Goal: Task Accomplishment & Management: Manage account settings

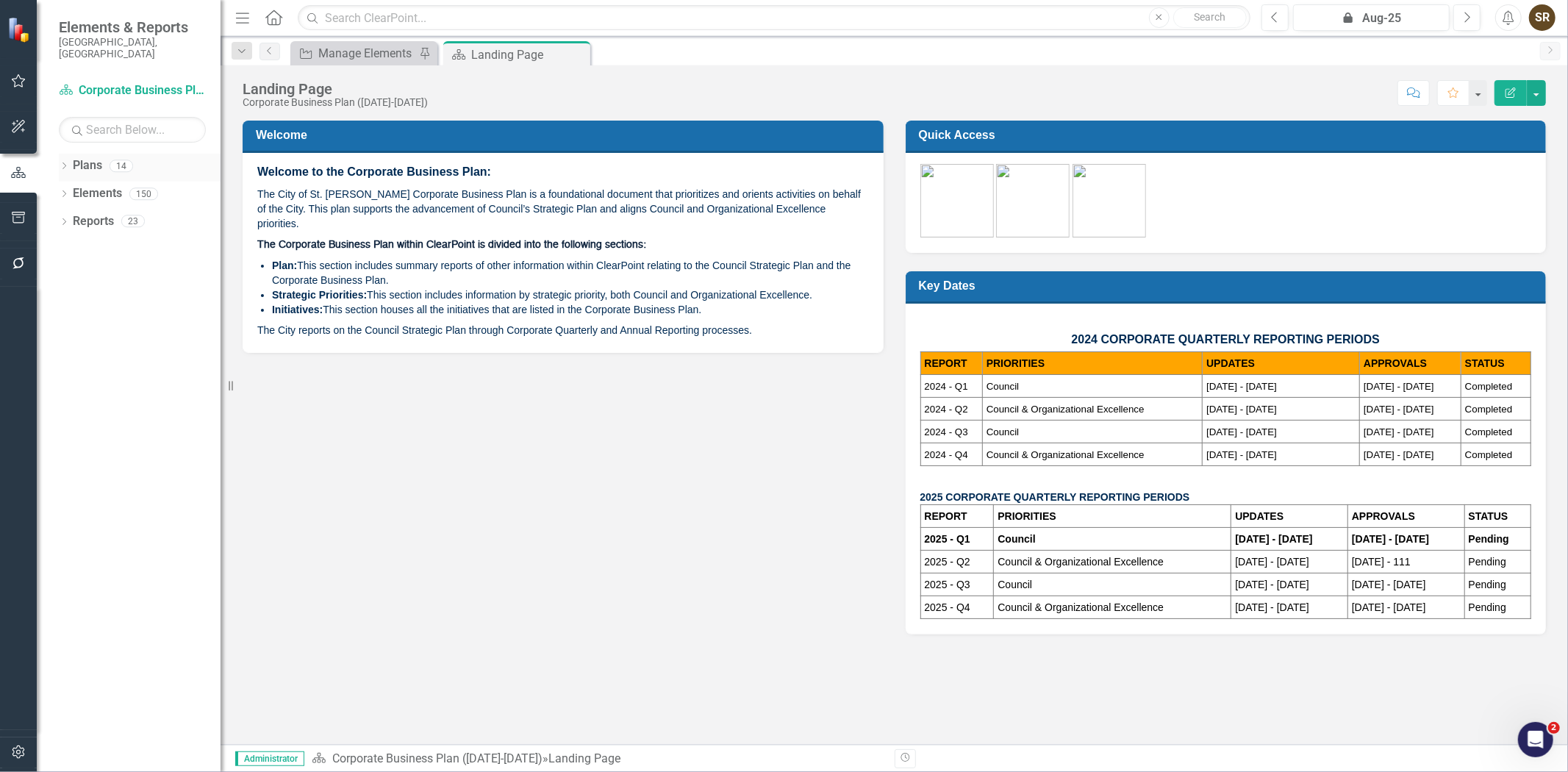
click at [63, 163] on icon "Dropdown" at bounding box center [63, 167] width 10 height 8
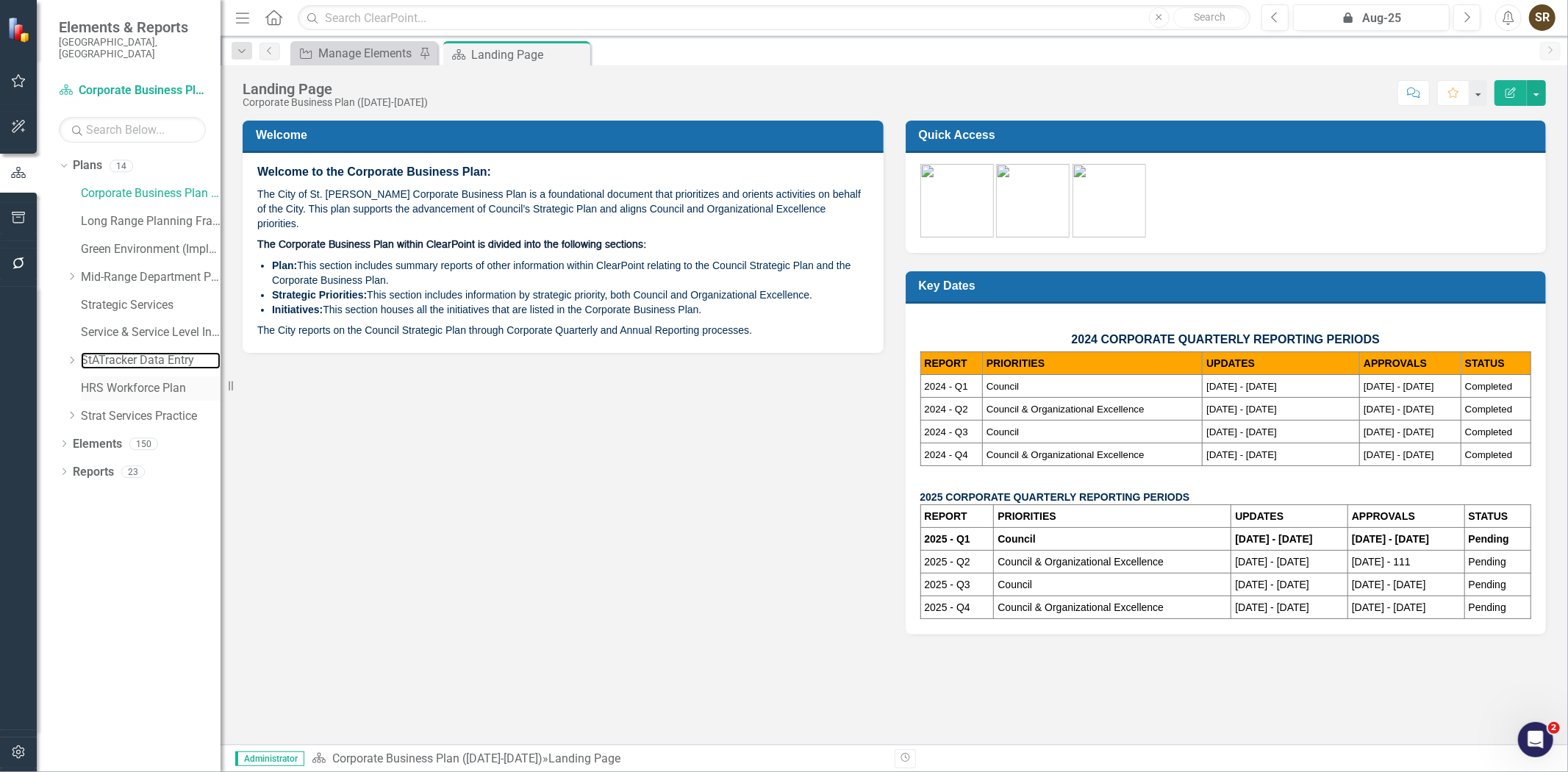
drag, startPoint x: 123, startPoint y: 350, endPoint x: 115, endPoint y: 370, distance: 21.5
click at [123, 352] on link "StATracker Data Entry" at bounding box center [151, 361] width 139 height 17
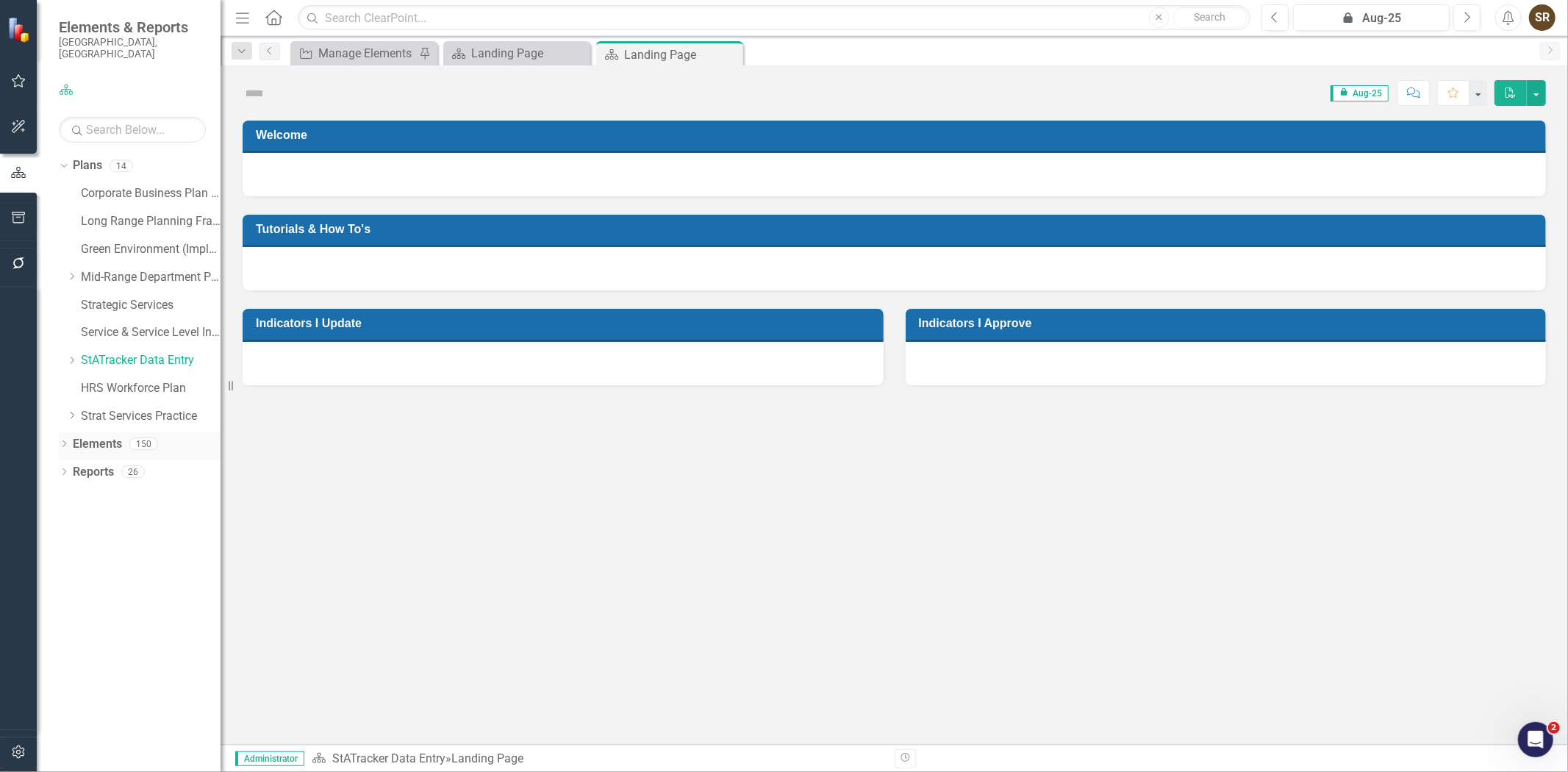
click at [58, 441] on icon "Dropdown" at bounding box center [63, 444] width 10 height 8
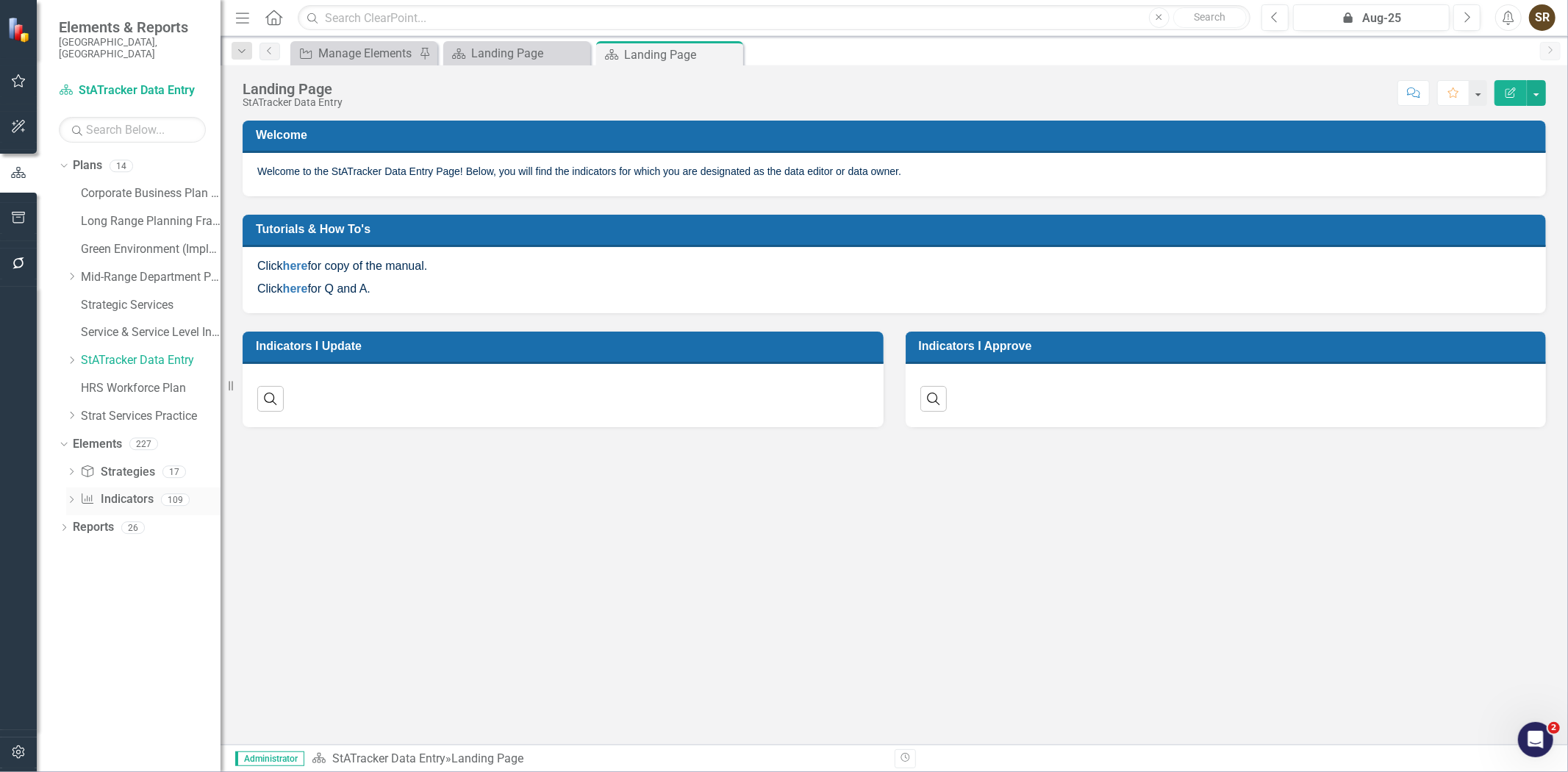
click at [108, 491] on link "Indicator Indicators" at bounding box center [116, 499] width 73 height 17
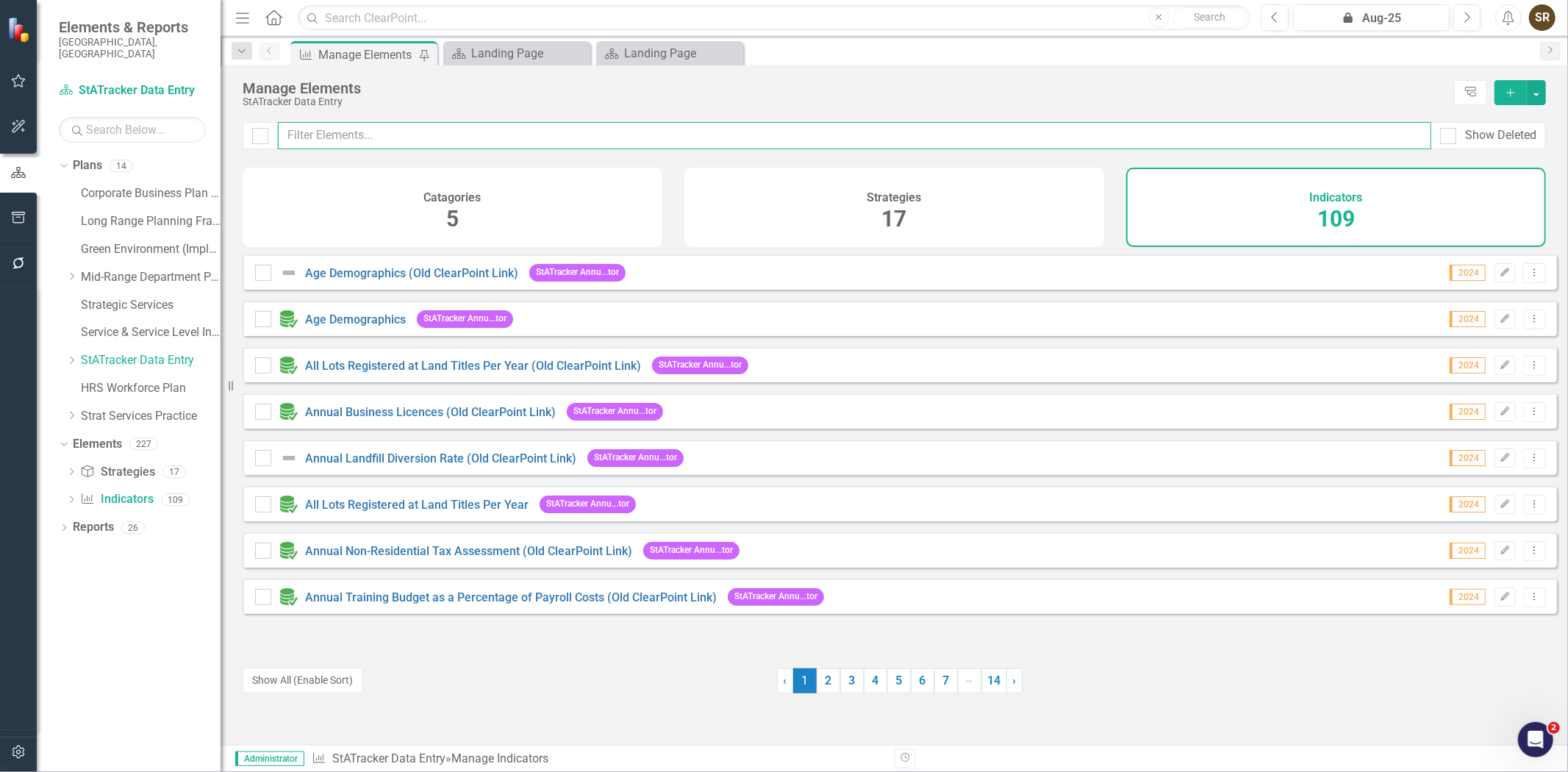
click at [390, 136] on input "text" at bounding box center [854, 136] width 1154 height 27
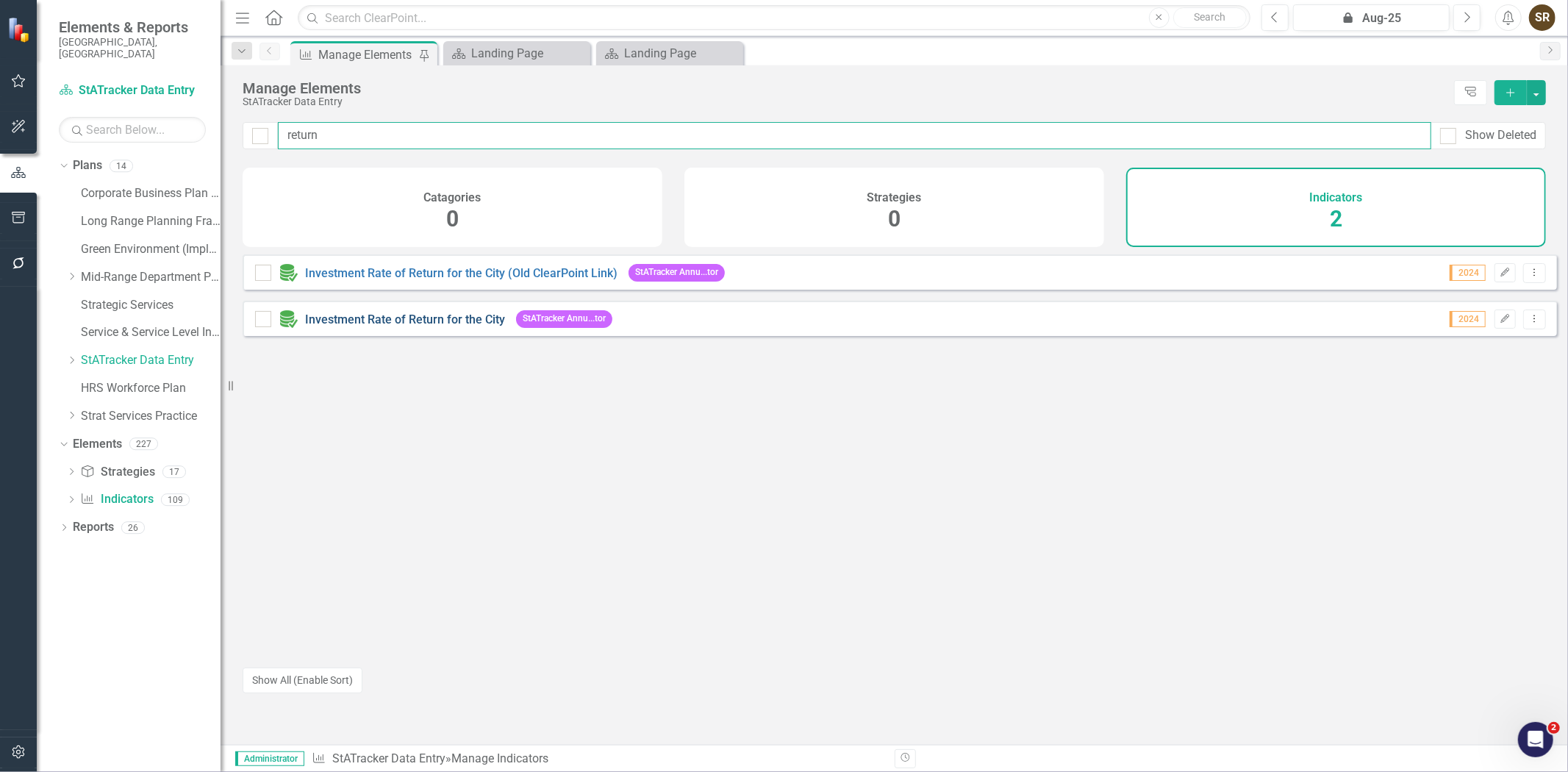
type input "return"
click at [468, 327] on link "Investment Rate of Return for the City" at bounding box center [405, 319] width 200 height 14
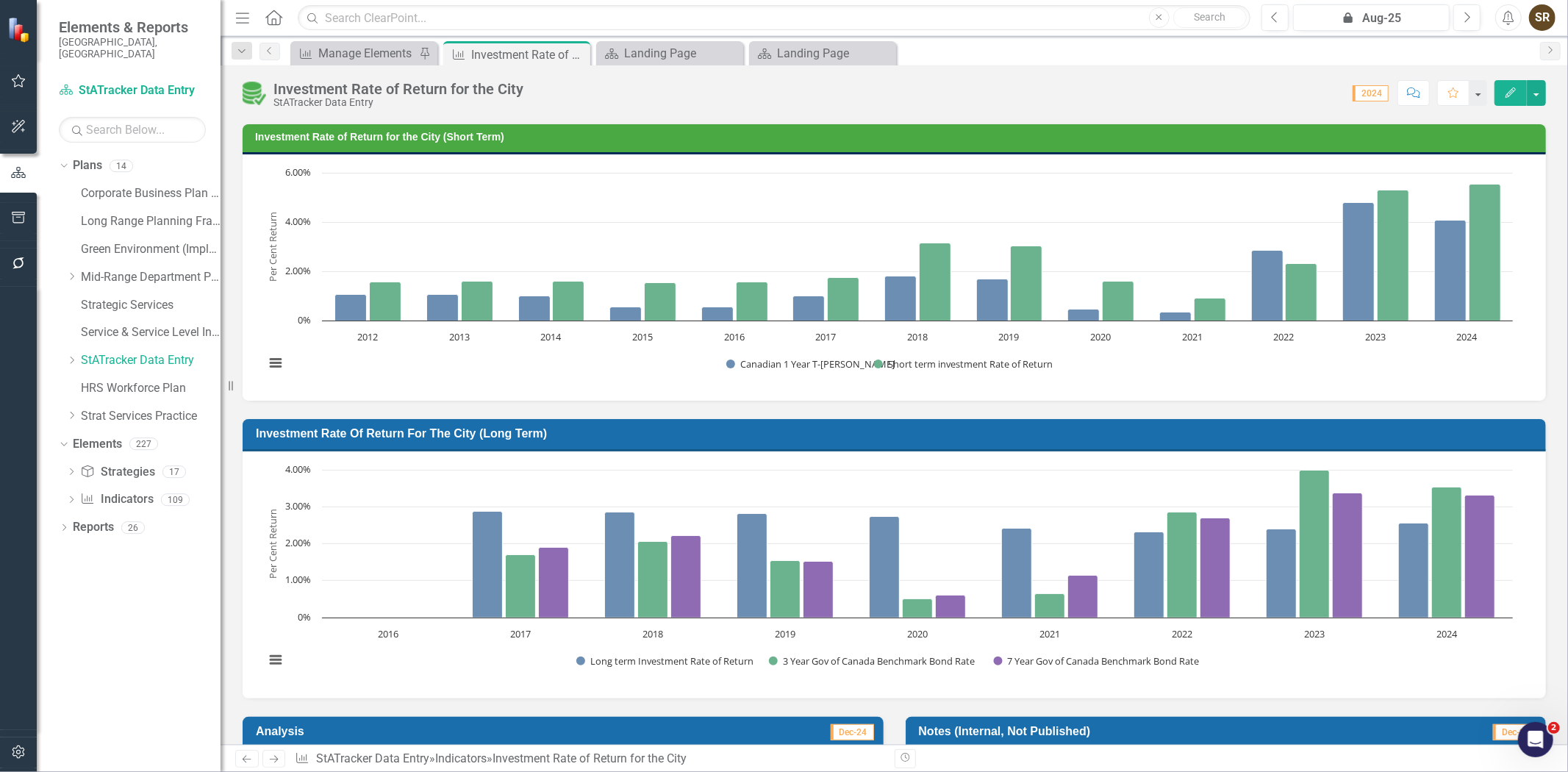
scroll to position [82, 0]
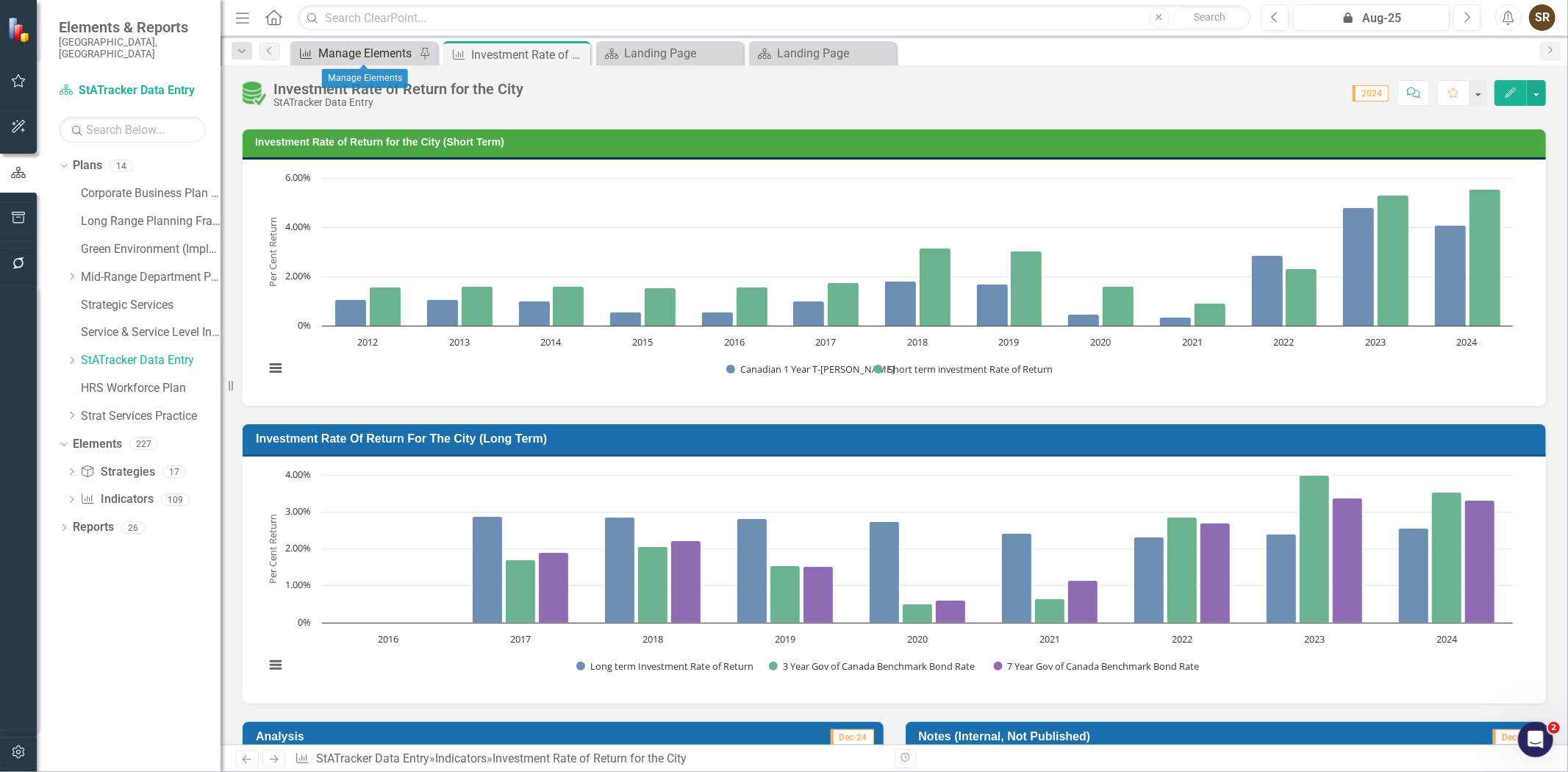
click at [378, 56] on div "Manage Elements" at bounding box center [366, 54] width 97 height 19
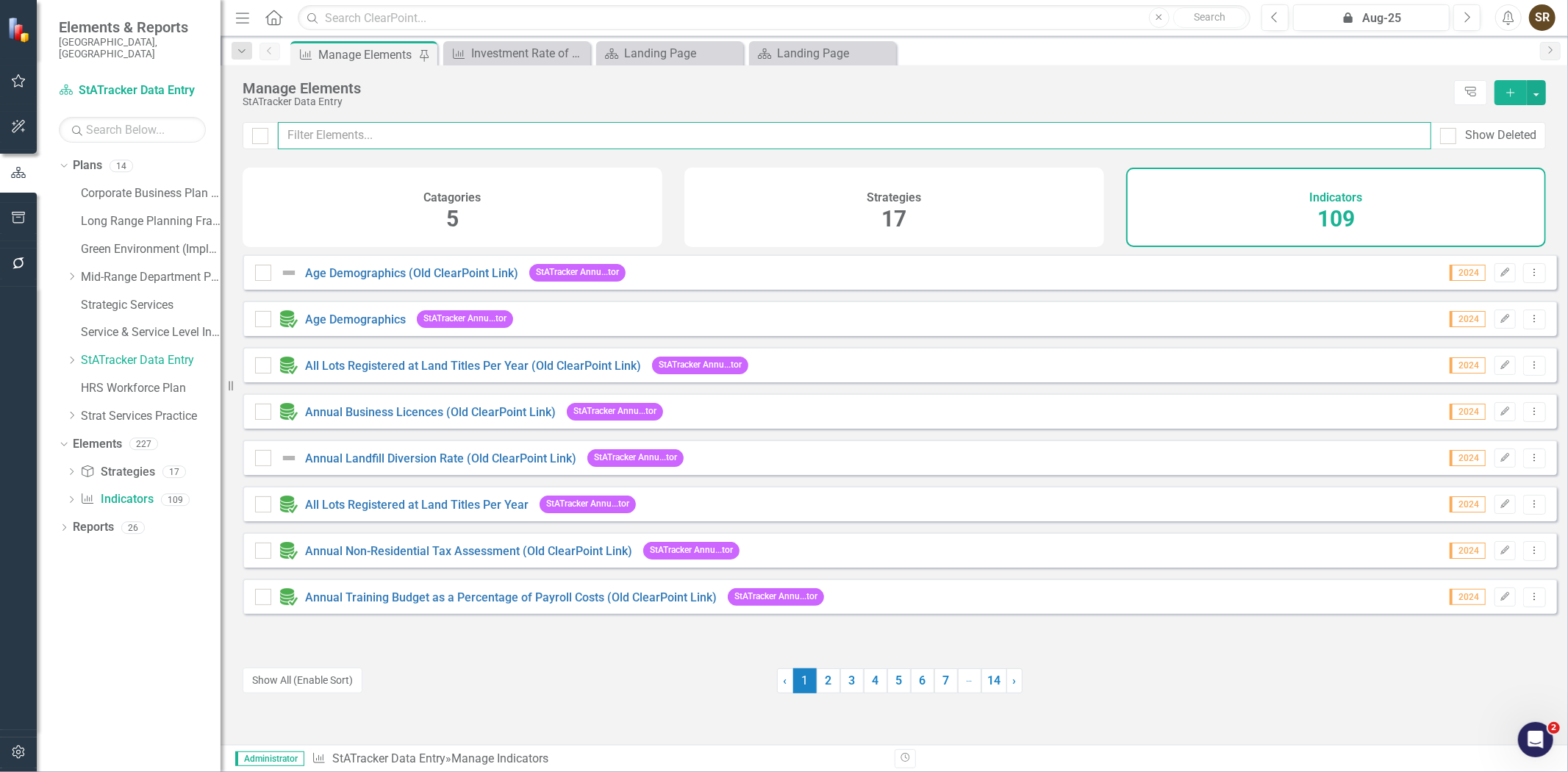
click at [397, 129] on input "text" at bounding box center [854, 136] width 1154 height 27
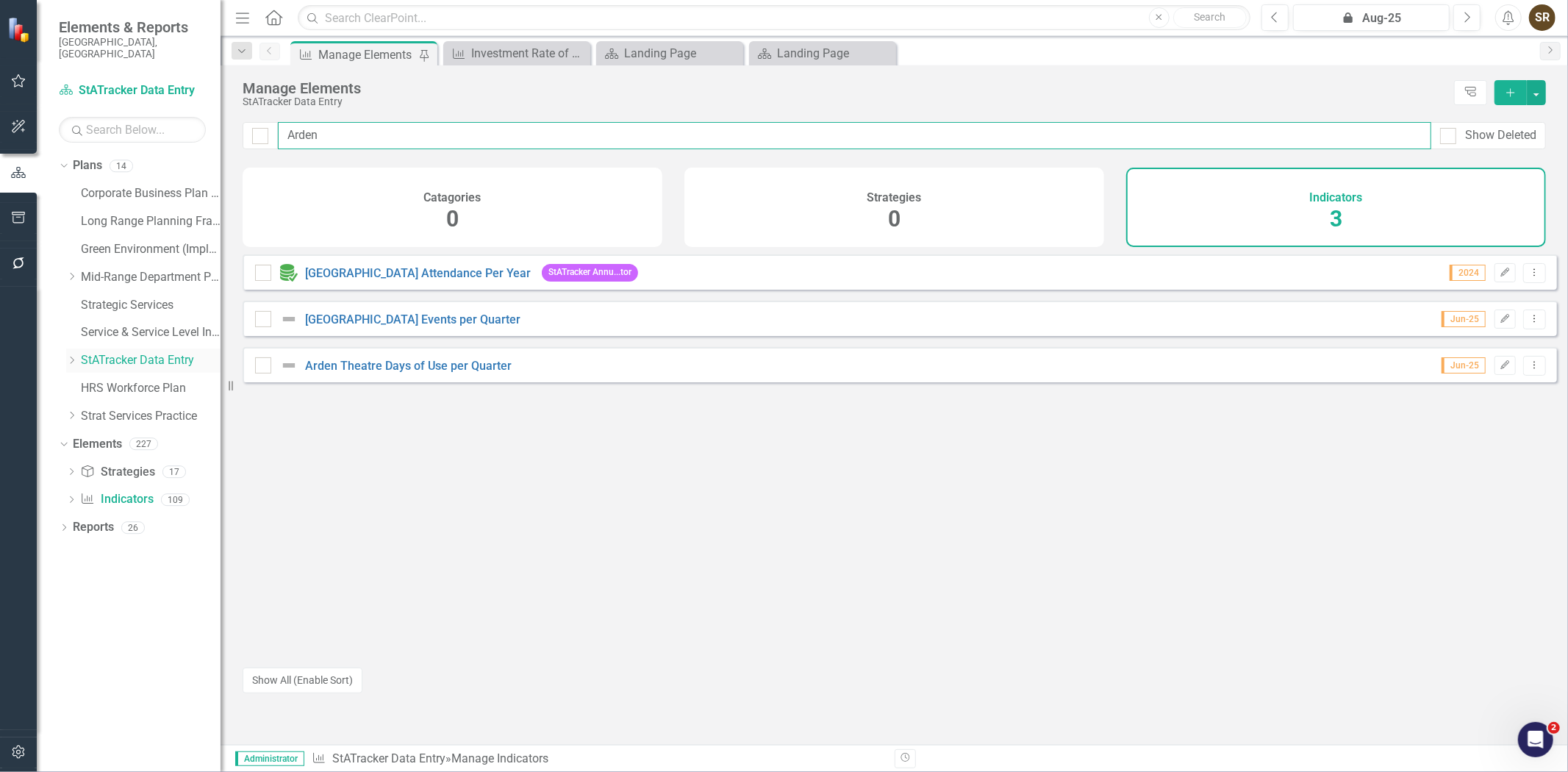
type input "Arden"
click at [145, 352] on link "StATracker Data Entry" at bounding box center [151, 361] width 139 height 17
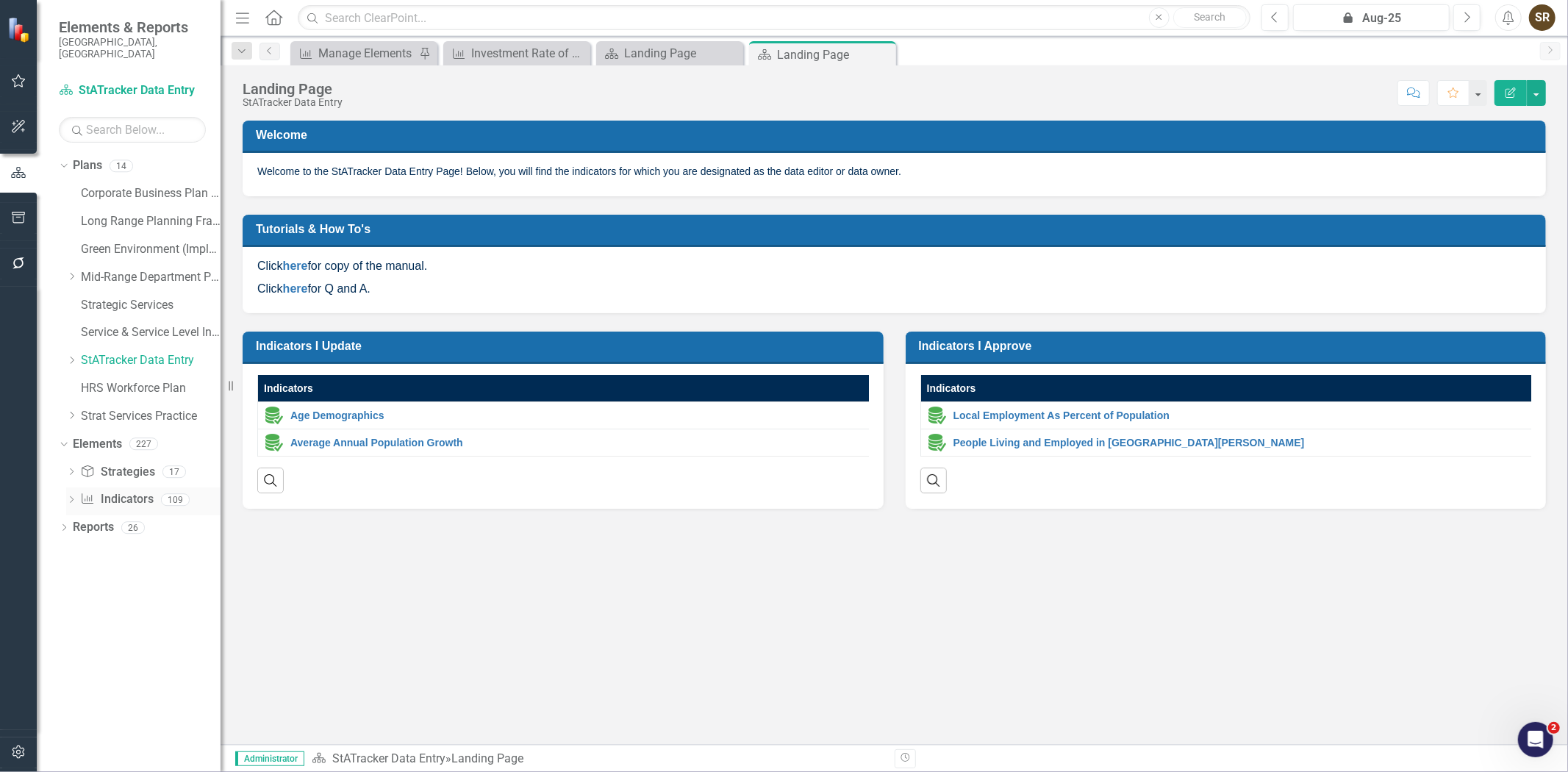
click at [118, 491] on link "Indicator Indicators" at bounding box center [116, 499] width 73 height 17
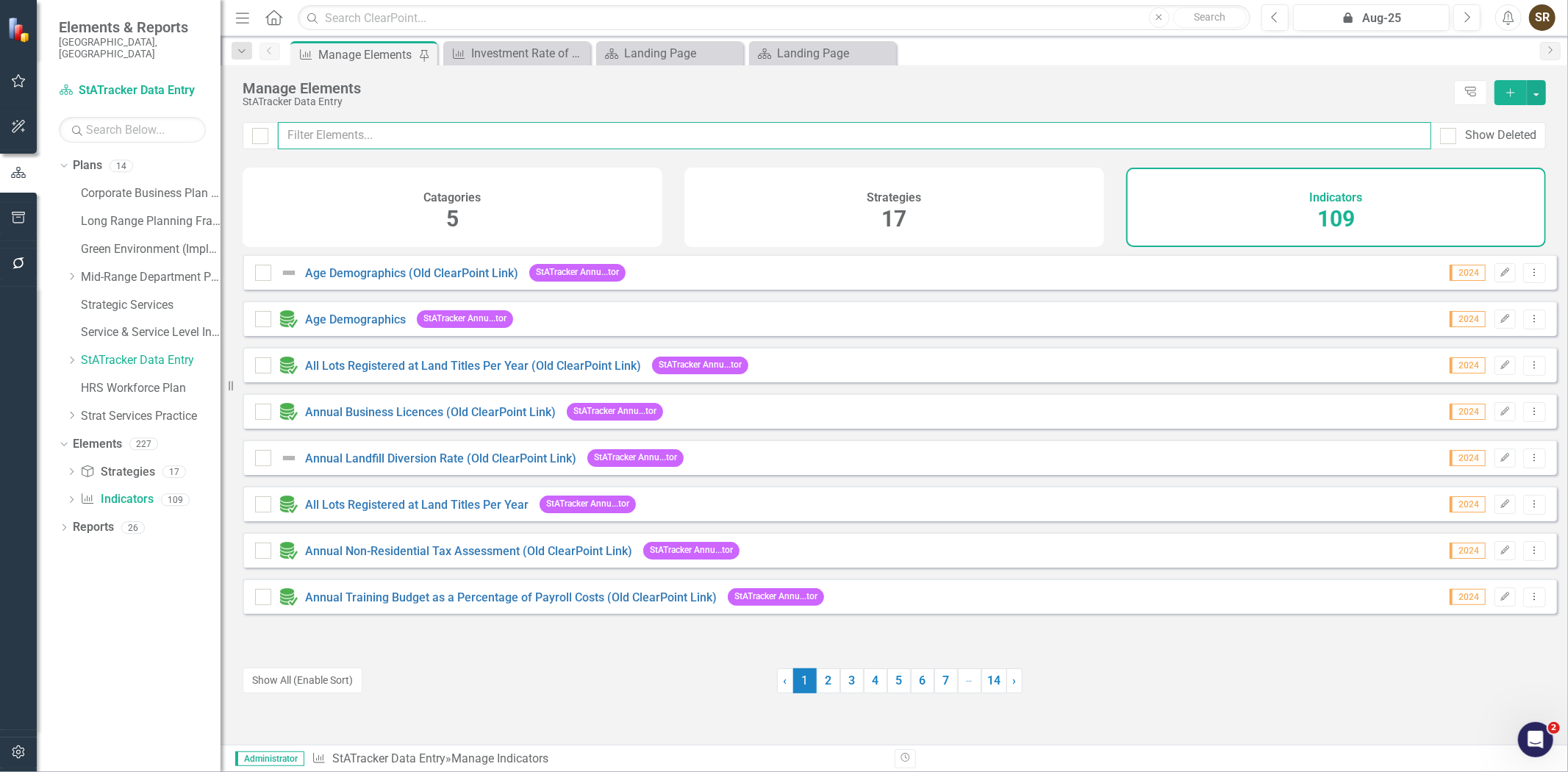
click at [328, 136] on input "text" at bounding box center [854, 136] width 1154 height 27
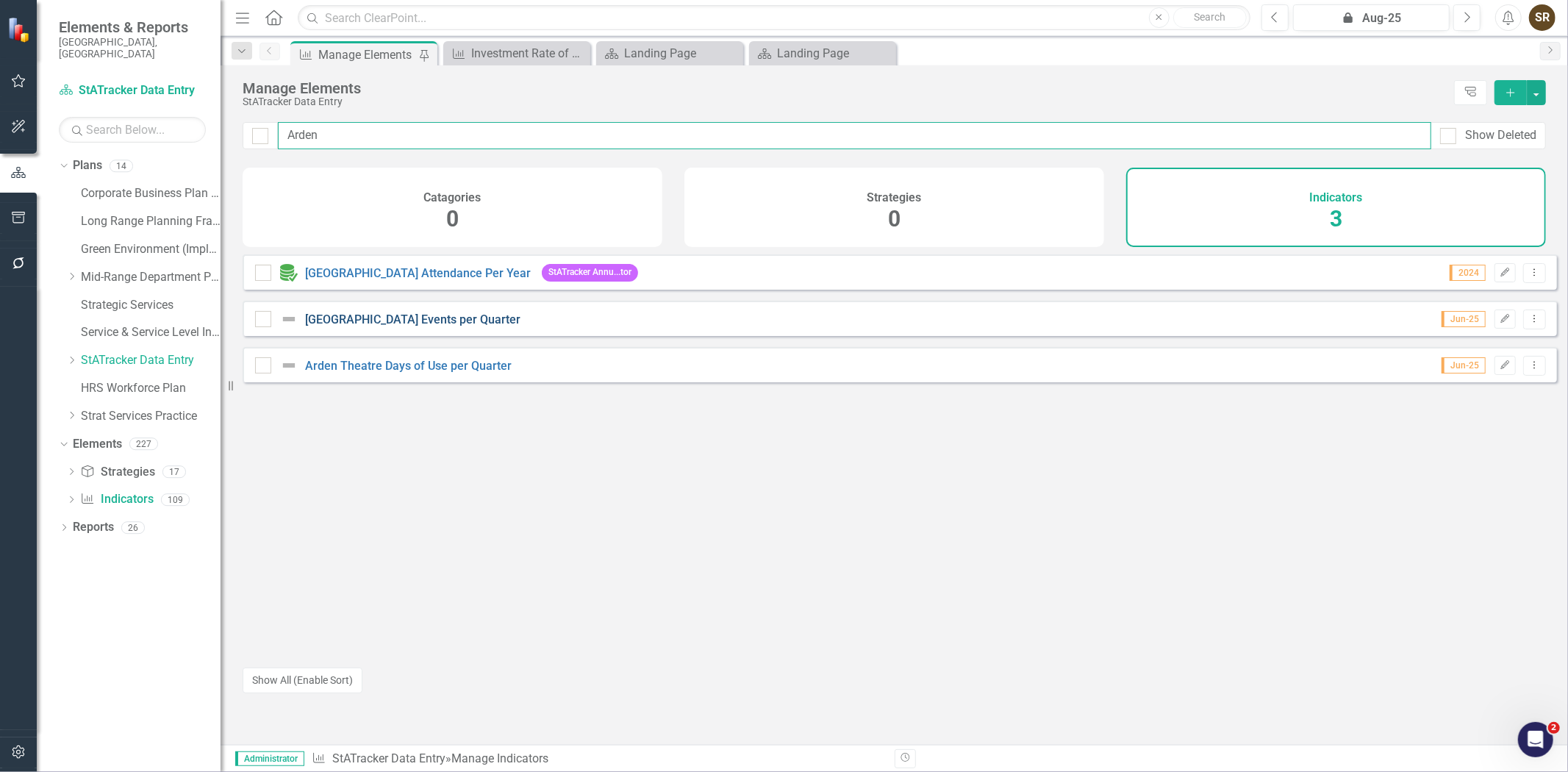
type input "Arden"
click at [386, 327] on link "[GEOGRAPHIC_DATA] Events per Quarter" at bounding box center [412, 319] width 216 height 14
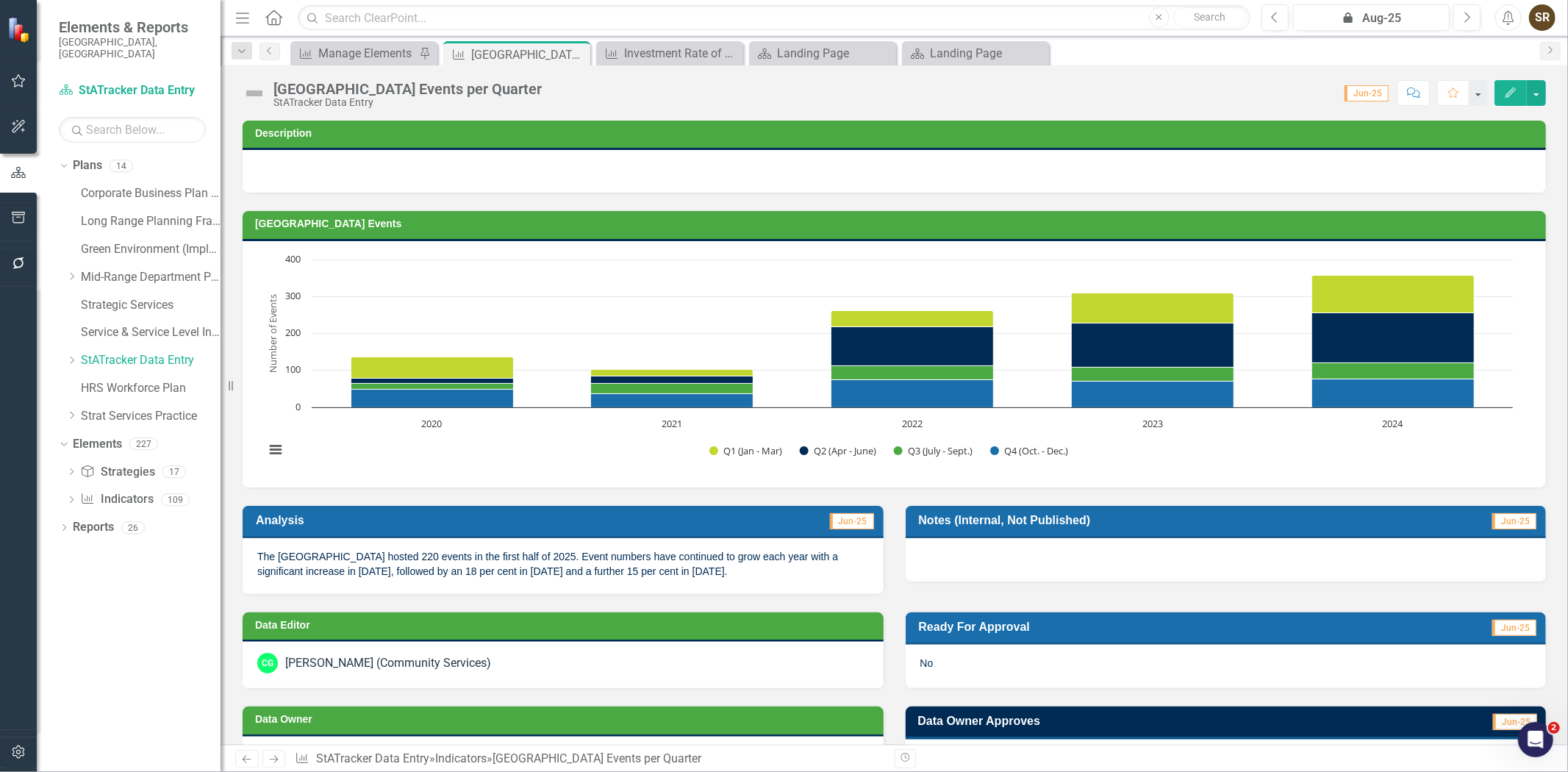
click at [1509, 95] on icon "button" at bounding box center [1511, 92] width 10 height 10
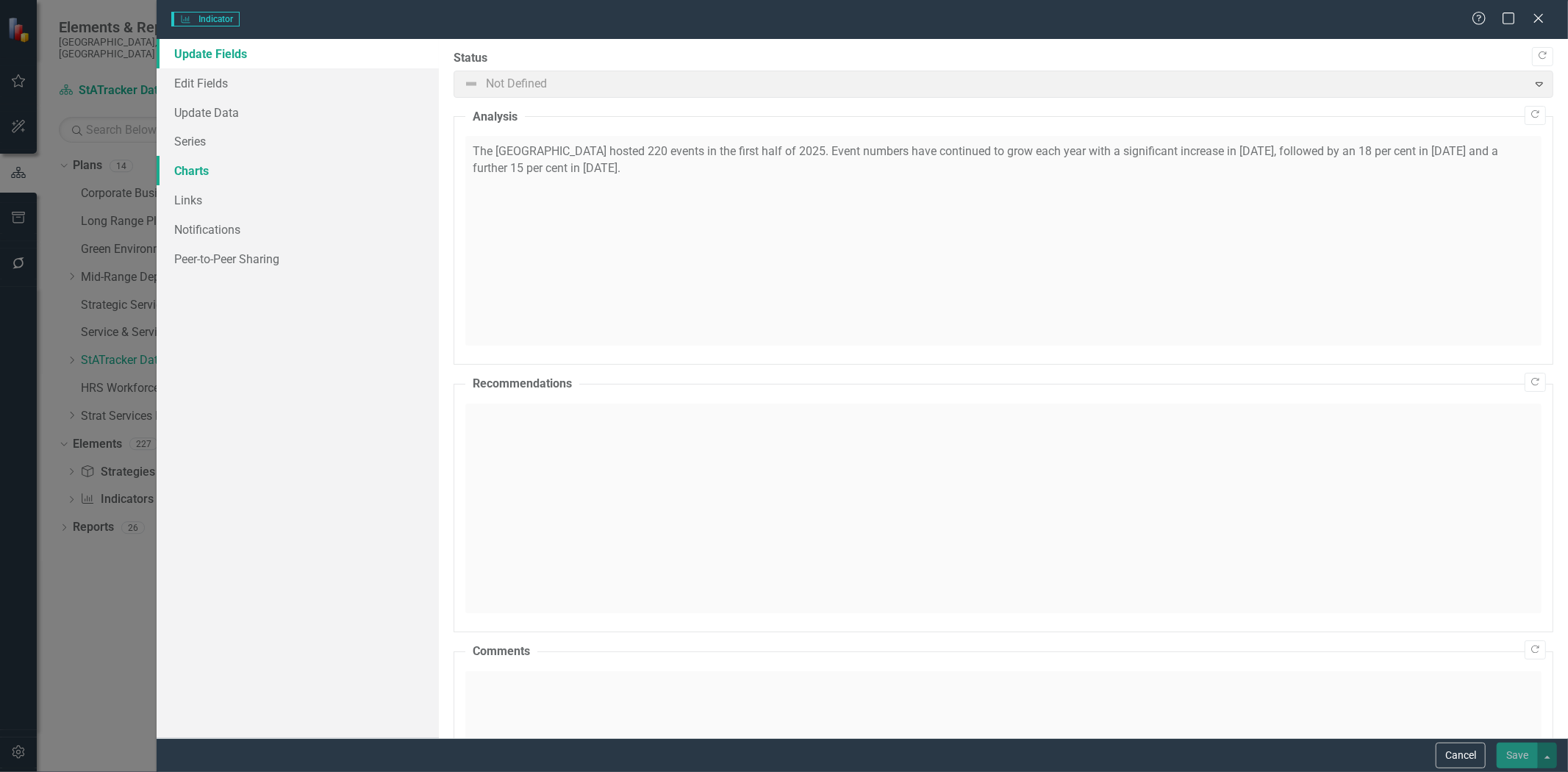
click at [233, 178] on link "Charts" at bounding box center [298, 170] width 283 height 29
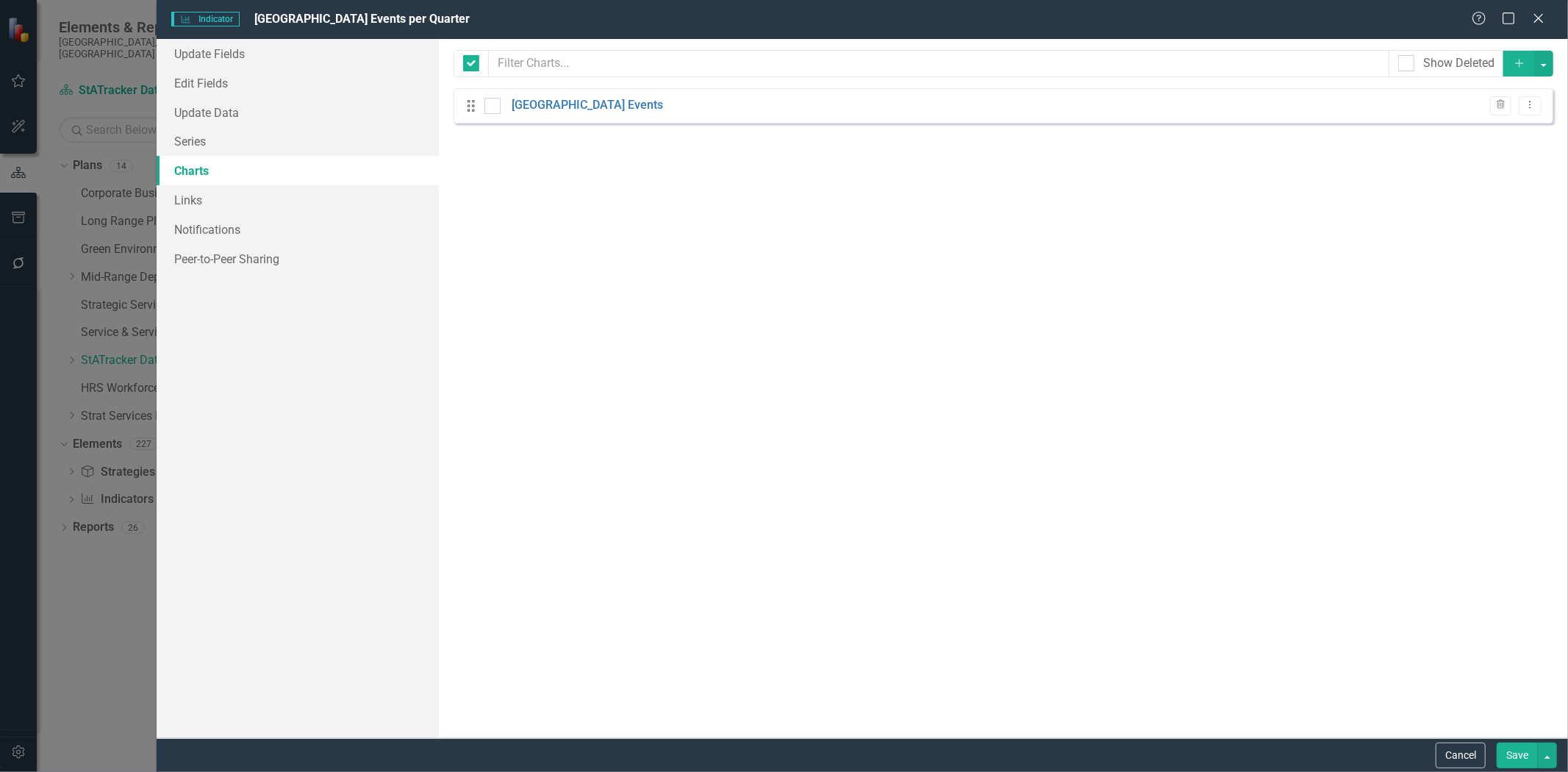
checkbox input "false"
click at [584, 105] on link "[GEOGRAPHIC_DATA] Events" at bounding box center [587, 105] width 152 height 17
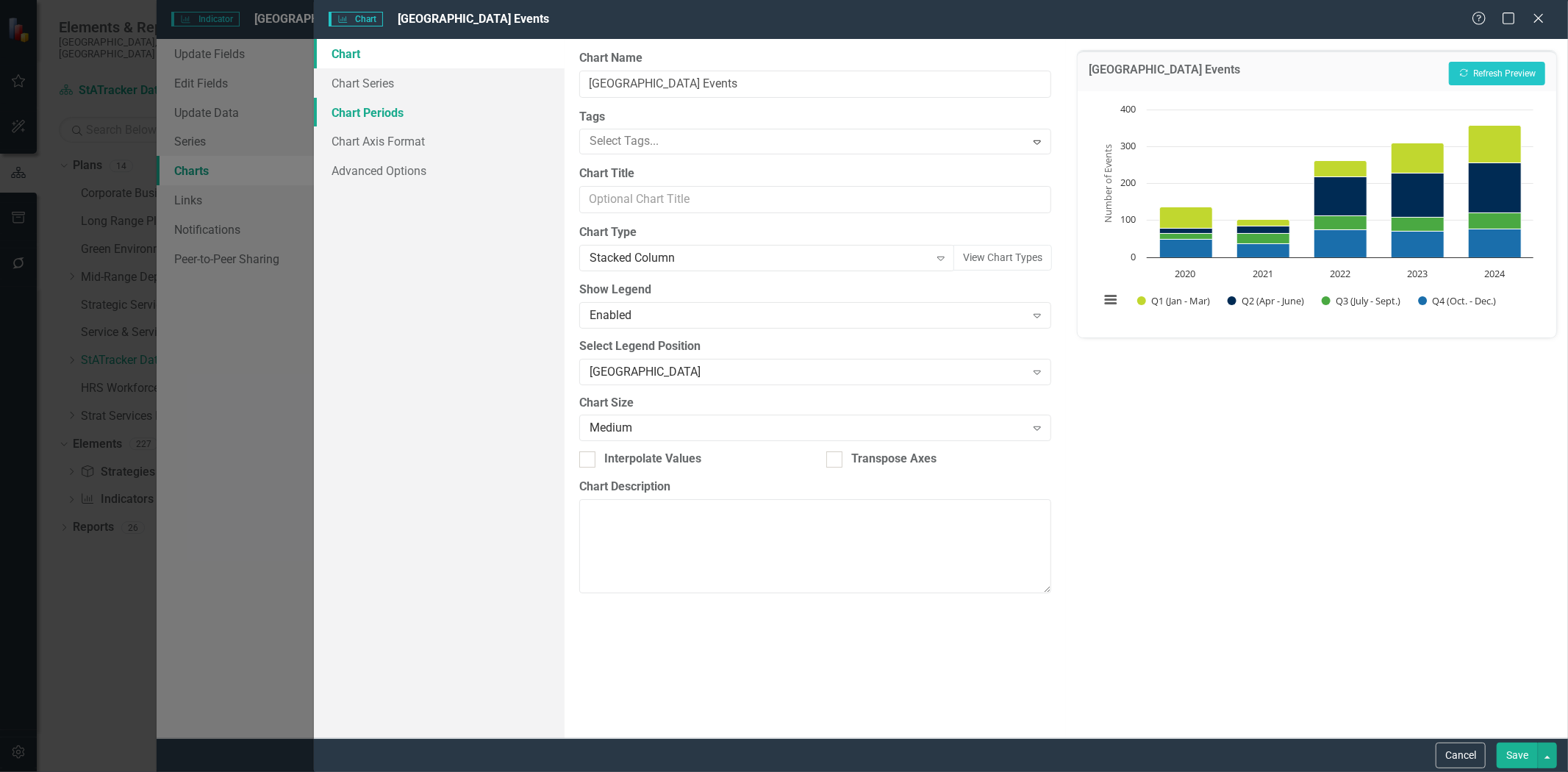
click at [392, 116] on link "Chart Periods" at bounding box center [439, 112] width 251 height 29
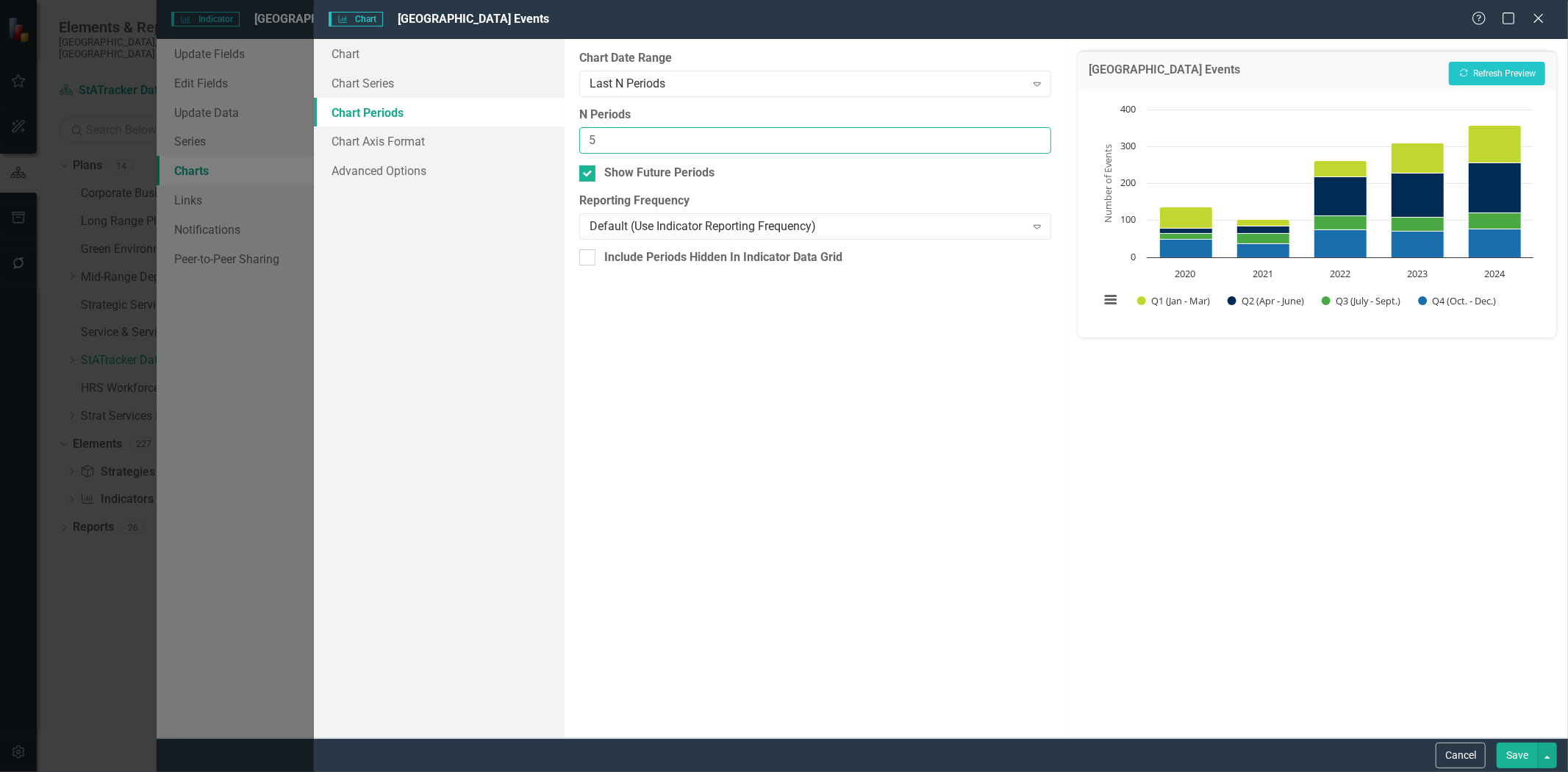
drag, startPoint x: 598, startPoint y: 142, endPoint x: 586, endPoint y: 143, distance: 12.0
click at [586, 143] on input "5" at bounding box center [816, 140] width 473 height 27
type input "6"
click at [1520, 760] on button "Save" at bounding box center [1517, 754] width 41 height 25
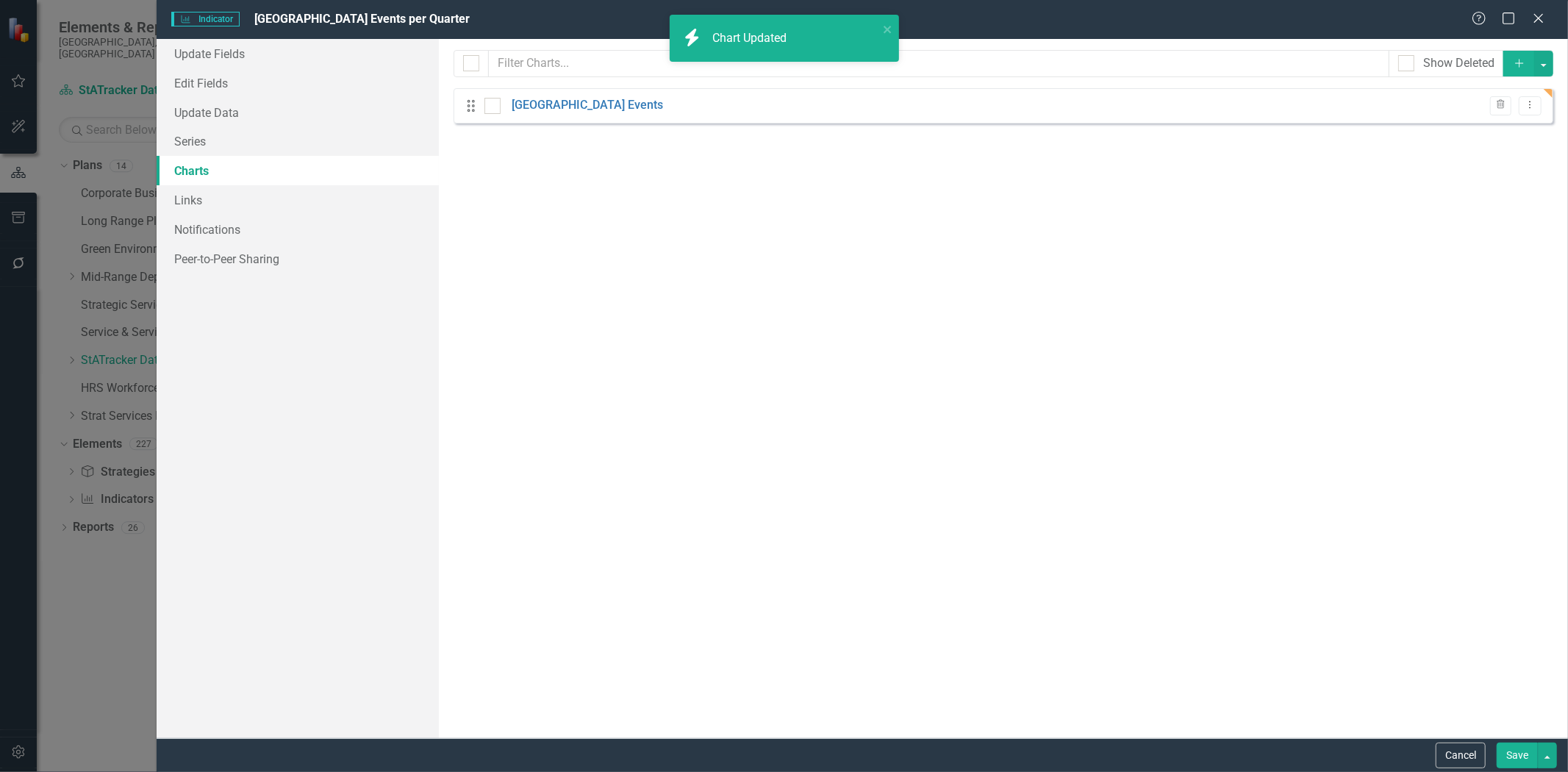
click at [1520, 756] on button "Save" at bounding box center [1517, 754] width 41 height 25
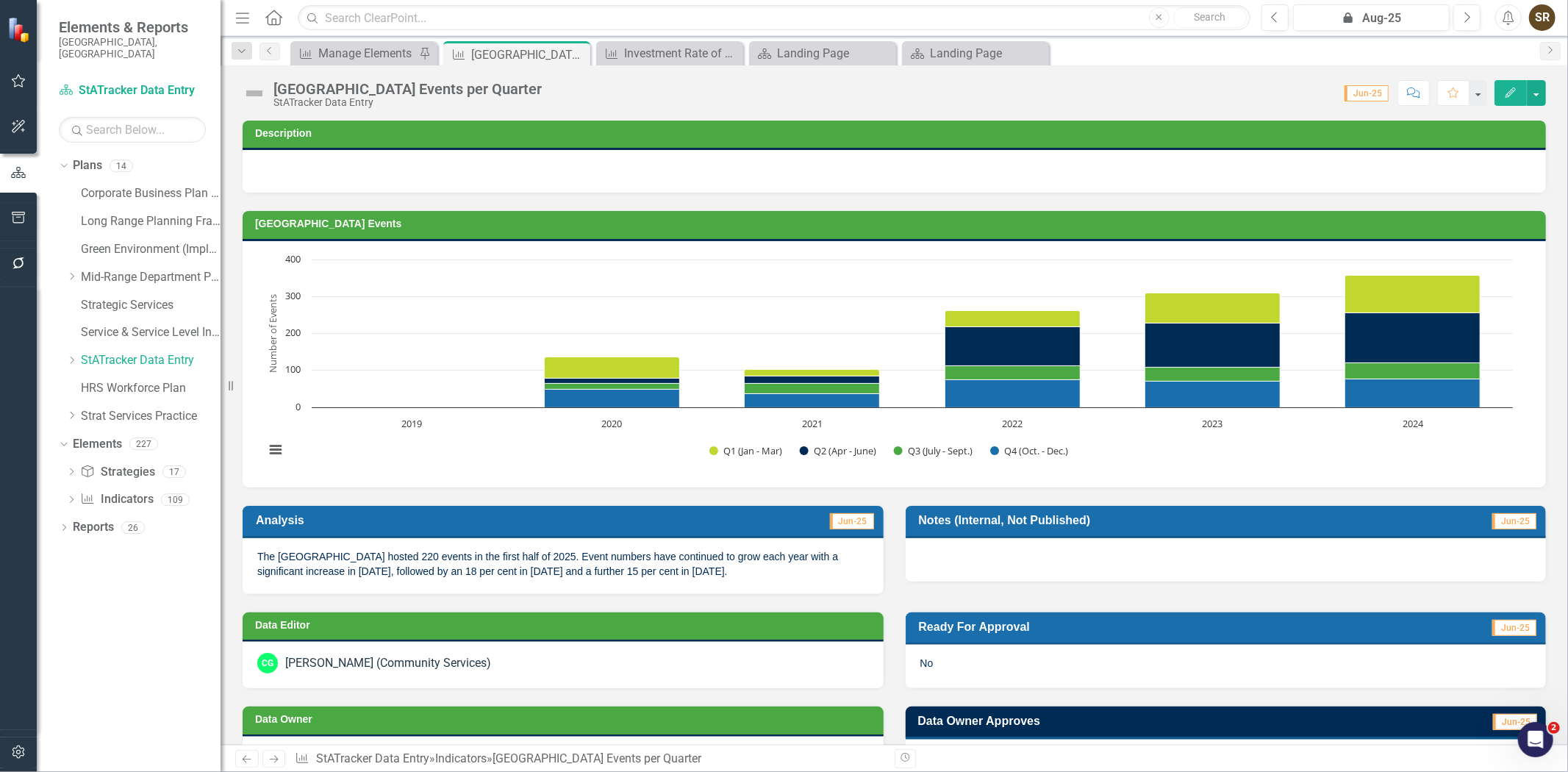
click at [1504, 96] on icon "Edit" at bounding box center [1511, 92] width 13 height 10
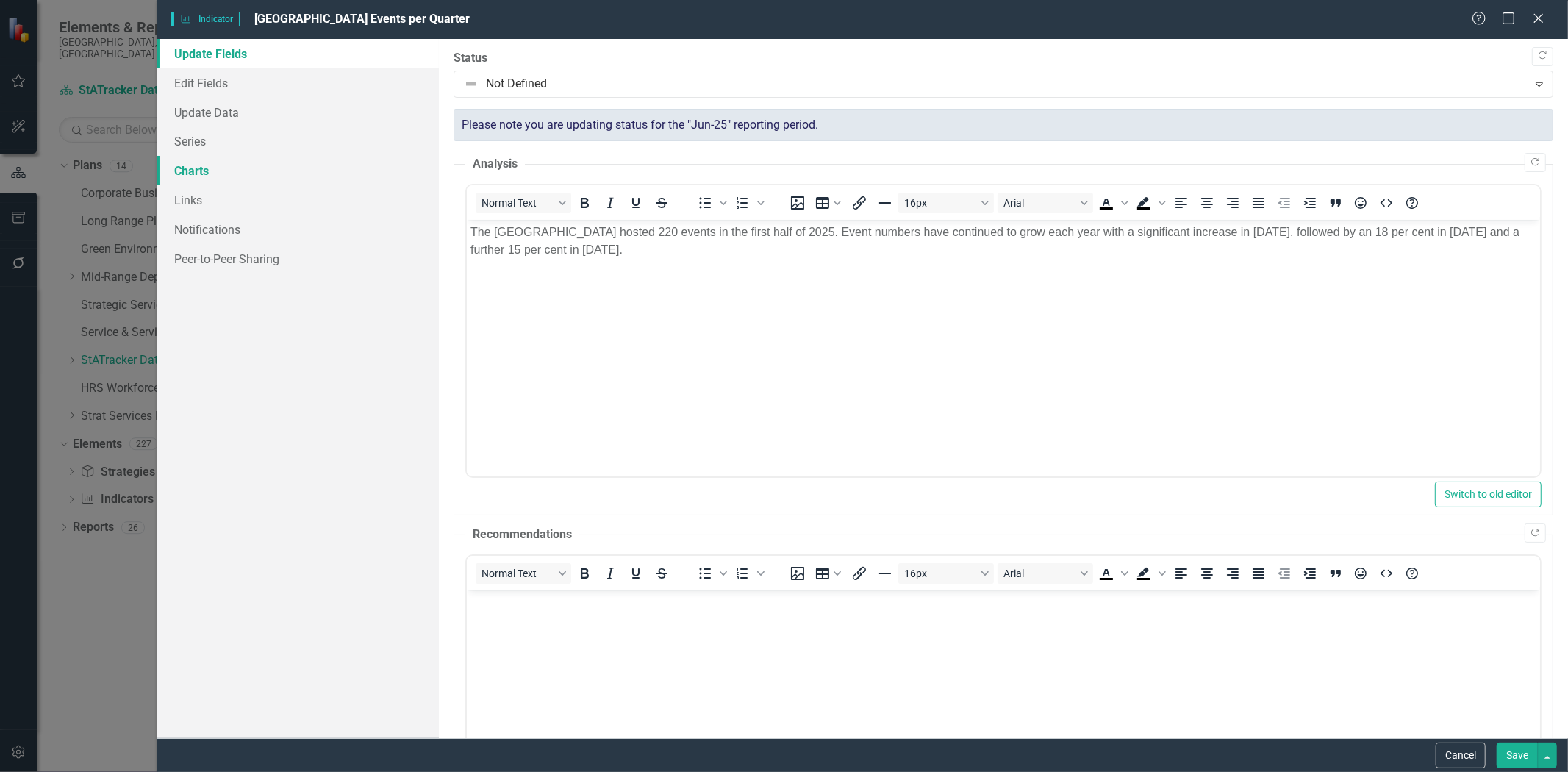
click at [215, 173] on link "Charts" at bounding box center [298, 170] width 283 height 29
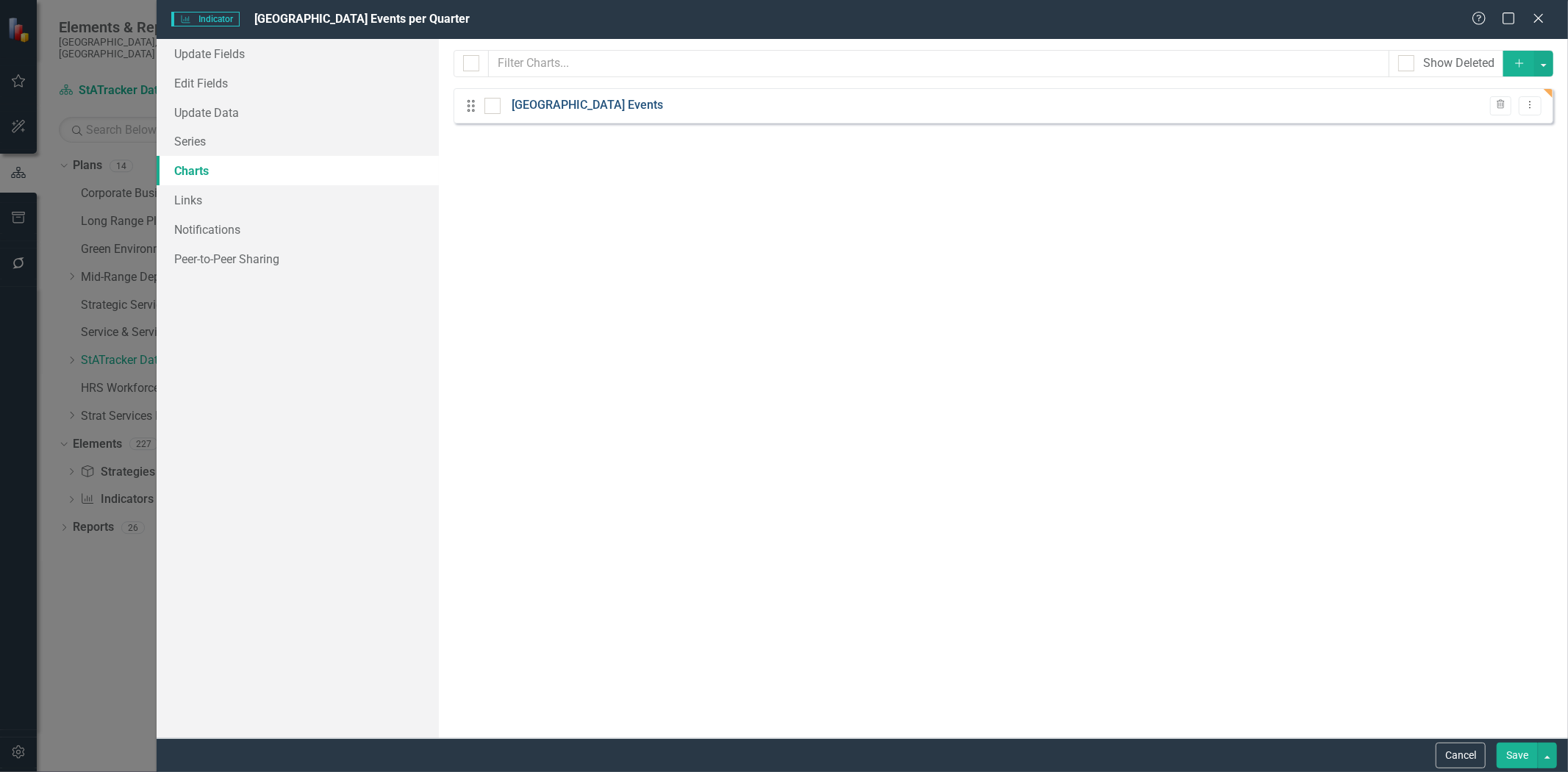
click at [545, 105] on link "[GEOGRAPHIC_DATA] Events" at bounding box center [587, 105] width 152 height 17
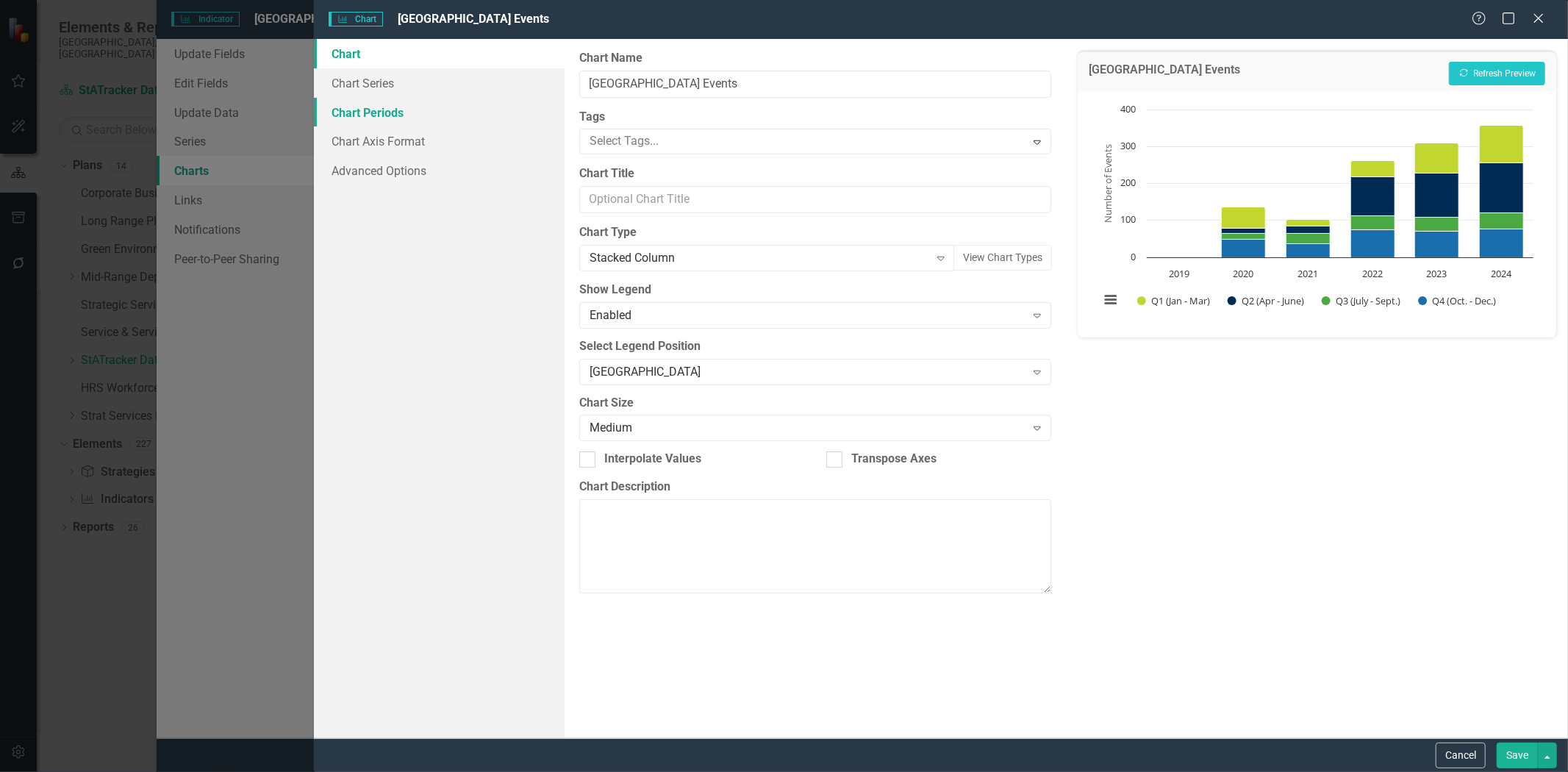
click at [393, 114] on link "Chart Periods" at bounding box center [439, 112] width 251 height 29
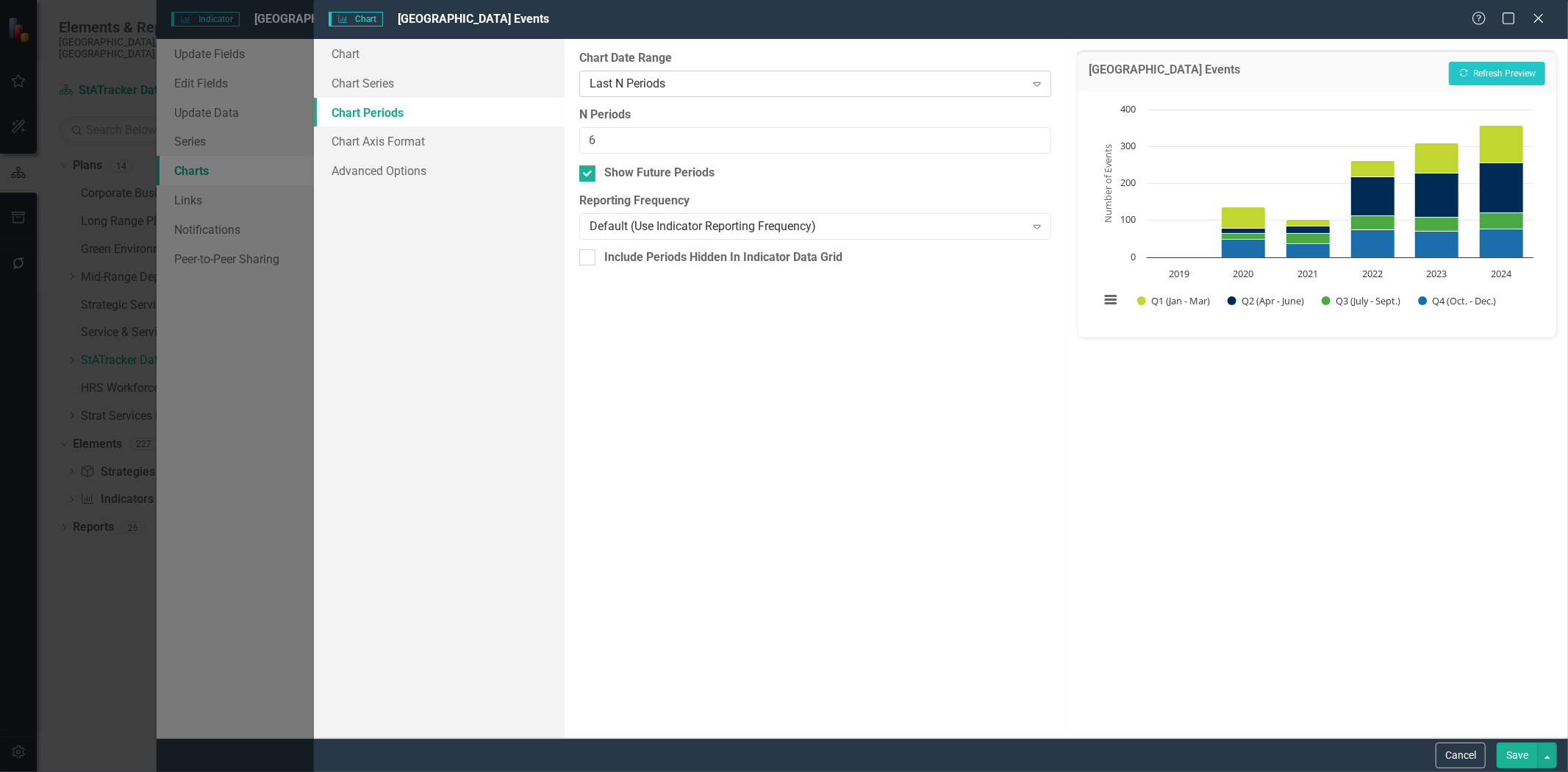
click at [967, 92] on div "Last N Periods Expand" at bounding box center [816, 84] width 473 height 26
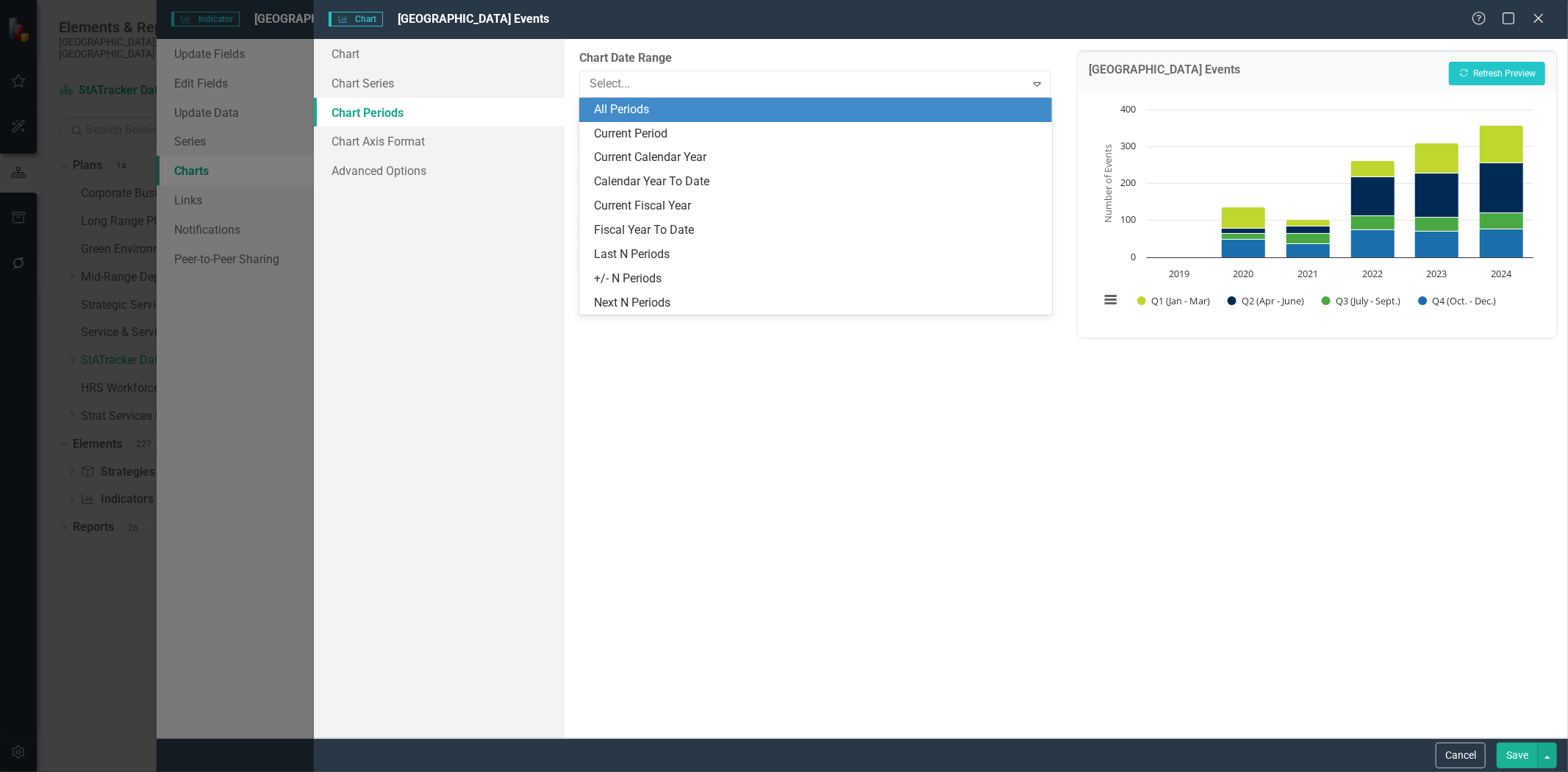
click at [910, 119] on div "All Periods" at bounding box center [816, 110] width 473 height 24
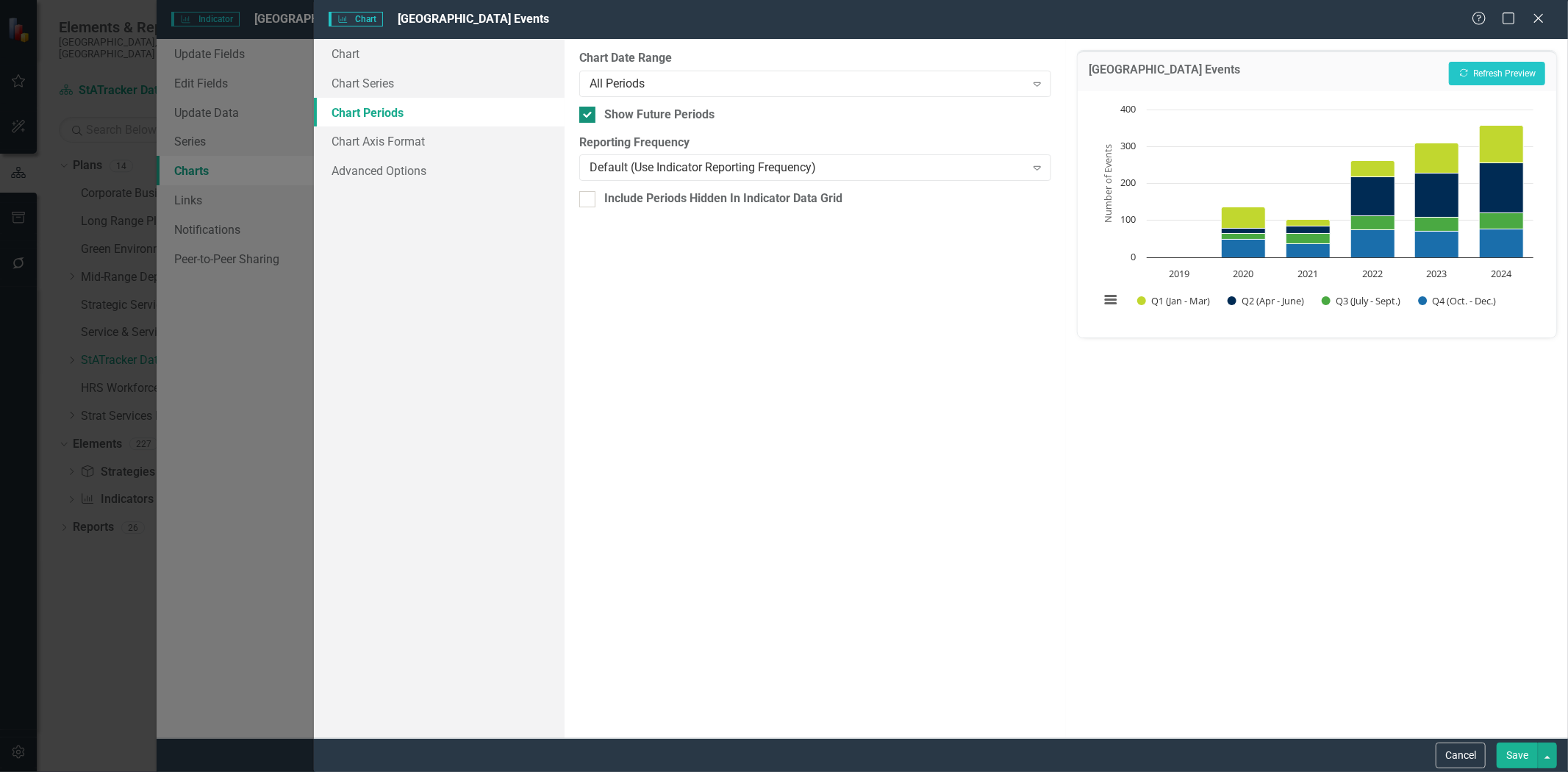
click at [589, 119] on div at bounding box center [587, 114] width 16 height 16
click at [589, 116] on input "Show Future Periods" at bounding box center [584, 111] width 9 height 9
click at [897, 88] on div "All Periods" at bounding box center [807, 84] width 436 height 17
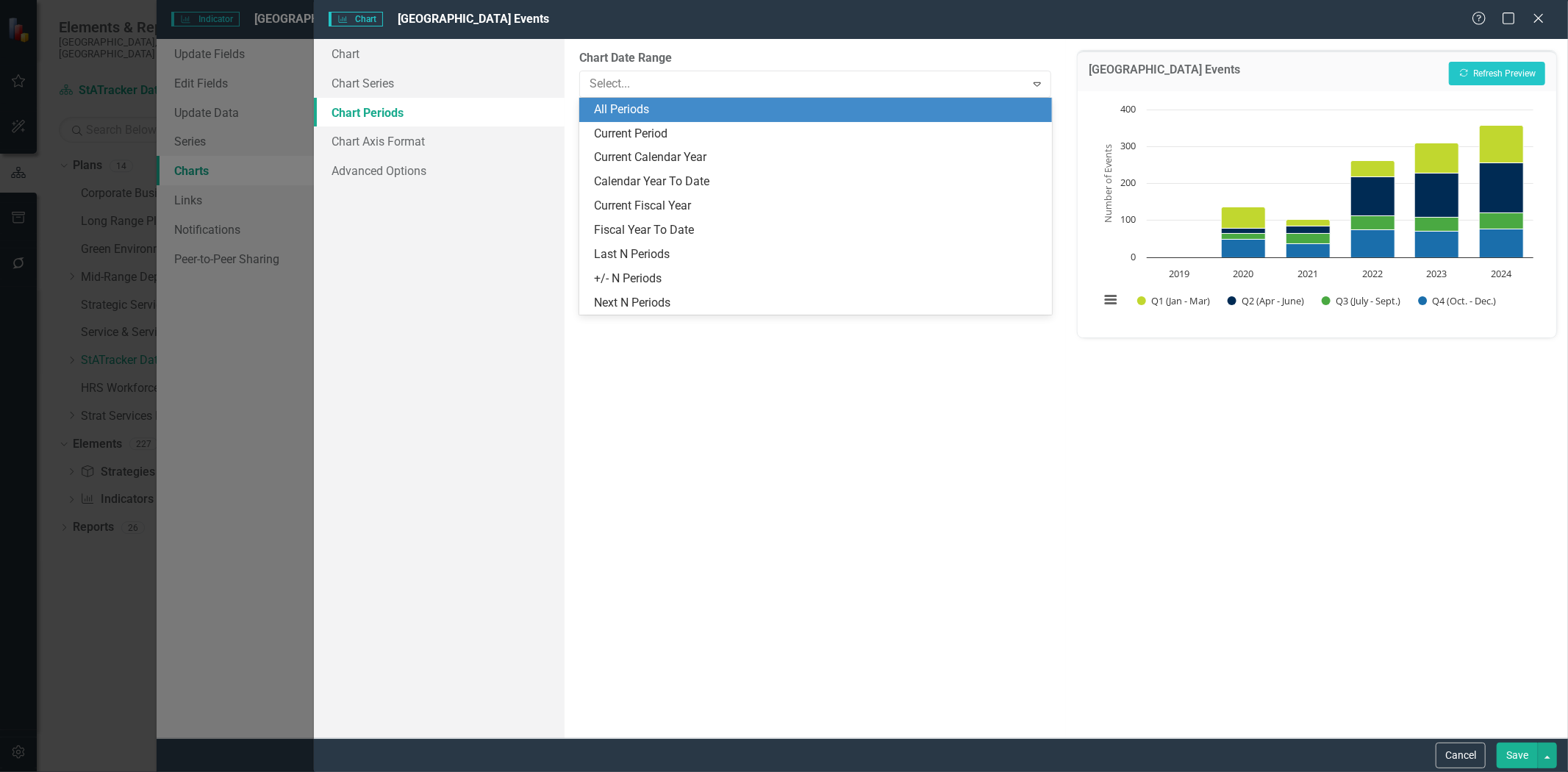
click at [862, 115] on div "All Periods" at bounding box center [818, 110] width 449 height 17
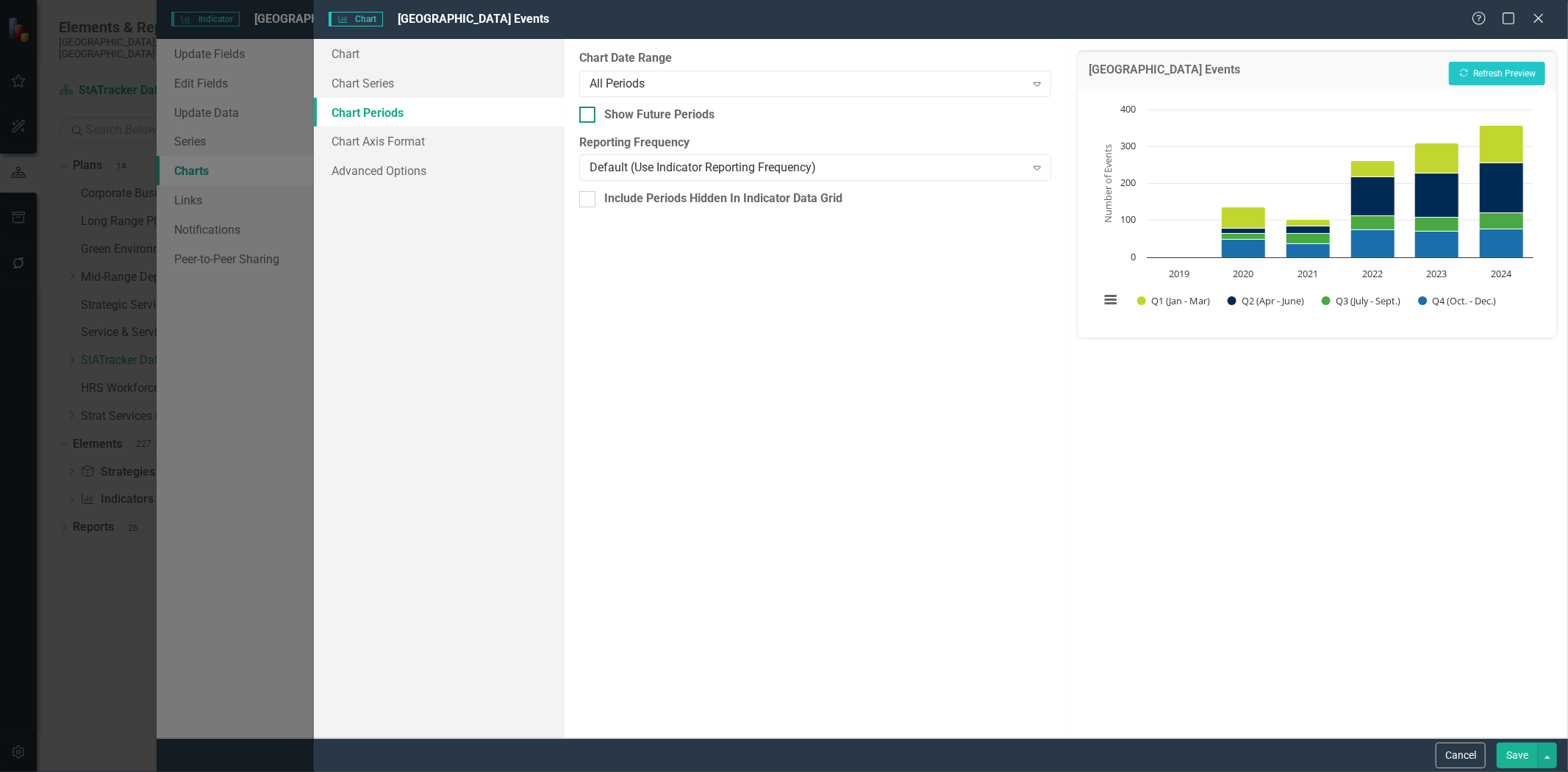
click at [706, 121] on div "Show Future Periods" at bounding box center [659, 115] width 110 height 17
click at [589, 116] on input "Show Future Periods" at bounding box center [584, 111] width 9 height 9
click at [706, 121] on div "Show Future Periods" at bounding box center [659, 115] width 110 height 17
click at [589, 116] on input "Show Future Periods" at bounding box center [584, 111] width 9 height 9
click at [703, 119] on div "Show Future Periods" at bounding box center [659, 115] width 110 height 17
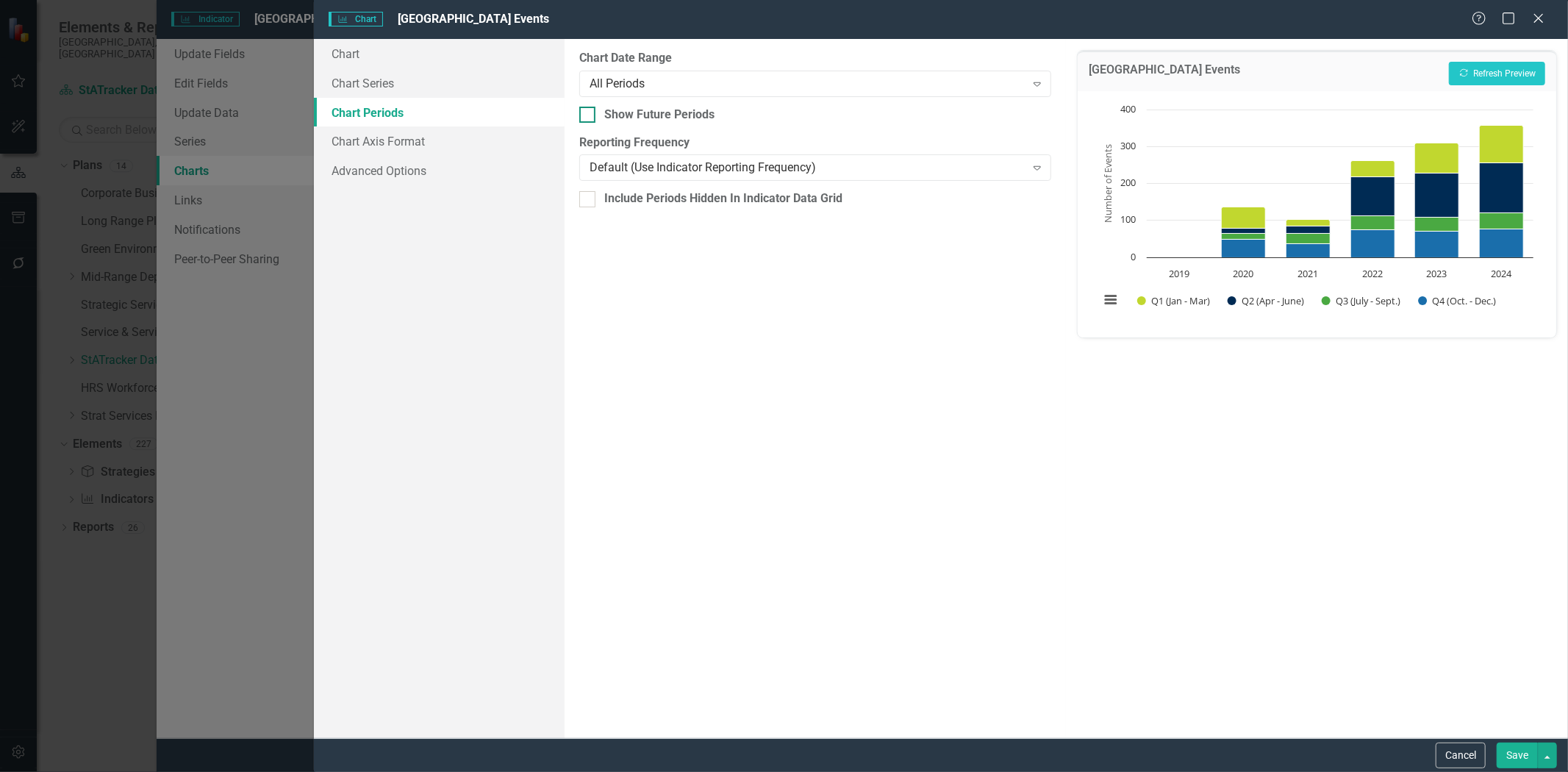
click at [589, 116] on input "Show Future Periods" at bounding box center [584, 111] width 9 height 9
click at [719, 179] on div "Default (Use Indicator Reporting Frequency) Expand" at bounding box center [816, 168] width 473 height 26
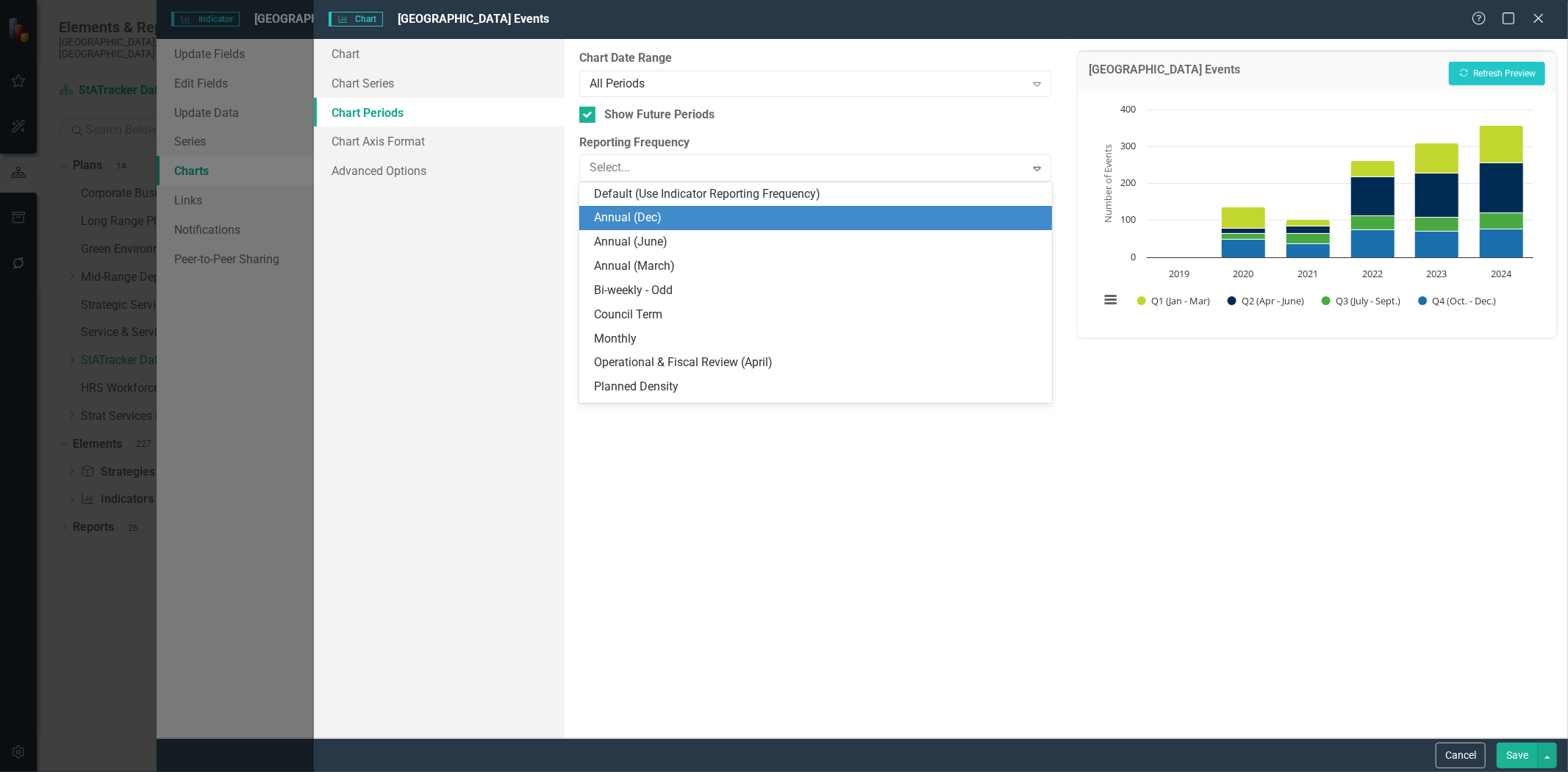
click at [696, 221] on div "Annual (Dec)" at bounding box center [818, 217] width 449 height 17
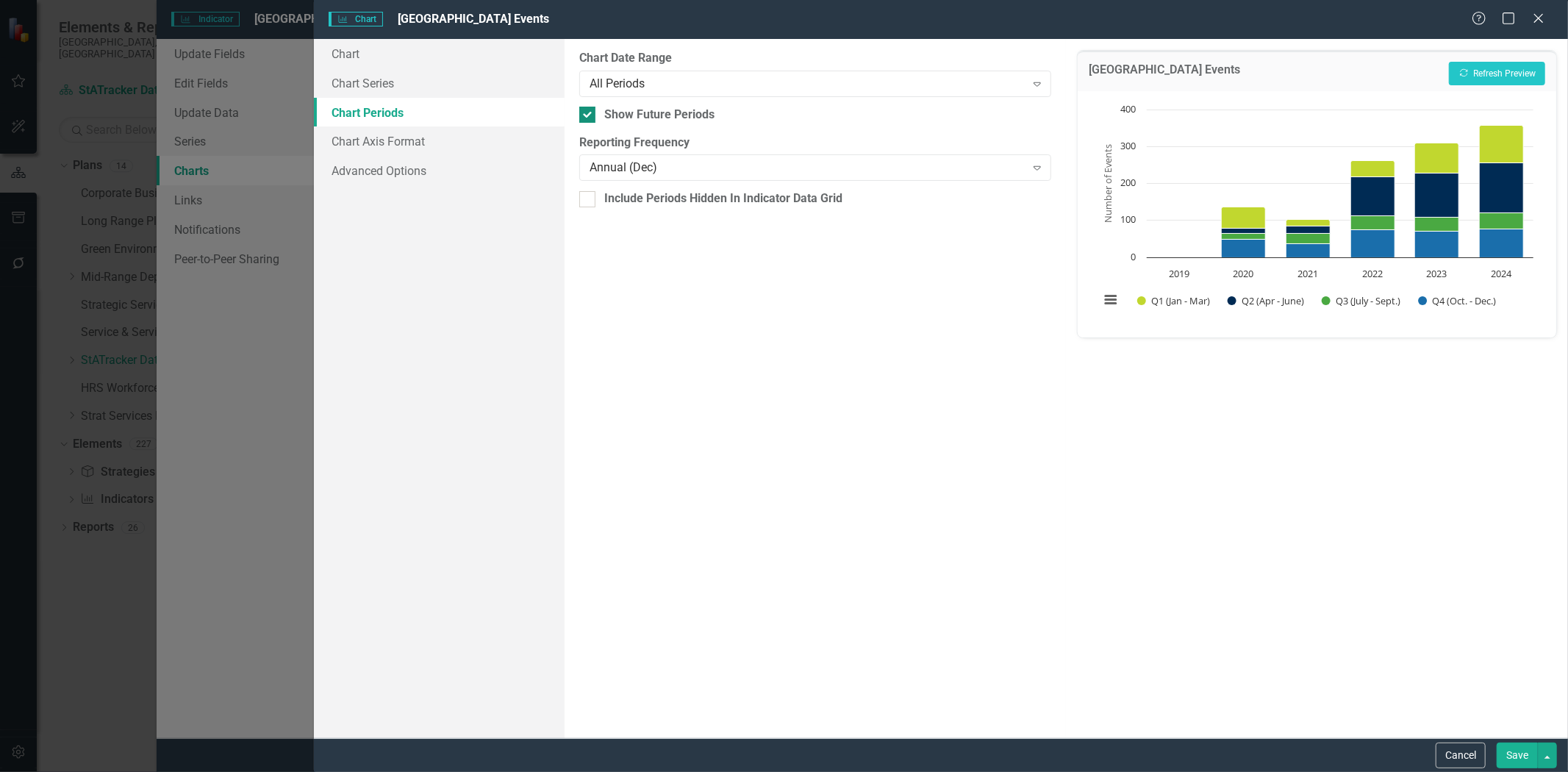
click at [589, 108] on input "Show Future Periods" at bounding box center [584, 111] width 9 height 9
checkbox input "false"
click at [788, 82] on div "All Periods" at bounding box center [807, 84] width 436 height 17
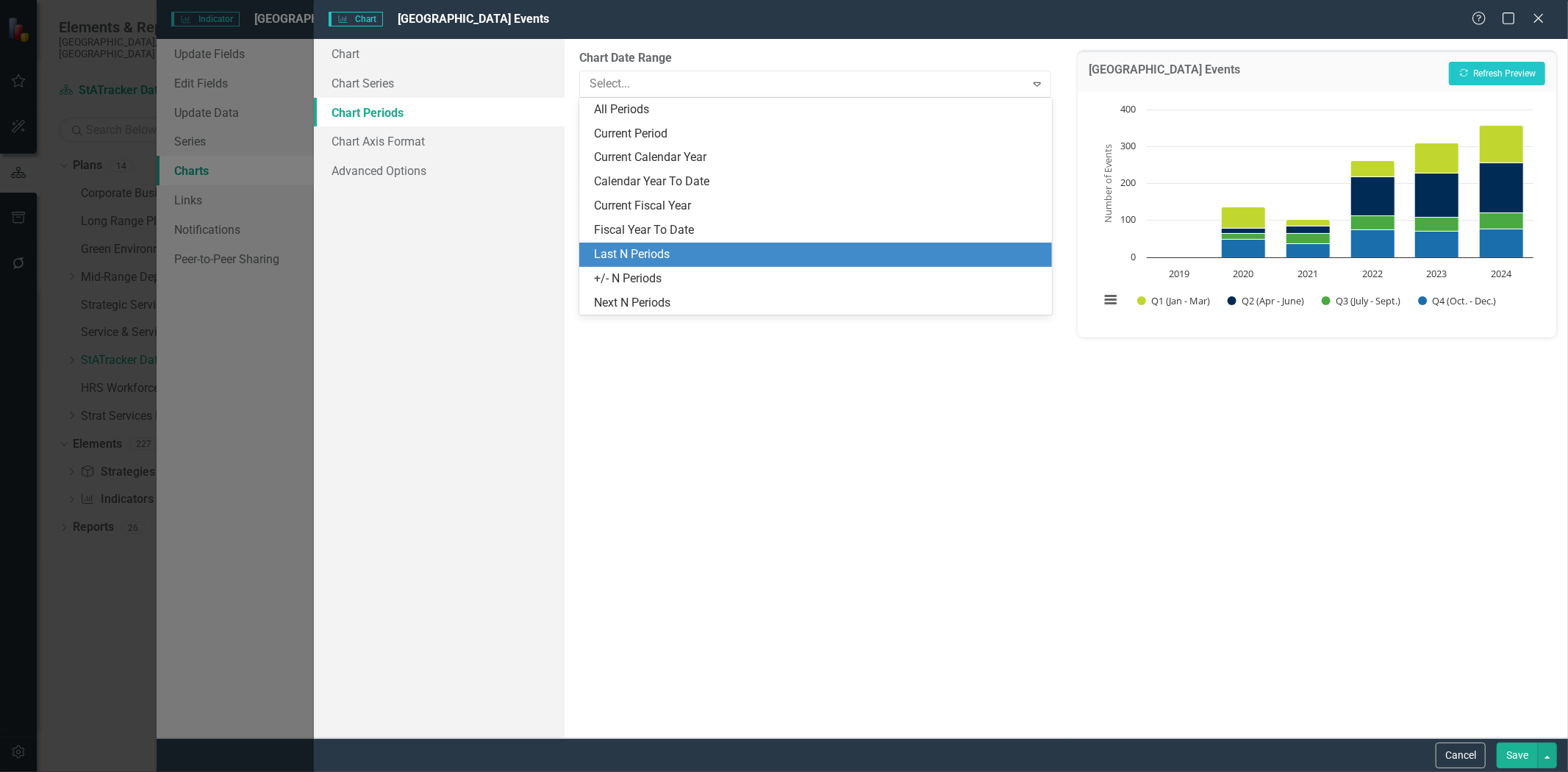
click at [737, 244] on div "Last N Periods" at bounding box center [816, 255] width 473 height 24
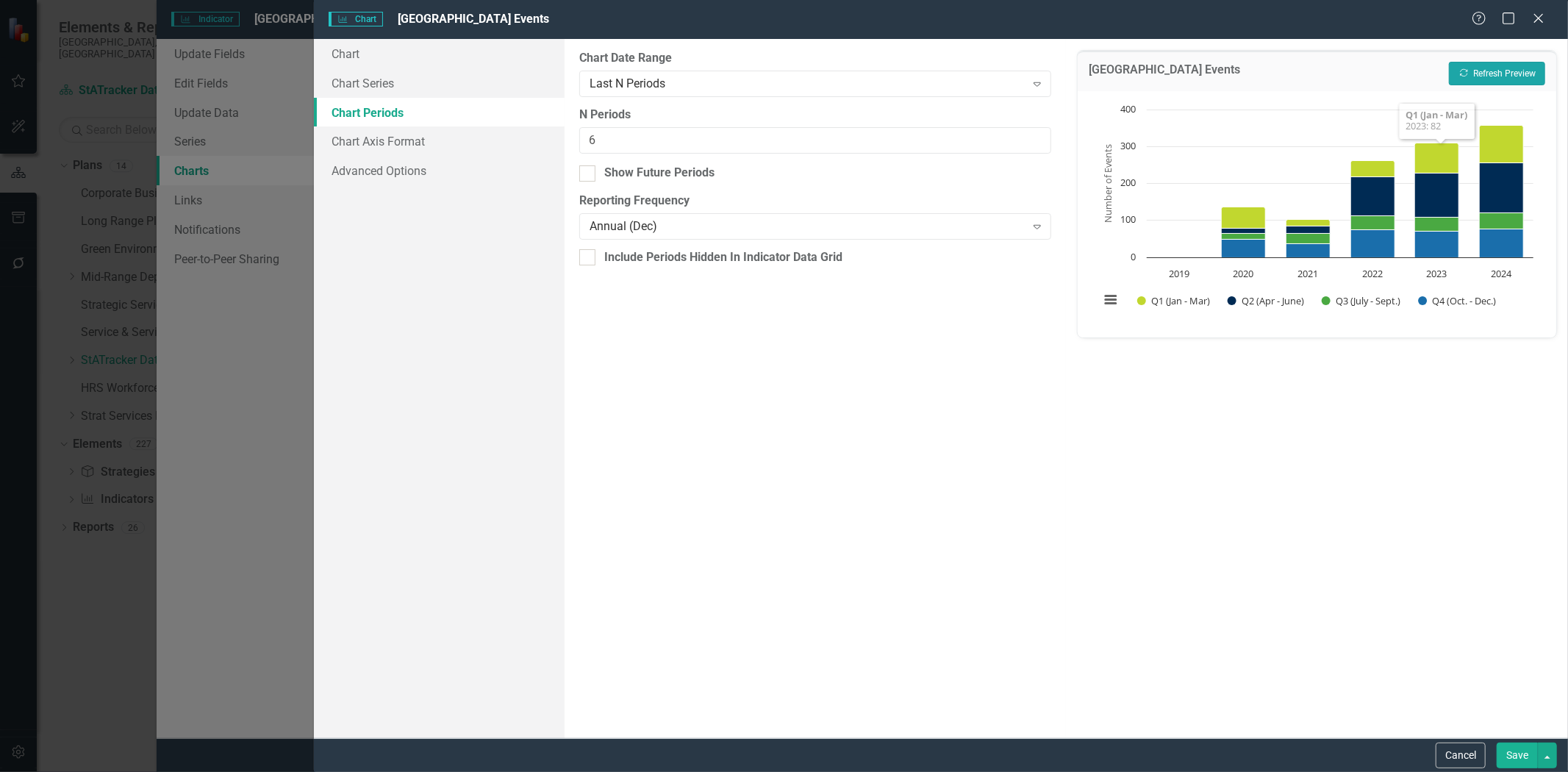
click at [1480, 76] on button "Recalculate Refresh Preview" at bounding box center [1497, 73] width 96 height 24
click at [1479, 77] on button "Recalculate Refresh Preview" at bounding box center [1497, 73] width 96 height 24
click at [732, 84] on div "Last N Periods" at bounding box center [807, 84] width 436 height 17
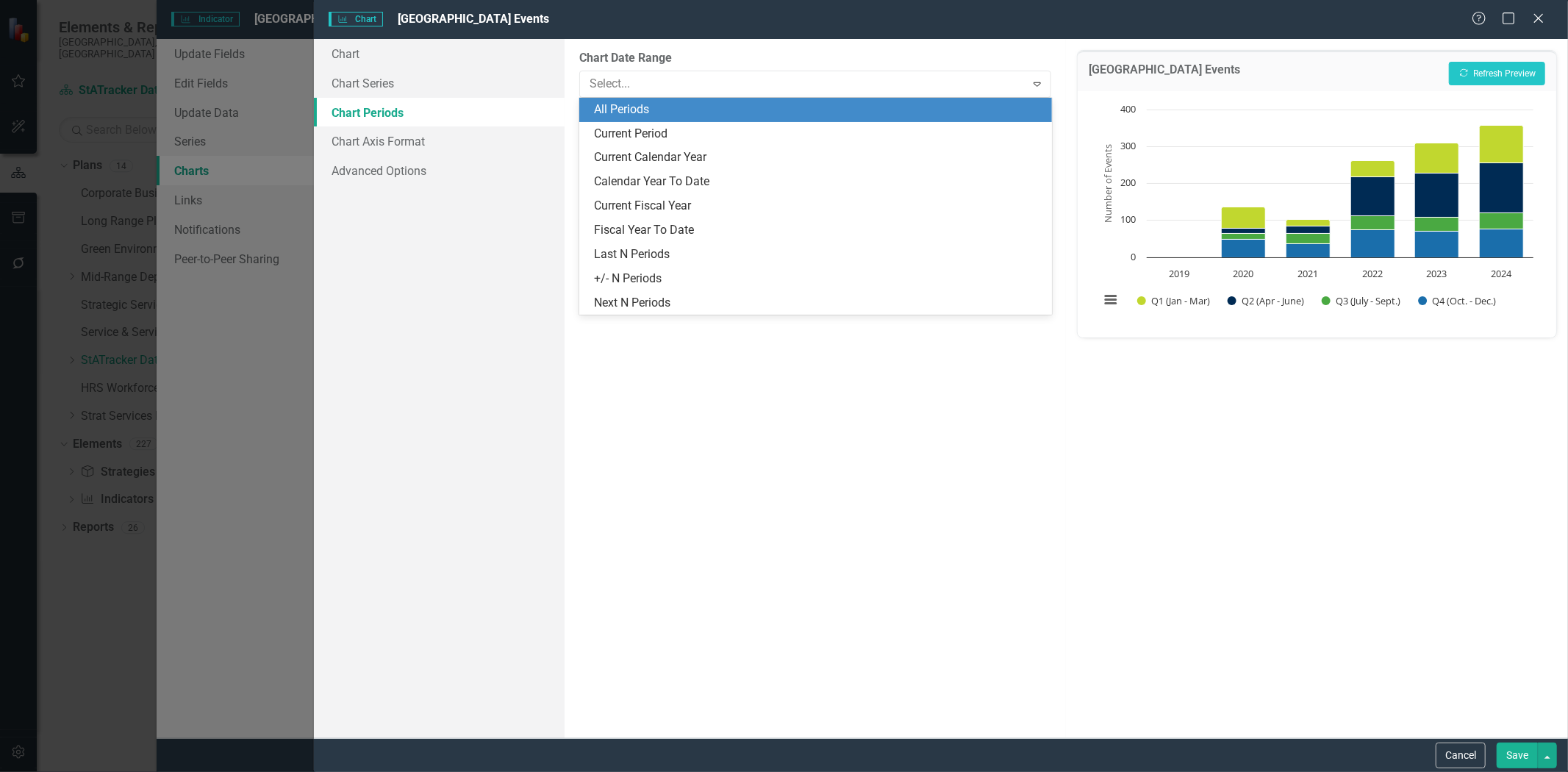
click at [711, 110] on div "All Periods" at bounding box center [818, 110] width 449 height 17
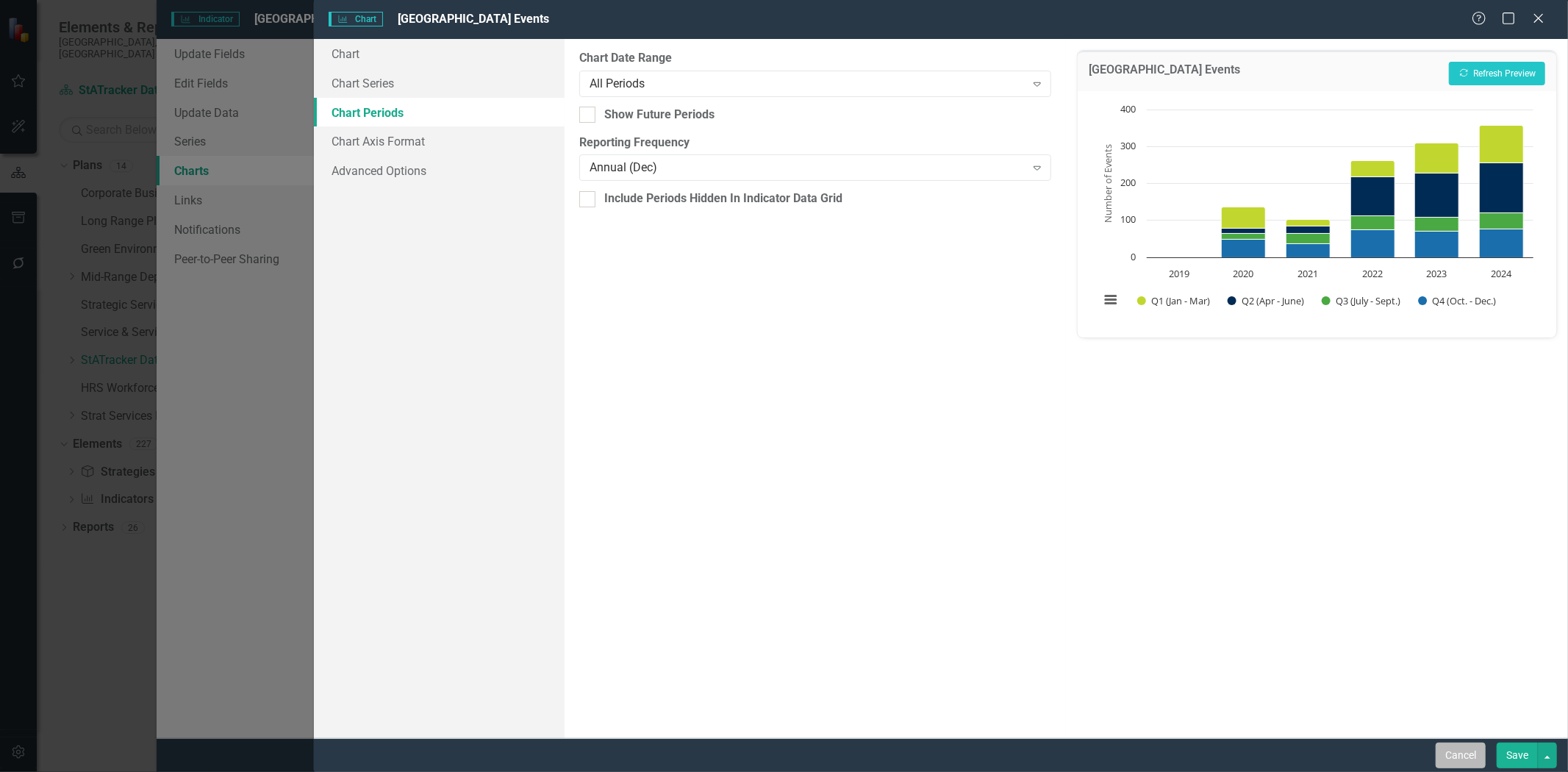
click at [1456, 745] on button "Cancel" at bounding box center [1461, 754] width 50 height 25
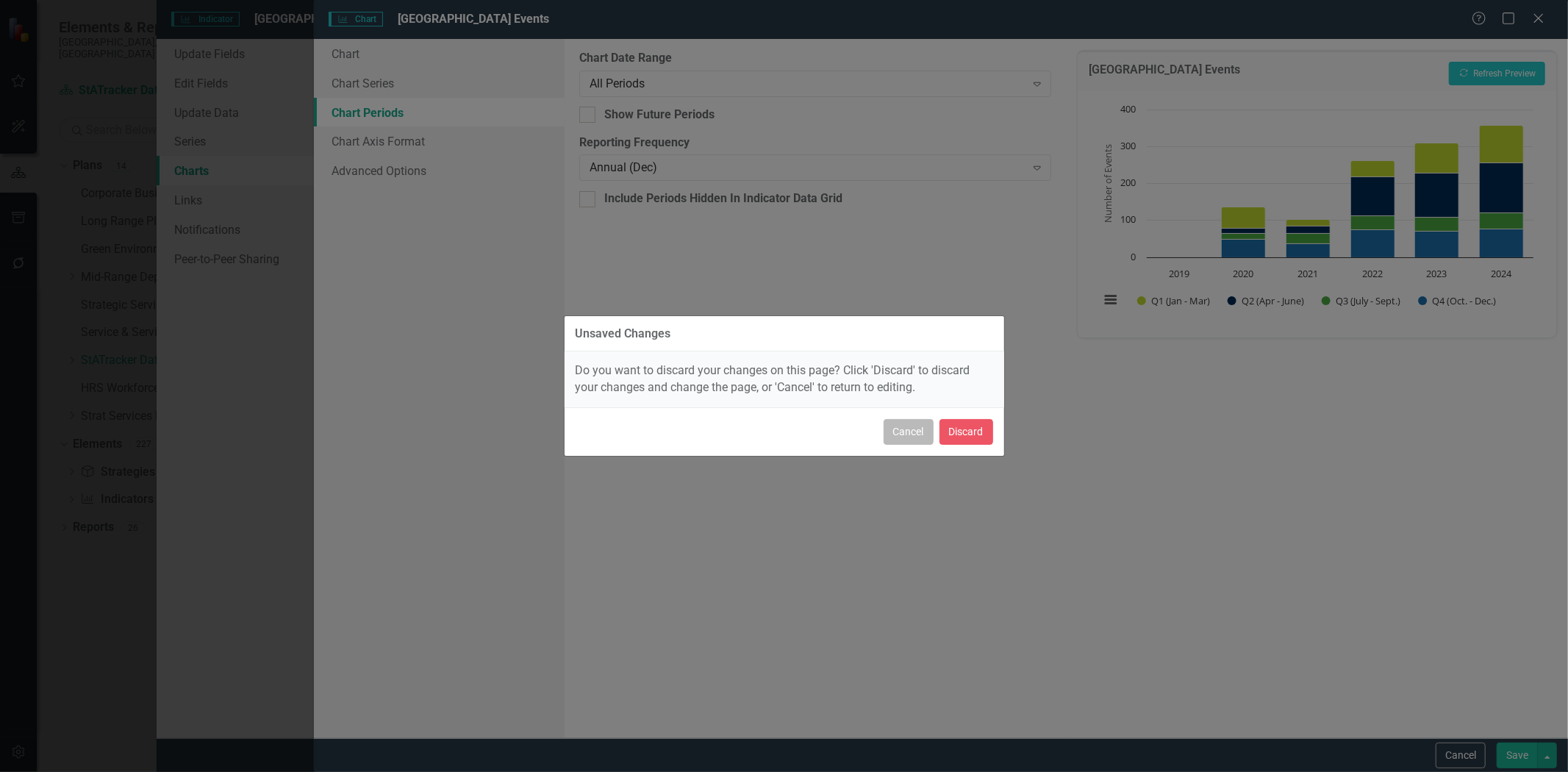
click at [905, 440] on button "Cancel" at bounding box center [908, 431] width 50 height 25
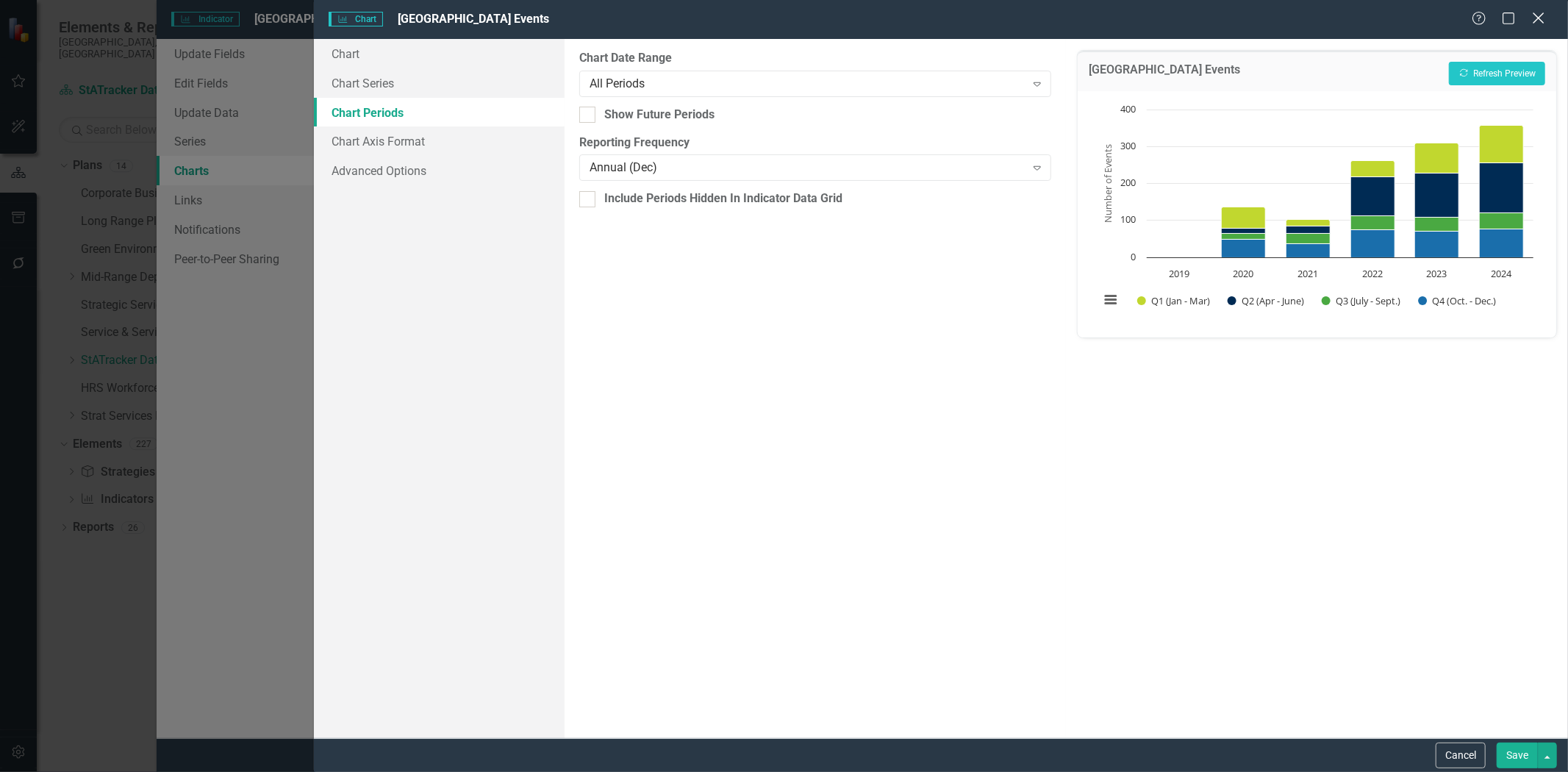
click at [1533, 20] on icon "Close" at bounding box center [1539, 18] width 19 height 14
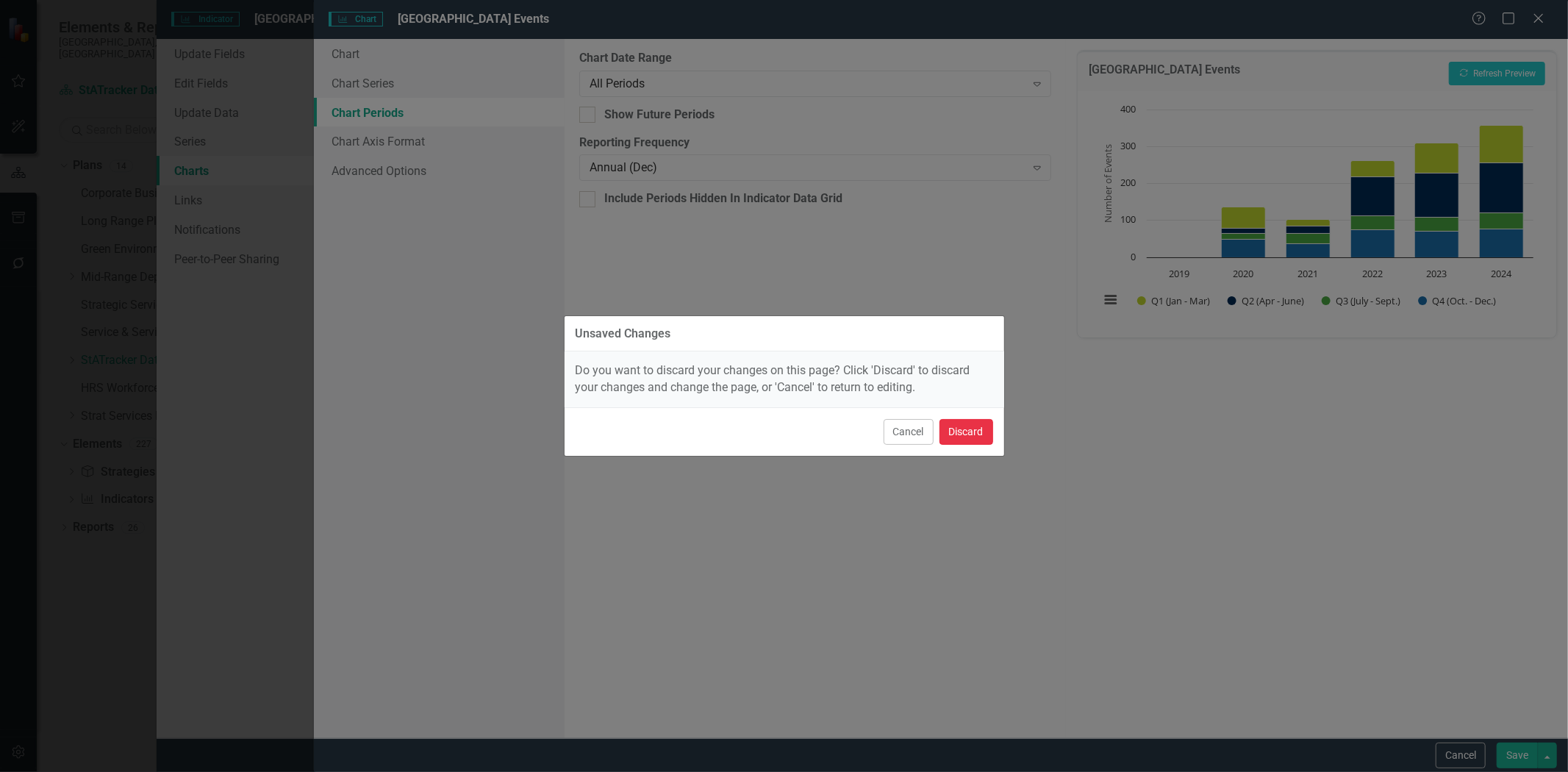
click at [950, 434] on button "Discard" at bounding box center [966, 431] width 54 height 25
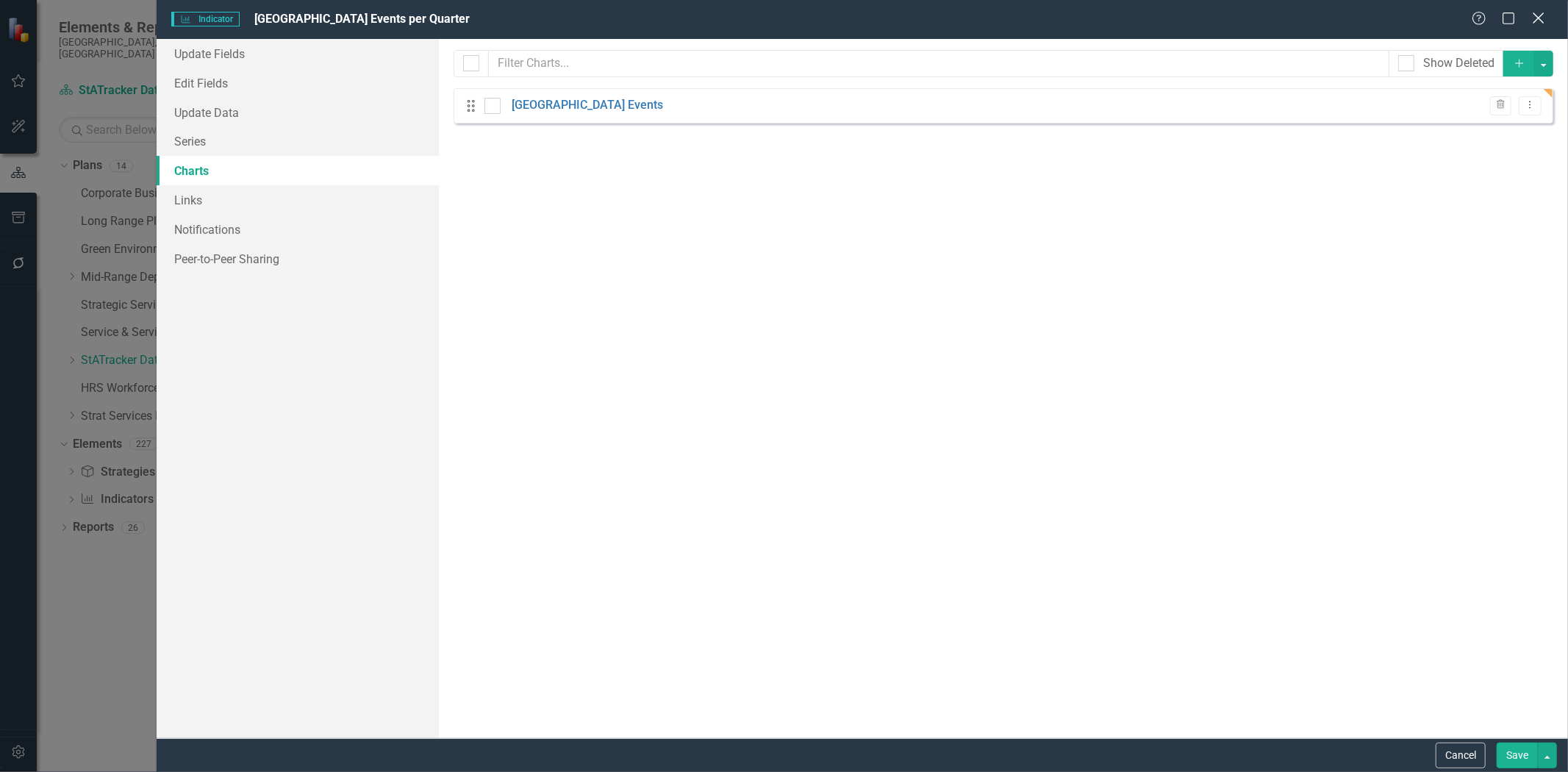
click at [1533, 24] on icon at bounding box center [1539, 18] width 11 height 11
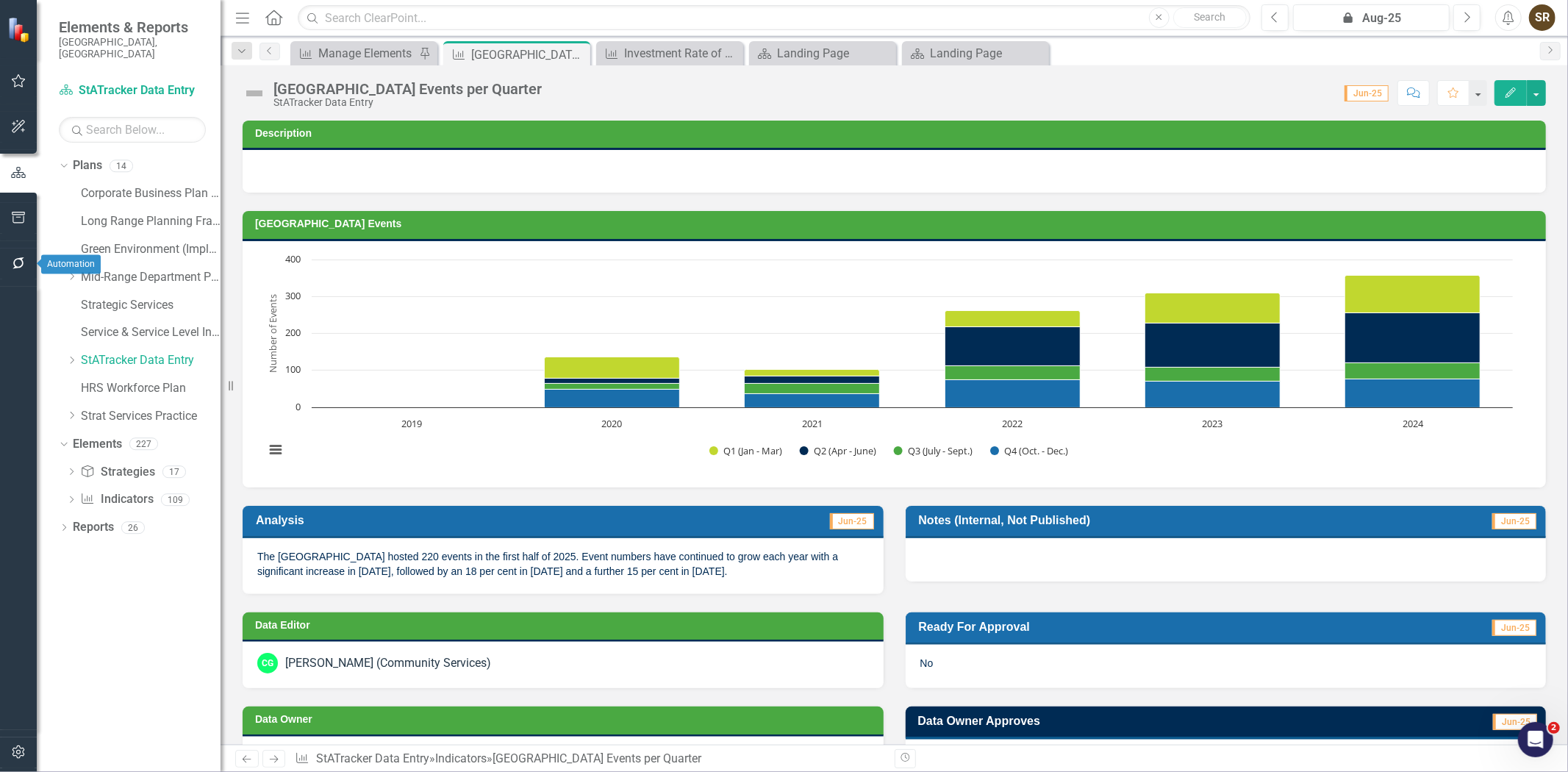
click at [19, 257] on icon "button" at bounding box center [19, 263] width 15 height 11
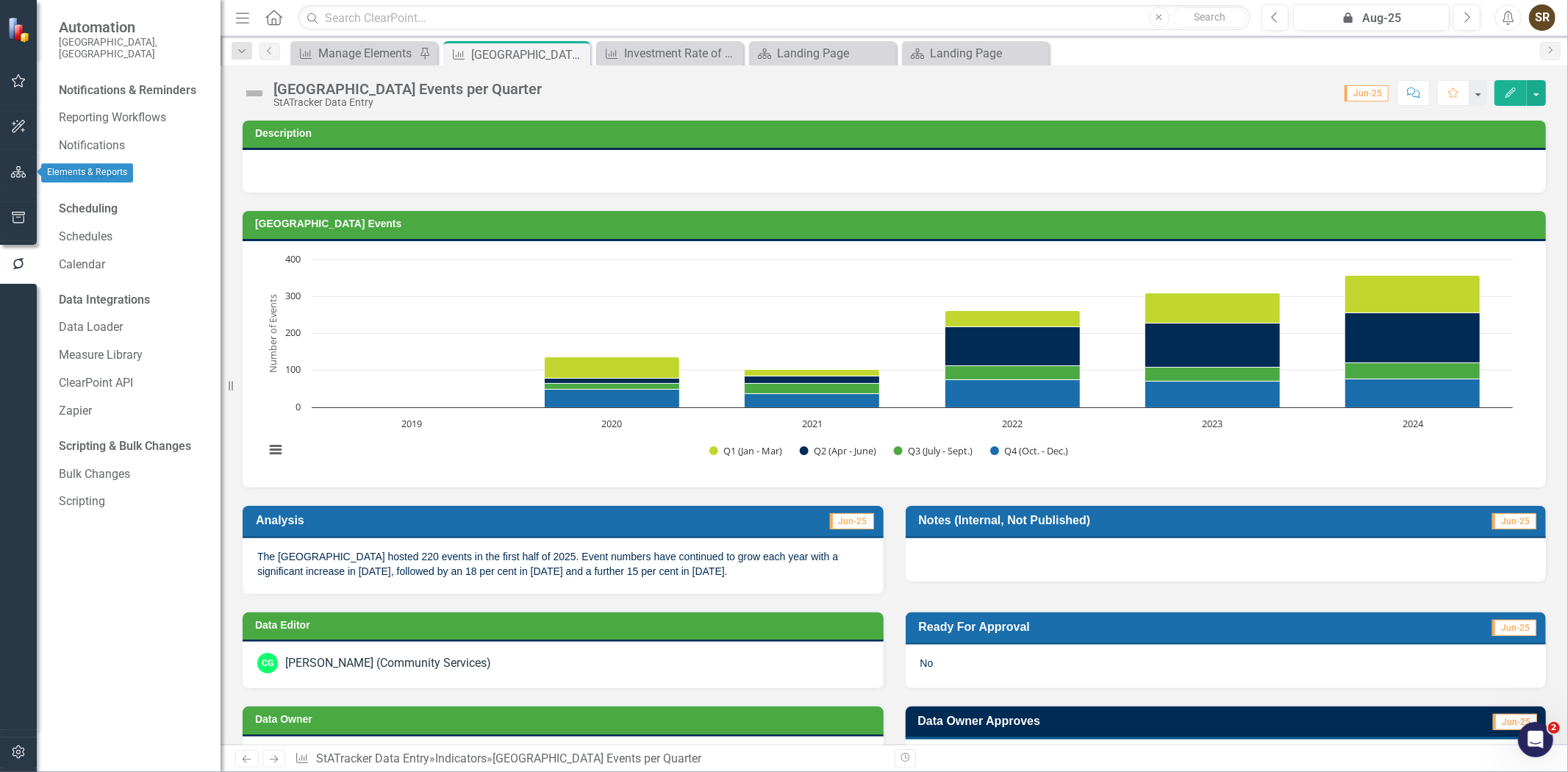
click at [15, 172] on icon "button" at bounding box center [19, 171] width 15 height 11
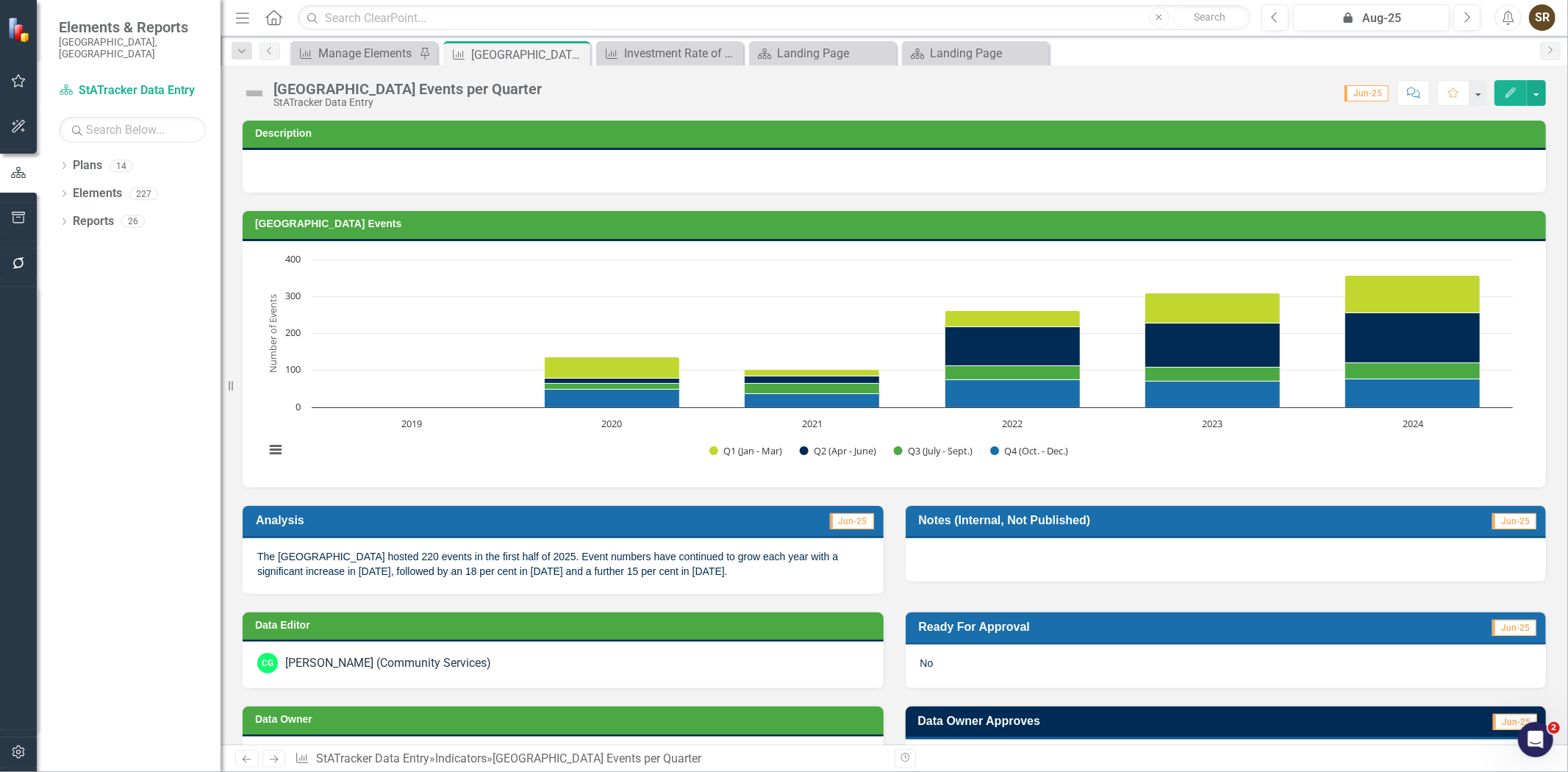
click at [15, 758] on button "button" at bounding box center [18, 752] width 33 height 31
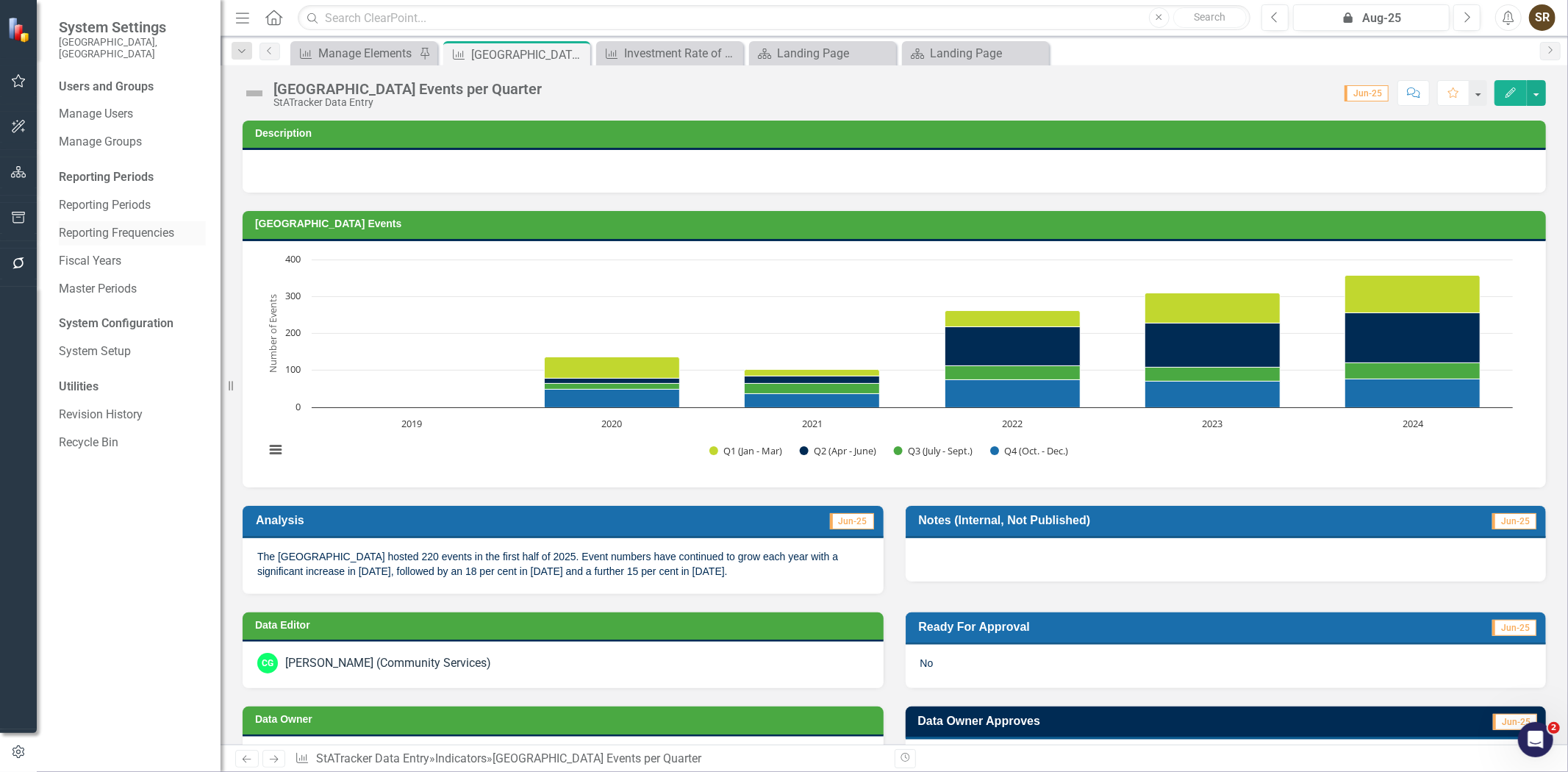
click at [122, 225] on link "Reporting Frequencies" at bounding box center [132, 233] width 147 height 17
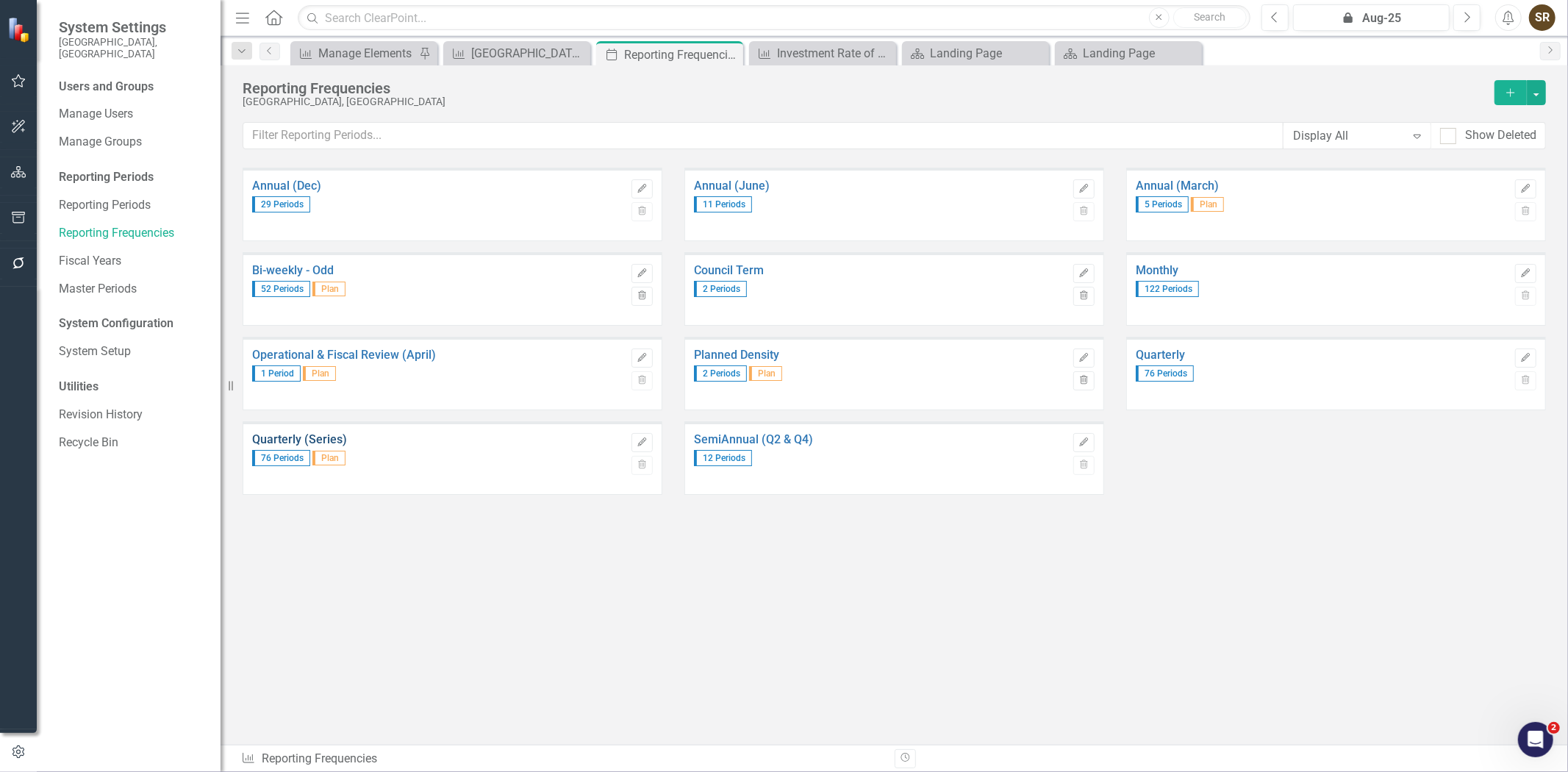
click at [309, 439] on link "Quarterly (Series)" at bounding box center [438, 440] width 372 height 13
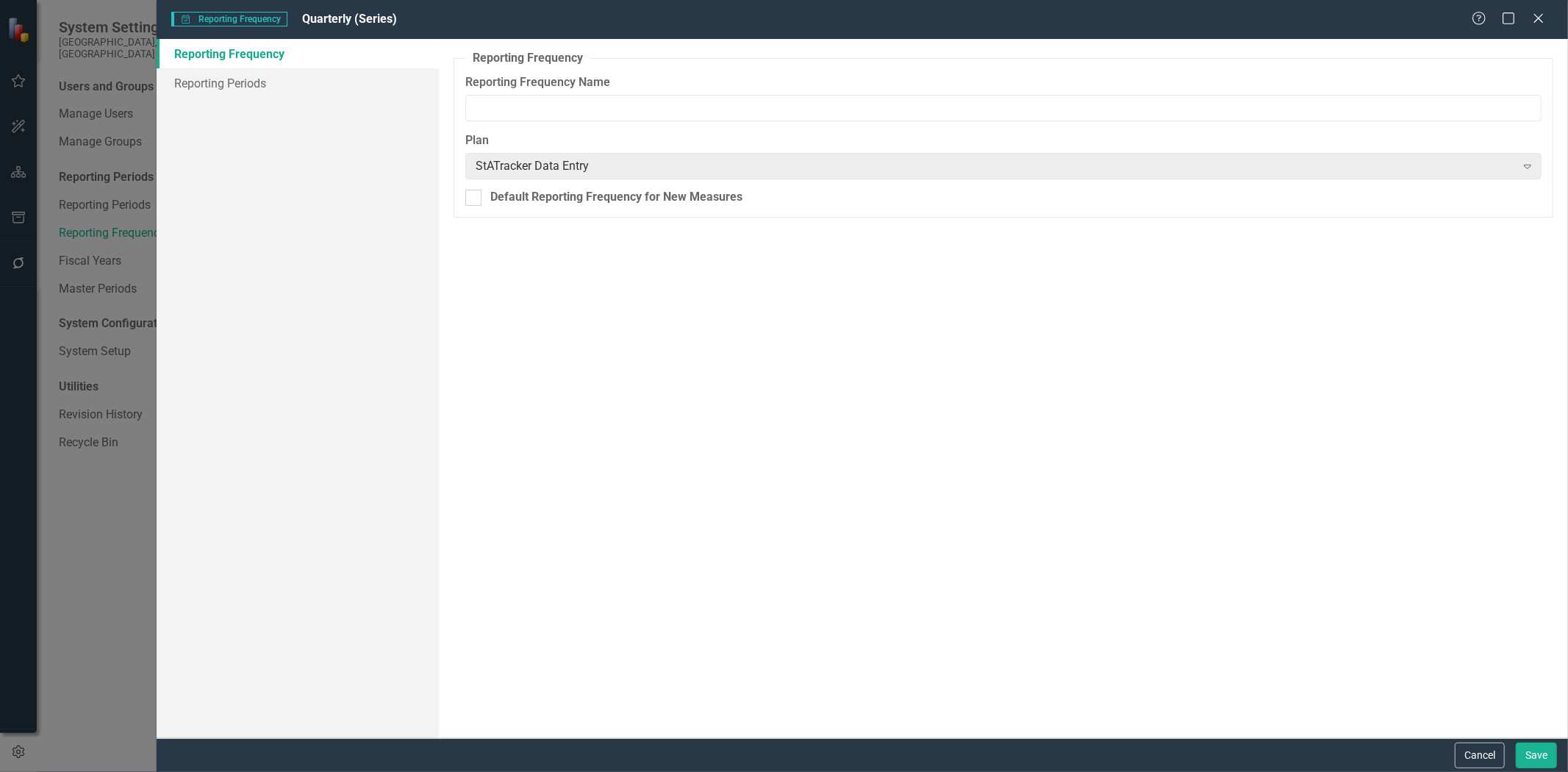
type input "Quarterly (Series)"
click at [239, 83] on link "Reporting Periods" at bounding box center [298, 83] width 283 height 29
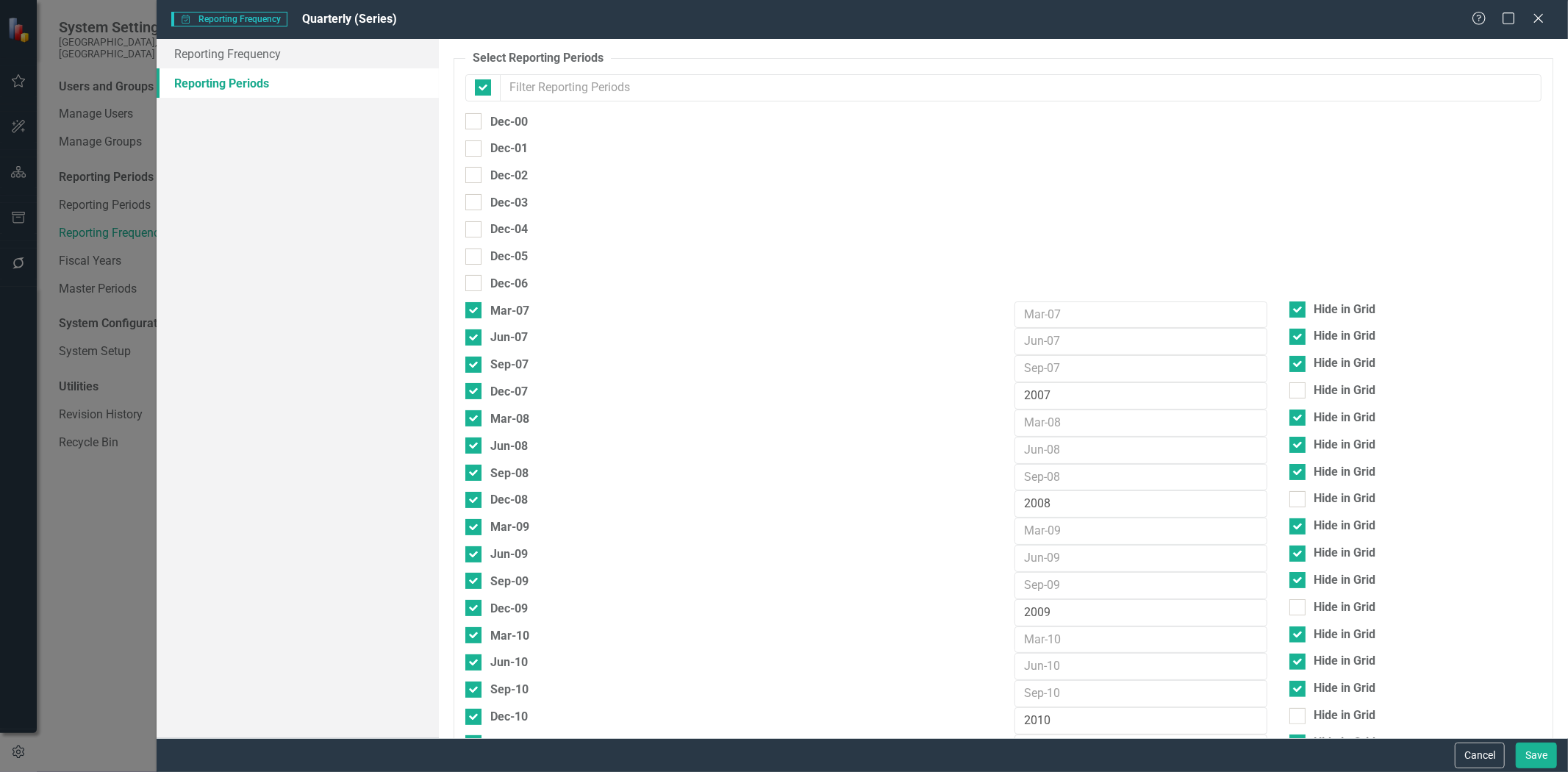
checkbox input "false"
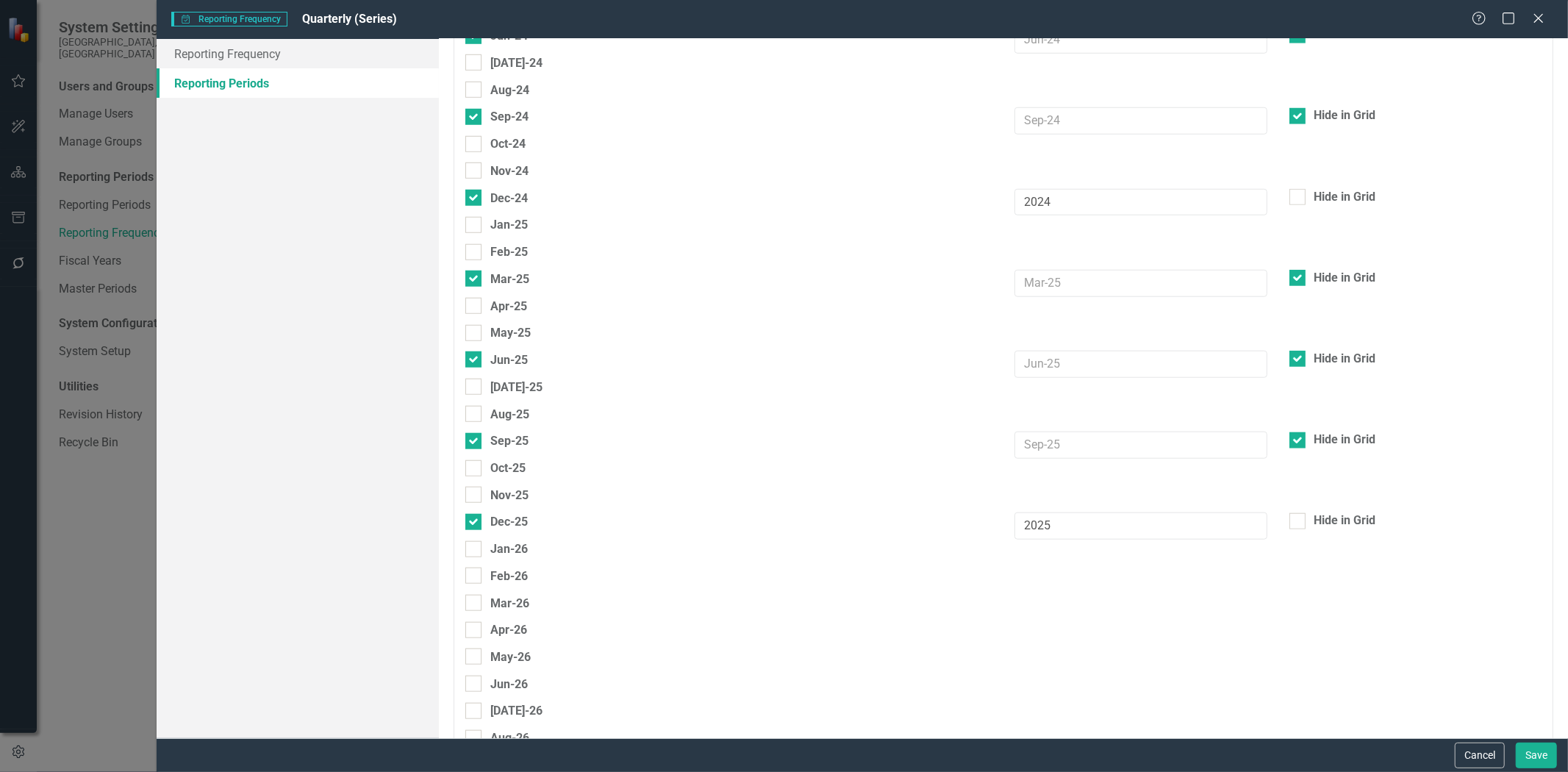
scroll to position [5713, 0]
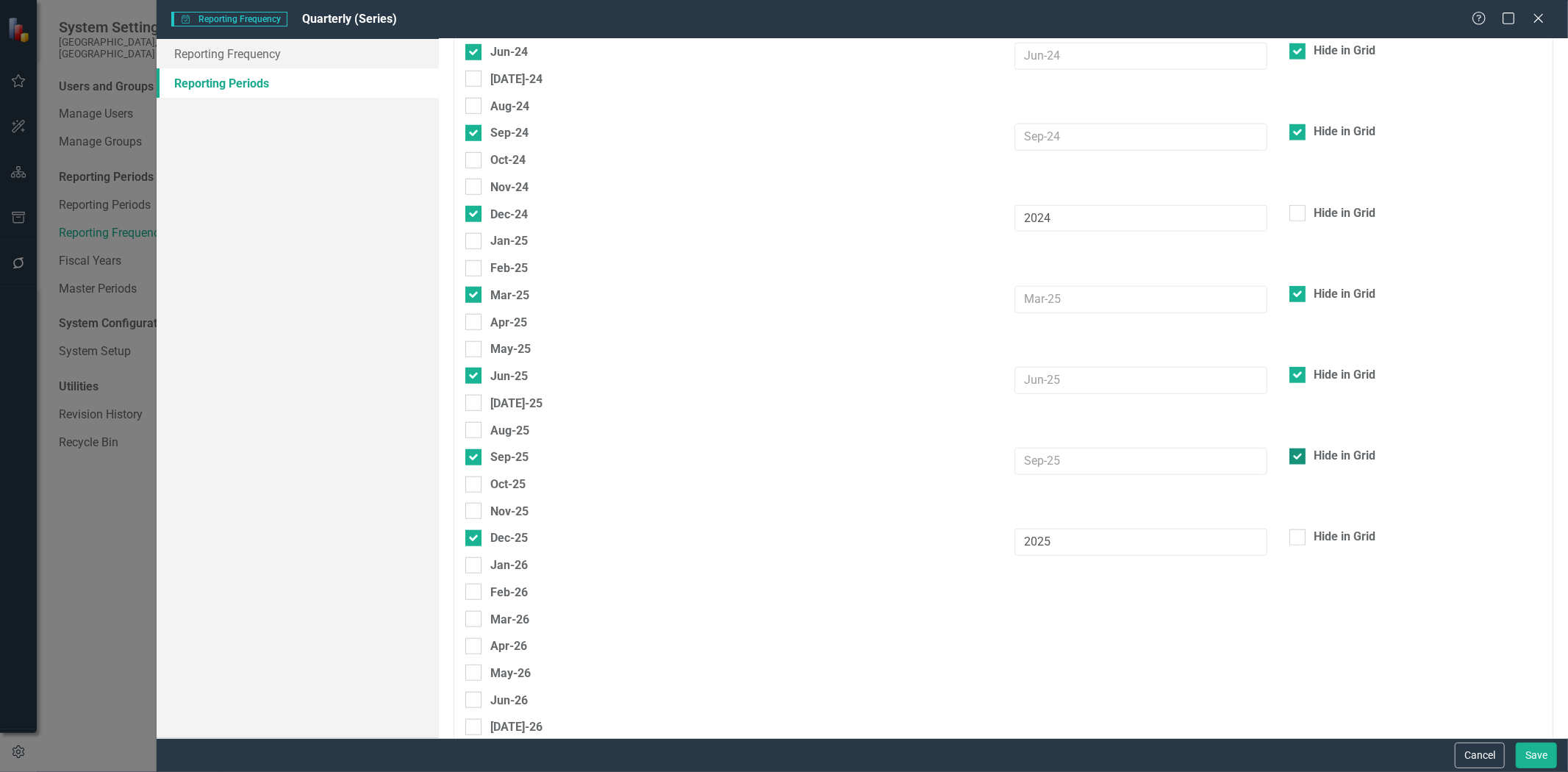
click at [1292, 448] on div at bounding box center [1297, 456] width 16 height 16
click at [1292, 448] on input "Hide in Grid" at bounding box center [1294, 453] width 9 height 9
checkbox input "false"
click at [1292, 367] on div at bounding box center [1297, 375] width 16 height 16
click at [1292, 367] on input "Hide in Grid" at bounding box center [1294, 372] width 9 height 9
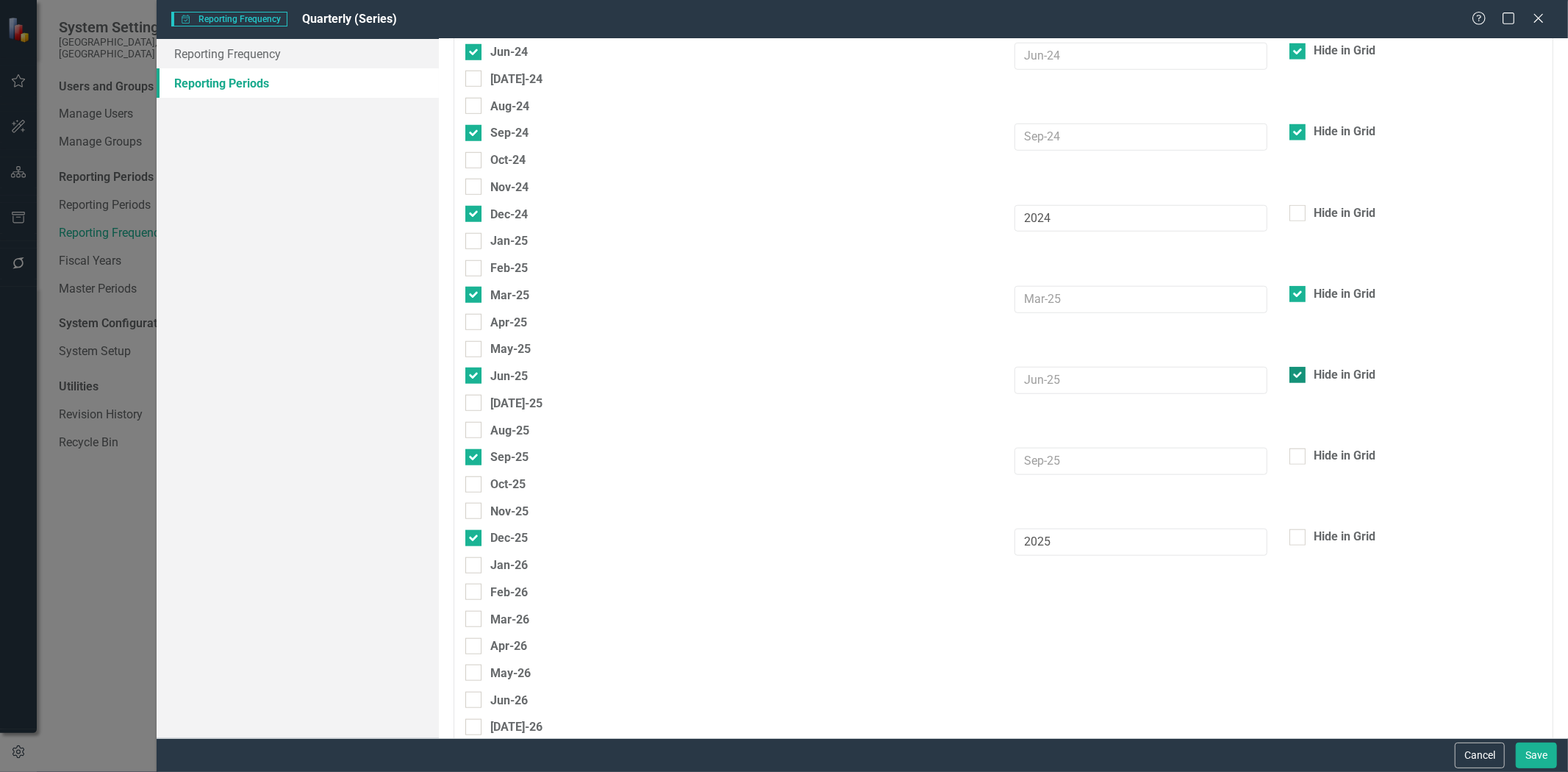
checkbox input "false"
click at [1289, 286] on div at bounding box center [1297, 294] width 16 height 16
click at [1289, 286] on input "Hide in Grid" at bounding box center [1294, 291] width 9 height 9
checkbox input "false"
click at [1539, 753] on button "Save" at bounding box center [1537, 754] width 41 height 25
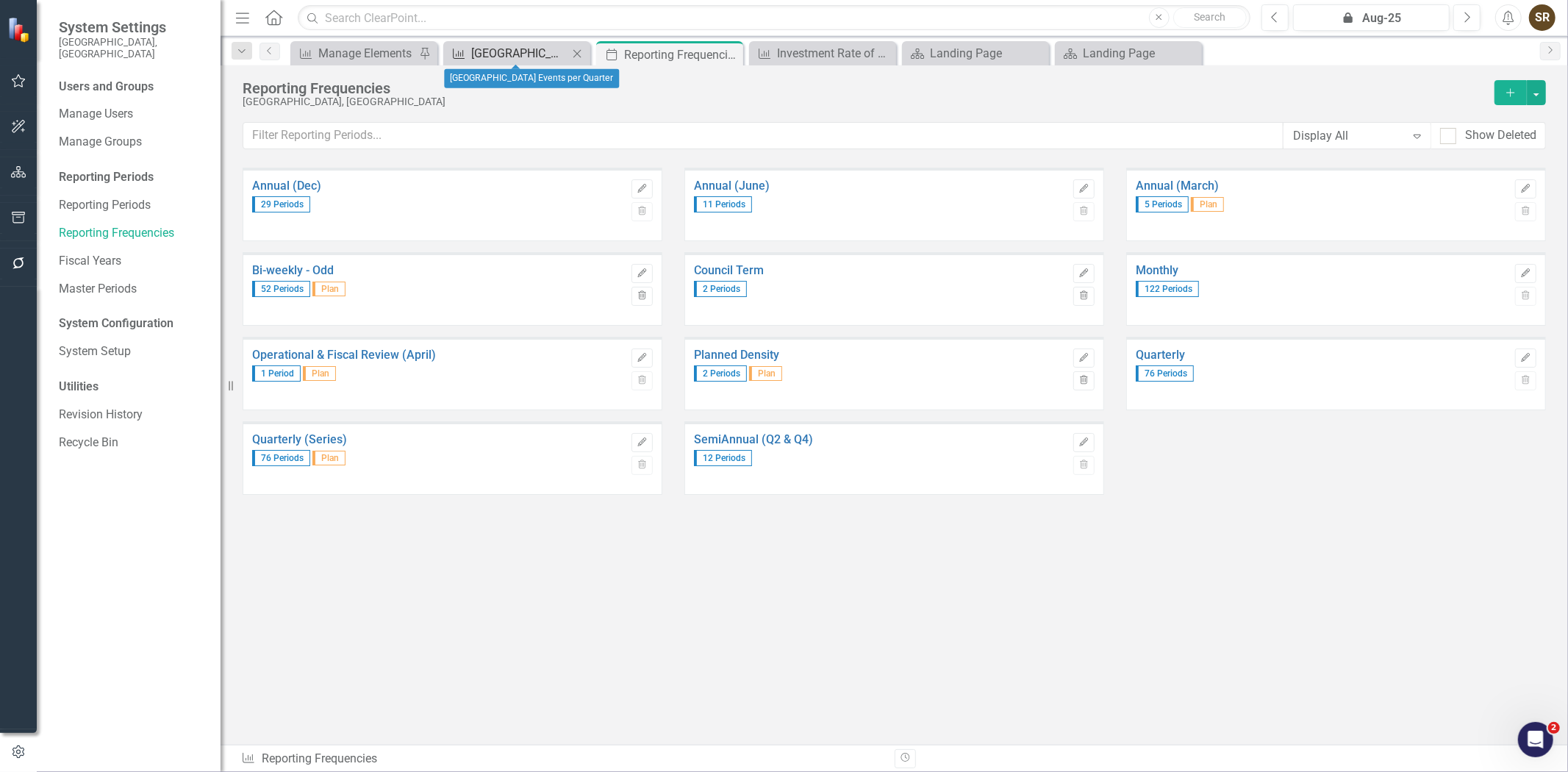
click at [524, 55] on div "[GEOGRAPHIC_DATA] Events per Quarter" at bounding box center [519, 54] width 97 height 19
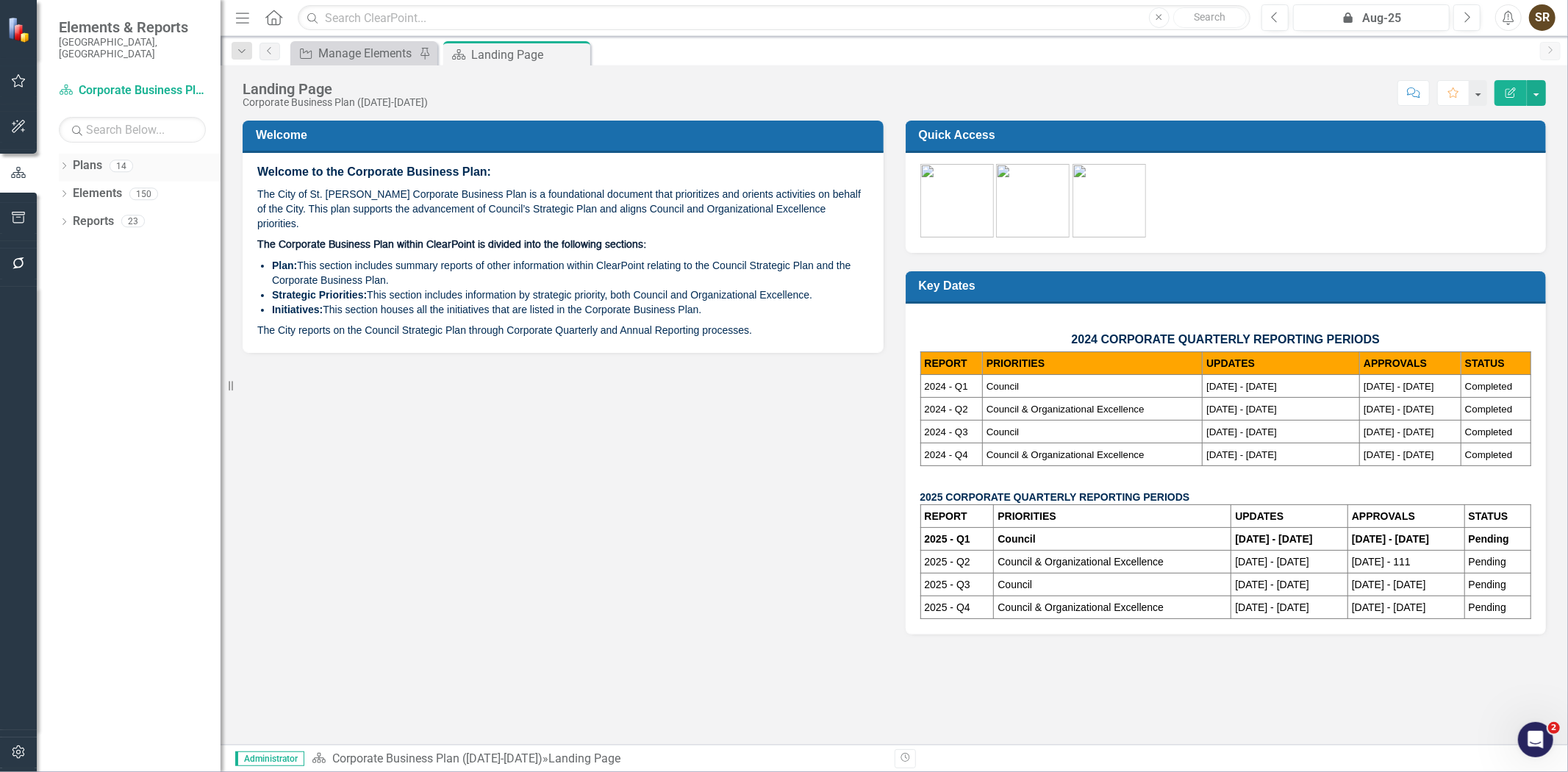
click at [61, 163] on icon "Dropdown" at bounding box center [63, 167] width 10 height 8
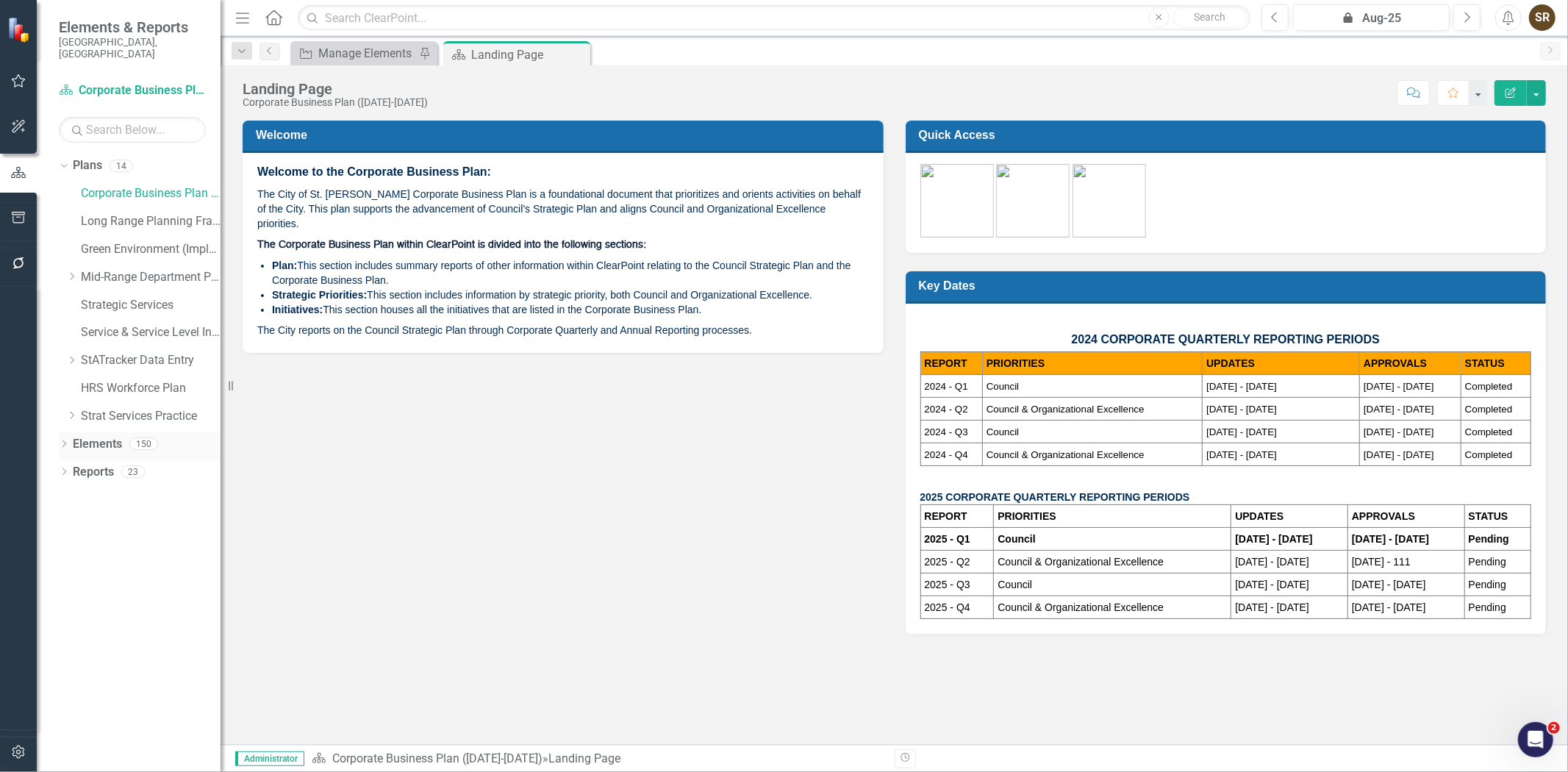
click at [66, 441] on icon "Dropdown" at bounding box center [63, 444] width 10 height 8
click at [123, 352] on link "StATracker Data Entry" at bounding box center [151, 361] width 139 height 17
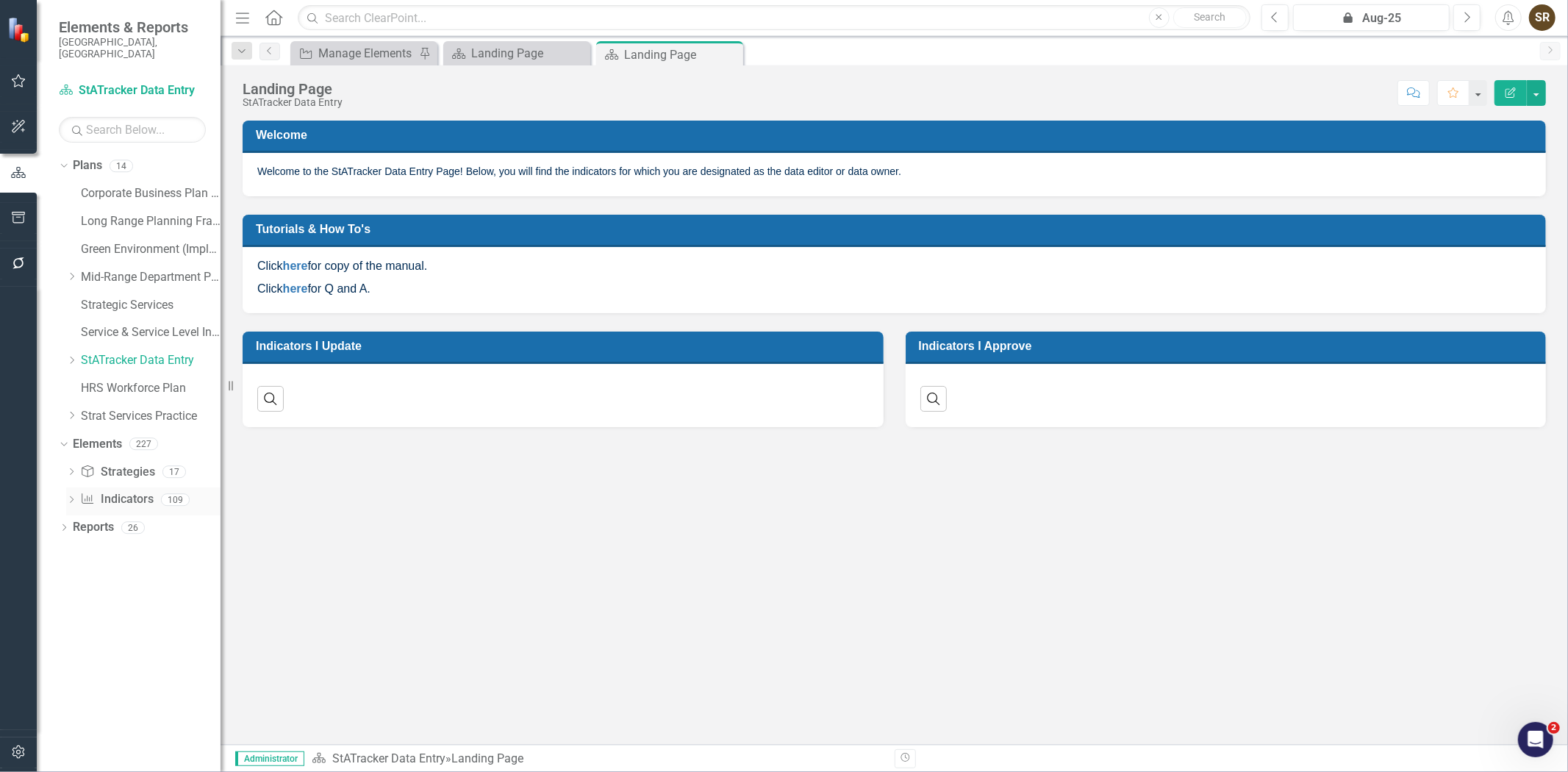
click at [121, 491] on link "Indicator Indicators" at bounding box center [116, 499] width 73 height 17
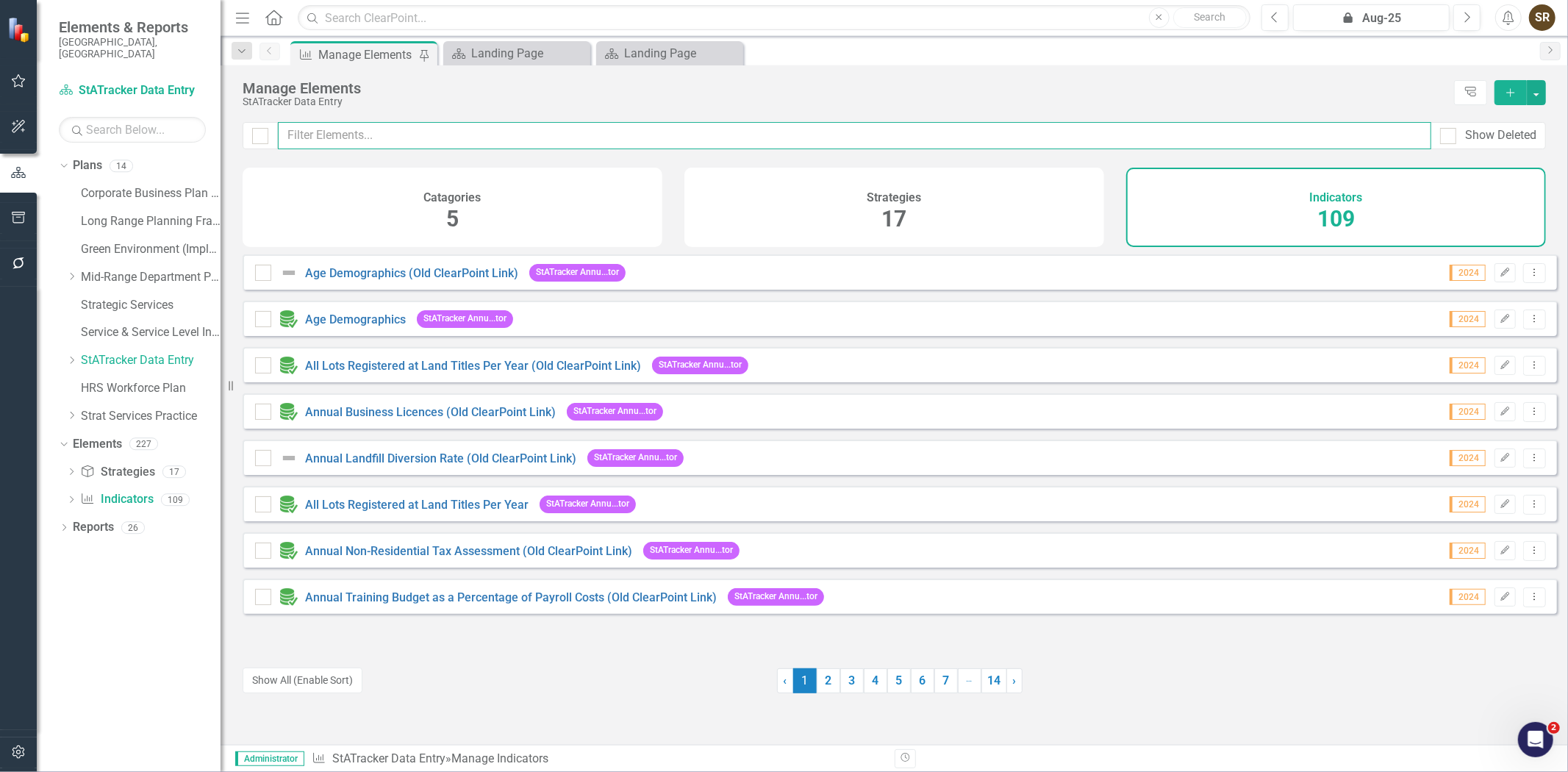
click at [358, 140] on input "text" at bounding box center [854, 136] width 1154 height 27
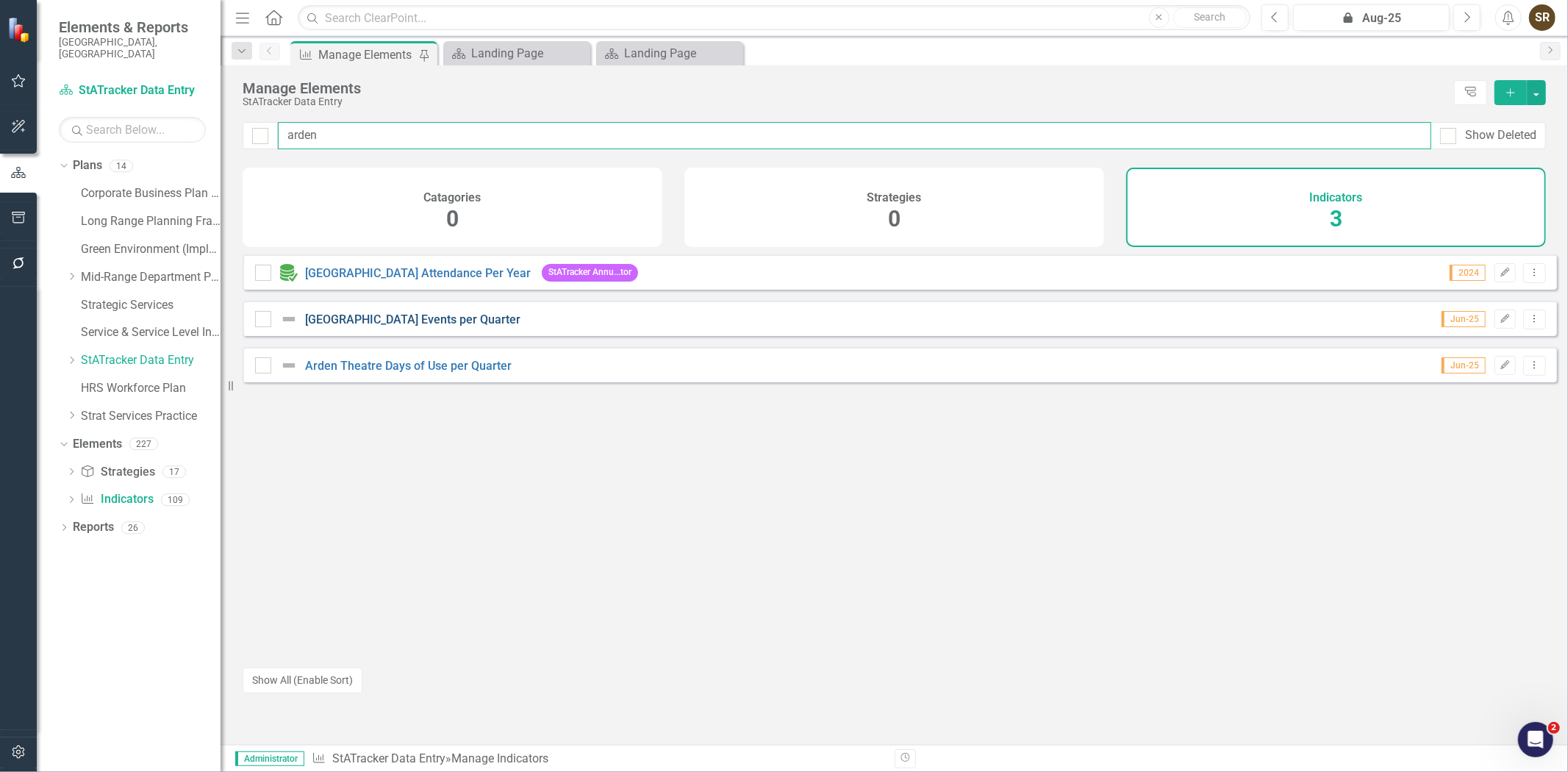
type input "arden"
click at [411, 327] on link "[GEOGRAPHIC_DATA] Events per Quarter" at bounding box center [412, 319] width 216 height 14
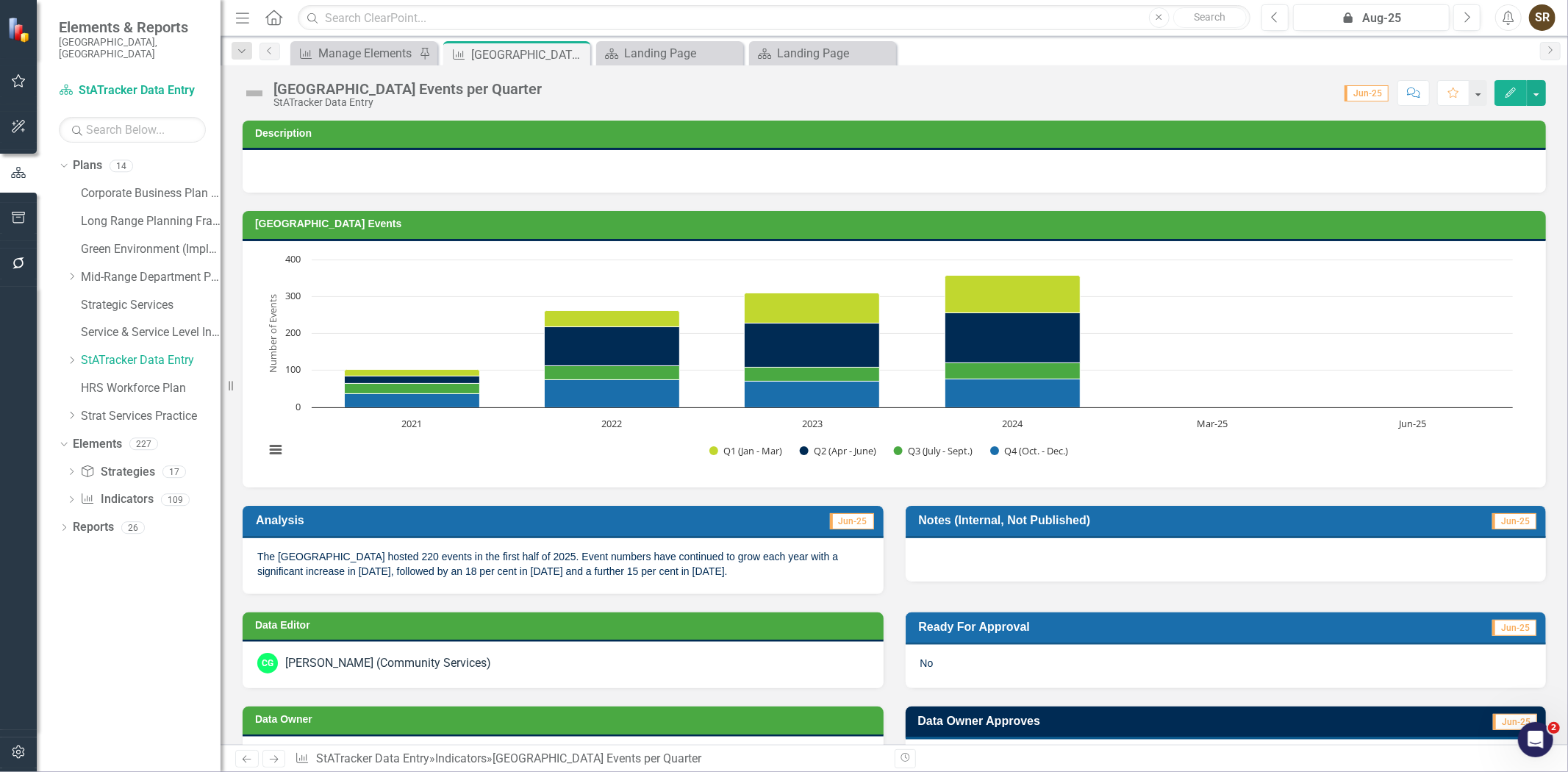
click at [1507, 98] on button "Edit" at bounding box center [1511, 92] width 32 height 25
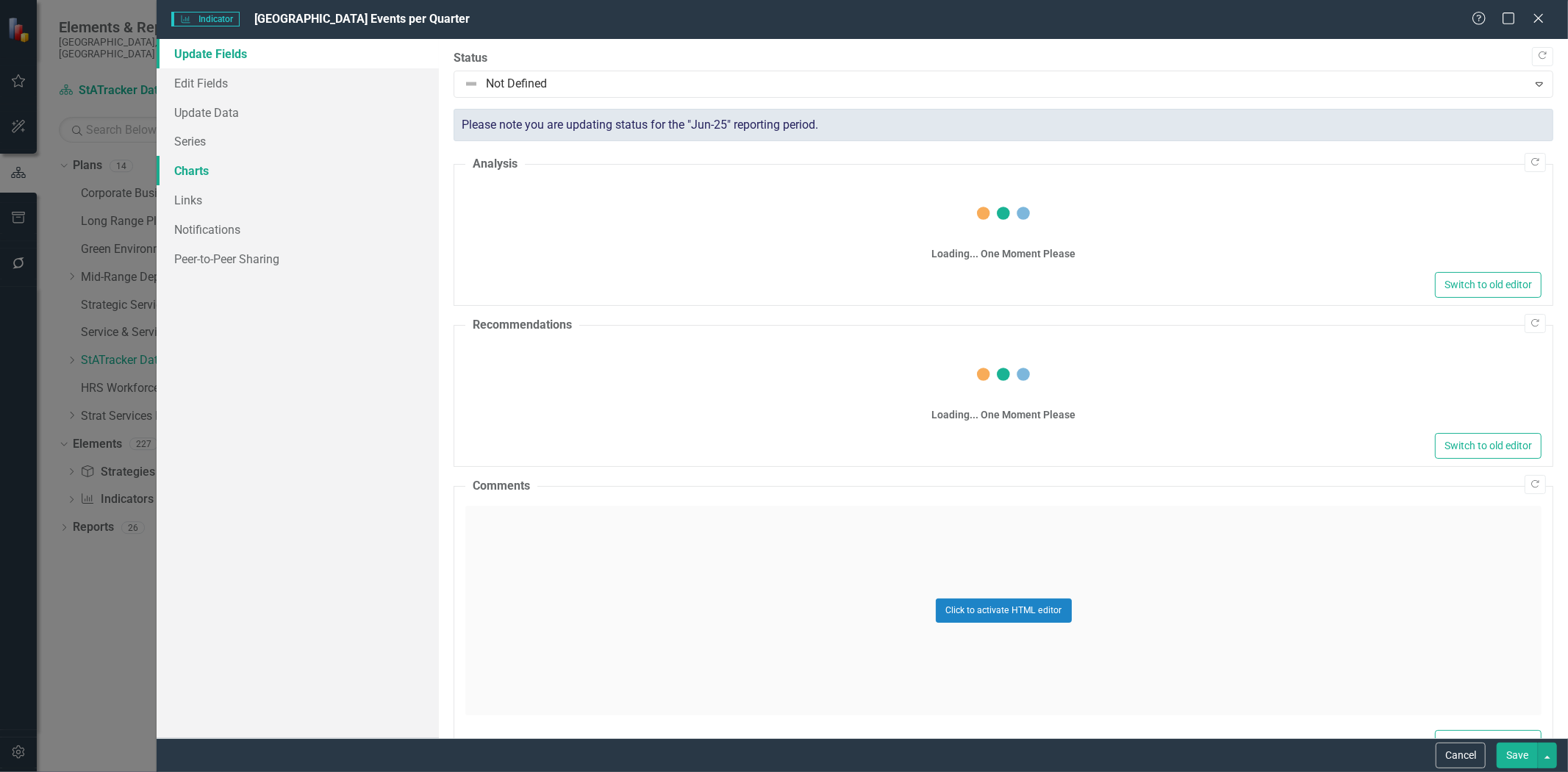
click at [196, 172] on link "Charts" at bounding box center [298, 170] width 283 height 29
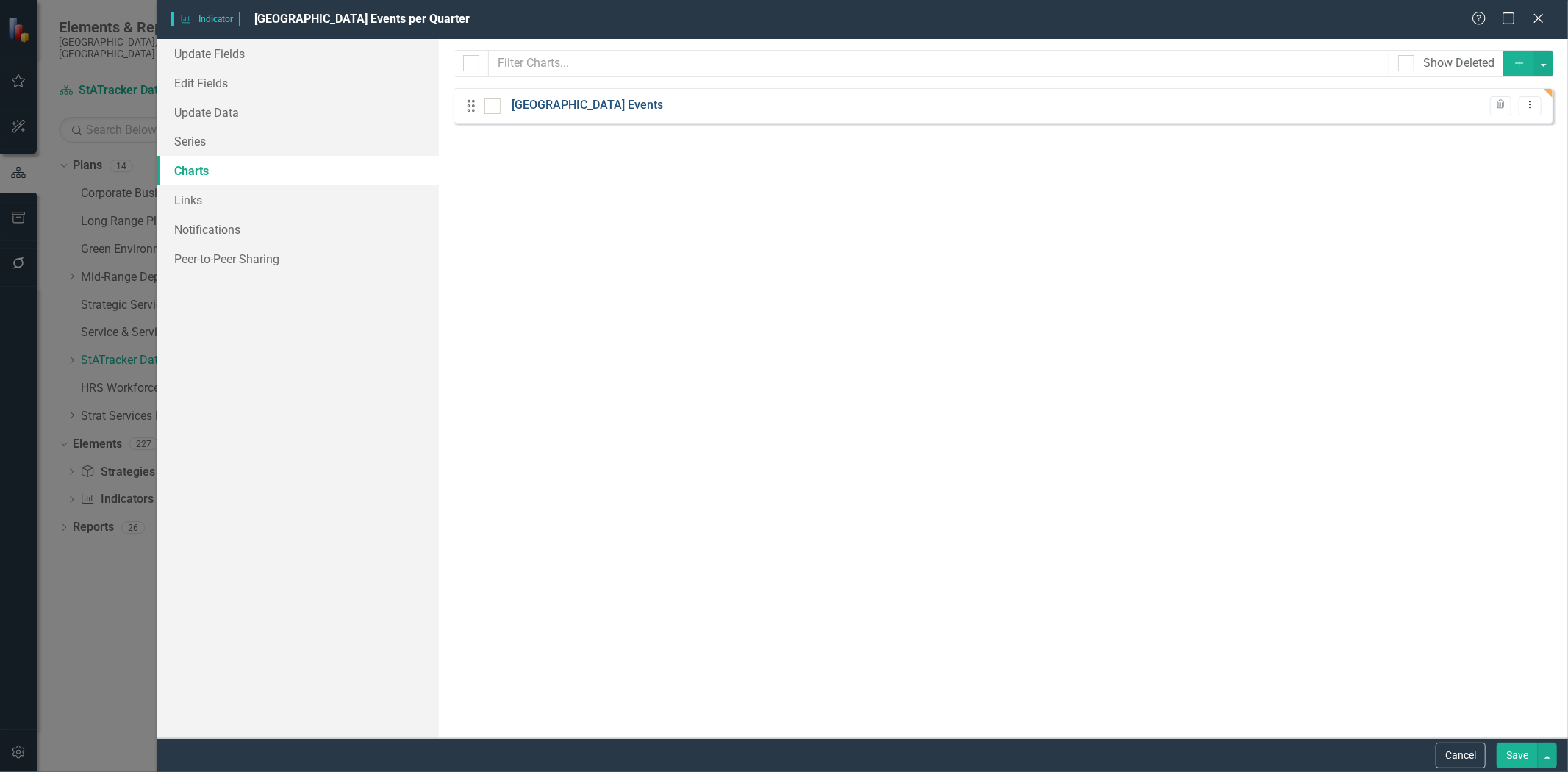
click at [562, 110] on link "[GEOGRAPHIC_DATA] Events" at bounding box center [587, 105] width 152 height 17
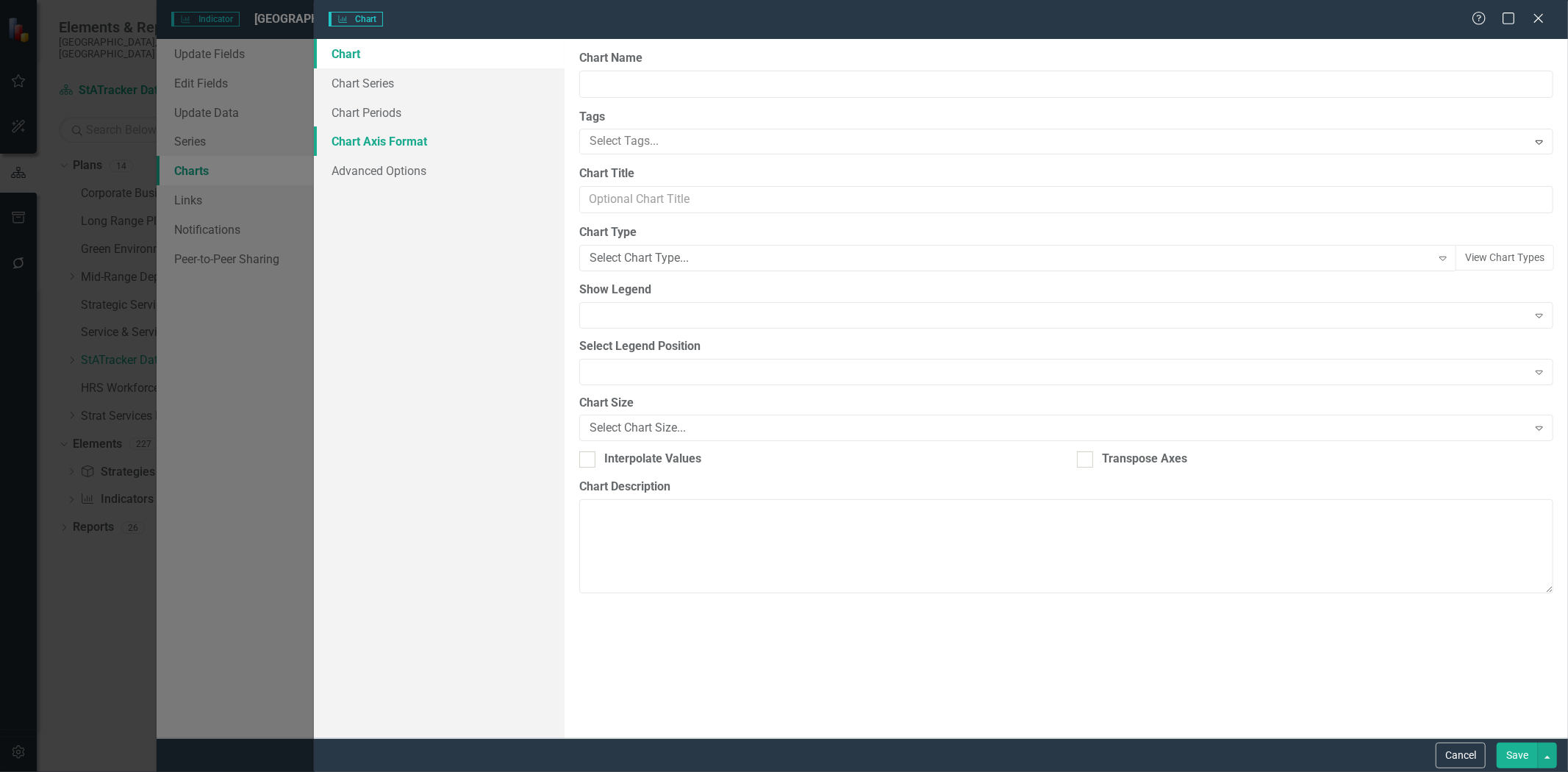
type input "[GEOGRAPHIC_DATA] Events"
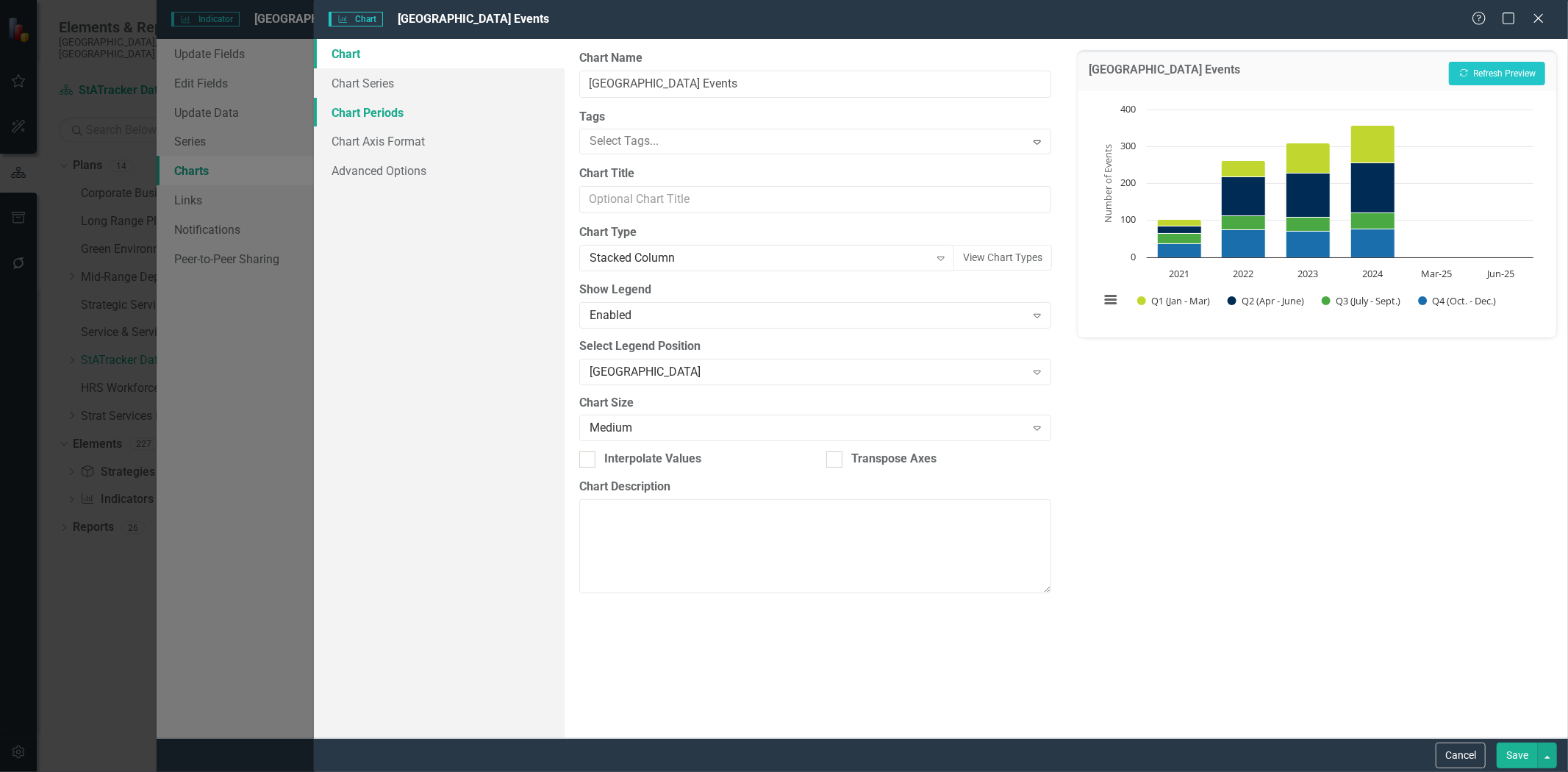
click at [380, 116] on link "Chart Periods" at bounding box center [439, 112] width 251 height 29
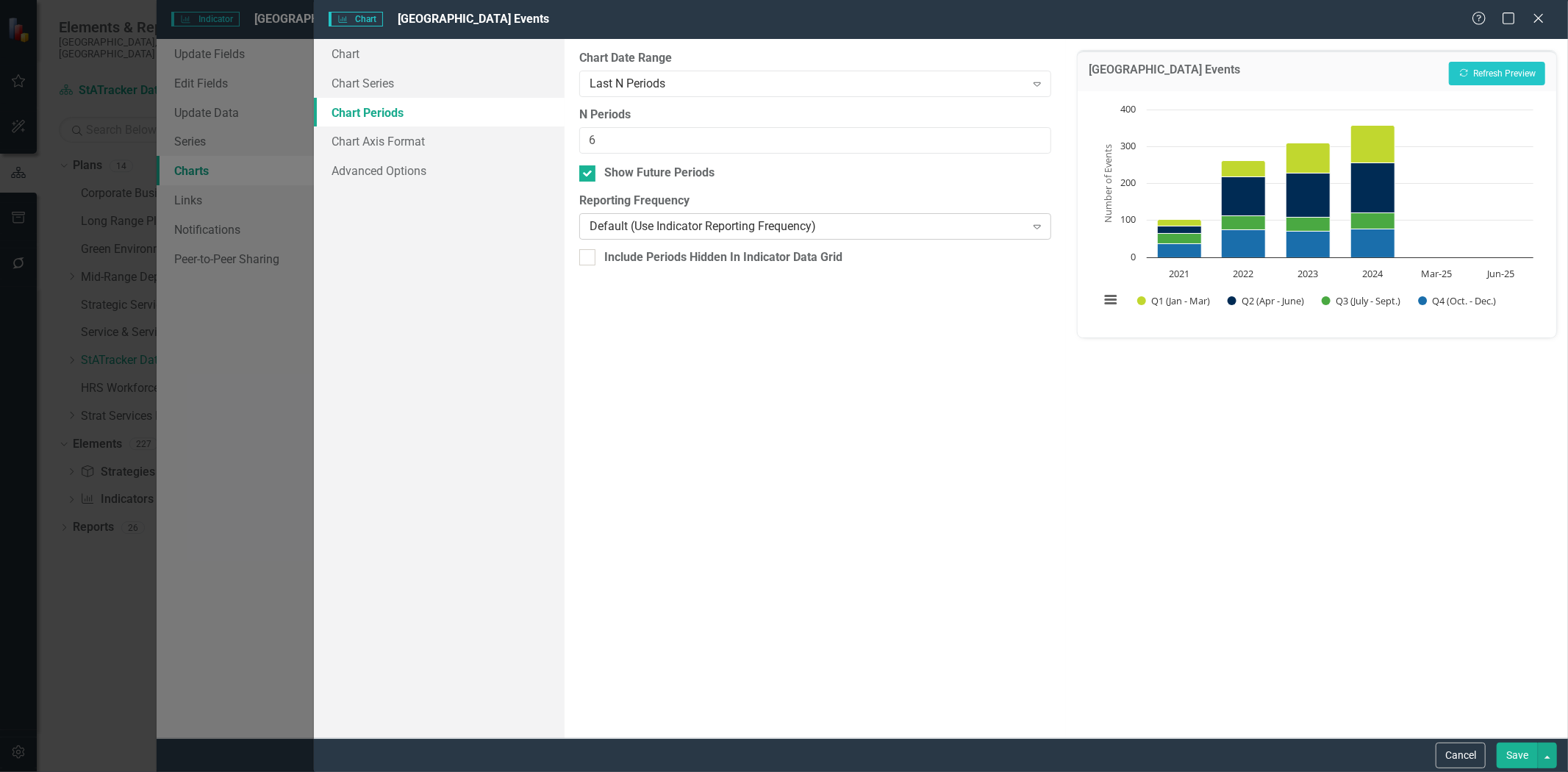
click at [612, 222] on div "Default (Use Indicator Reporting Frequency)" at bounding box center [807, 227] width 436 height 17
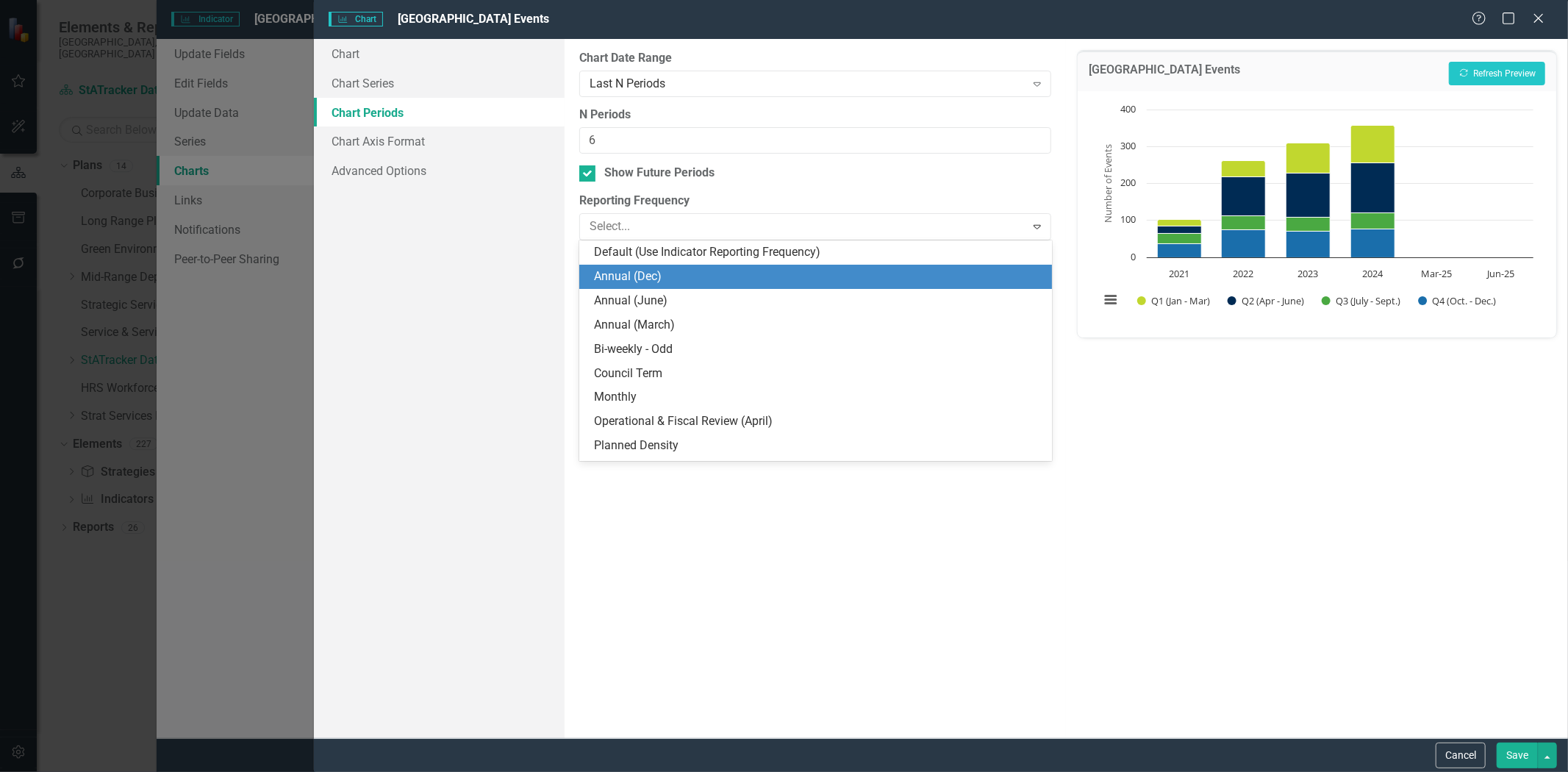
click at [615, 284] on div "Annual (Dec)" at bounding box center [818, 277] width 449 height 17
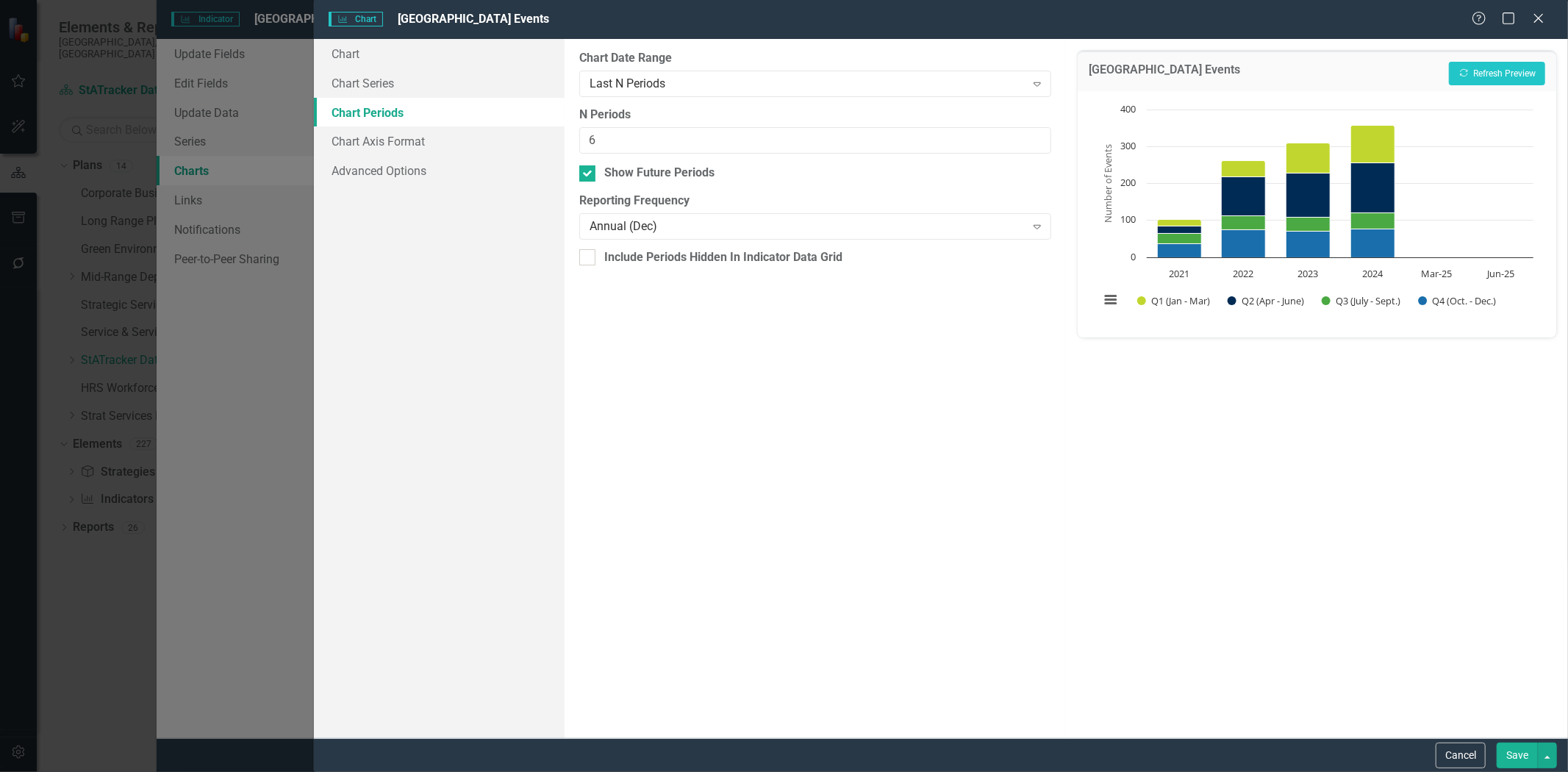
click at [1511, 759] on button "Save" at bounding box center [1517, 754] width 41 height 25
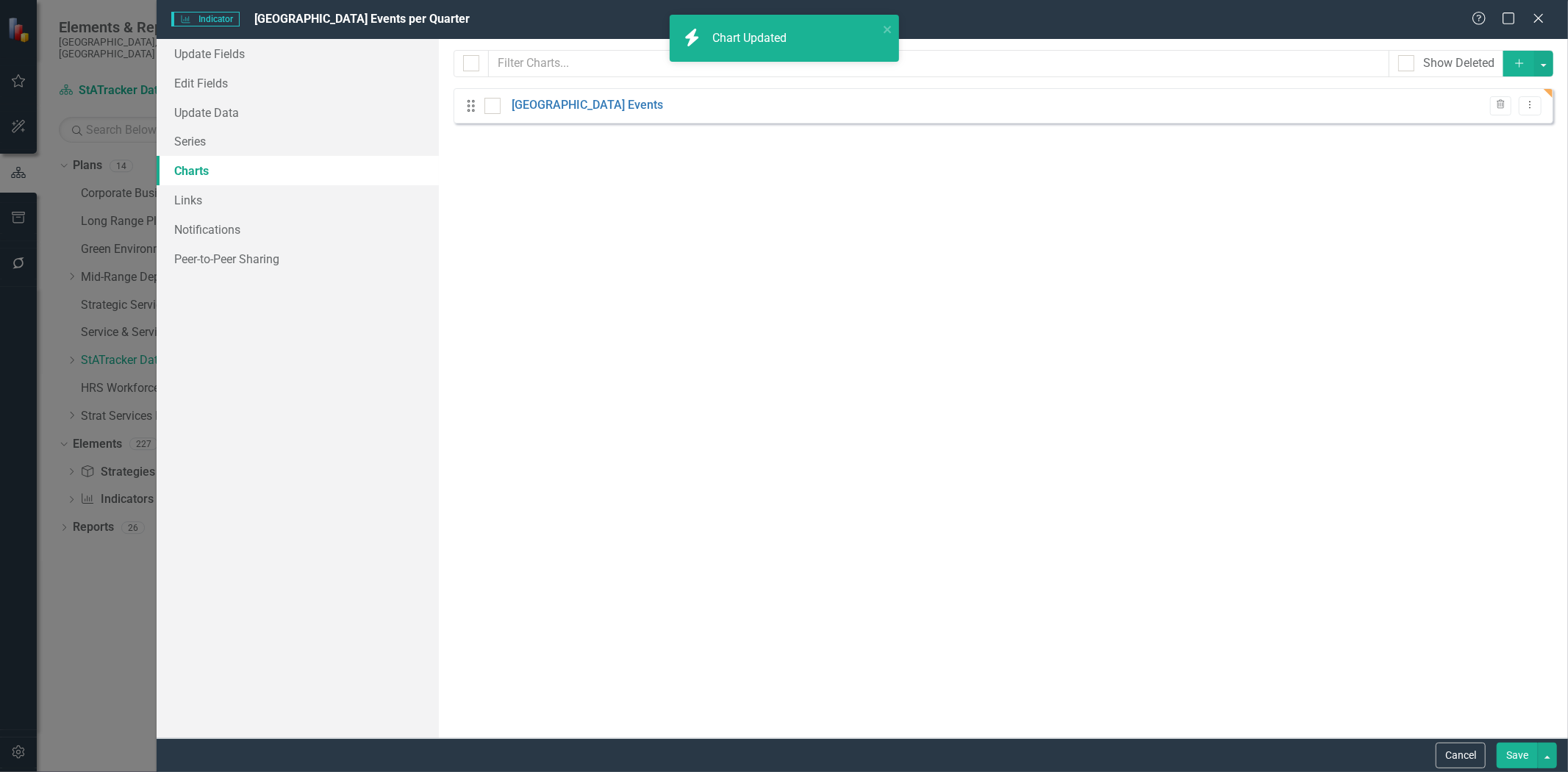
click at [1530, 757] on button "Save" at bounding box center [1517, 754] width 41 height 25
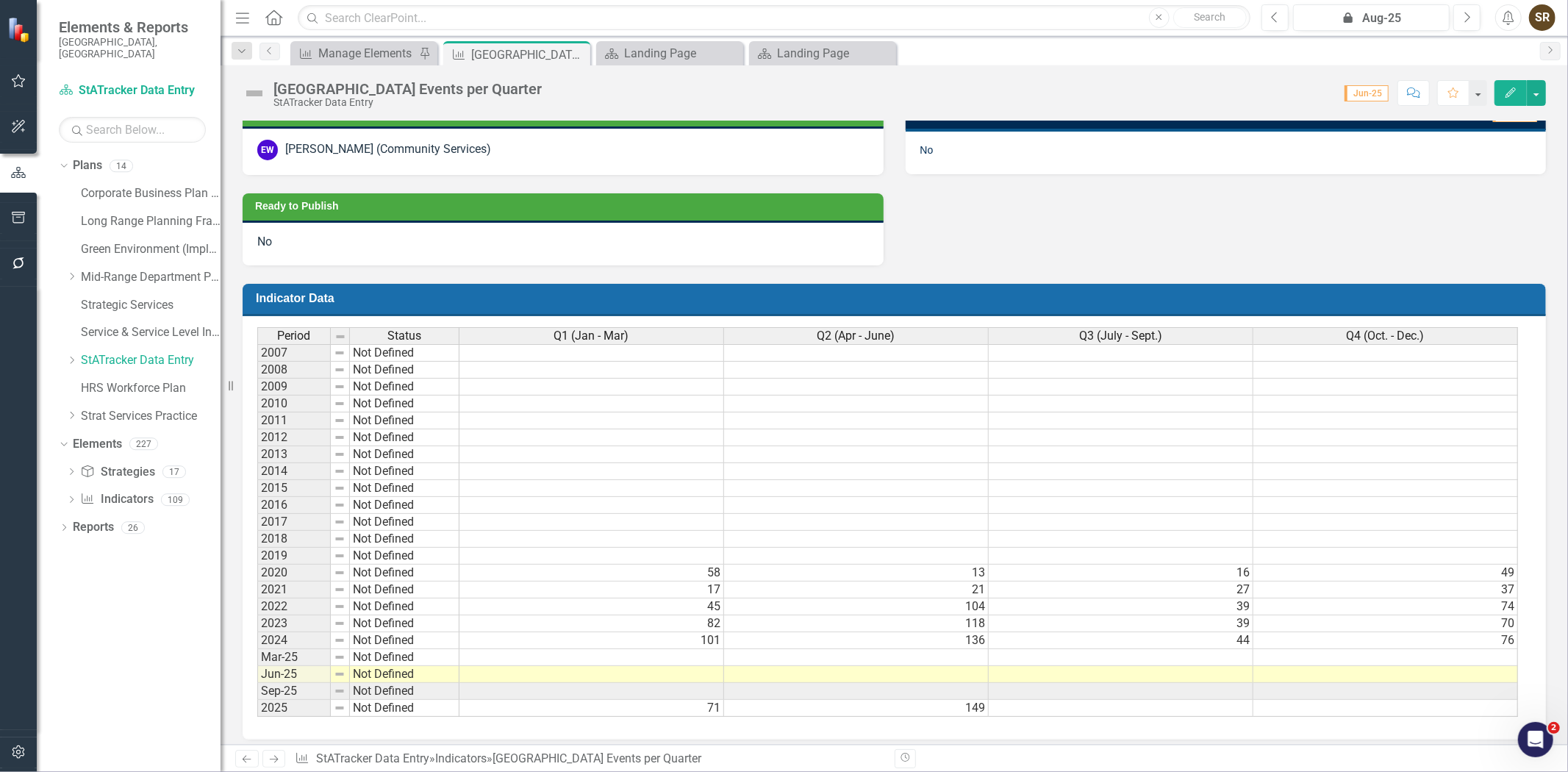
scroll to position [713, 0]
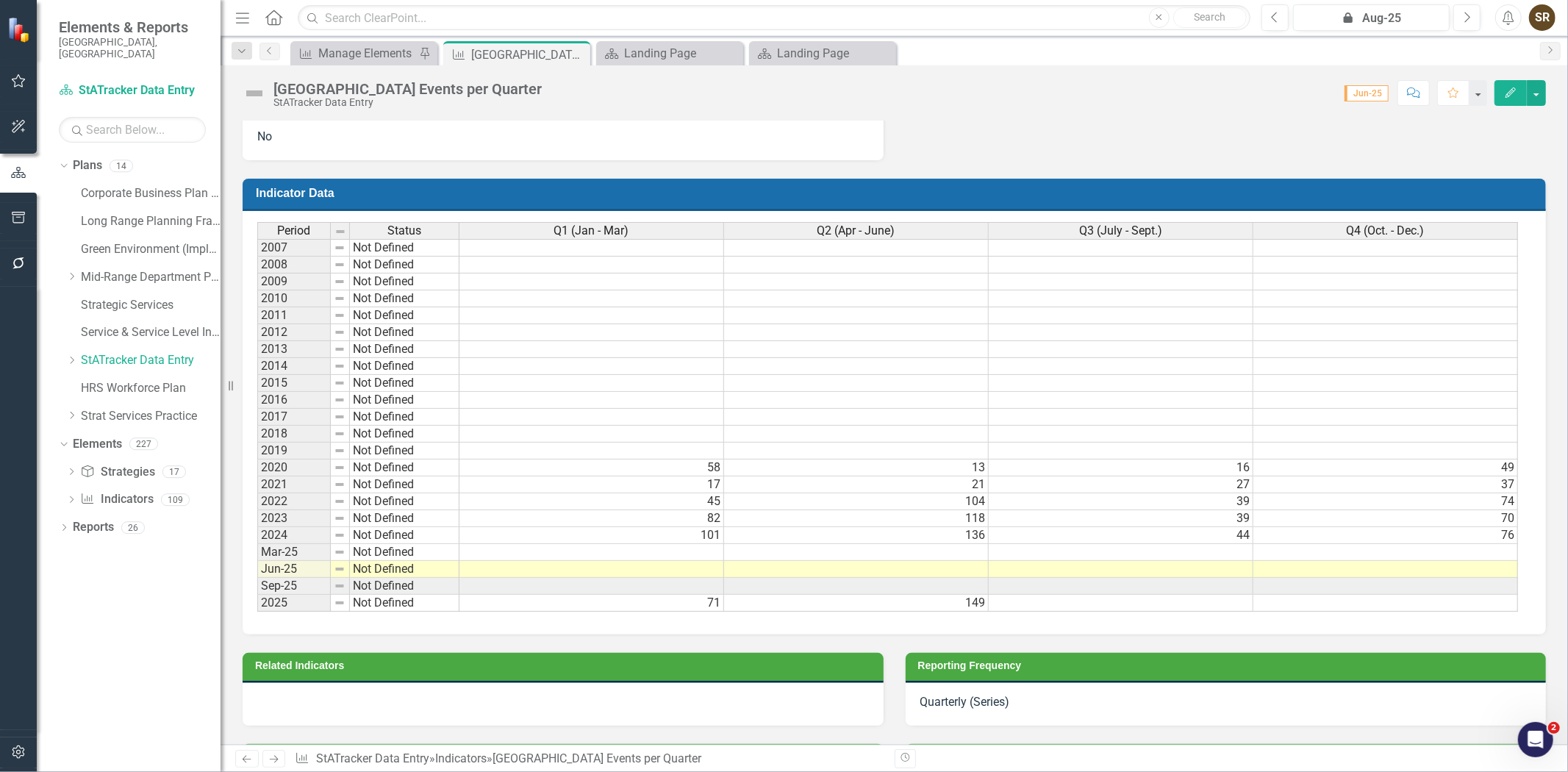
click at [1545, 585] on div "Indicator Data Last Calculated Period Status Q1 (Jan - Mar) Q2 (Apr - June) Q3 …" at bounding box center [895, 397] width 1326 height 474
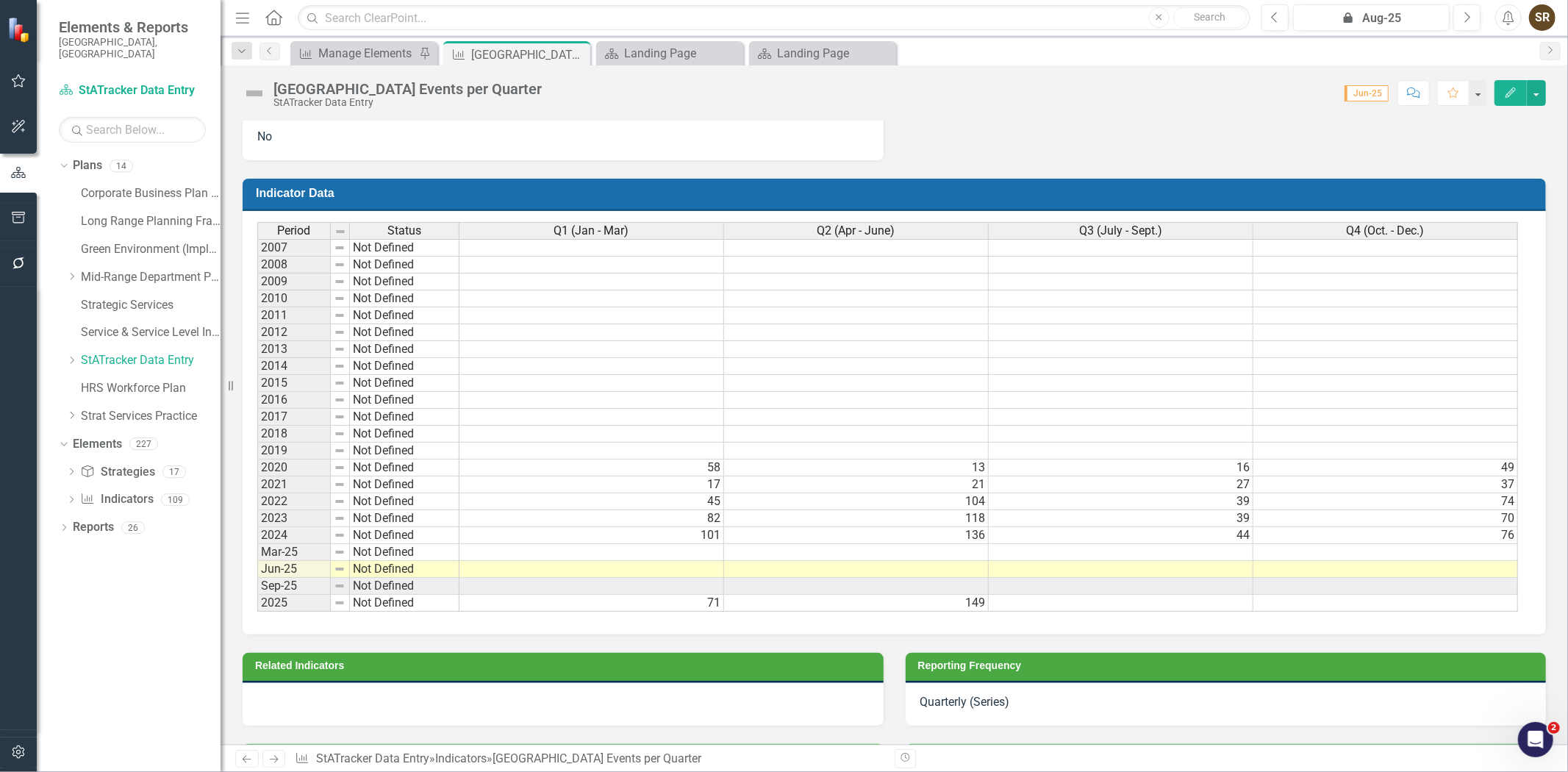
click at [1545, 585] on div "Indicator Data Last Calculated Period Status Q1 (Jan - Mar) Q2 (Apr - June) Q3 …" at bounding box center [895, 397] width 1326 height 474
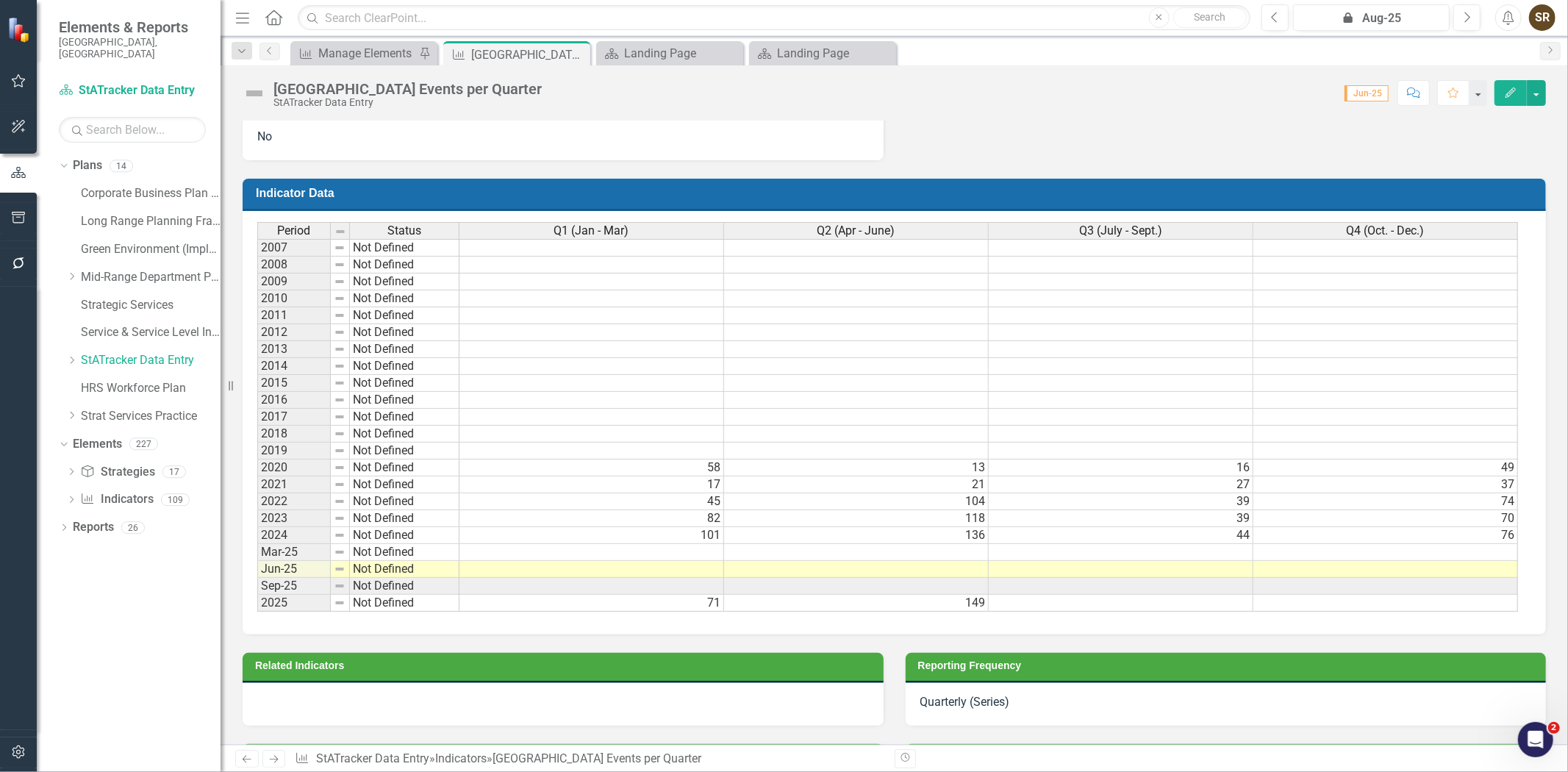
click at [1545, 585] on div "Indicator Data Last Calculated Period Status Q1 (Jan - Mar) Q2 (Apr - June) Q3 …" at bounding box center [895, 397] width 1326 height 474
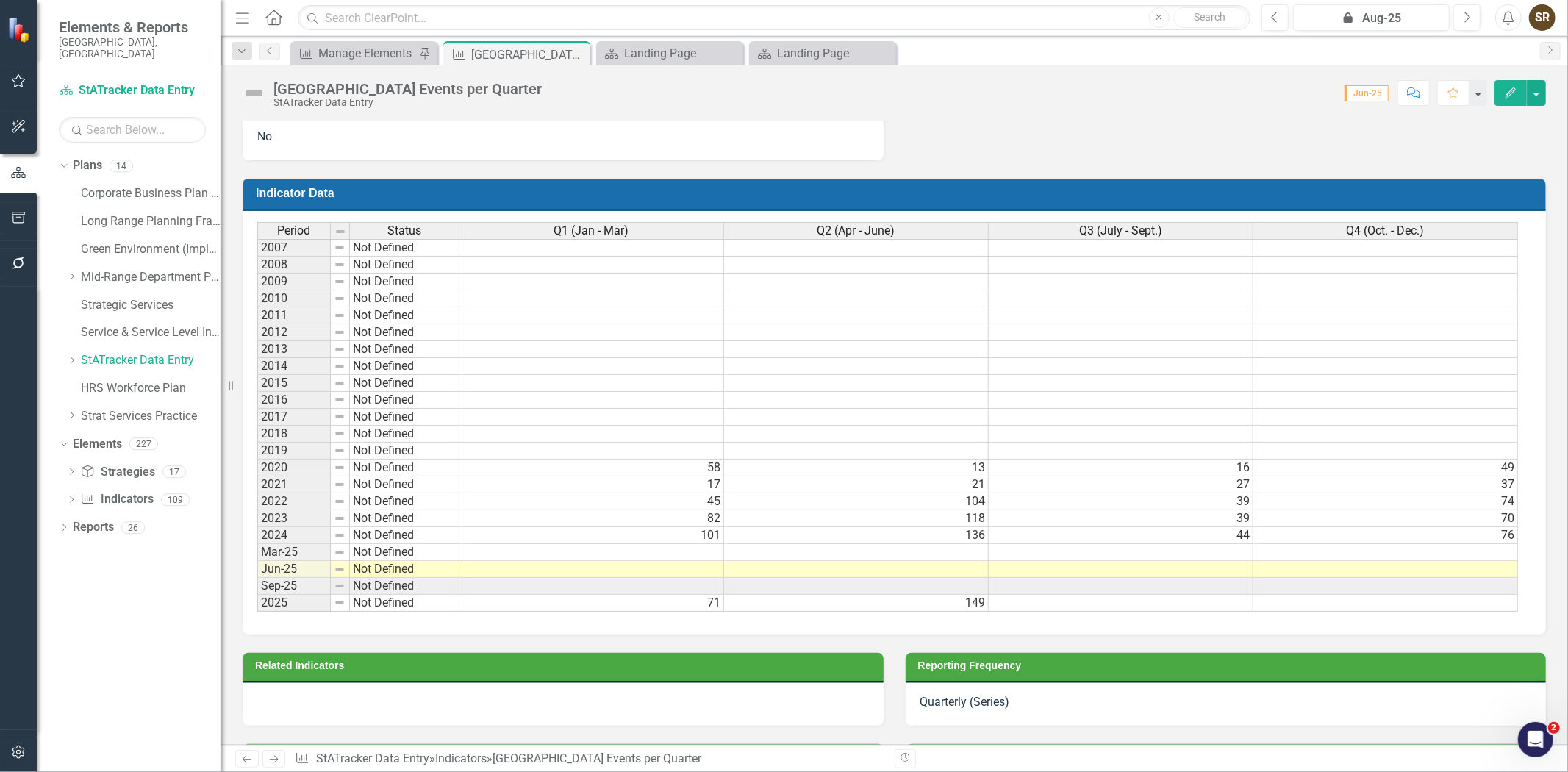
click at [1545, 585] on div "Indicator Data Last Calculated Period Status Q1 (Jan - Mar) Q2 (Apr - June) Q3 …" at bounding box center [895, 397] width 1326 height 474
click at [1182, 721] on div "Quarterly (Series)" at bounding box center [1226, 703] width 641 height 42
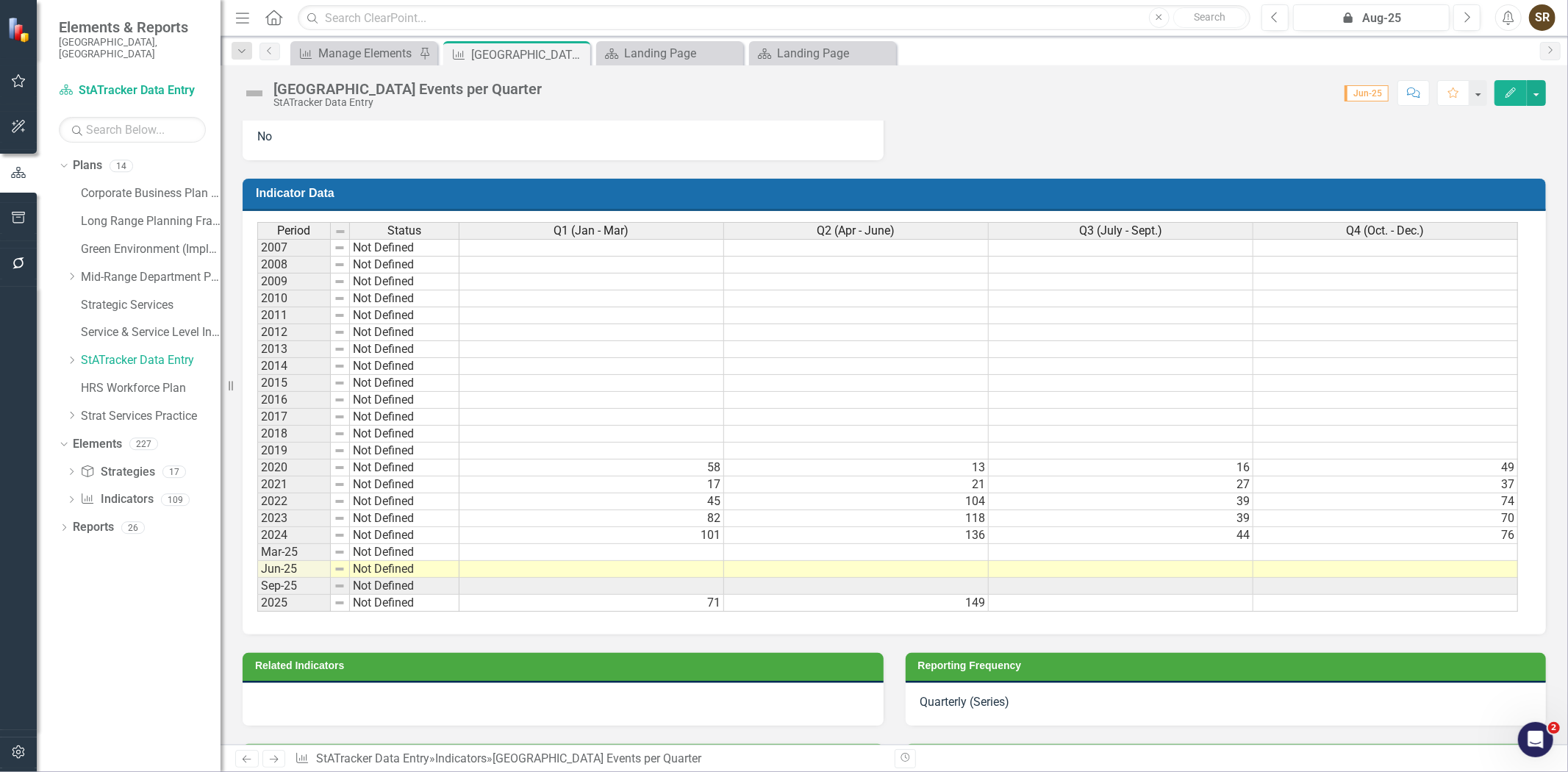
click at [1165, 671] on h3 "Reporting Frequency" at bounding box center [1229, 666] width 622 height 11
click at [1051, 672] on h3 "Reporting Frequency" at bounding box center [1229, 667] width 622 height 11
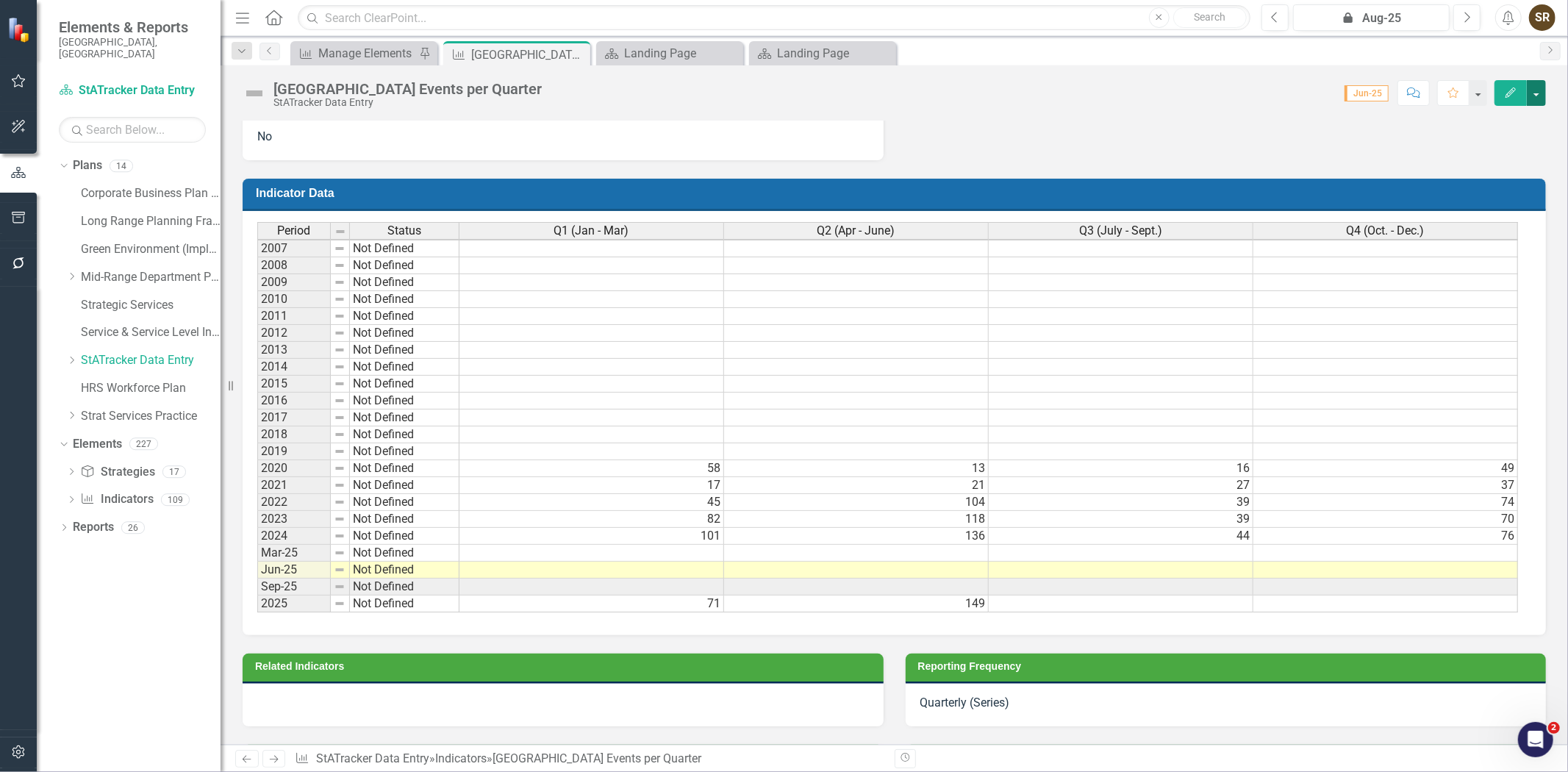
click at [1529, 99] on button "button" at bounding box center [1536, 92] width 19 height 25
click at [1510, 88] on icon "Edit" at bounding box center [1511, 92] width 13 height 10
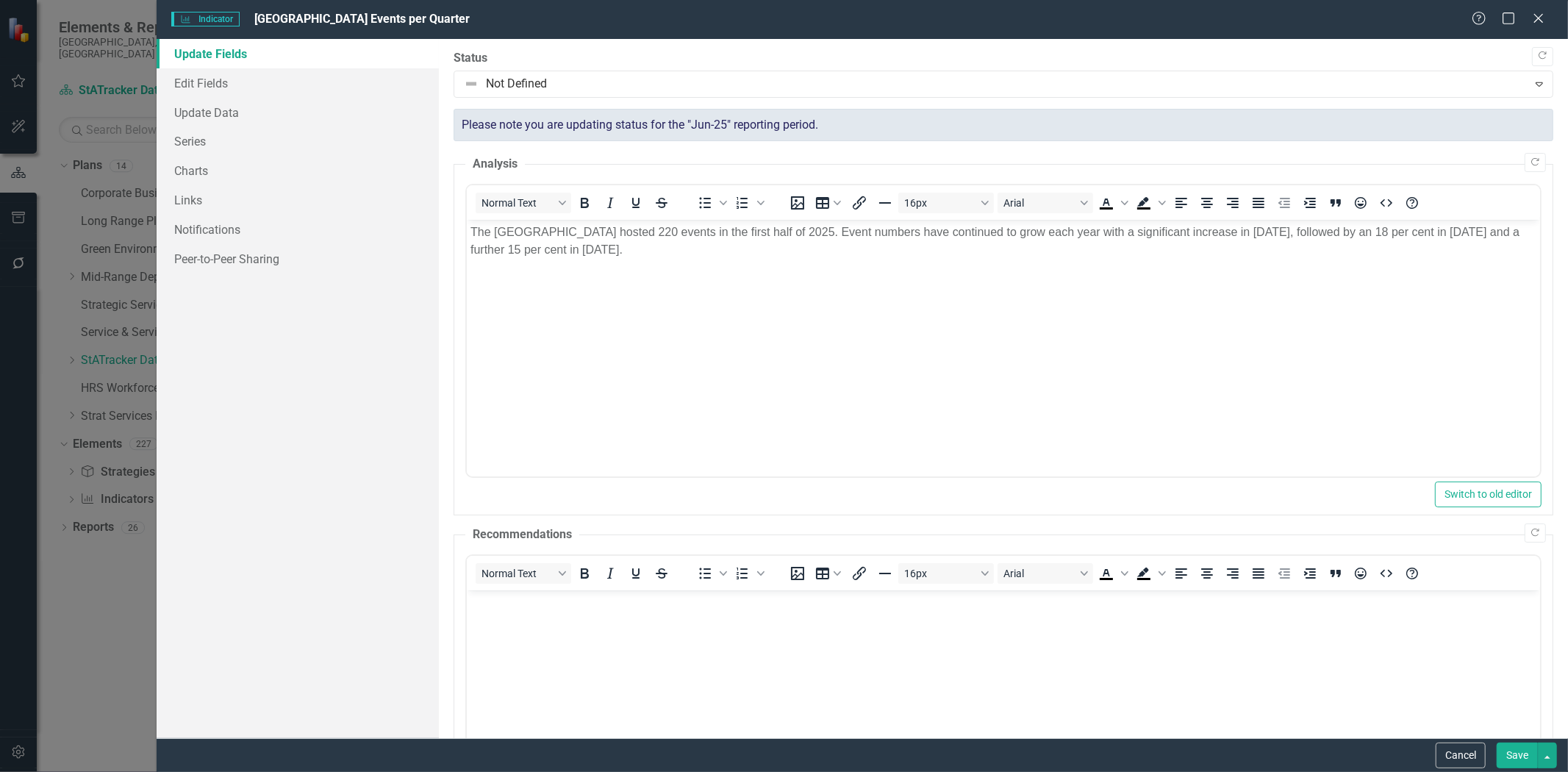
scroll to position [0, 0]
click at [213, 166] on link "Charts" at bounding box center [298, 170] width 283 height 29
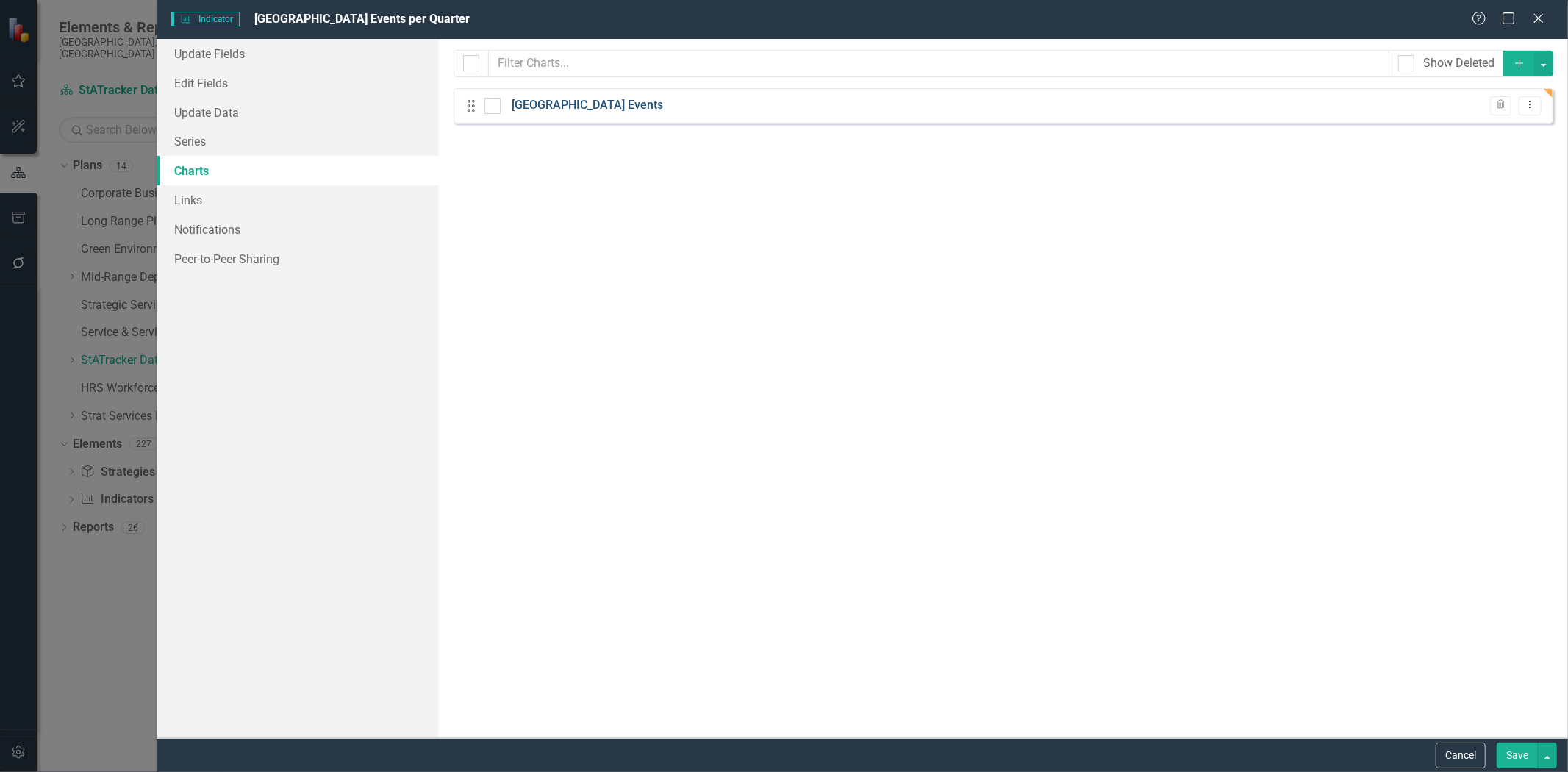
click at [605, 105] on link "[GEOGRAPHIC_DATA] Events" at bounding box center [587, 105] width 152 height 17
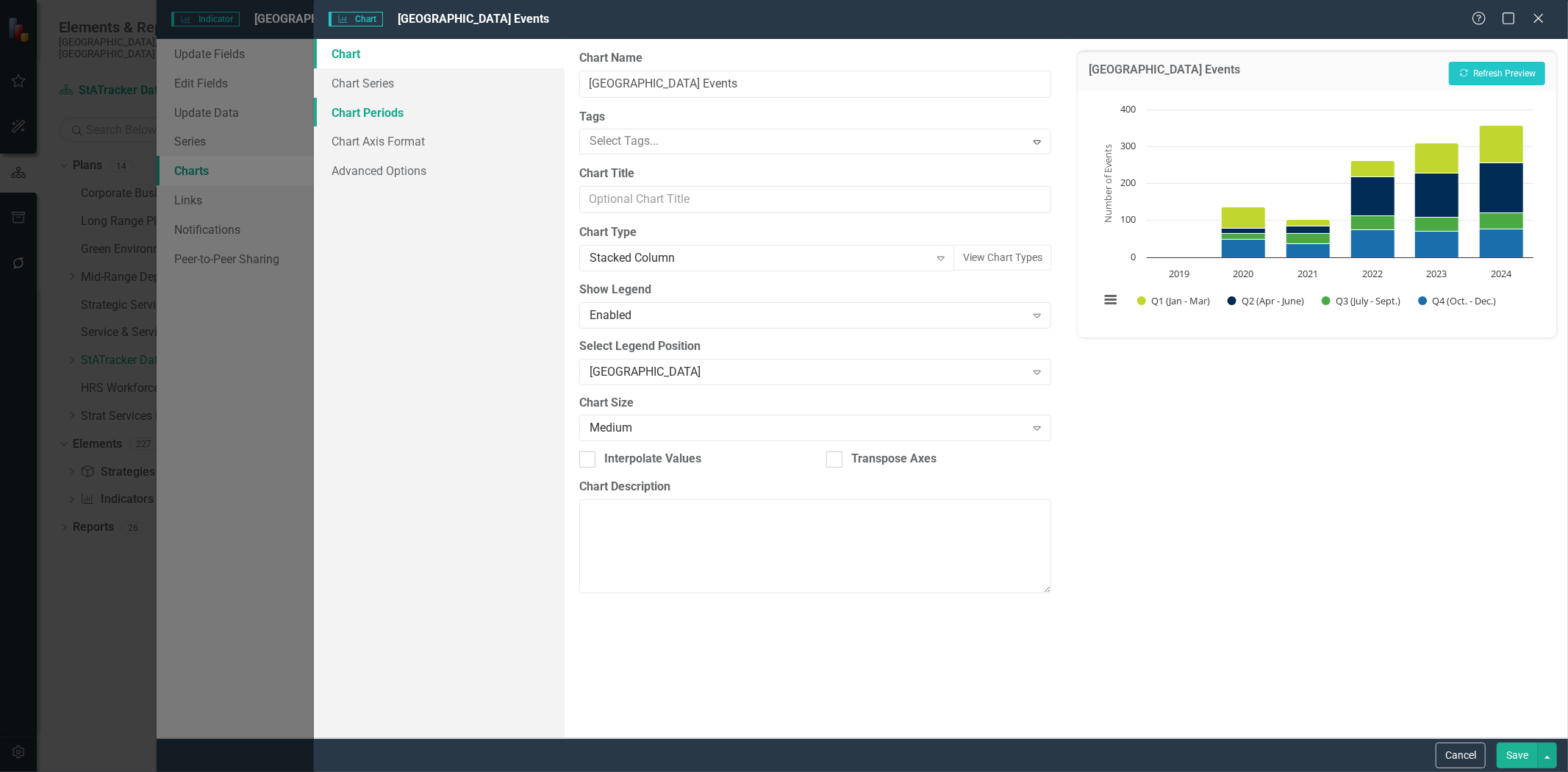
click at [396, 116] on link "Chart Periods" at bounding box center [439, 112] width 251 height 29
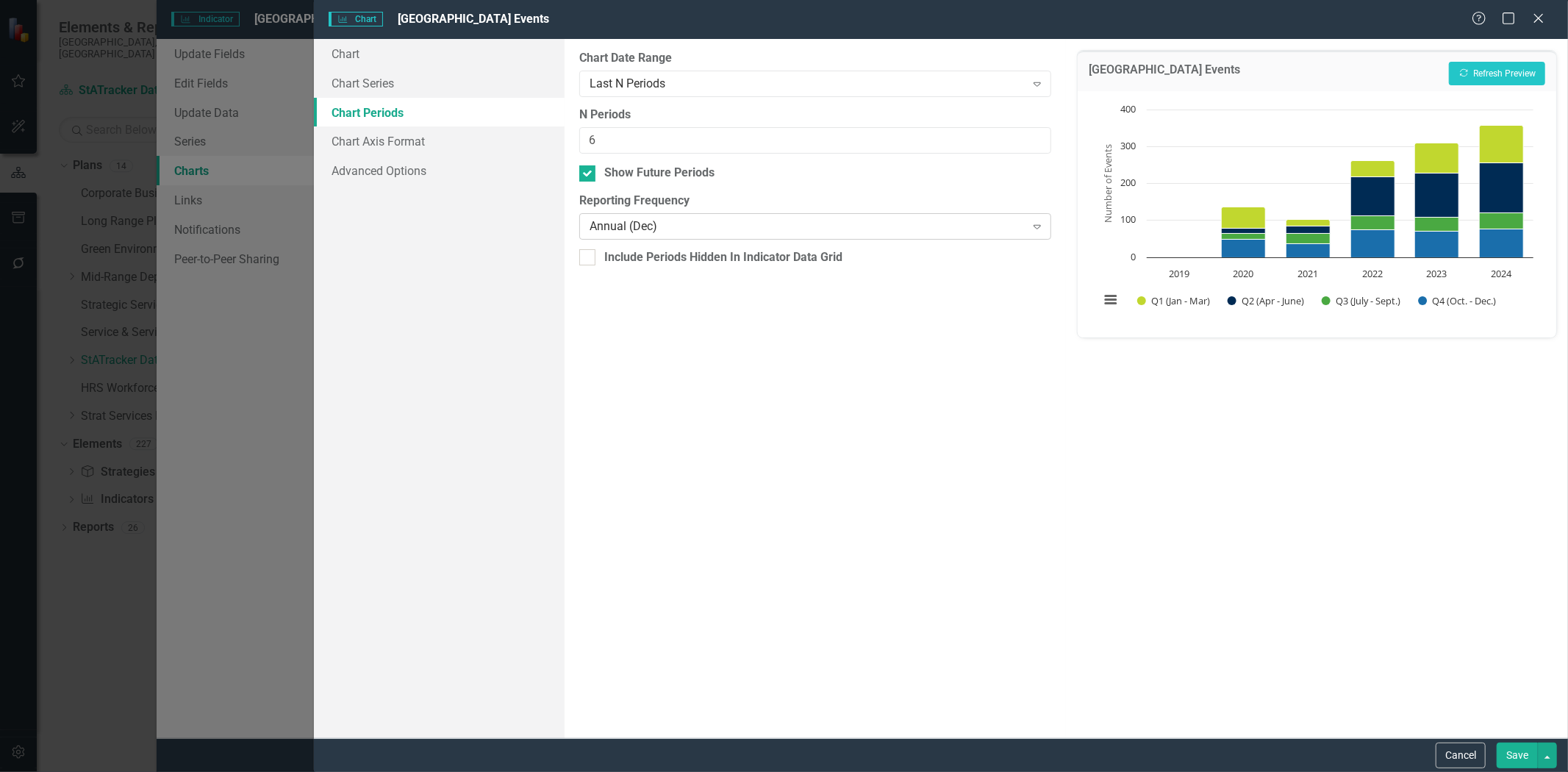
click at [610, 223] on div "Annual (Dec)" at bounding box center [807, 227] width 436 height 17
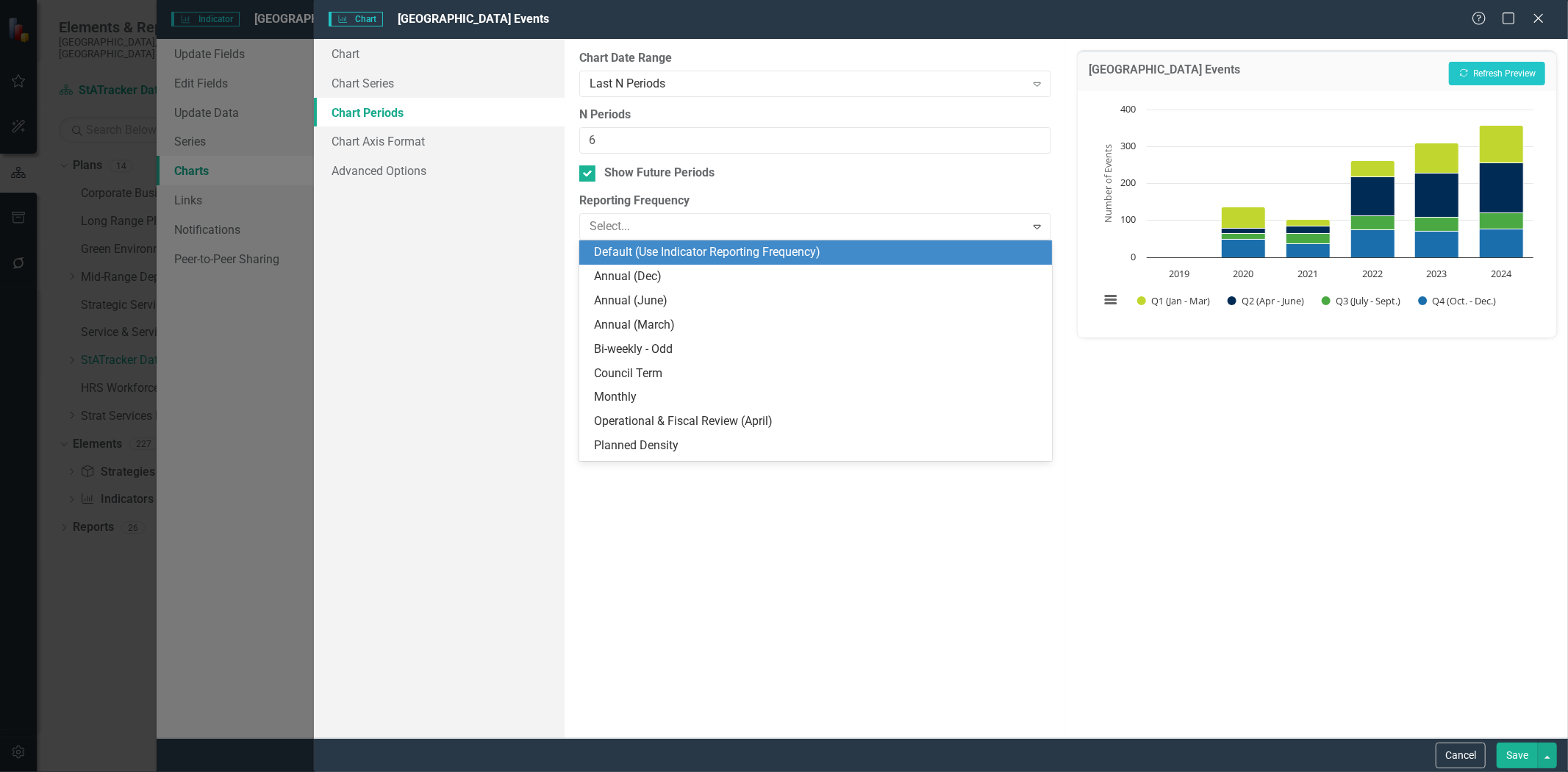
click at [865, 253] on div "Default (Use Indicator Reporting Frequency)" at bounding box center [818, 252] width 449 height 17
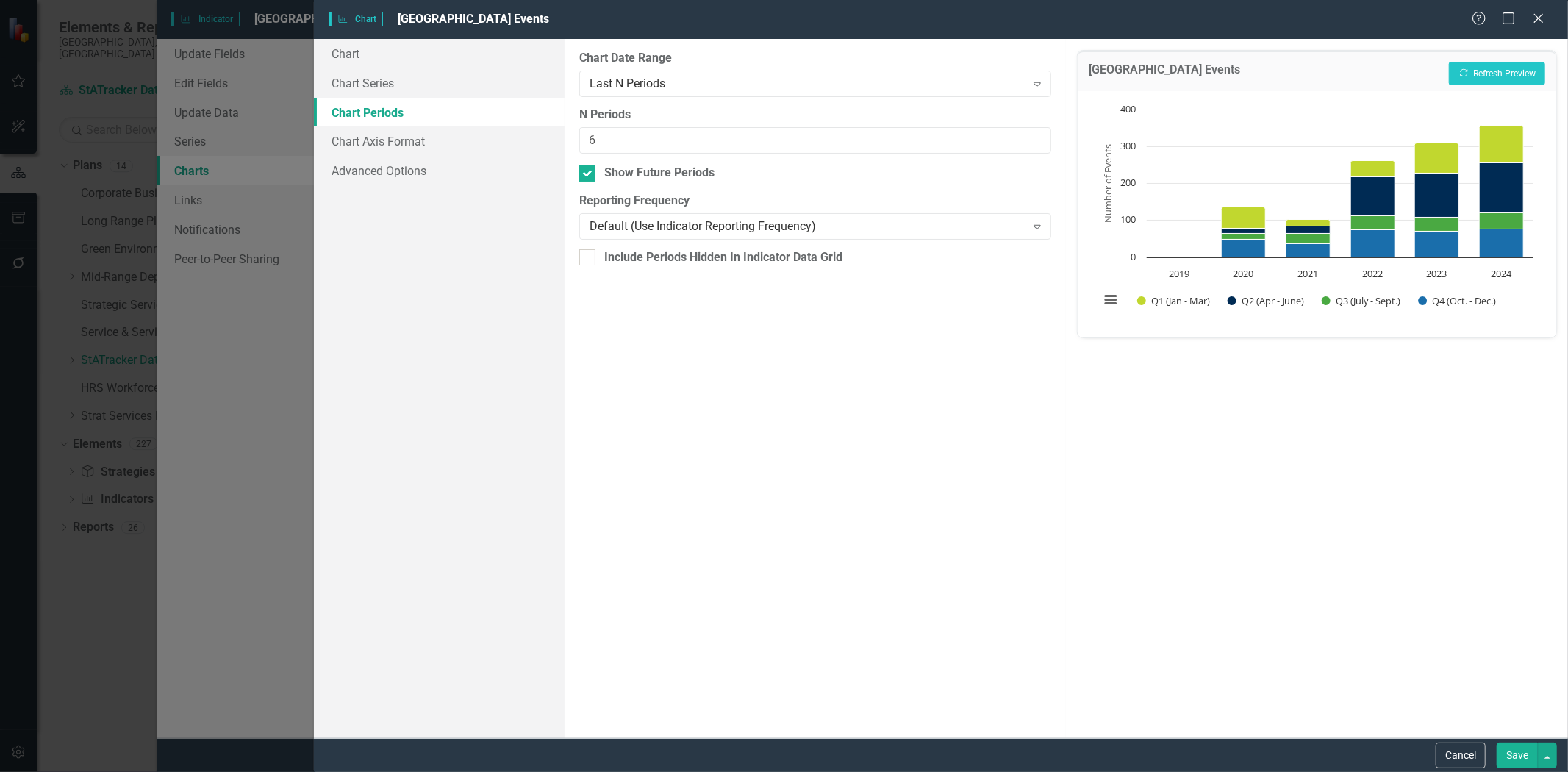
click at [1508, 758] on button "Save" at bounding box center [1517, 754] width 41 height 25
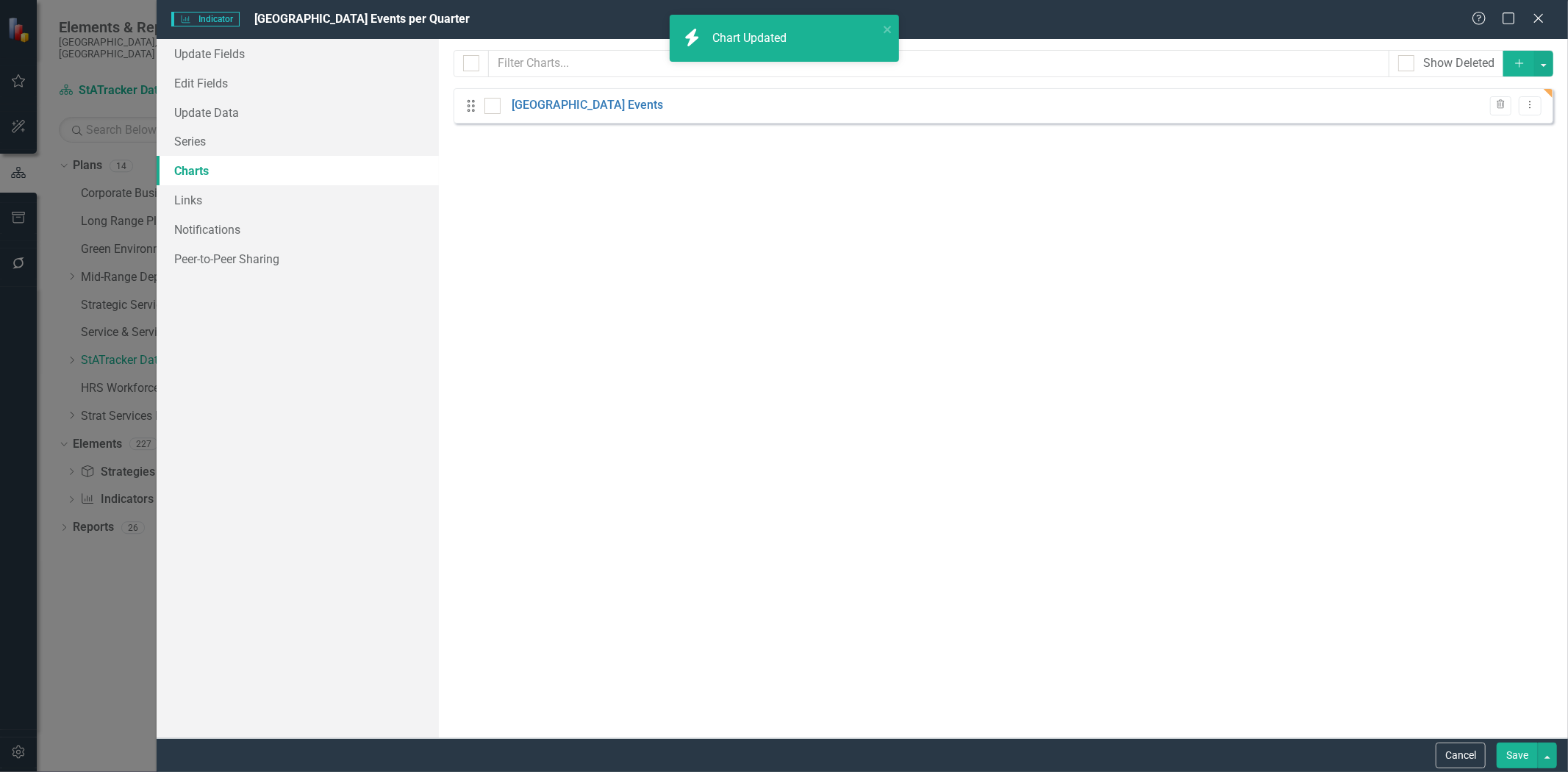
click at [1508, 758] on button "Save" at bounding box center [1517, 754] width 41 height 25
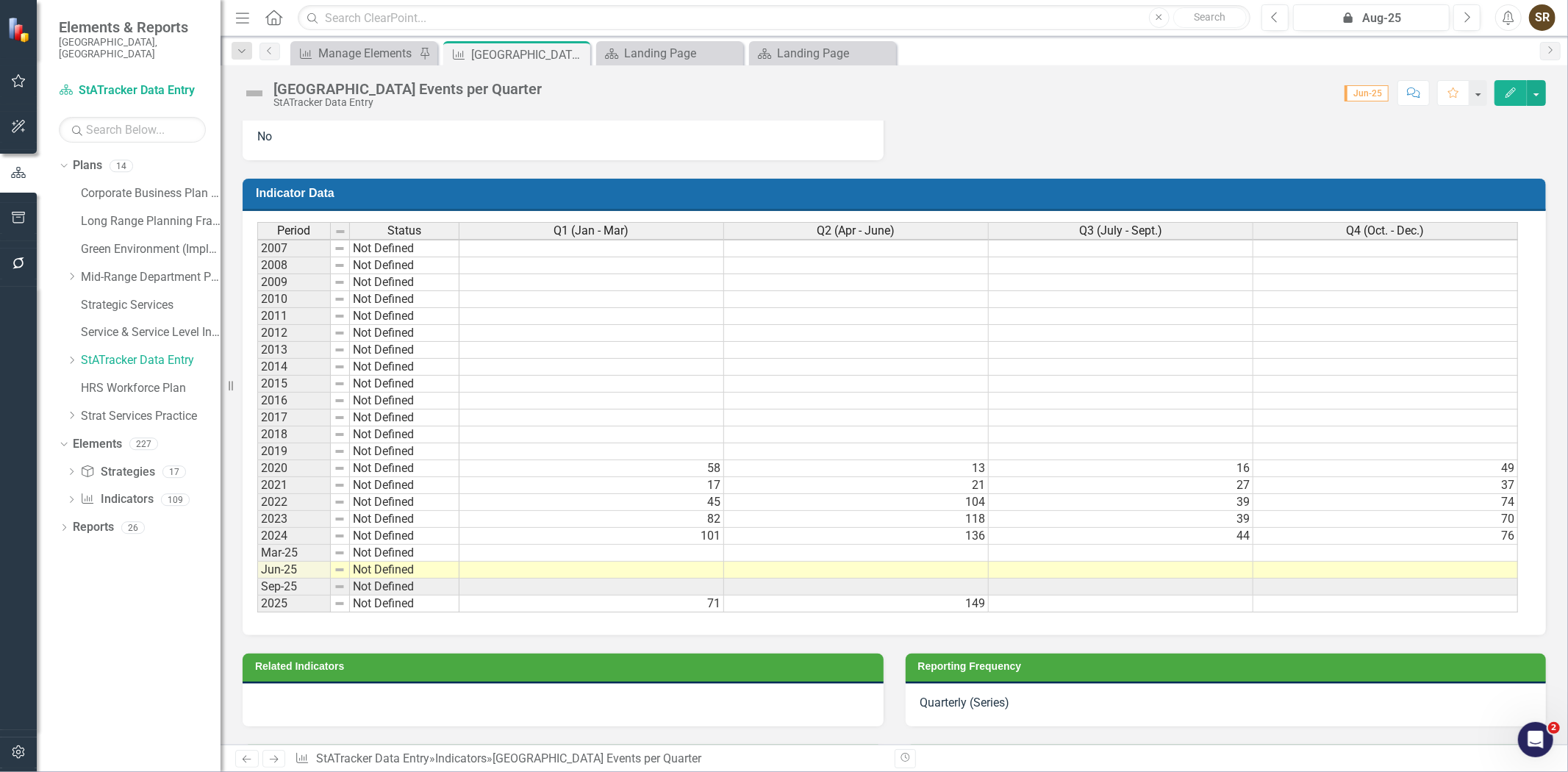
scroll to position [899, 0]
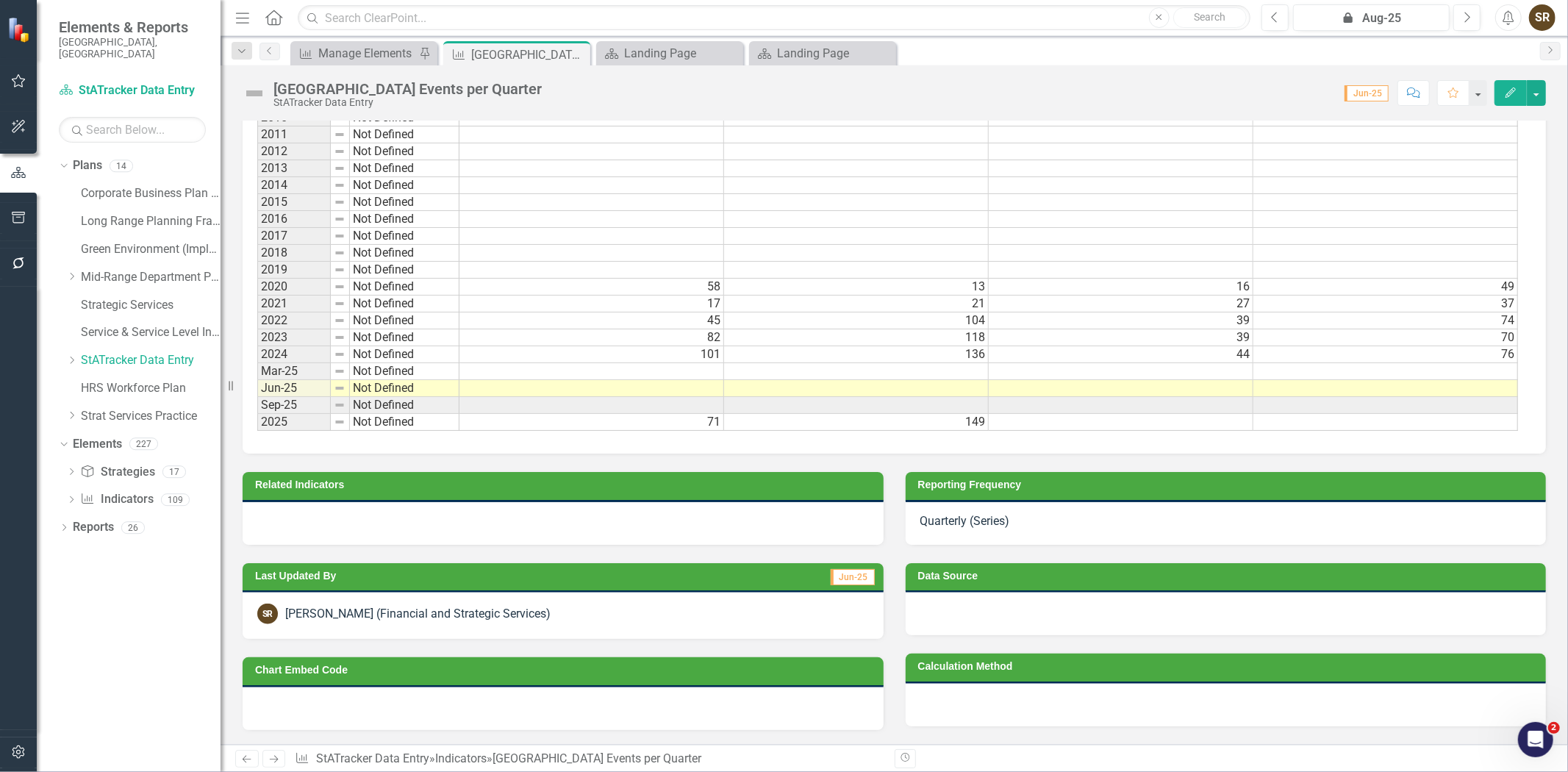
click at [1048, 488] on h3 "Reporting Frequency" at bounding box center [1229, 485] width 622 height 11
click at [1274, 15] on icon "button" at bounding box center [1274, 16] width 6 height 10
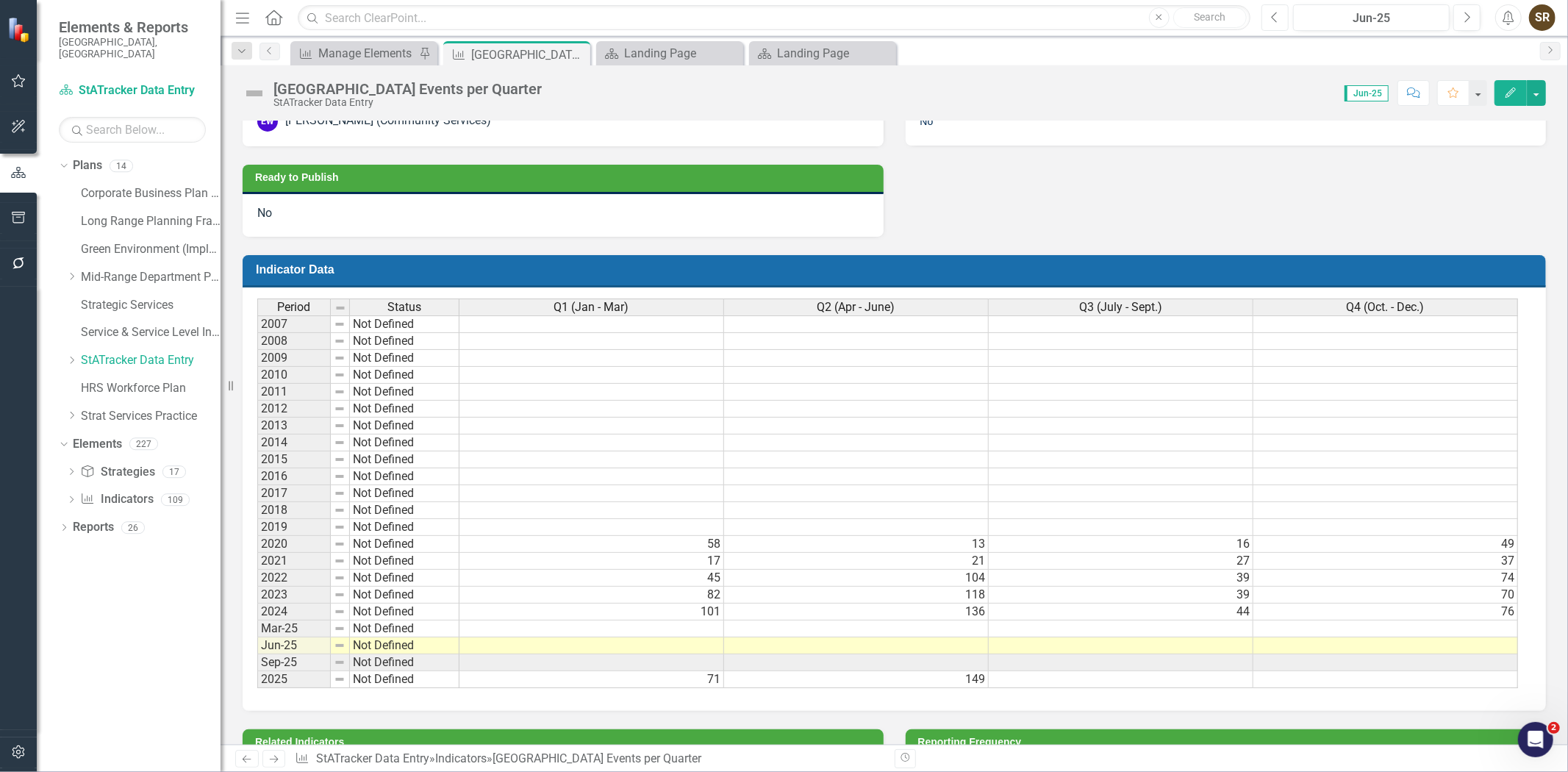
scroll to position [679, 0]
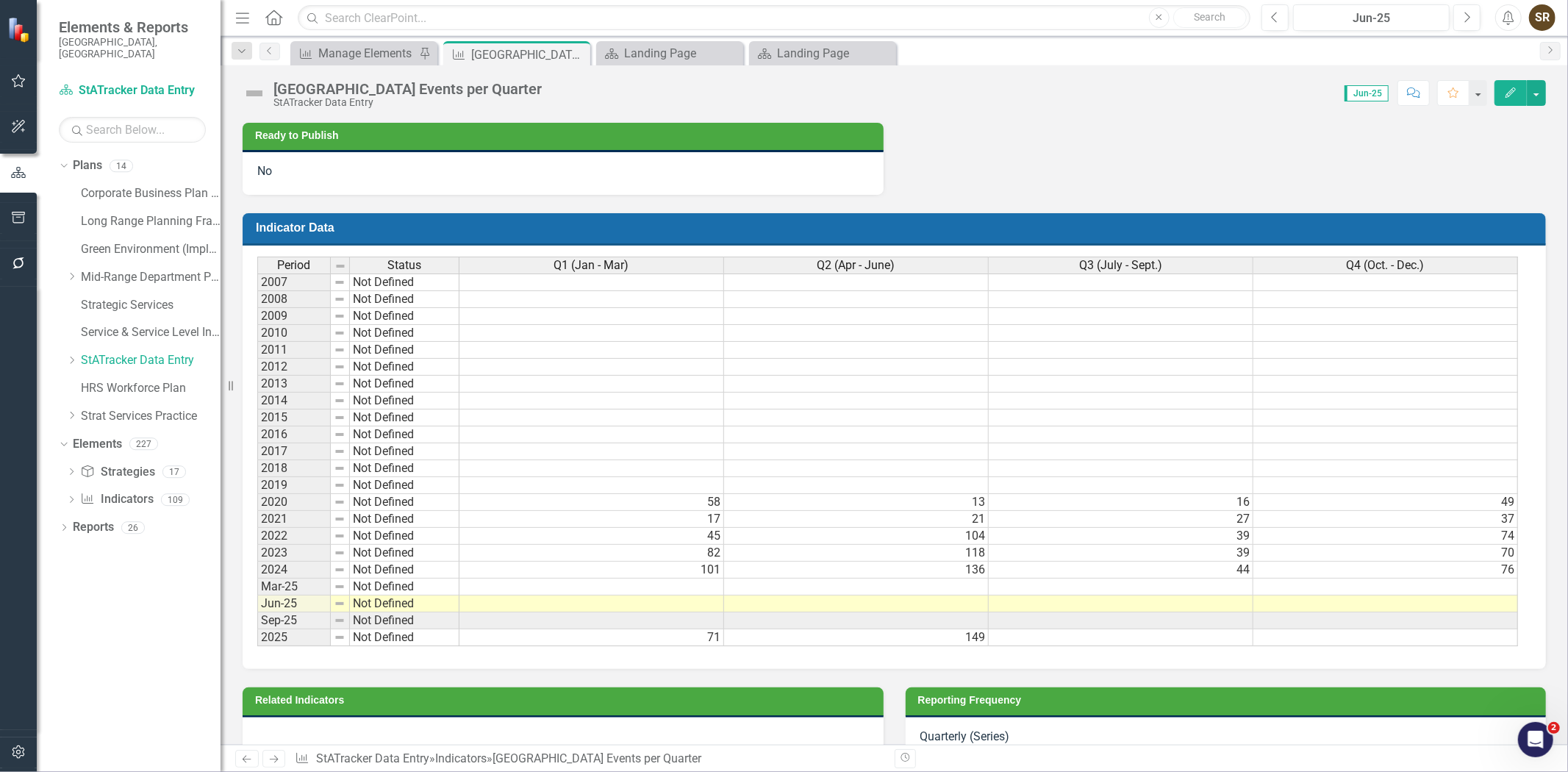
click at [1202, 705] on h3 "Reporting Frequency" at bounding box center [1229, 700] width 622 height 11
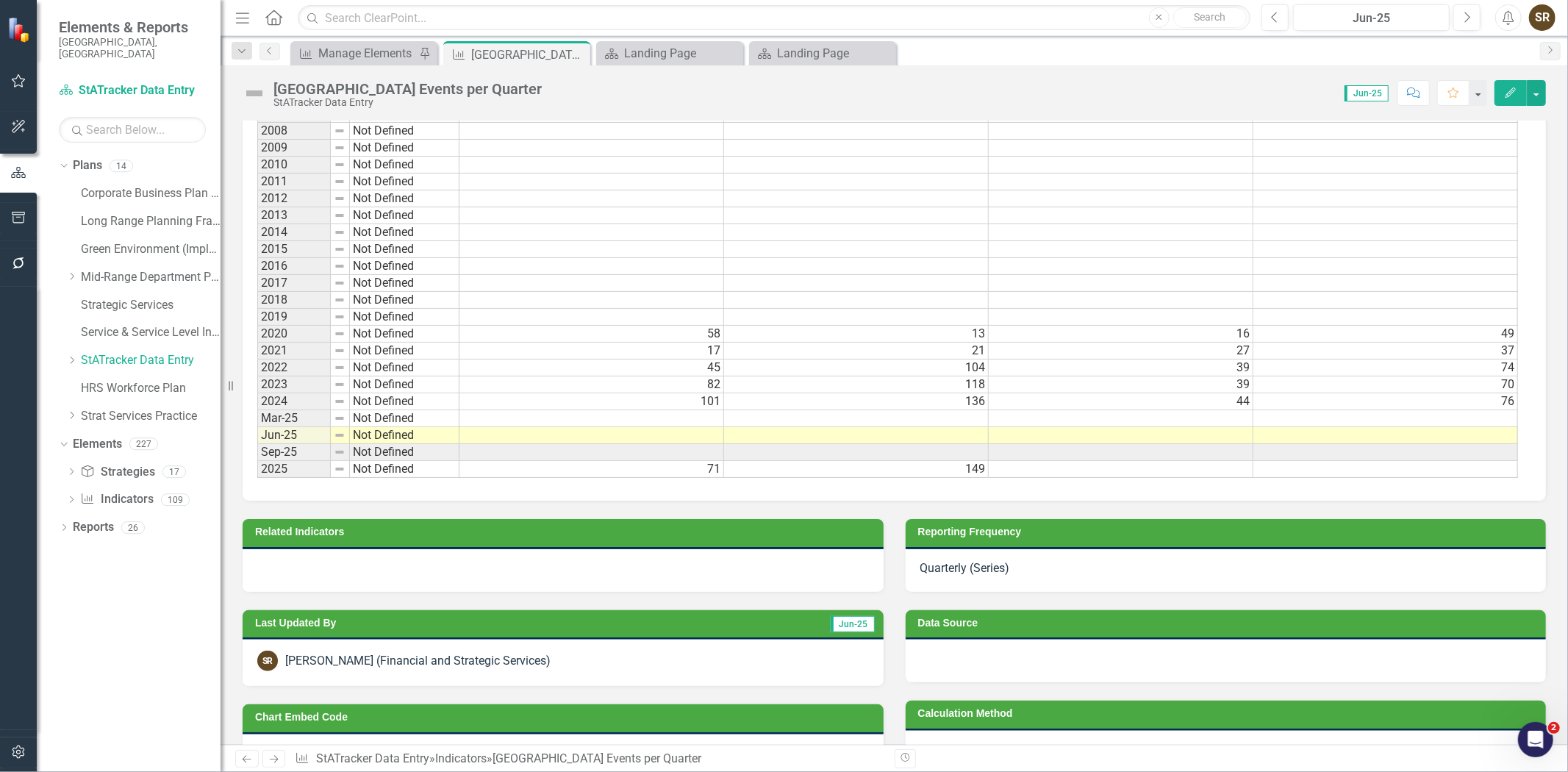
scroll to position [898, 0]
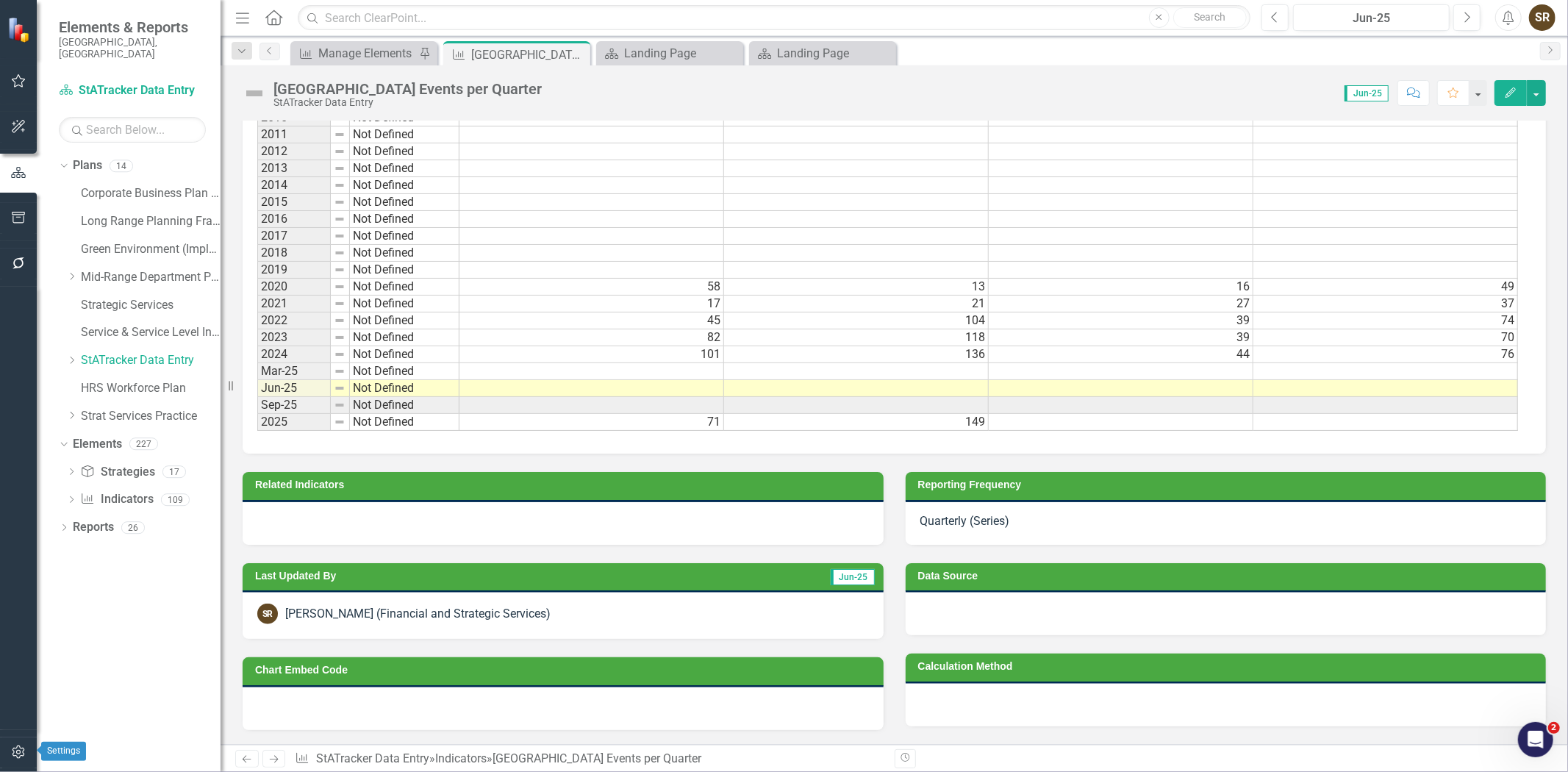
drag, startPoint x: 17, startPoint y: 755, endPoint x: 28, endPoint y: 675, distance: 80.8
click at [17, 755] on icon "button" at bounding box center [19, 751] width 15 height 11
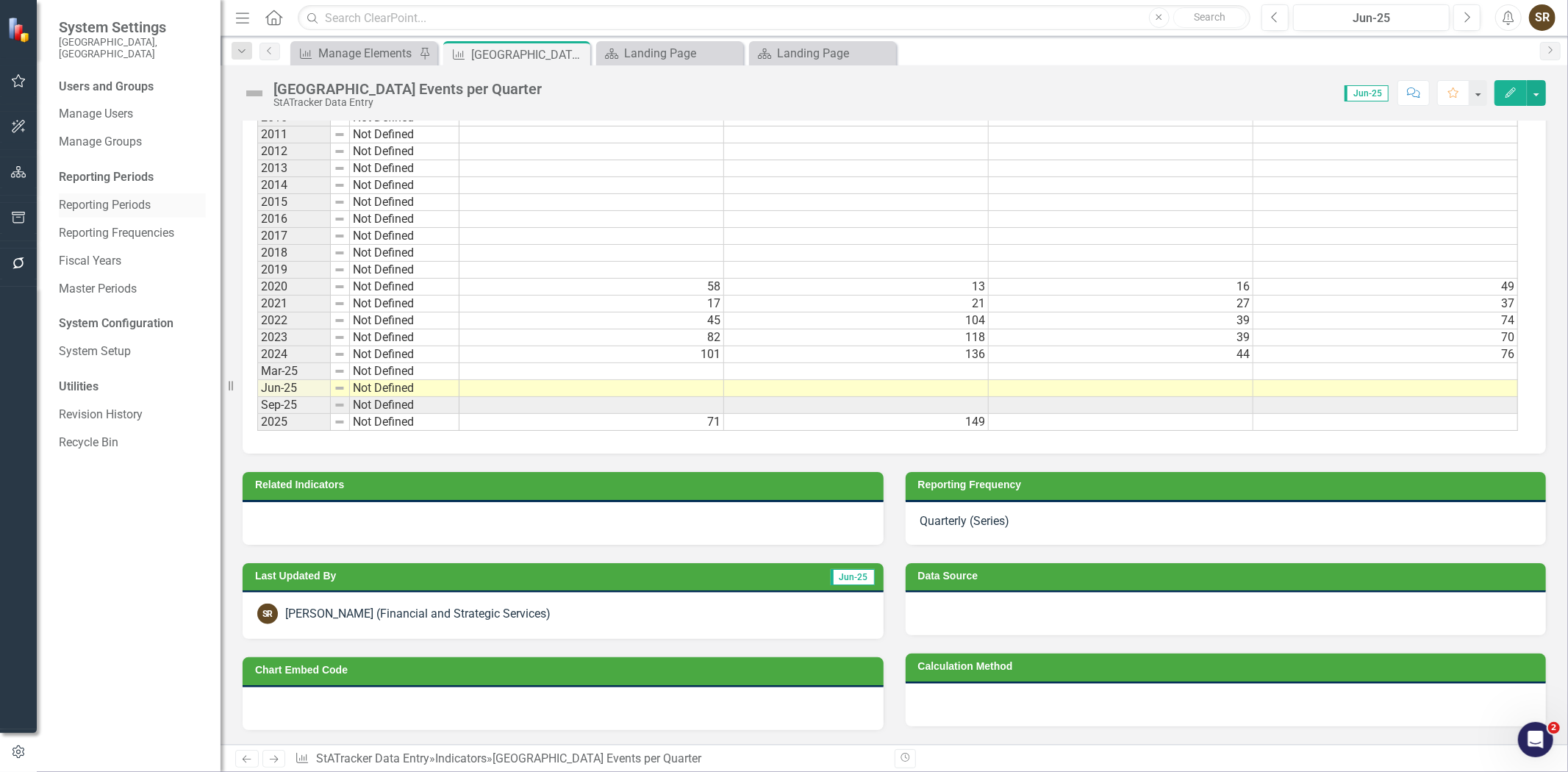
click at [91, 197] on link "Reporting Periods" at bounding box center [132, 205] width 147 height 17
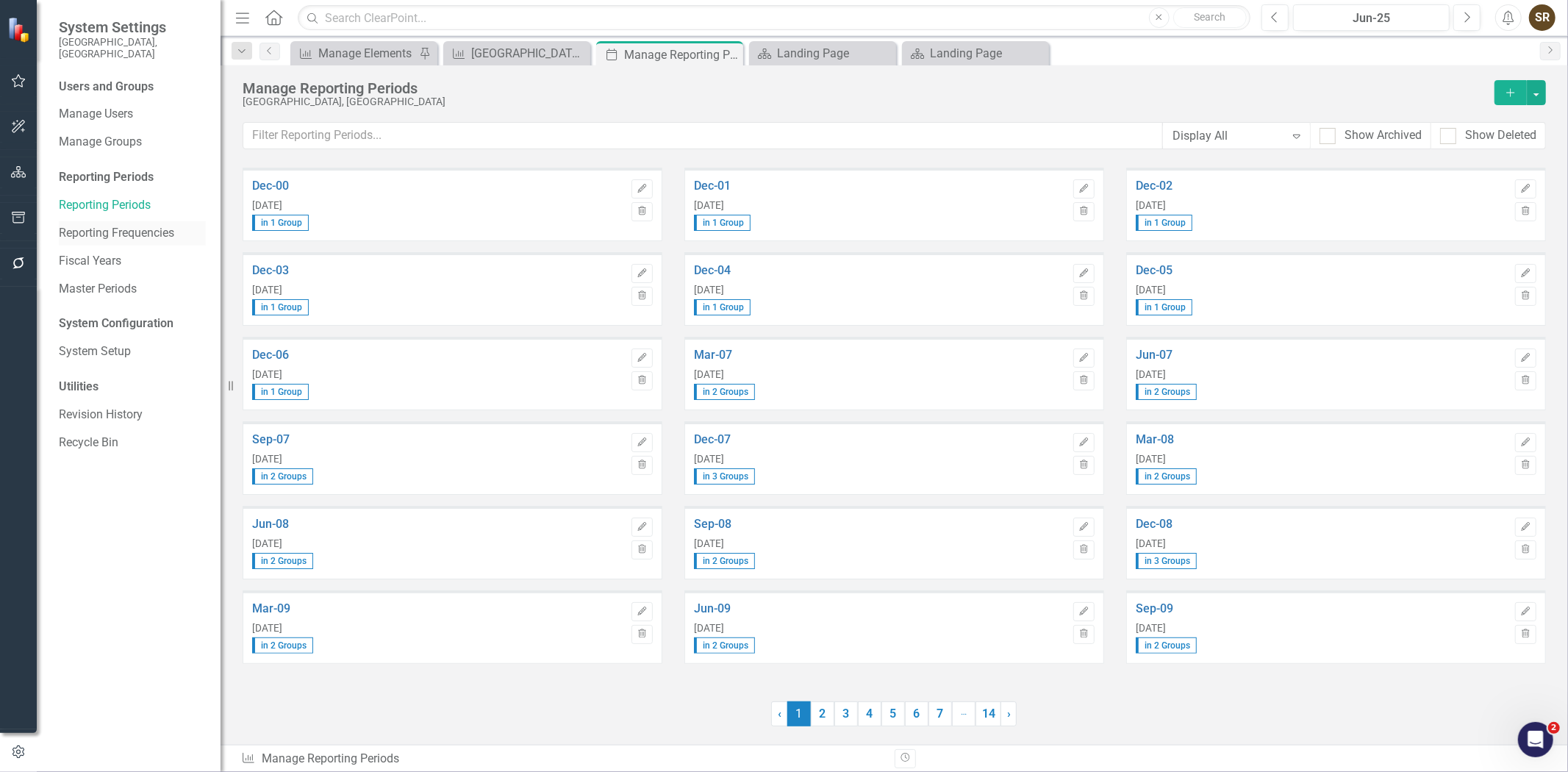
click at [116, 230] on link "Reporting Frequencies" at bounding box center [132, 233] width 147 height 17
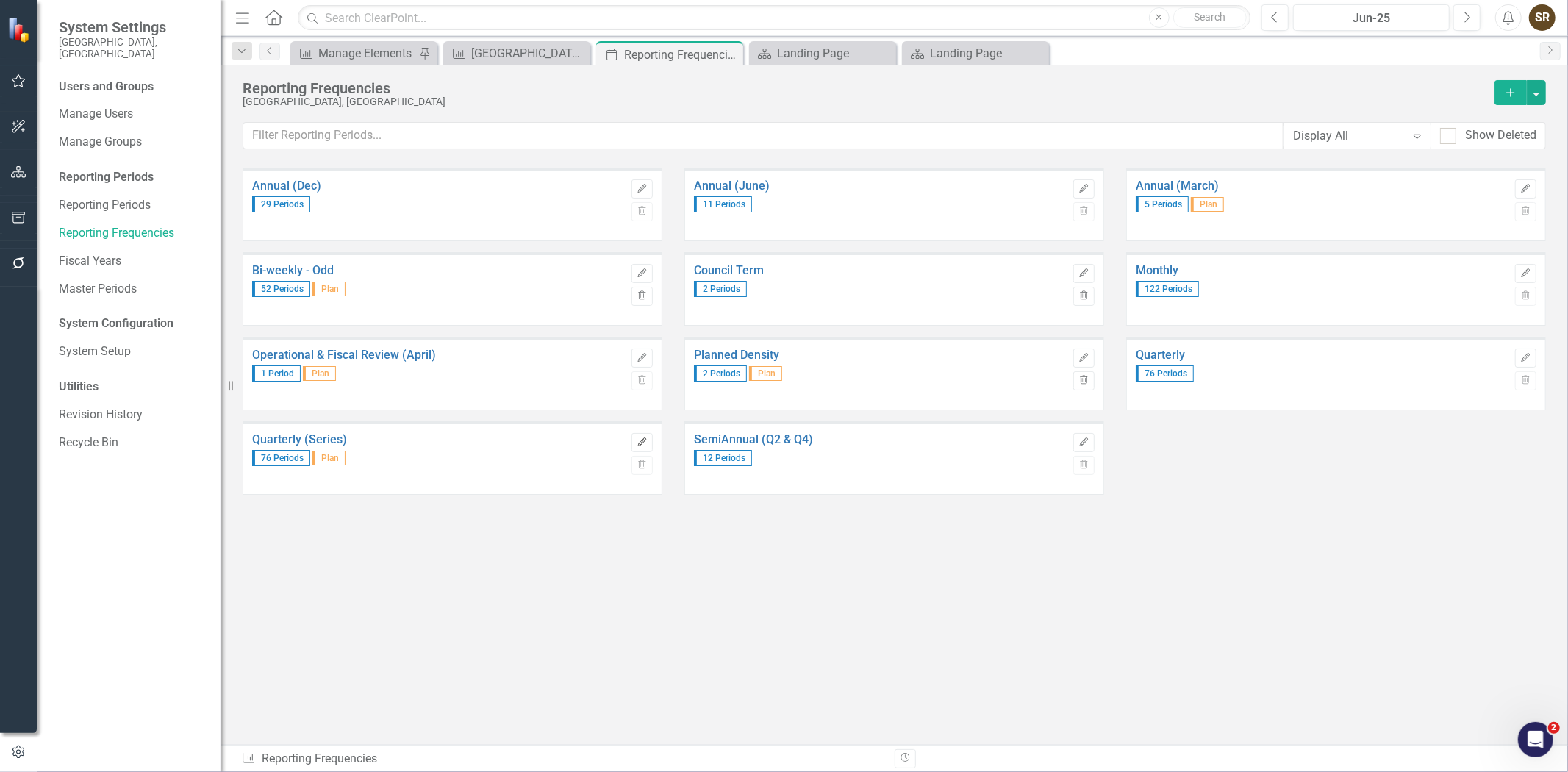
click at [642, 434] on button "Edit" at bounding box center [642, 442] width 22 height 19
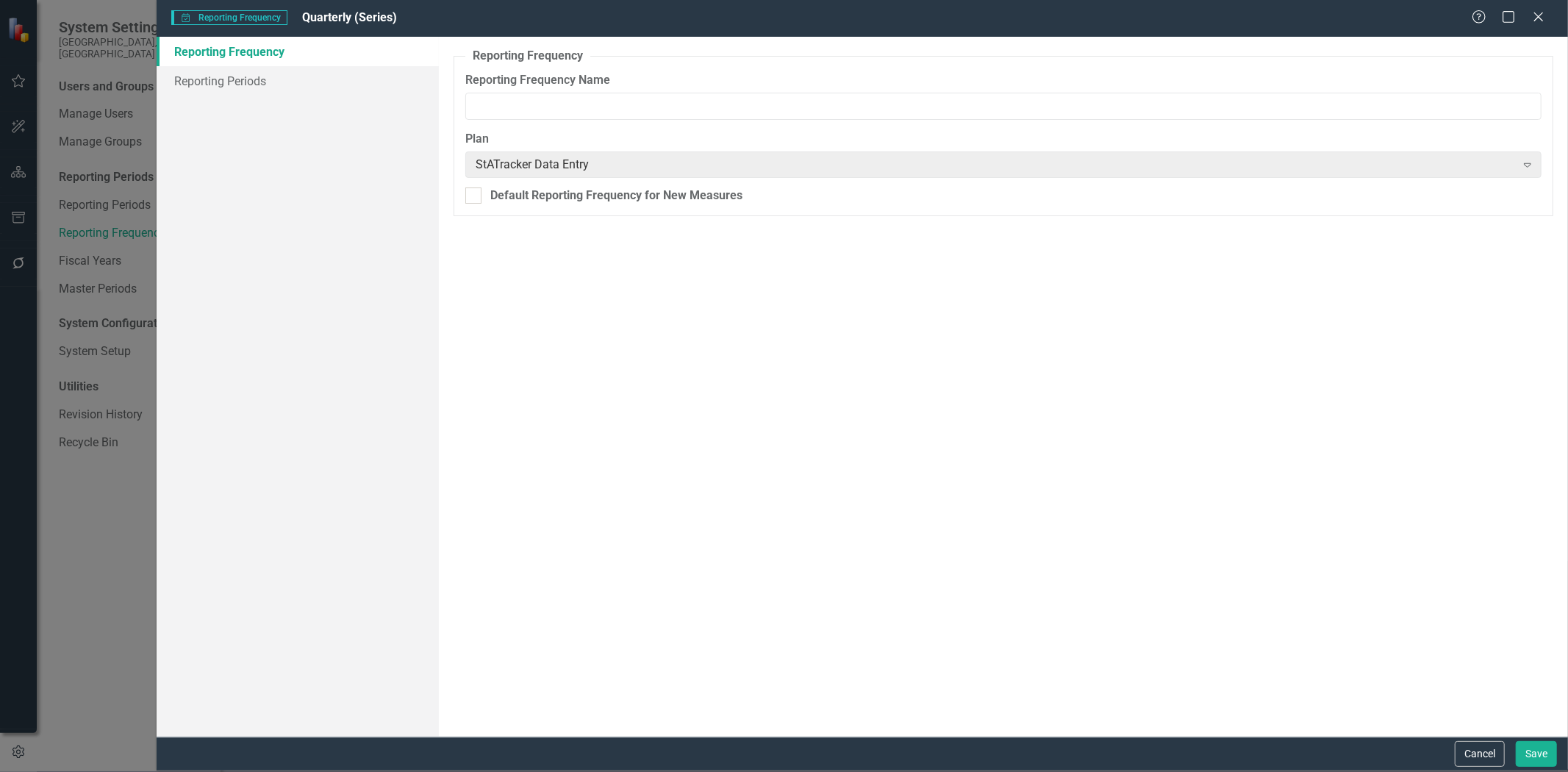
type input "Quarterly (Series)"
click at [248, 88] on link "Reporting Periods" at bounding box center [298, 80] width 283 height 29
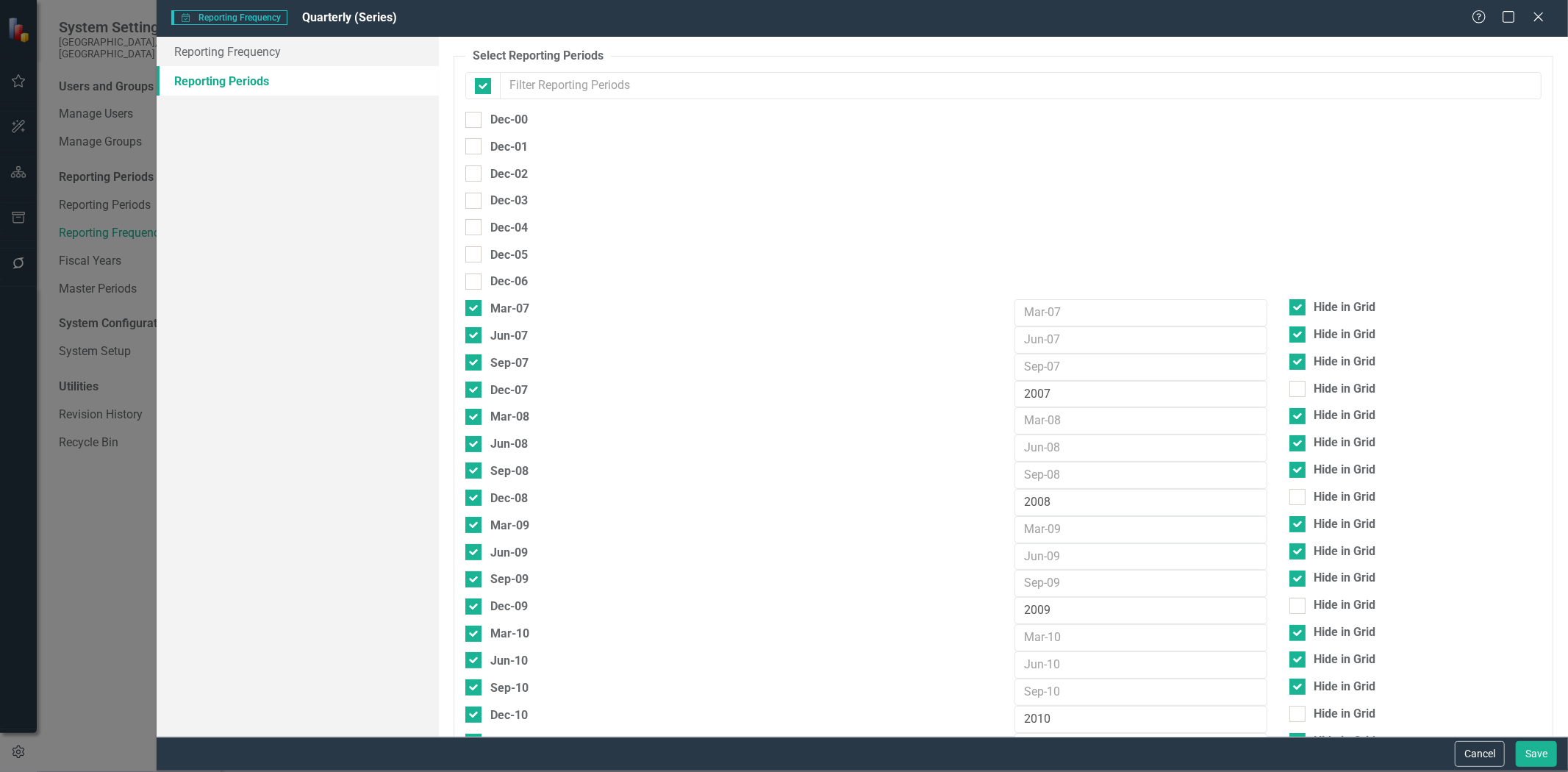
checkbox input "false"
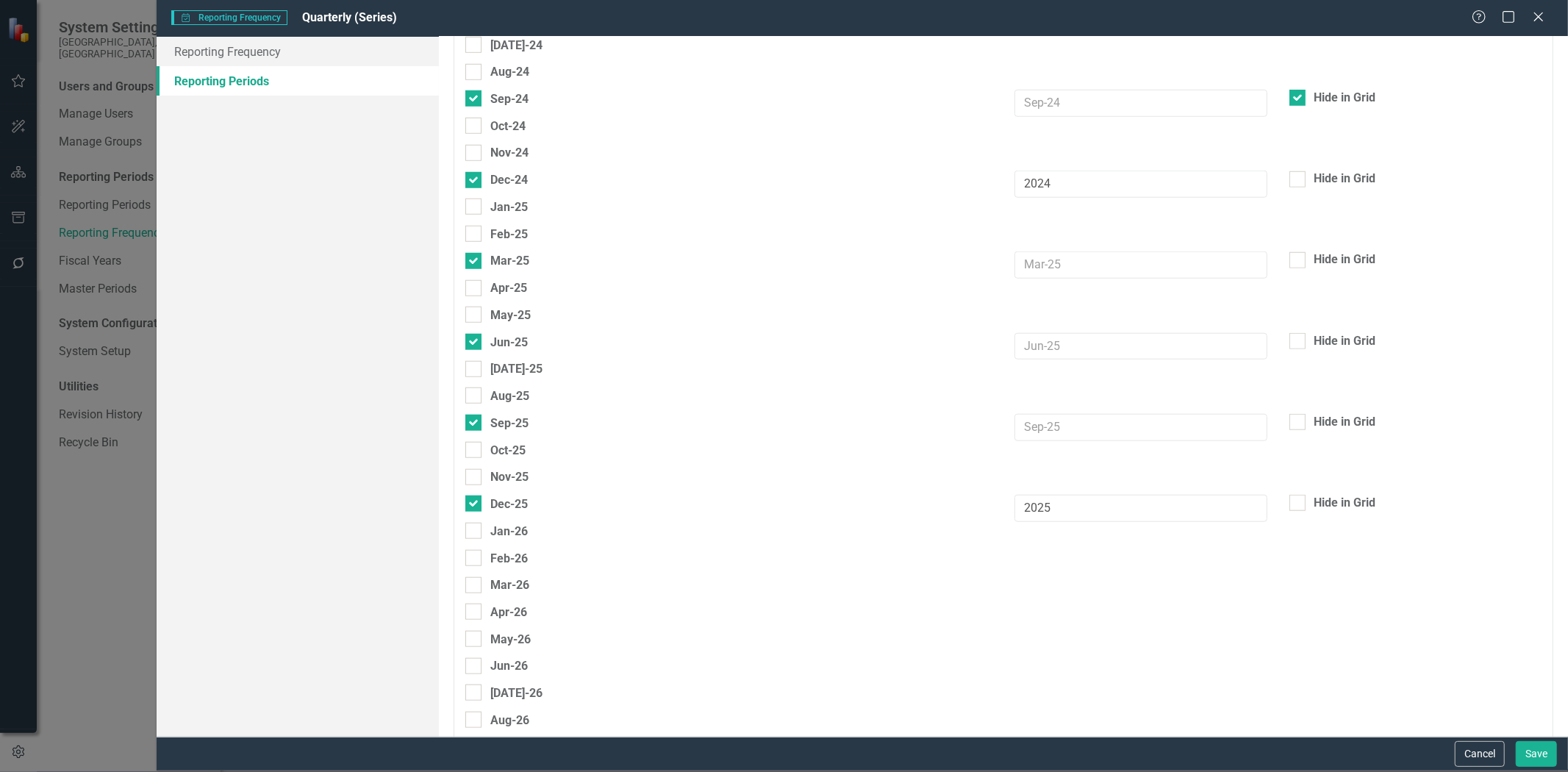
scroll to position [5762, 0]
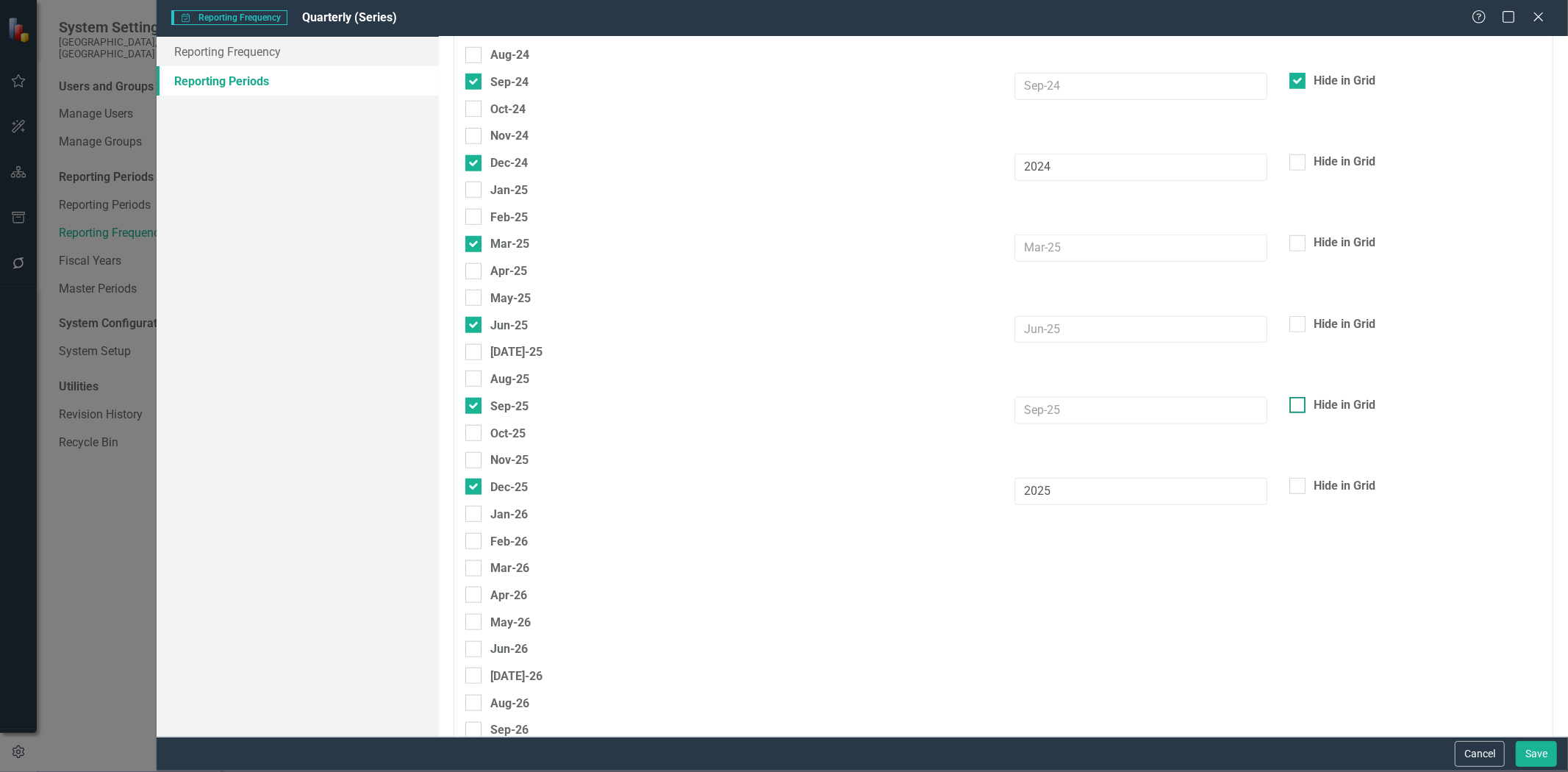
click at [1292, 397] on div at bounding box center [1297, 405] width 16 height 16
click at [1292, 397] on input "Hide in Grid" at bounding box center [1294, 402] width 9 height 9
checkbox input "true"
click at [1289, 316] on div at bounding box center [1297, 324] width 16 height 16
click at [1289, 316] on input "Hide in Grid" at bounding box center [1294, 321] width 9 height 9
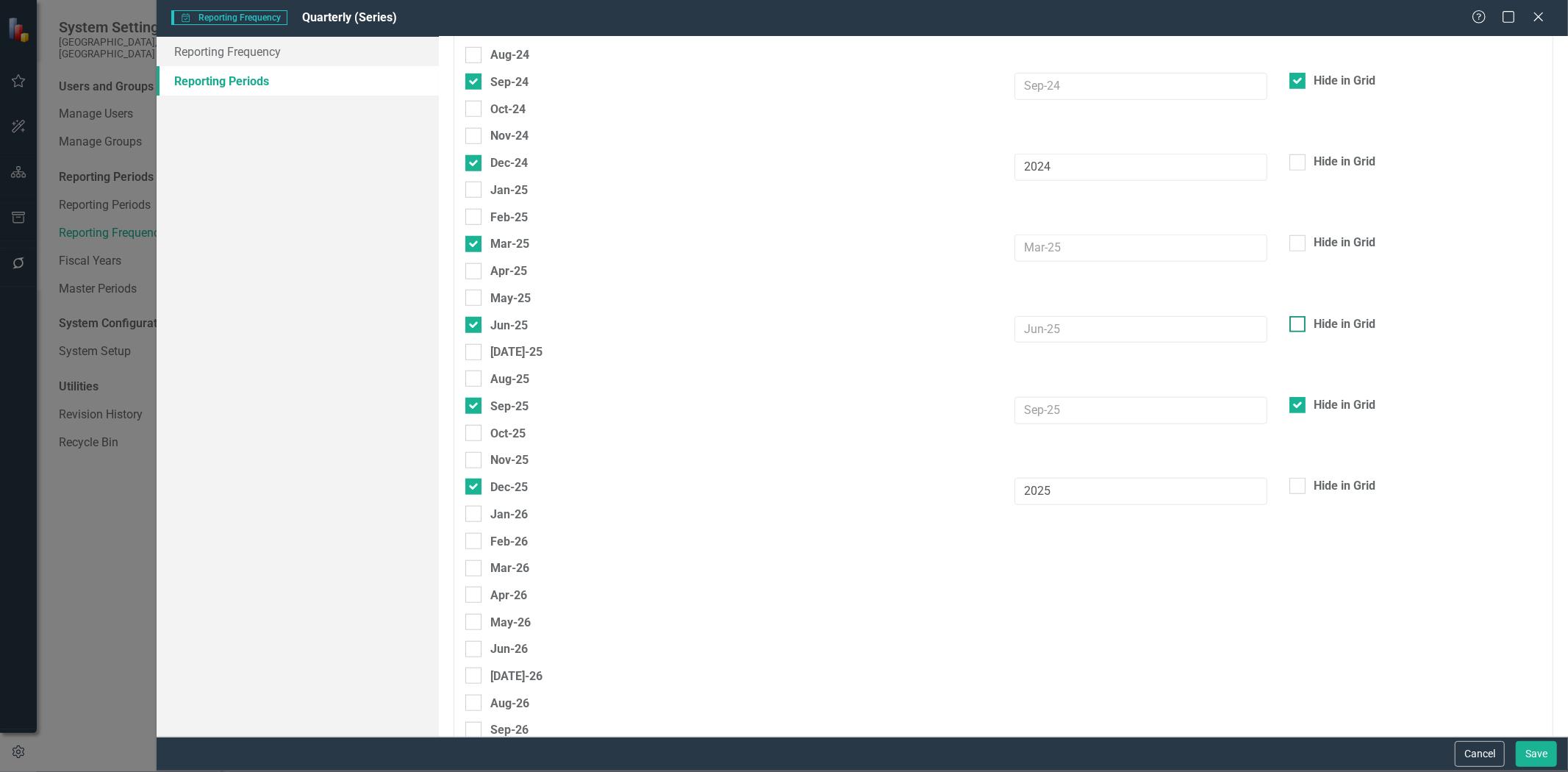
checkbox input "true"
click at [1289, 235] on input "Hide in Grid" at bounding box center [1294, 240] width 9 height 9
checkbox input "true"
click at [1530, 759] on button "Save" at bounding box center [1537, 753] width 41 height 25
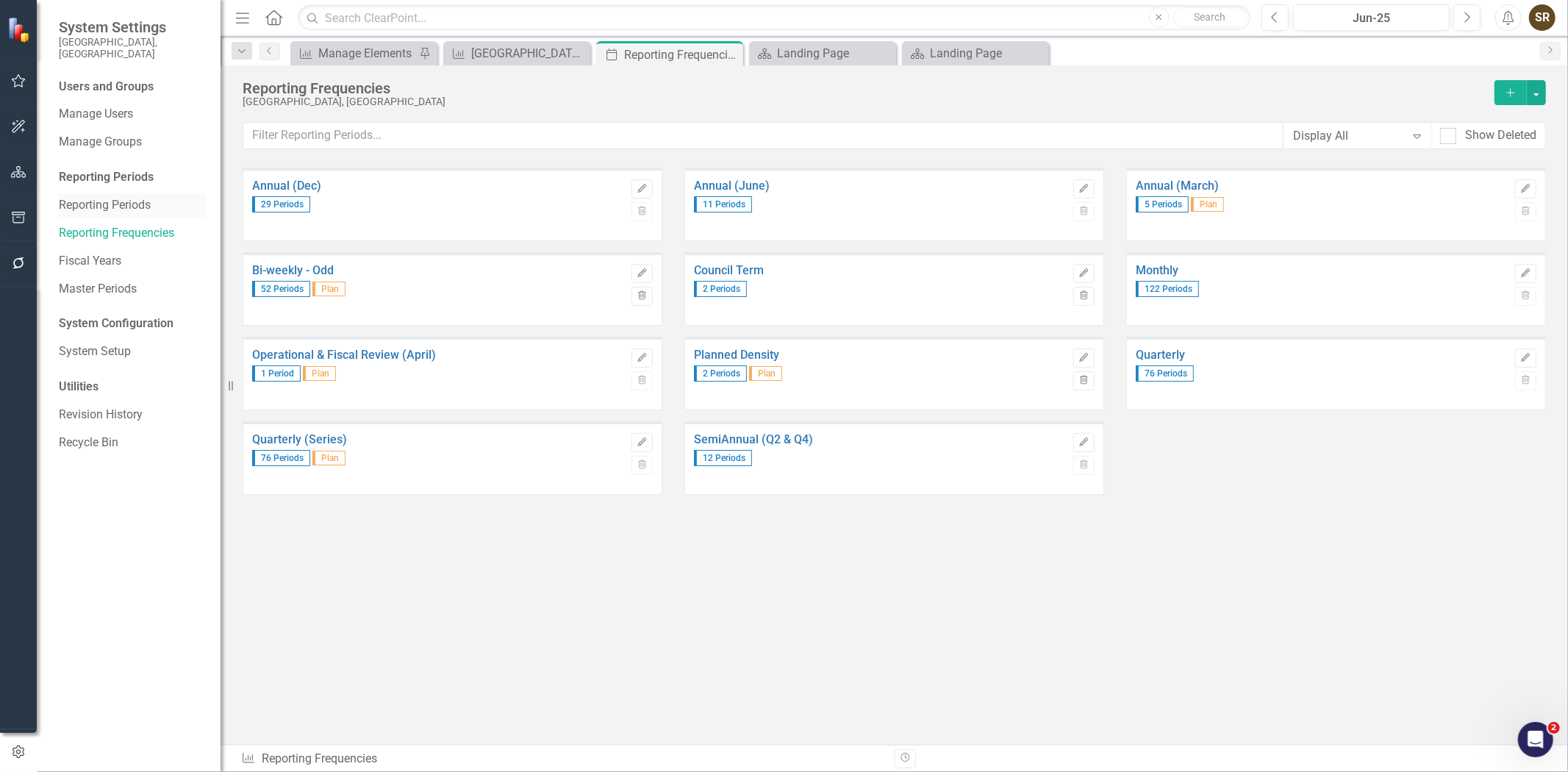
click at [111, 200] on link "Reporting Periods" at bounding box center [132, 205] width 147 height 17
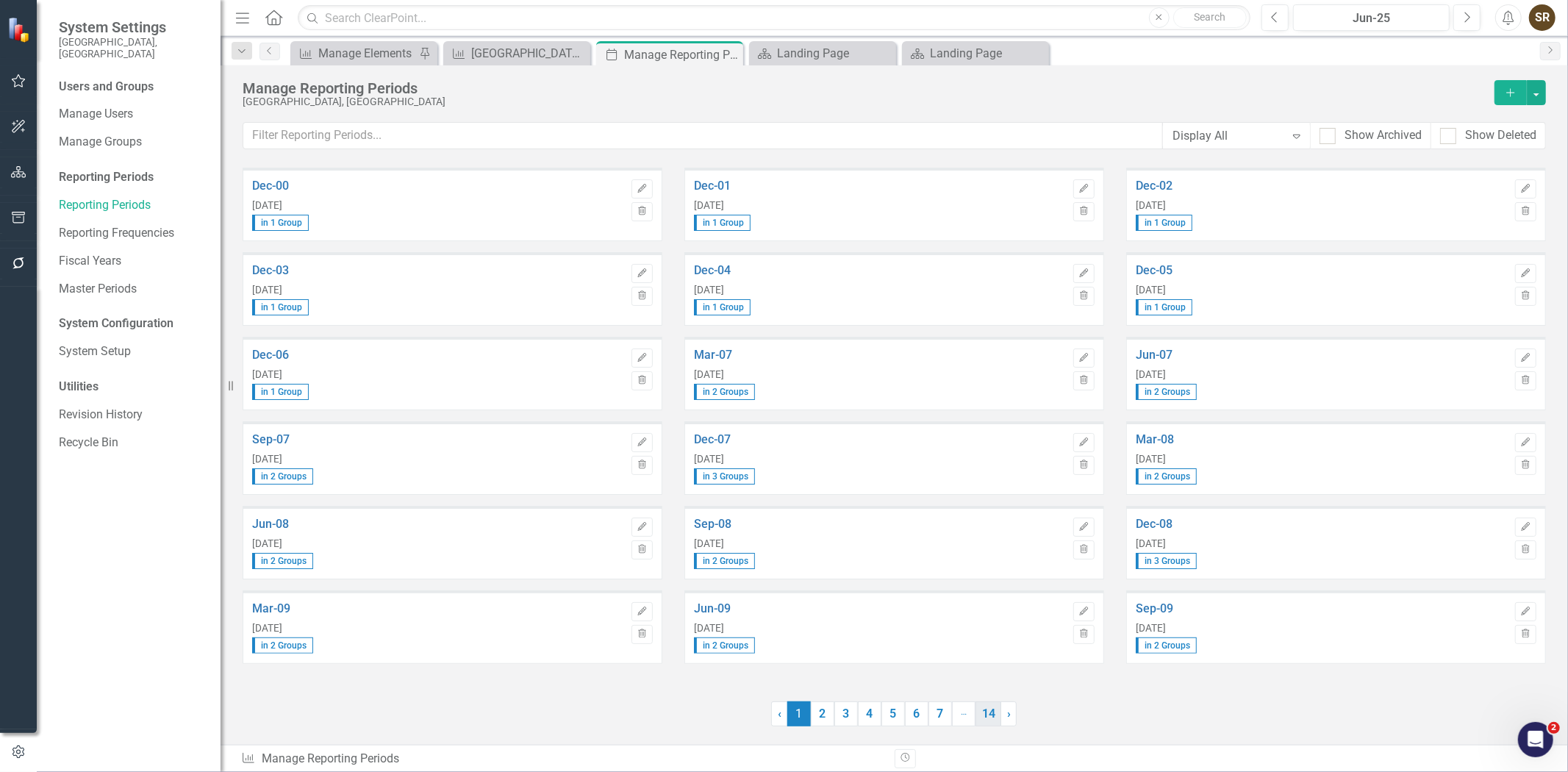
click at [989, 716] on link "14" at bounding box center [988, 714] width 25 height 25
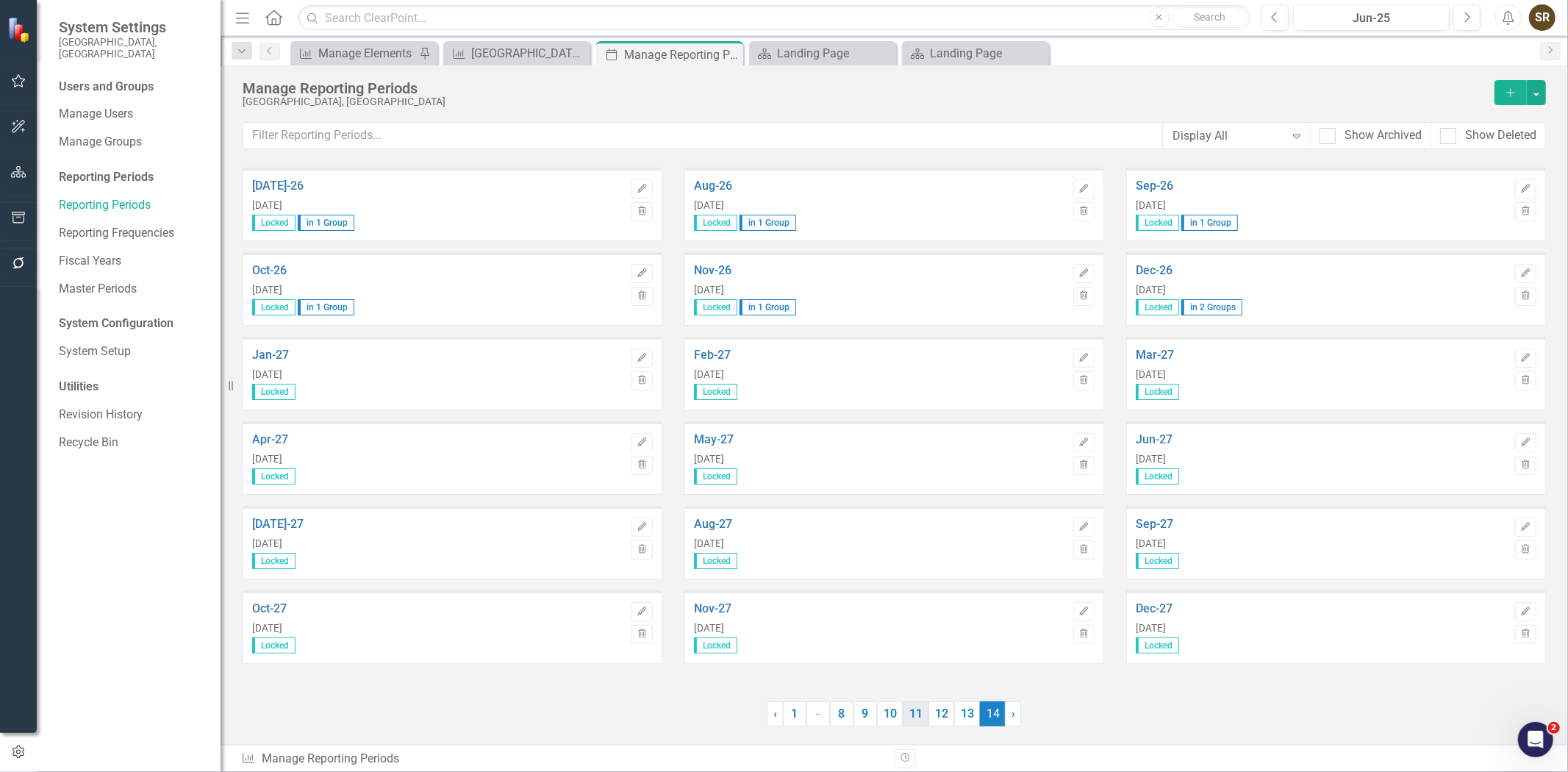
click at [913, 710] on link "11" at bounding box center [915, 714] width 25 height 25
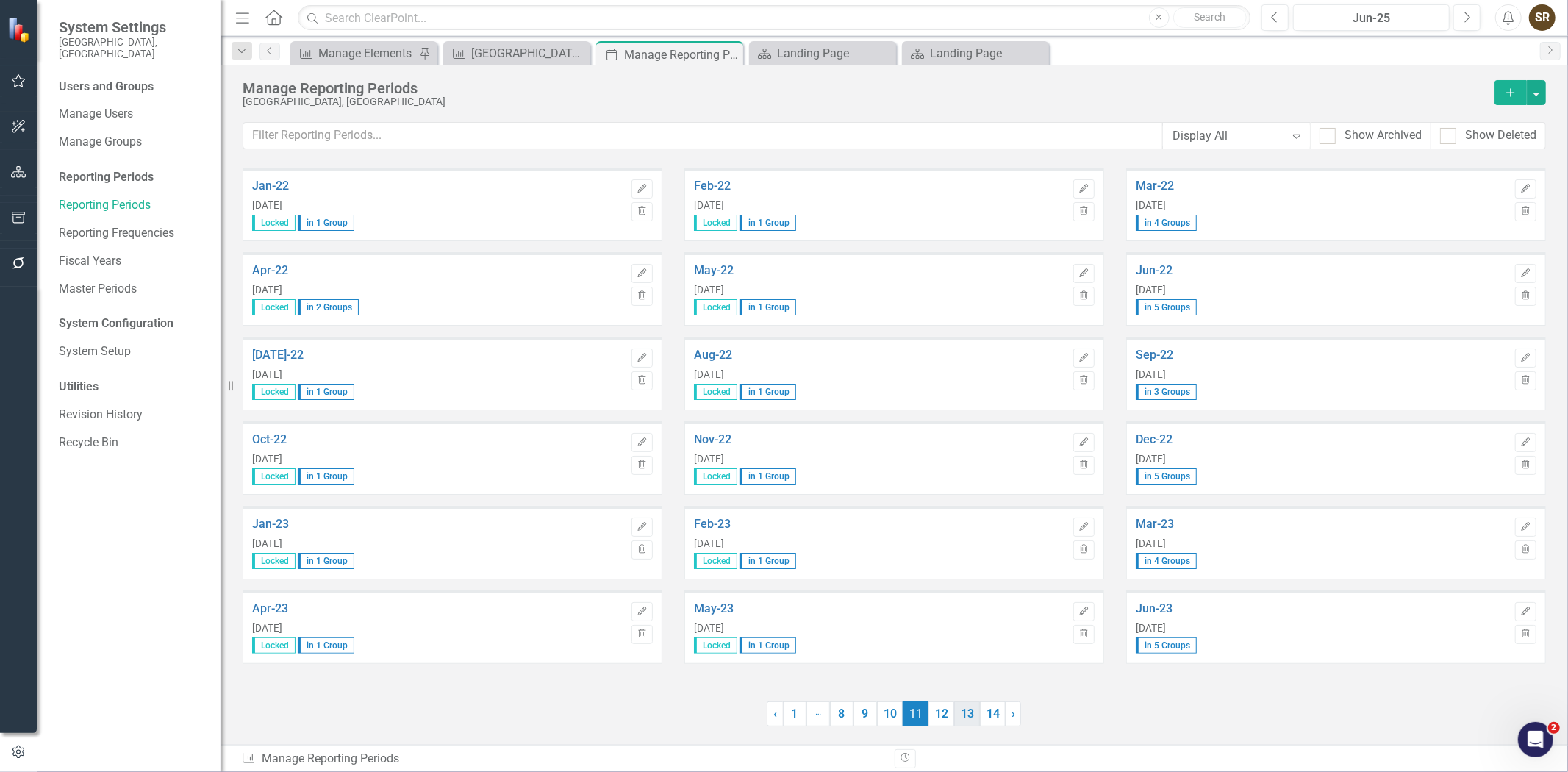
click at [962, 716] on link "13" at bounding box center [966, 714] width 25 height 25
click at [1520, 442] on icon "Edit" at bounding box center [1526, 442] width 11 height 8
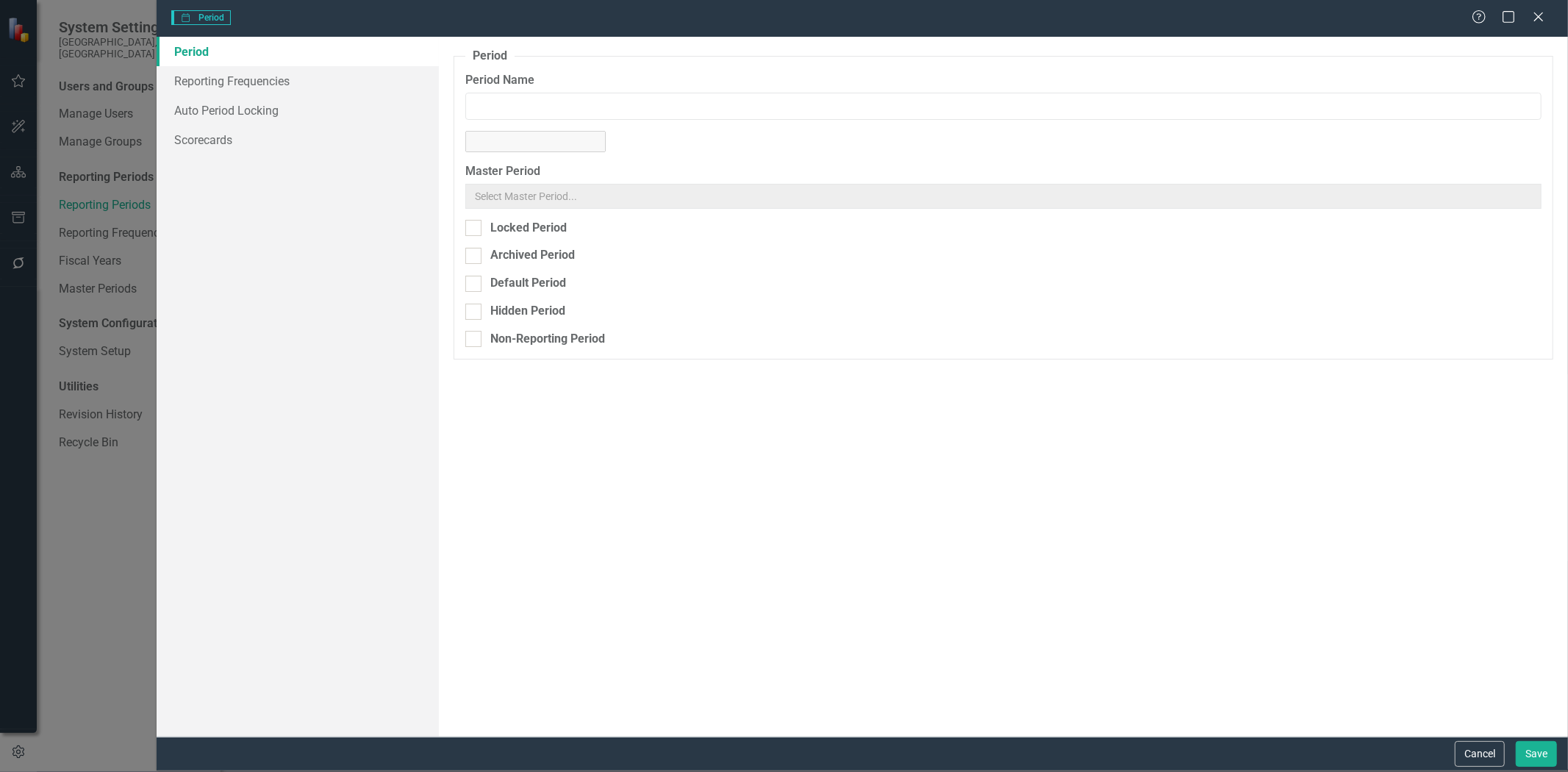
type input "Dec-25"
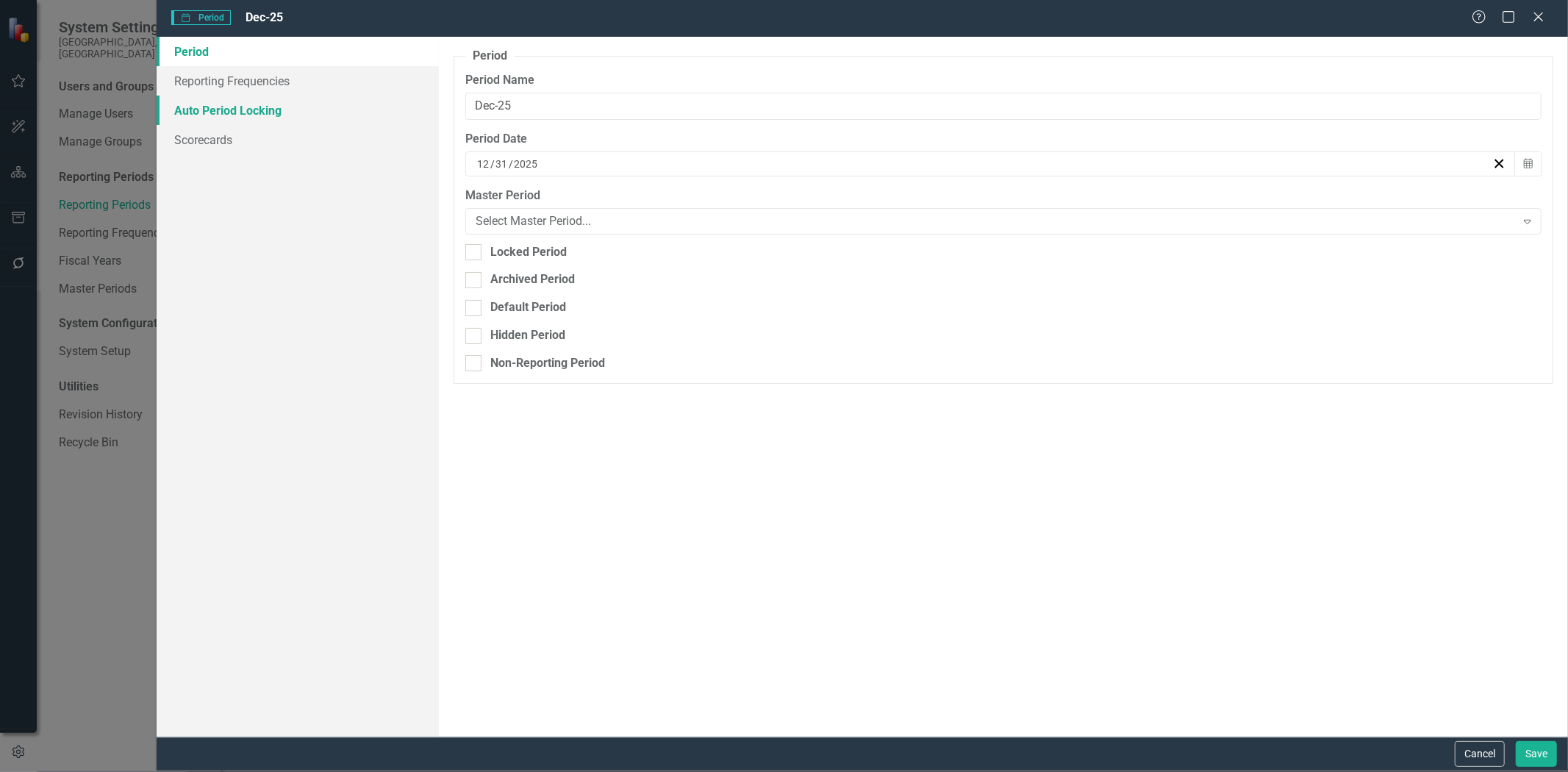
click at [278, 111] on link "Auto Period Locking" at bounding box center [298, 109] width 283 height 29
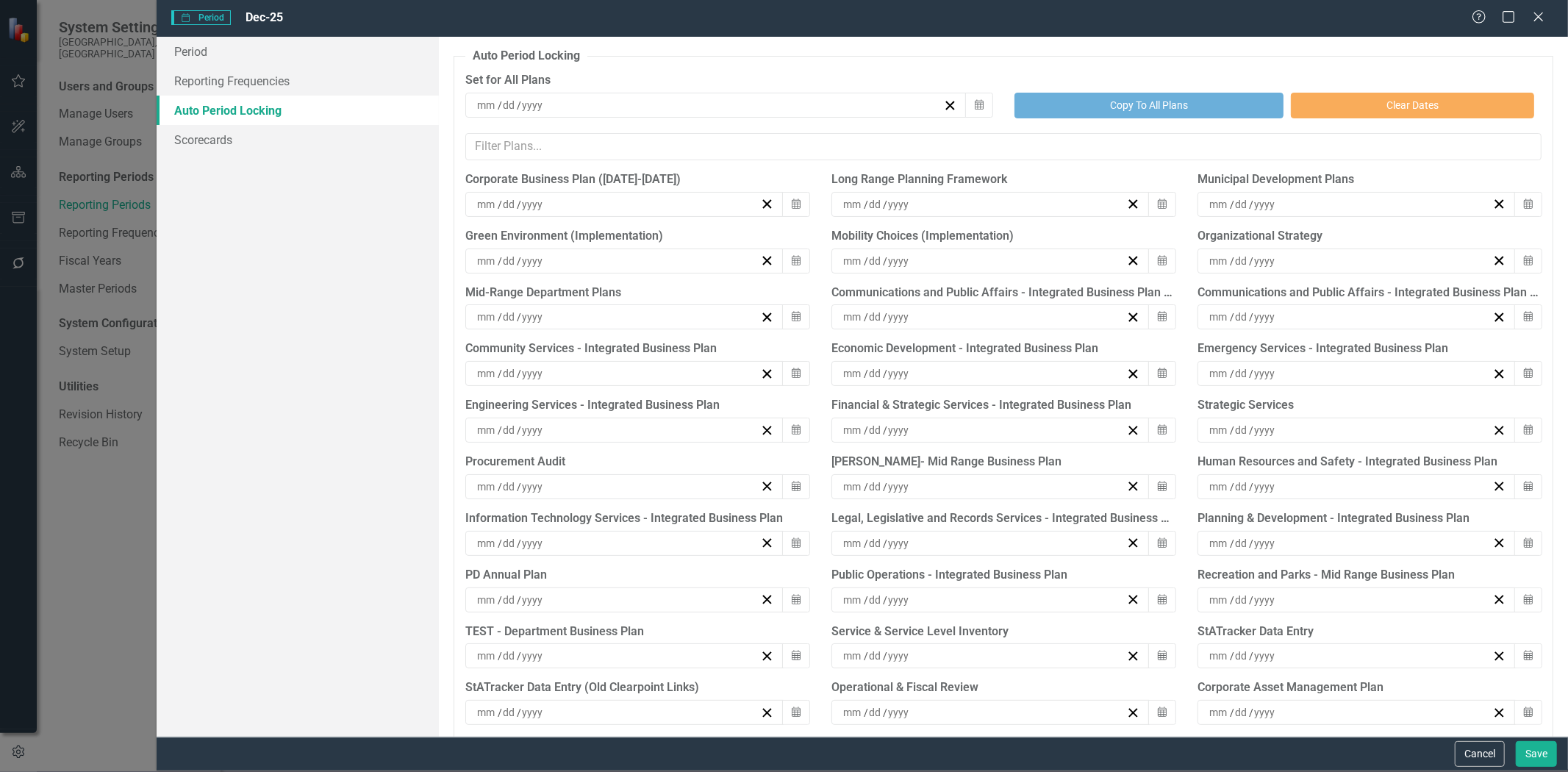
drag, startPoint x: 1537, startPoint y: 17, endPoint x: 1528, endPoint y: 69, distance: 52.8
click at [1534, 19] on icon "Close" at bounding box center [1539, 17] width 15 height 11
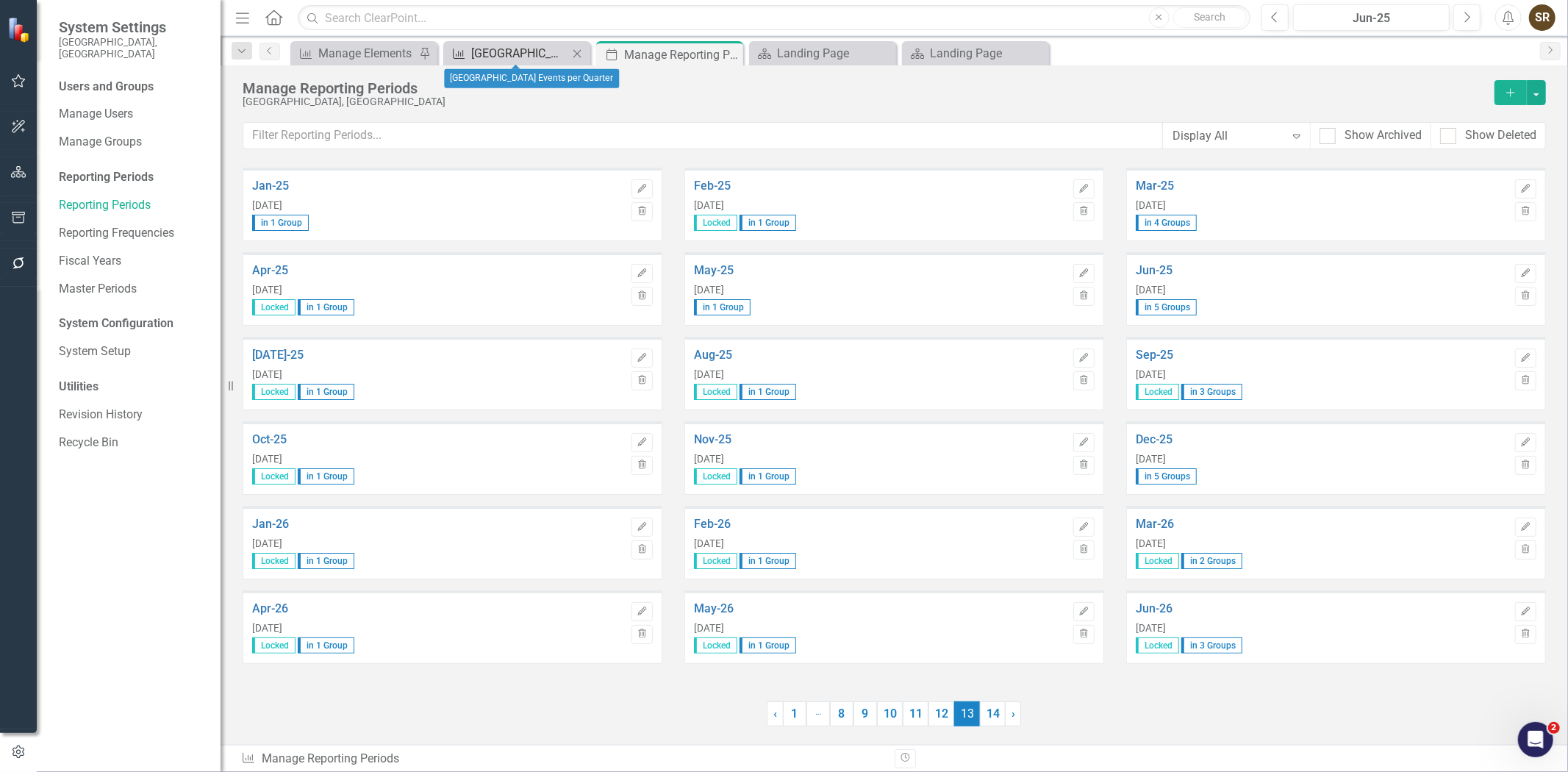
click at [531, 56] on div "[GEOGRAPHIC_DATA] Events per Quarter" at bounding box center [519, 54] width 97 height 19
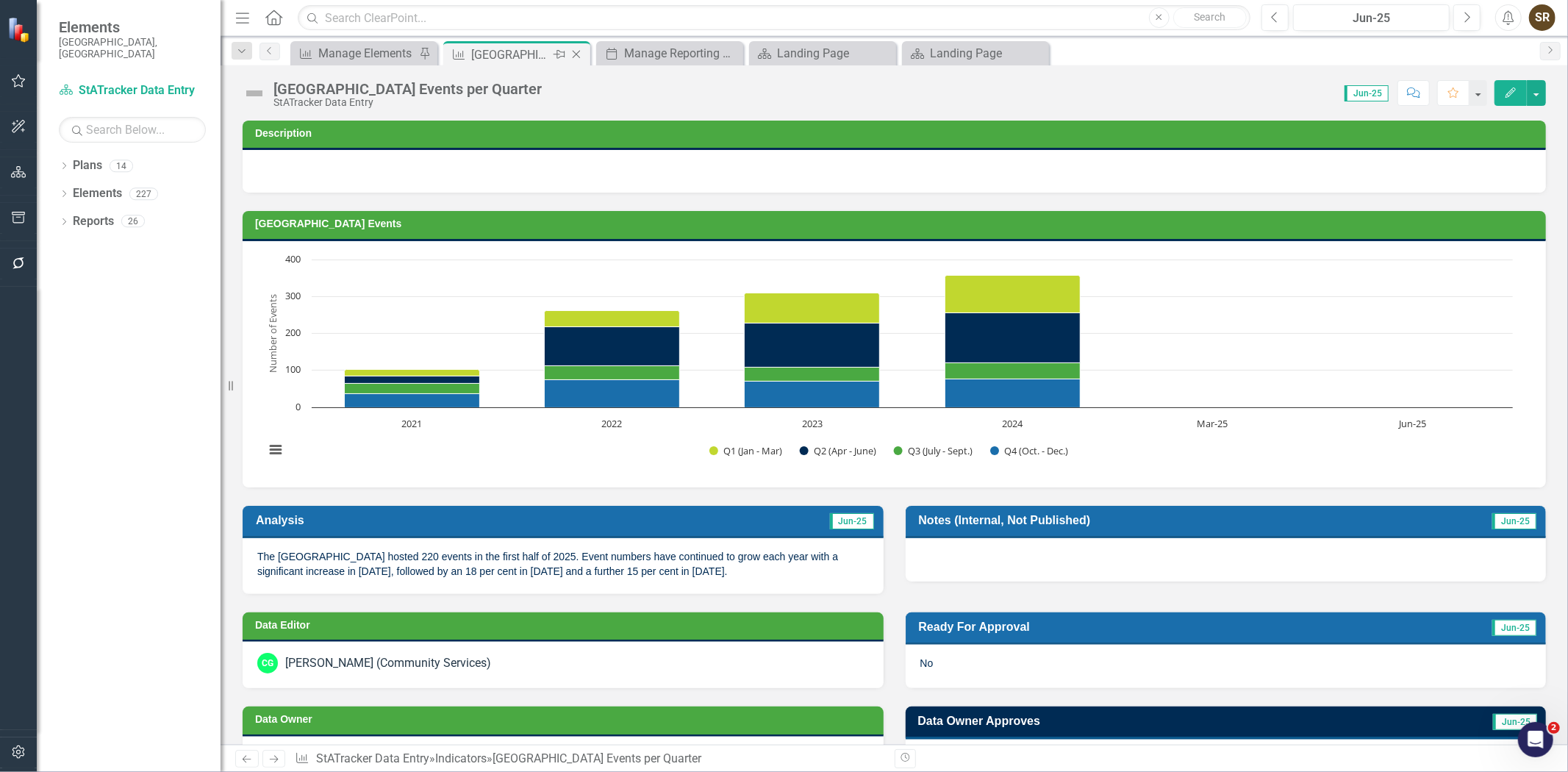
click at [576, 52] on icon "Close" at bounding box center [576, 55] width 15 height 11
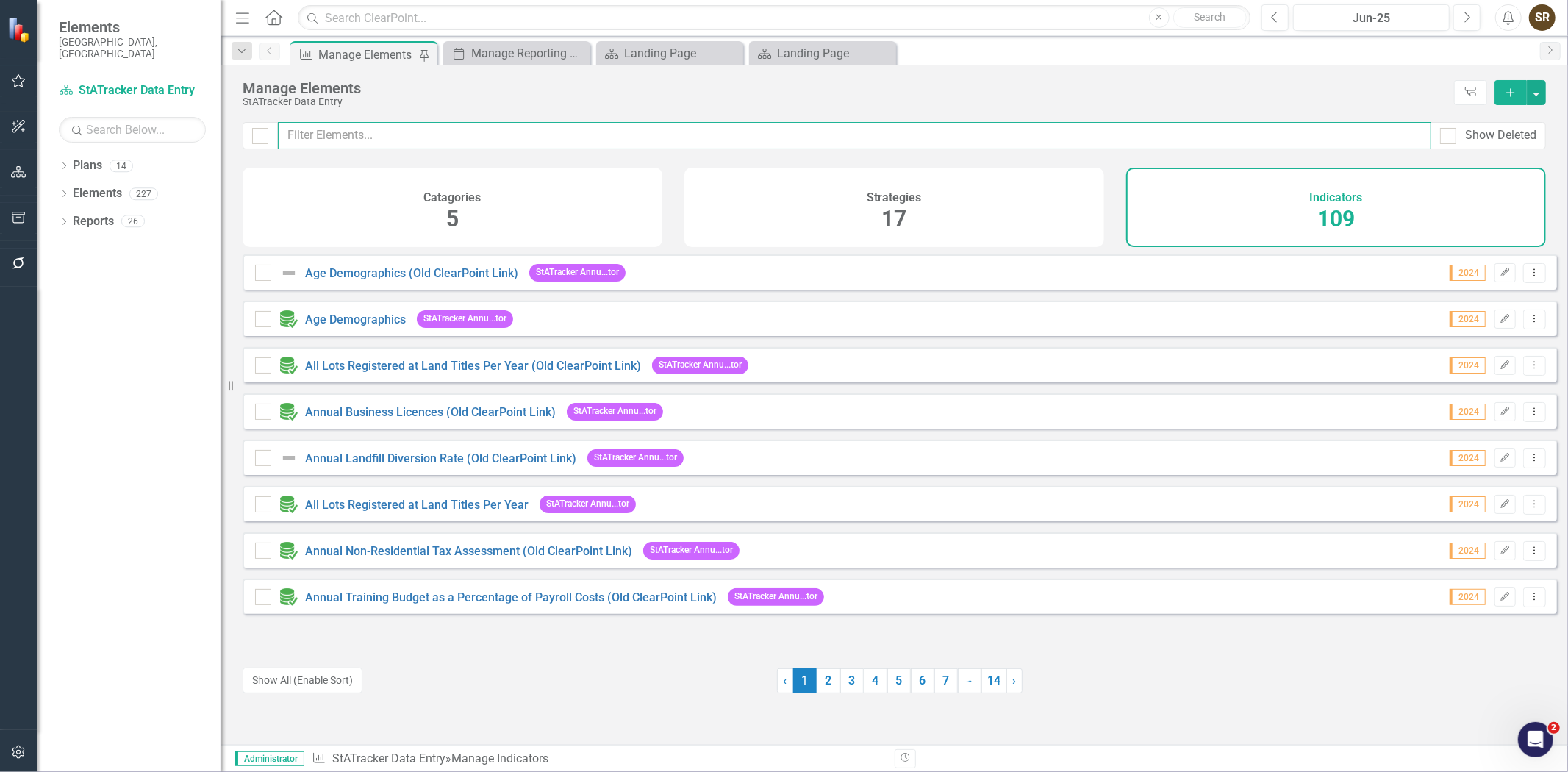
click at [404, 145] on input "text" at bounding box center [854, 136] width 1154 height 27
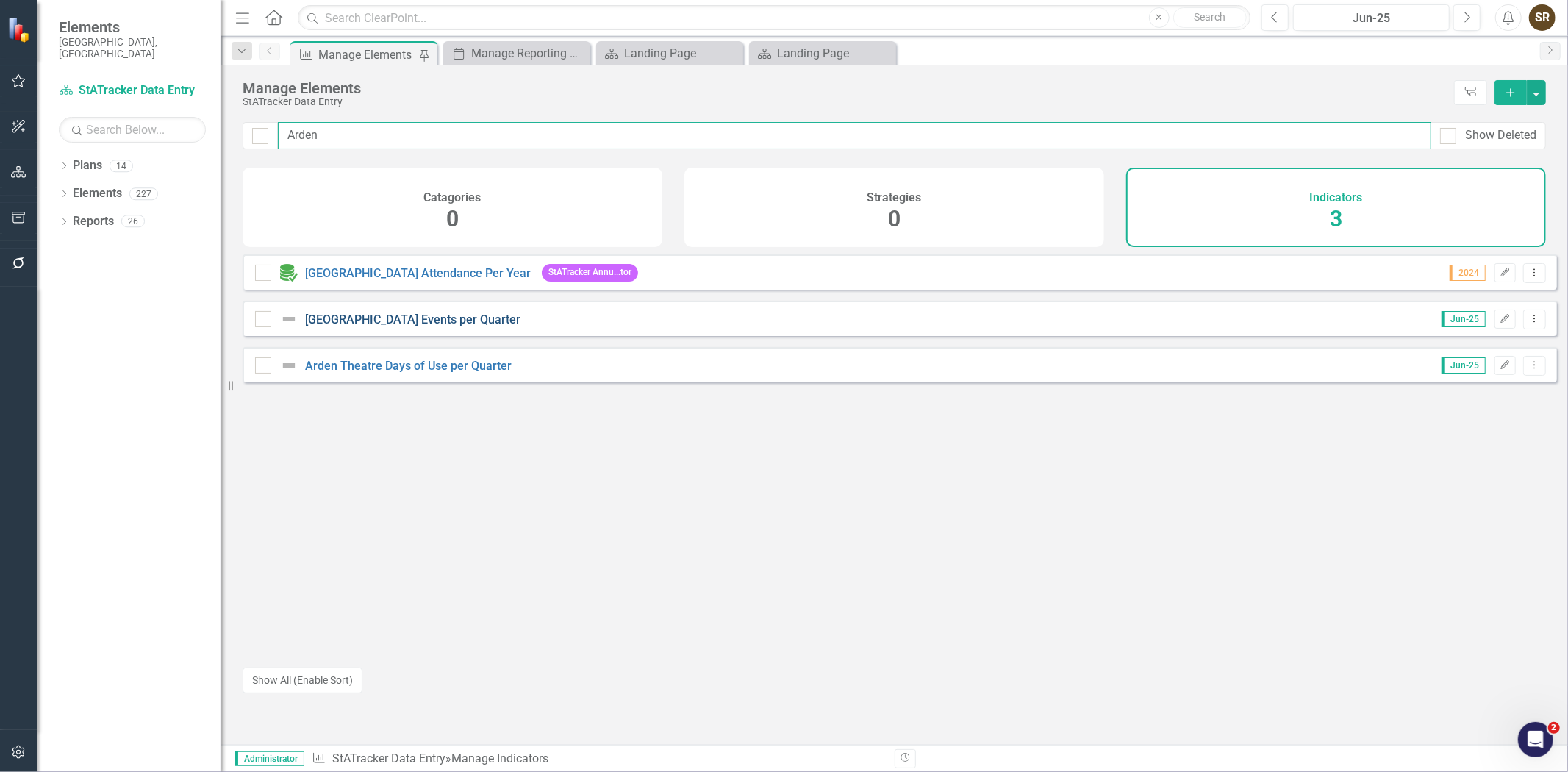
type input "Arden"
click at [437, 327] on link "[GEOGRAPHIC_DATA] Events per Quarter" at bounding box center [412, 319] width 216 height 14
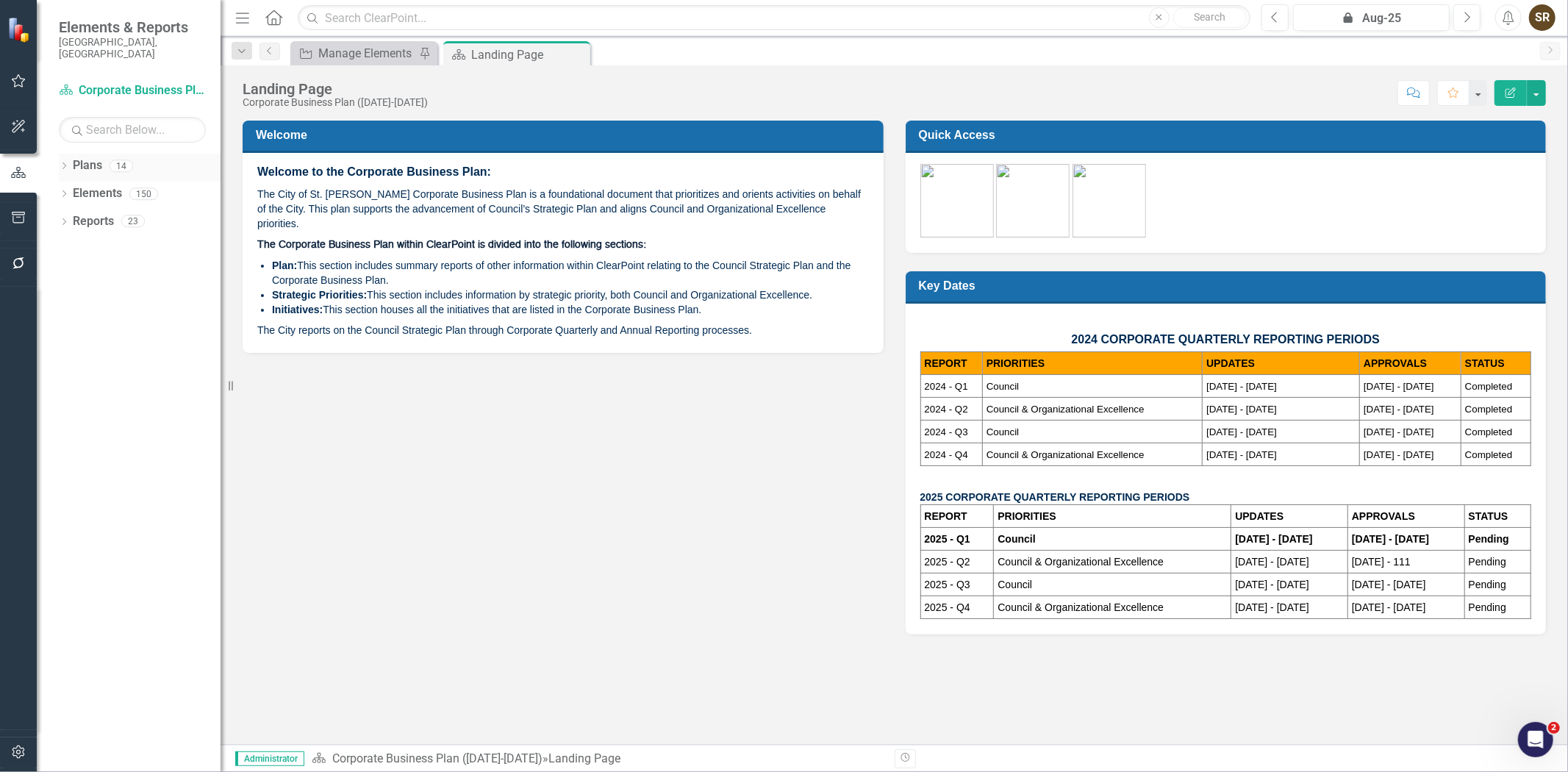
click at [59, 163] on icon "Dropdown" at bounding box center [63, 167] width 10 height 8
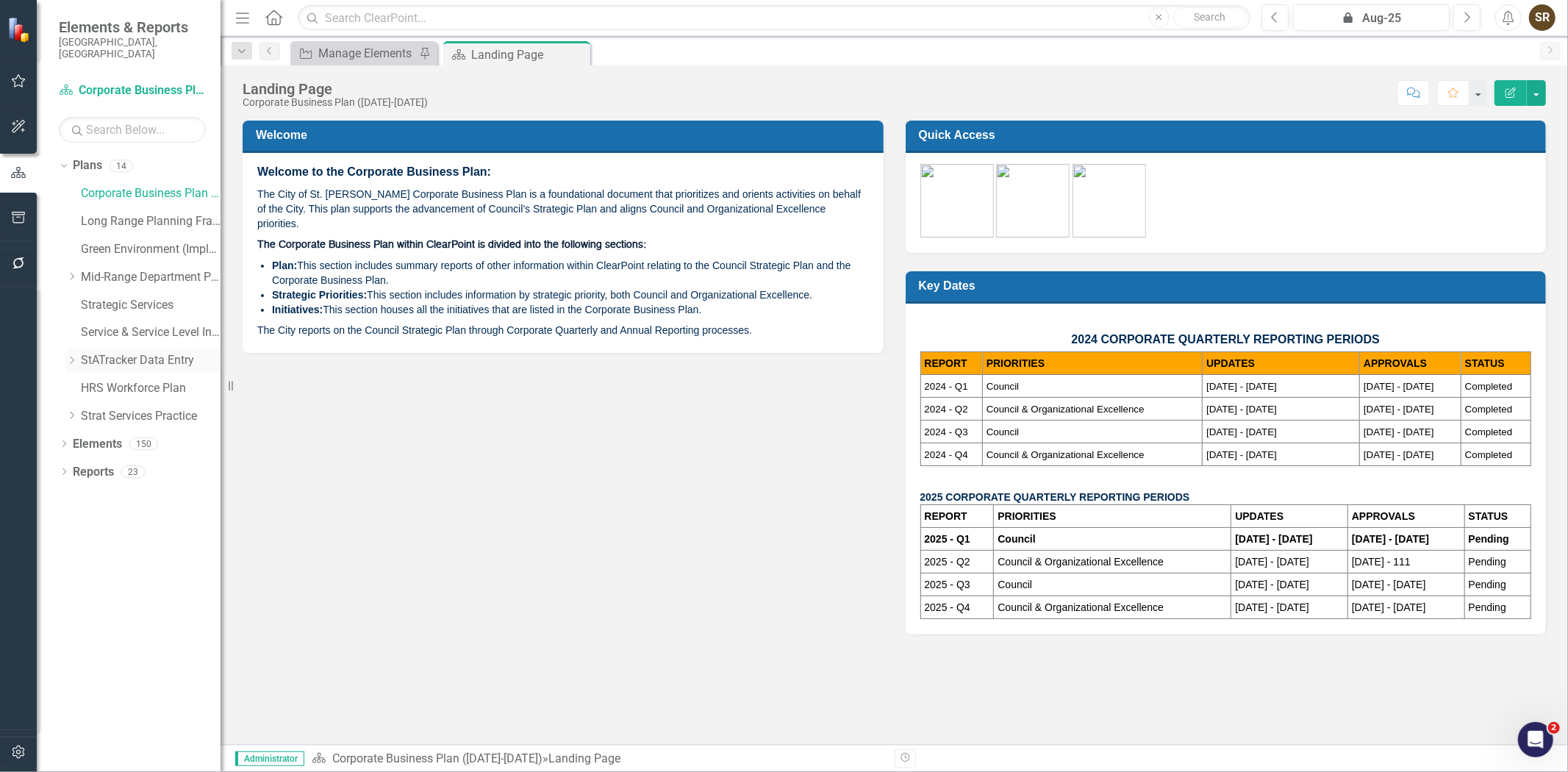
click at [110, 352] on link "StATracker Data Entry" at bounding box center [151, 361] width 139 height 17
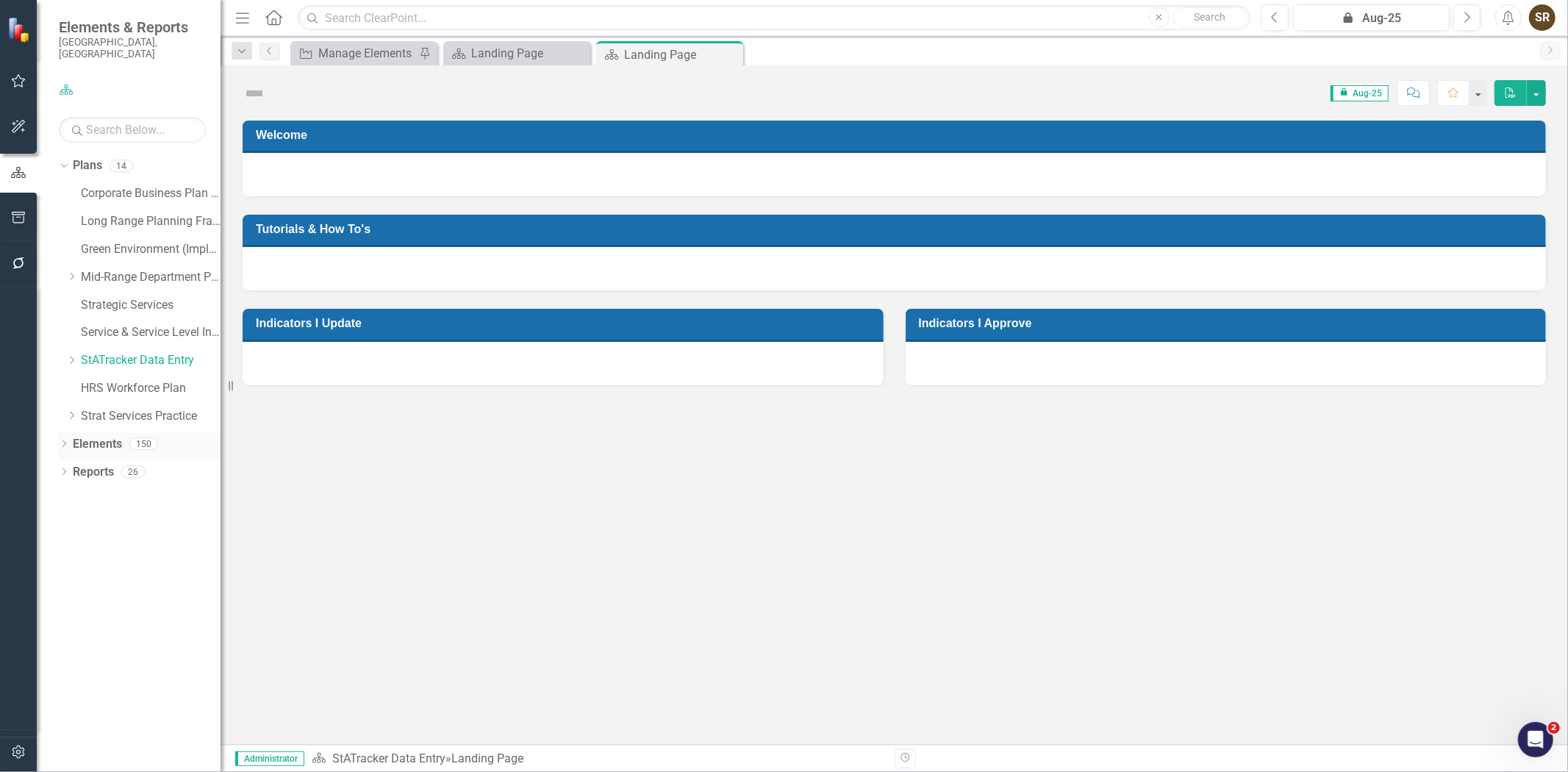
click at [62, 441] on icon "Dropdown" at bounding box center [63, 444] width 10 height 8
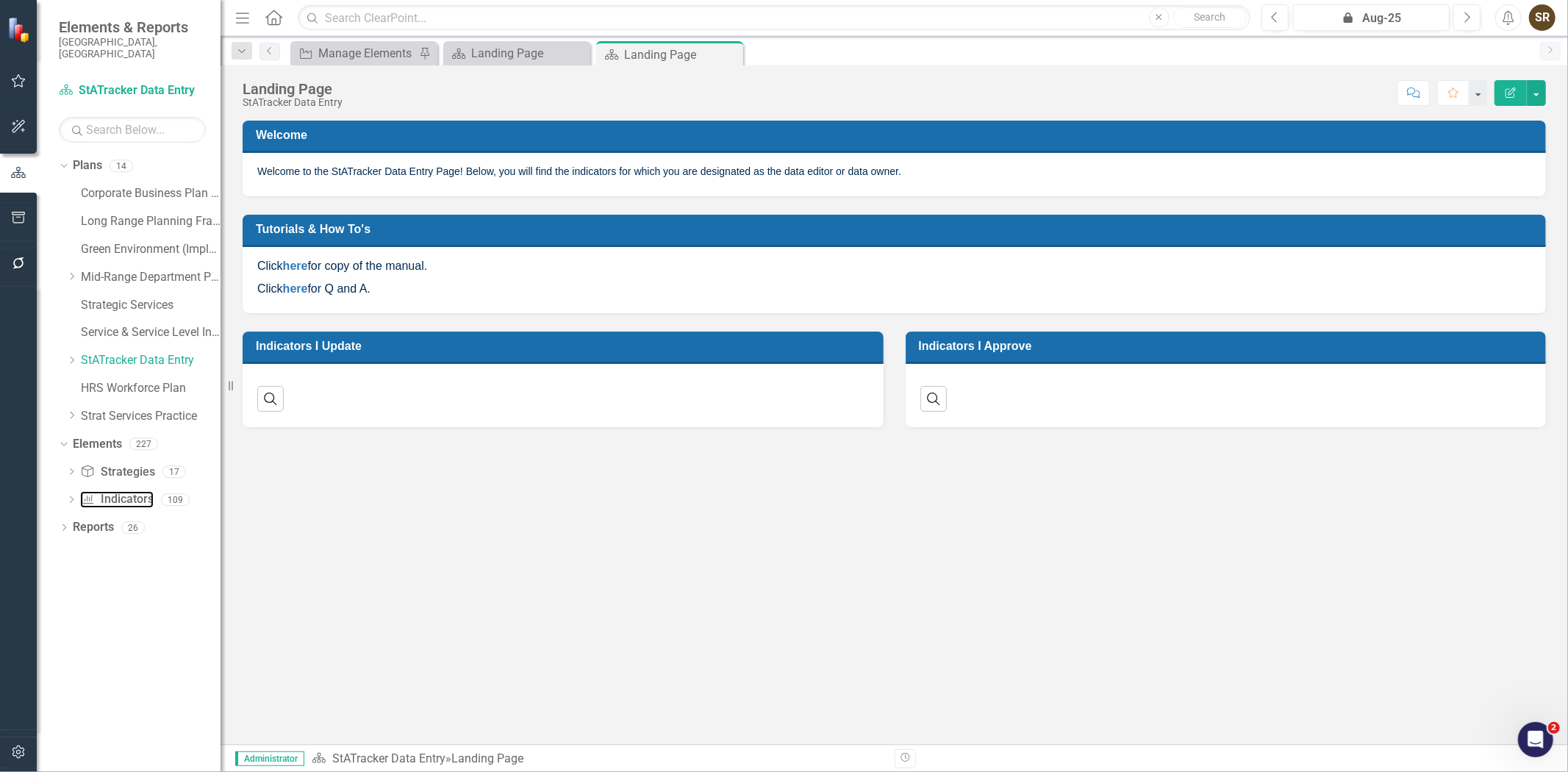
click at [112, 491] on link "Indicator Indicators" at bounding box center [116, 499] width 73 height 17
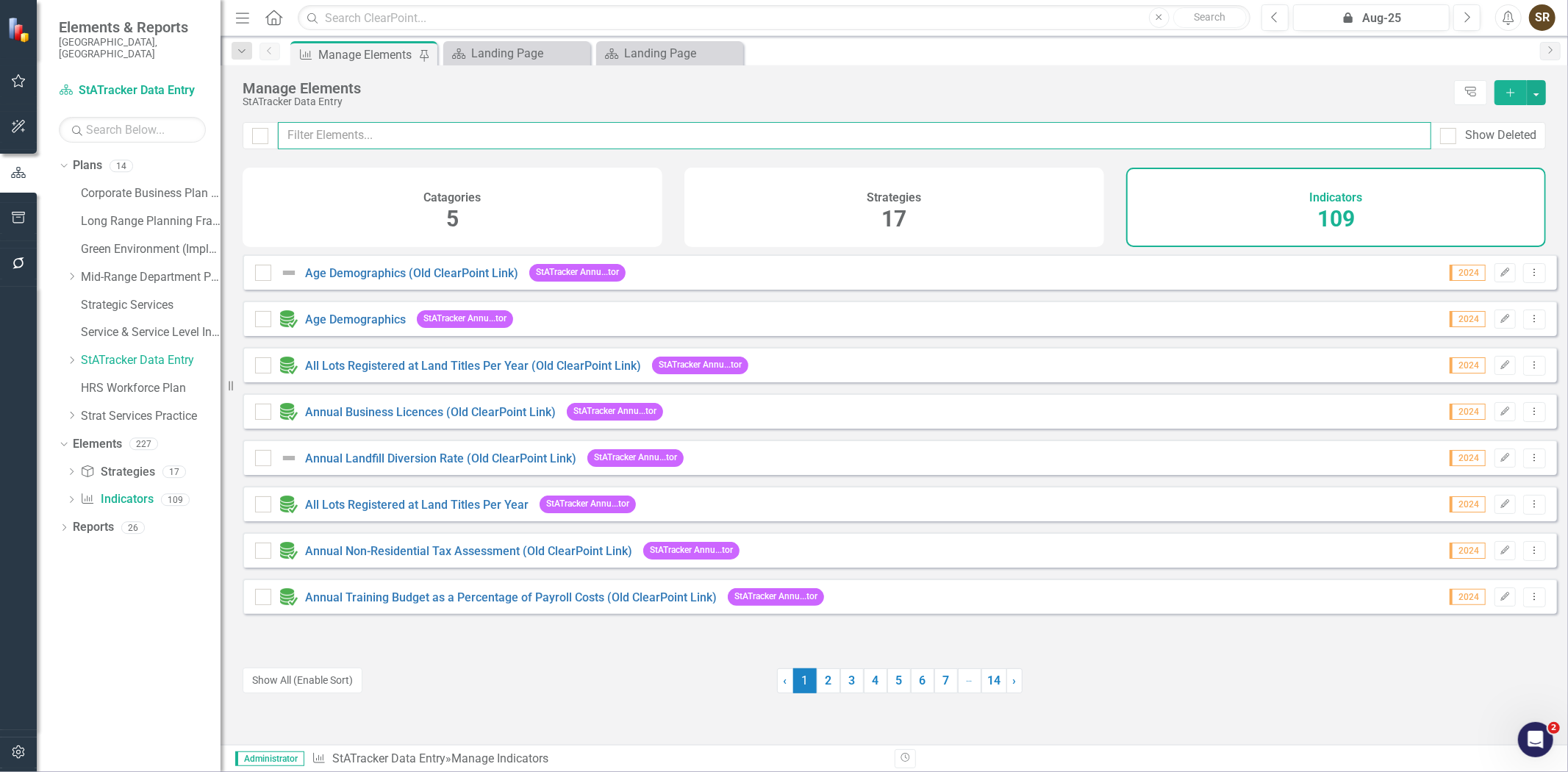
click at [368, 139] on input "text" at bounding box center [854, 136] width 1154 height 27
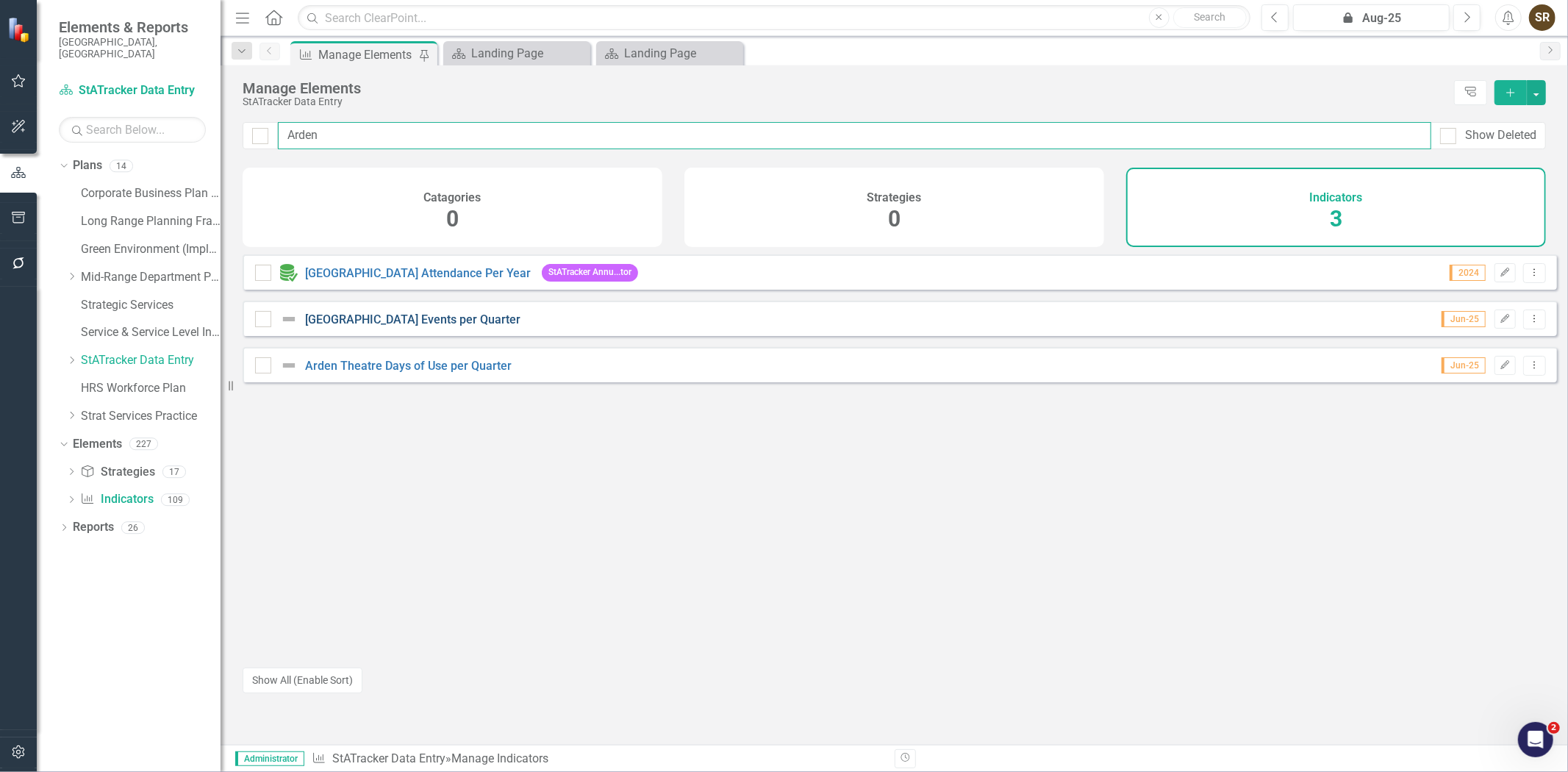
type input "Arden"
click at [416, 327] on link "[GEOGRAPHIC_DATA] Events per Quarter" at bounding box center [412, 319] width 216 height 14
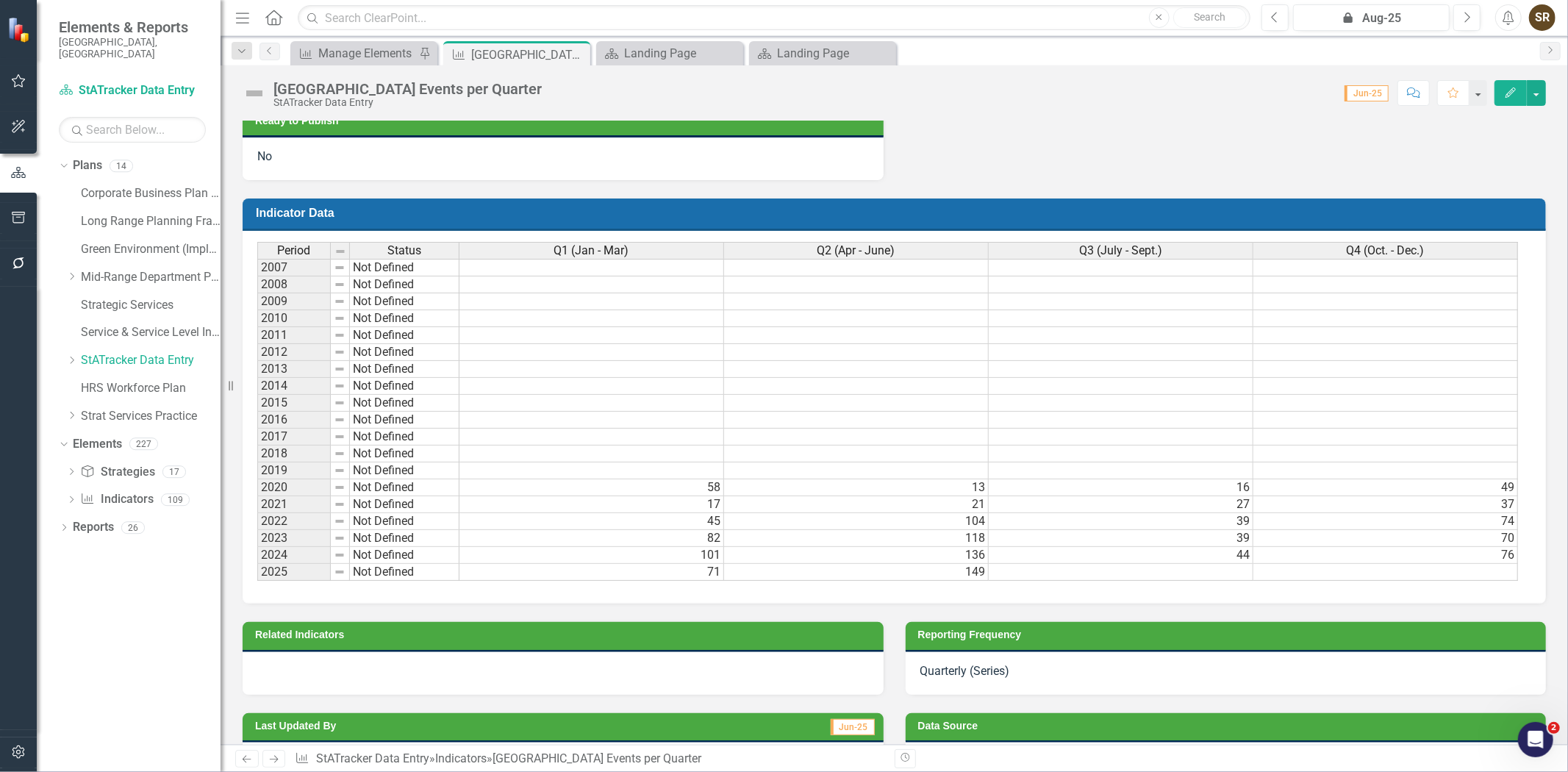
scroll to position [704, 0]
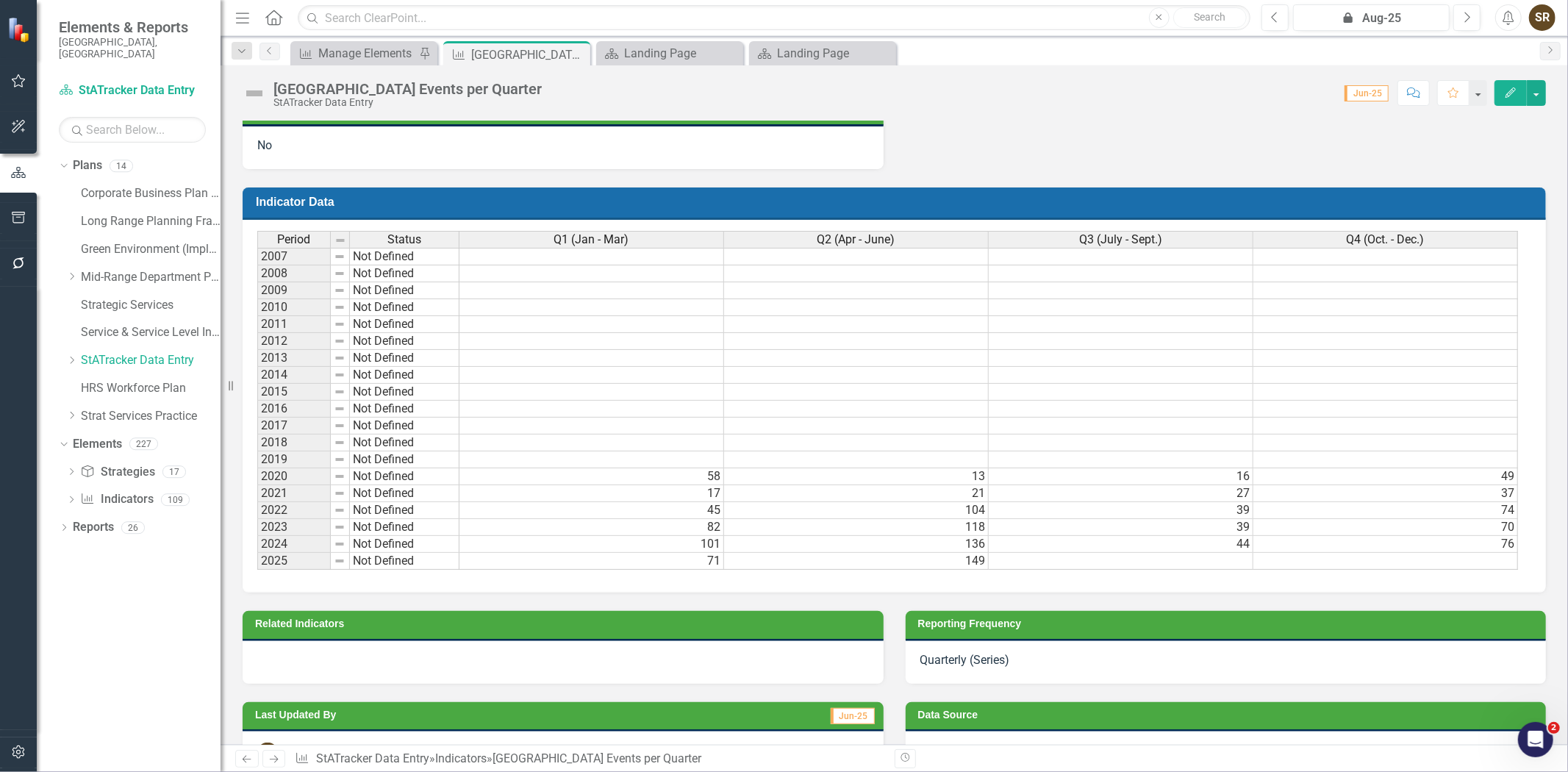
click at [1053, 629] on h3 "Reporting Frequency" at bounding box center [1229, 624] width 622 height 11
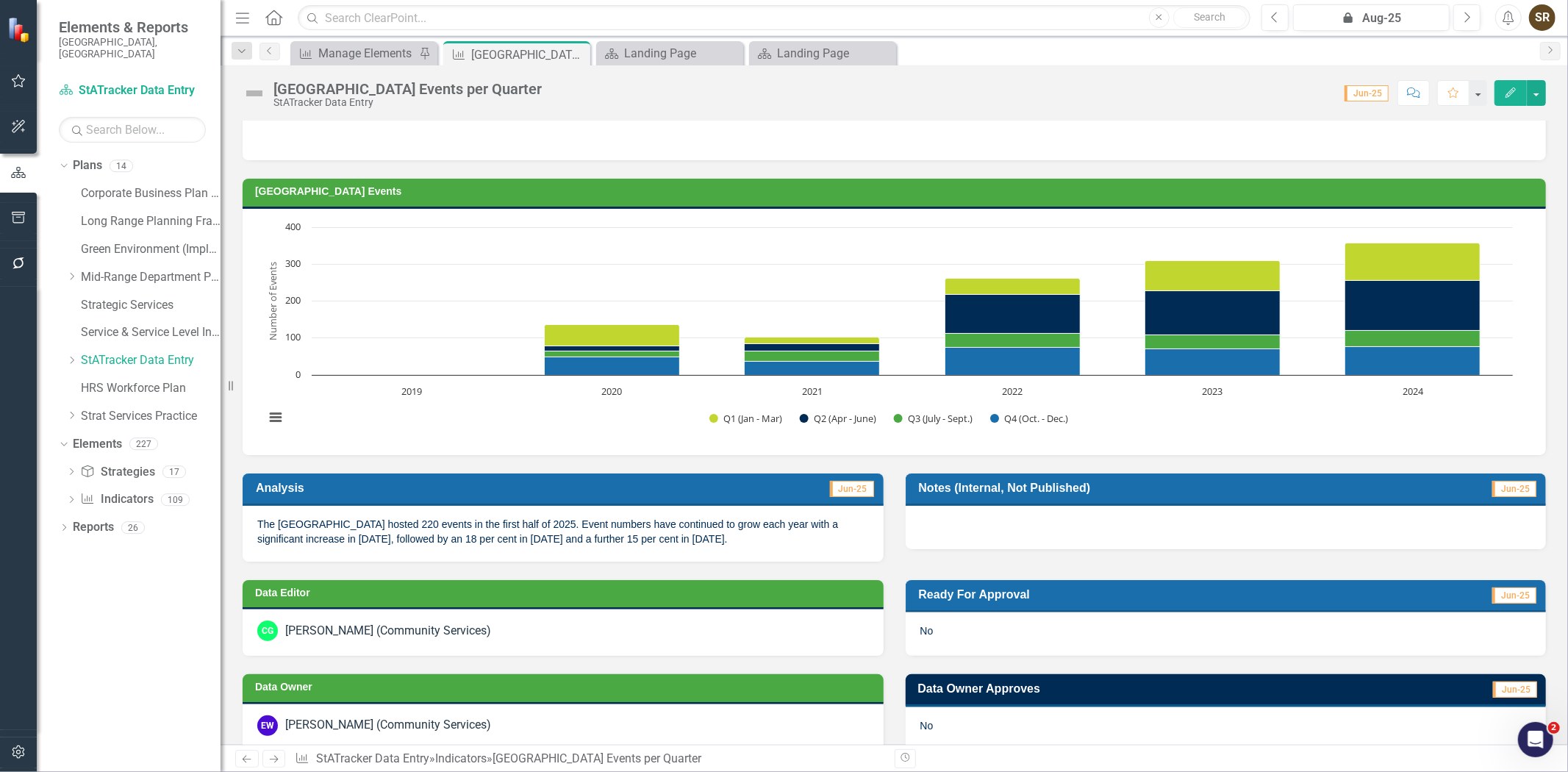
scroll to position [13, 0]
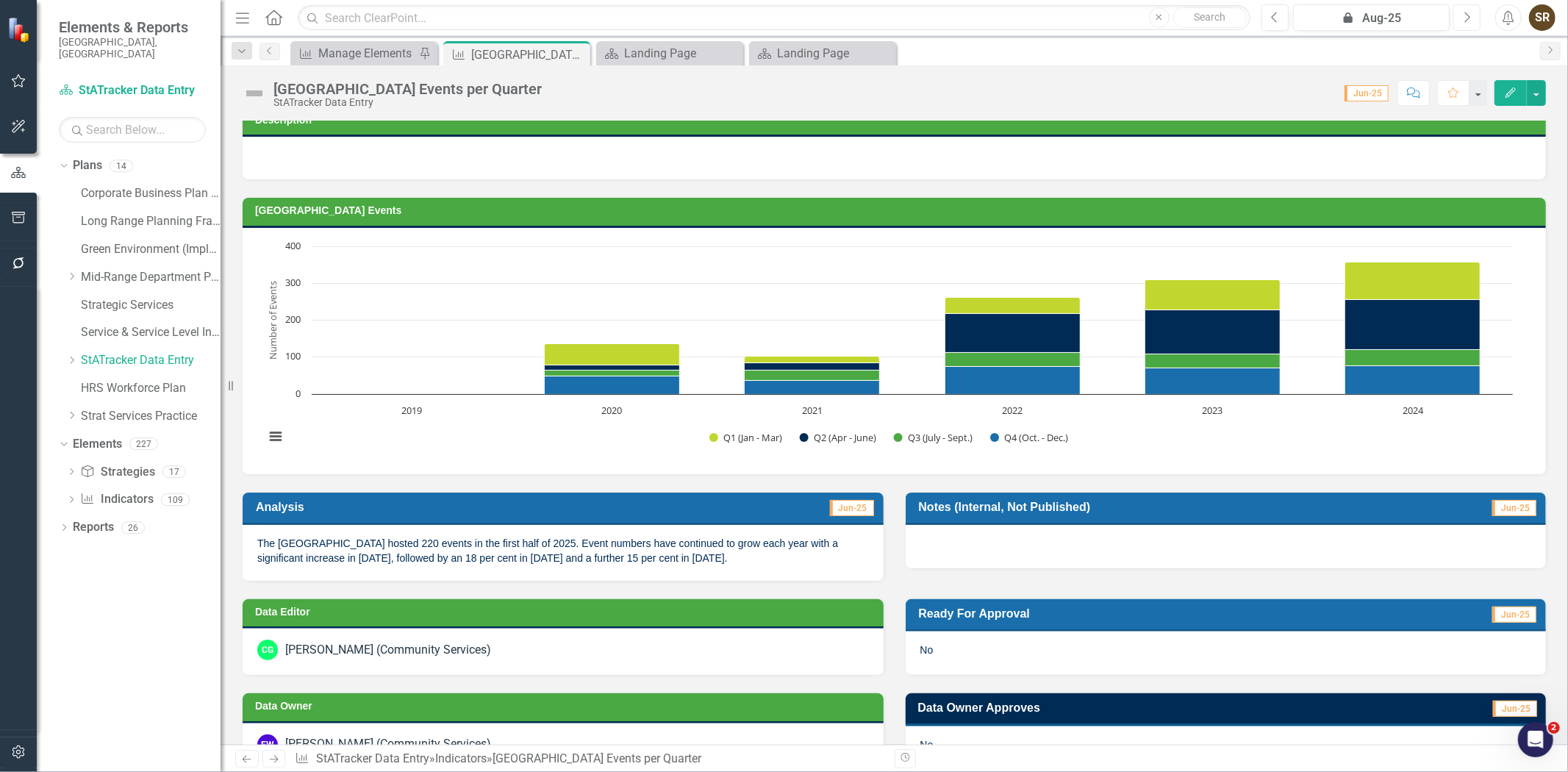
click at [1463, 18] on button "Next" at bounding box center [1466, 18] width 27 height 26
click at [1463, 18] on icon "Next" at bounding box center [1467, 18] width 8 height 13
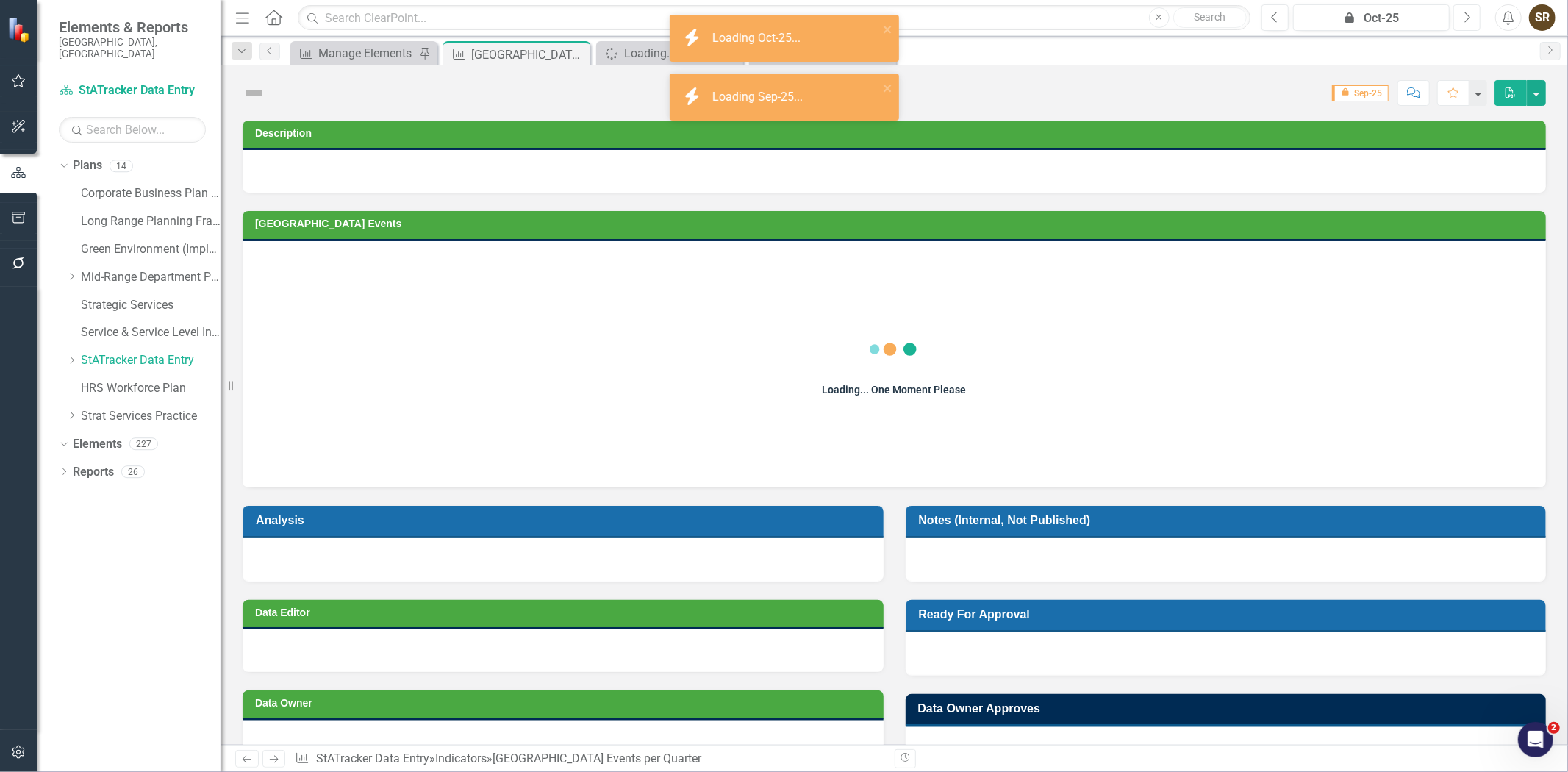
click at [1463, 18] on icon "Next" at bounding box center [1467, 18] width 8 height 13
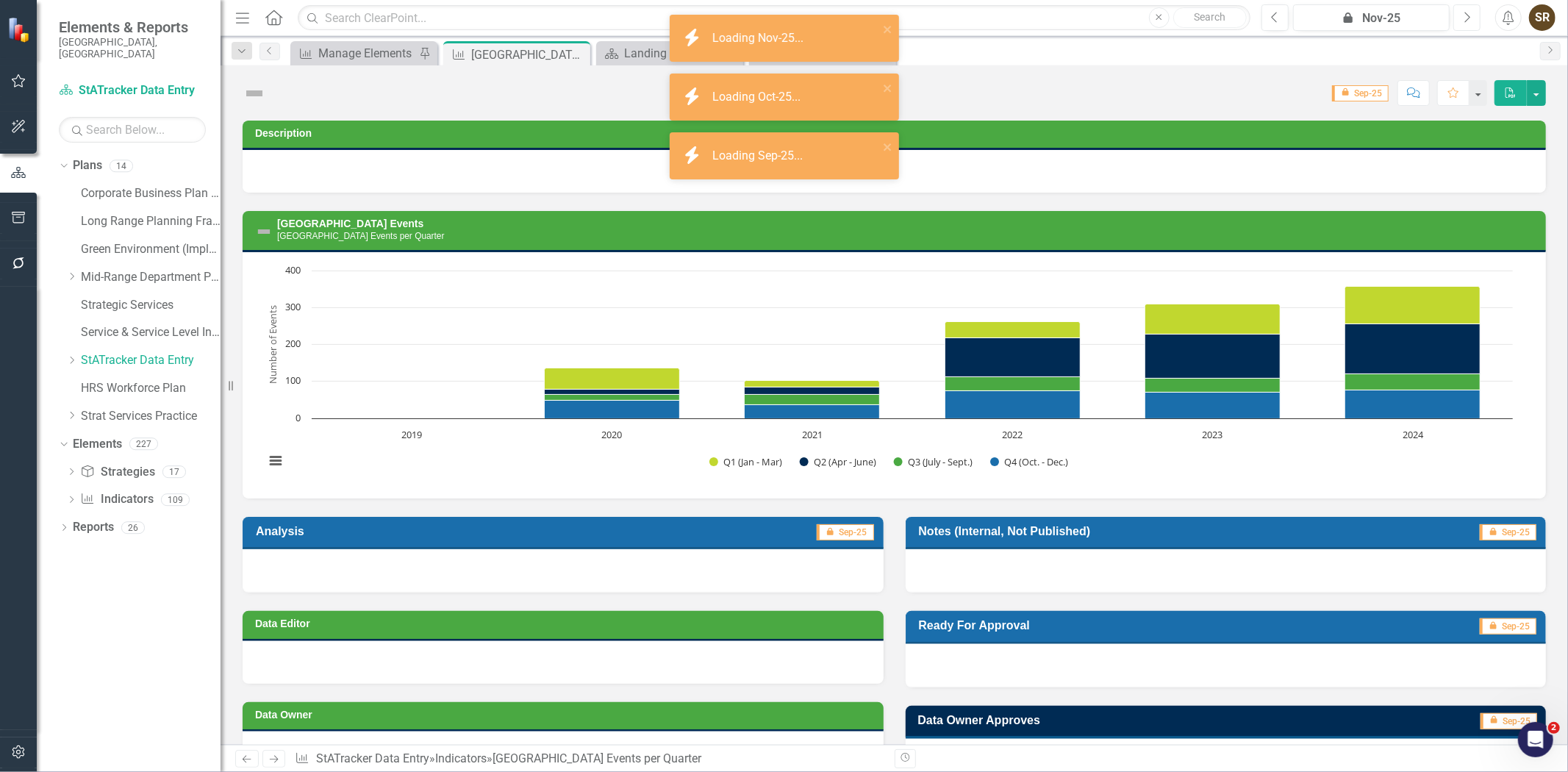
click at [1463, 18] on icon "Next" at bounding box center [1467, 18] width 8 height 13
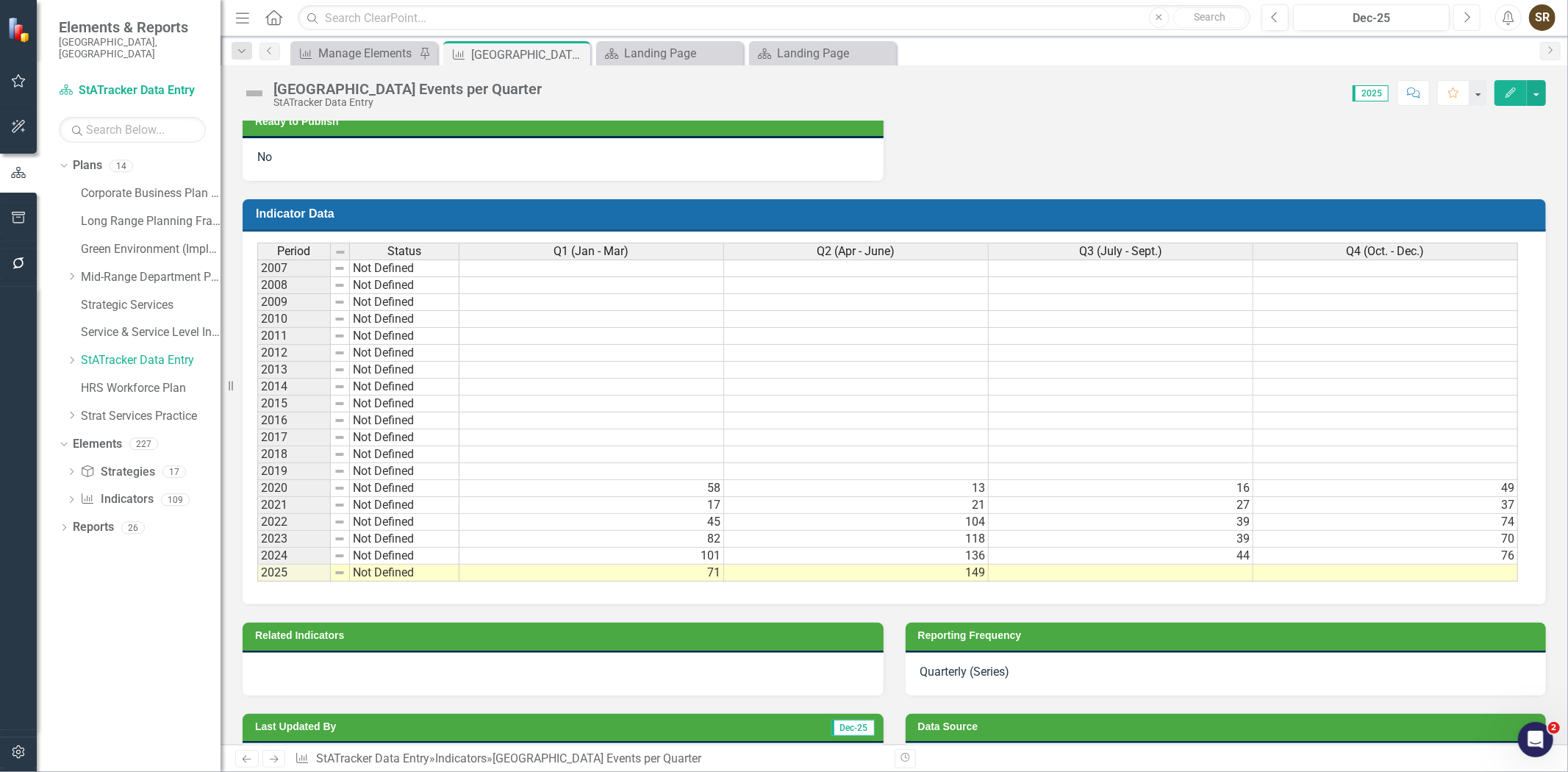
scroll to position [700, 0]
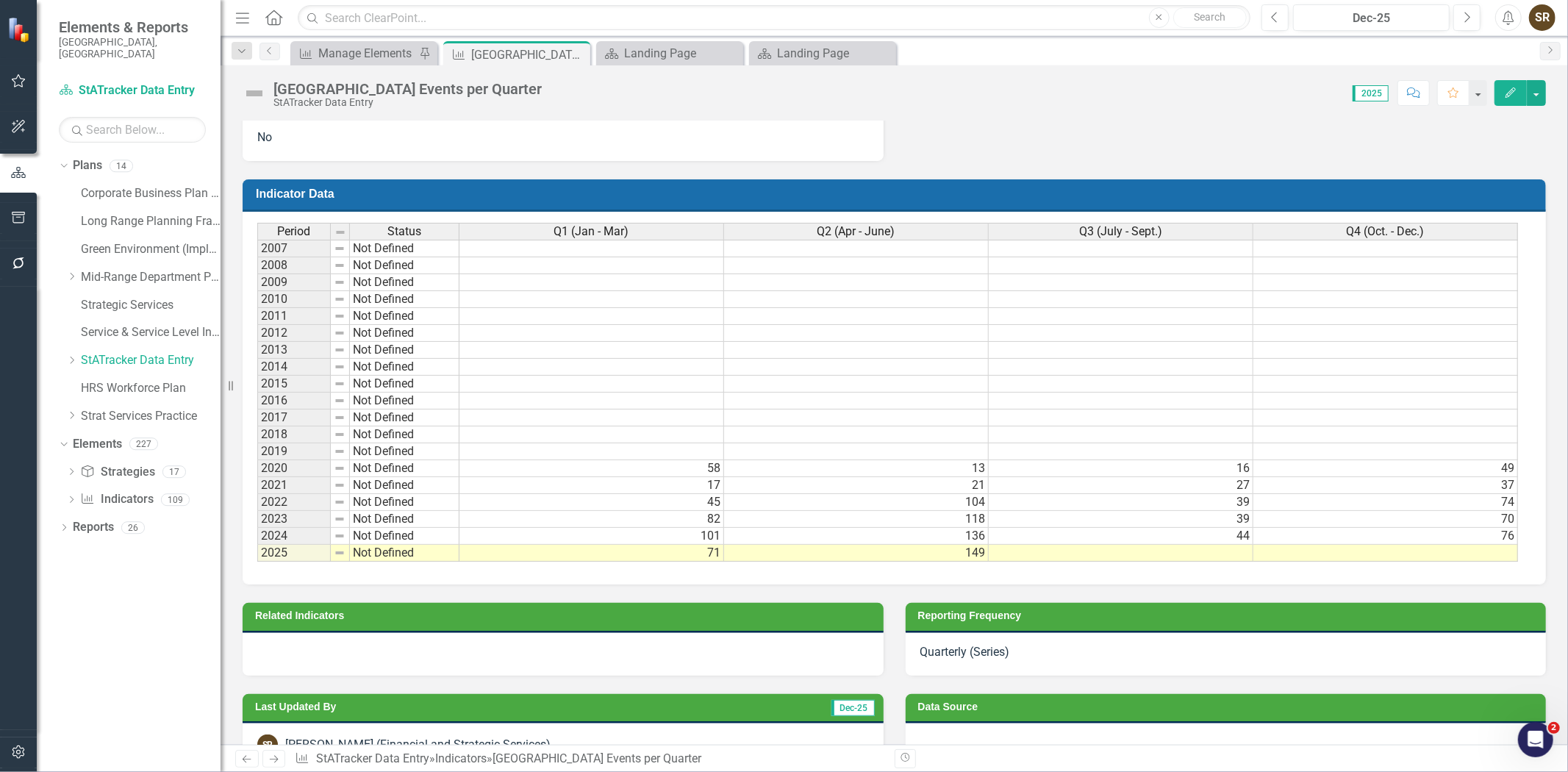
click at [1258, 621] on h3 "Reporting Frequency" at bounding box center [1229, 616] width 622 height 11
click at [1204, 657] on div "Quarterly (Series)" at bounding box center [1226, 653] width 641 height 42
click at [785, 628] on td "Related Indicators" at bounding box center [566, 617] width 622 height 22
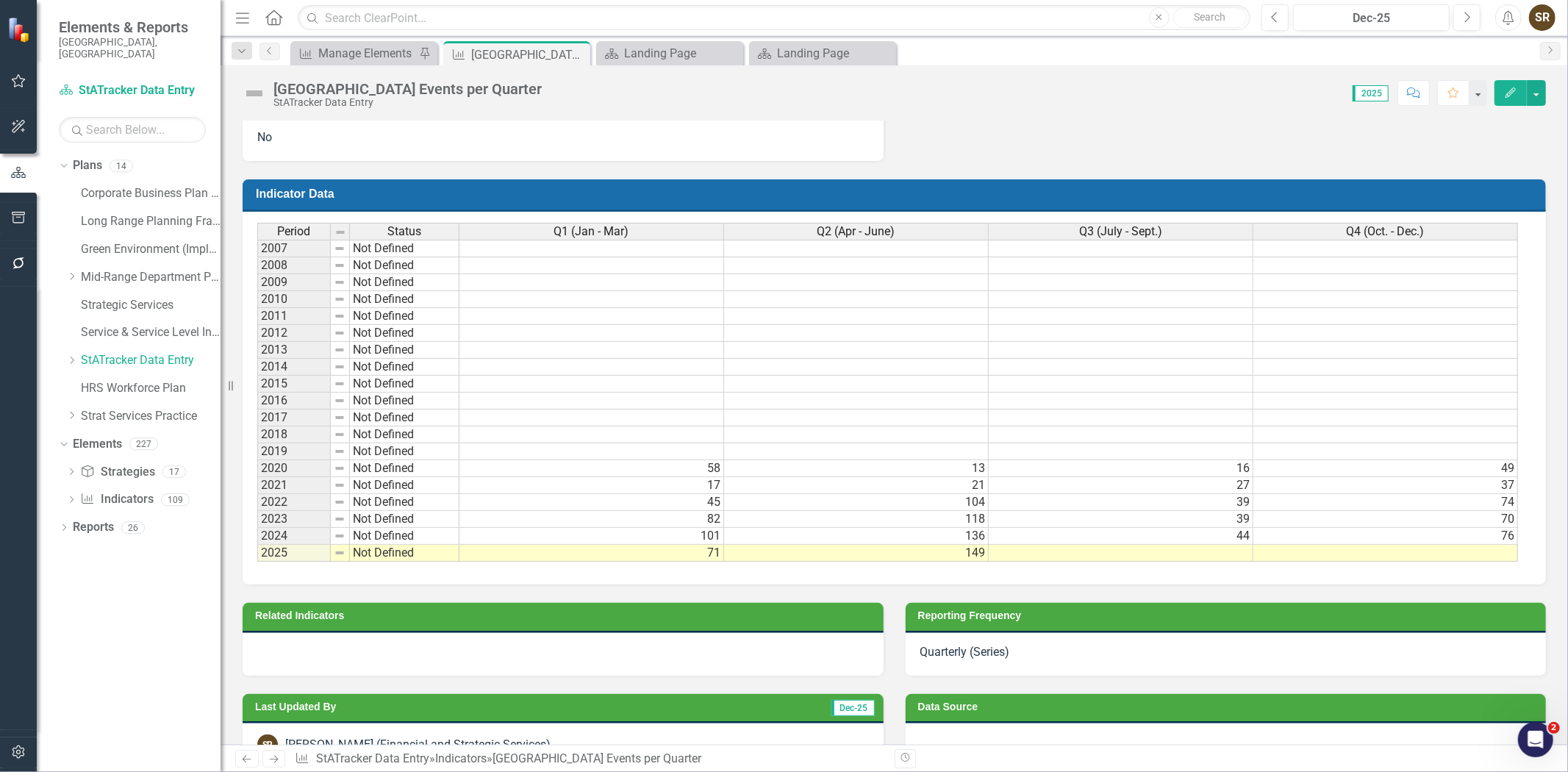
click at [785, 628] on td "Related Indicators" at bounding box center [566, 617] width 622 height 22
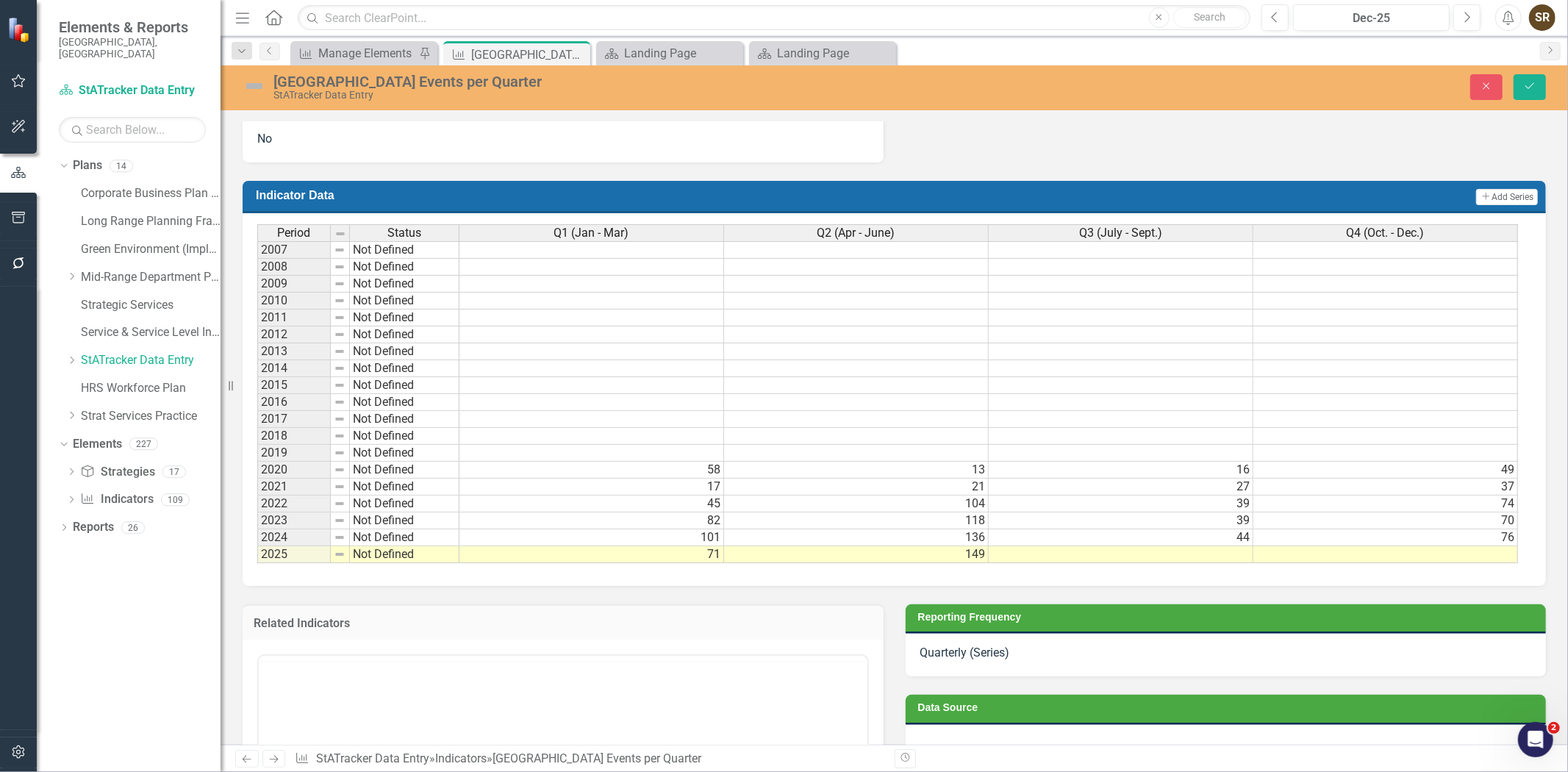
scroll to position [0, 0]
click at [1008, 655] on div "Quarterly (Series)" at bounding box center [1226, 654] width 641 height 42
click at [996, 732] on div at bounding box center [1226, 746] width 641 height 42
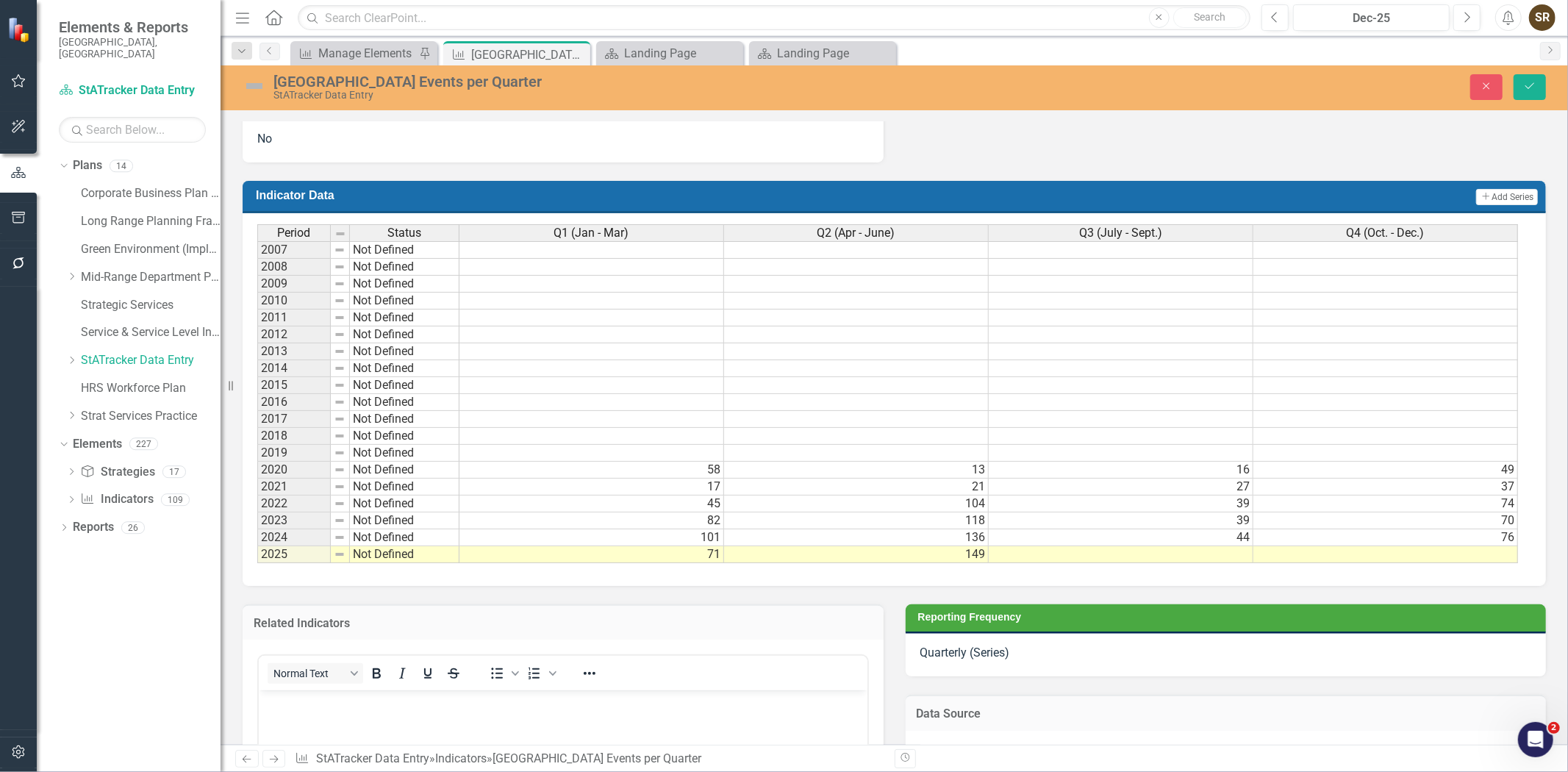
click at [991, 656] on div "Quarterly (Series)" at bounding box center [1226, 654] width 641 height 42
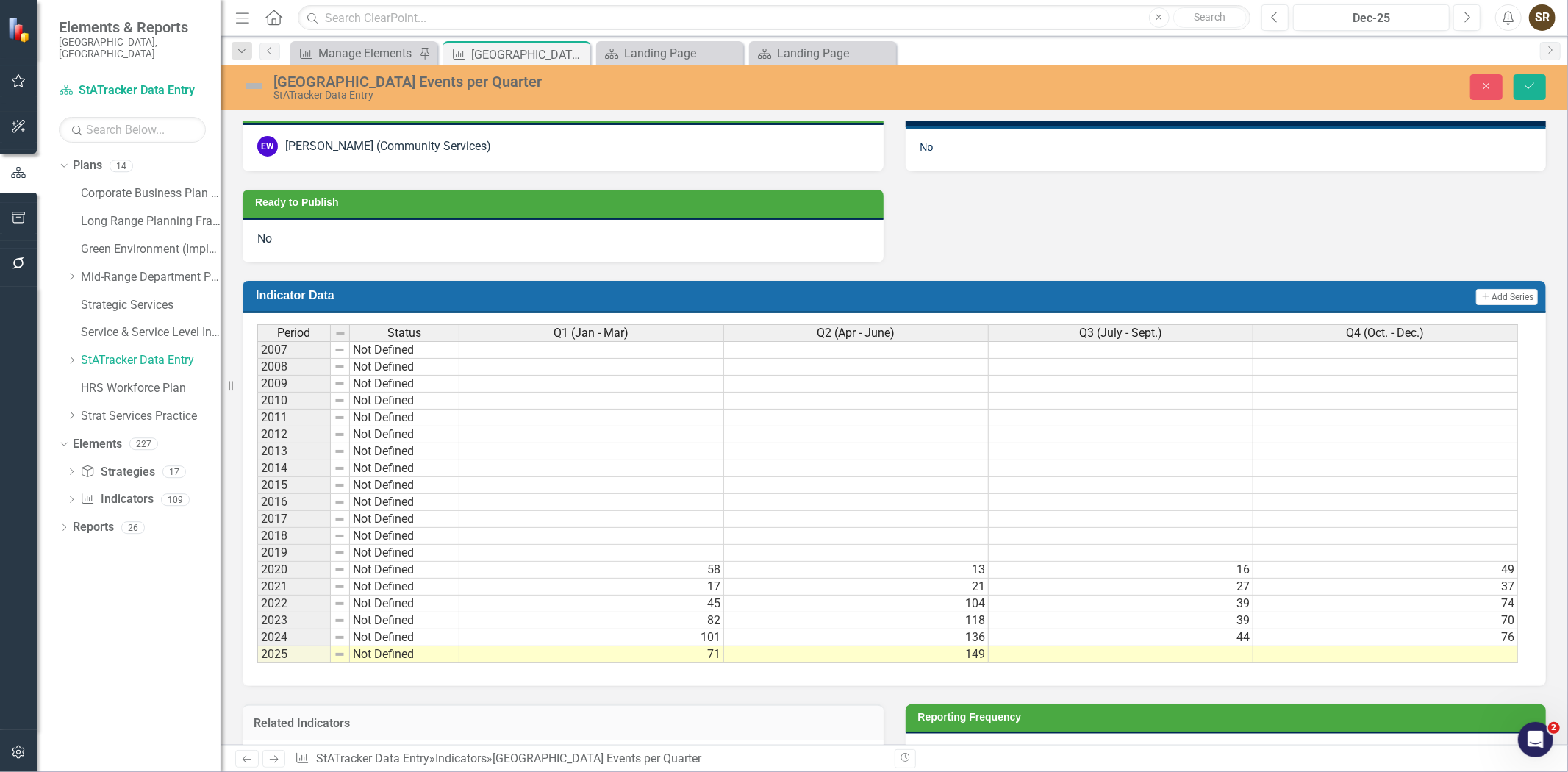
scroll to position [578, 0]
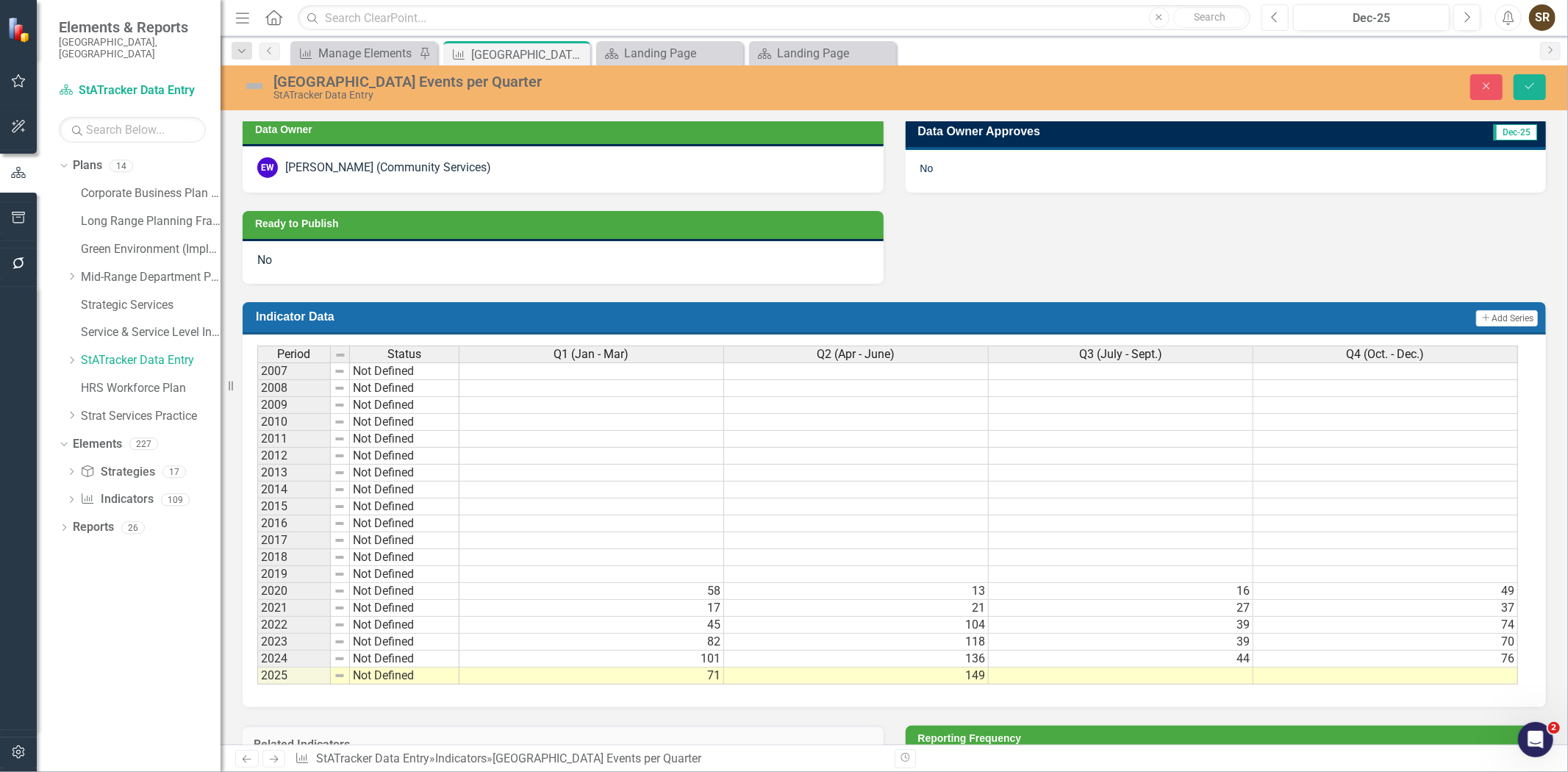
click at [1269, 20] on button "Previous" at bounding box center [1275, 18] width 27 height 26
click at [1268, 20] on button "Previous" at bounding box center [1275, 18] width 27 height 26
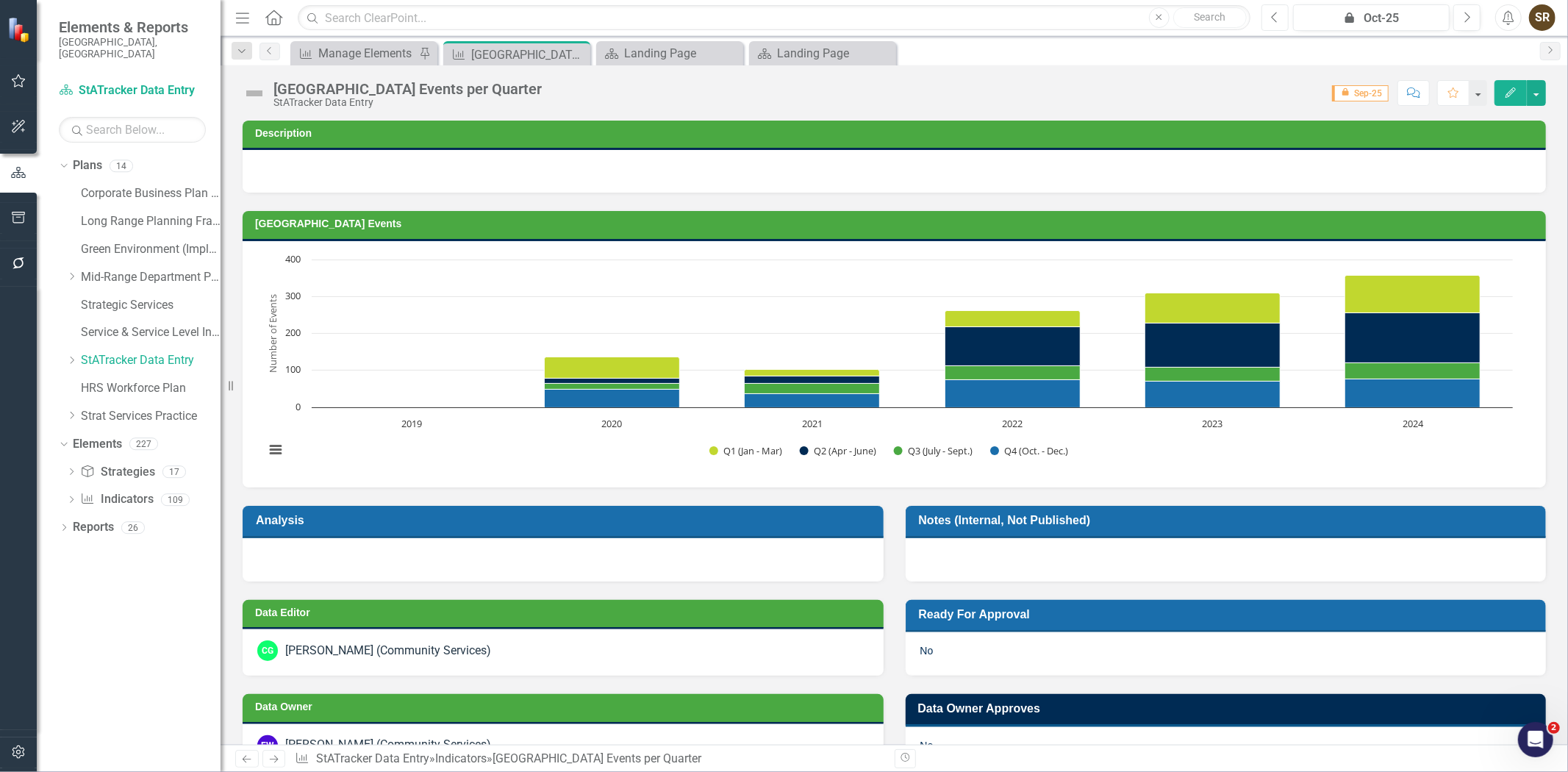
click at [1268, 20] on button "Previous" at bounding box center [1275, 18] width 27 height 26
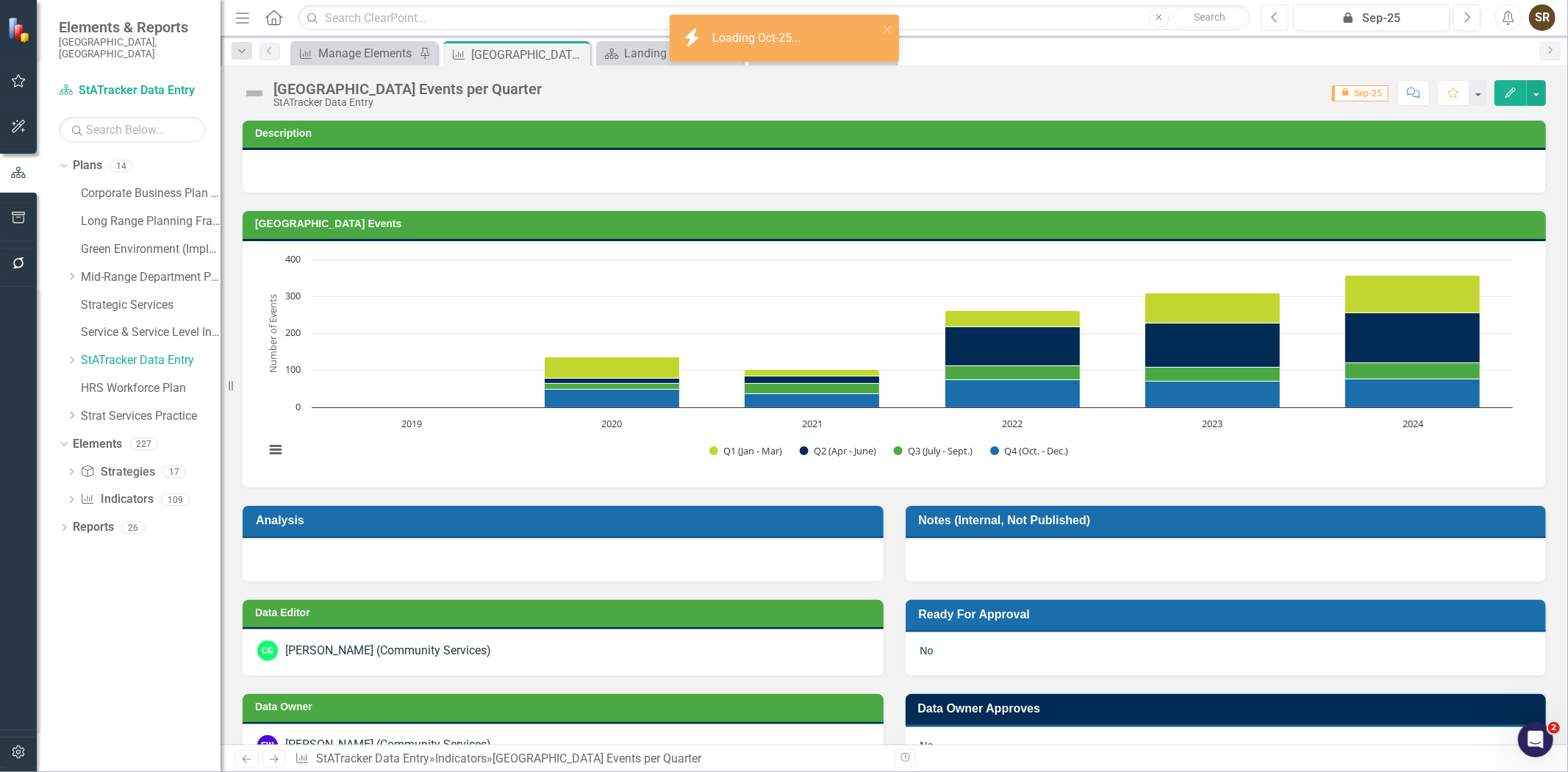
click at [1268, 20] on button "Previous" at bounding box center [1275, 18] width 27 height 26
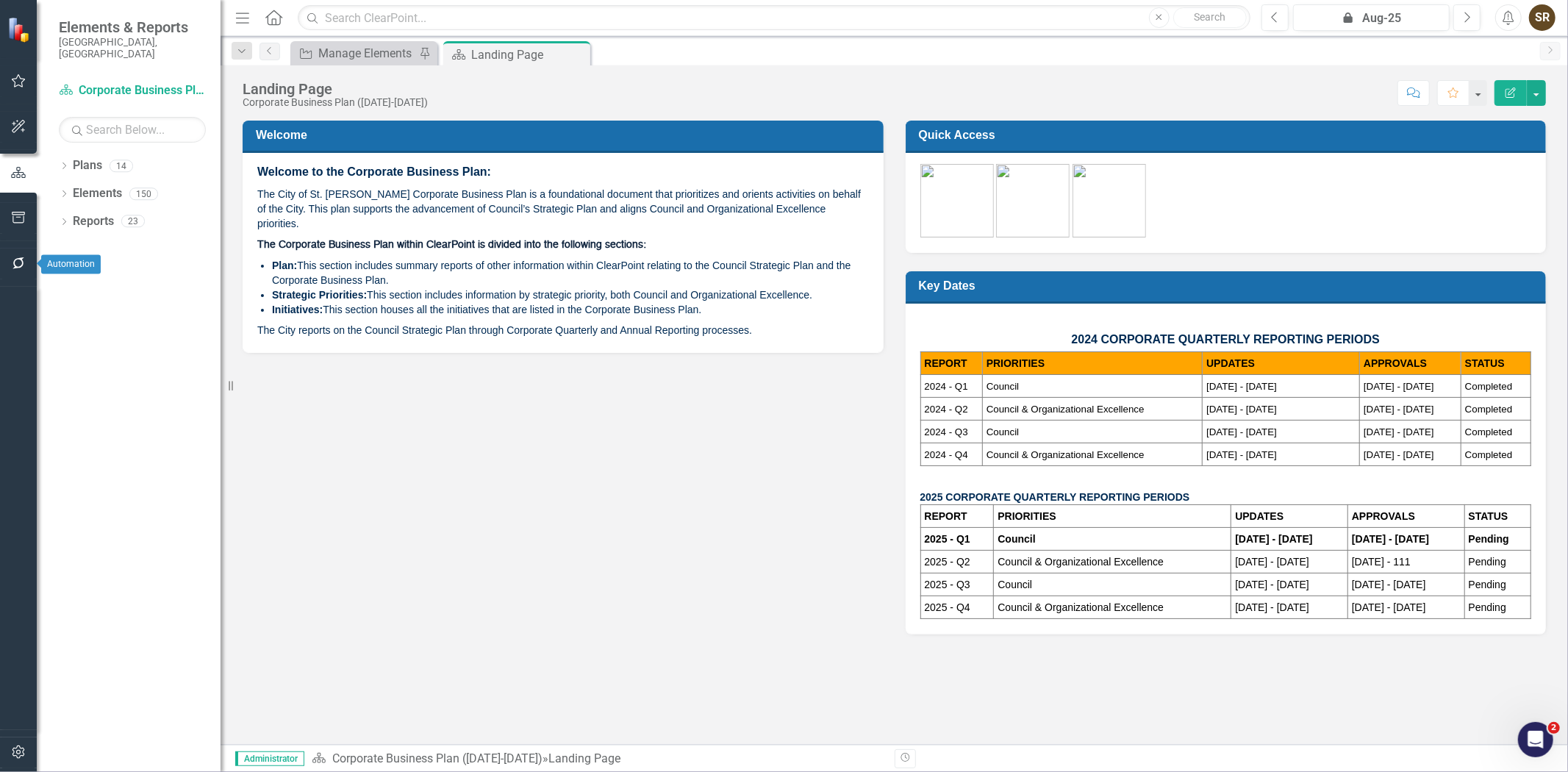
click at [19, 265] on icon "button" at bounding box center [19, 263] width 15 height 11
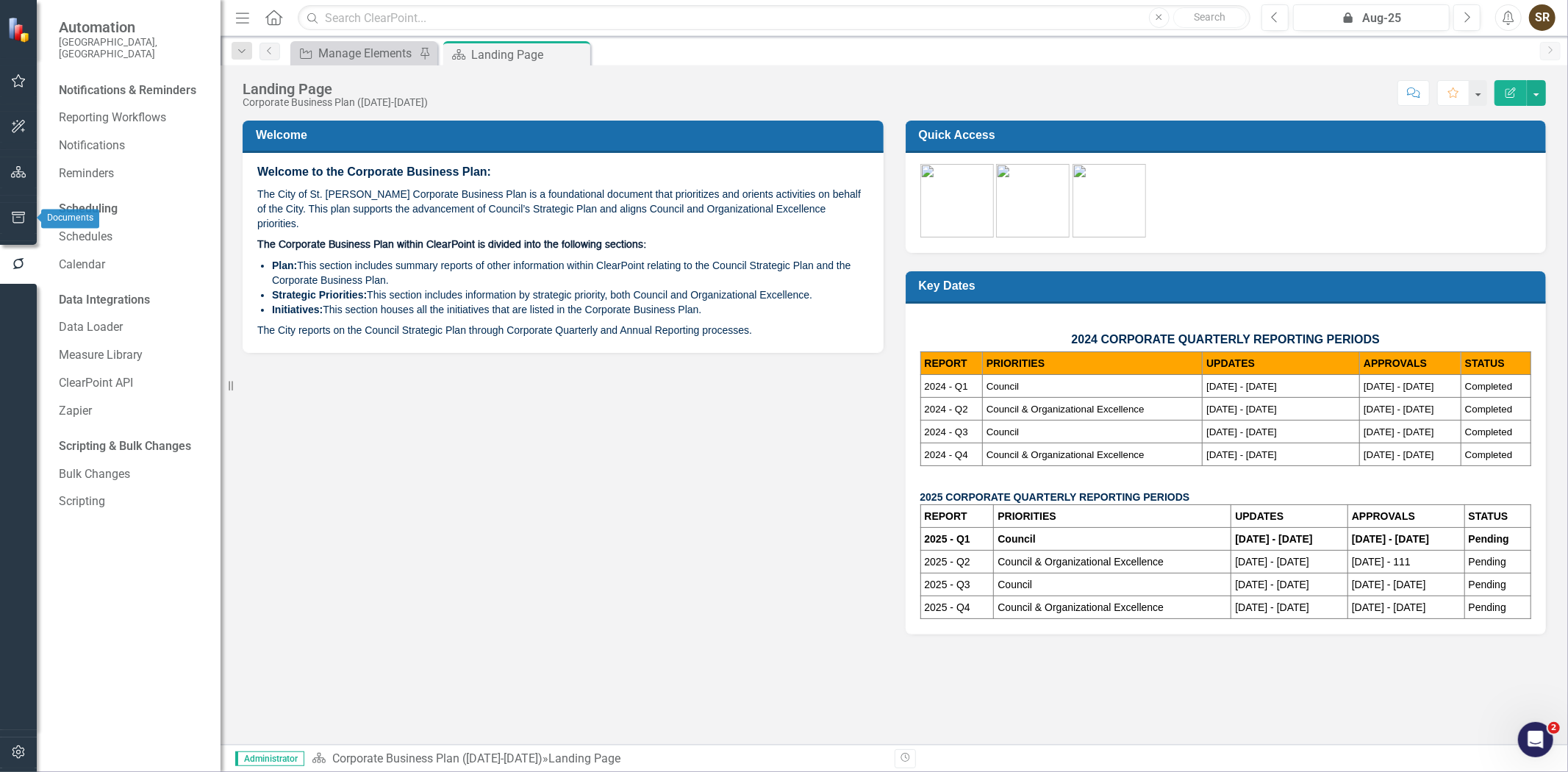
click at [19, 181] on button "button" at bounding box center [18, 172] width 33 height 31
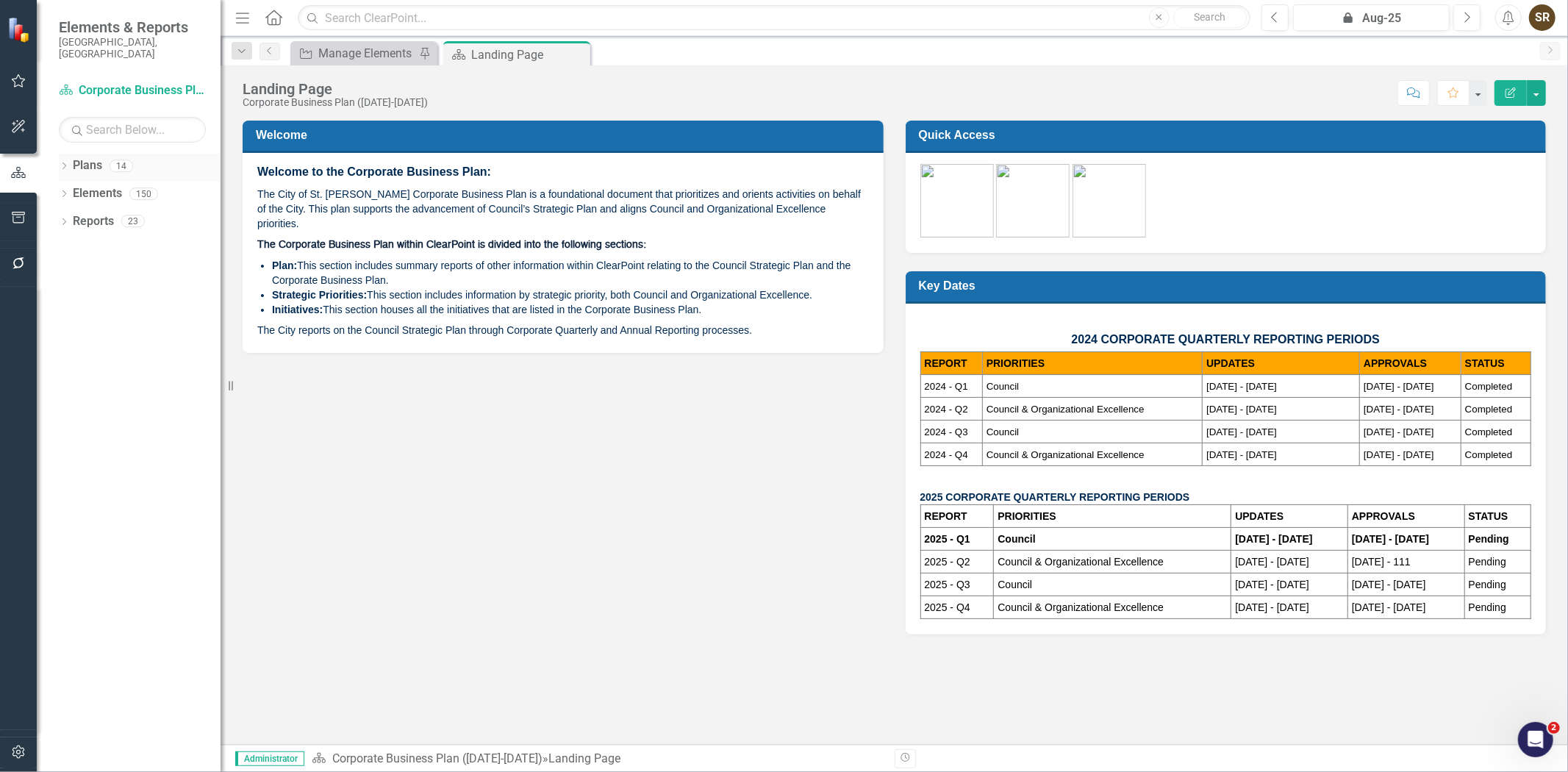
click at [58, 163] on icon "Dropdown" at bounding box center [63, 167] width 10 height 8
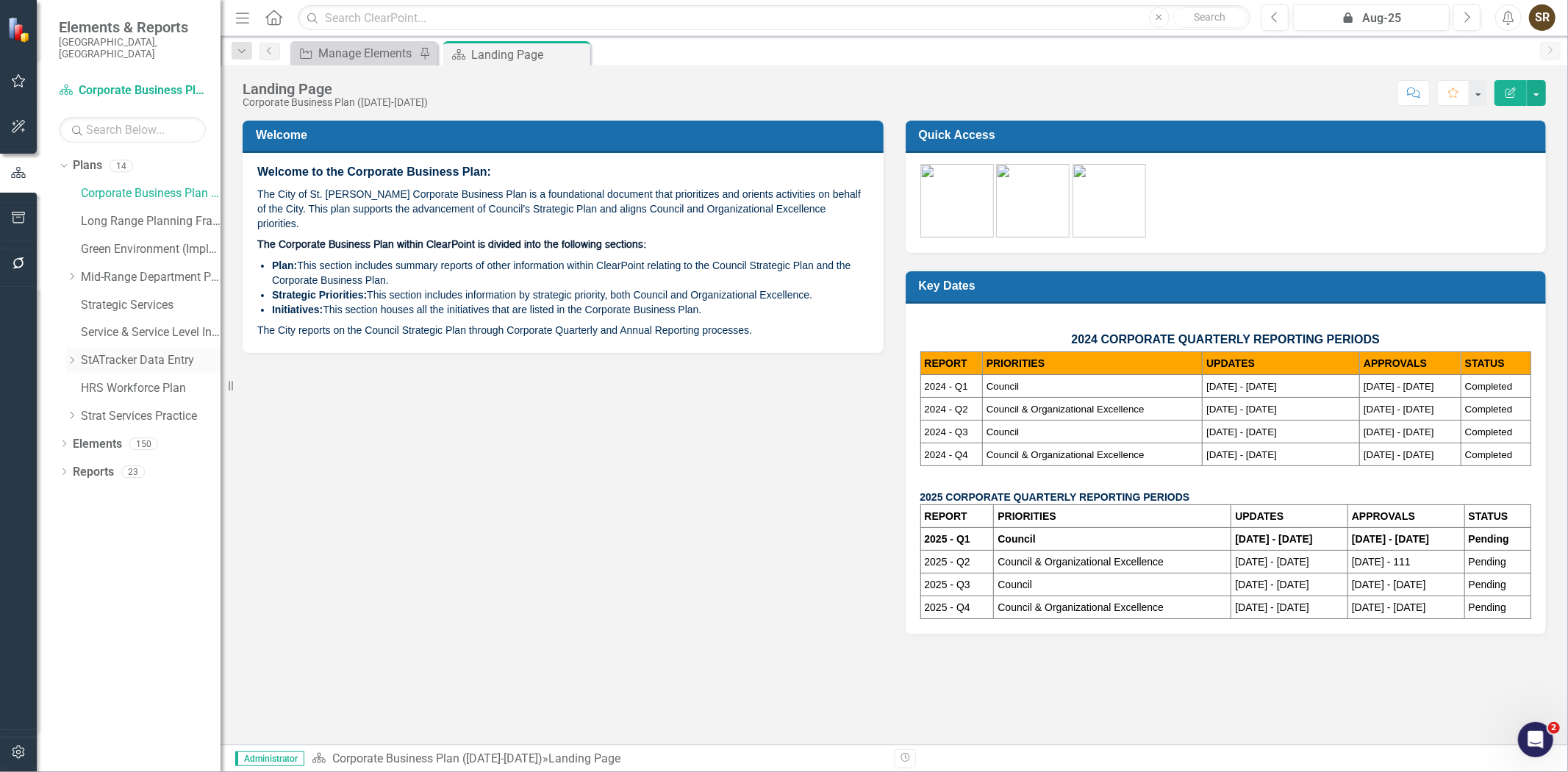
click at [98, 352] on link "StATracker Data Entry" at bounding box center [151, 361] width 139 height 17
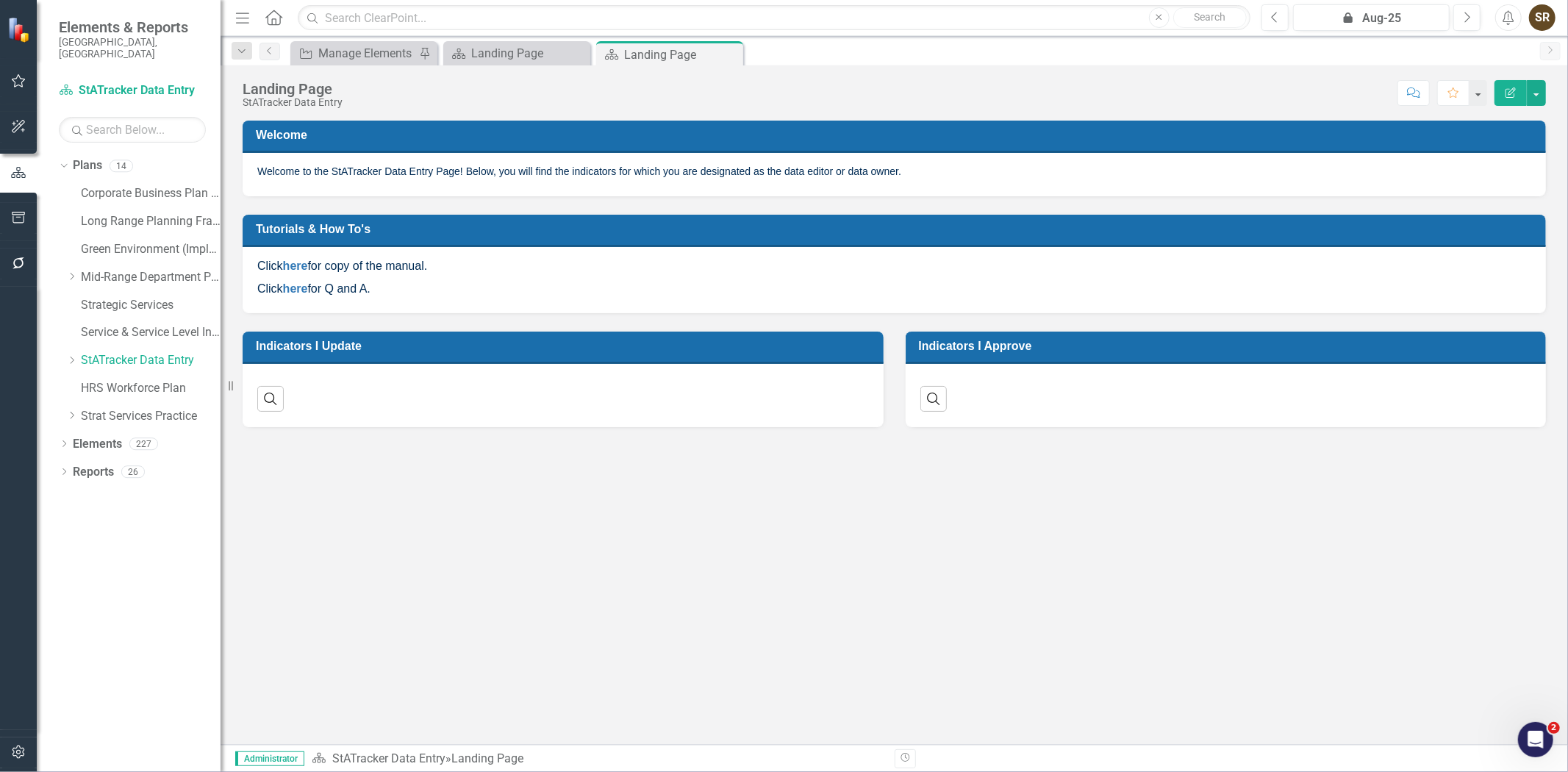
click at [57, 432] on div "Dropdown Plans 14 Corporate Business Plan ([DATE]-[DATE]) Long Range Planning F…" at bounding box center [128, 462] width 184 height 619
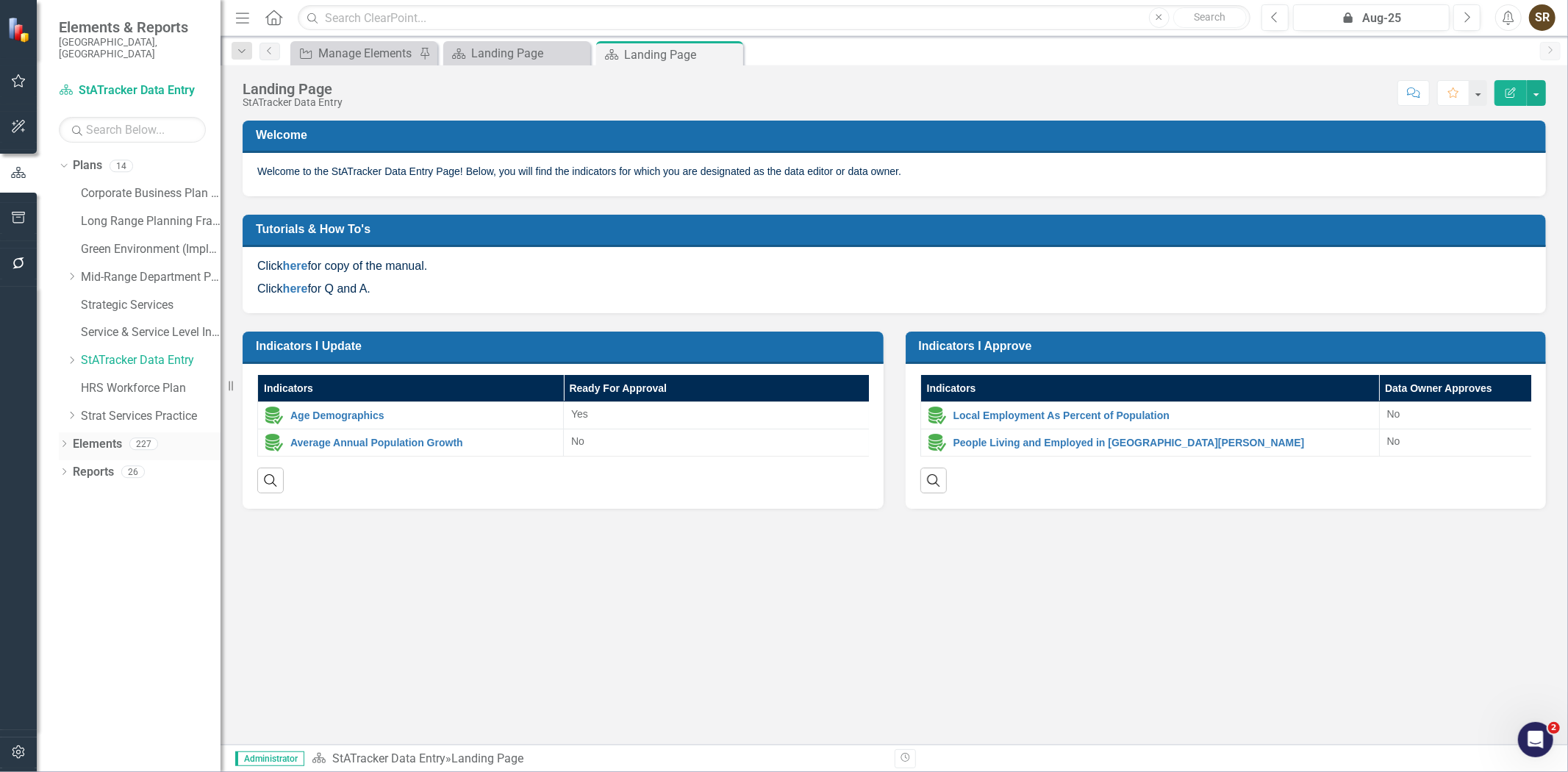
click at [65, 441] on icon at bounding box center [64, 443] width 4 height 7
click at [112, 491] on link "Indicator Indicators" at bounding box center [116, 499] width 73 height 17
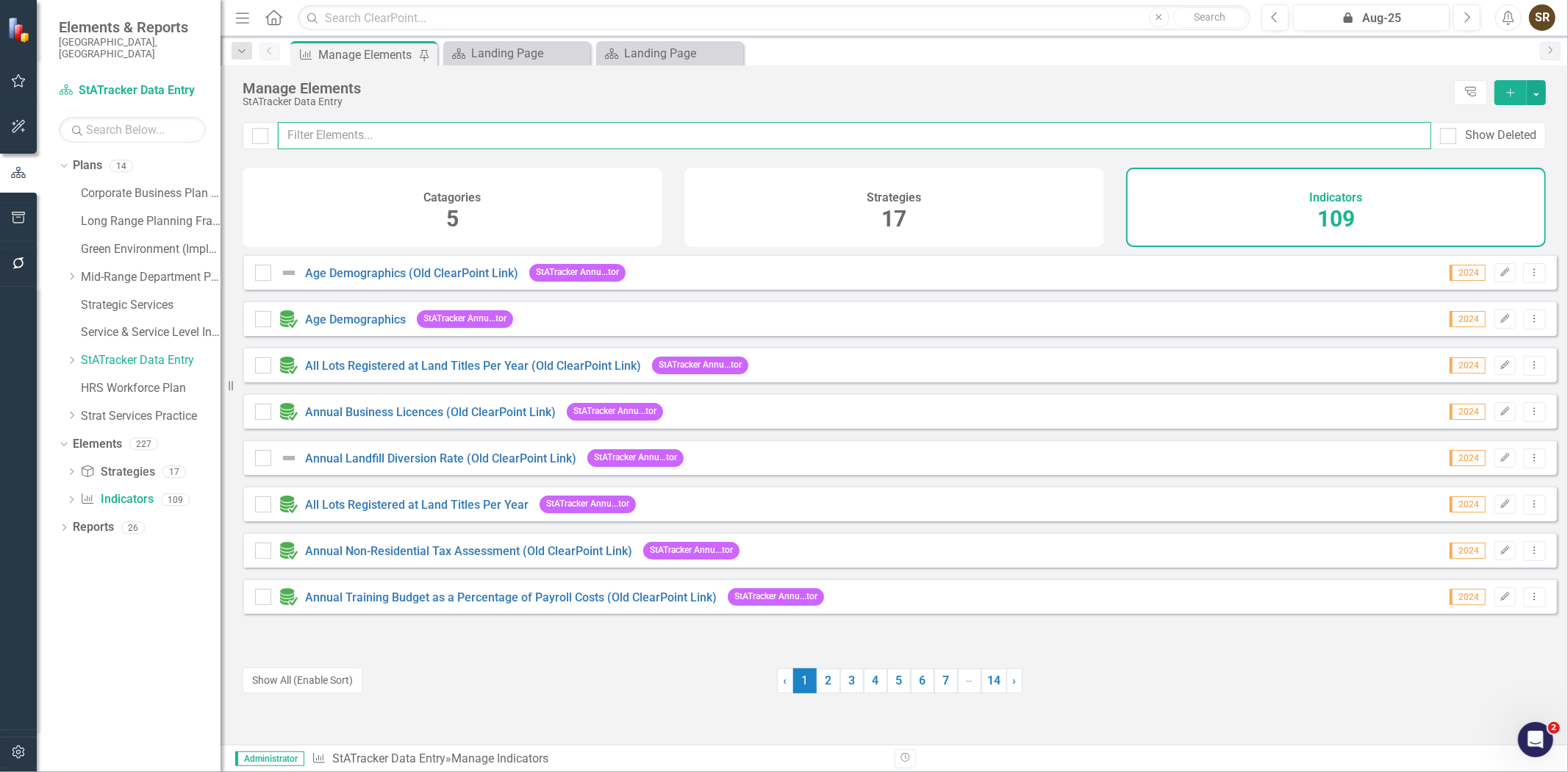
click at [344, 133] on input "text" at bounding box center [854, 136] width 1154 height 27
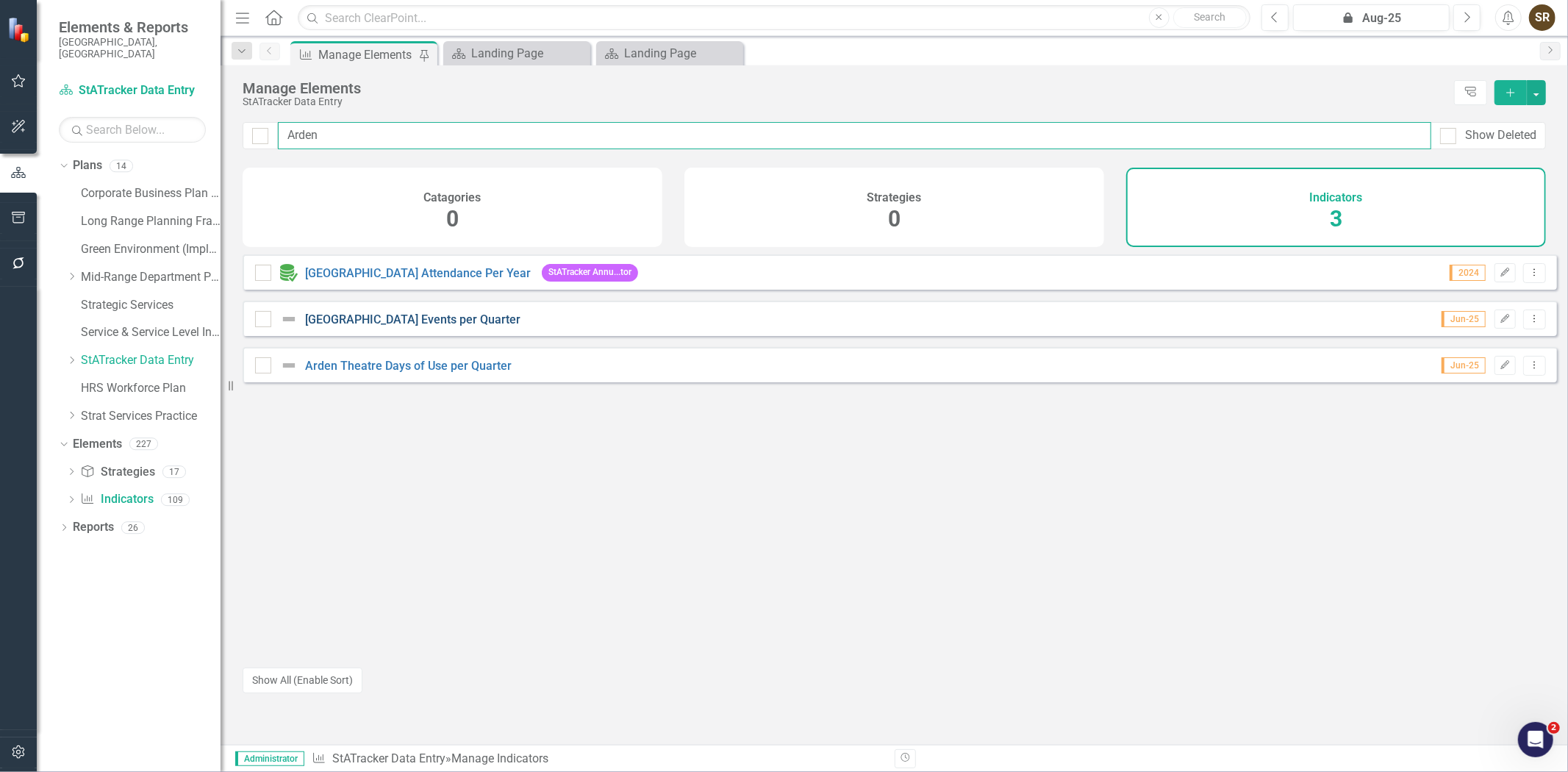
type input "Arden"
click at [425, 327] on link "[GEOGRAPHIC_DATA] Events per Quarter" at bounding box center [412, 319] width 216 height 14
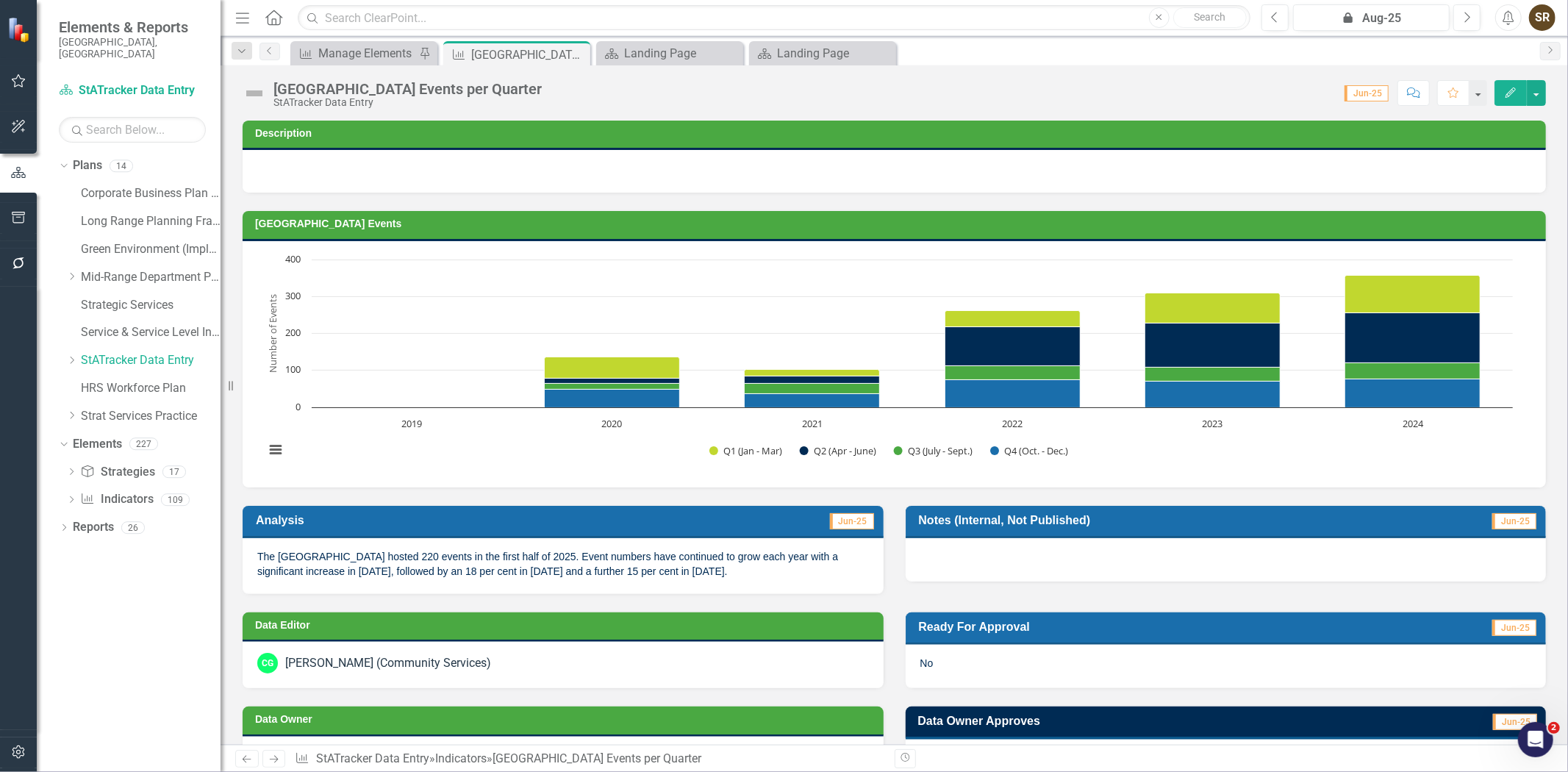
click at [1505, 95] on icon "Edit" at bounding box center [1511, 92] width 13 height 10
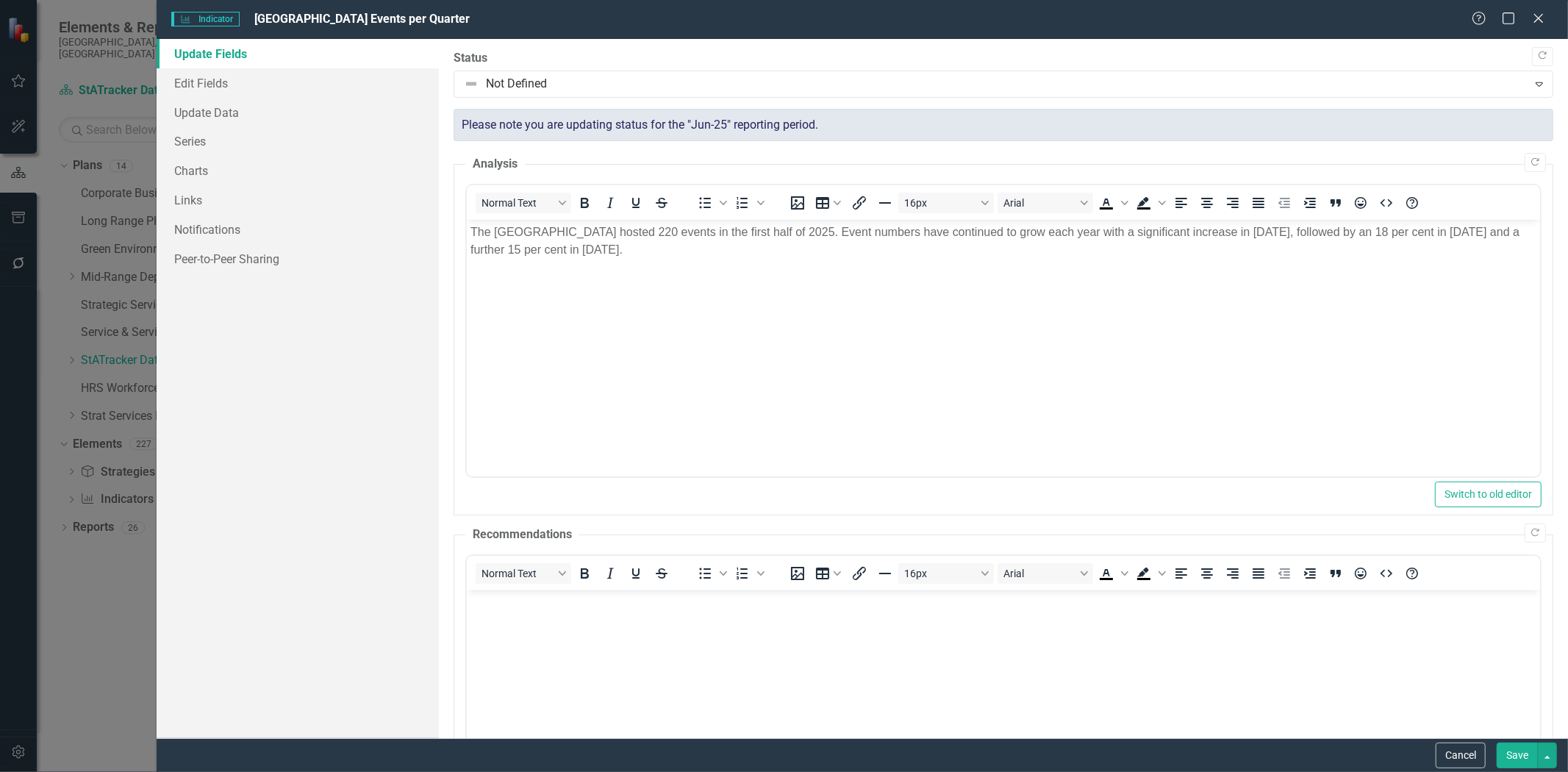
click at [1534, 15] on icon "Close" at bounding box center [1539, 18] width 15 height 11
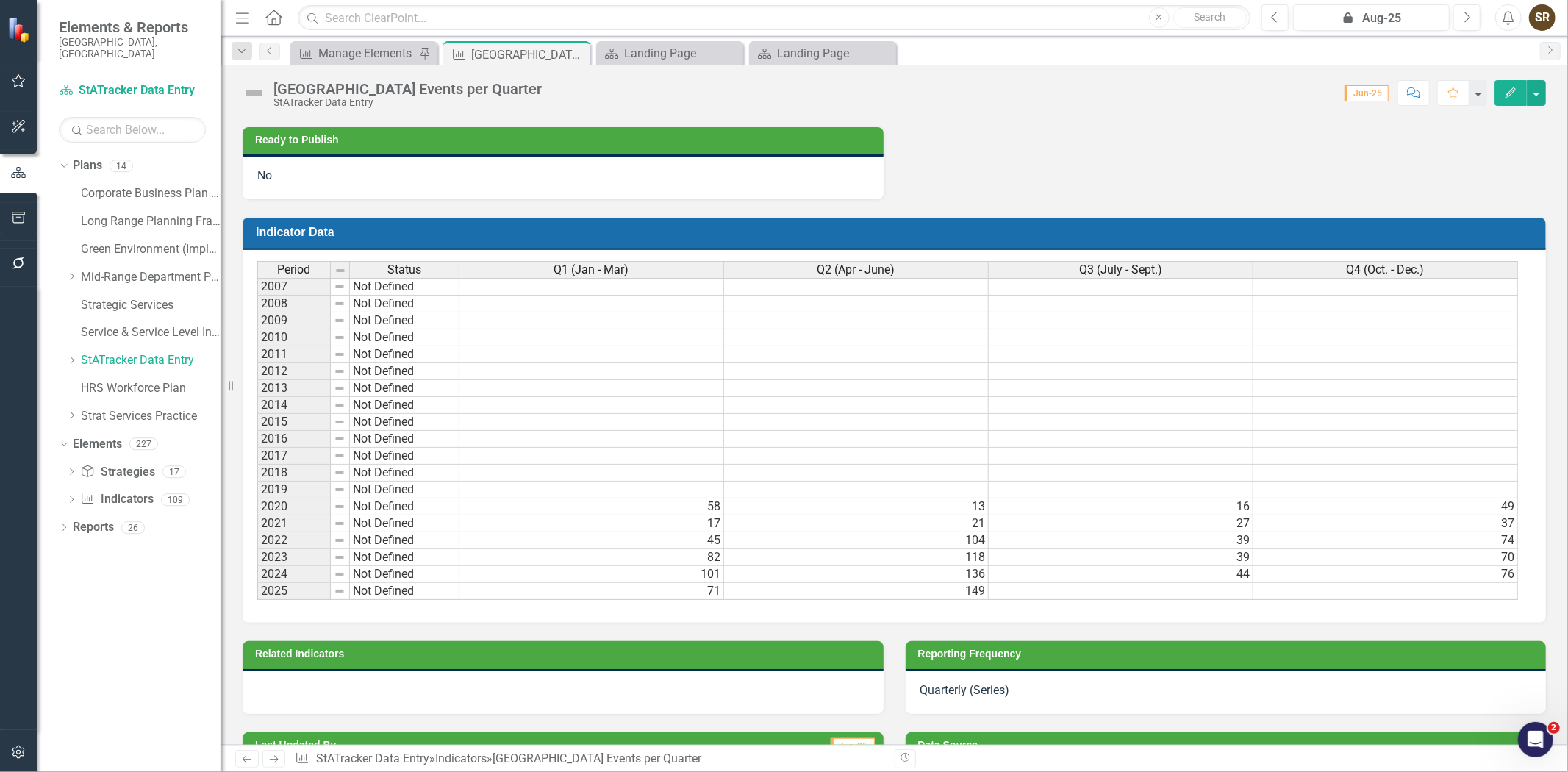
scroll to position [0, 8]
click at [1509, 102] on button "Edit" at bounding box center [1511, 92] width 32 height 25
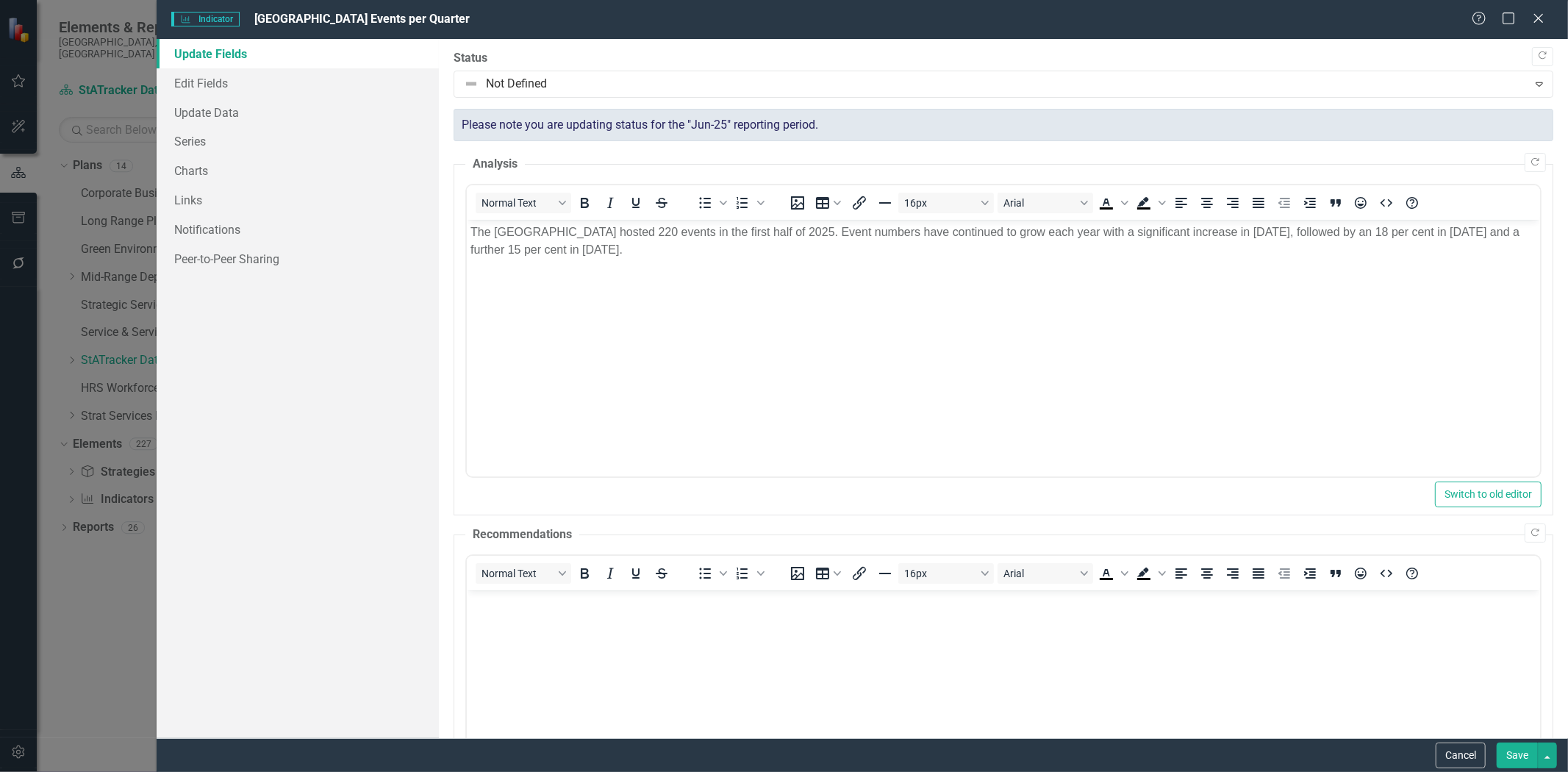
scroll to position [0, 0]
click at [211, 173] on link "Charts" at bounding box center [298, 170] width 283 height 29
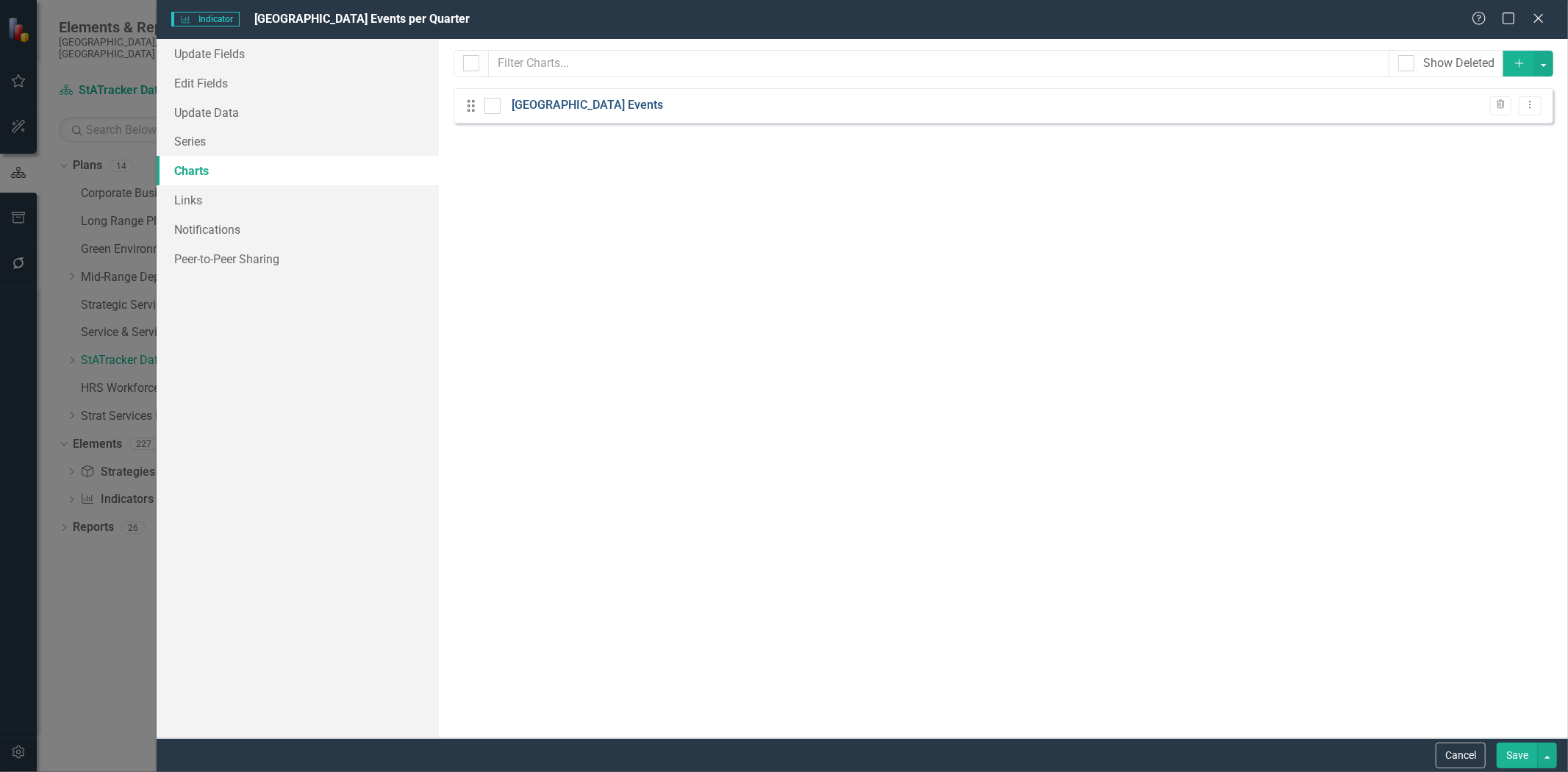
click at [574, 114] on link "[GEOGRAPHIC_DATA] Events" at bounding box center [587, 105] width 152 height 17
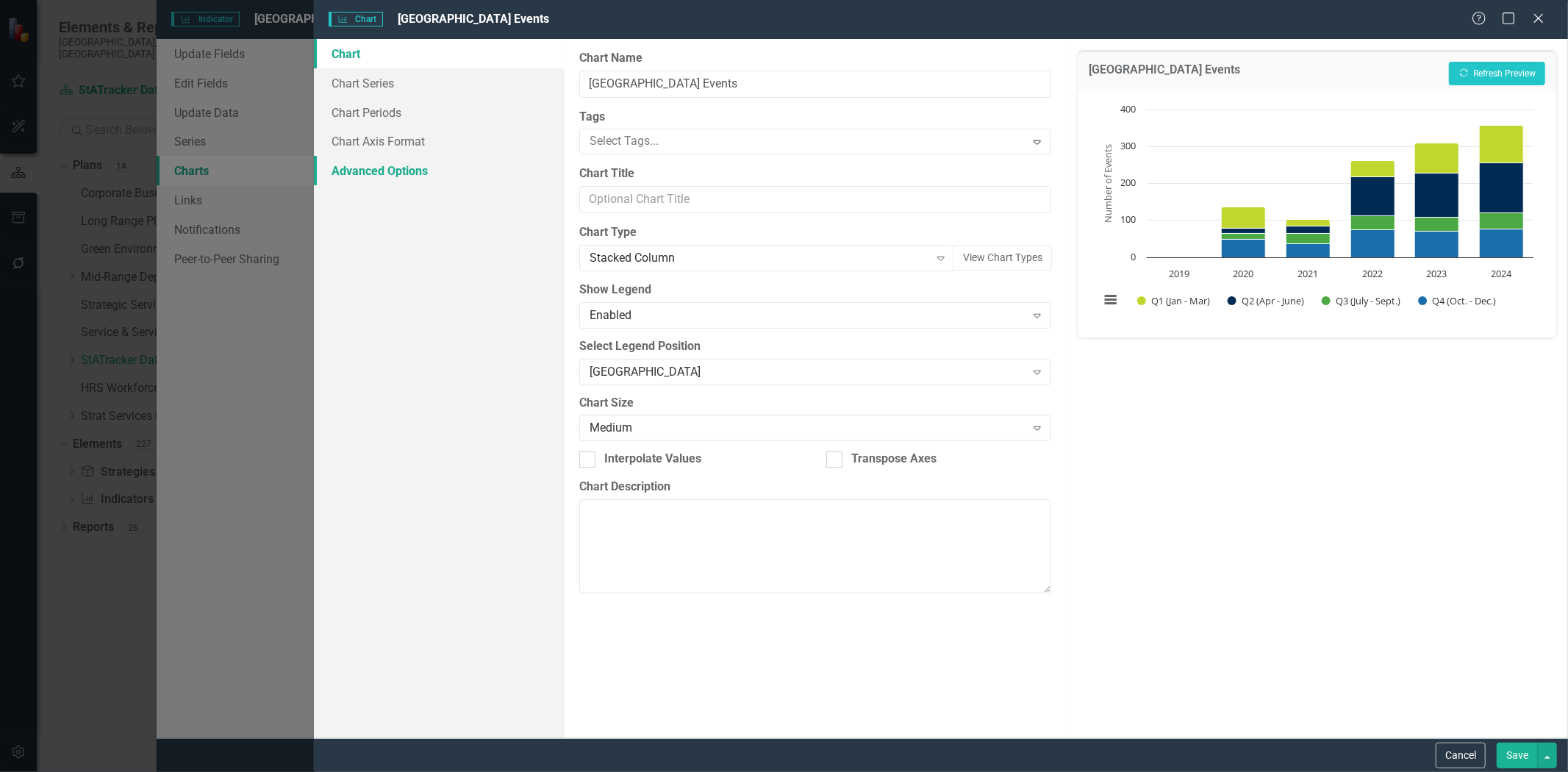
click at [383, 173] on link "Advanced Options" at bounding box center [439, 170] width 251 height 29
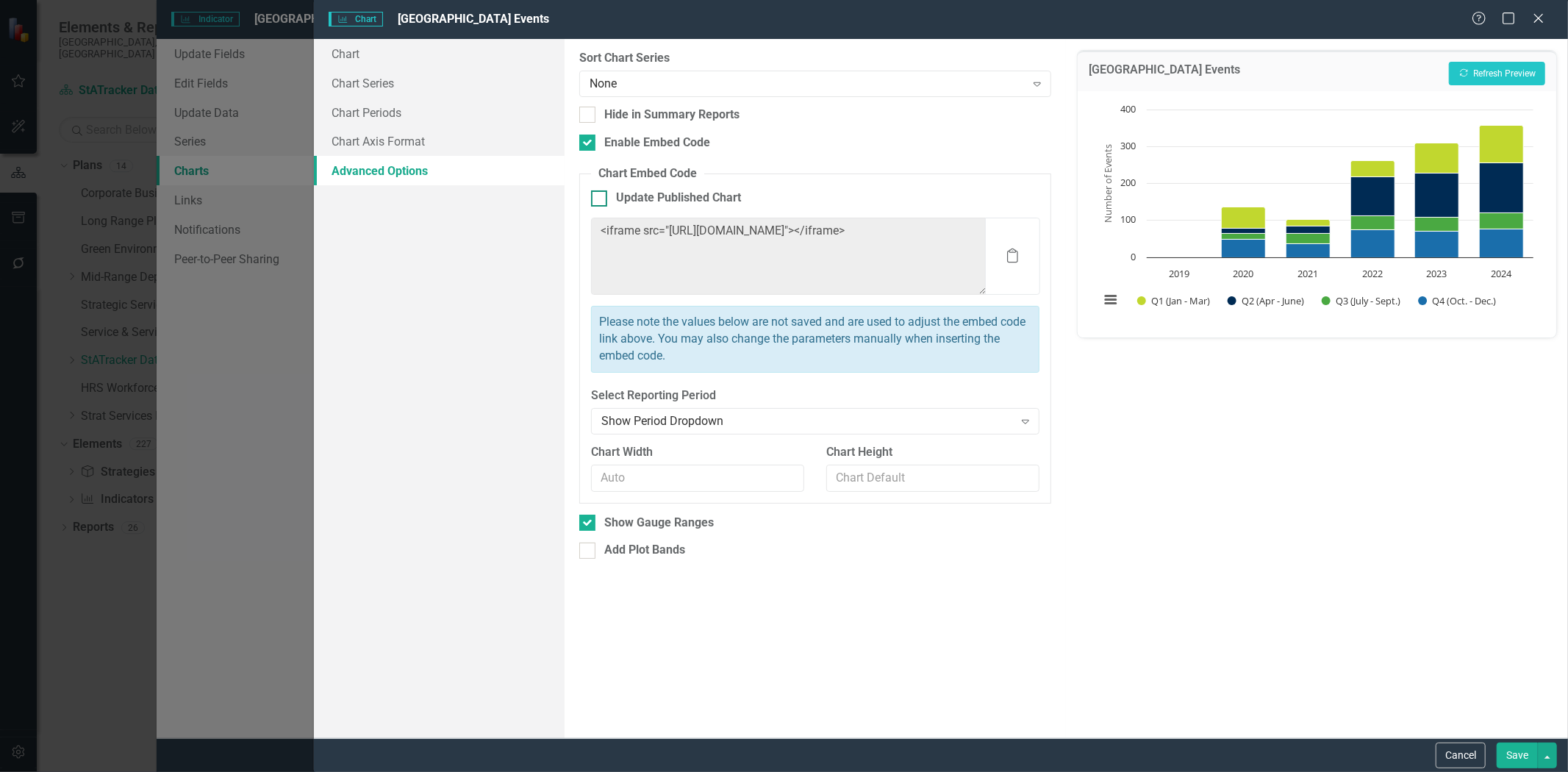
click at [595, 200] on div at bounding box center [599, 198] width 16 height 16
click at [595, 200] on input "Update Published Chart" at bounding box center [596, 195] width 9 height 9
checkbox input "true"
click at [1519, 752] on button "Save" at bounding box center [1517, 754] width 41 height 25
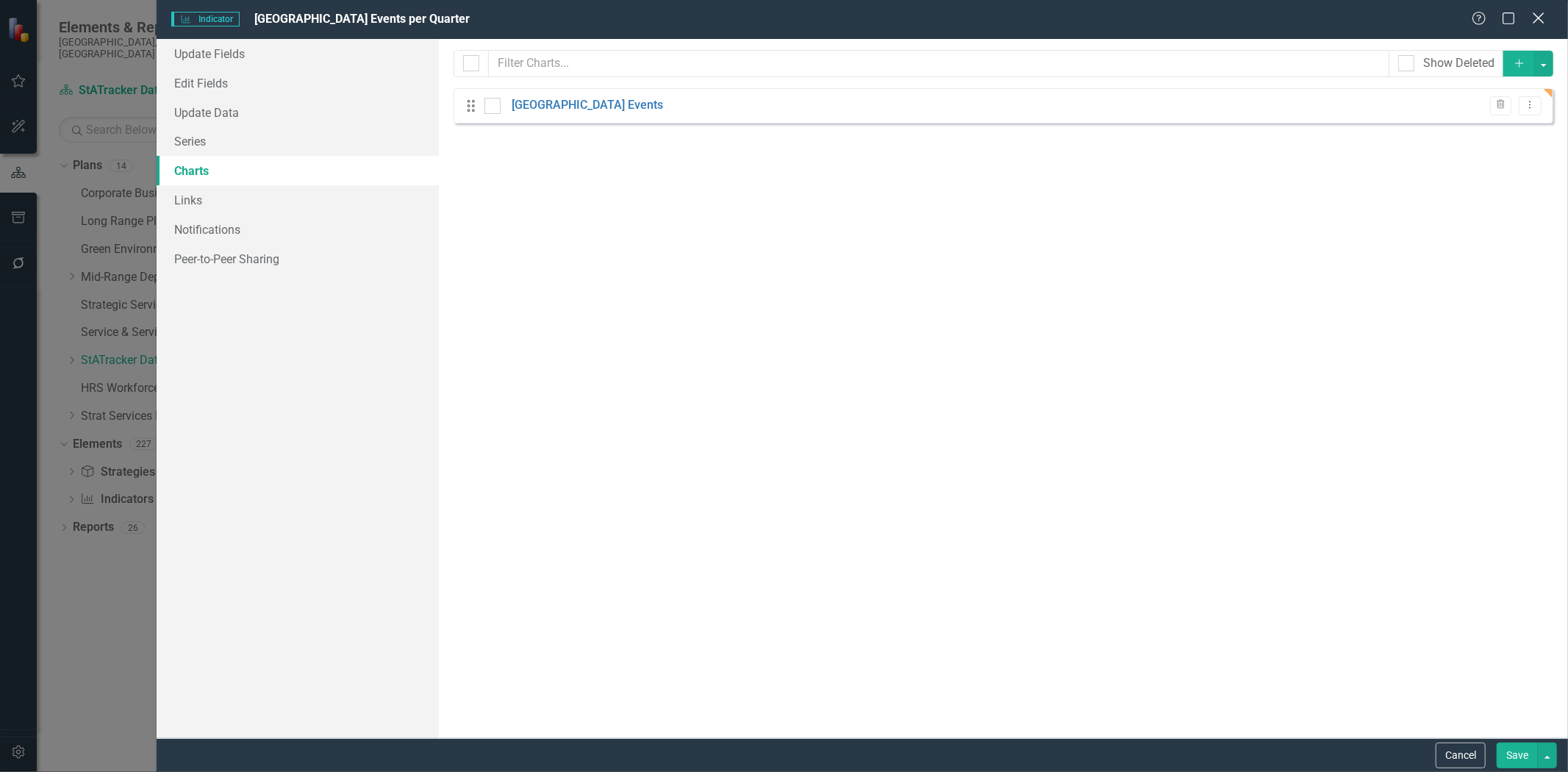
click at [1539, 23] on icon "Close" at bounding box center [1539, 18] width 19 height 14
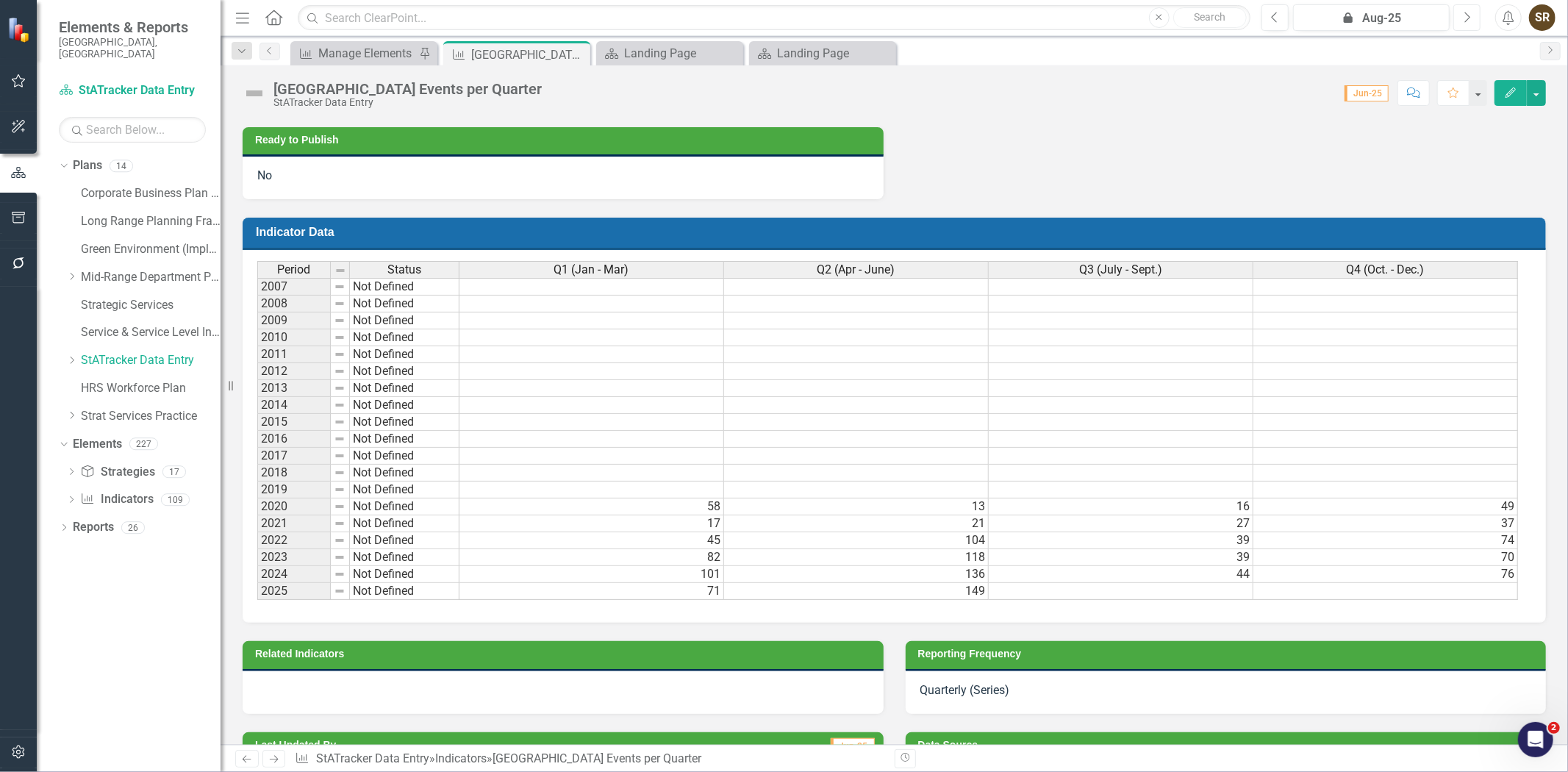
click at [1470, 22] on icon "Next" at bounding box center [1467, 18] width 8 height 13
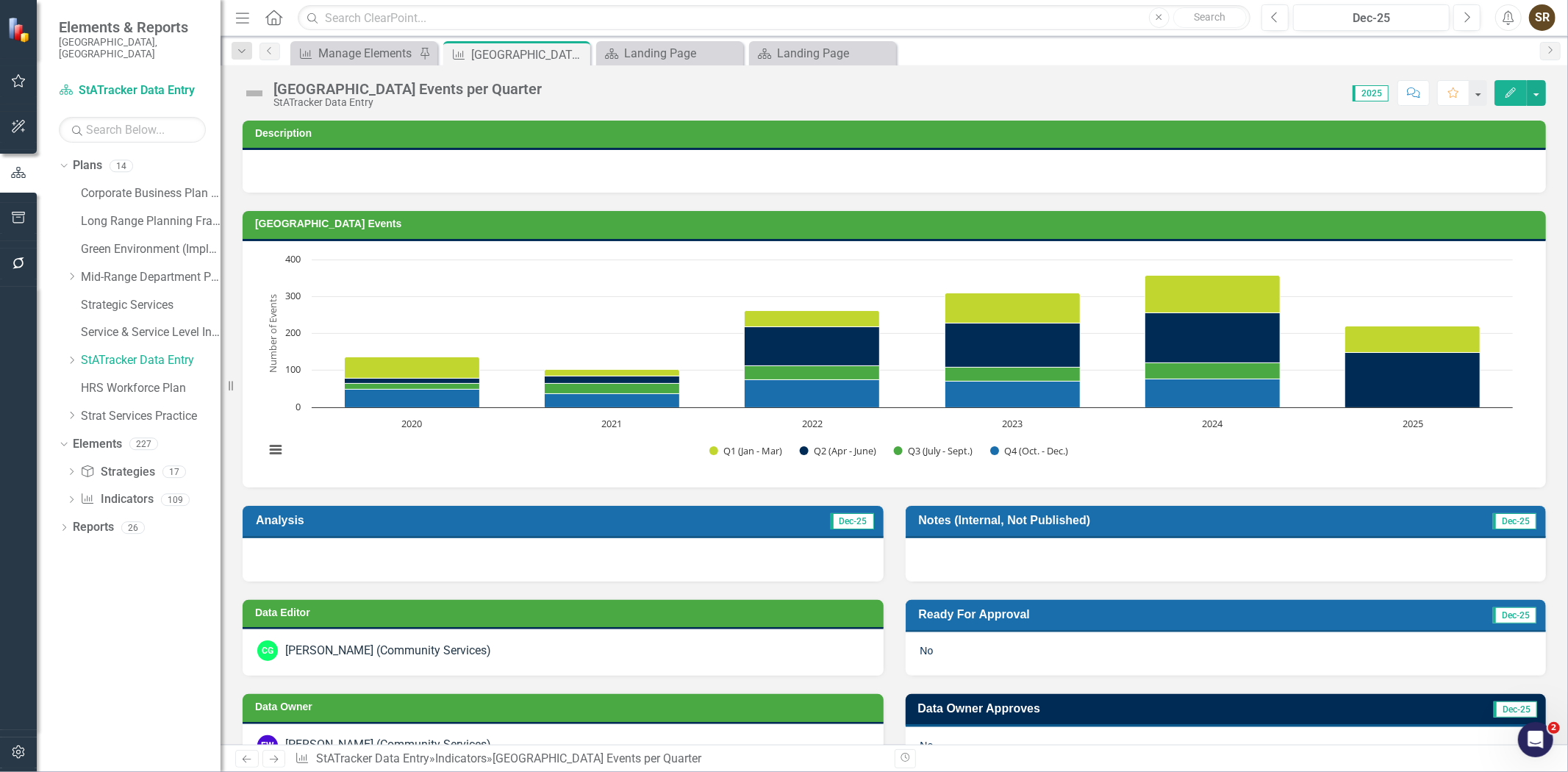
click at [1504, 91] on icon "Edit" at bounding box center [1511, 92] width 13 height 10
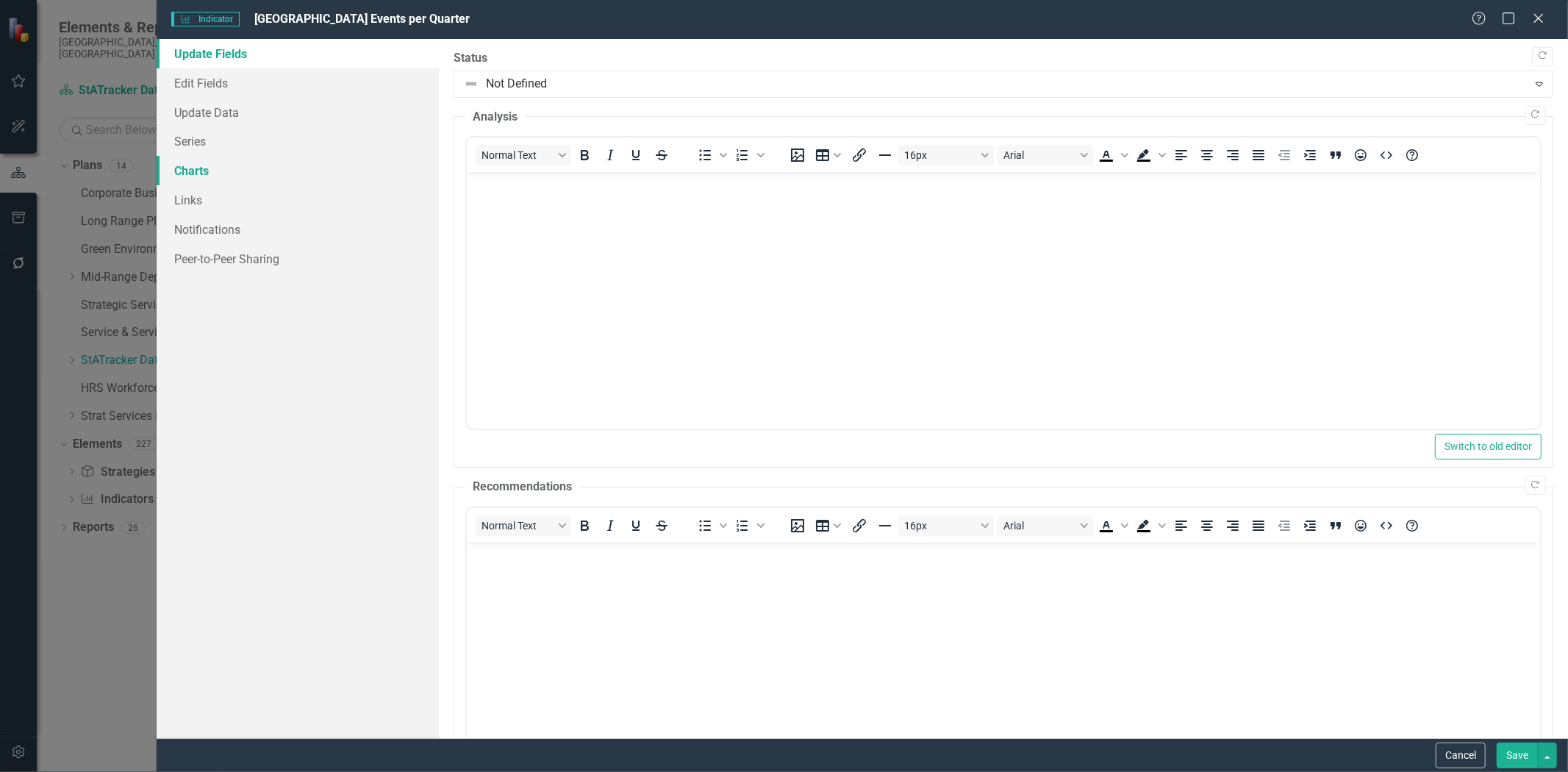
click at [213, 171] on link "Charts" at bounding box center [298, 170] width 283 height 29
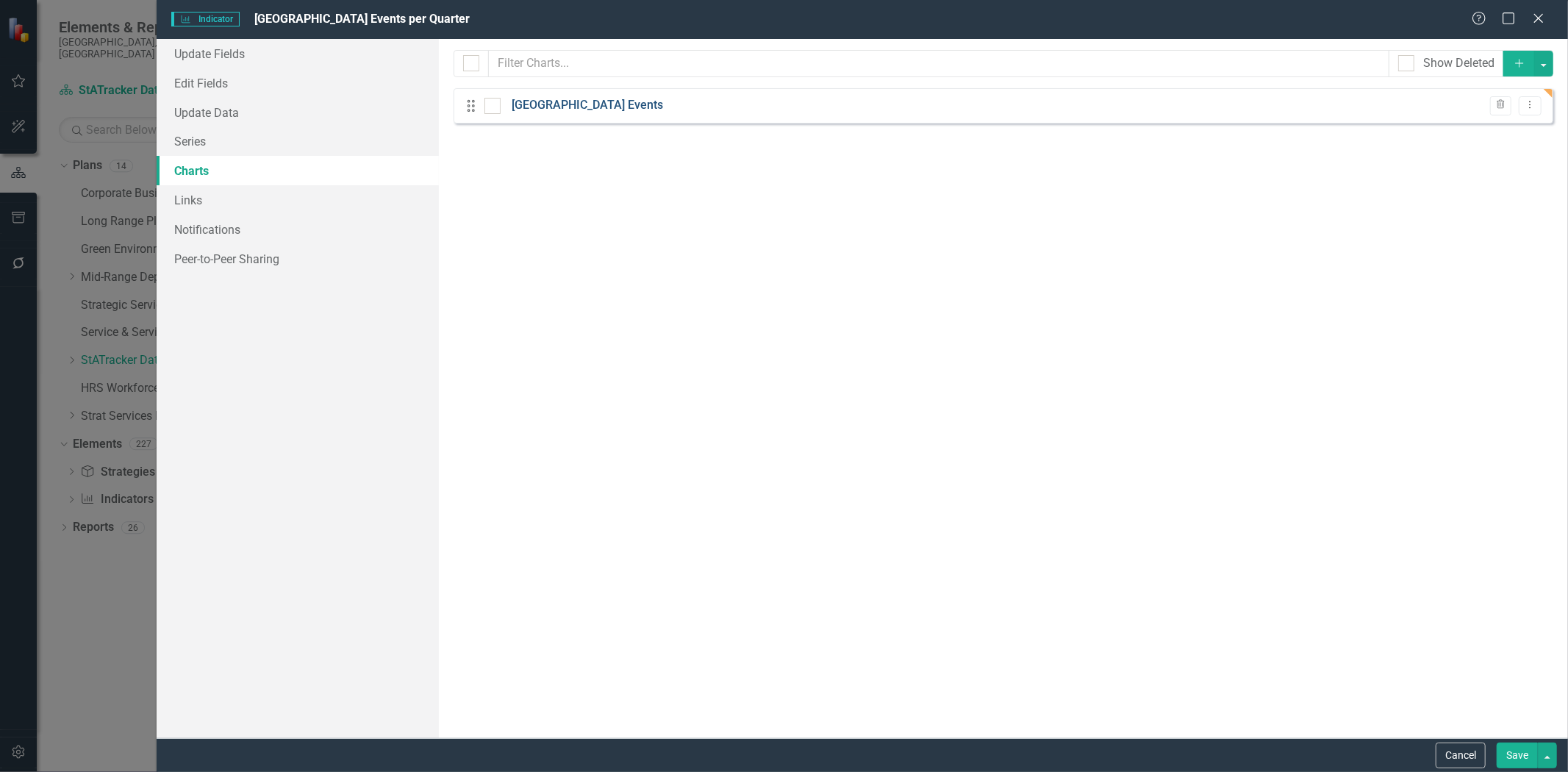
click at [601, 104] on link "Arden Theatre Events" at bounding box center [587, 105] width 152 height 17
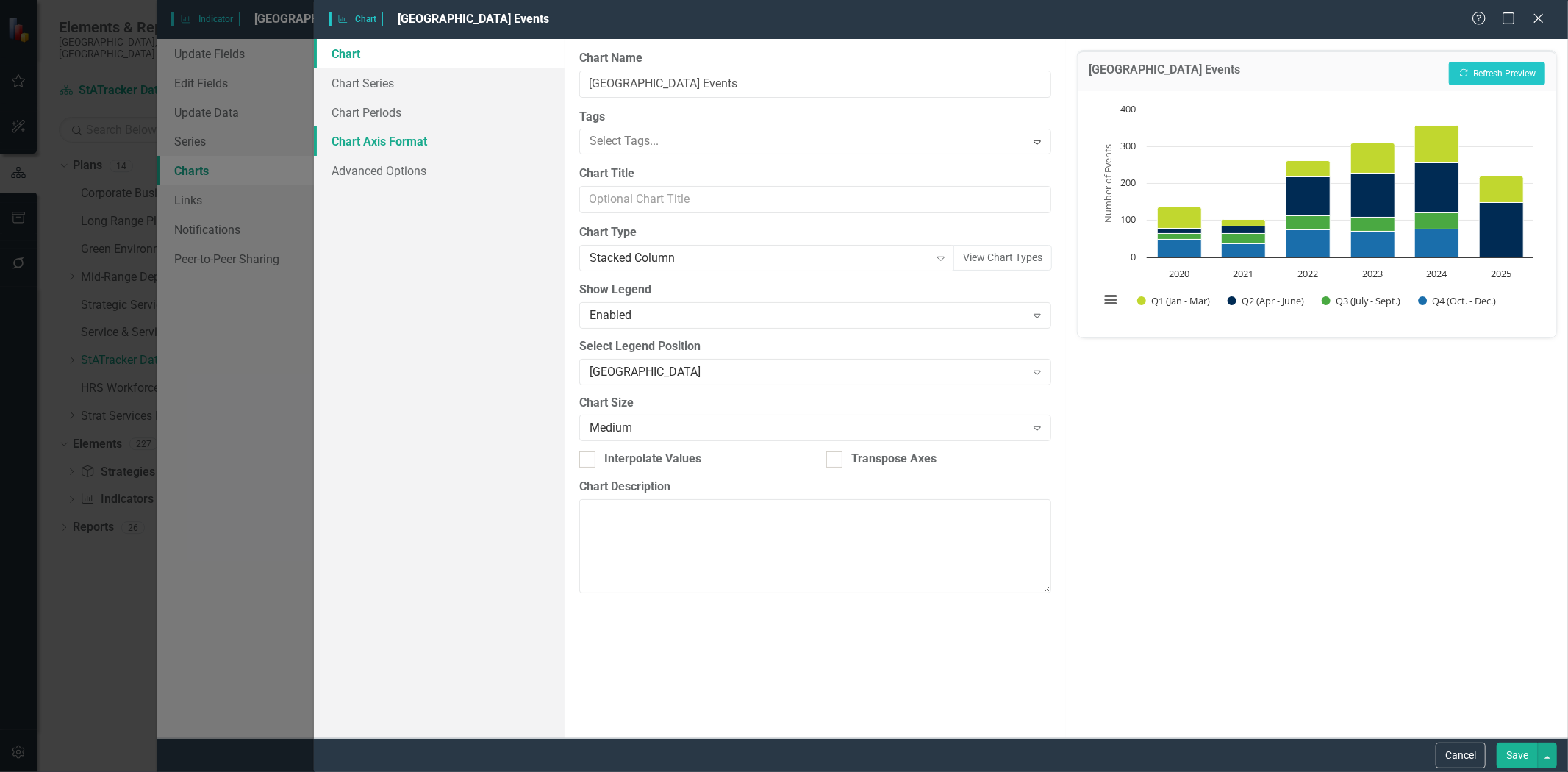
click at [370, 143] on link "Chart Axis Format" at bounding box center [439, 140] width 251 height 29
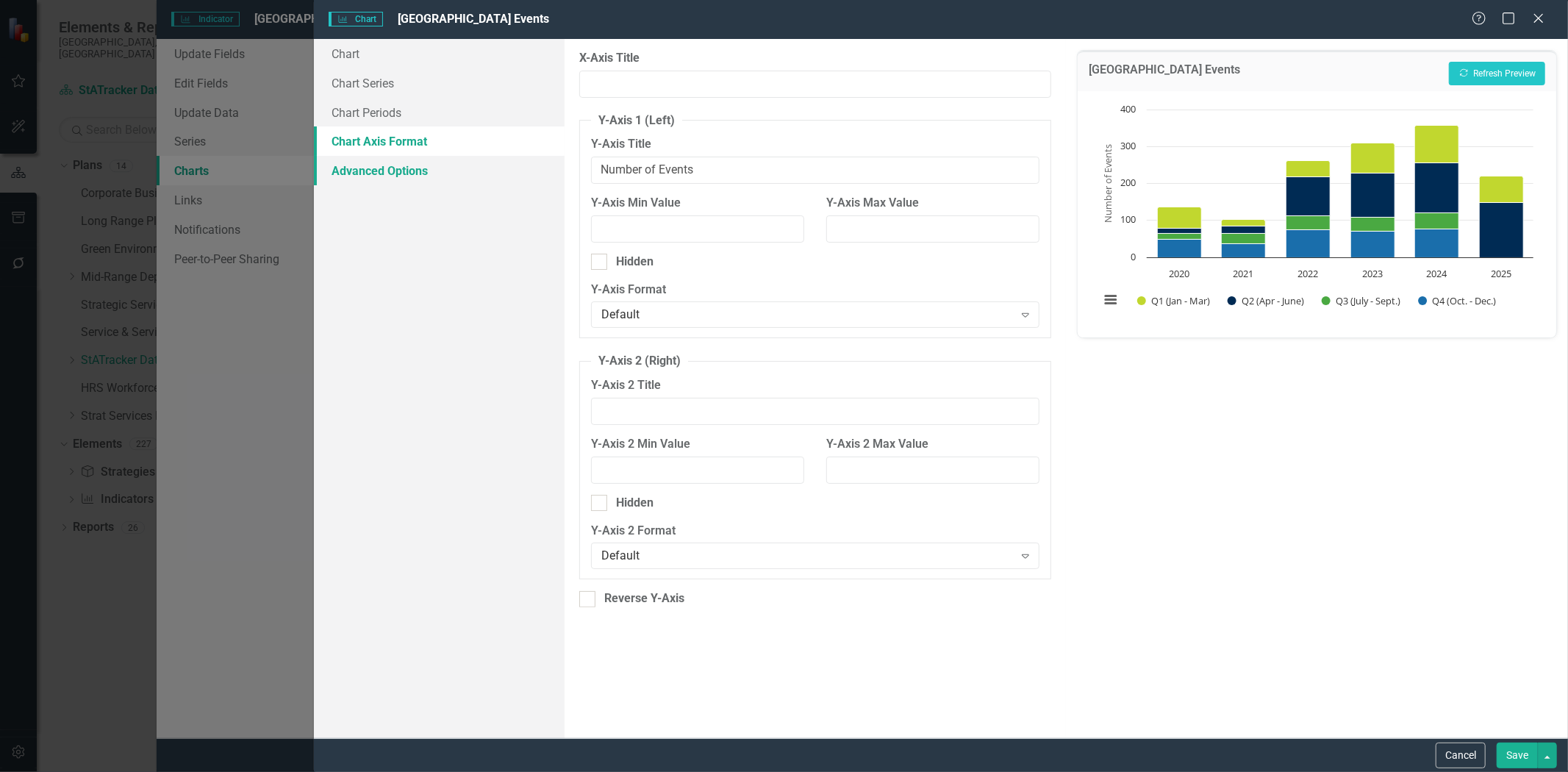
click at [377, 167] on link "Advanced Options" at bounding box center [439, 170] width 251 height 29
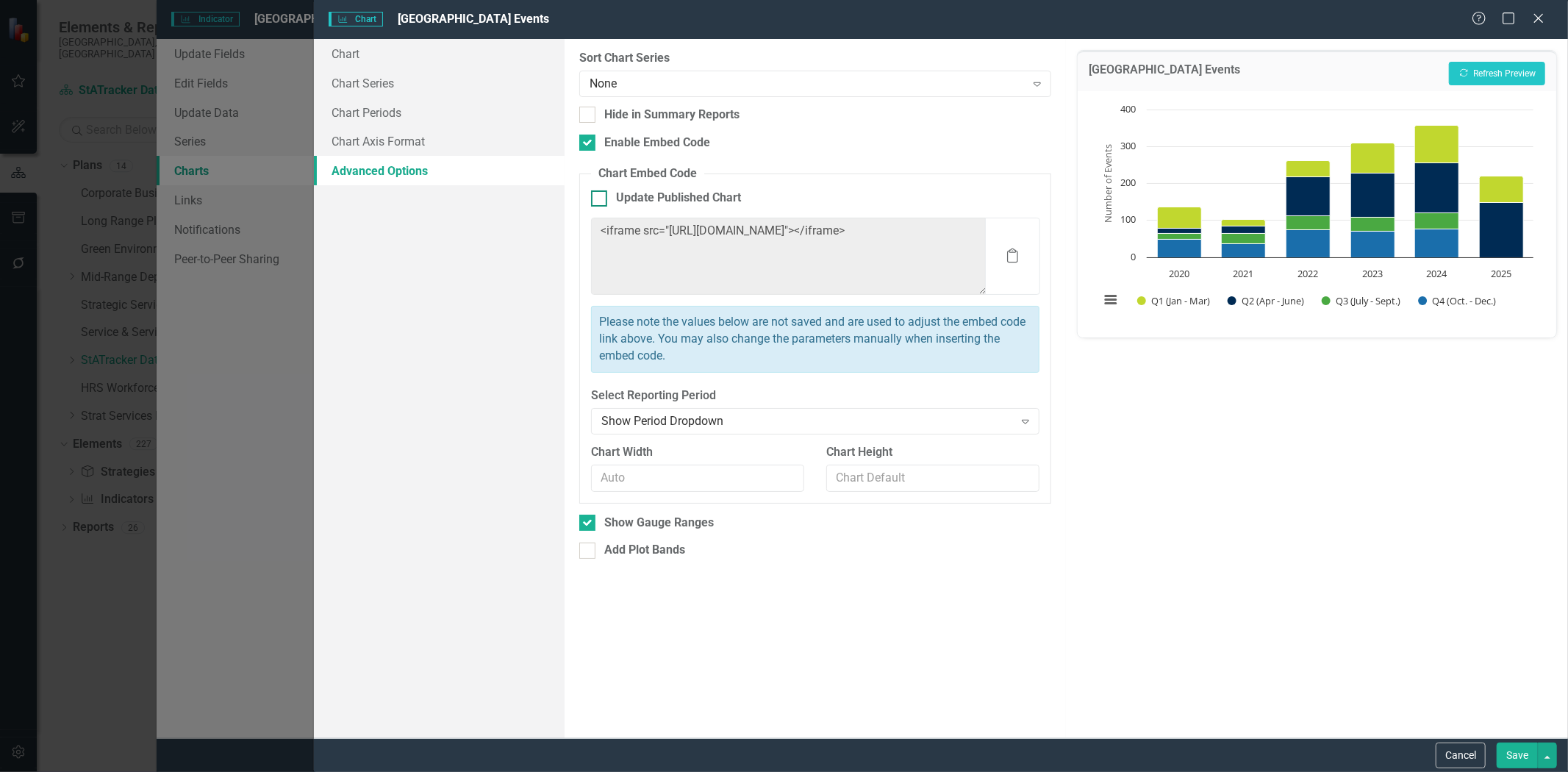
click at [599, 201] on div at bounding box center [599, 198] width 16 height 16
click at [599, 200] on input "Update Published Chart" at bounding box center [596, 195] width 9 height 9
checkbox input "true"
click at [1512, 753] on button "Save" at bounding box center [1517, 754] width 41 height 25
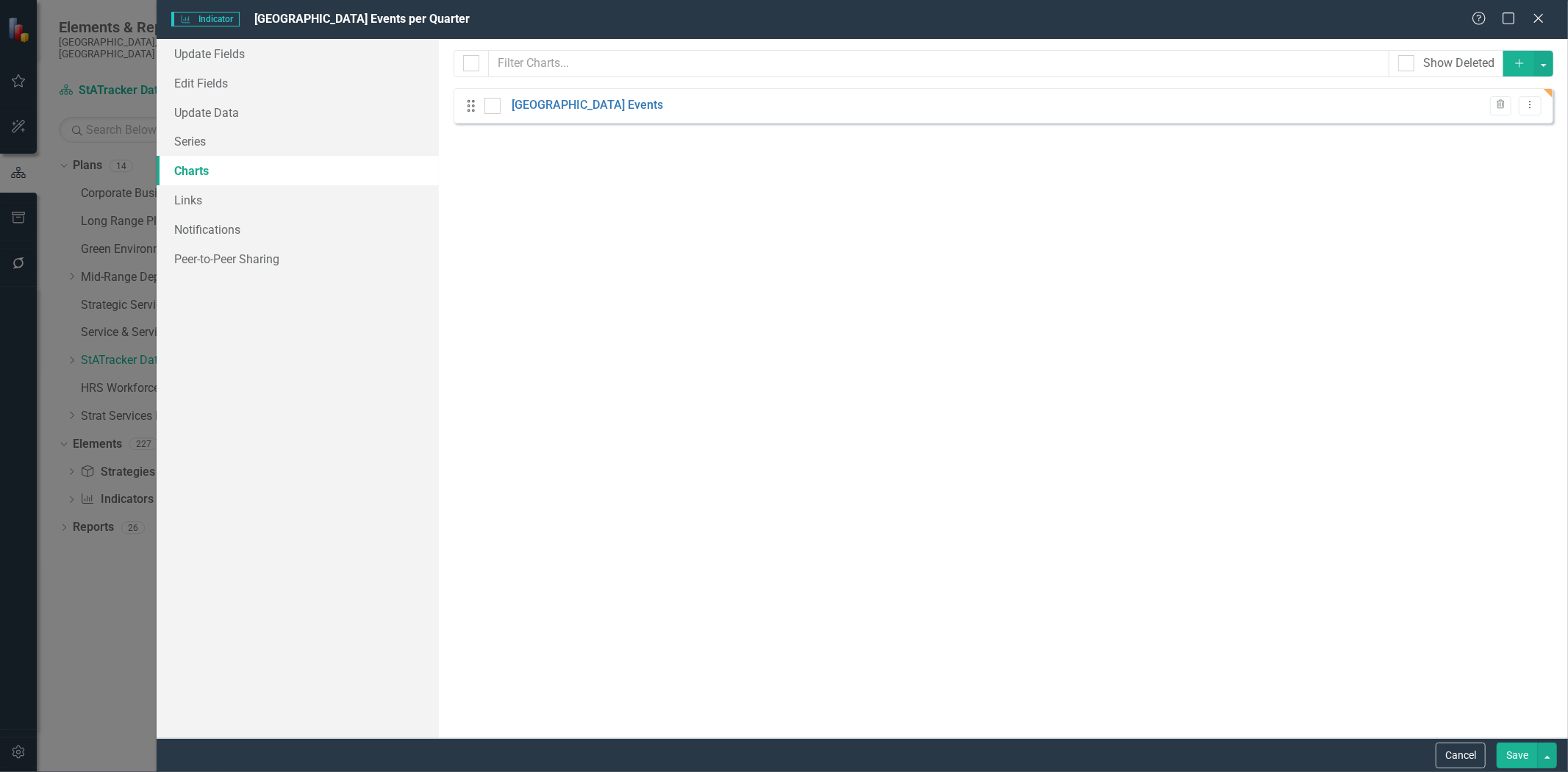
click at [1511, 754] on button "Save" at bounding box center [1517, 754] width 41 height 25
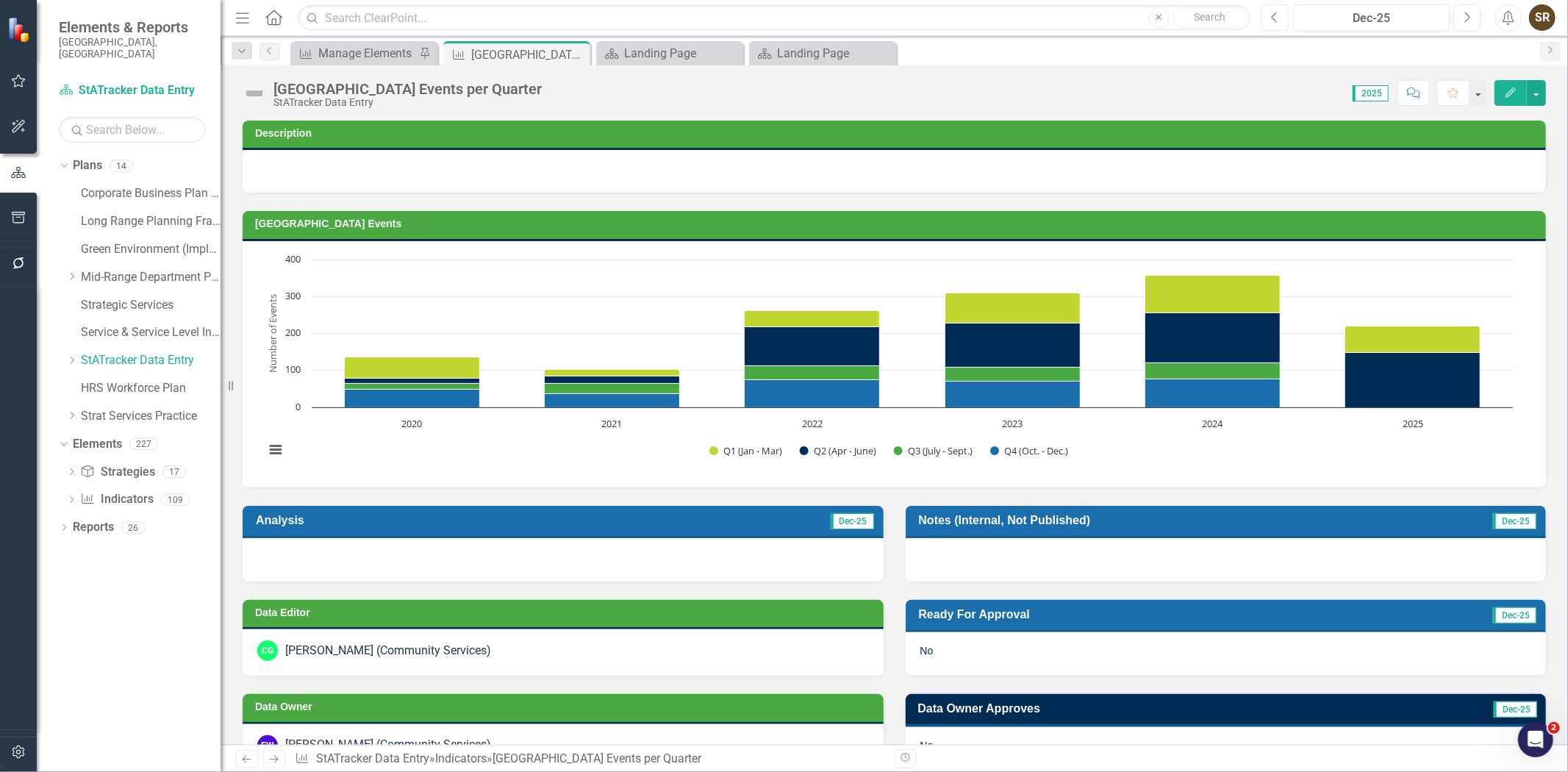
click at [1278, 22] on icon "Previous" at bounding box center [1275, 18] width 8 height 13
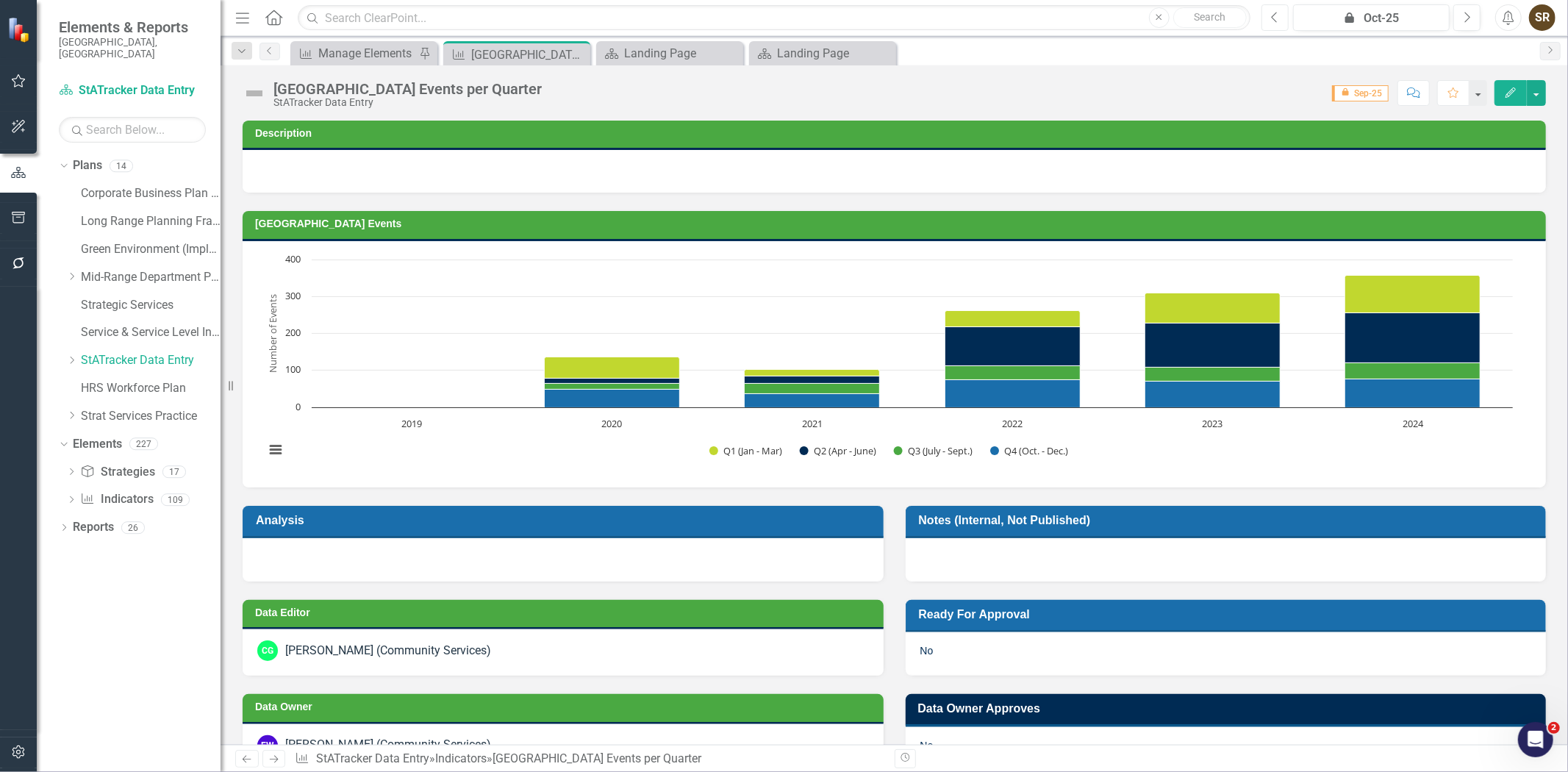
click at [1278, 22] on icon "Previous" at bounding box center [1275, 18] width 8 height 13
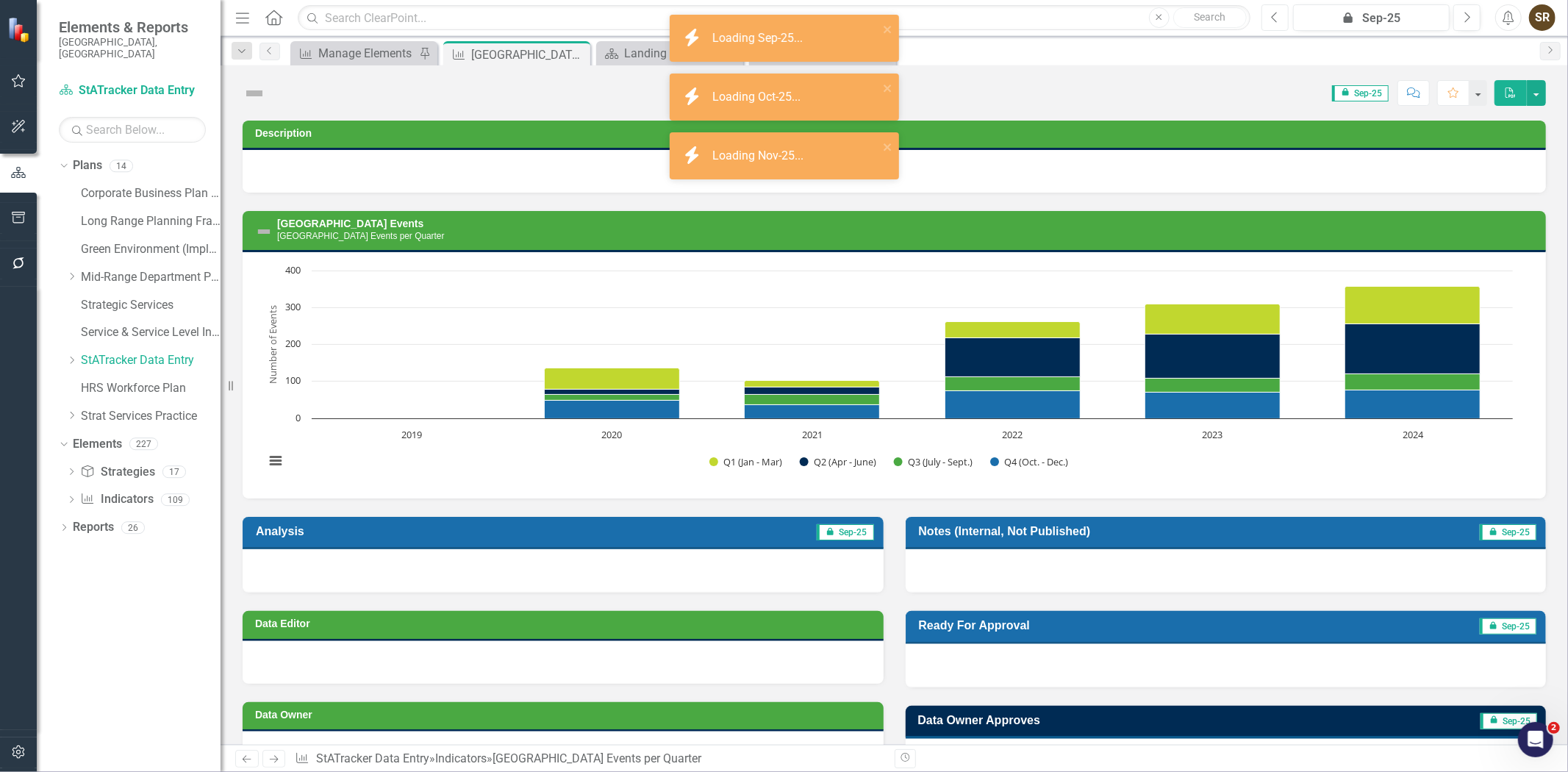
click at [1278, 22] on icon "Previous" at bounding box center [1275, 18] width 8 height 13
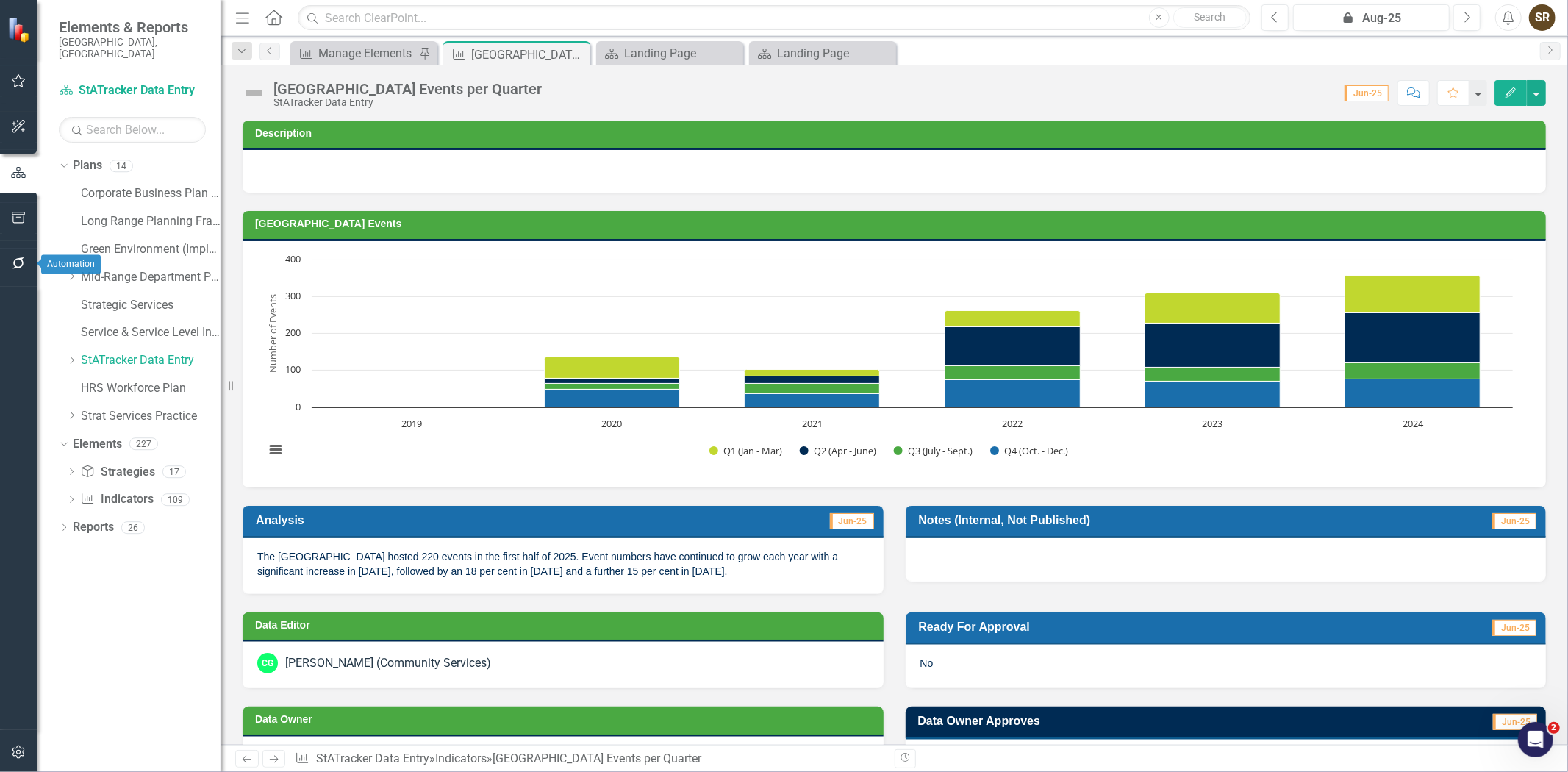
click at [15, 266] on icon "button" at bounding box center [18, 263] width 11 height 11
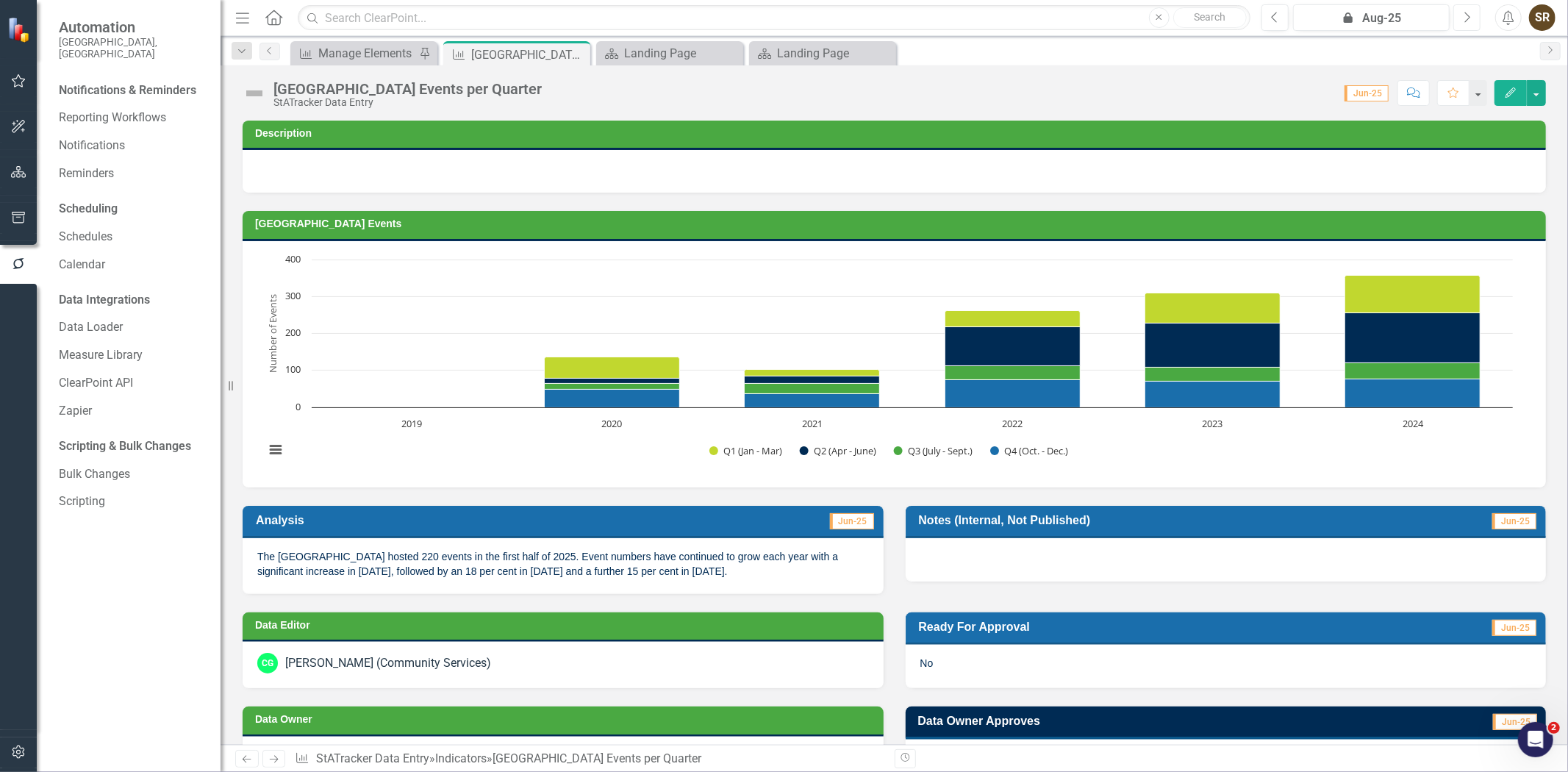
click at [1465, 24] on button "Next" at bounding box center [1466, 18] width 27 height 26
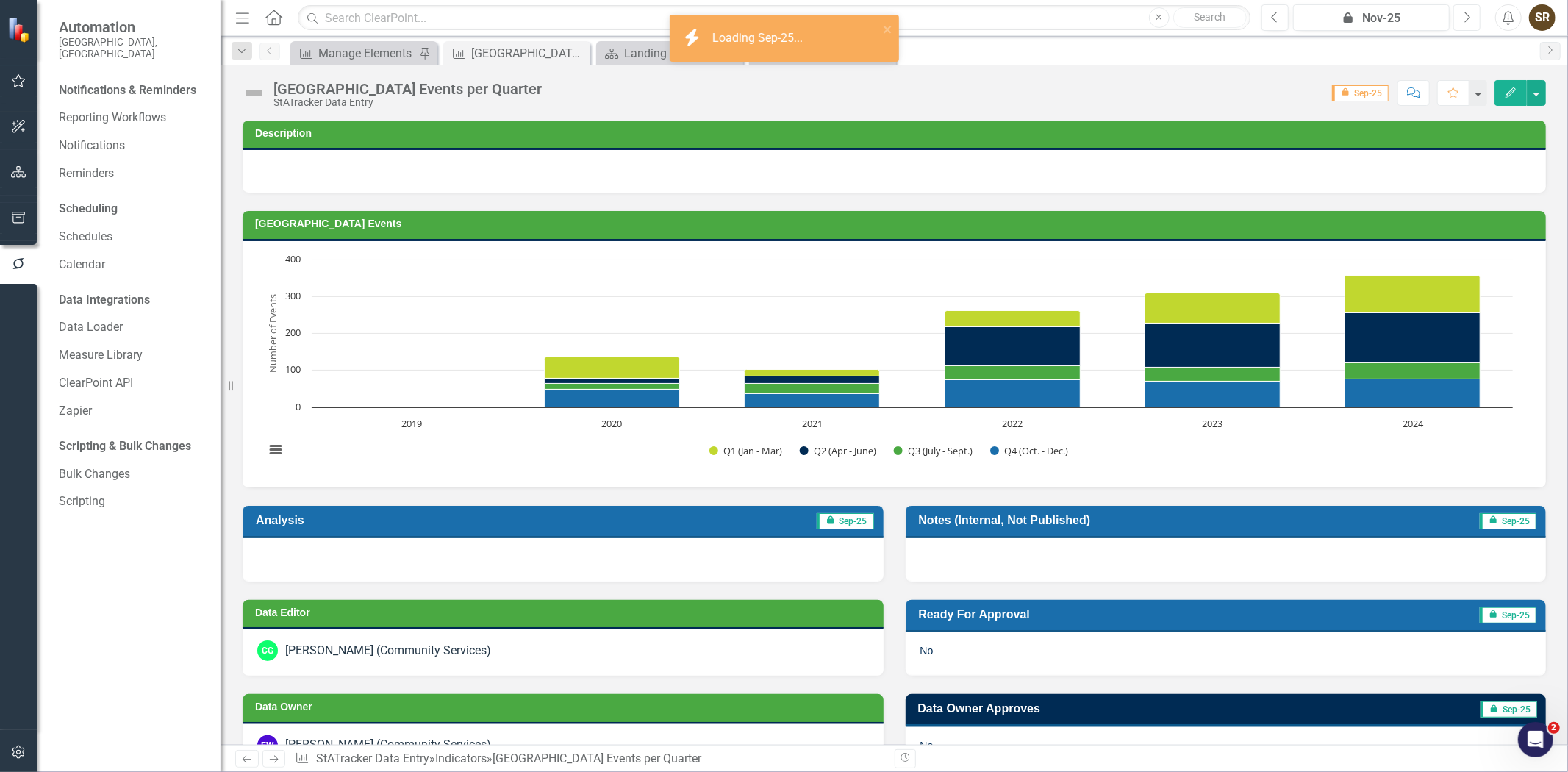
click at [1465, 24] on button "Next" at bounding box center [1466, 18] width 27 height 26
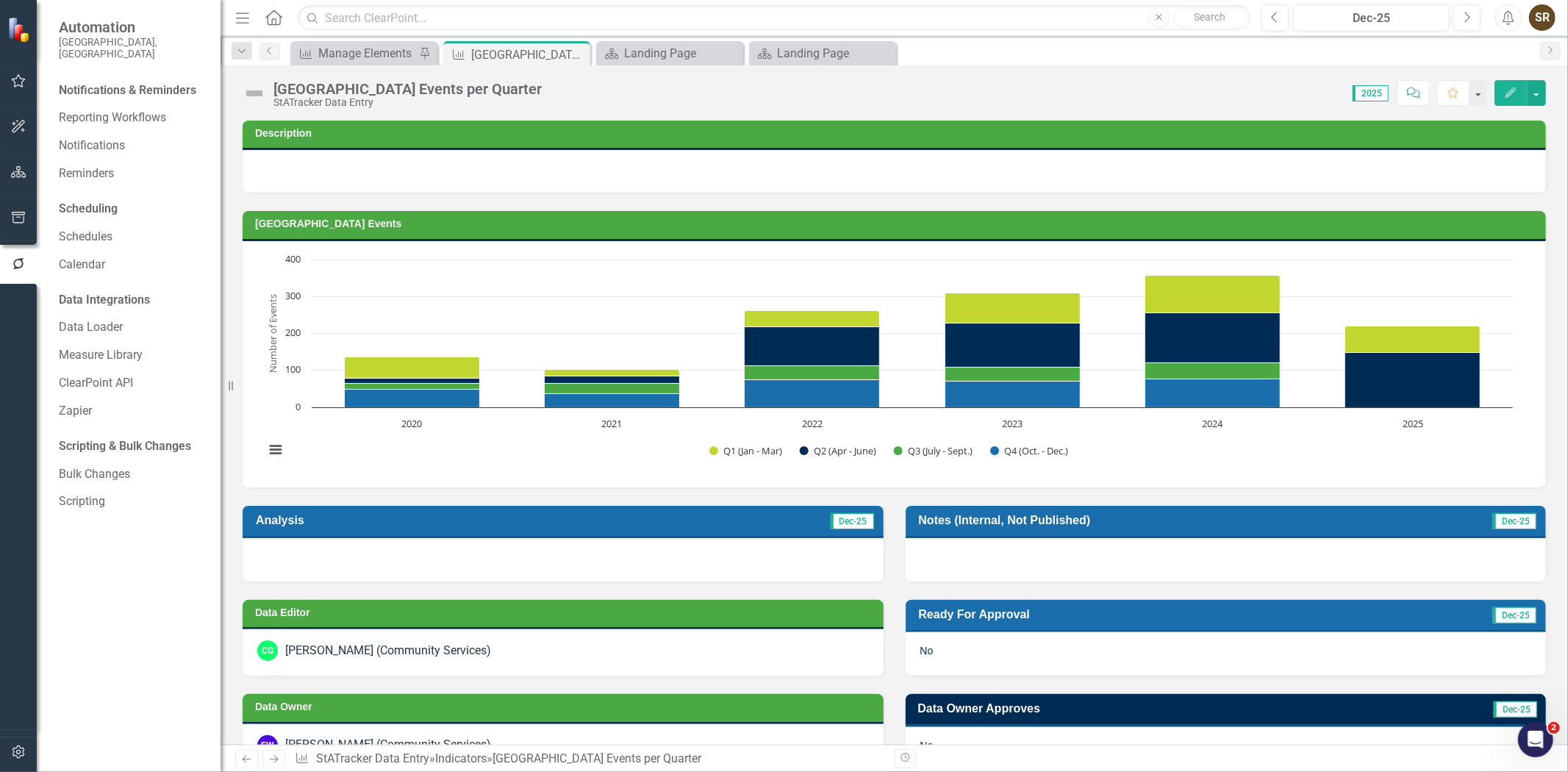
click at [1505, 92] on icon "Edit" at bounding box center [1511, 92] width 13 height 10
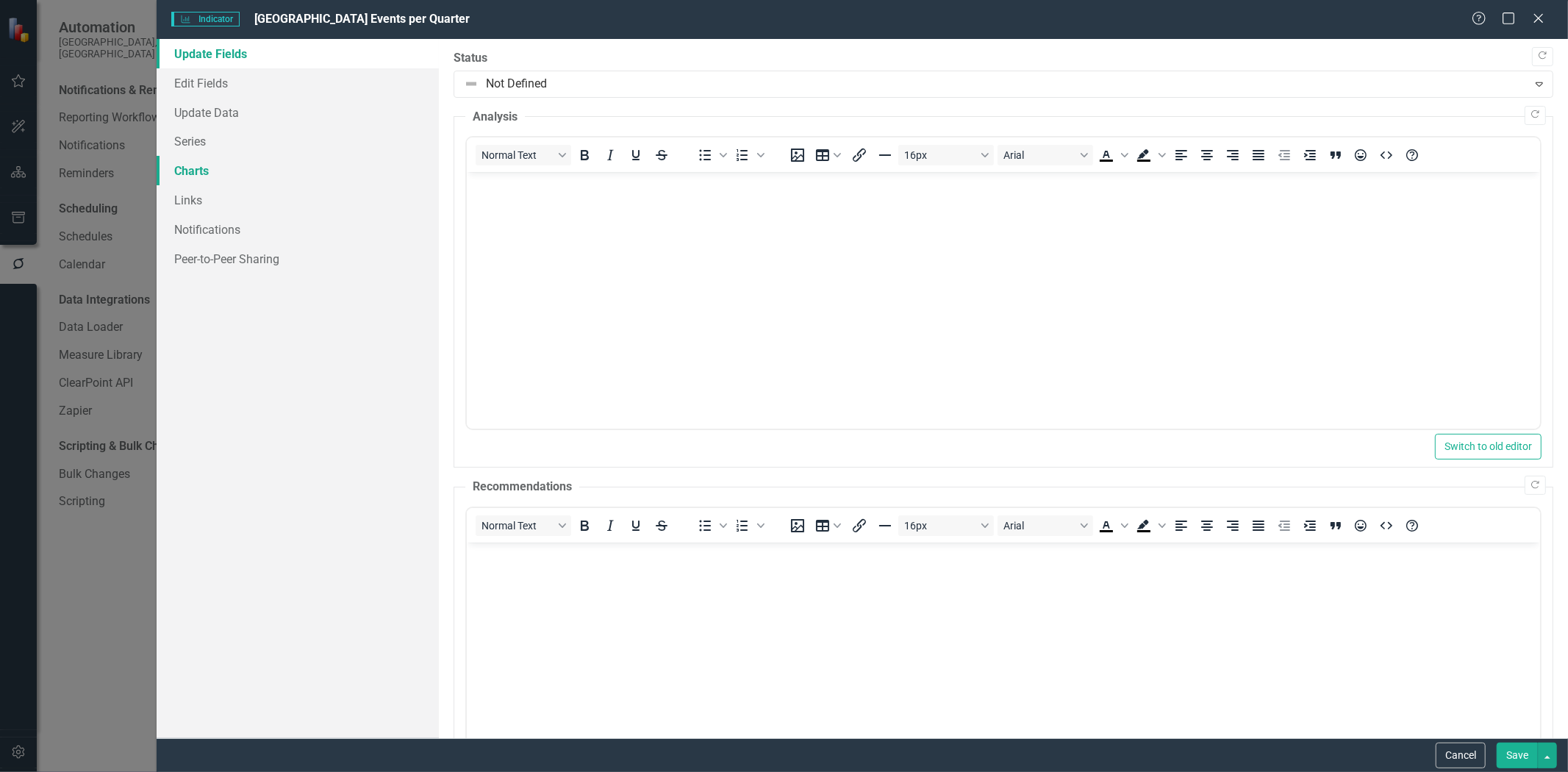
click at [218, 172] on link "Charts" at bounding box center [298, 170] width 283 height 29
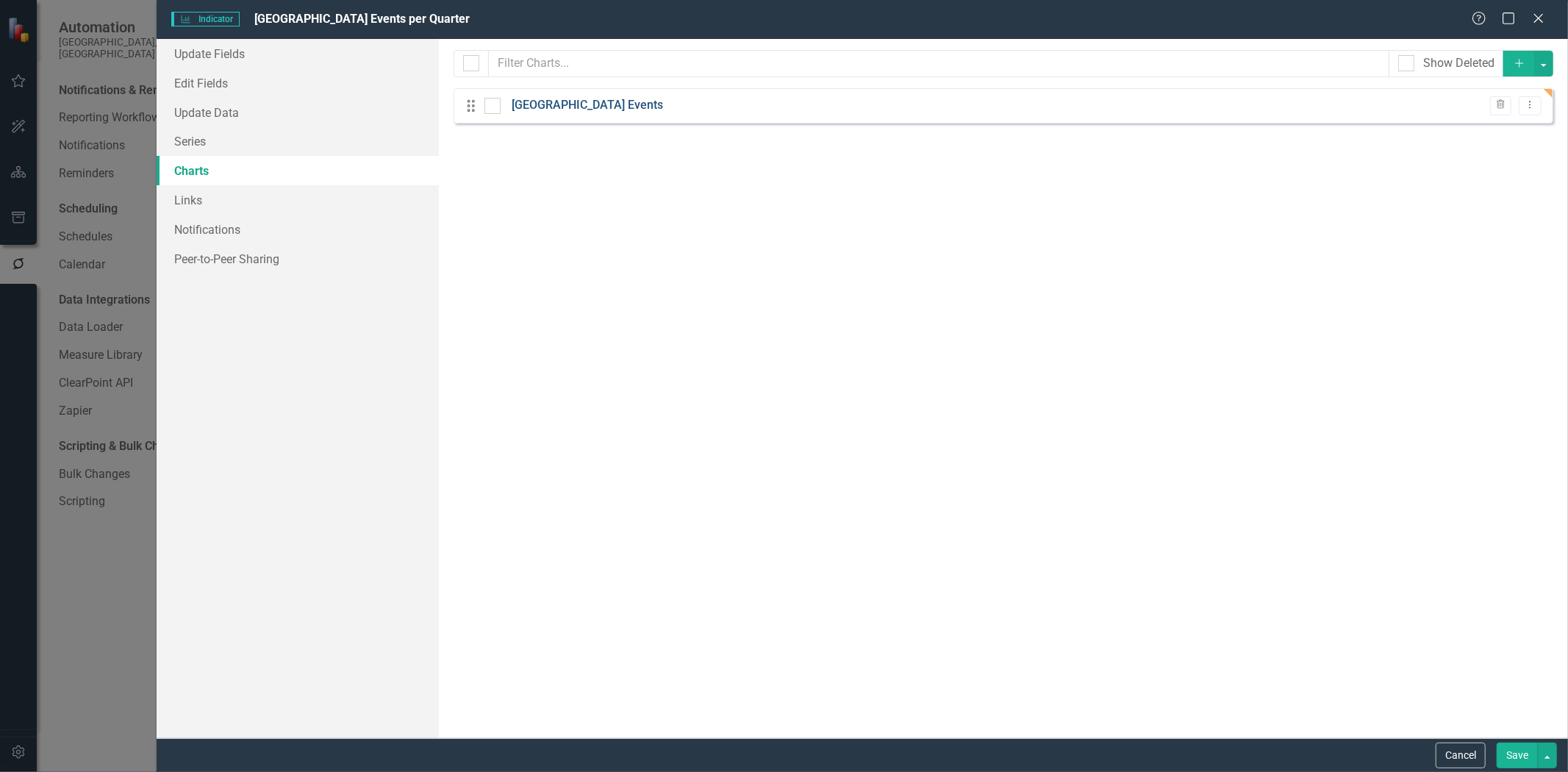
click at [560, 107] on link "Arden Theatre Events" at bounding box center [587, 105] width 152 height 17
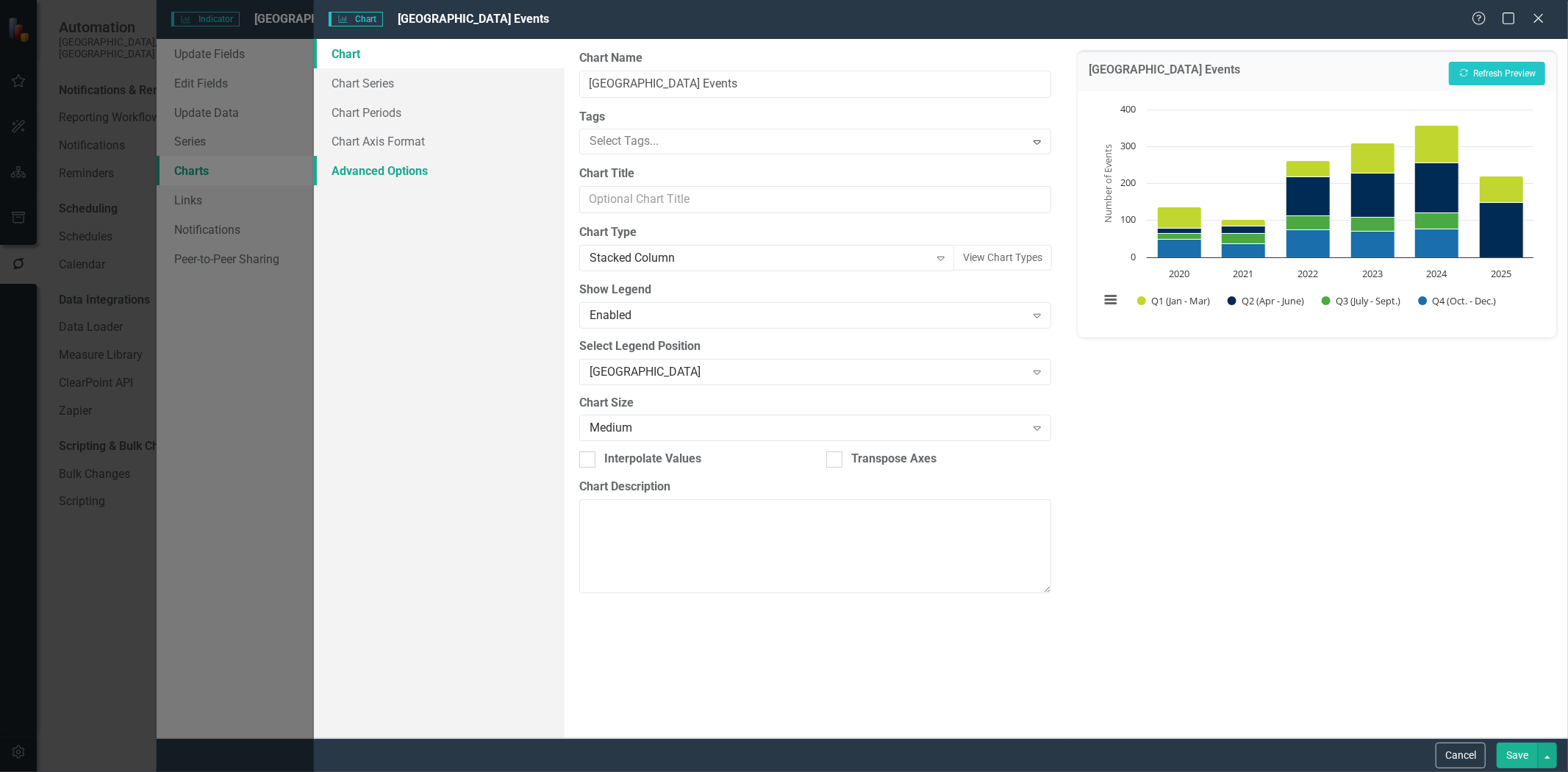
click at [380, 179] on link "Advanced Options" at bounding box center [439, 170] width 251 height 29
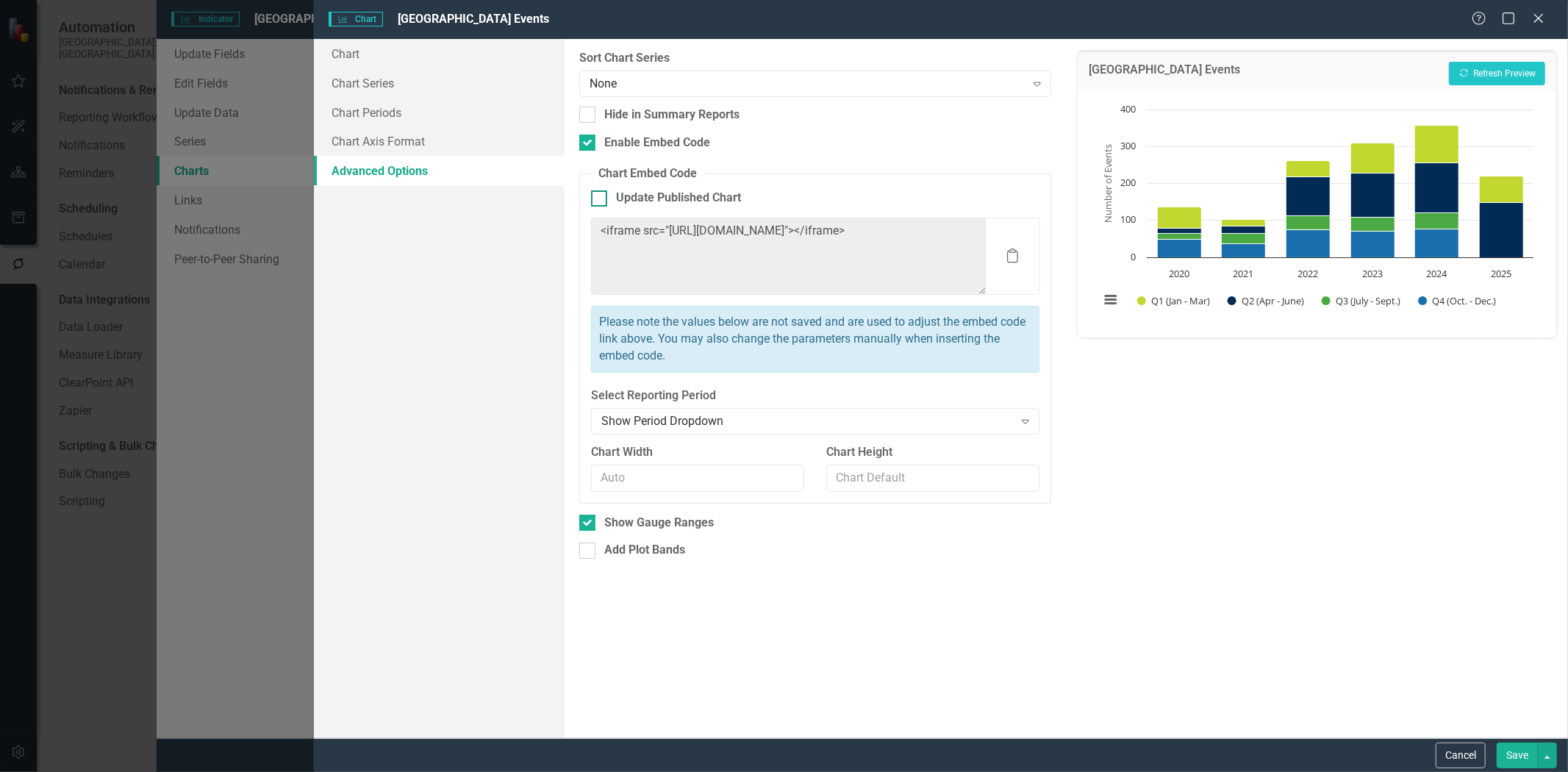
click at [599, 206] on div at bounding box center [599, 198] width 16 height 16
click at [599, 200] on input "Update Published Chart" at bounding box center [596, 195] width 9 height 9
checkbox input "true"
click at [1519, 758] on button "Save" at bounding box center [1517, 754] width 41 height 25
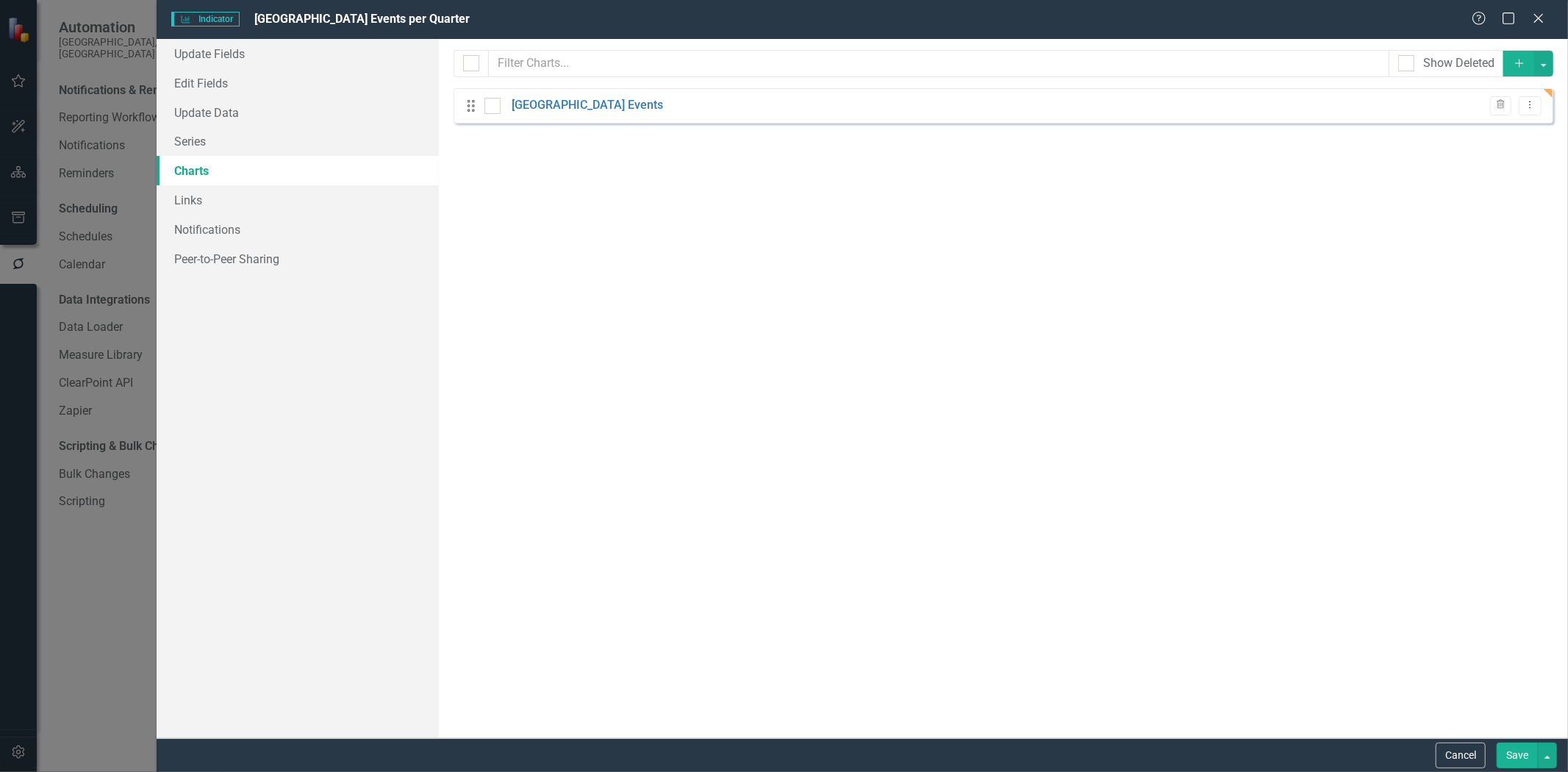
click at [1510, 759] on button "Save" at bounding box center [1517, 754] width 41 height 25
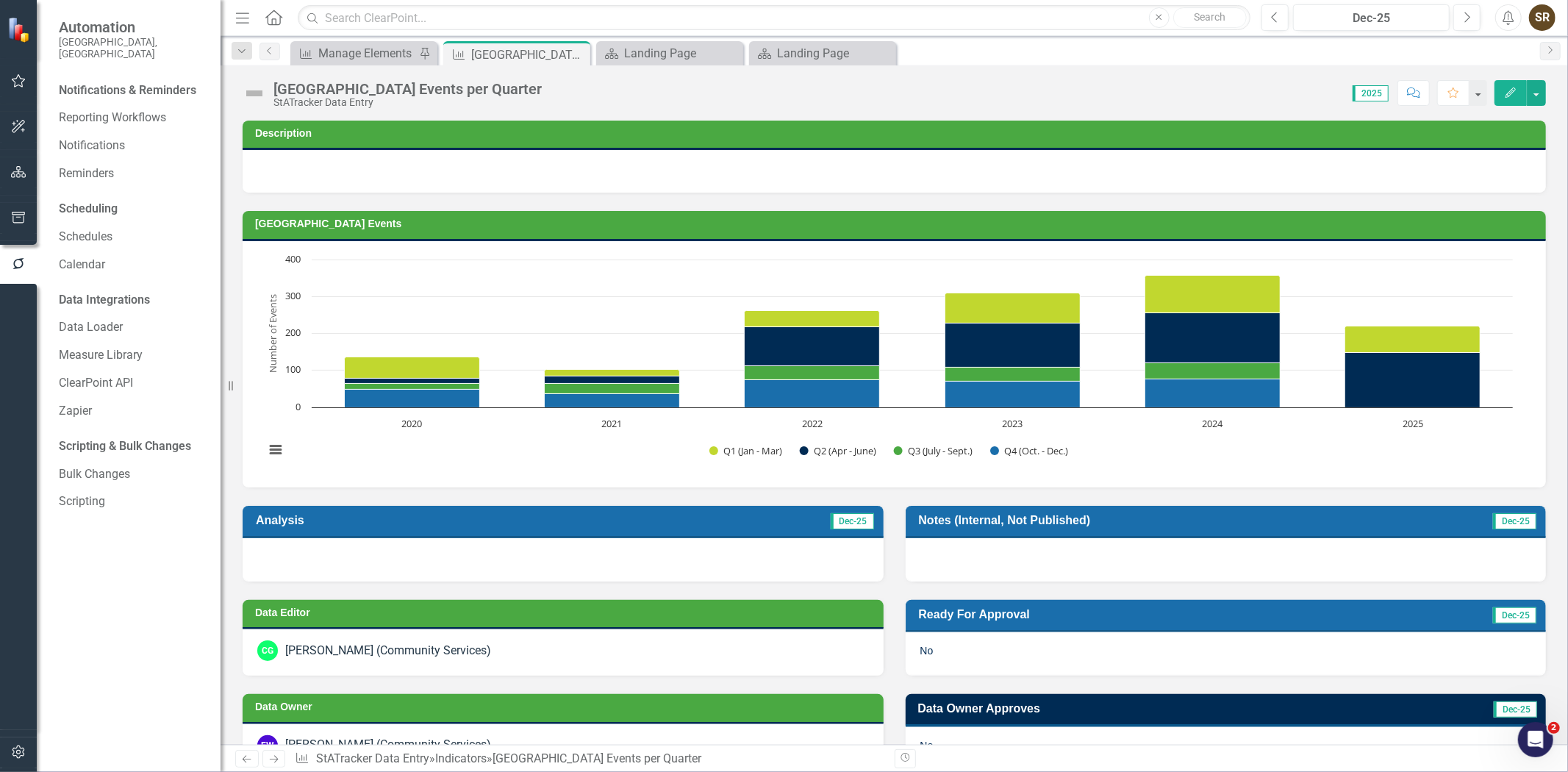
click at [1294, 236] on td "Arden Theatre Events" at bounding box center [897, 225] width 1284 height 22
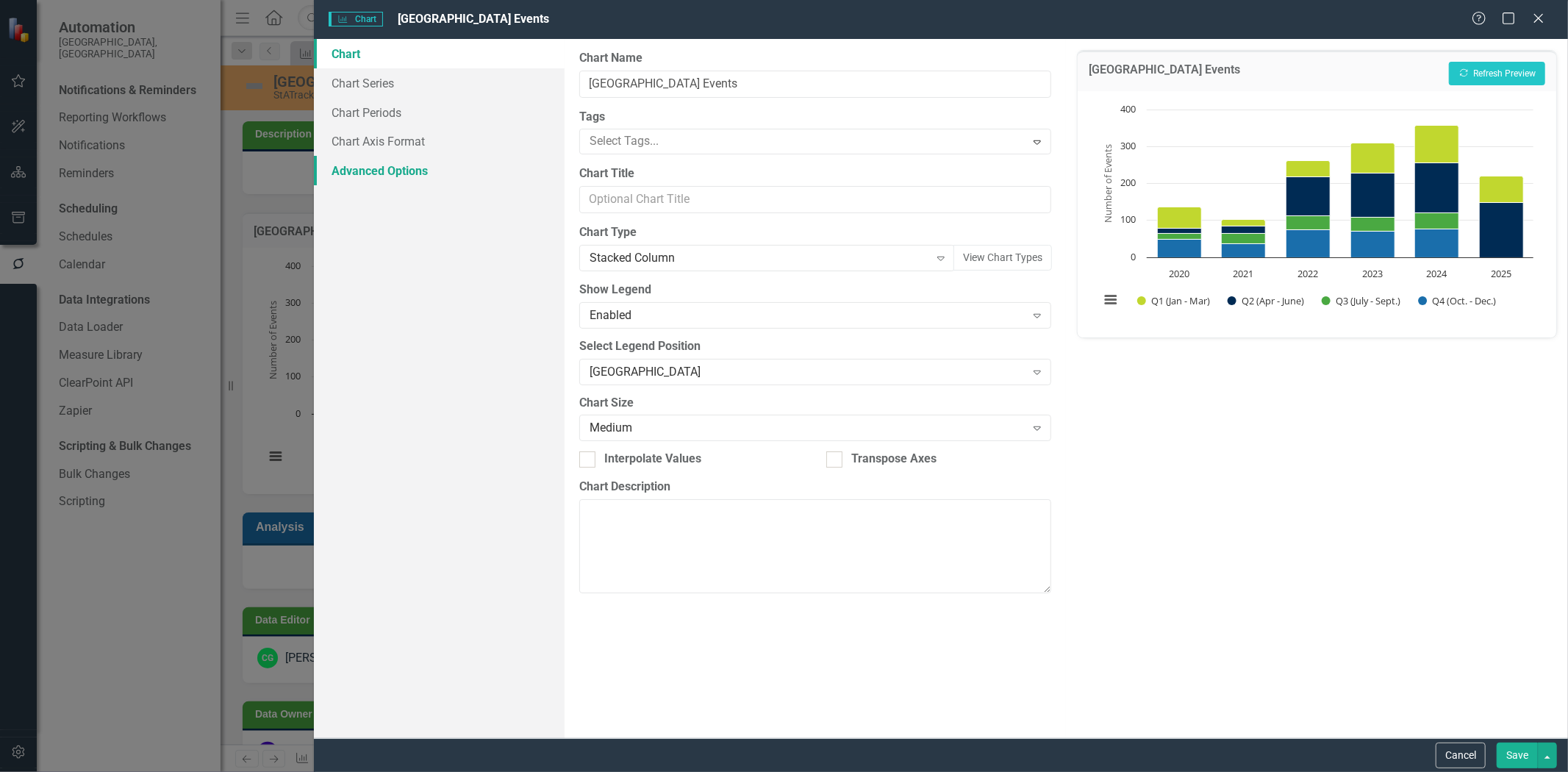
click at [411, 173] on link "Advanced Options" at bounding box center [439, 170] width 251 height 29
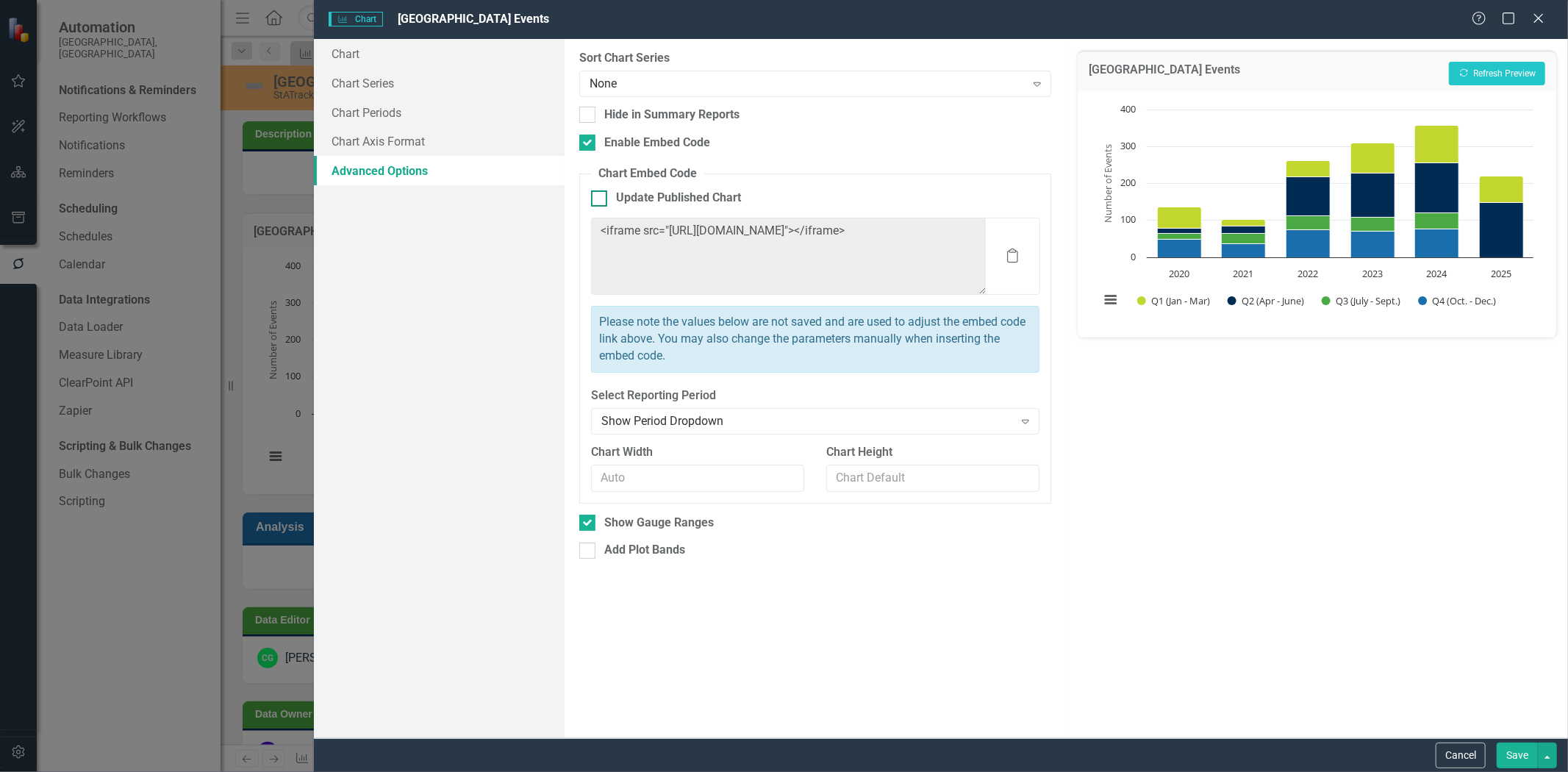
click at [601, 202] on div at bounding box center [599, 198] width 16 height 16
click at [601, 200] on input "Update Published Chart" at bounding box center [596, 195] width 9 height 9
checkbox input "true"
click at [1520, 751] on button "Save" at bounding box center [1517, 754] width 41 height 25
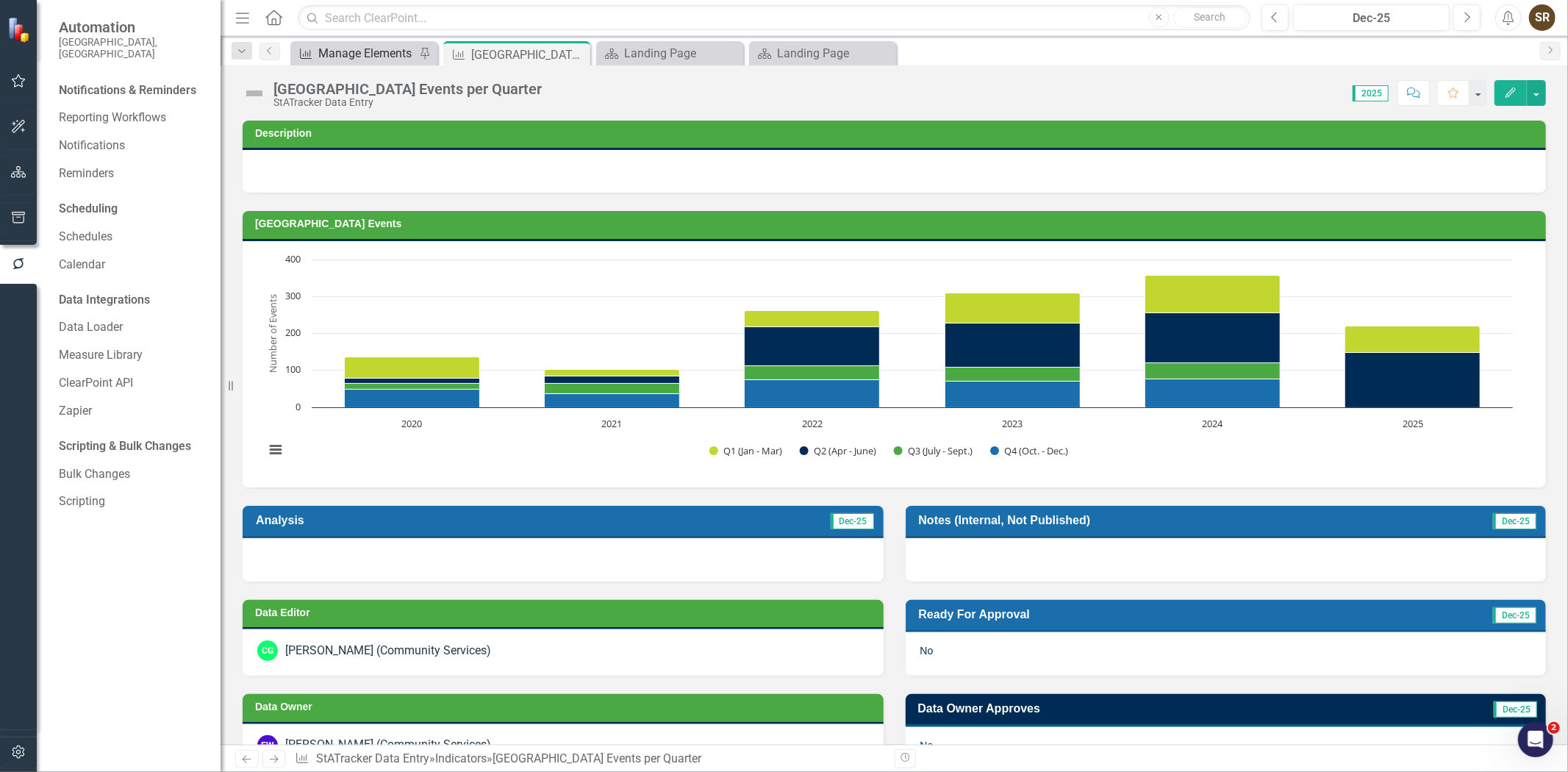
click at [388, 55] on div "Manage Elements" at bounding box center [366, 54] width 97 height 19
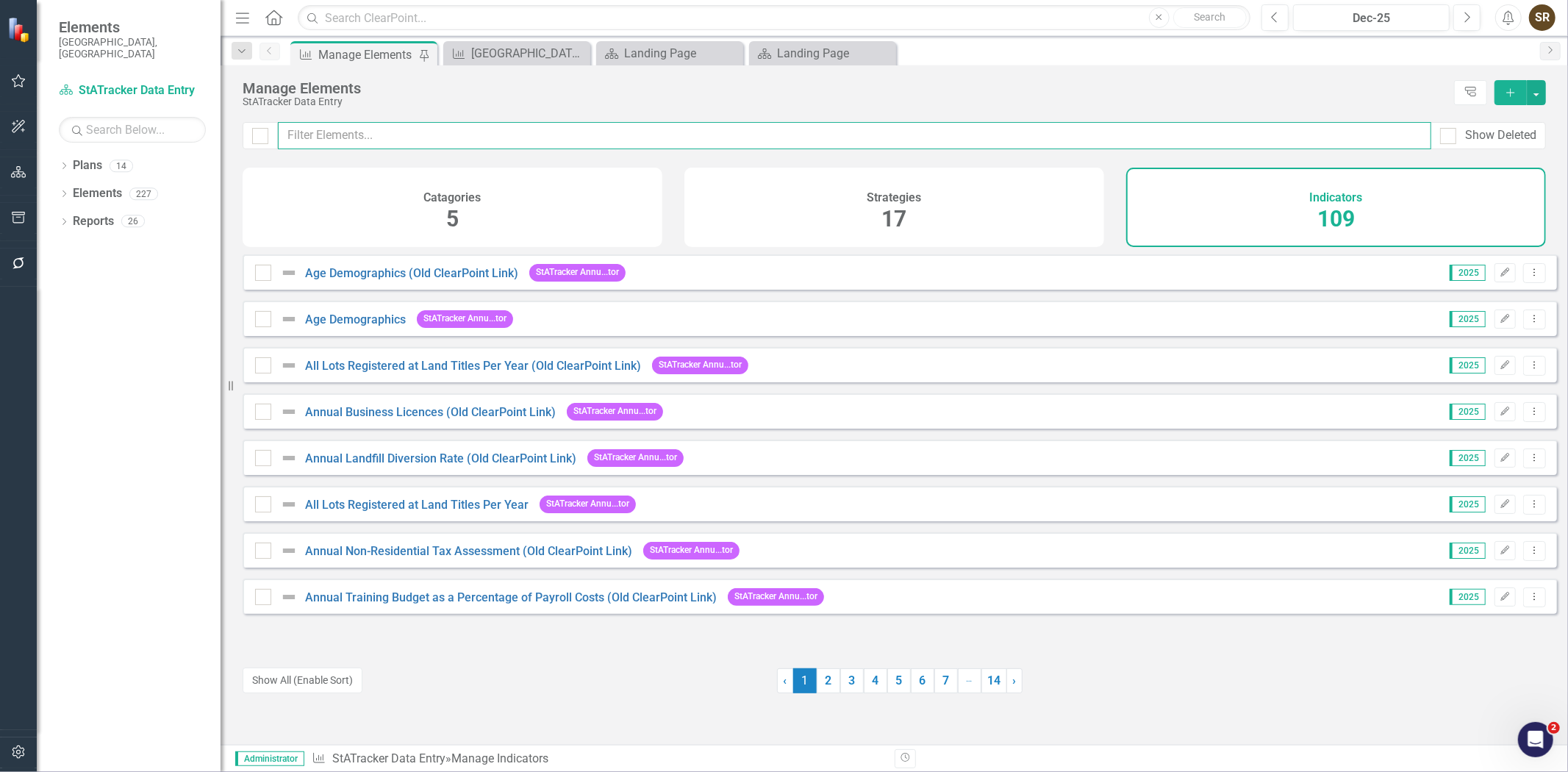
click at [435, 133] on input "text" at bounding box center [854, 136] width 1154 height 27
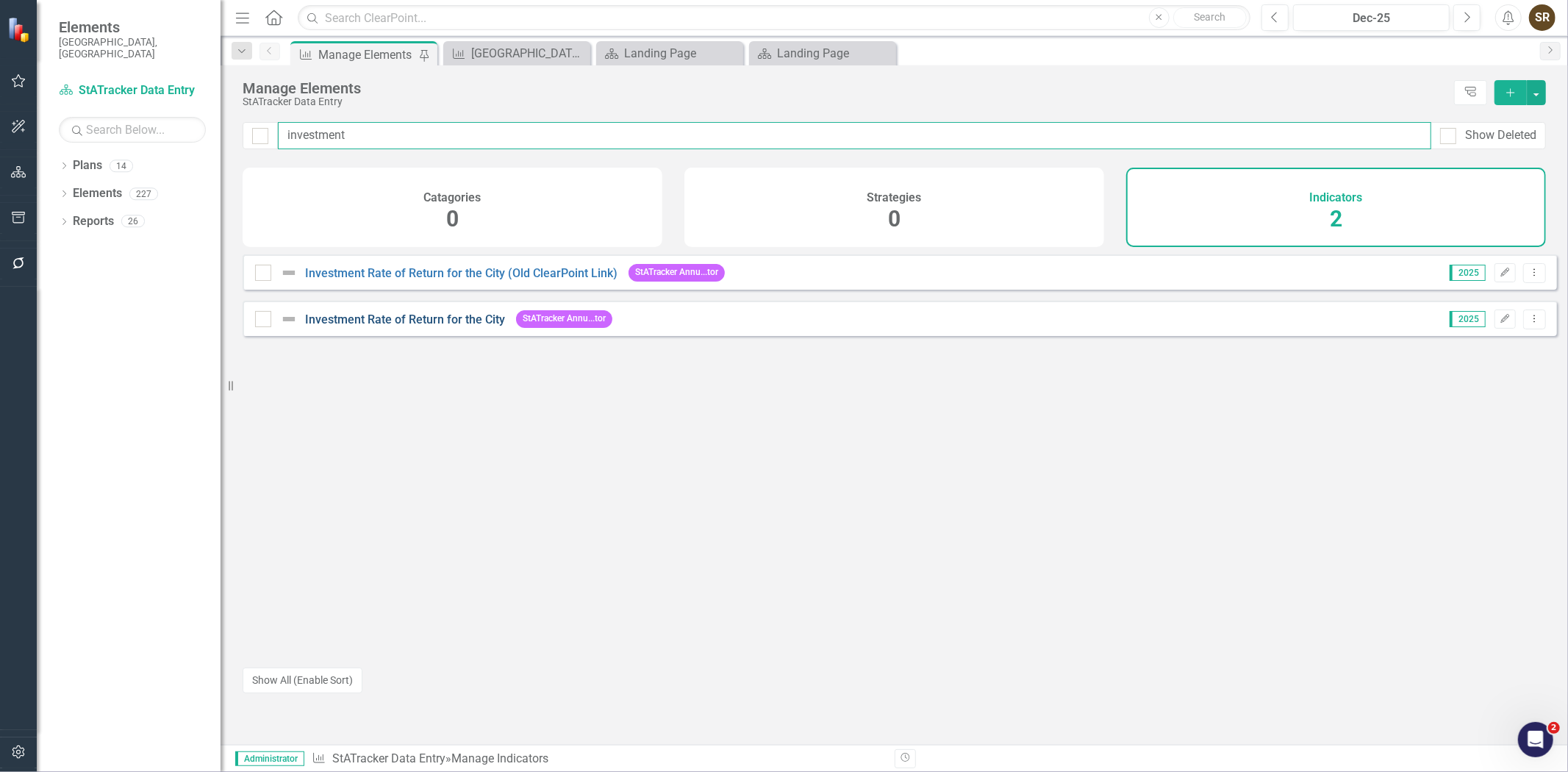
type input "investment"
click at [493, 327] on link "Investment Rate of Return for the City" at bounding box center [405, 319] width 200 height 14
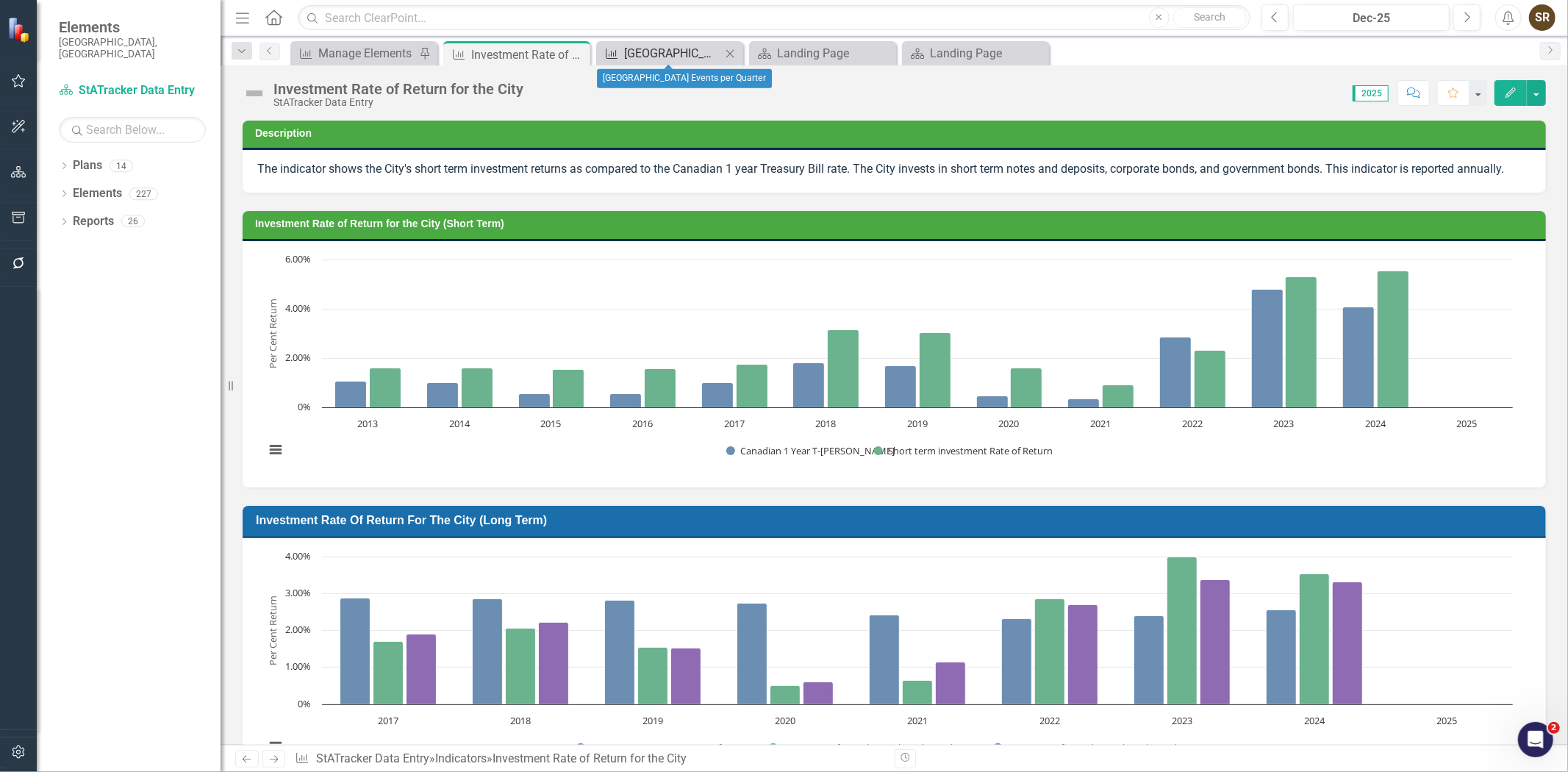
click at [688, 56] on div "[GEOGRAPHIC_DATA] Events per Quarter" at bounding box center [672, 54] width 97 height 19
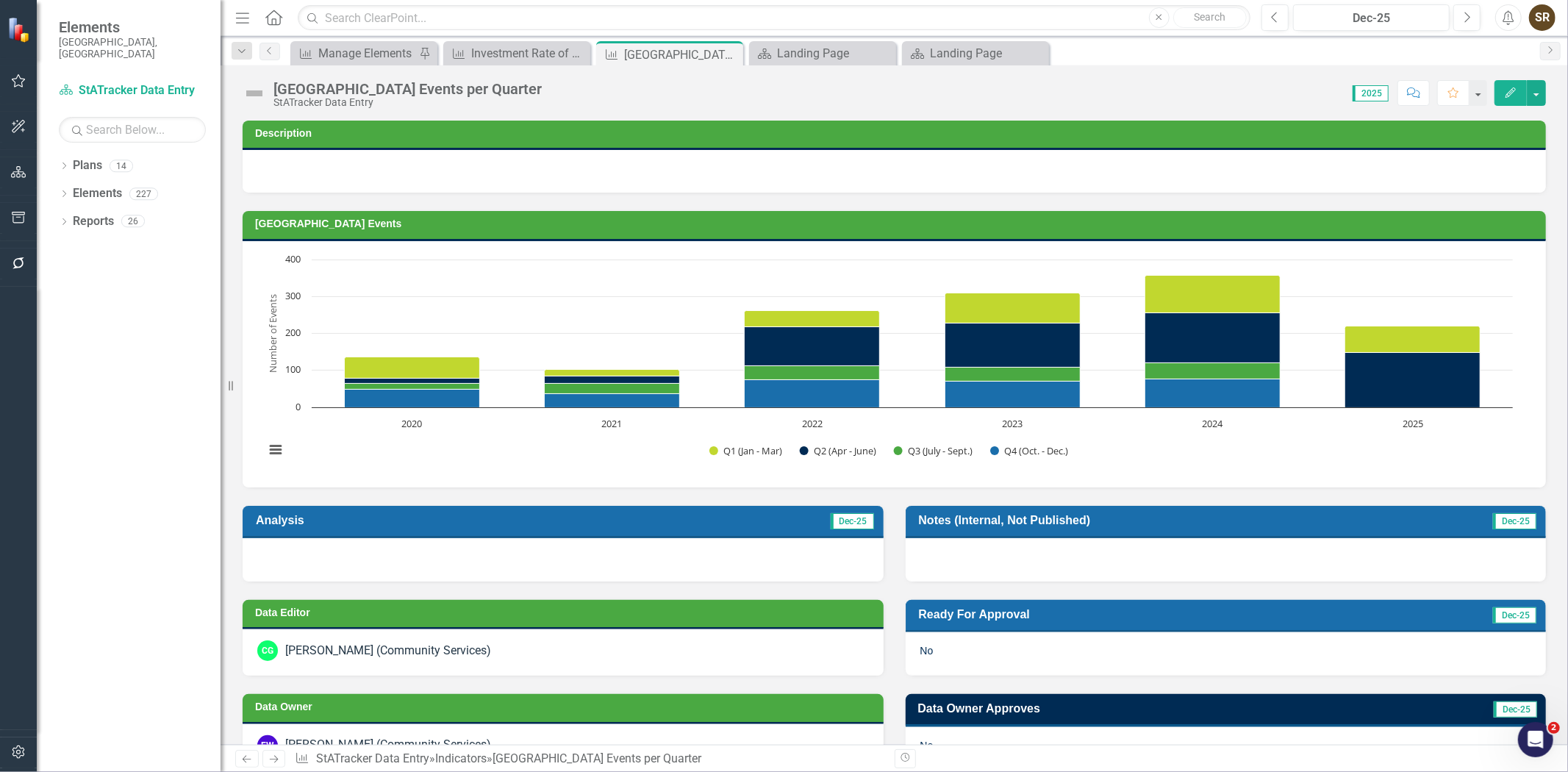
drag, startPoint x: 1555, startPoint y: 230, endPoint x: 1505, endPoint y: 530, distance: 304.1
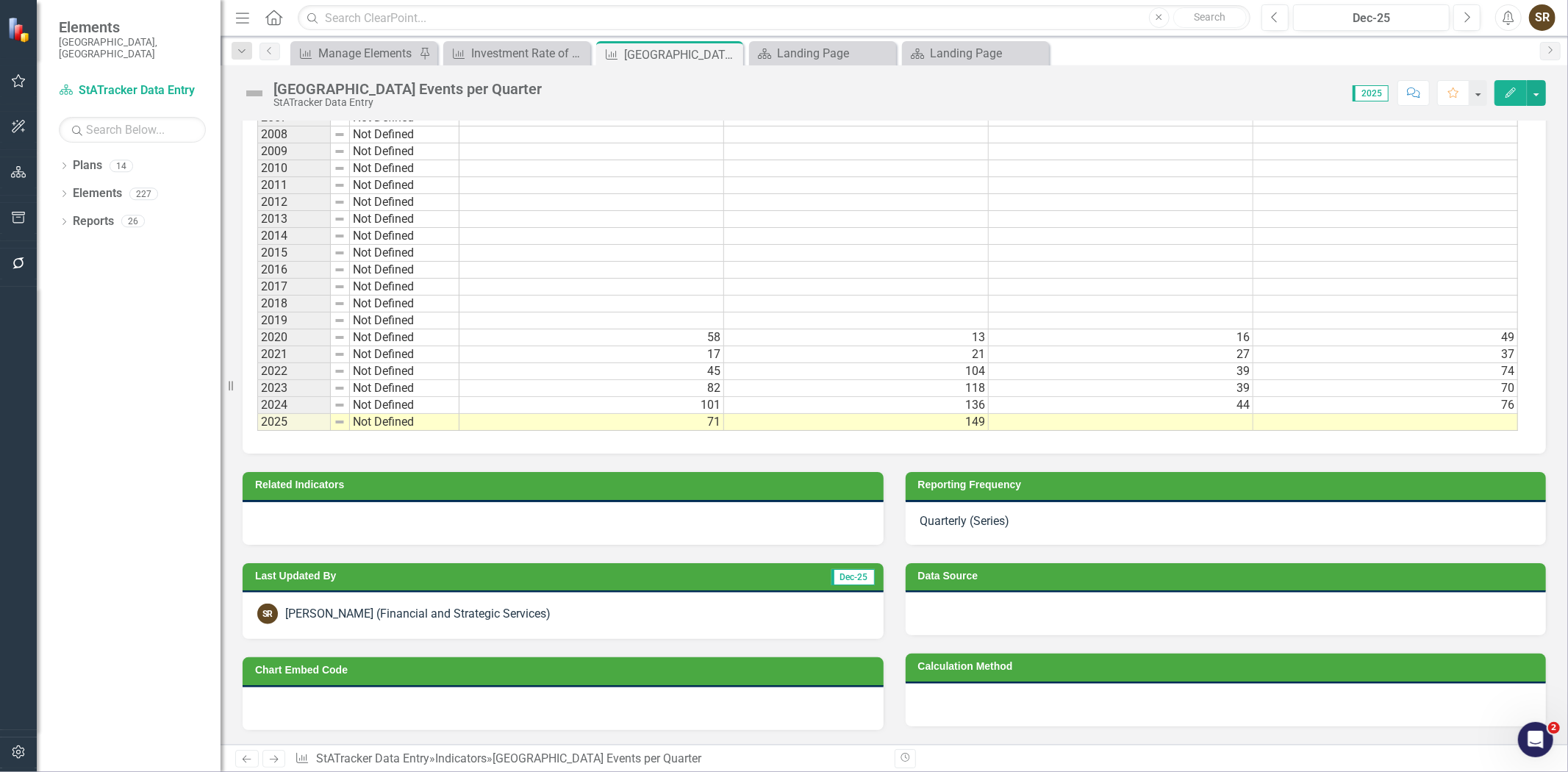
scroll to position [835, 0]
click at [1054, 524] on div "Quarterly (Series)" at bounding box center [1226, 523] width 641 height 42
click at [1506, 88] on icon "Edit" at bounding box center [1511, 92] width 13 height 10
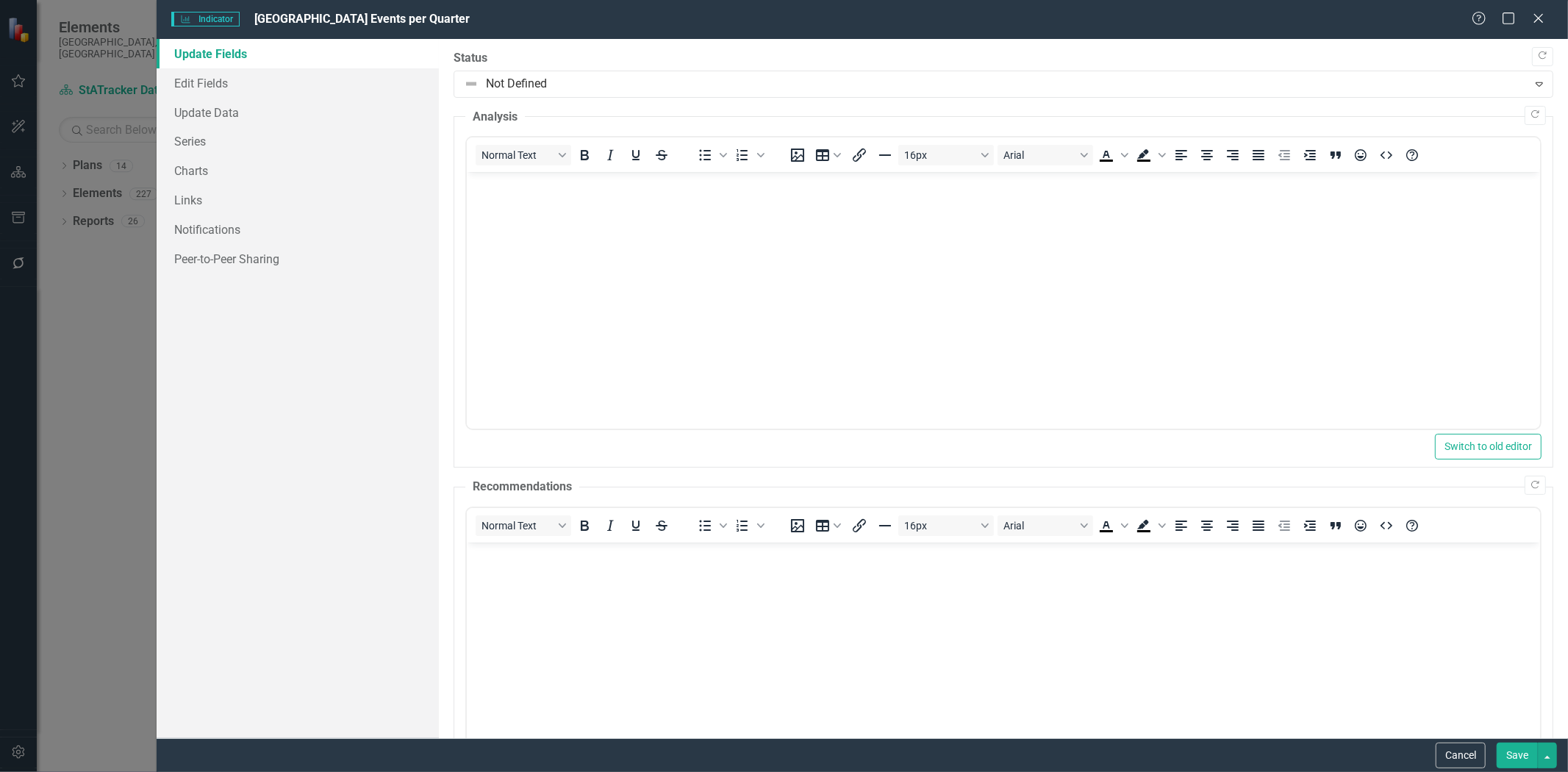
scroll to position [0, 0]
click at [196, 82] on link "Edit Fields" at bounding box center [298, 83] width 283 height 29
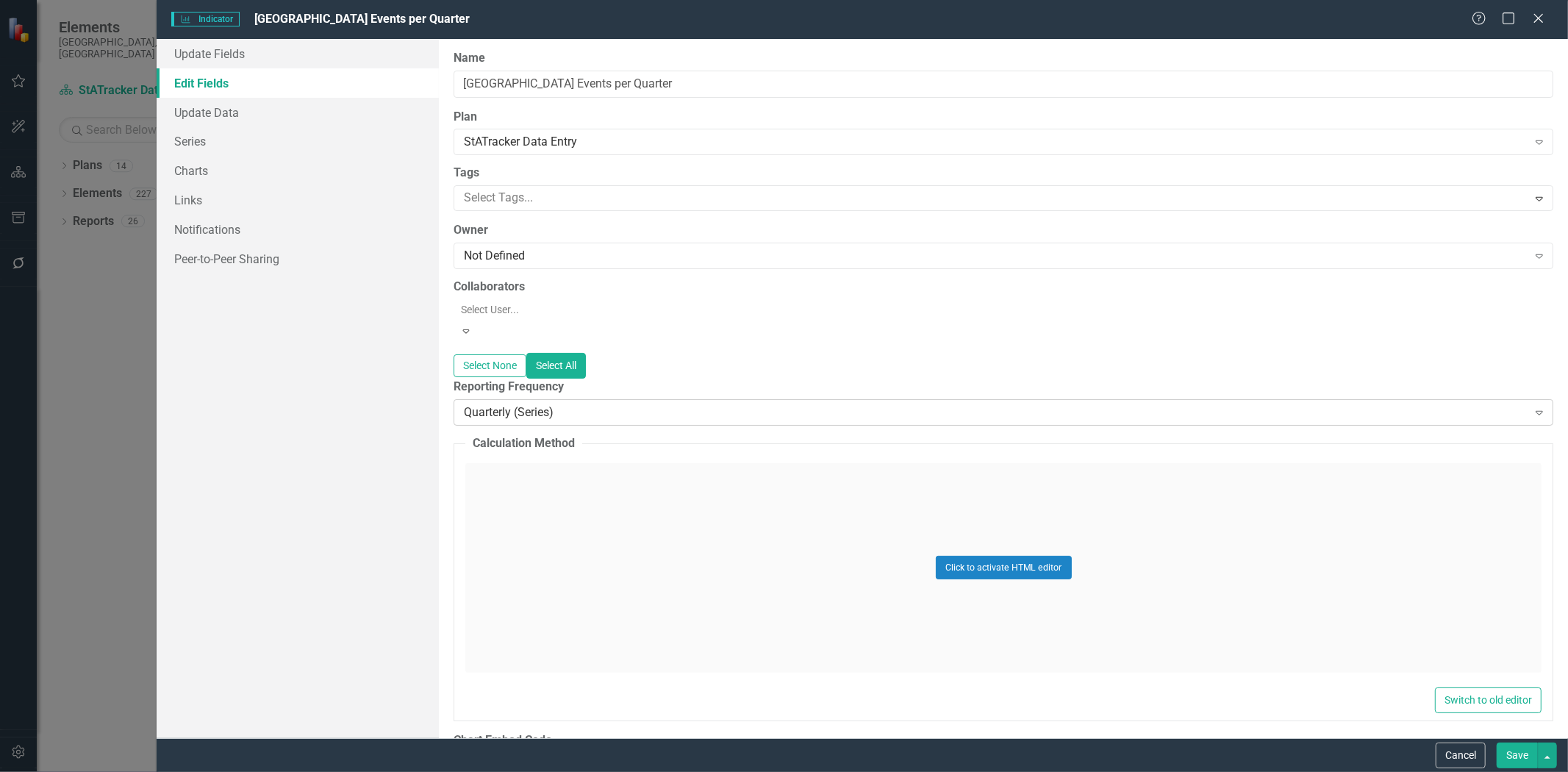
click at [619, 404] on div "Quarterly (Series)" at bounding box center [995, 412] width 1063 height 17
click at [1539, 24] on icon "Close" at bounding box center [1539, 18] width 19 height 14
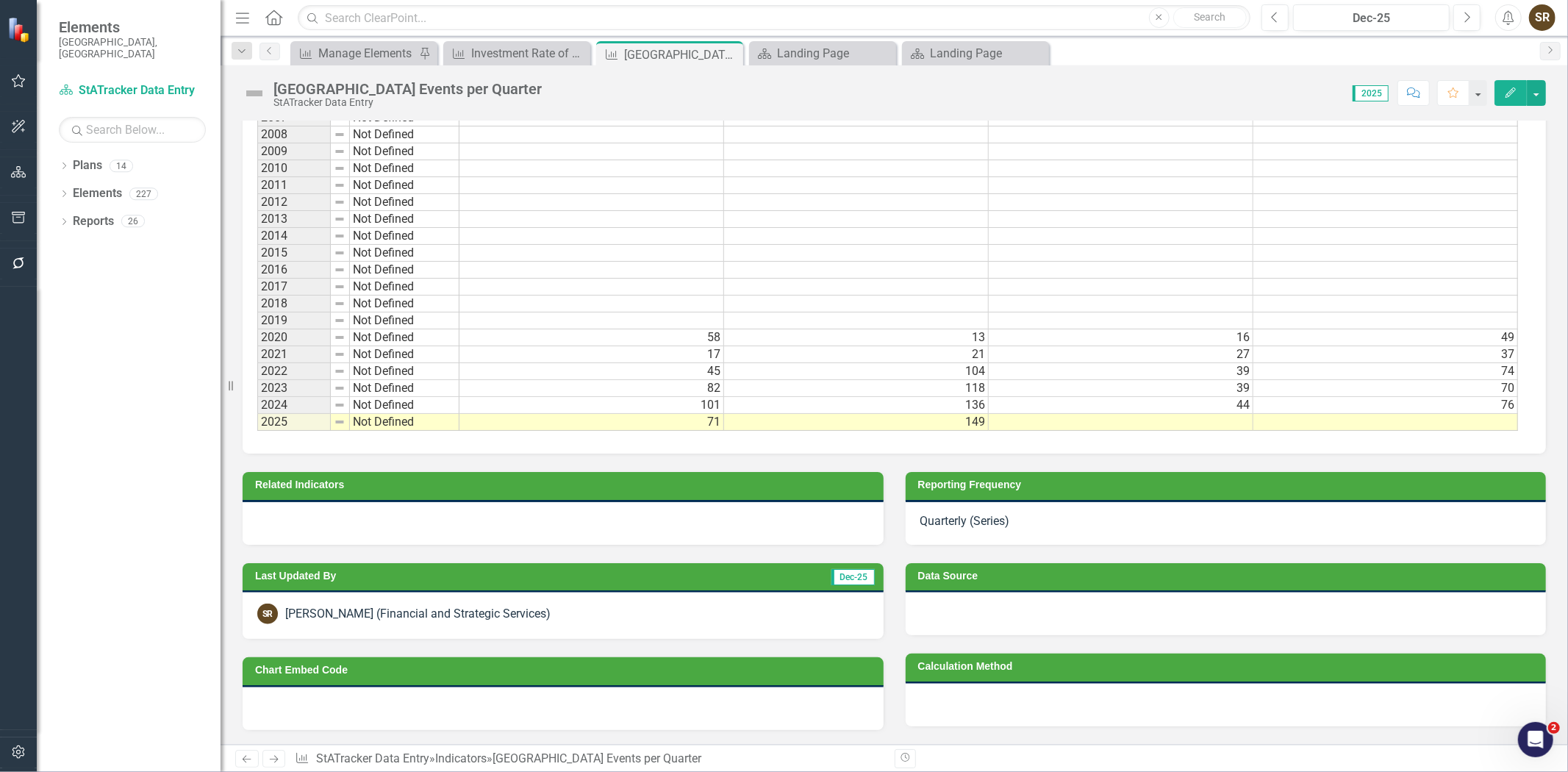
click at [1504, 93] on icon "Edit" at bounding box center [1511, 92] width 13 height 10
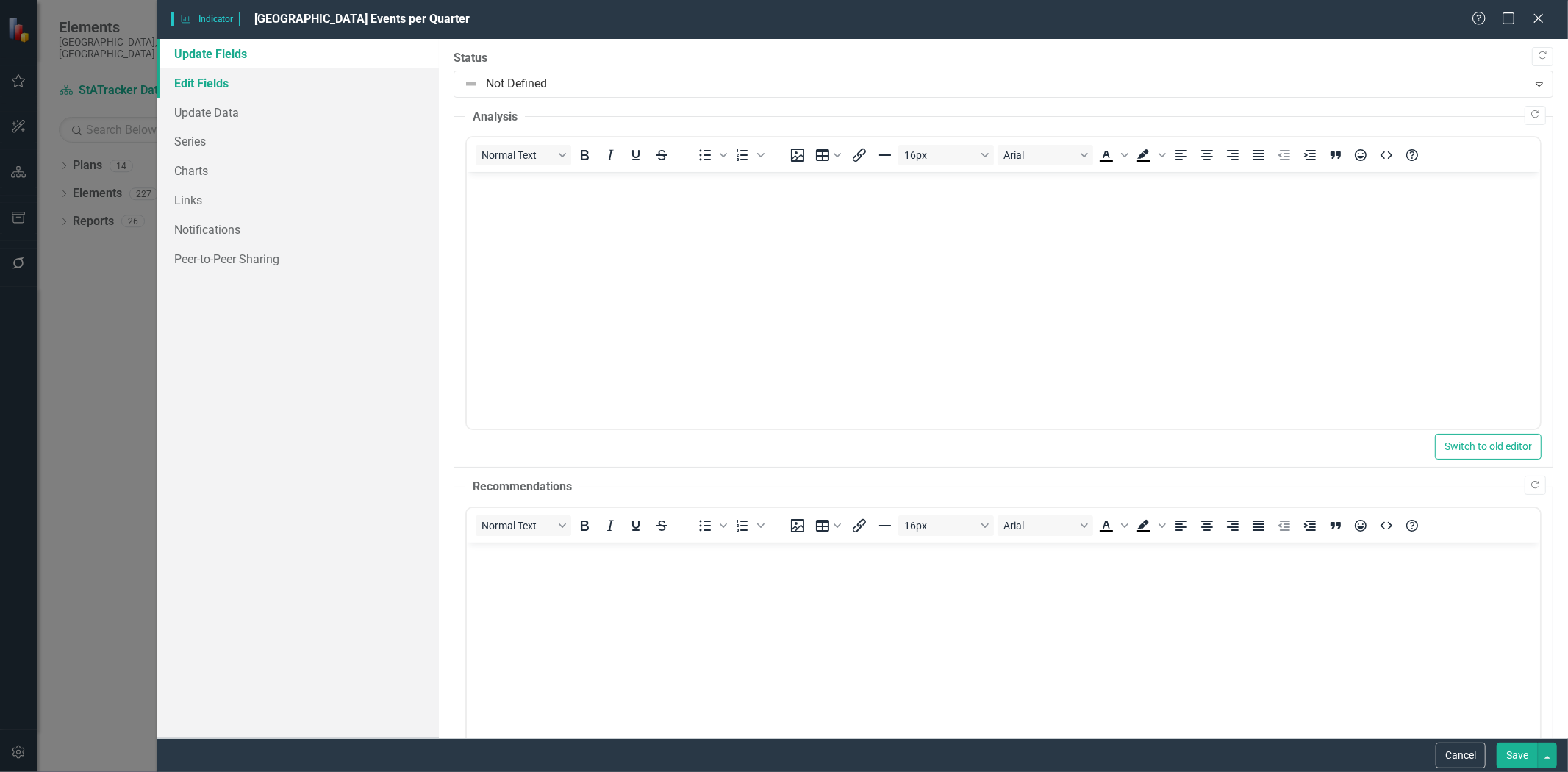
click at [206, 85] on link "Edit Fields" at bounding box center [298, 83] width 283 height 29
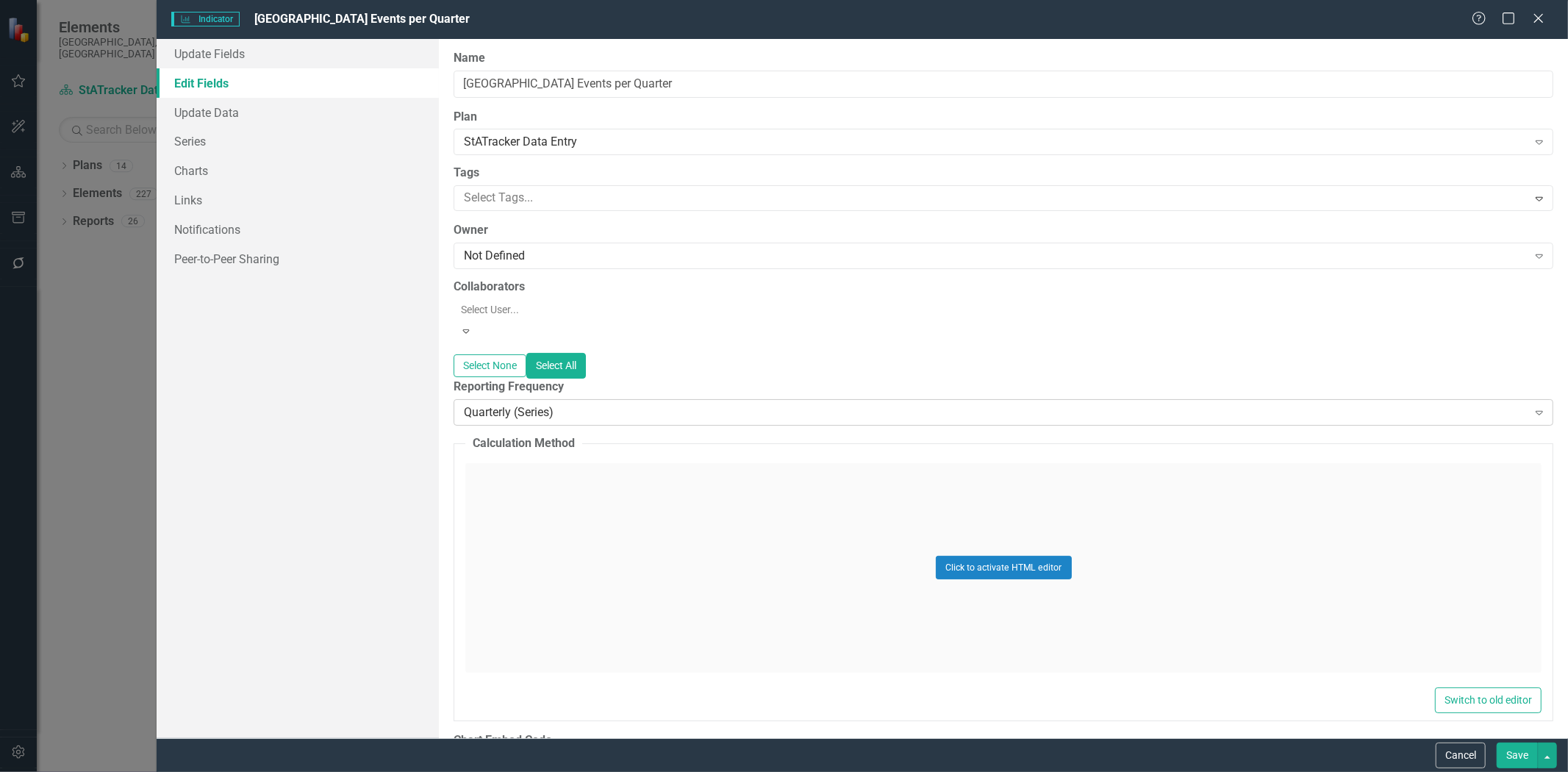
click at [578, 404] on div "Quarterly (Series)" at bounding box center [995, 412] width 1063 height 17
click at [582, 771] on div "All Periods" at bounding box center [784, 780] width 1568 height 17
click at [1510, 759] on button "Save" at bounding box center [1517, 754] width 41 height 25
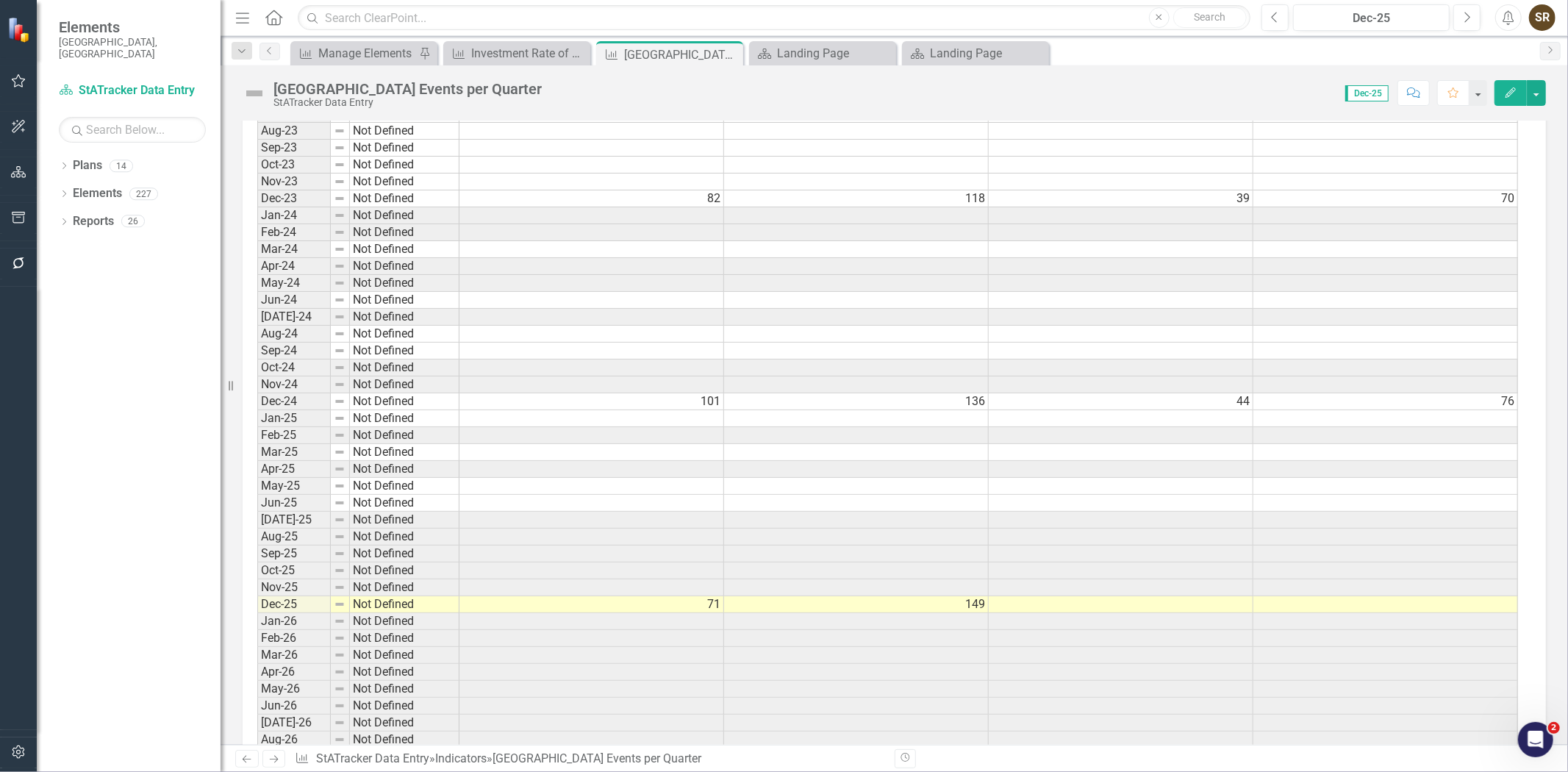
scroll to position [3008, 0]
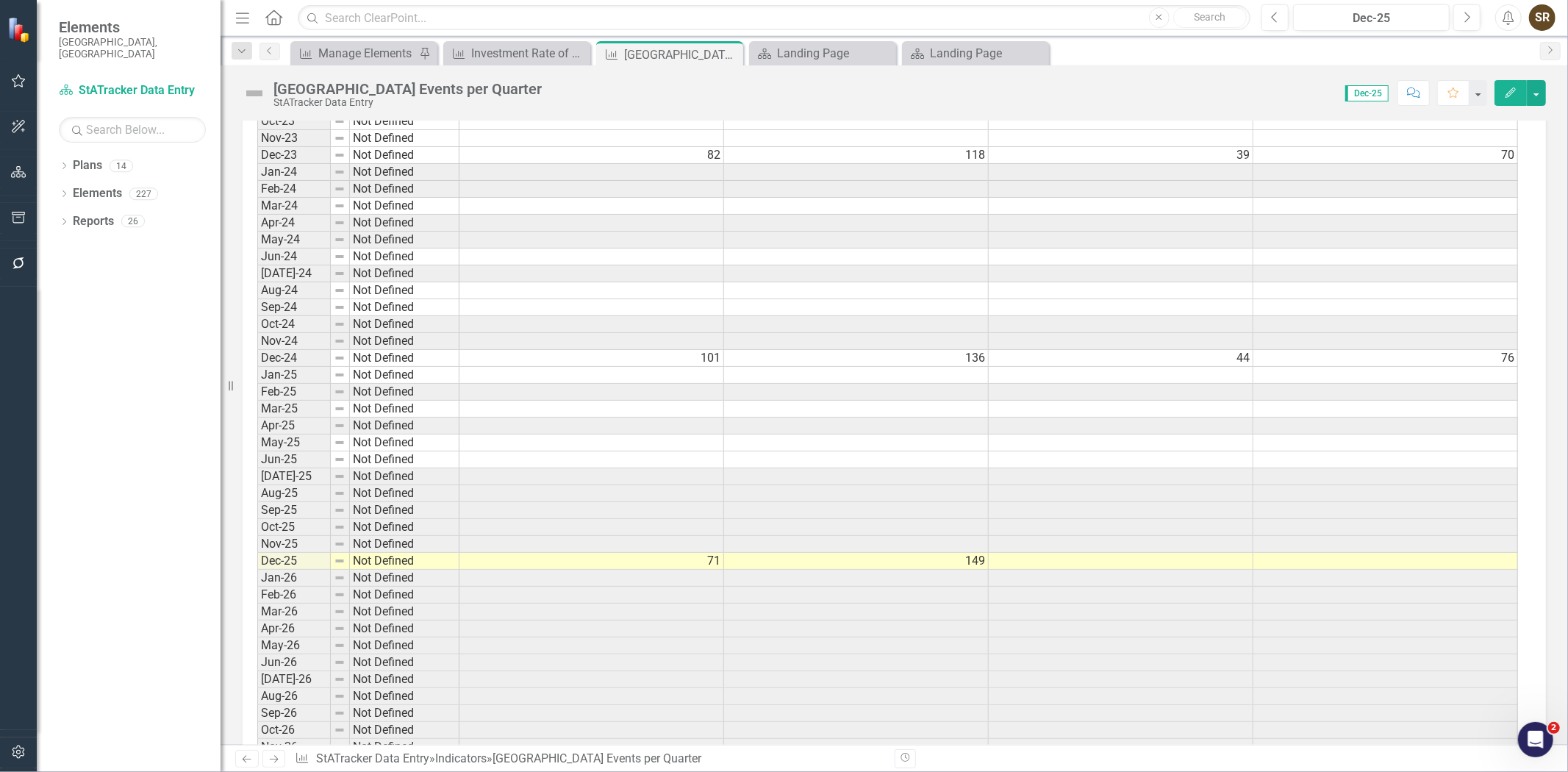
click at [1505, 92] on icon "Edit" at bounding box center [1511, 92] width 13 height 10
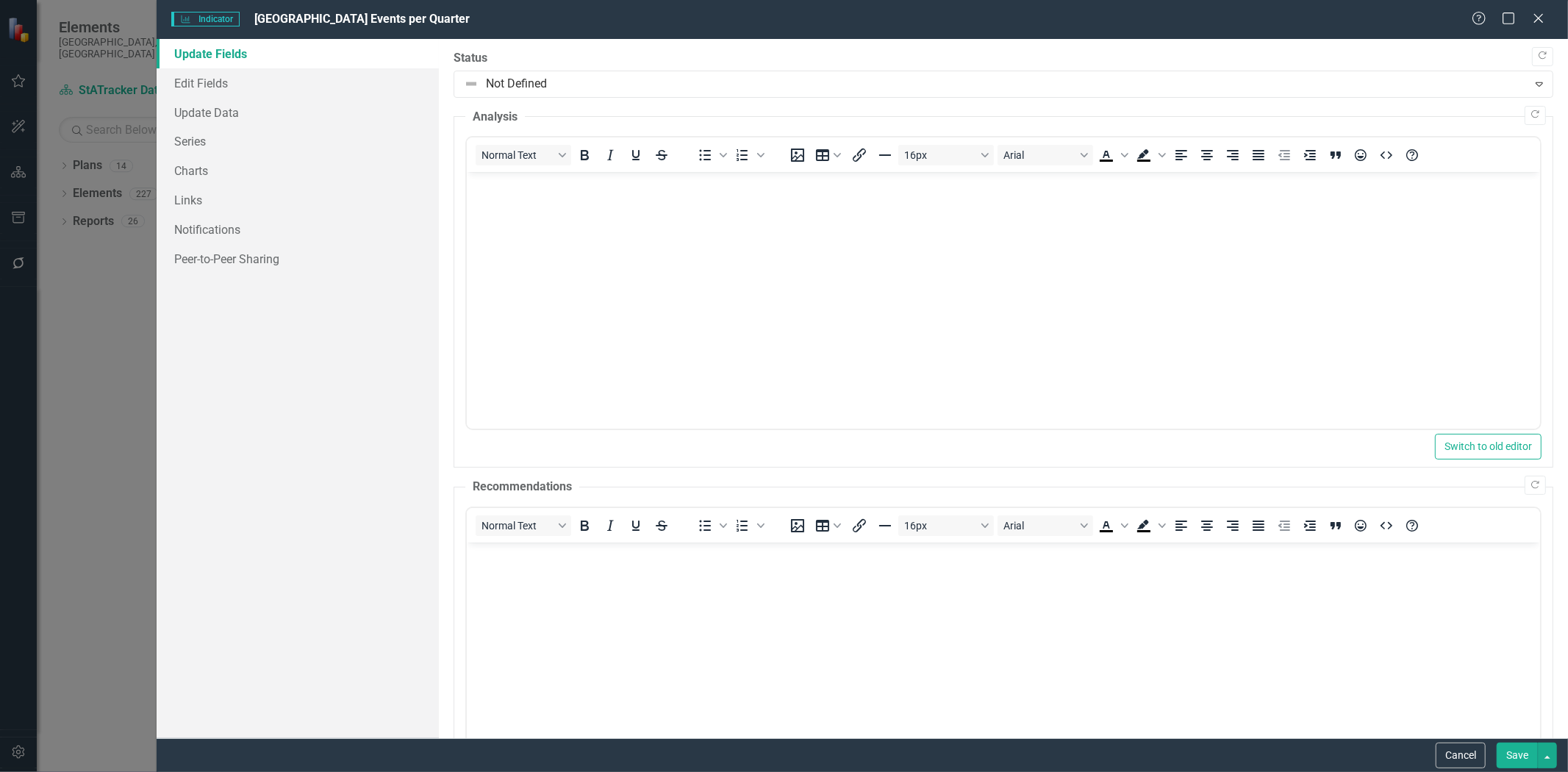
scroll to position [0, 0]
click at [194, 166] on link "Charts" at bounding box center [298, 170] width 283 height 29
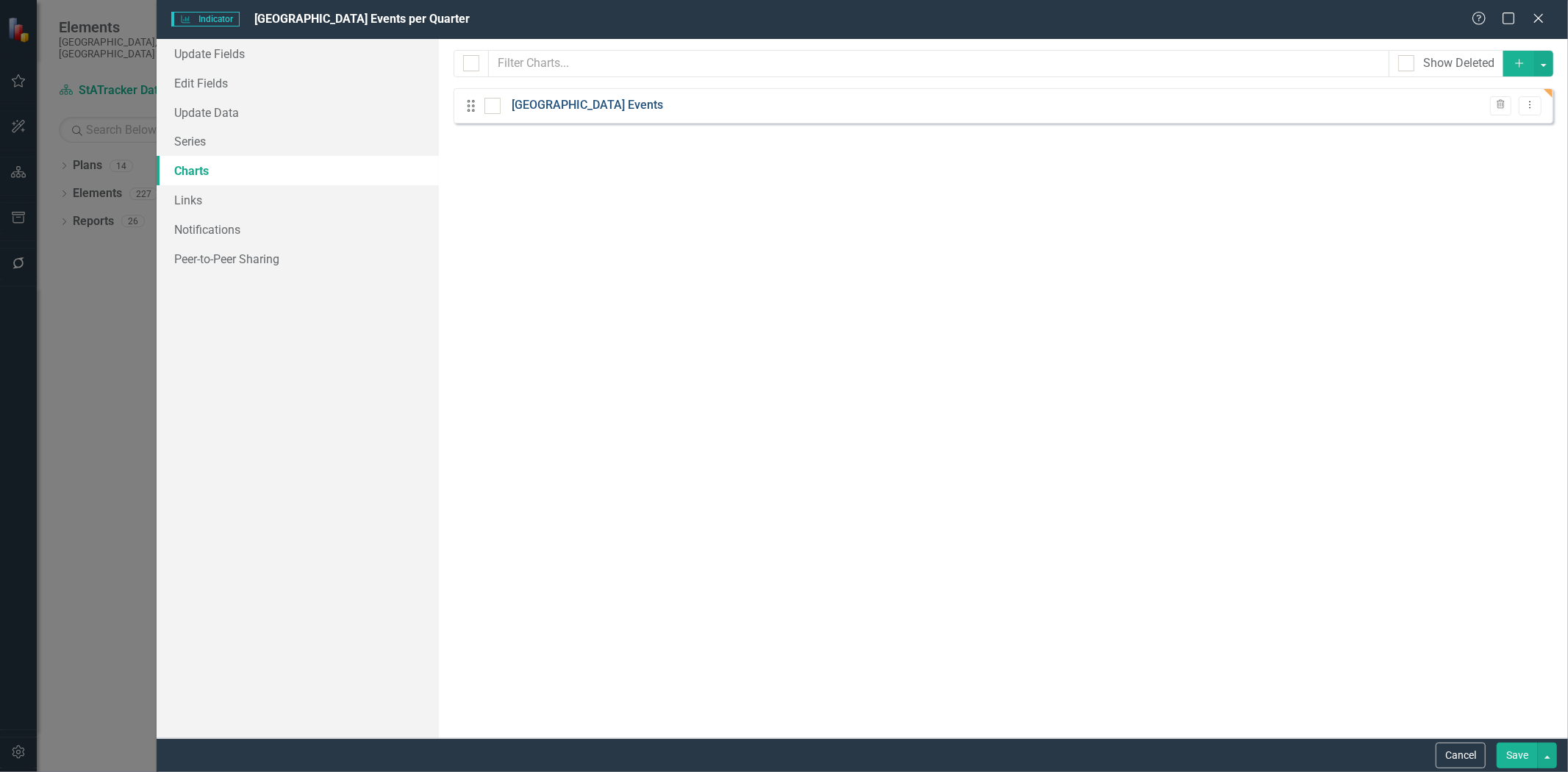
click at [516, 105] on link "Arden Theatre Events" at bounding box center [587, 105] width 152 height 17
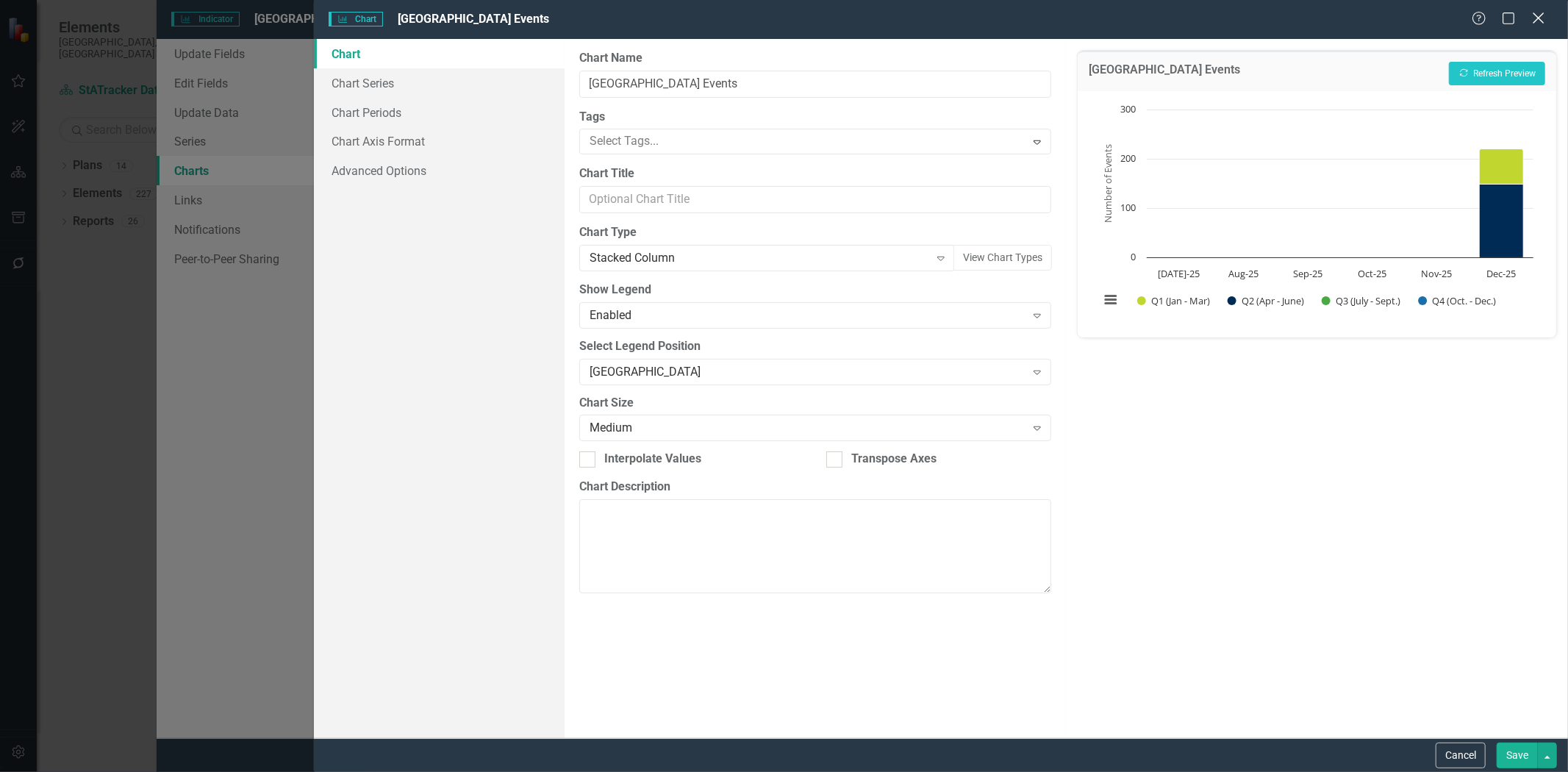
click at [1535, 21] on icon "Close" at bounding box center [1539, 18] width 19 height 14
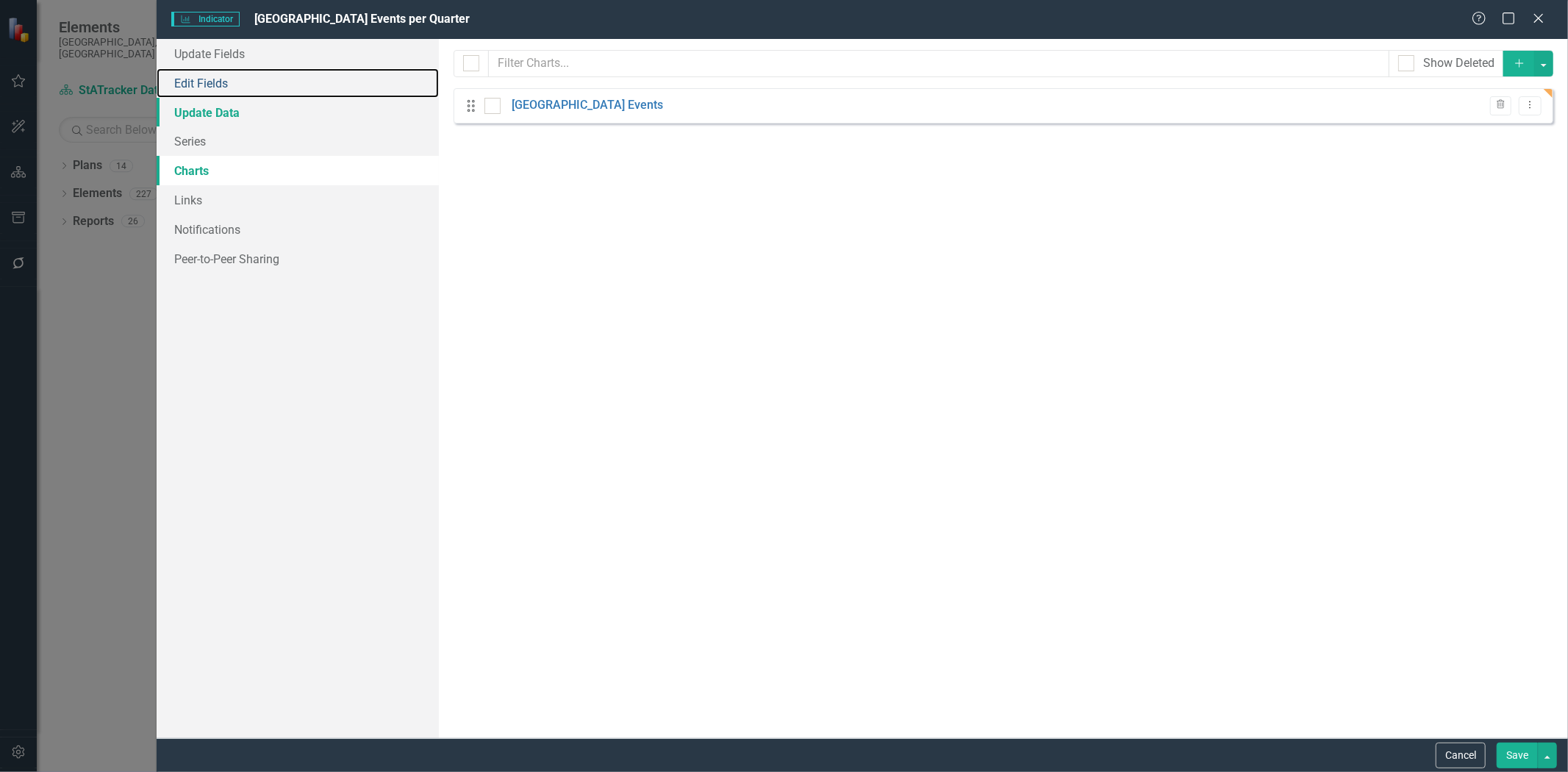
click at [226, 84] on link "Edit Fields" at bounding box center [298, 83] width 283 height 29
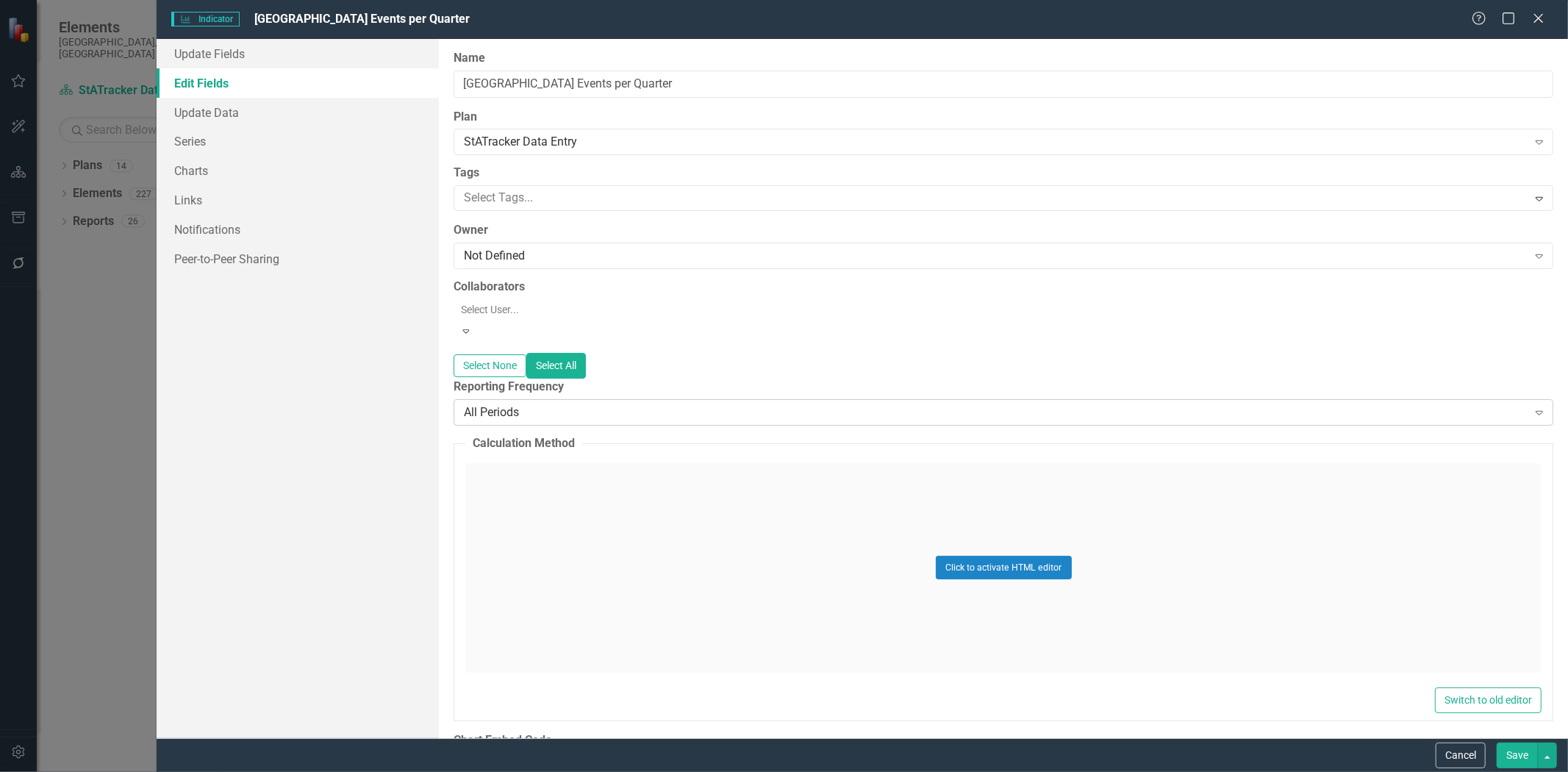
click at [582, 406] on div "All Periods" at bounding box center [995, 412] width 1063 height 17
click at [1513, 754] on button "Save" at bounding box center [1517, 754] width 41 height 25
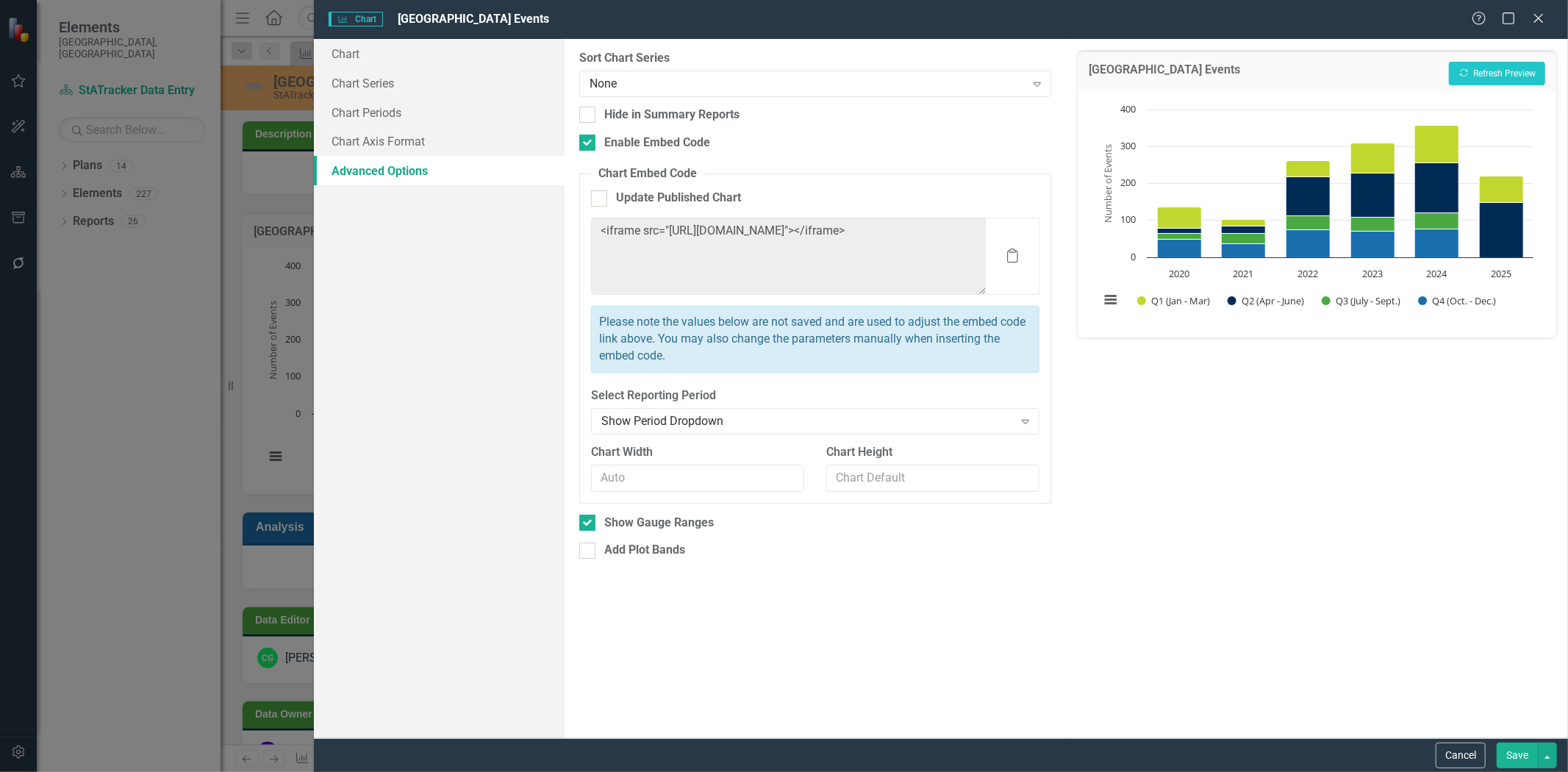
click at [1498, 753] on button "Save" at bounding box center [1517, 754] width 41 height 25
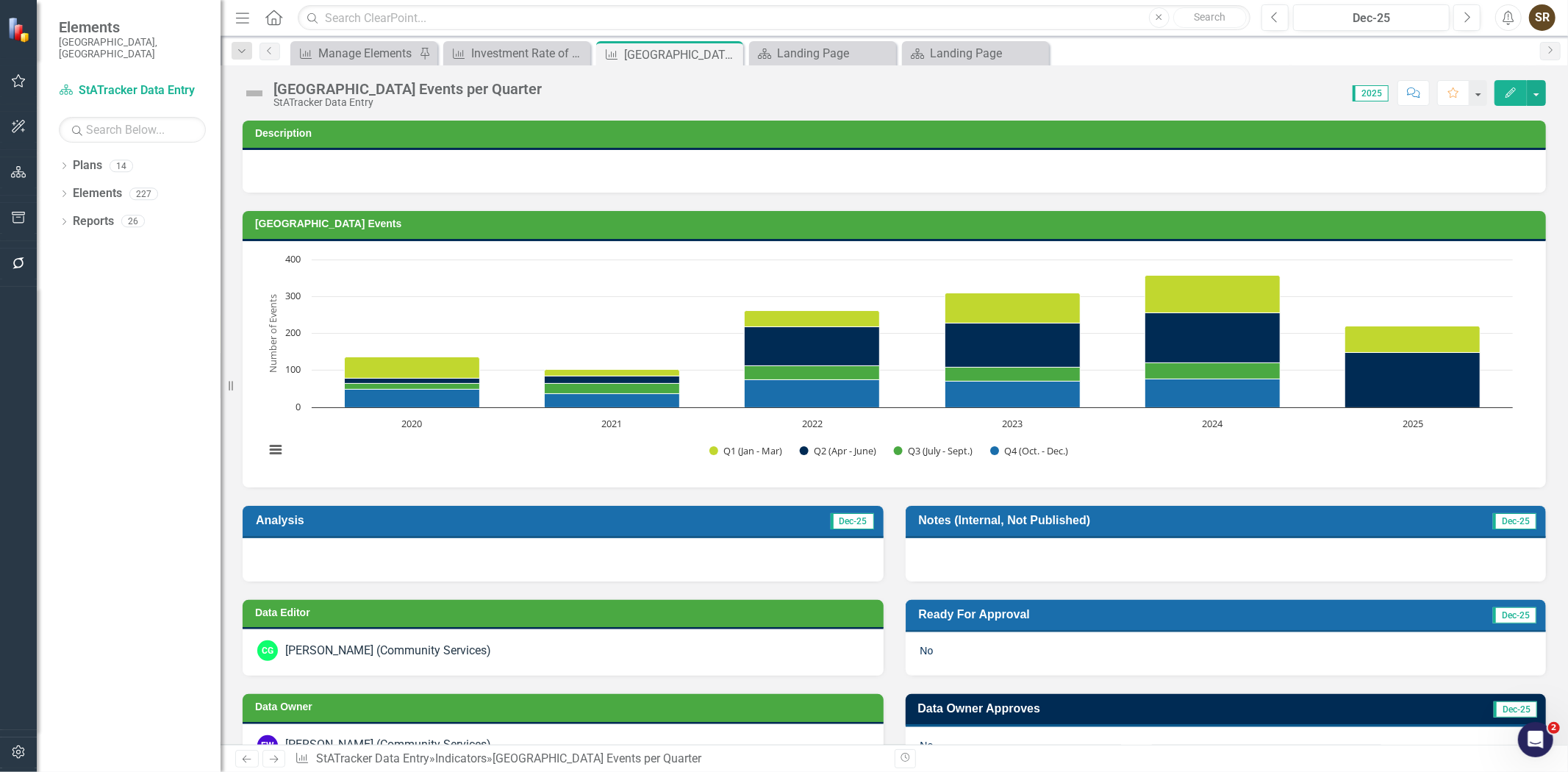
click at [1509, 101] on button "Edit" at bounding box center [1511, 92] width 32 height 25
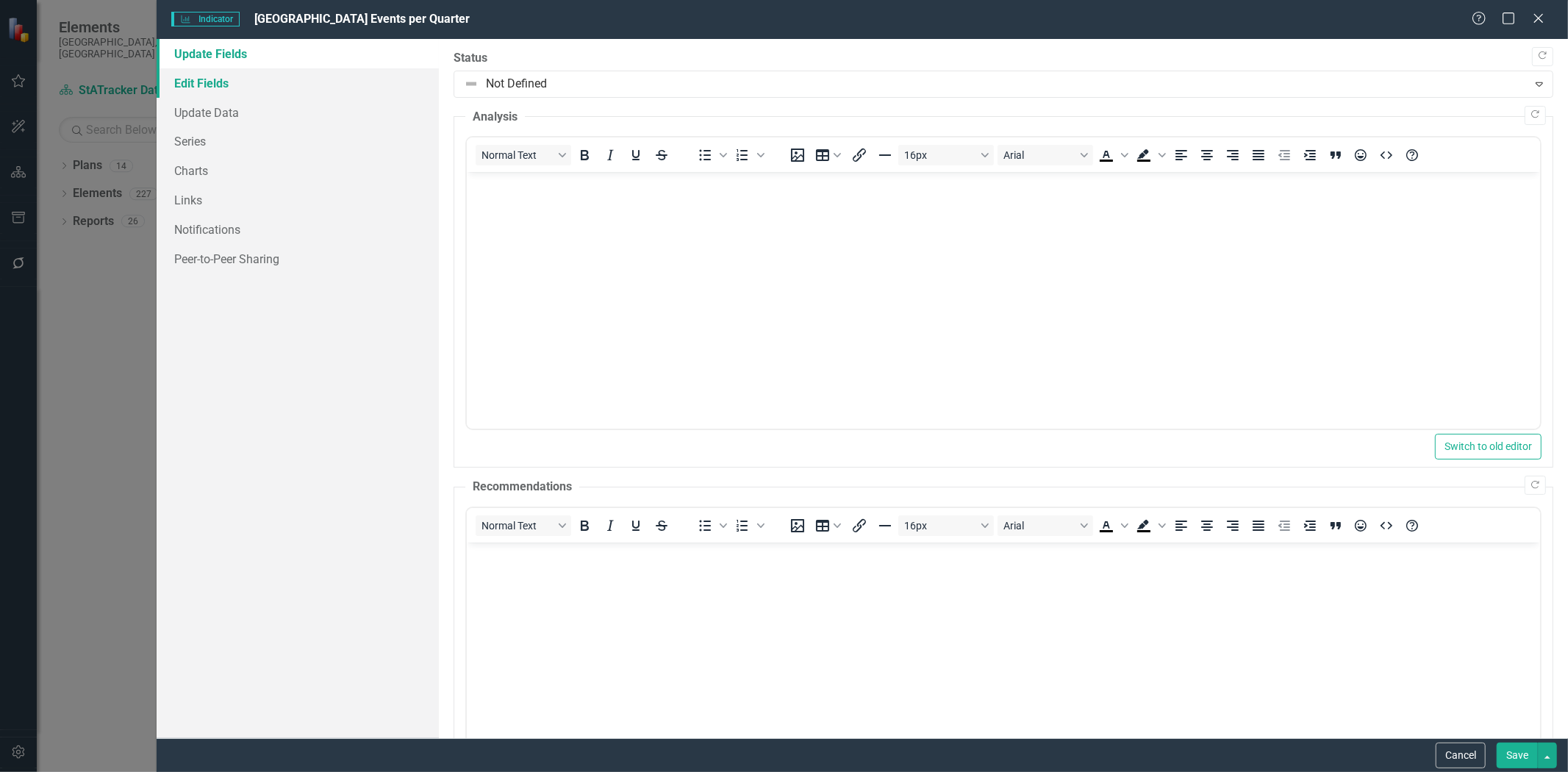
click at [239, 88] on link "Edit Fields" at bounding box center [298, 83] width 283 height 29
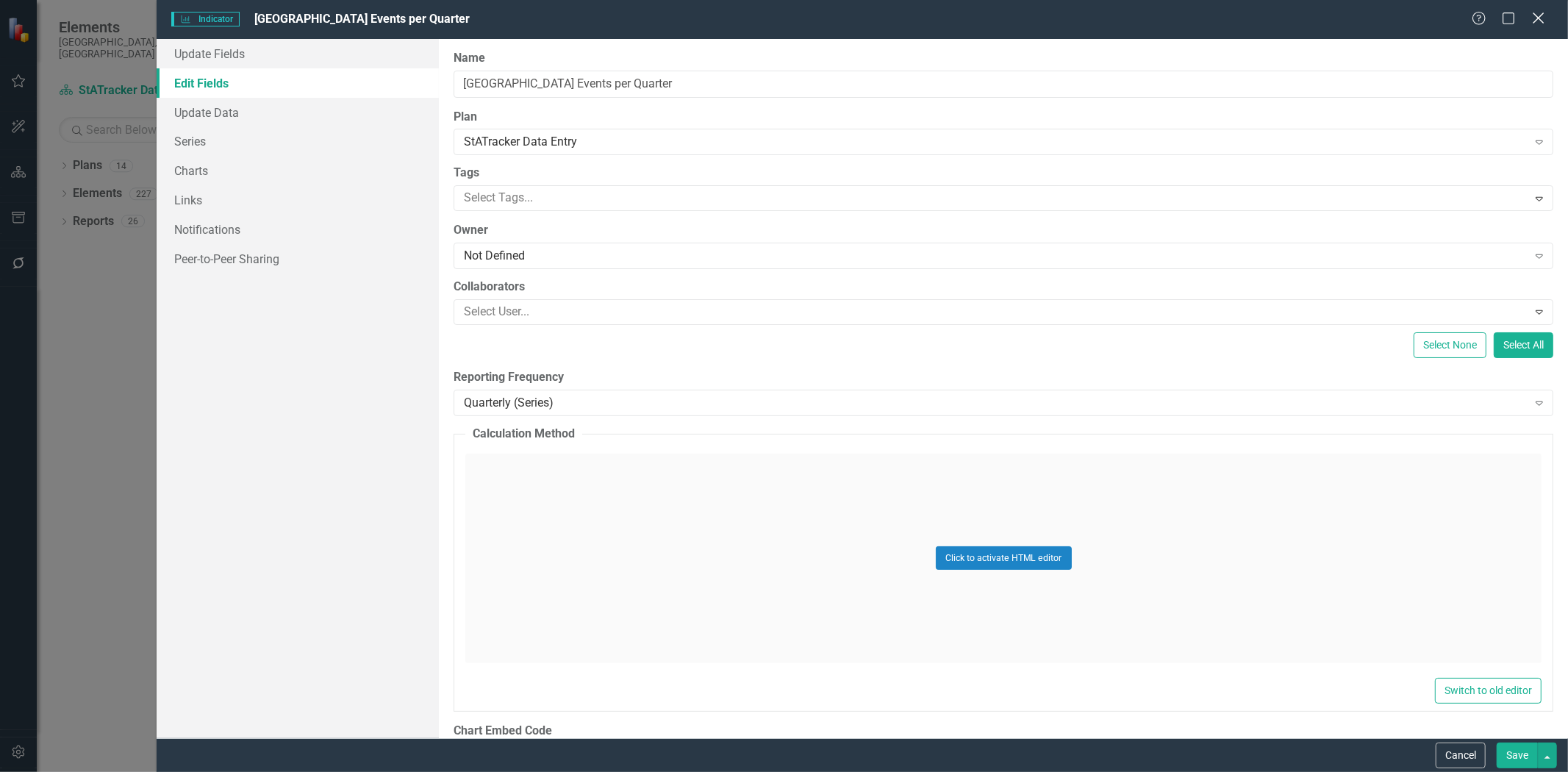
click at [1533, 25] on icon "Close" at bounding box center [1539, 18] width 19 height 14
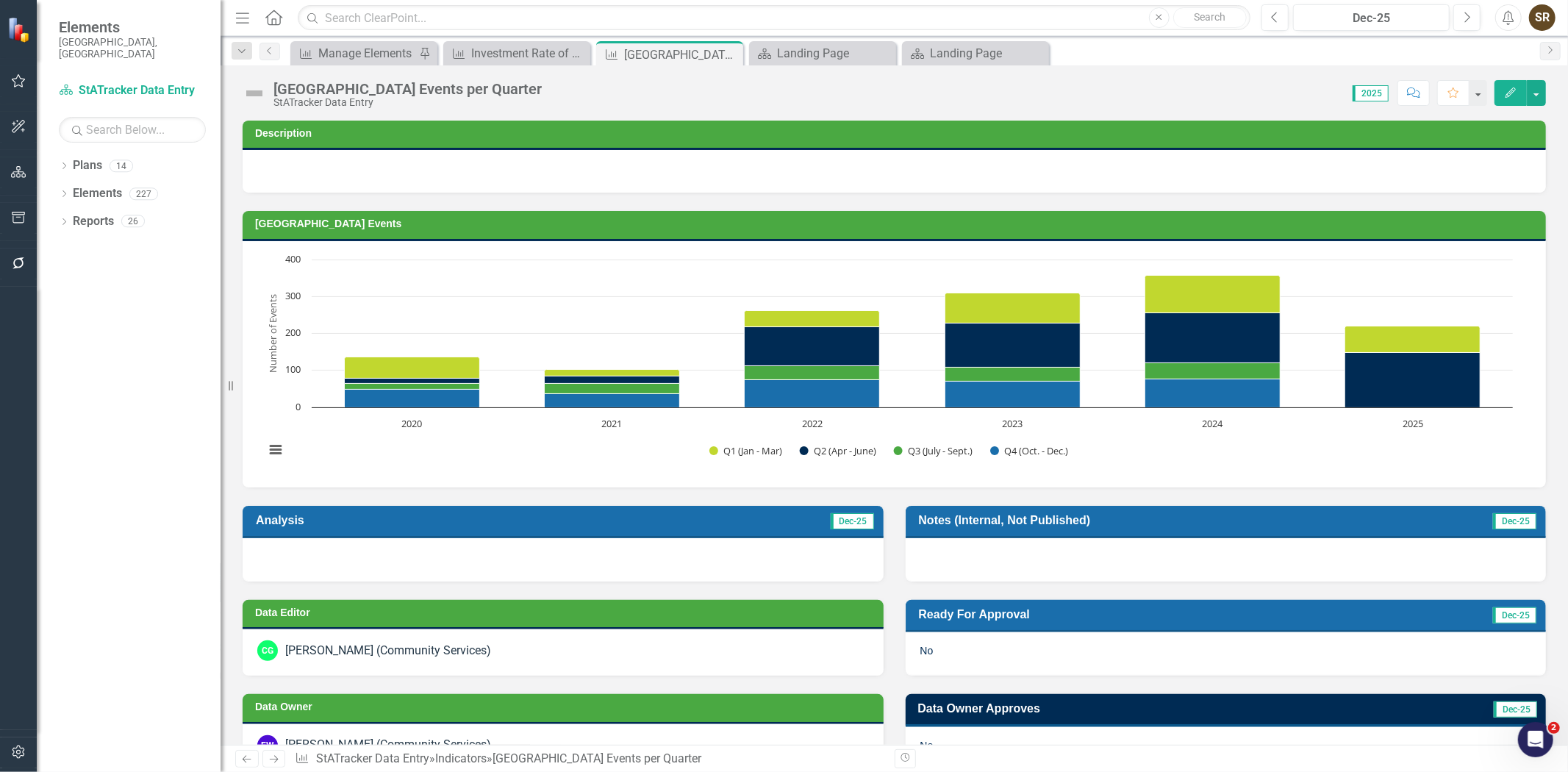
click at [1510, 96] on icon "Edit" at bounding box center [1511, 92] width 13 height 10
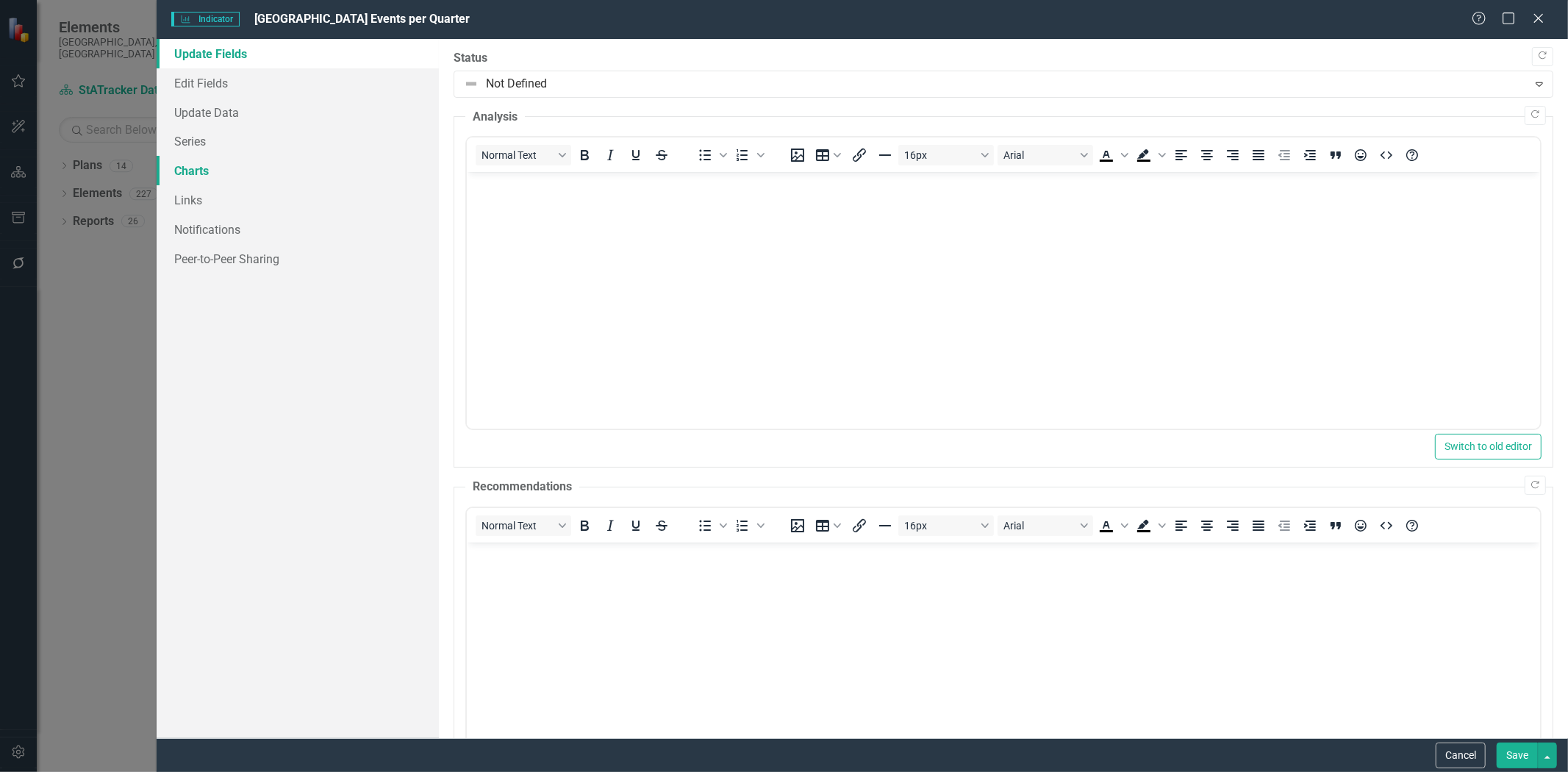
click at [217, 179] on link "Charts" at bounding box center [298, 170] width 283 height 29
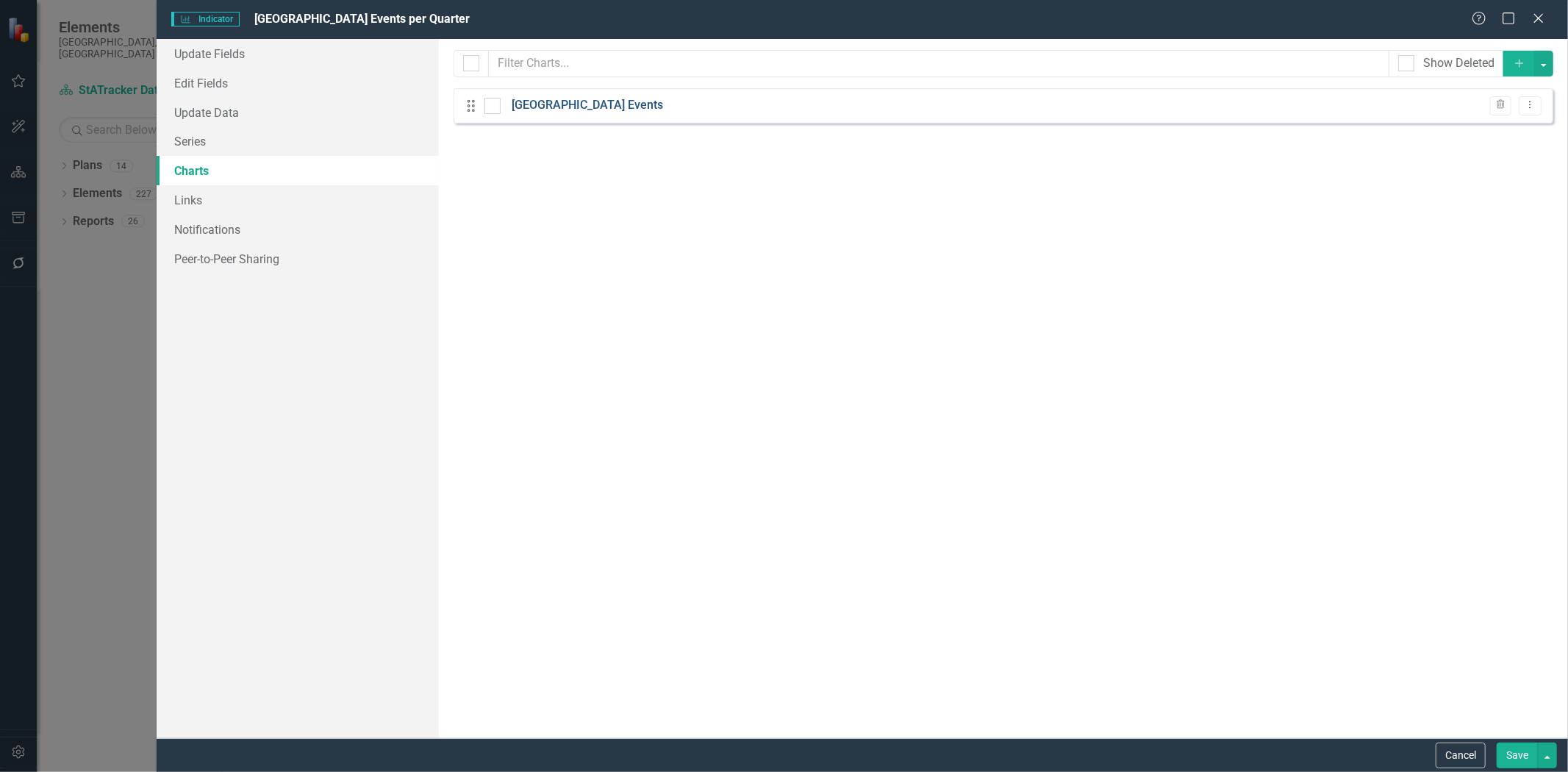
click at [553, 112] on link "[GEOGRAPHIC_DATA] Events" at bounding box center [587, 105] width 152 height 17
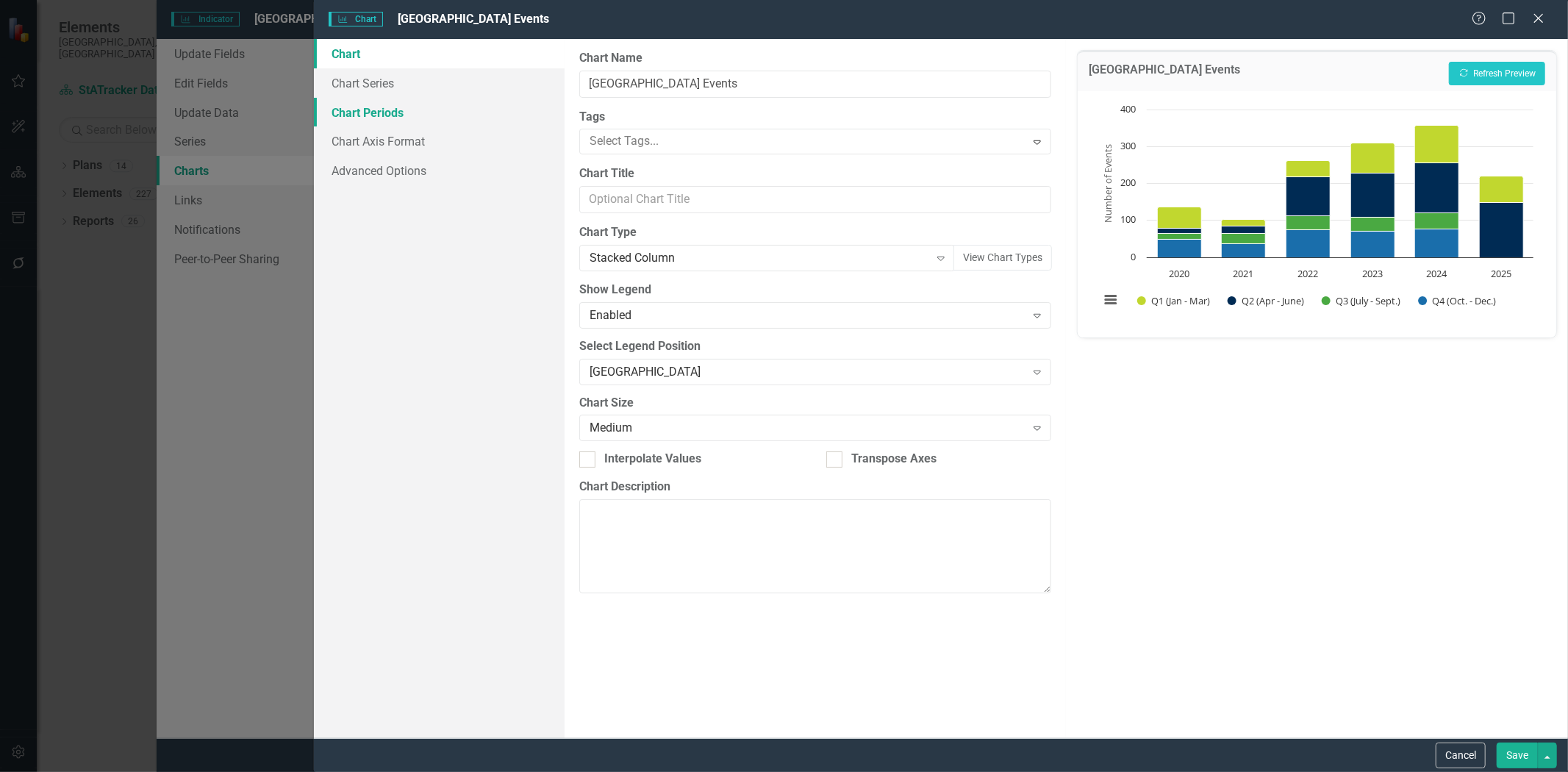
click at [364, 115] on link "Chart Periods" at bounding box center [439, 112] width 251 height 29
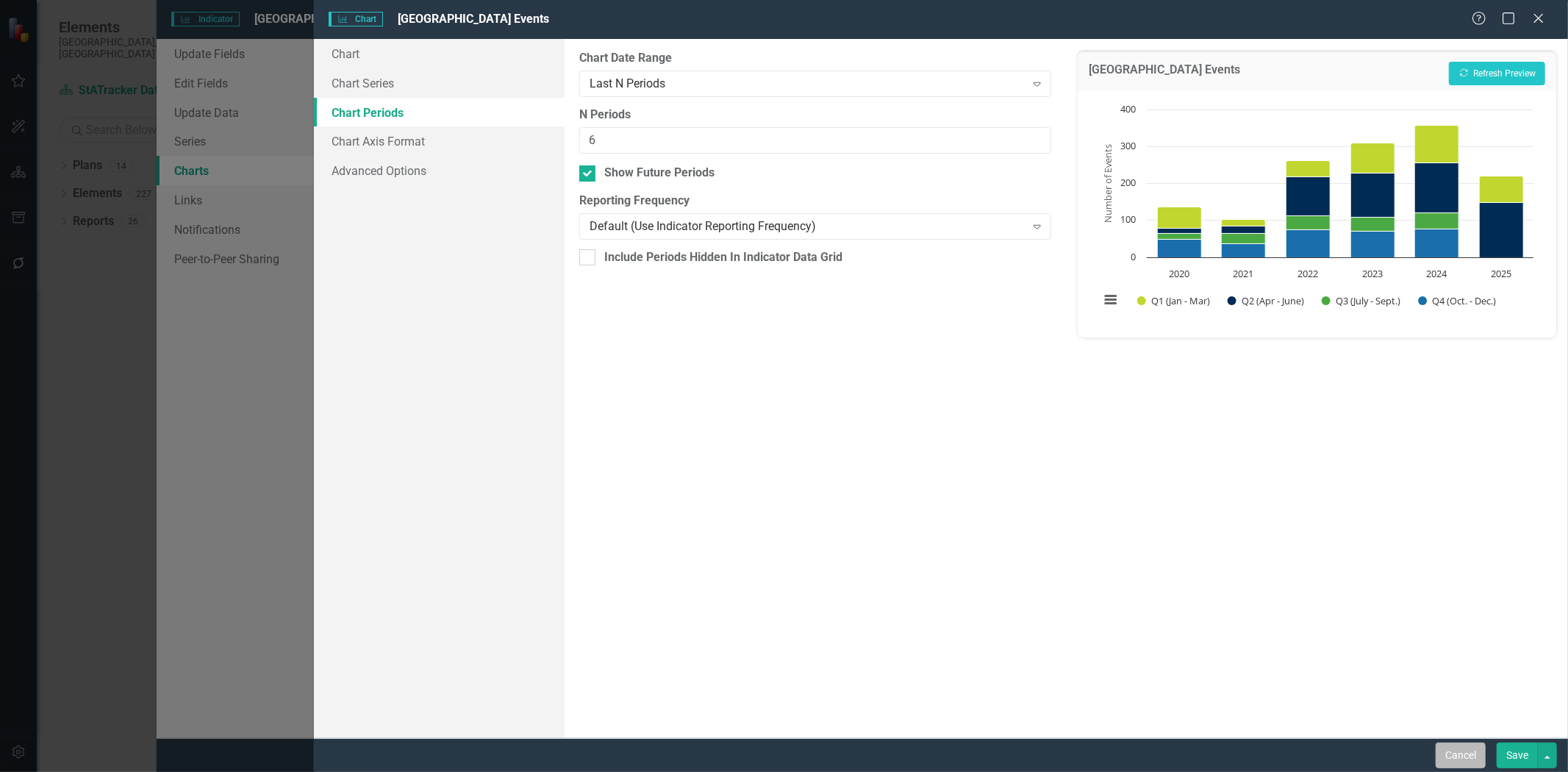
click at [1449, 753] on button "Cancel" at bounding box center [1461, 754] width 50 height 25
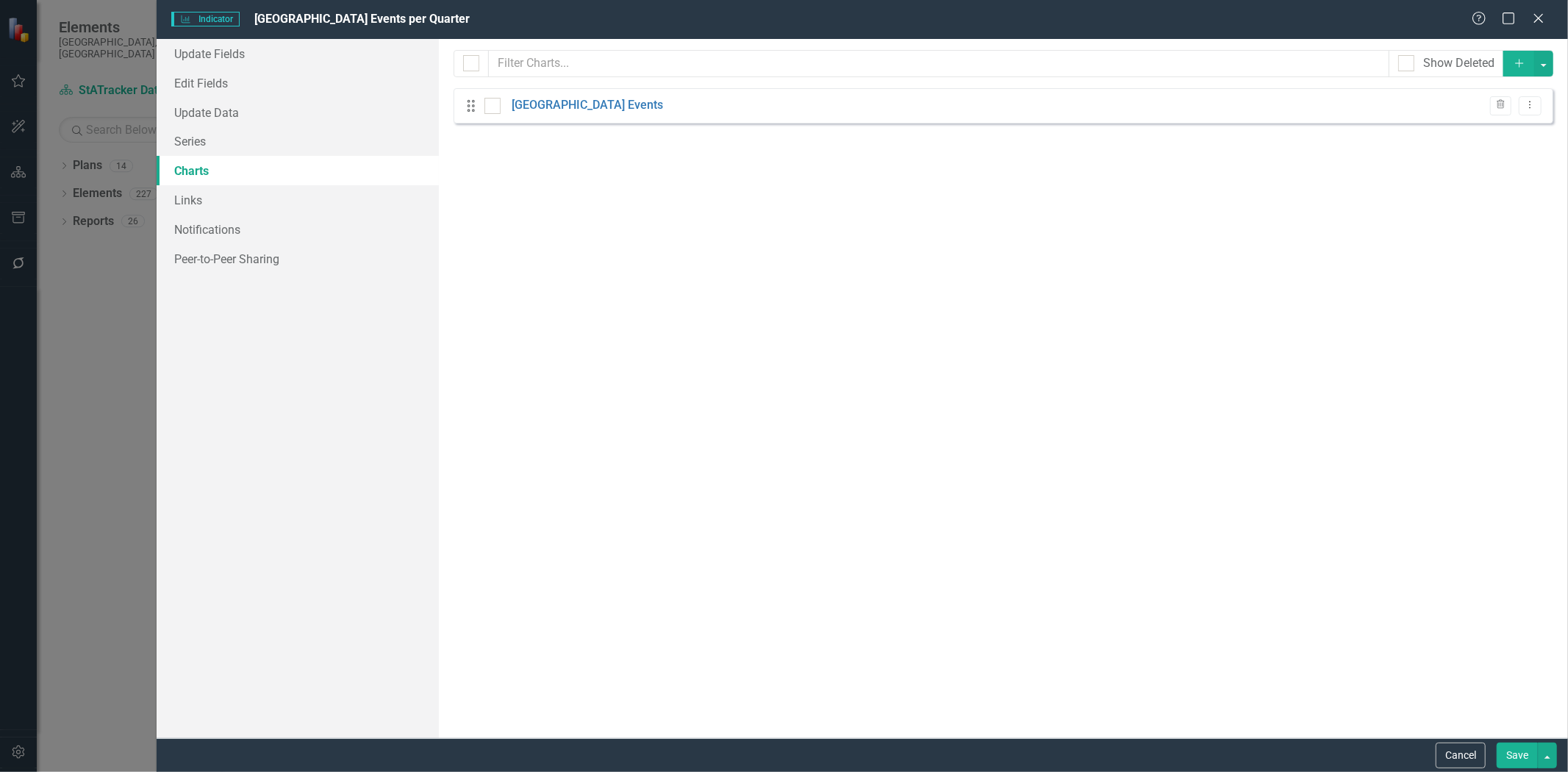
click at [1449, 753] on button "Cancel" at bounding box center [1461, 754] width 50 height 25
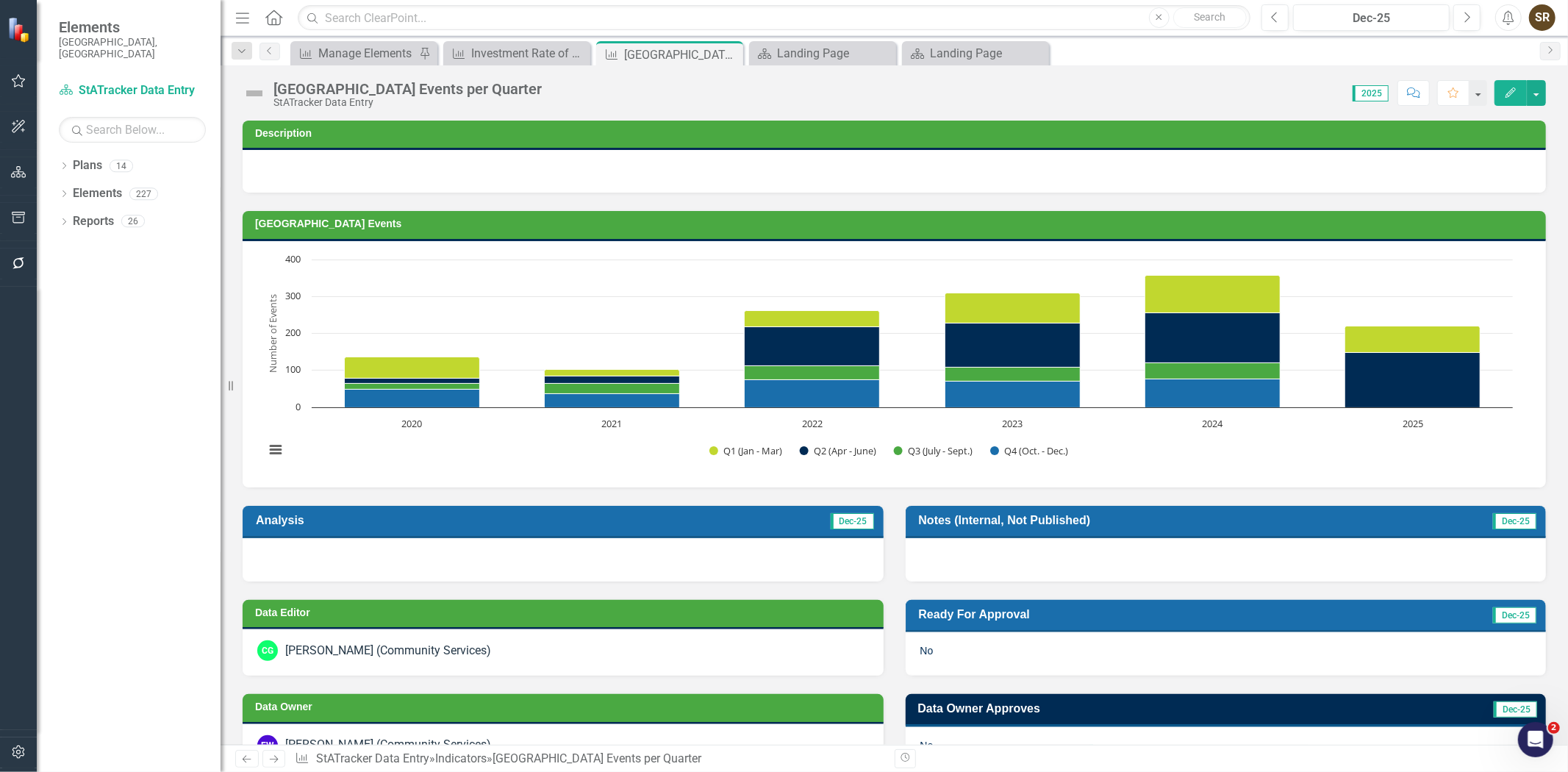
drag, startPoint x: 1557, startPoint y: 268, endPoint x: 1530, endPoint y: 560, distance: 293.2
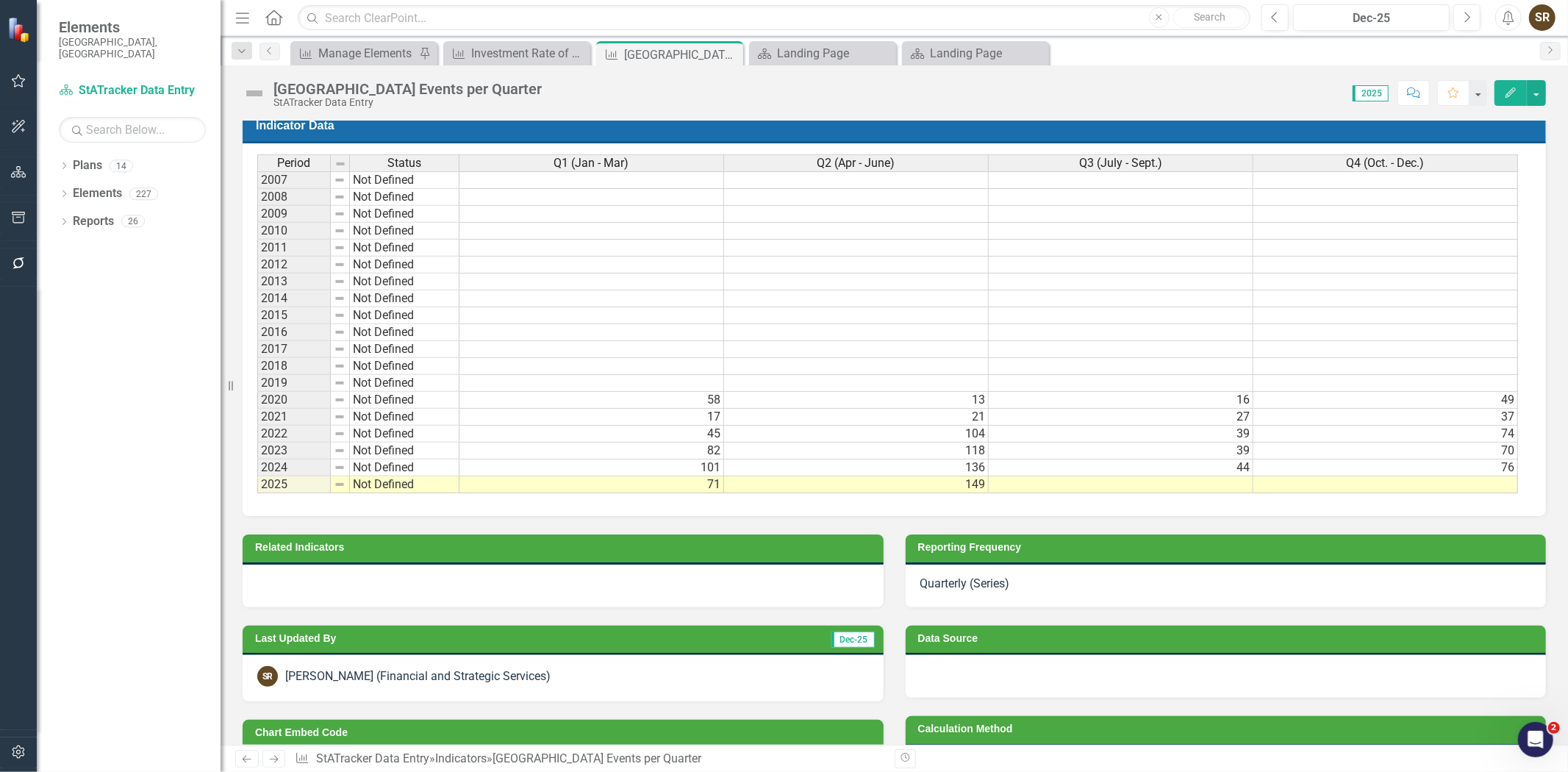
scroll to position [770, 0]
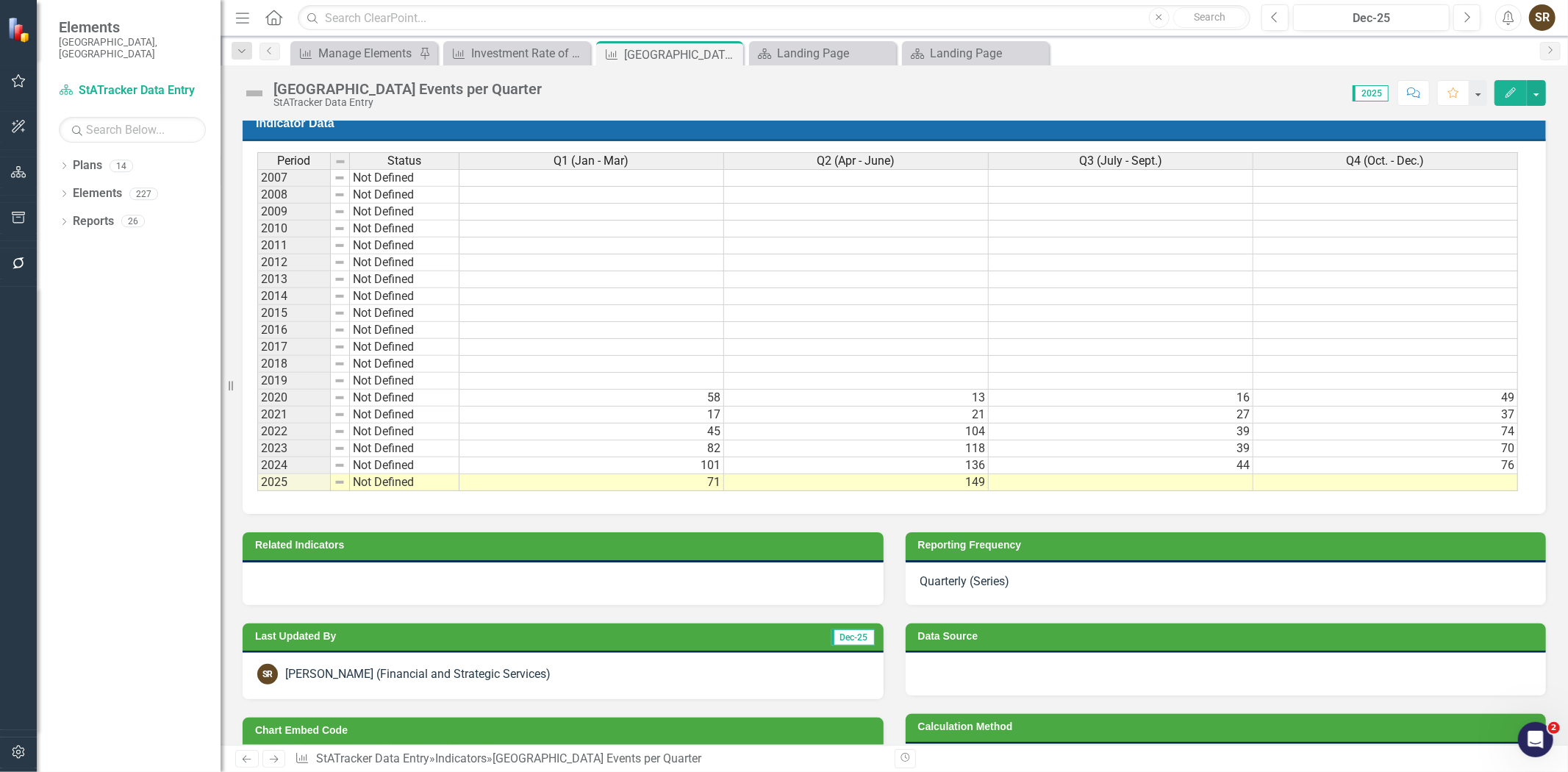
click at [691, 481] on td "71" at bounding box center [591, 483] width 265 height 17
type textarea "71"
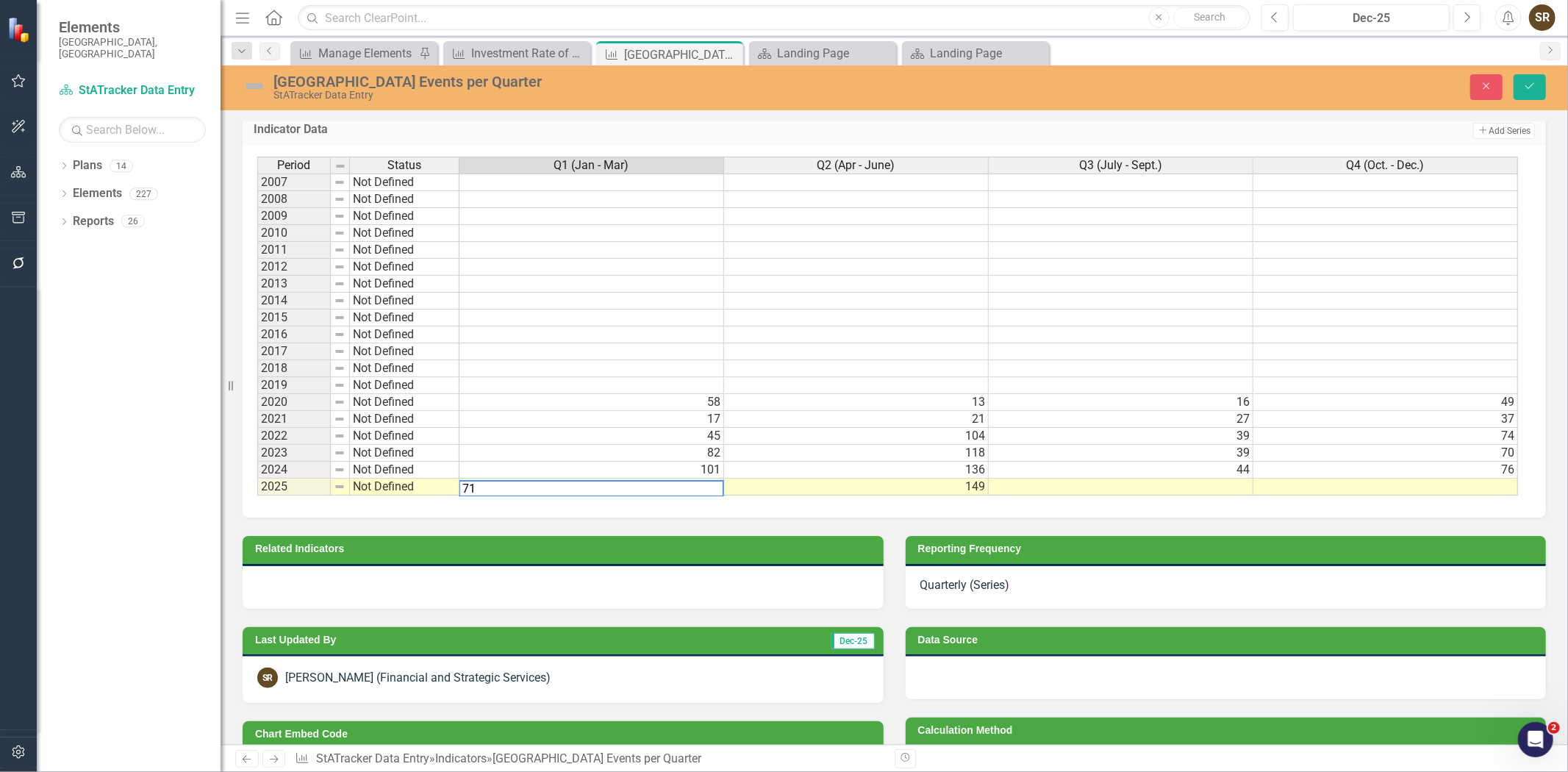
scroll to position [1, 0]
drag, startPoint x: 632, startPoint y: 488, endPoint x: 417, endPoint y: 483, distance: 215.1
click at [417, 483] on div "Period Status Q1 (Jan - Mar) Q2 (Apr - June) Q3 (July - Sept.) Q4 (Oct. - Dec.)…" at bounding box center [888, 326] width 1263 height 340
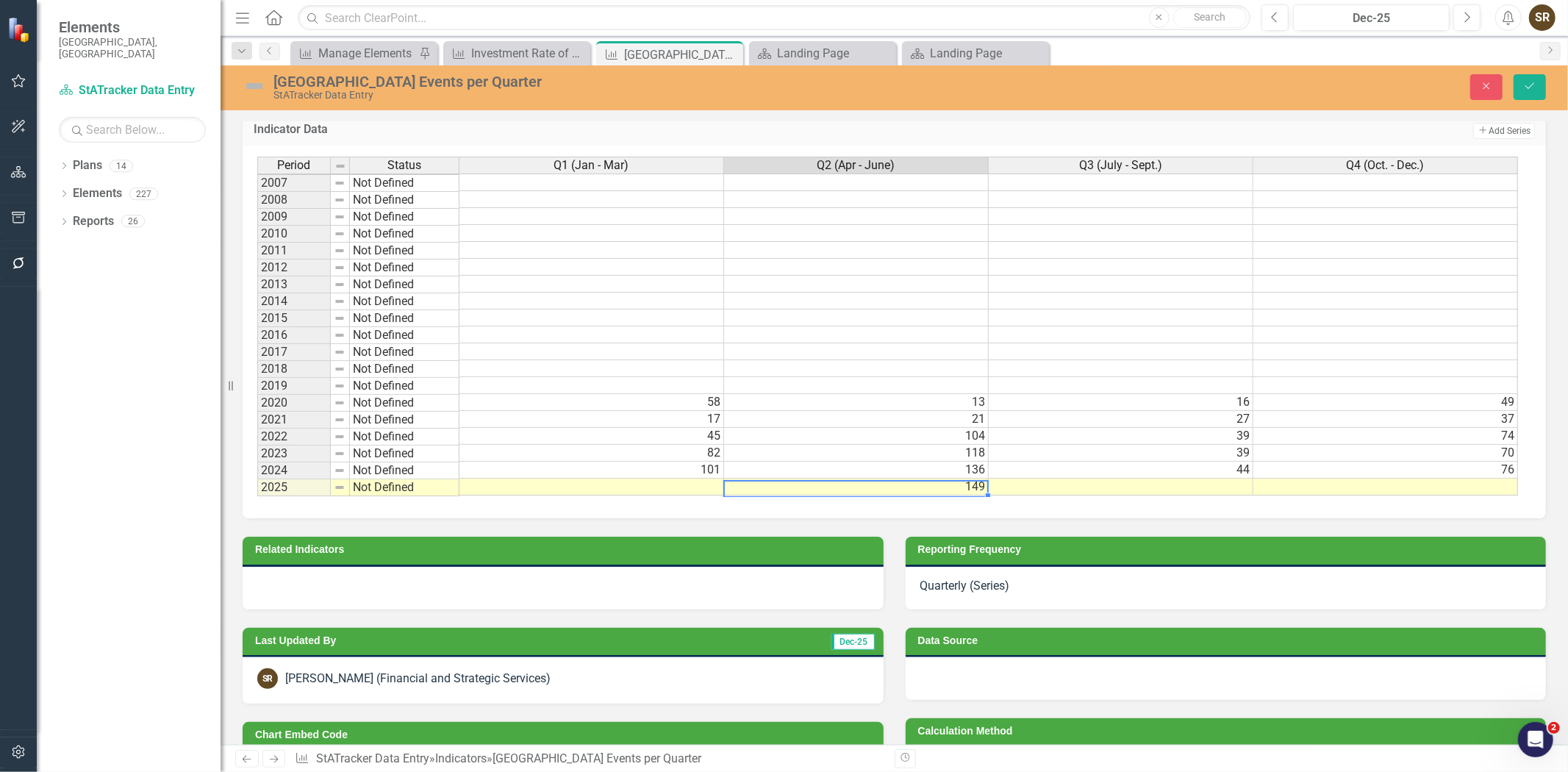
click at [956, 486] on td "149" at bounding box center [856, 487] width 265 height 17
click at [957, 486] on td "149" at bounding box center [856, 487] width 265 height 17
type textarea "149"
drag, startPoint x: 920, startPoint y: 479, endPoint x: 707, endPoint y: 479, distance: 213.0
click at [707, 479] on div "Period Status Q1 (Jan - Mar) Q2 (Apr - June) Q3 (July - Sept.) Q4 (Oct. - Dec.)…" at bounding box center [888, 326] width 1263 height 340
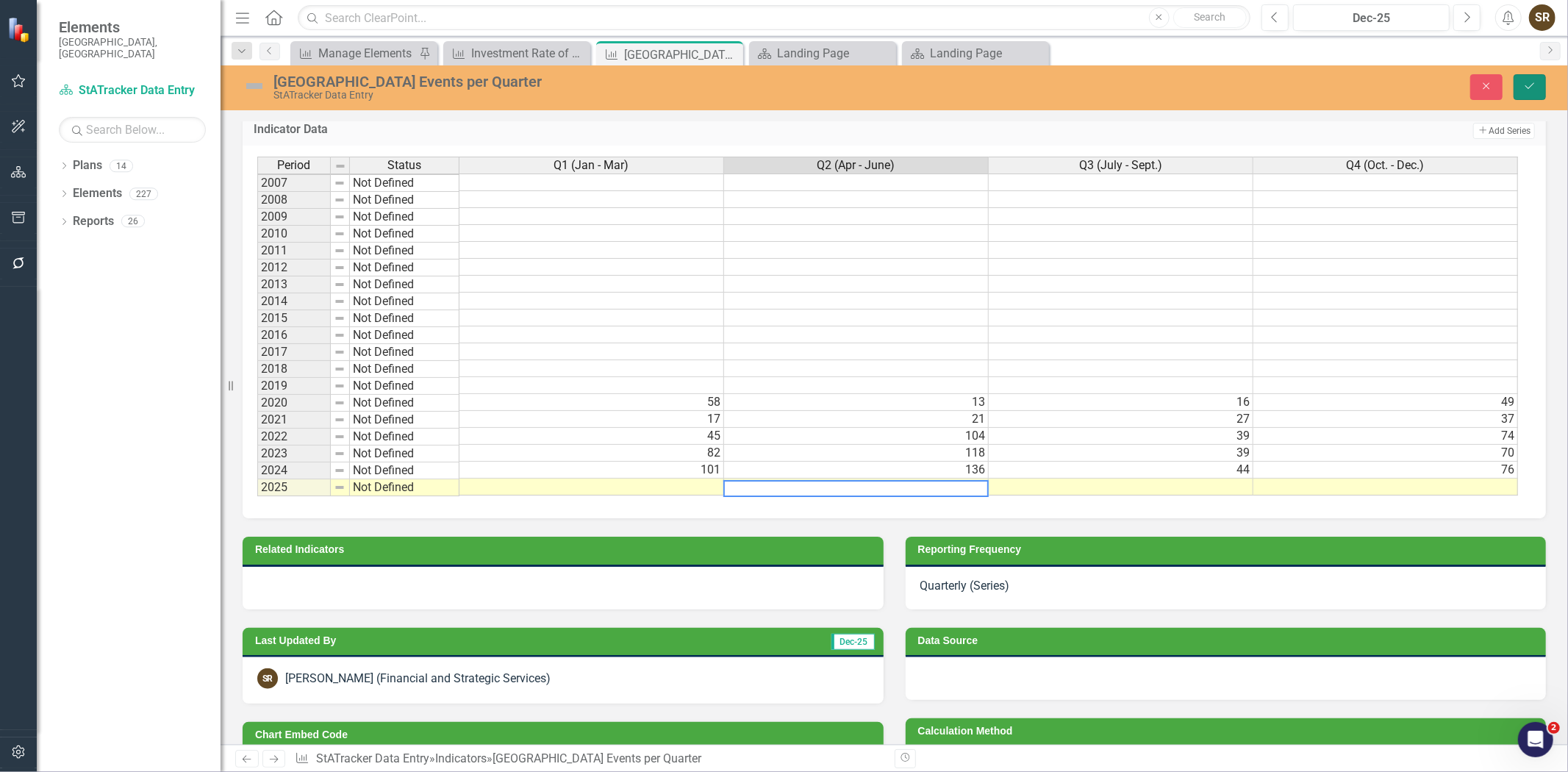
click at [1533, 91] on button "Save" at bounding box center [1529, 87] width 32 height 25
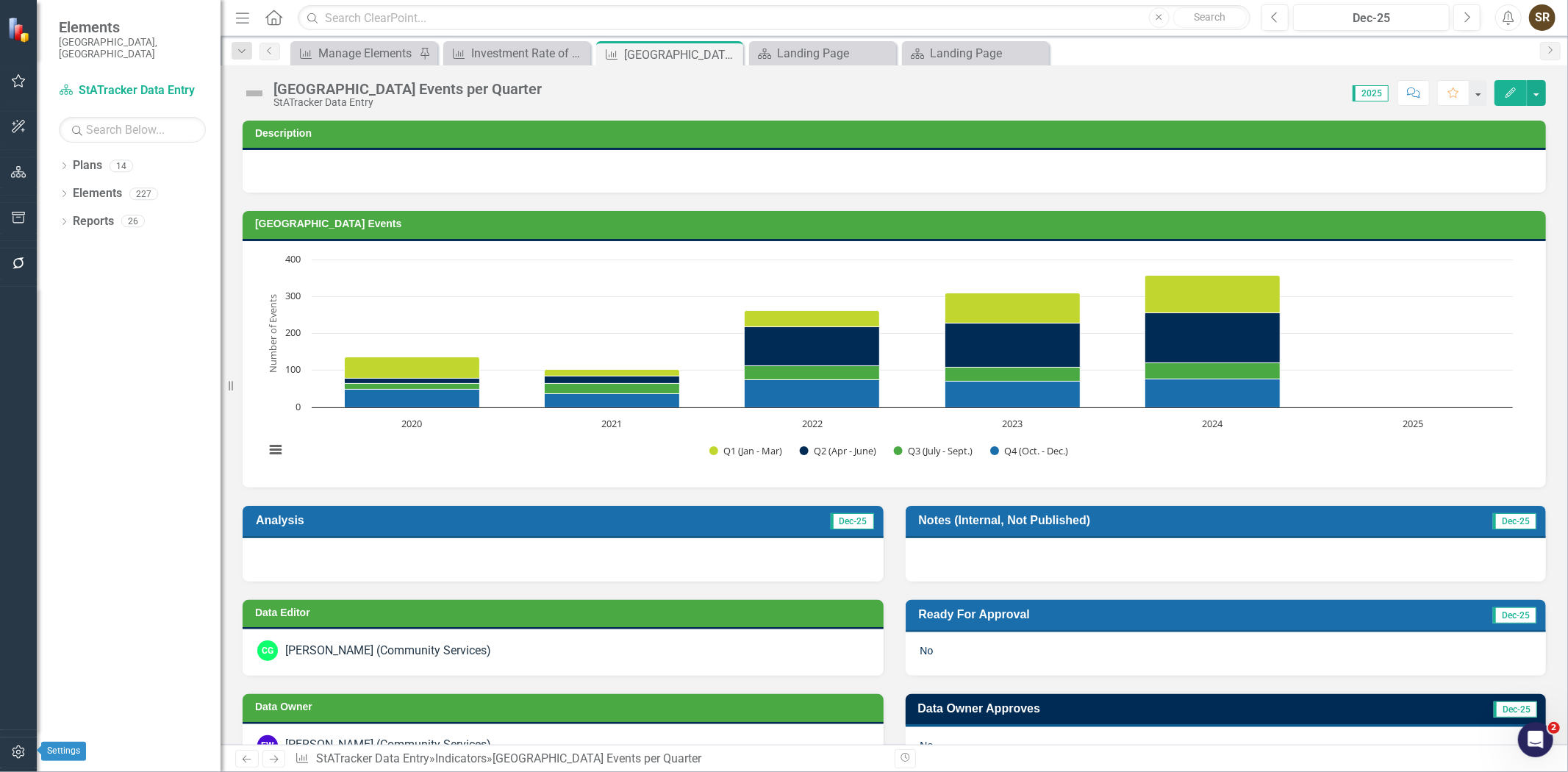
click at [23, 751] on icon "button" at bounding box center [17, 752] width 12 height 13
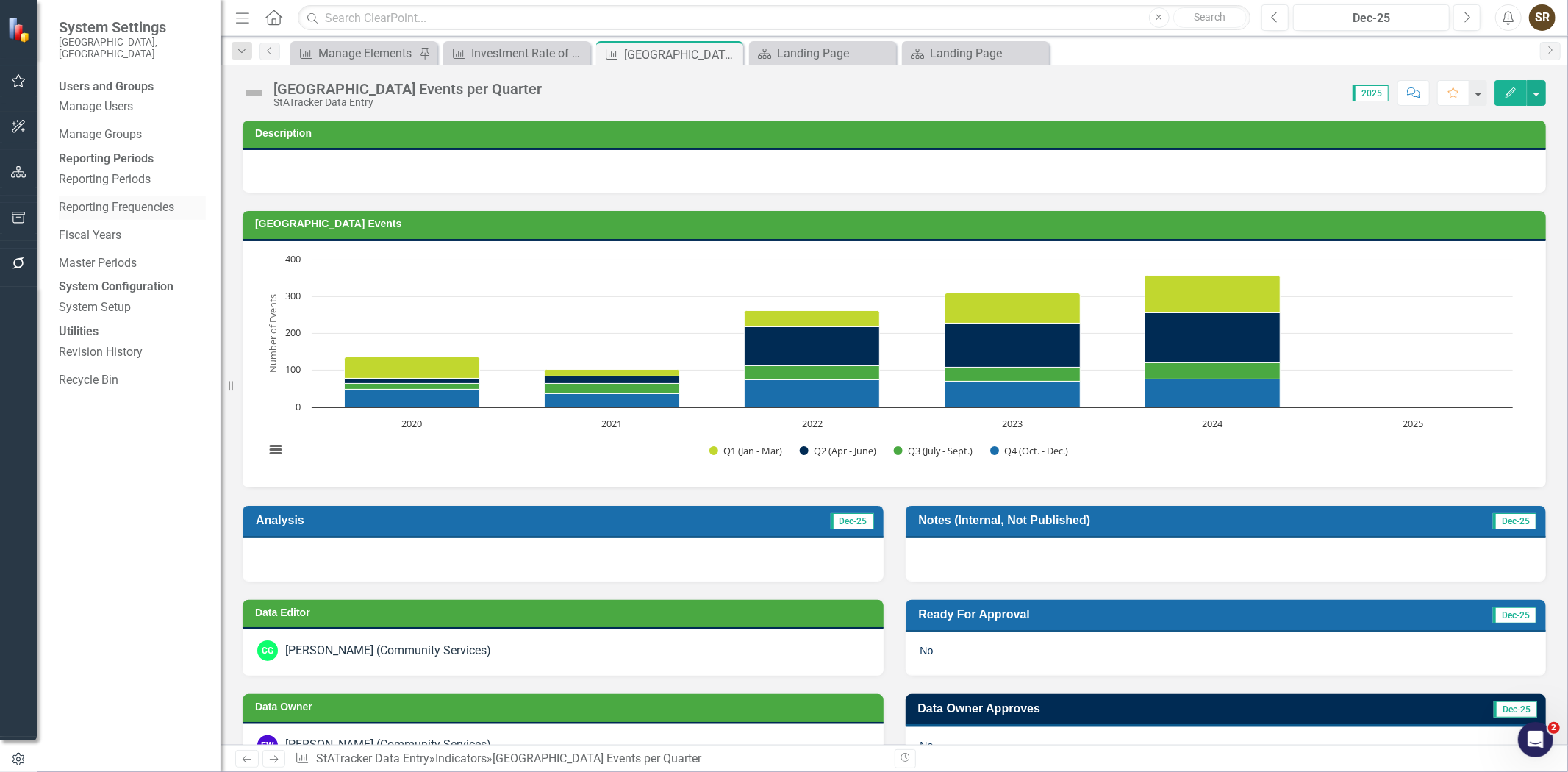
click at [116, 217] on link "Reporting Frequencies" at bounding box center [132, 208] width 147 height 17
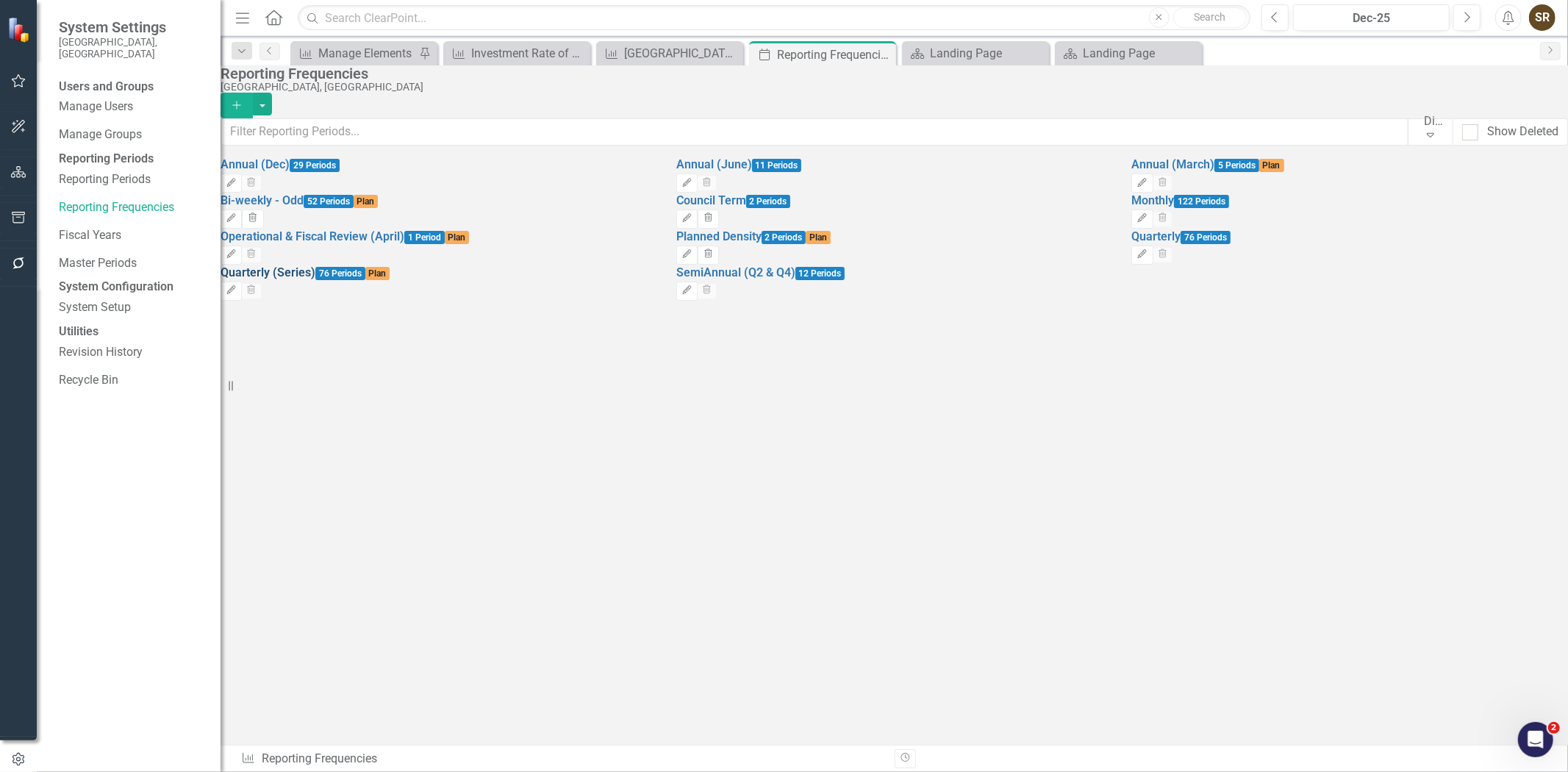
click at [315, 280] on link "Quarterly (Series)" at bounding box center [267, 272] width 95 height 14
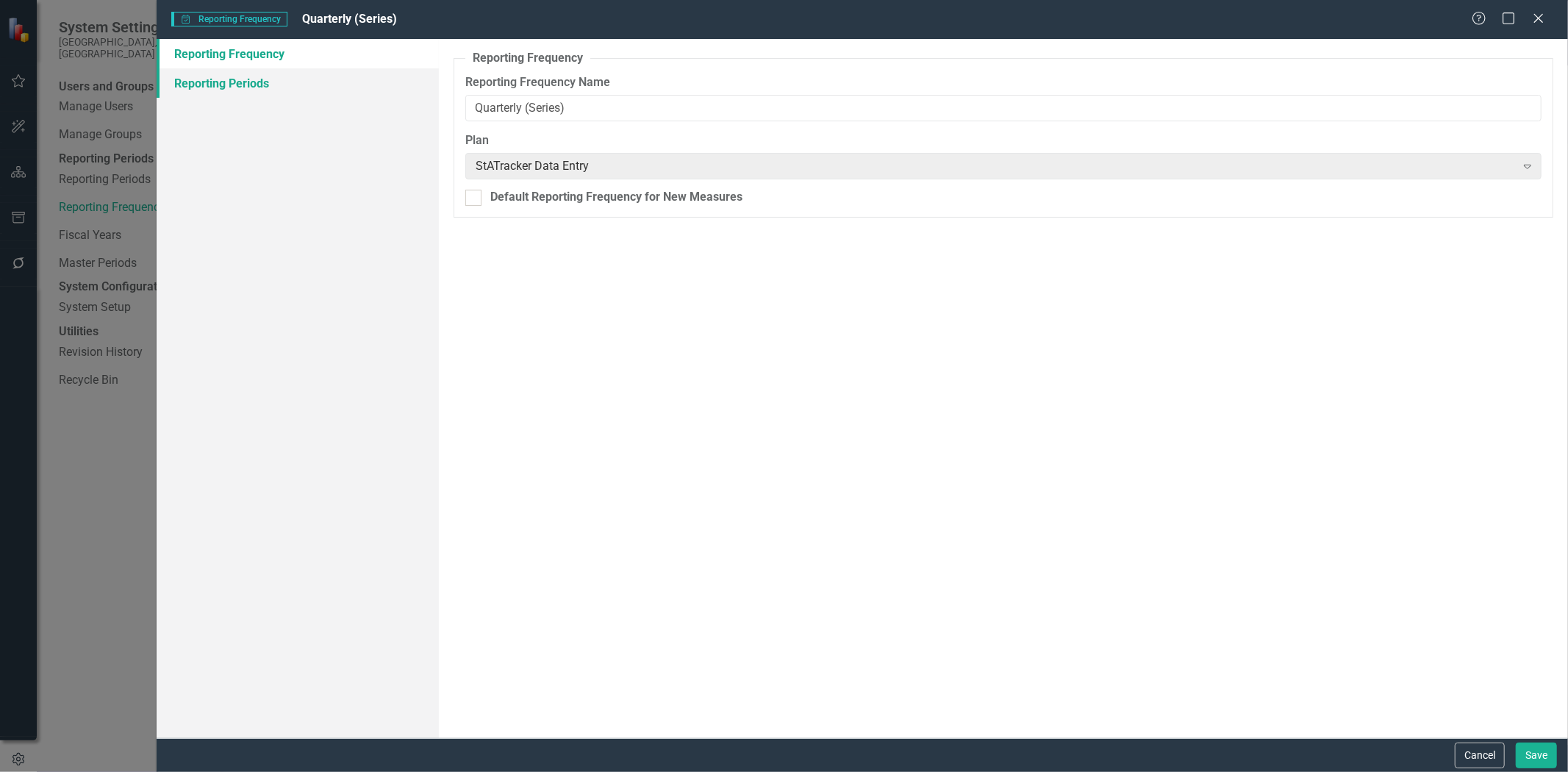
click at [268, 86] on link "Reporting Periods" at bounding box center [298, 83] width 283 height 29
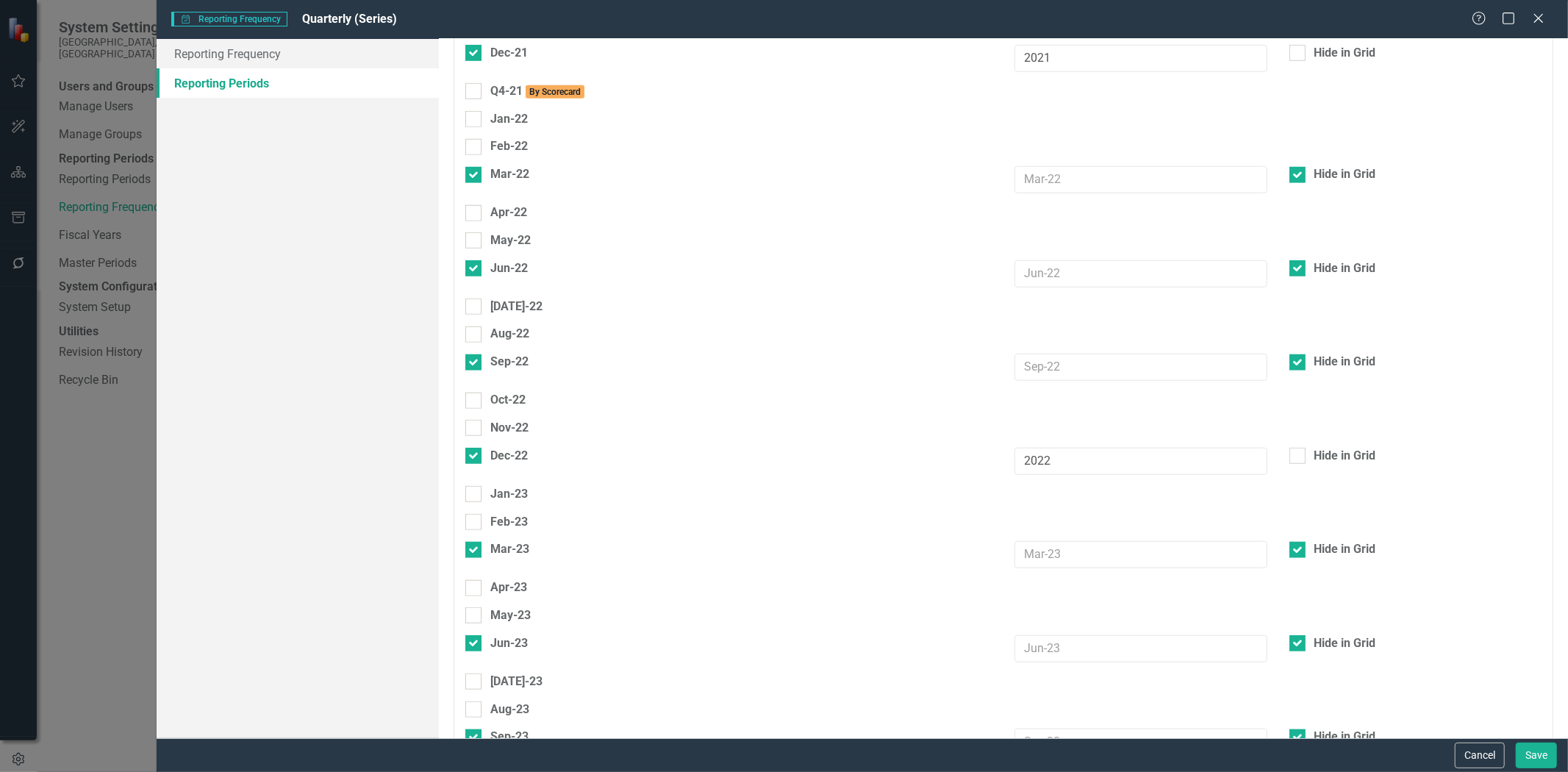
scroll to position [5698, 0]
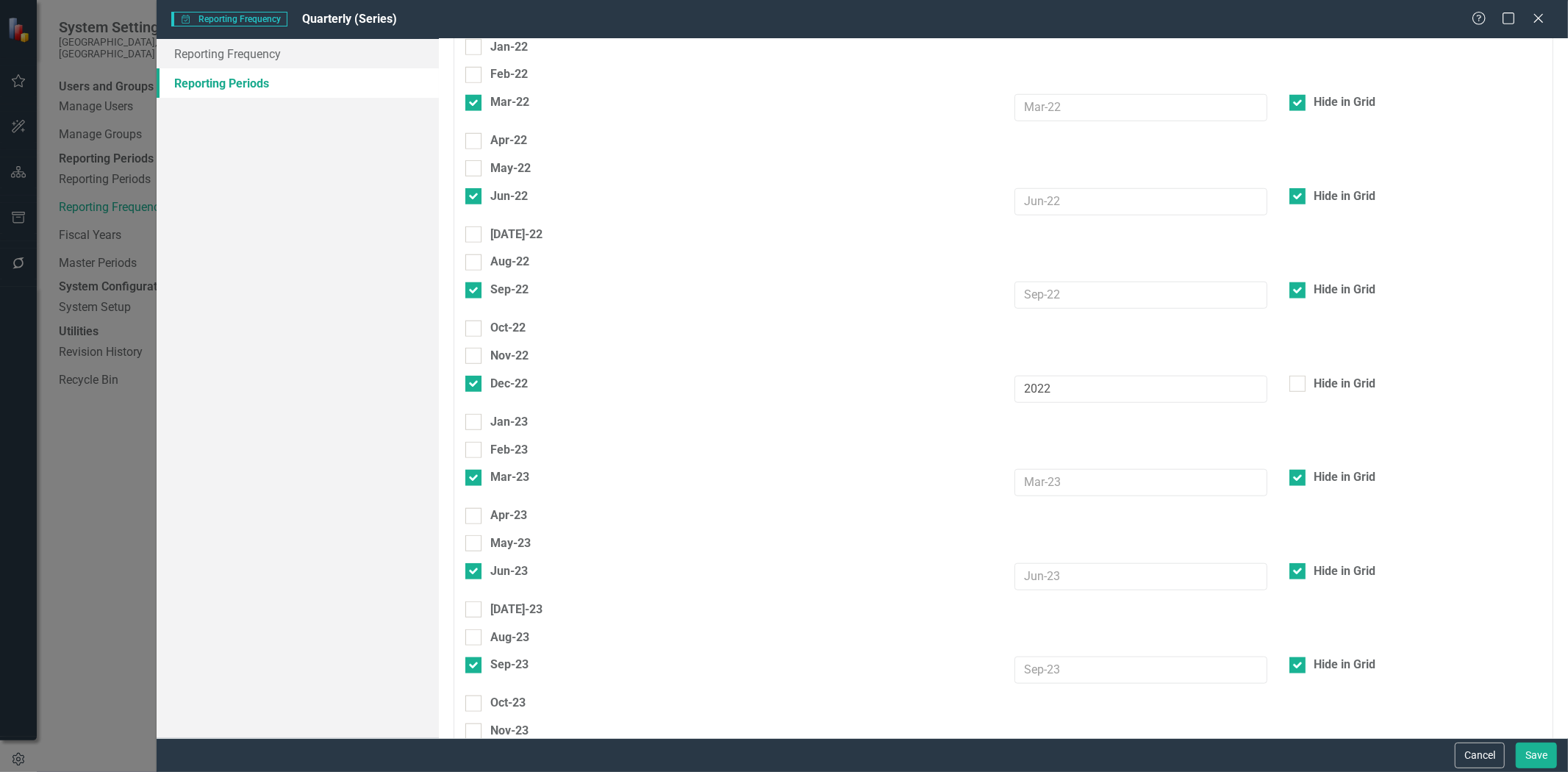
checkbox input "false"
checkbox input "true"
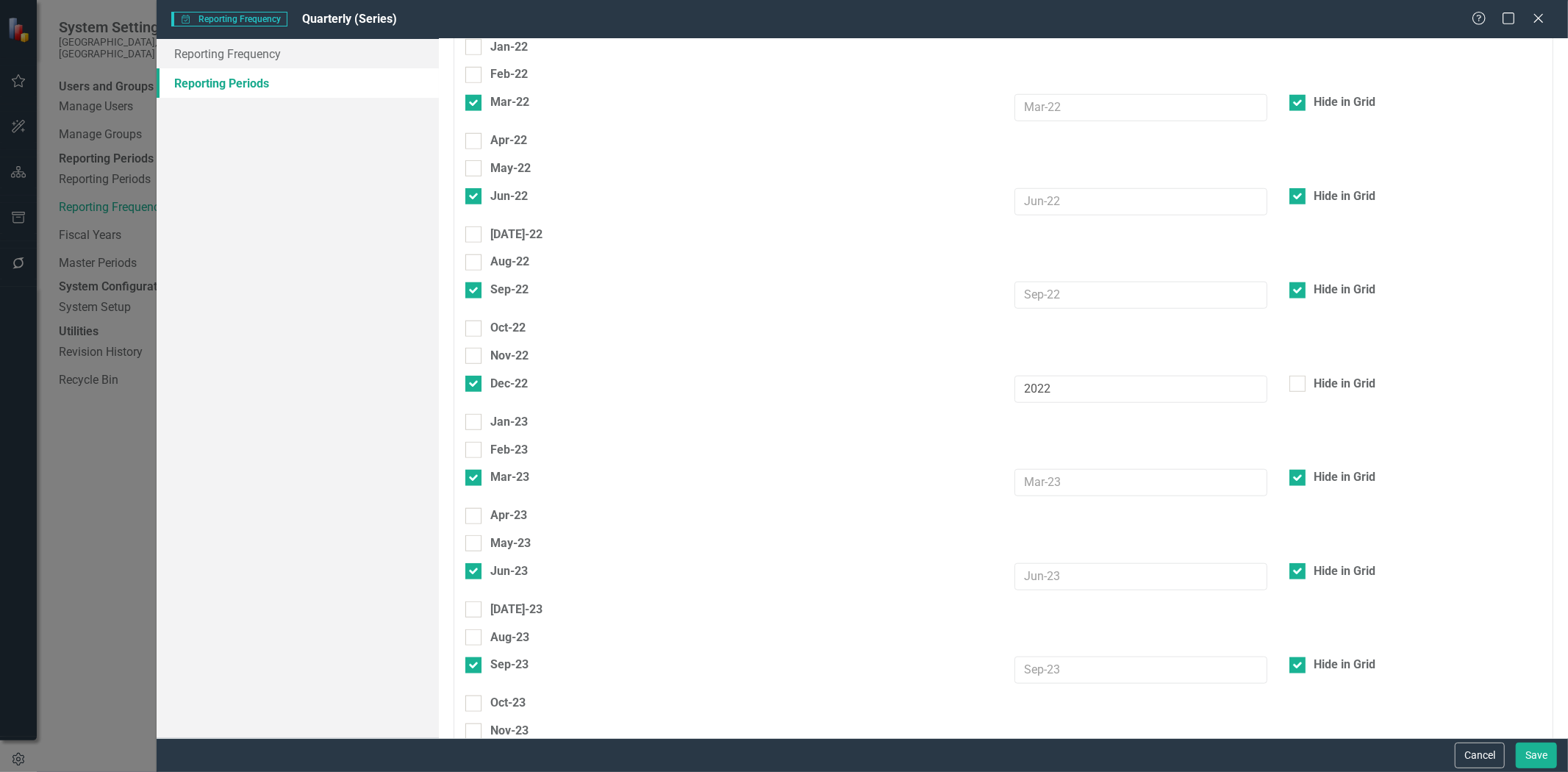
checkbox input "true"
checkbox input "false"
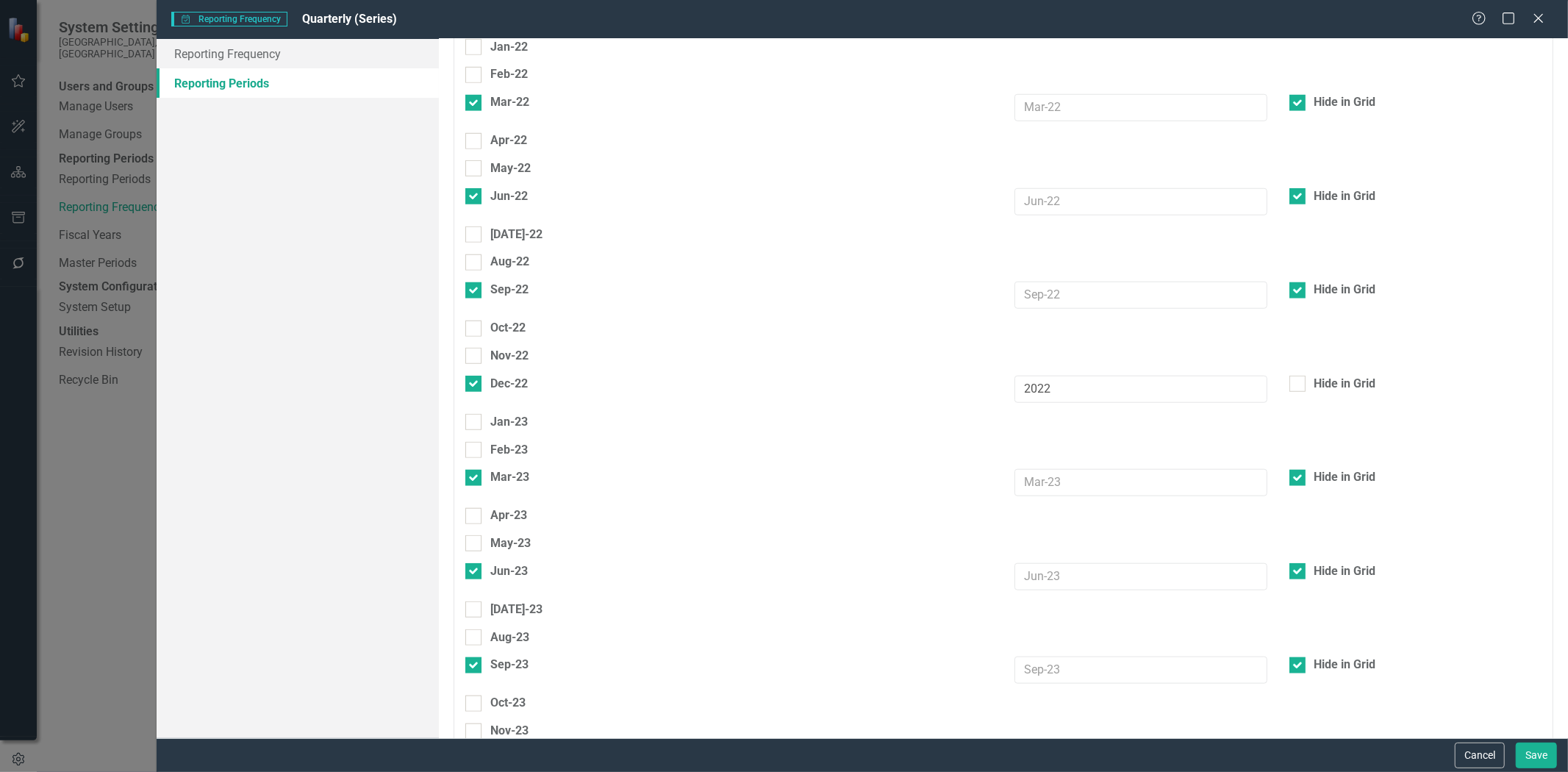
drag, startPoint x: 1082, startPoint y: 386, endPoint x: 1016, endPoint y: 380, distance: 66.3
type input "2025"
click at [1526, 757] on button "Save" at bounding box center [1537, 754] width 41 height 25
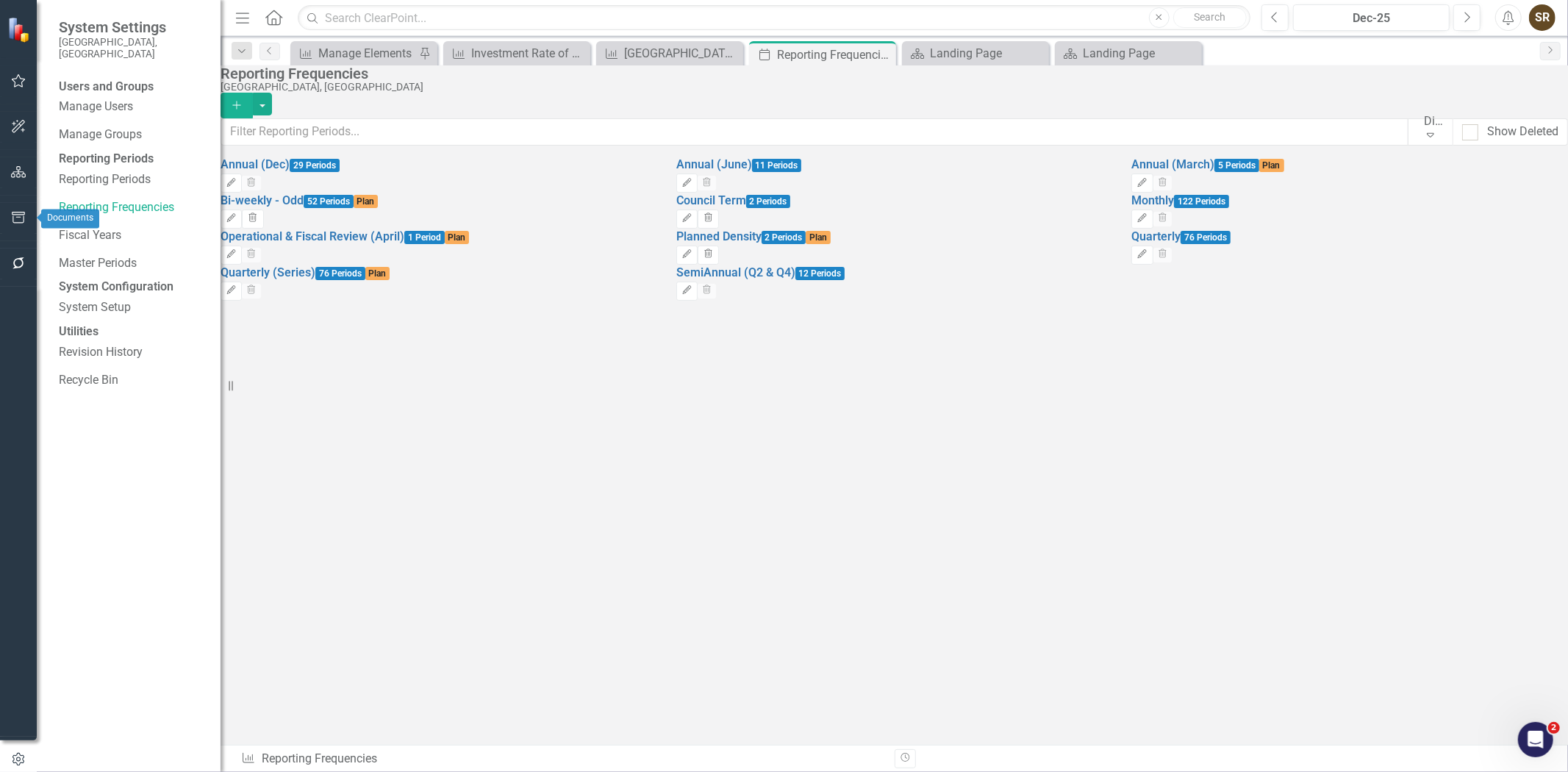
click at [16, 171] on icon "button" at bounding box center [19, 171] width 15 height 11
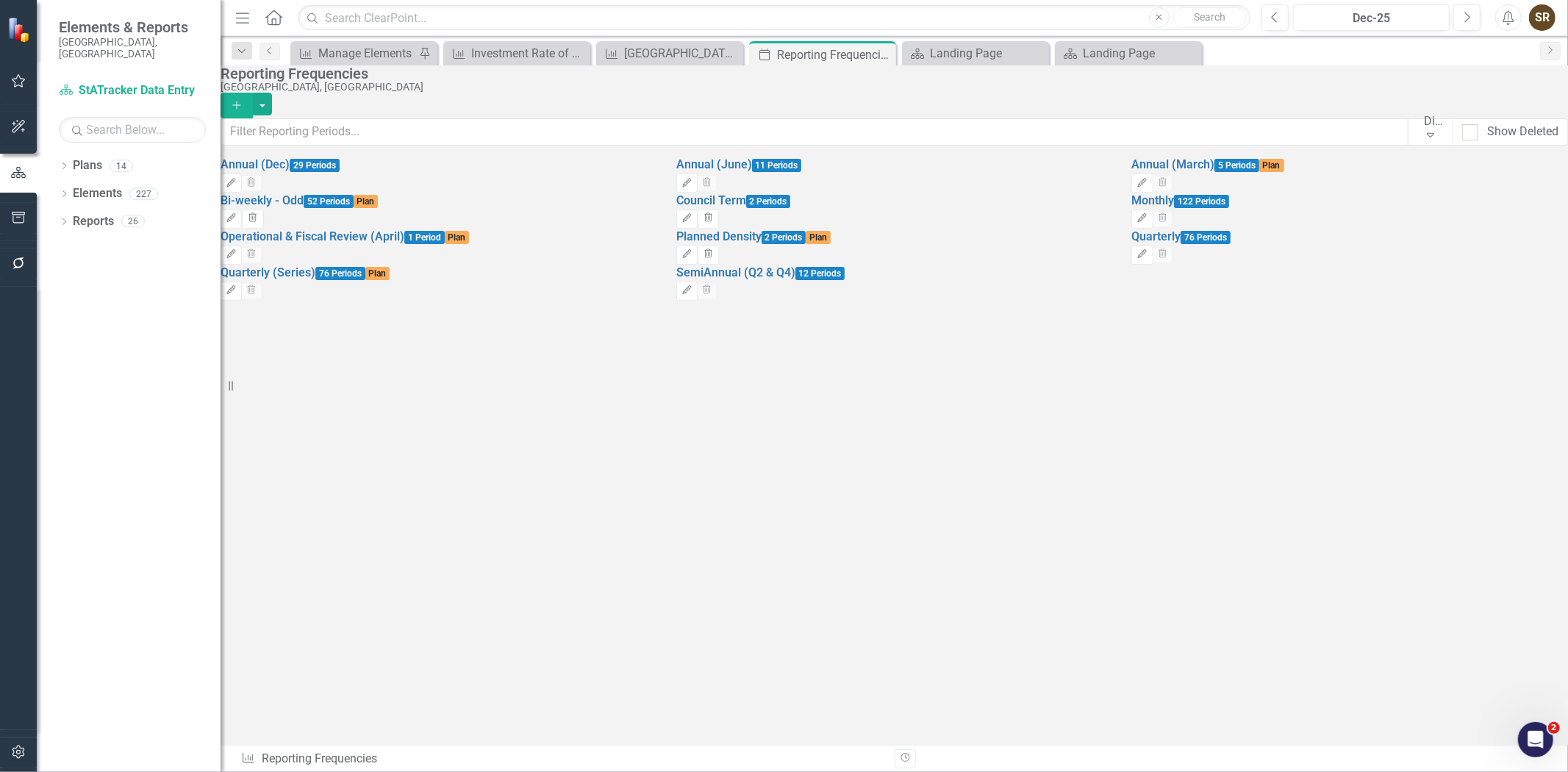
click at [57, 185] on div "Dropdown Plans 14 Corporate Business Plan (2022-2025) Long Range Planning Frame…" at bounding box center [128, 462] width 184 height 619
click at [59, 189] on div "Dropdown" at bounding box center [63, 195] width 10 height 12
click at [576, 56] on icon "Close" at bounding box center [577, 54] width 15 height 11
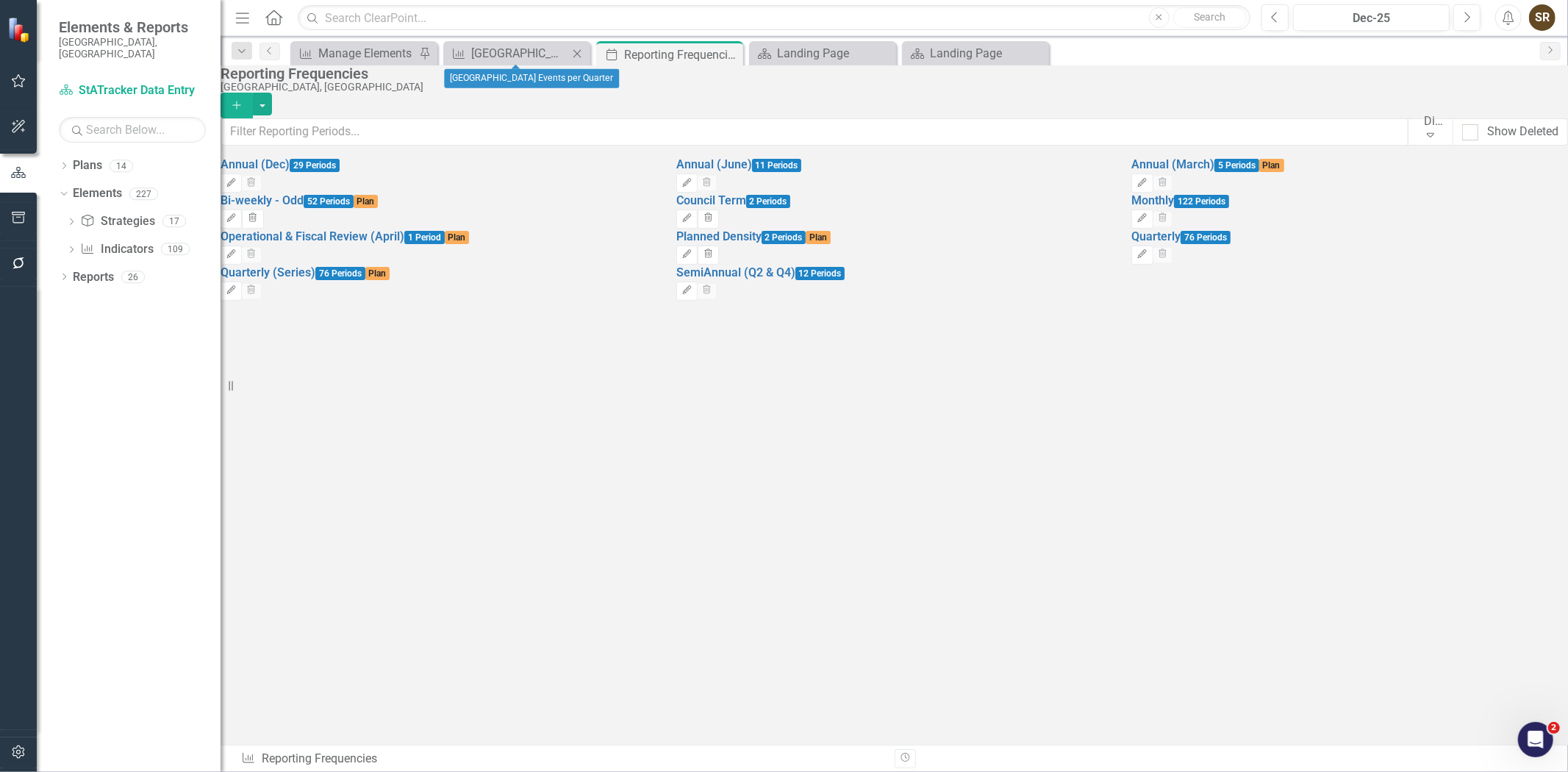
click at [576, 56] on icon "Close" at bounding box center [577, 54] width 15 height 11
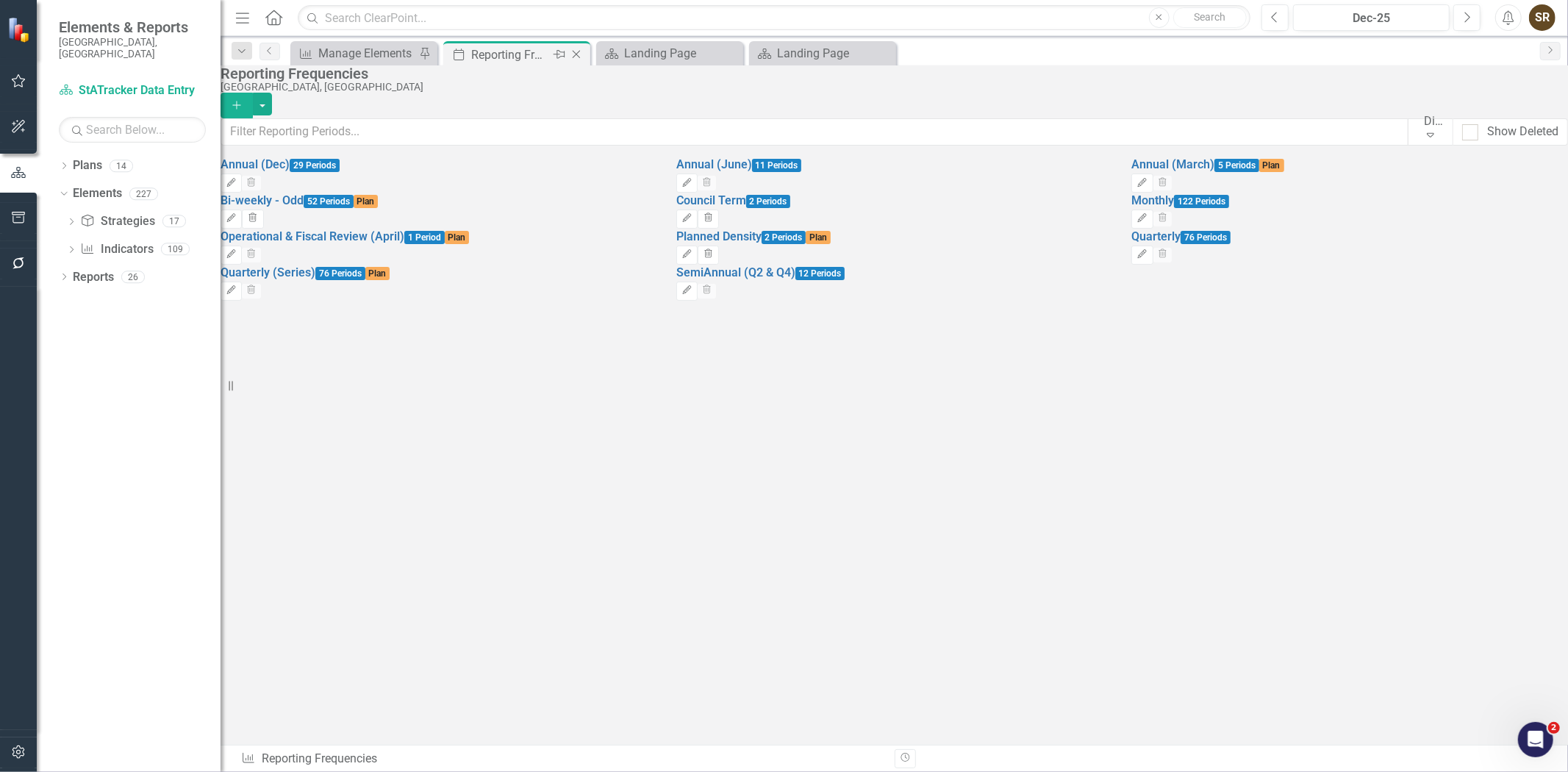
click at [576, 56] on icon "Close" at bounding box center [576, 55] width 15 height 11
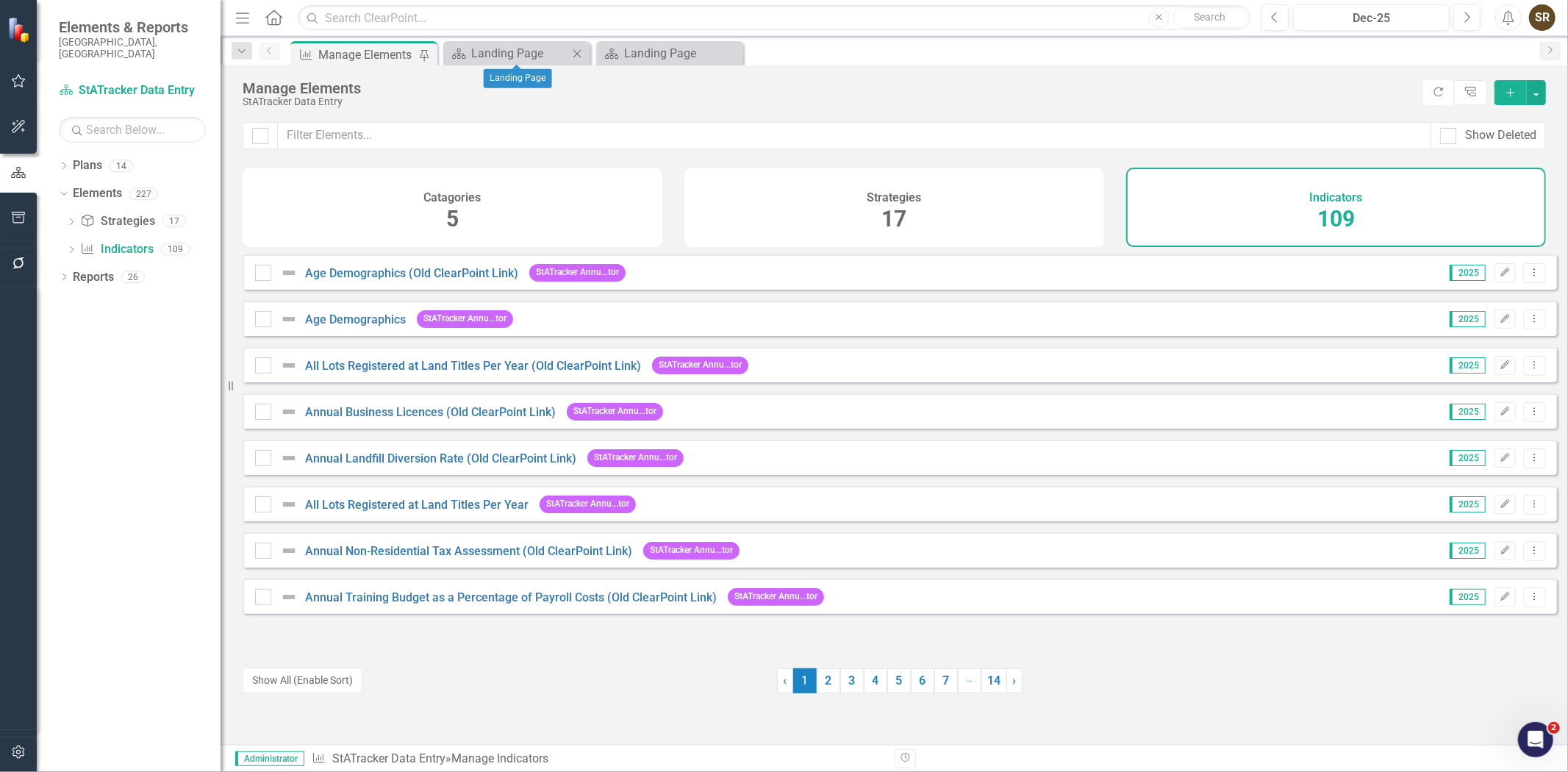
click at [576, 56] on icon "Close" at bounding box center [577, 54] width 15 height 11
click at [0, 0] on icon "Close" at bounding box center [0, 0] width 0 height 0
click at [92, 243] on icon "Indicator" at bounding box center [88, 249] width 15 height 11
click at [62, 163] on icon "Dropdown" at bounding box center [63, 167] width 10 height 8
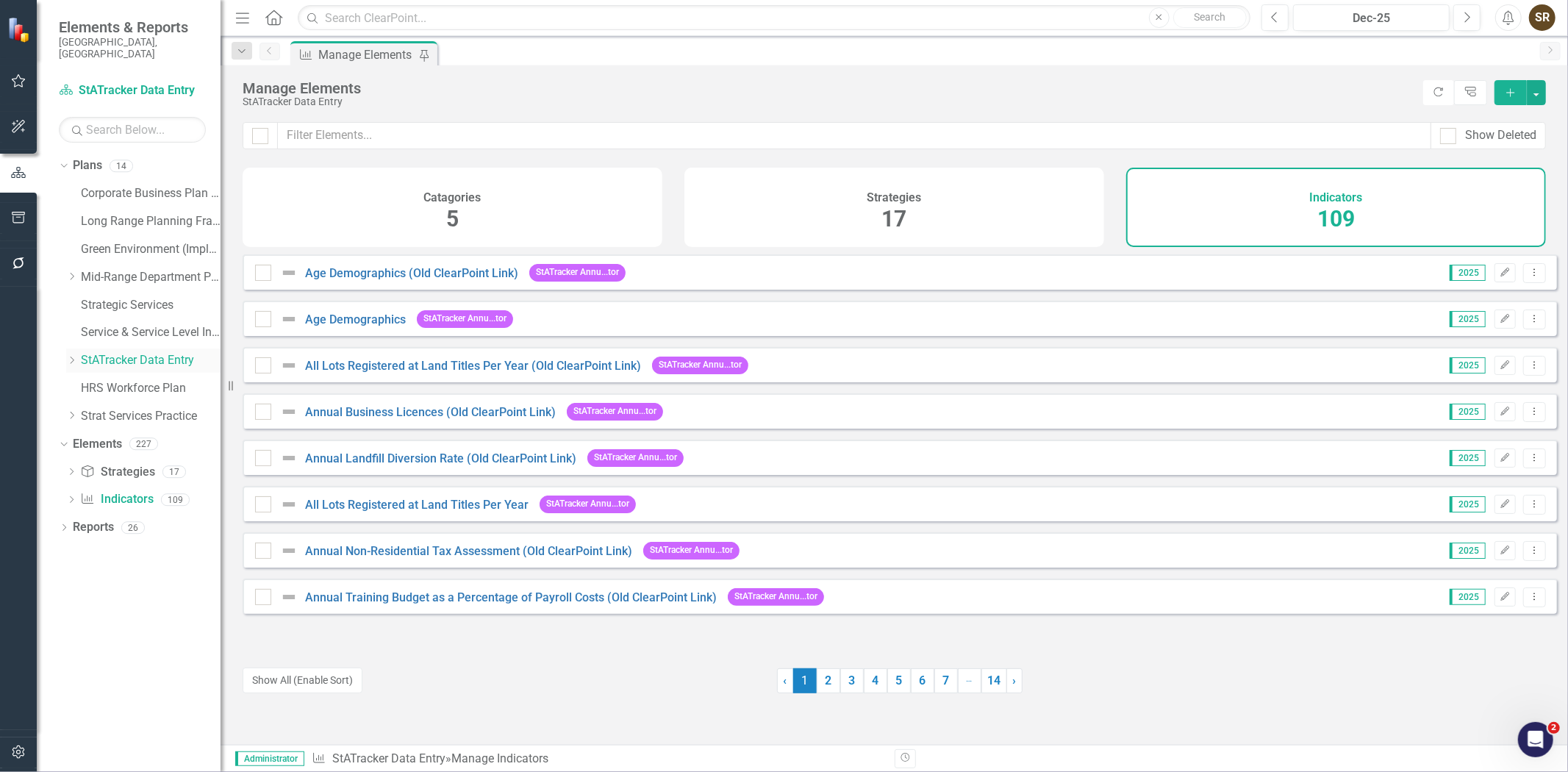
click at [115, 352] on link "StATracker Data Entry" at bounding box center [151, 361] width 139 height 17
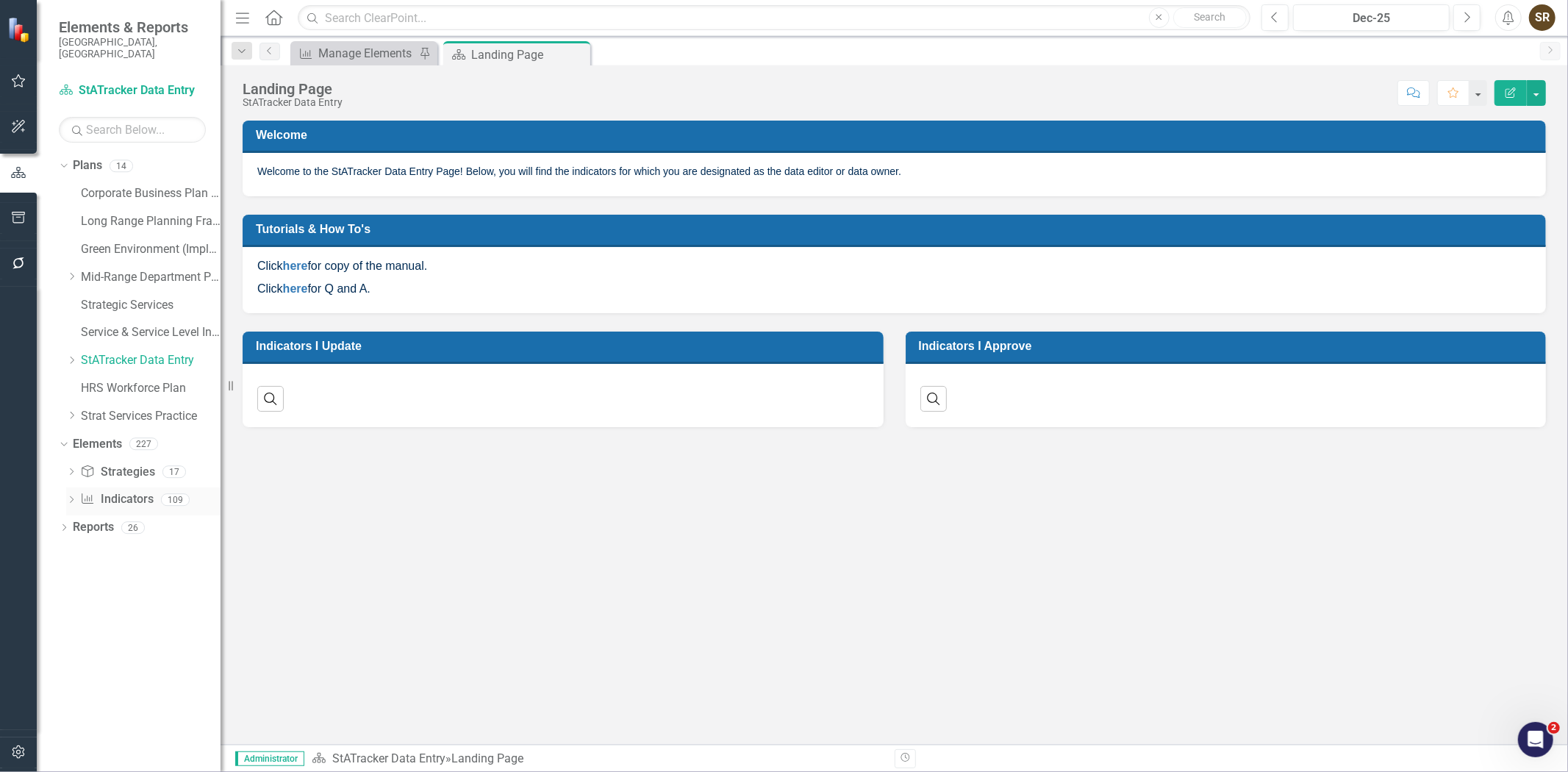
click at [105, 491] on link "Indicator Indicators" at bounding box center [116, 499] width 73 height 17
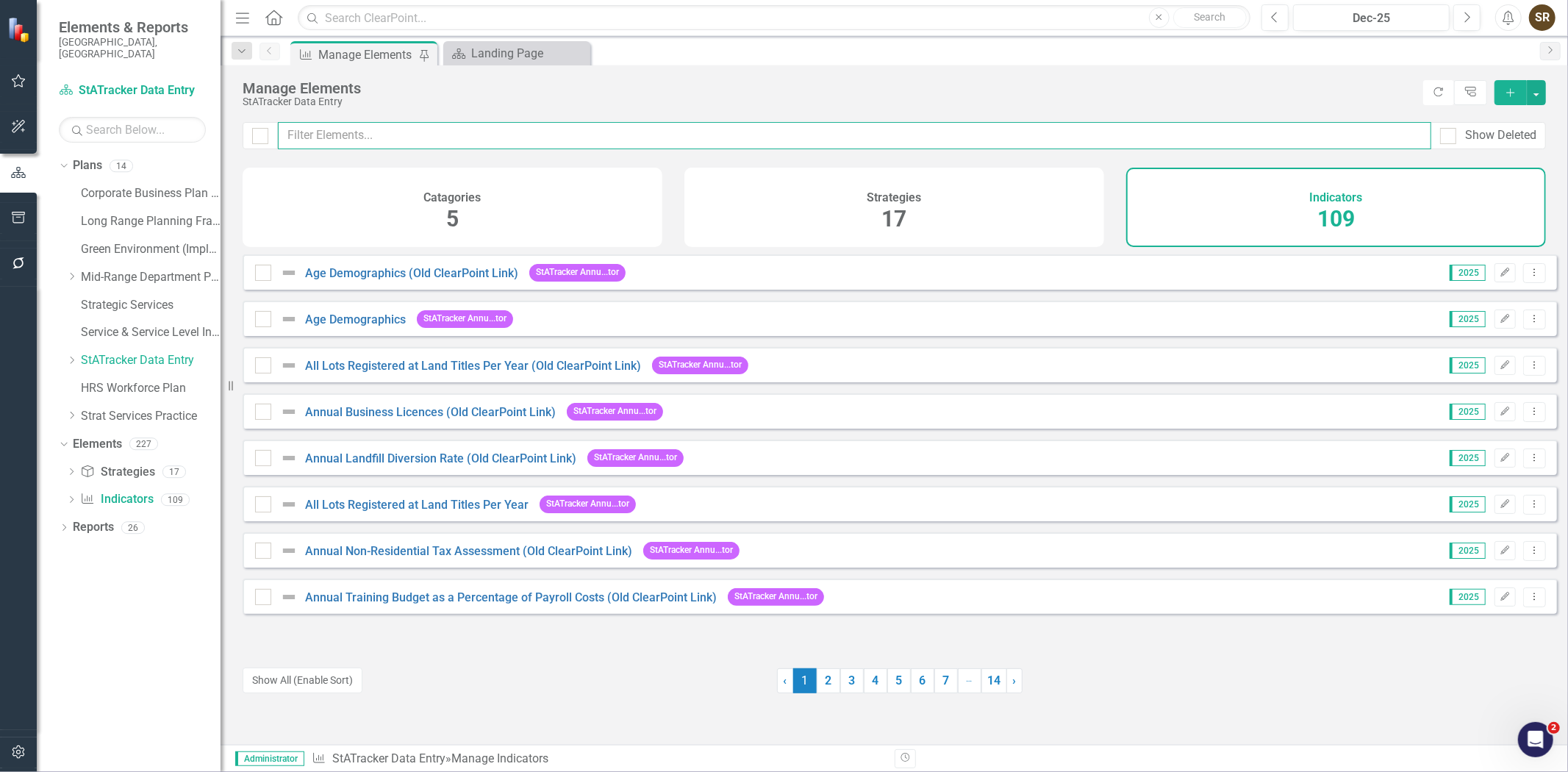
click at [335, 135] on input "text" at bounding box center [854, 136] width 1154 height 27
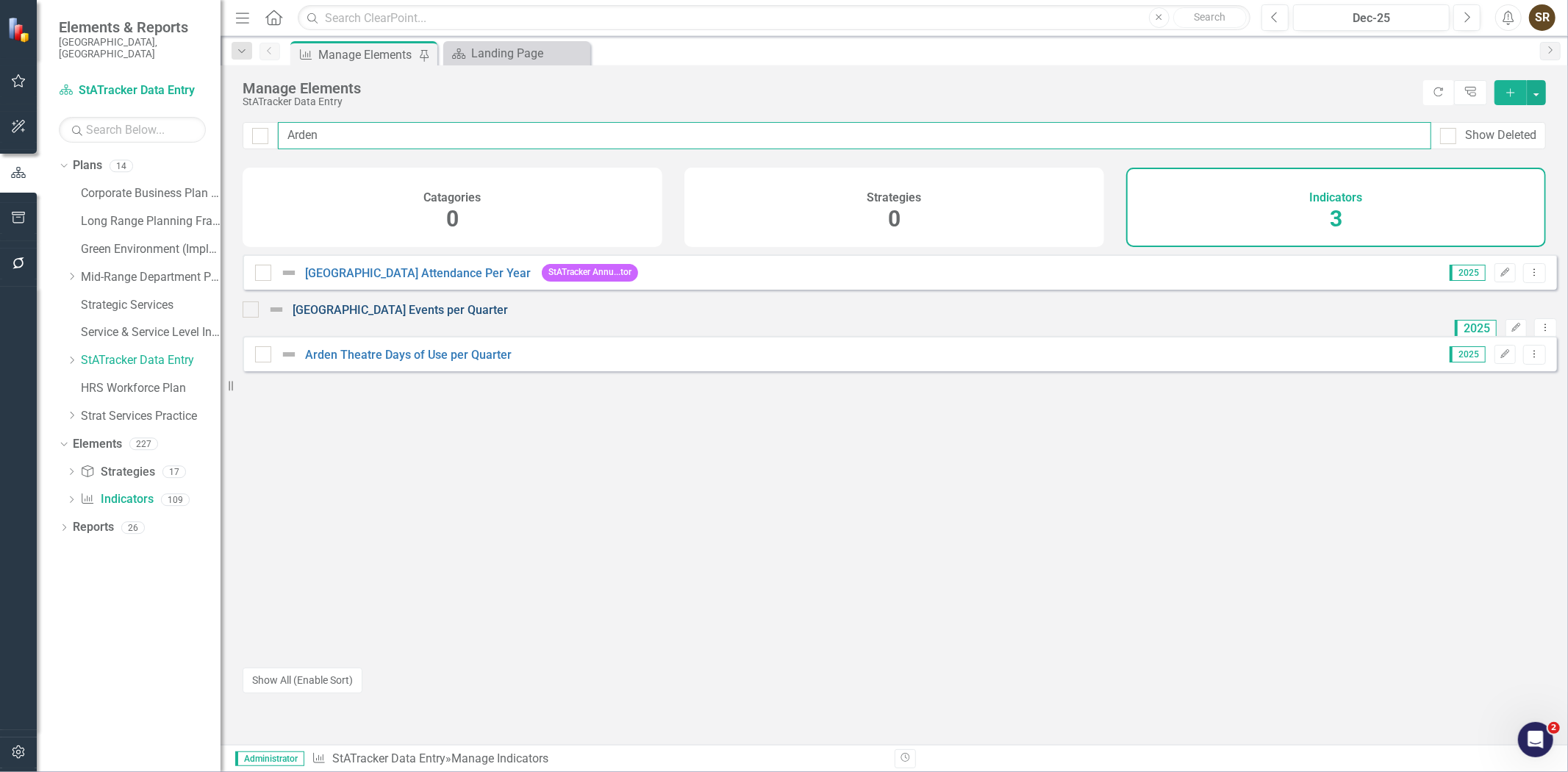
type input "Arden"
click at [412, 316] on link "[GEOGRAPHIC_DATA] Events per Quarter" at bounding box center [400, 310] width 216 height 14
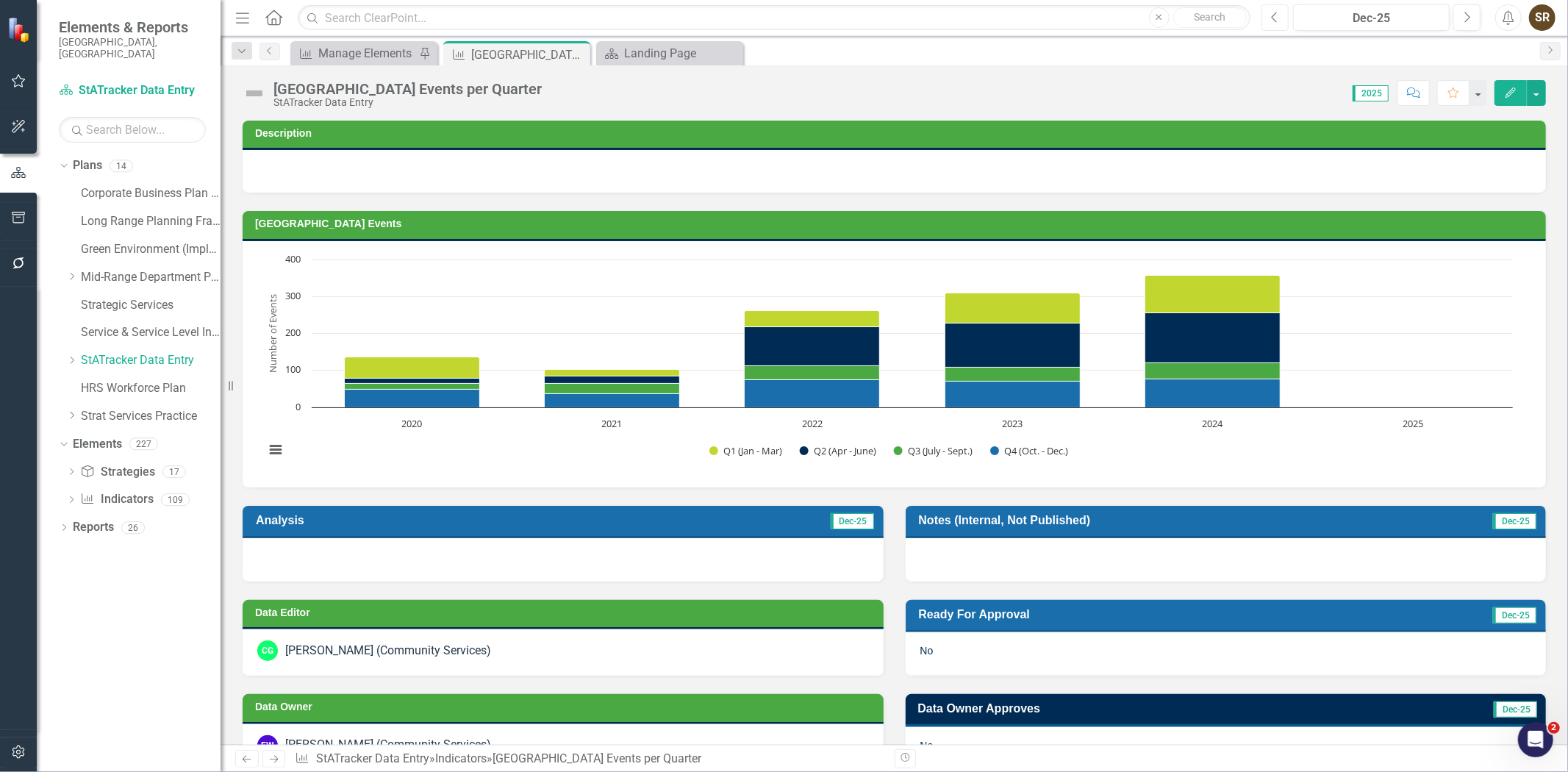
click at [1271, 19] on icon "Previous" at bounding box center [1275, 18] width 8 height 13
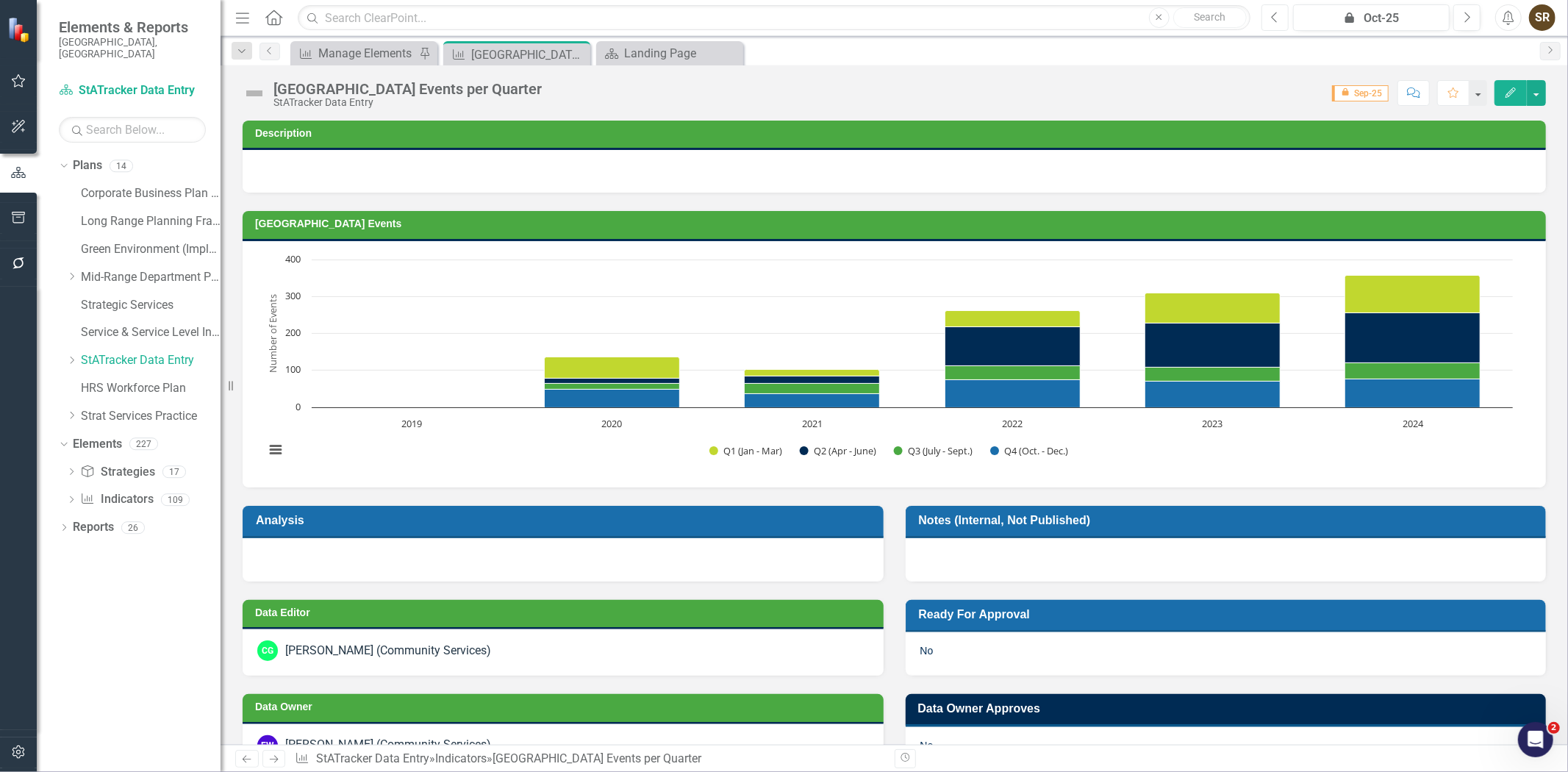
click at [1271, 19] on icon "Previous" at bounding box center [1275, 18] width 8 height 13
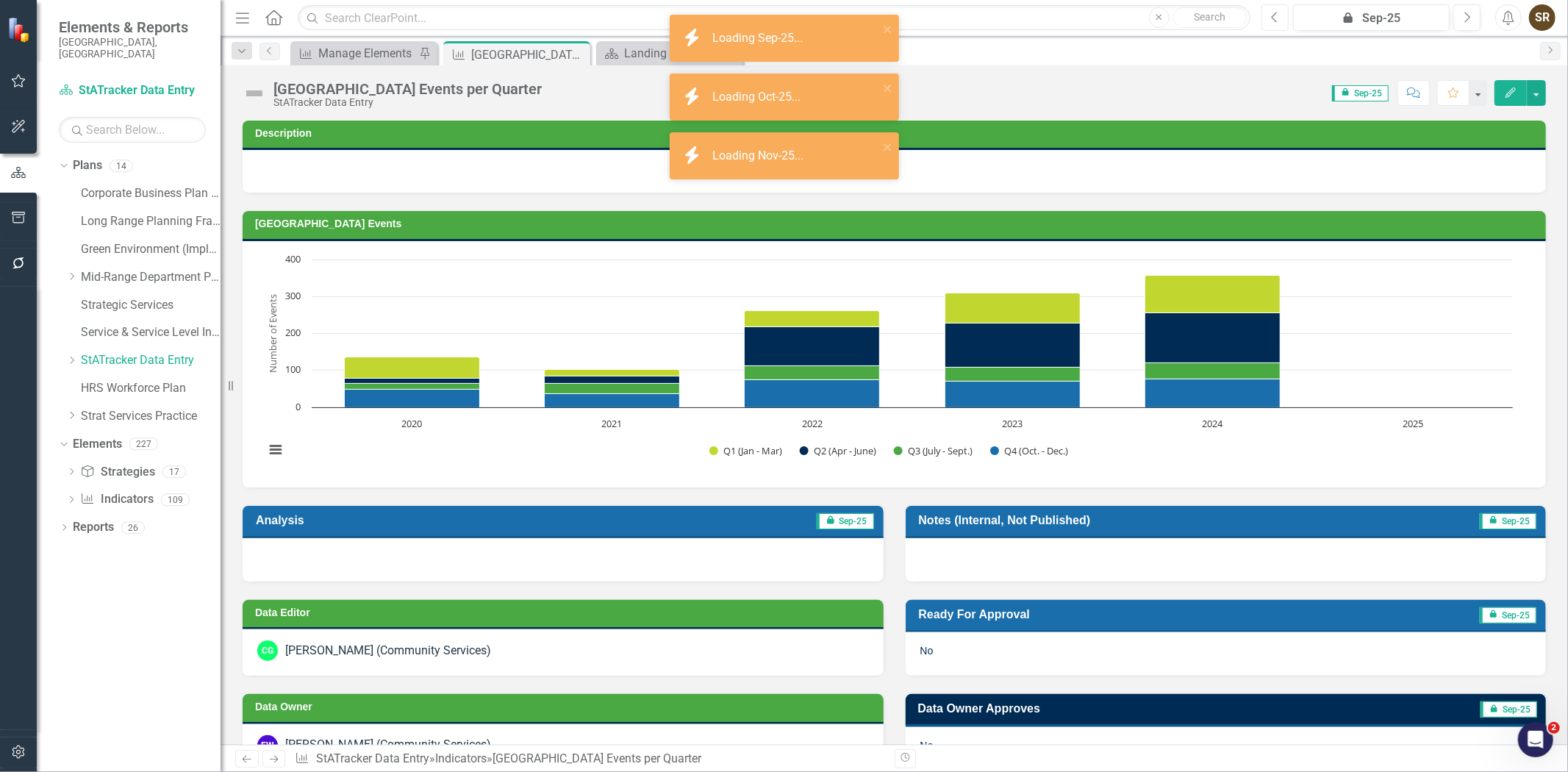
click at [1271, 19] on icon "Previous" at bounding box center [1275, 18] width 8 height 13
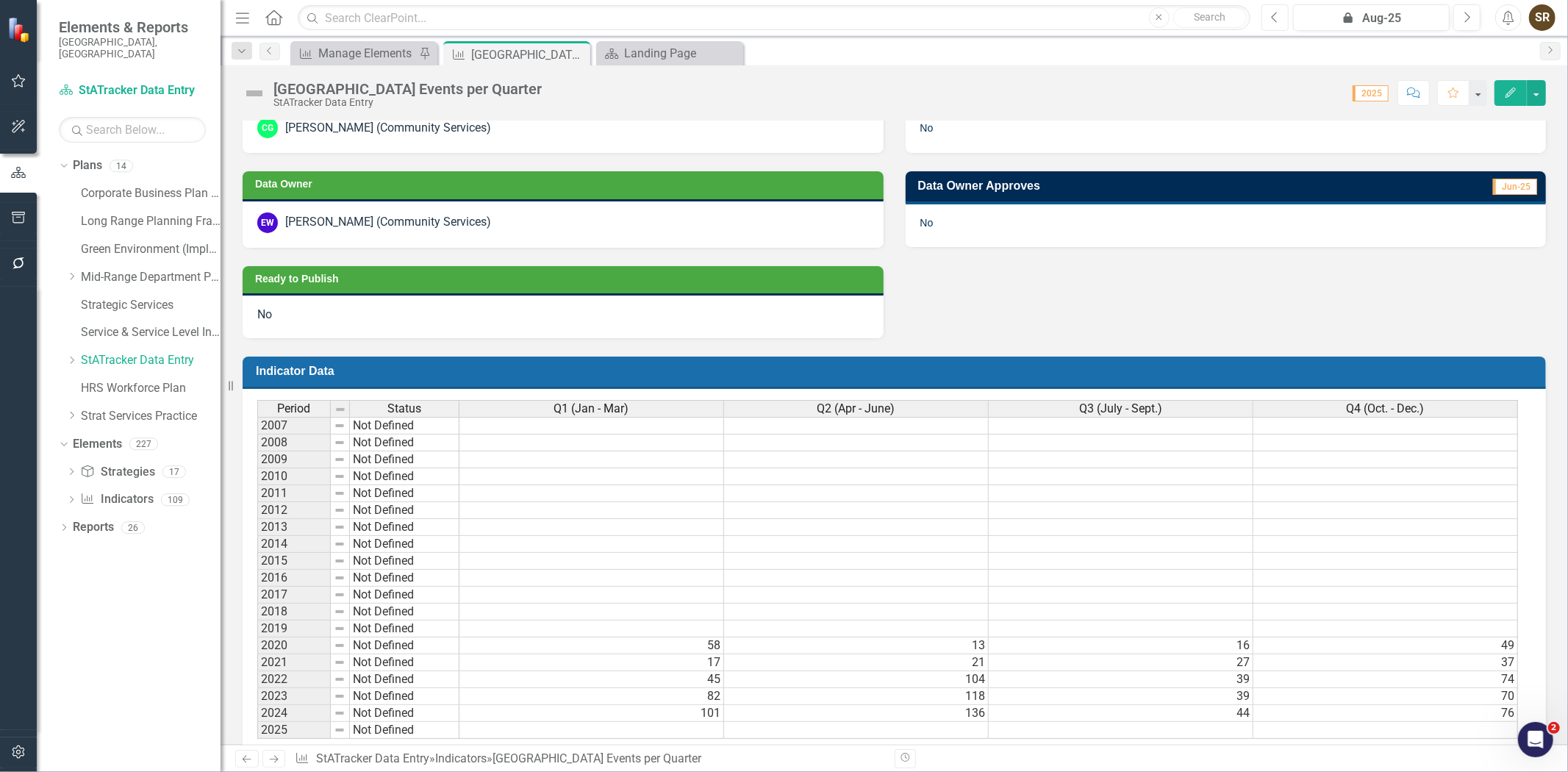
scroll to position [623, 0]
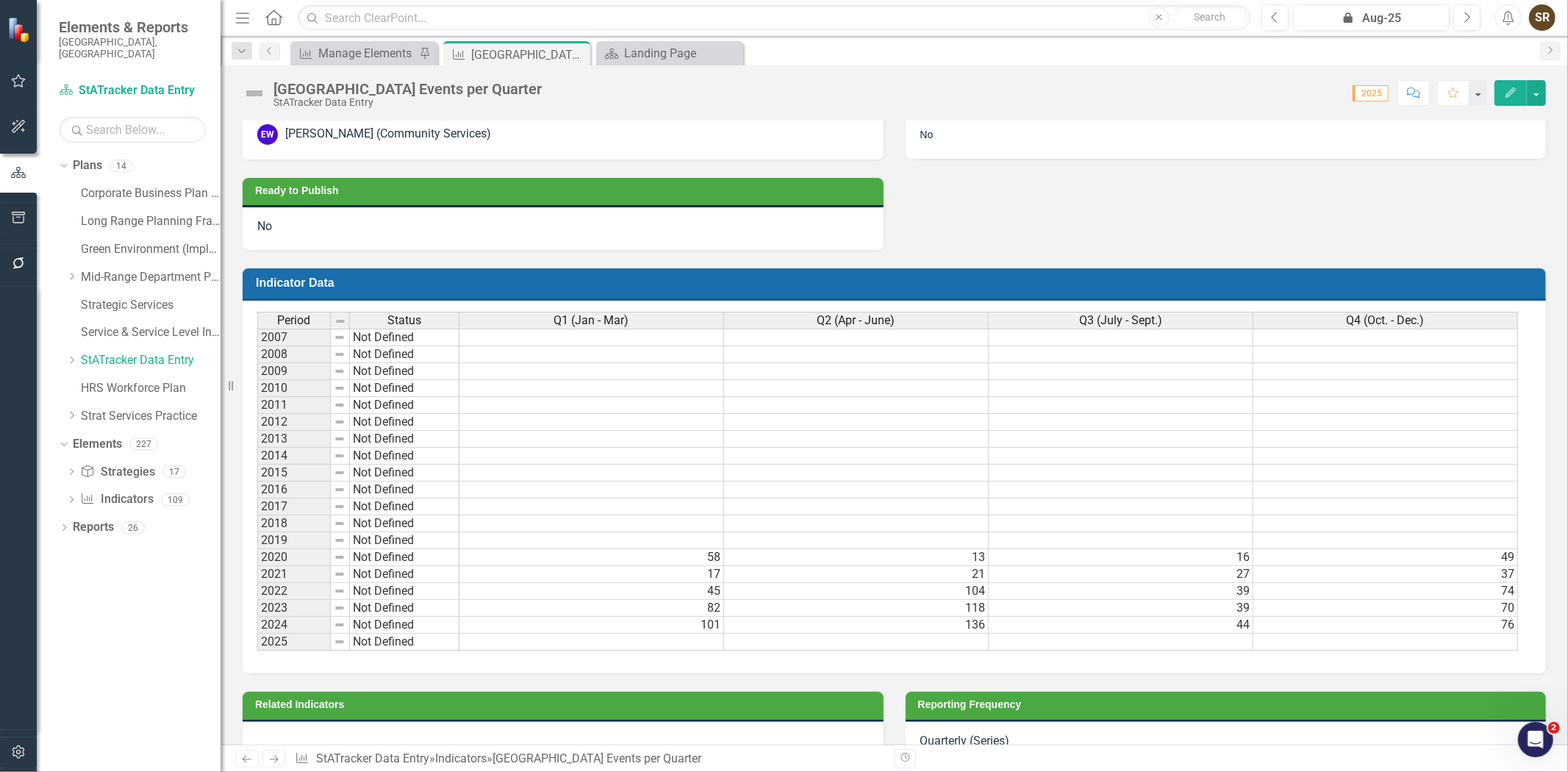
click at [707, 643] on td at bounding box center [591, 642] width 265 height 17
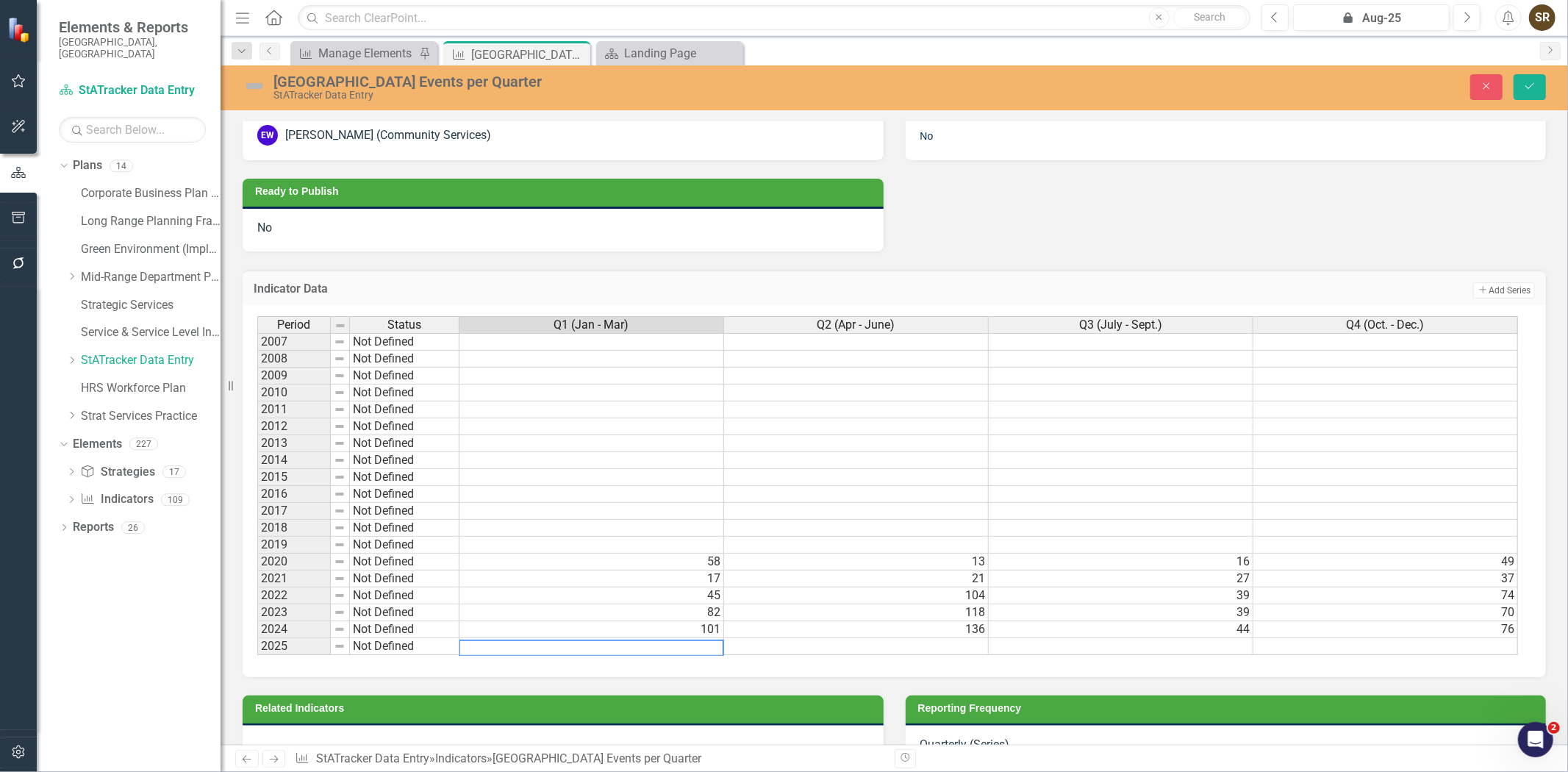
click at [717, 649] on textarea at bounding box center [591, 648] width 266 height 17
type textarea "71"
click at [257, 651] on div "Period Status Q1 (Jan - Mar) Q2 (Apr - June) Q3 (July - Sept.) Q4 (Oct. - Dec.)…" at bounding box center [257, 486] width 0 height 339
click at [828, 655] on div at bounding box center [855, 656] width 265 height 2
click at [828, 651] on textarea at bounding box center [856, 648] width 266 height 17
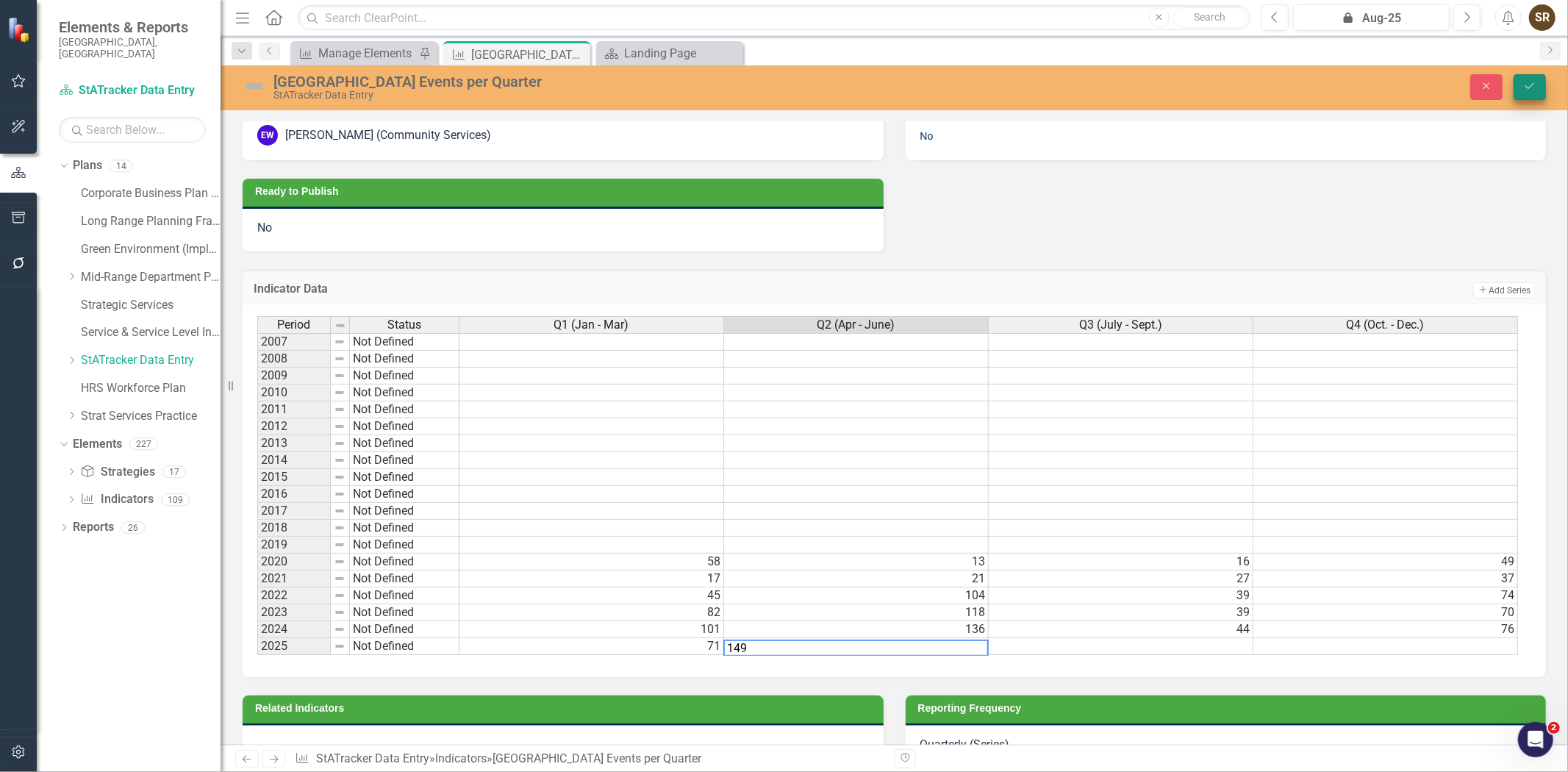
type textarea "149"
click at [1534, 89] on icon "Save" at bounding box center [1530, 86] width 13 height 10
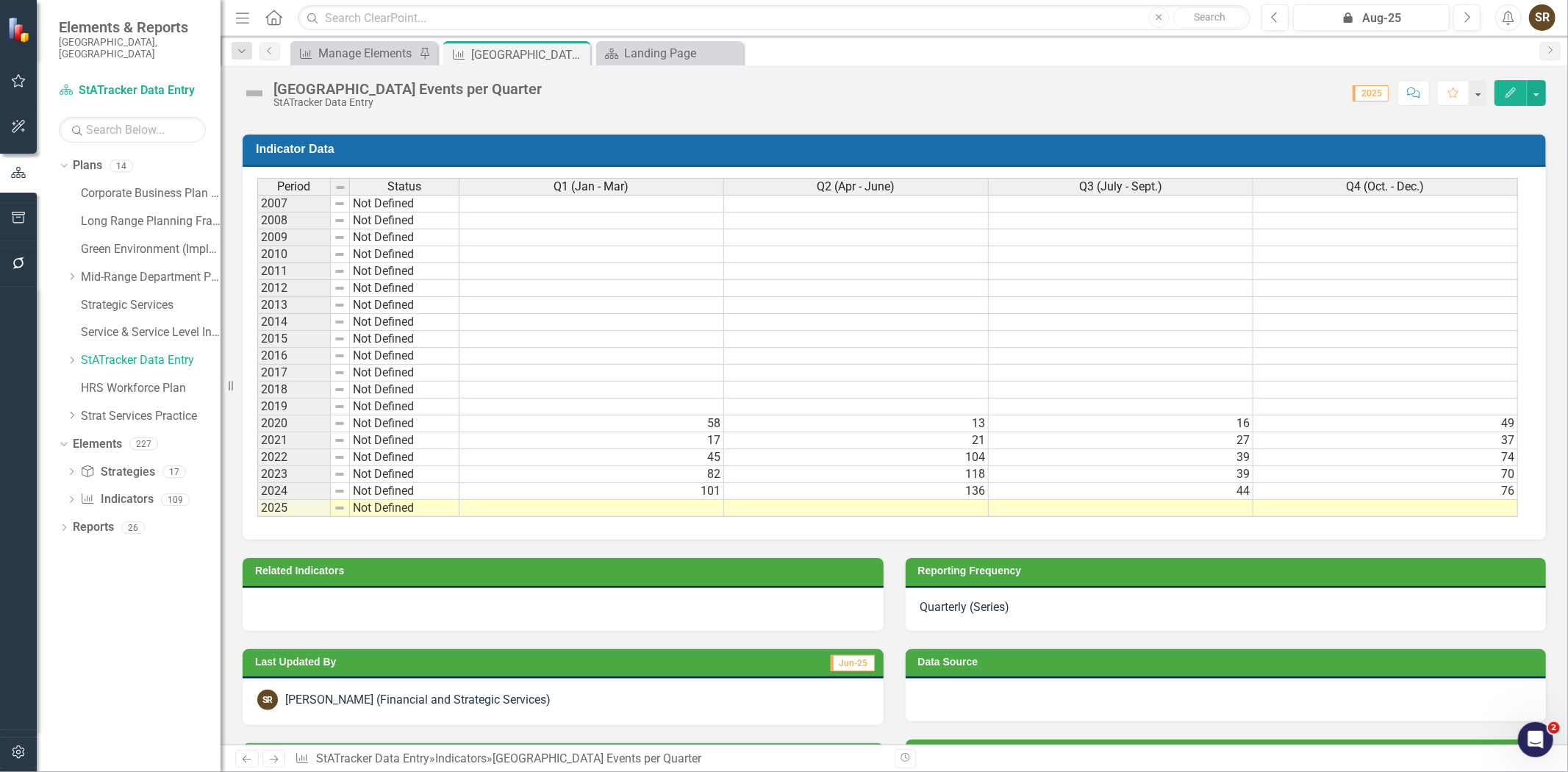
scroll to position [797, 0]
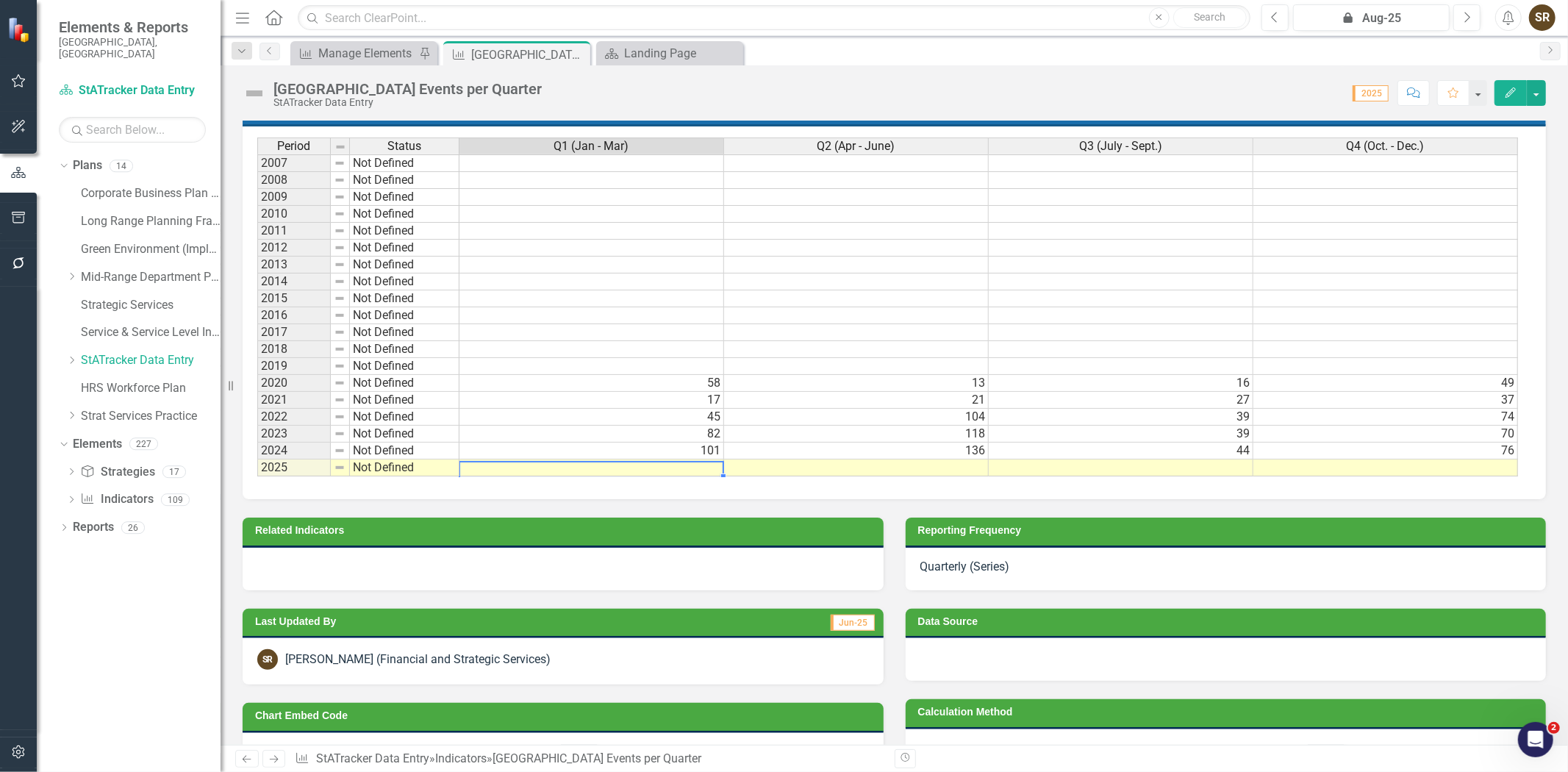
click at [699, 463] on td at bounding box center [591, 468] width 265 height 17
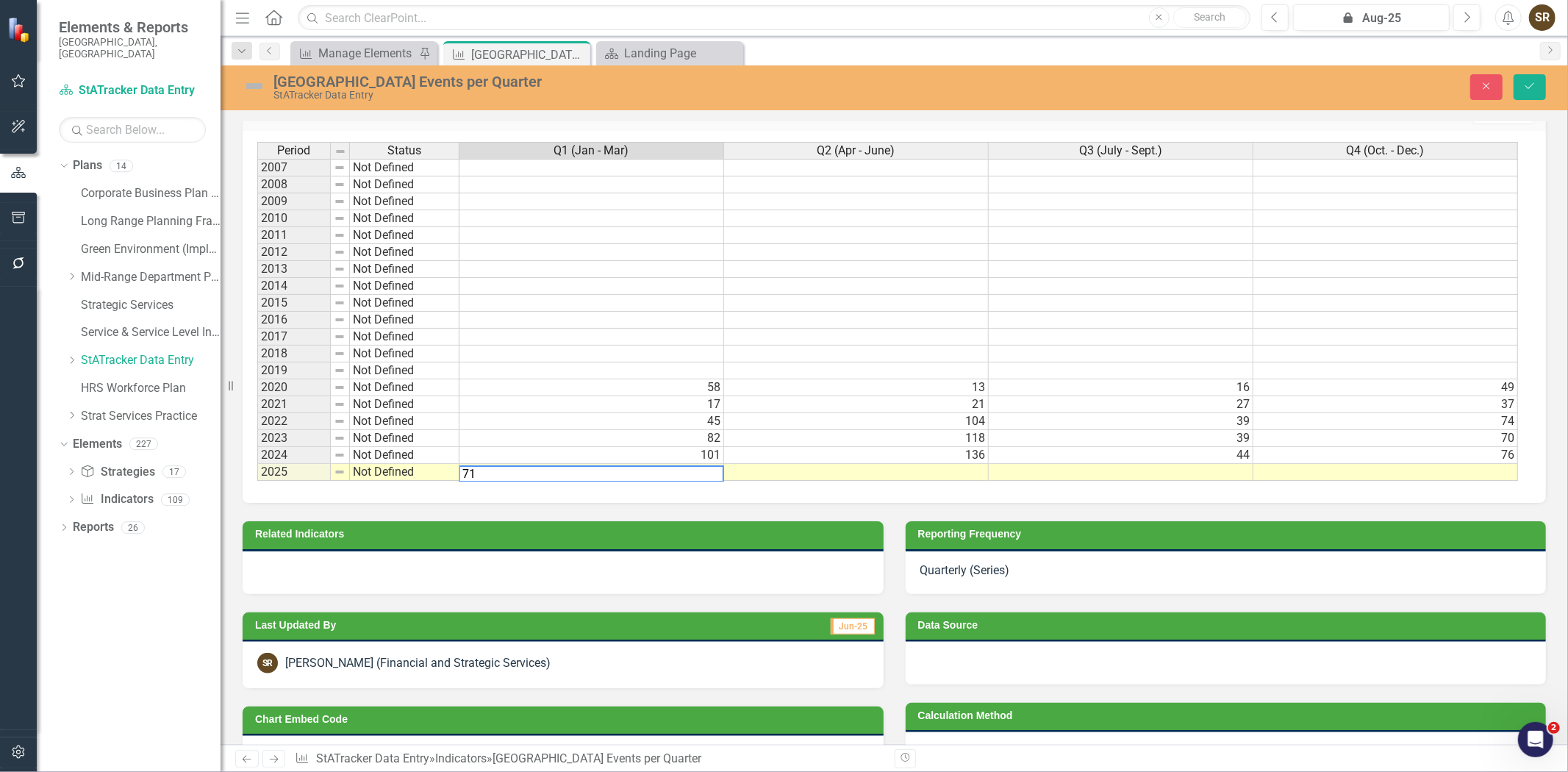
type textarea "71"
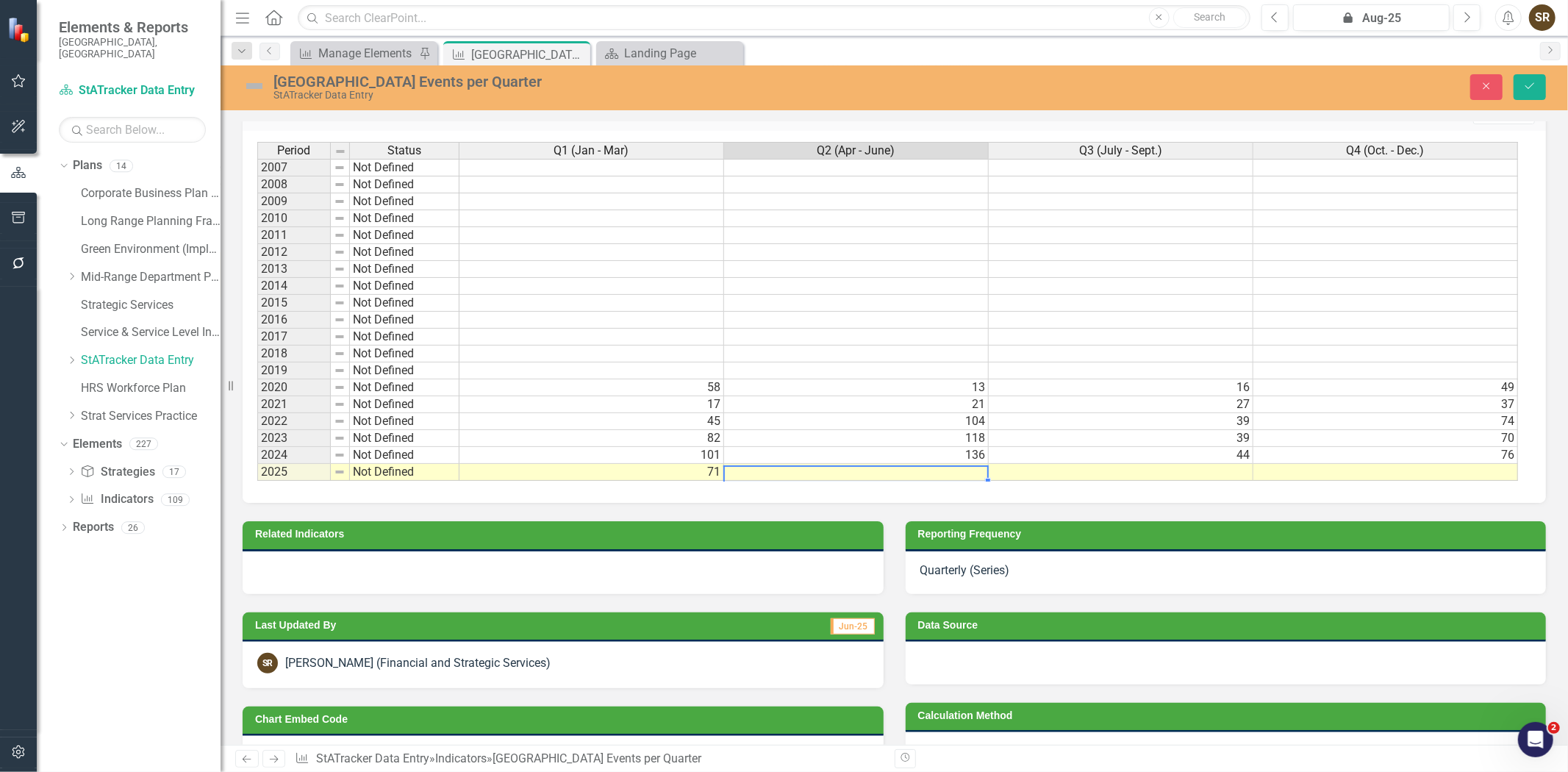
click at [831, 468] on td at bounding box center [856, 473] width 265 height 17
type textarea "39"
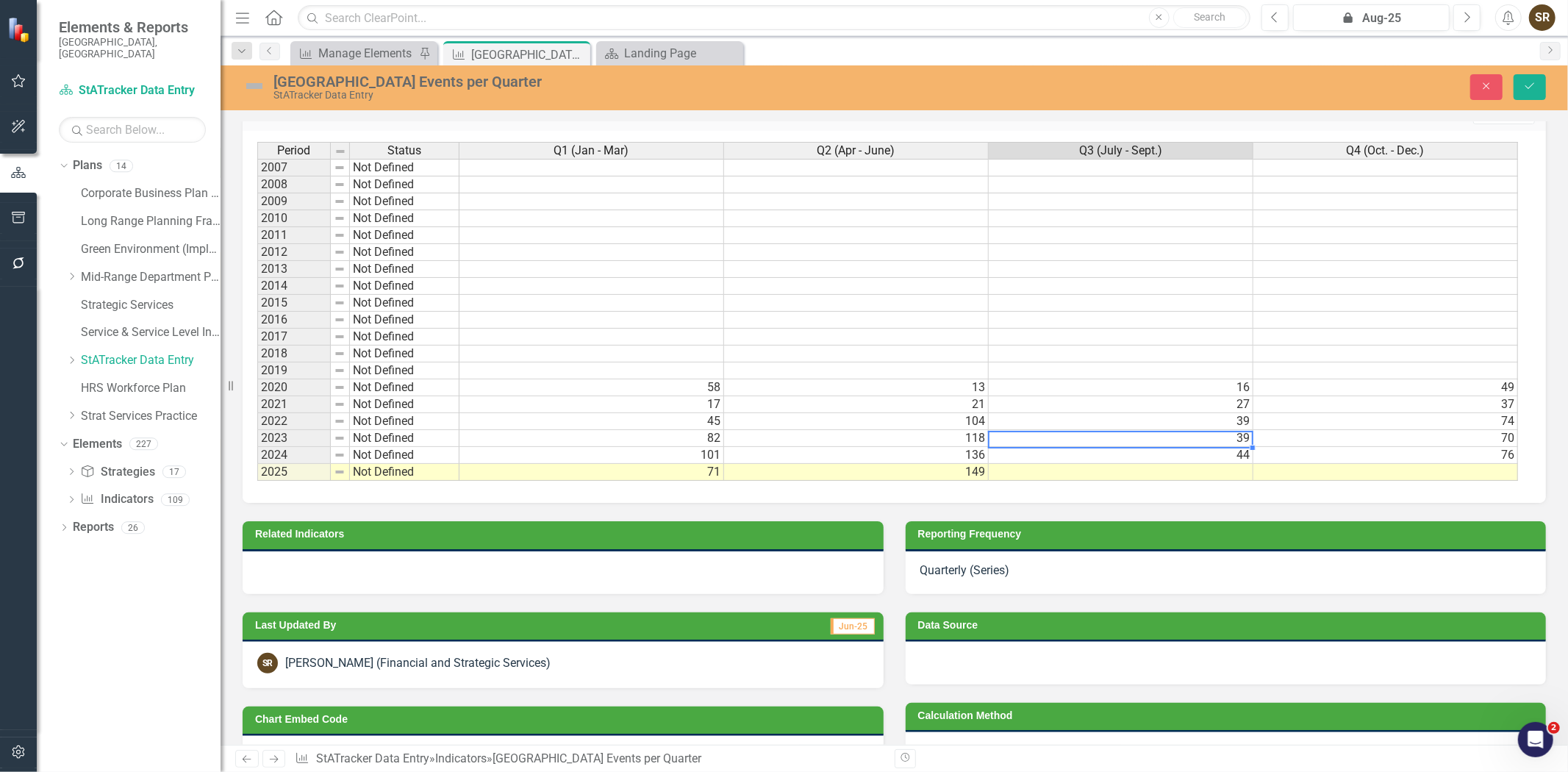
click at [1159, 430] on td "39" at bounding box center [1121, 439] width 265 height 17
click at [1527, 86] on icon "Save" at bounding box center [1530, 86] width 13 height 10
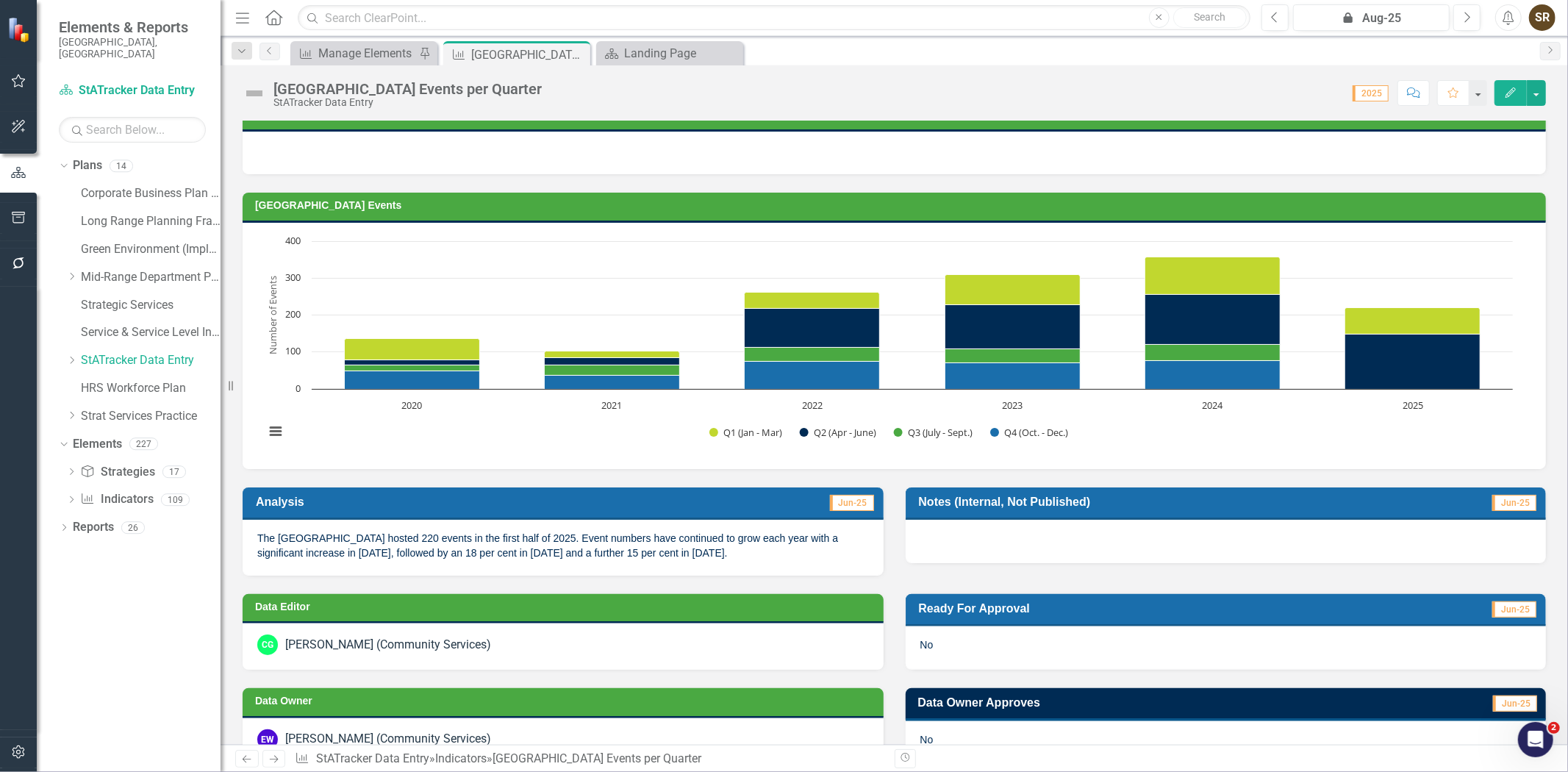
scroll to position [0, 0]
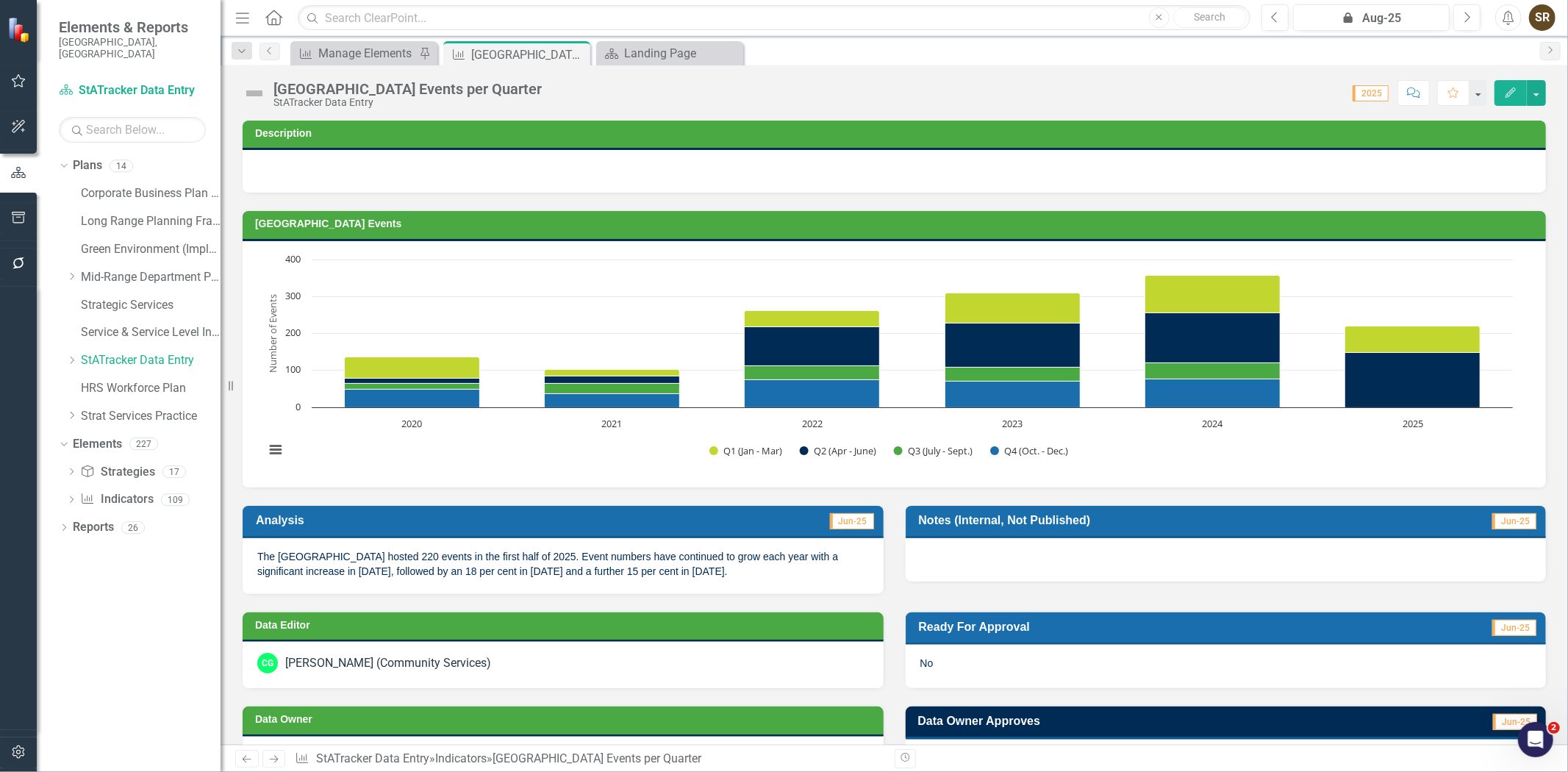
click at [1238, 236] on td "Arden Theatre Events" at bounding box center [897, 225] width 1284 height 22
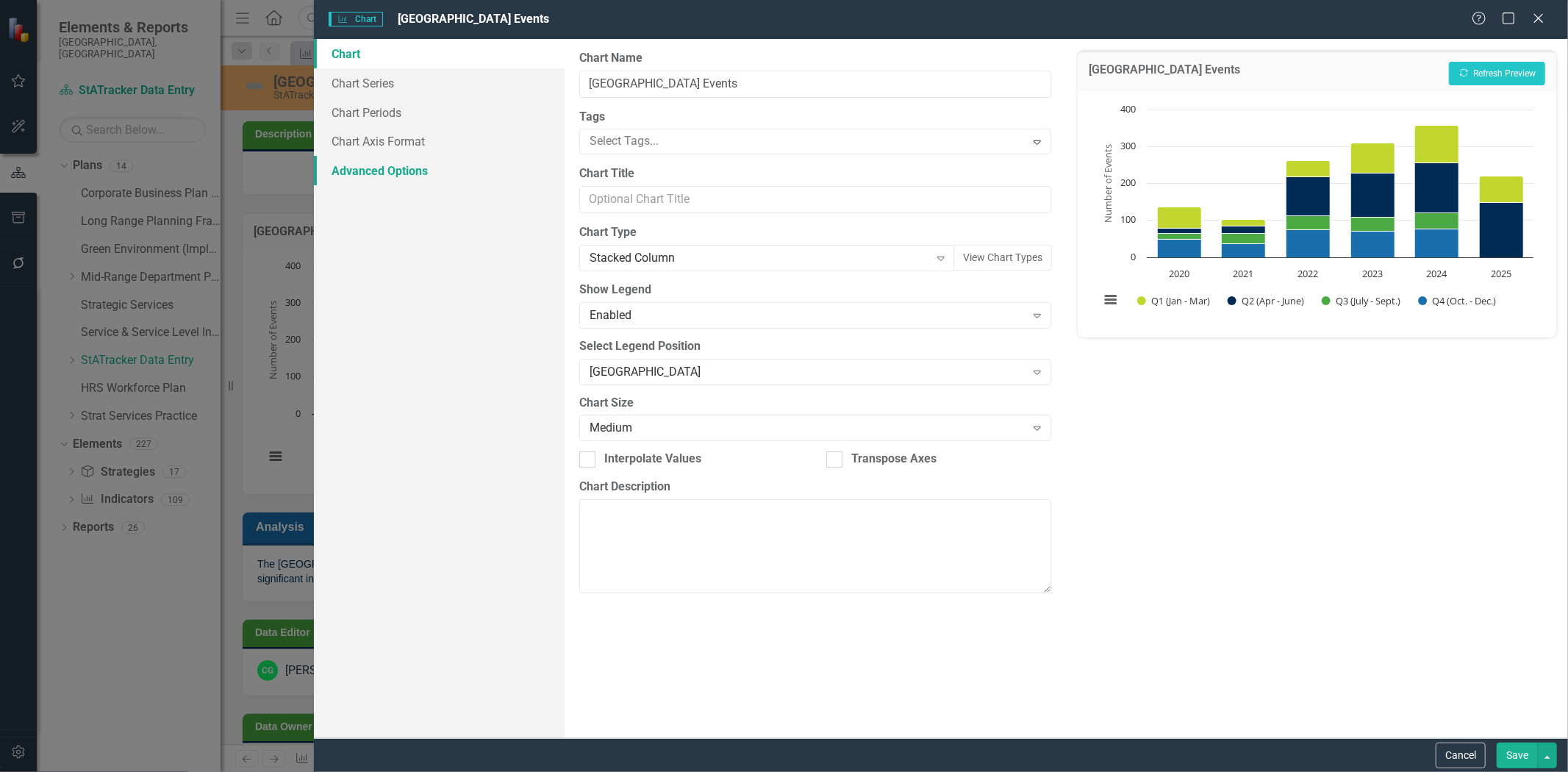
click at [405, 172] on link "Advanced Options" at bounding box center [439, 170] width 251 height 29
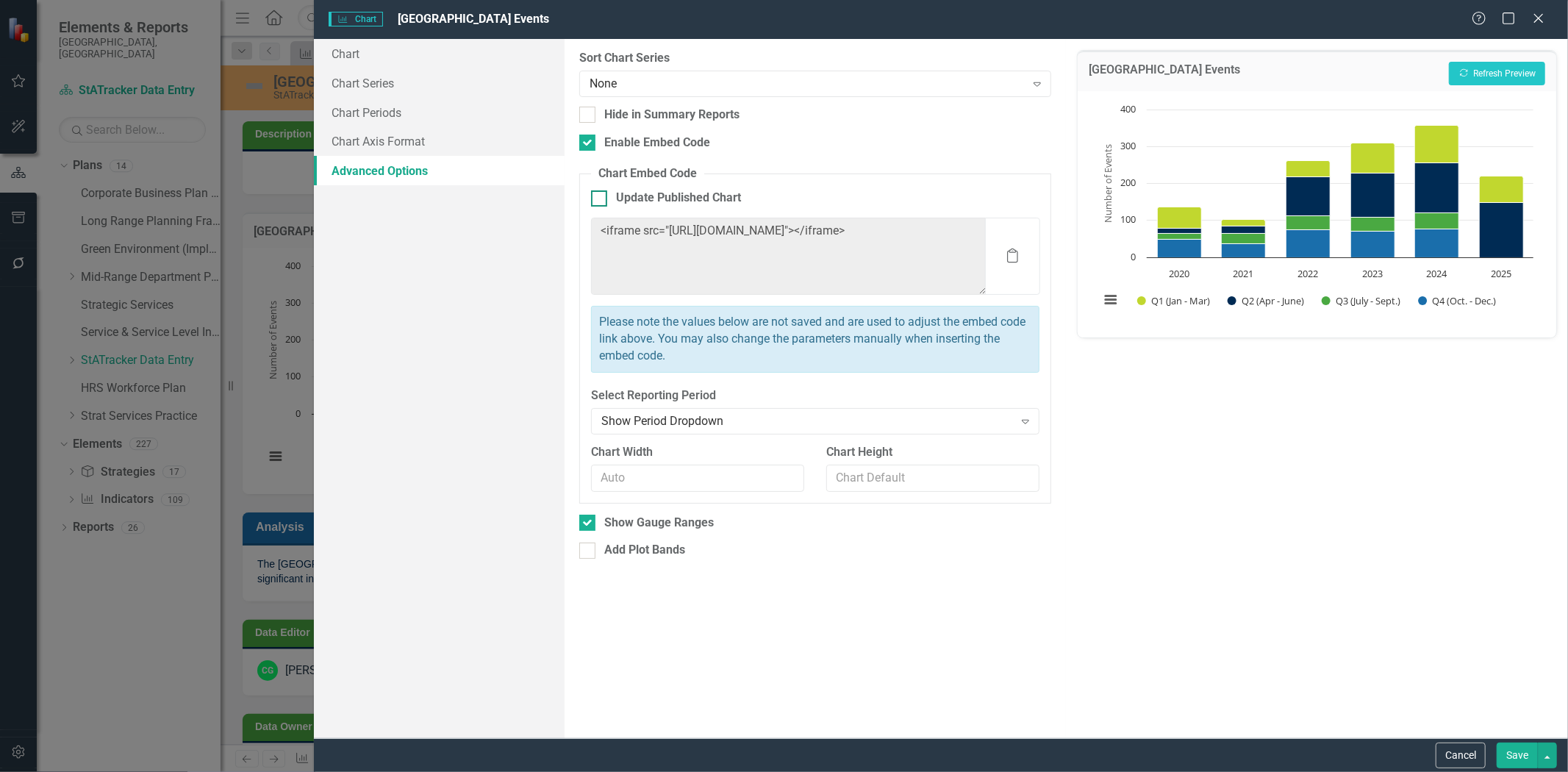
click at [595, 200] on input "Update Published Chart" at bounding box center [596, 195] width 9 height 9
checkbox input "true"
click at [1507, 759] on button "Save" at bounding box center [1517, 754] width 41 height 25
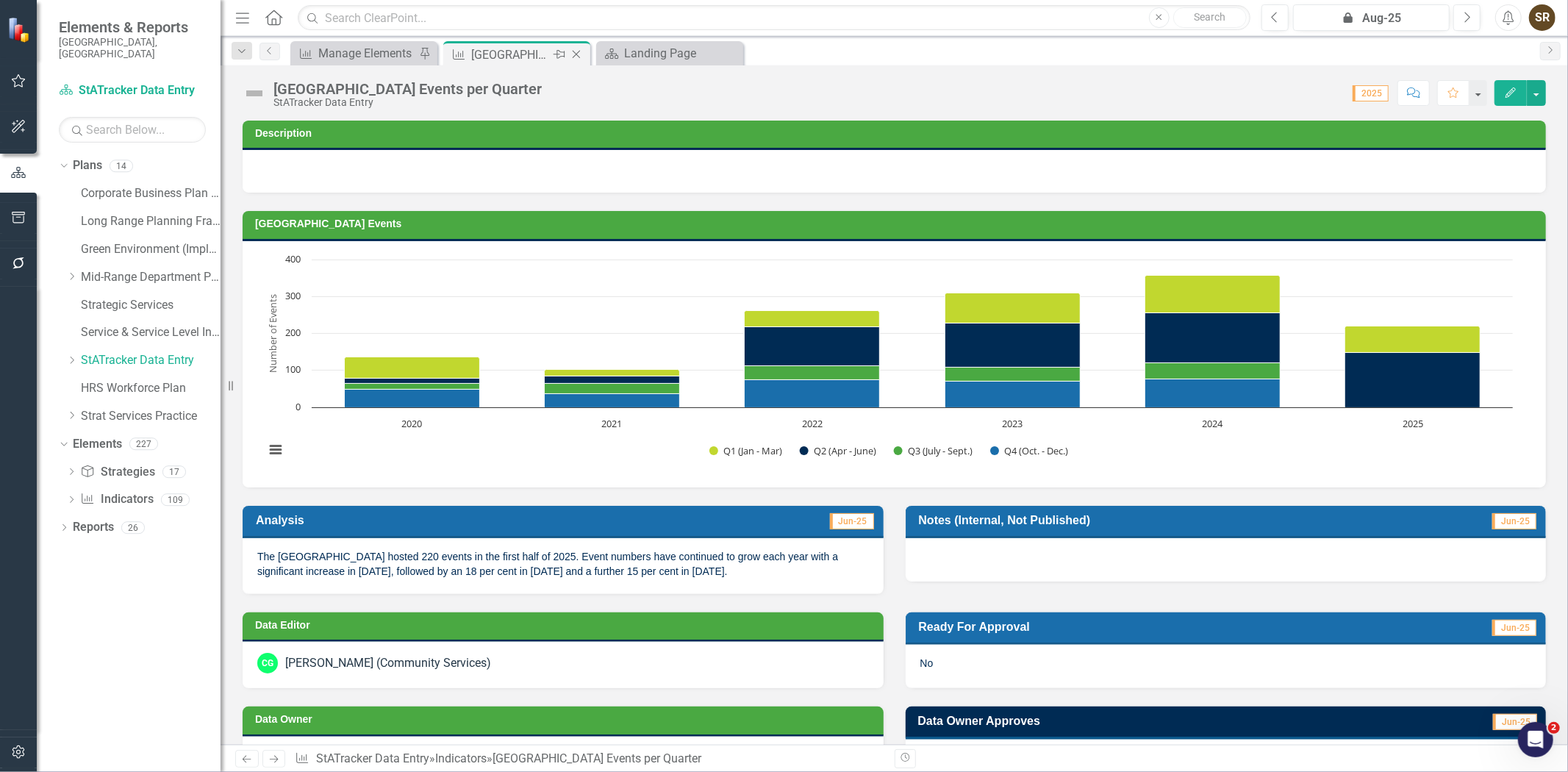
click at [574, 59] on icon "Close" at bounding box center [576, 55] width 15 height 11
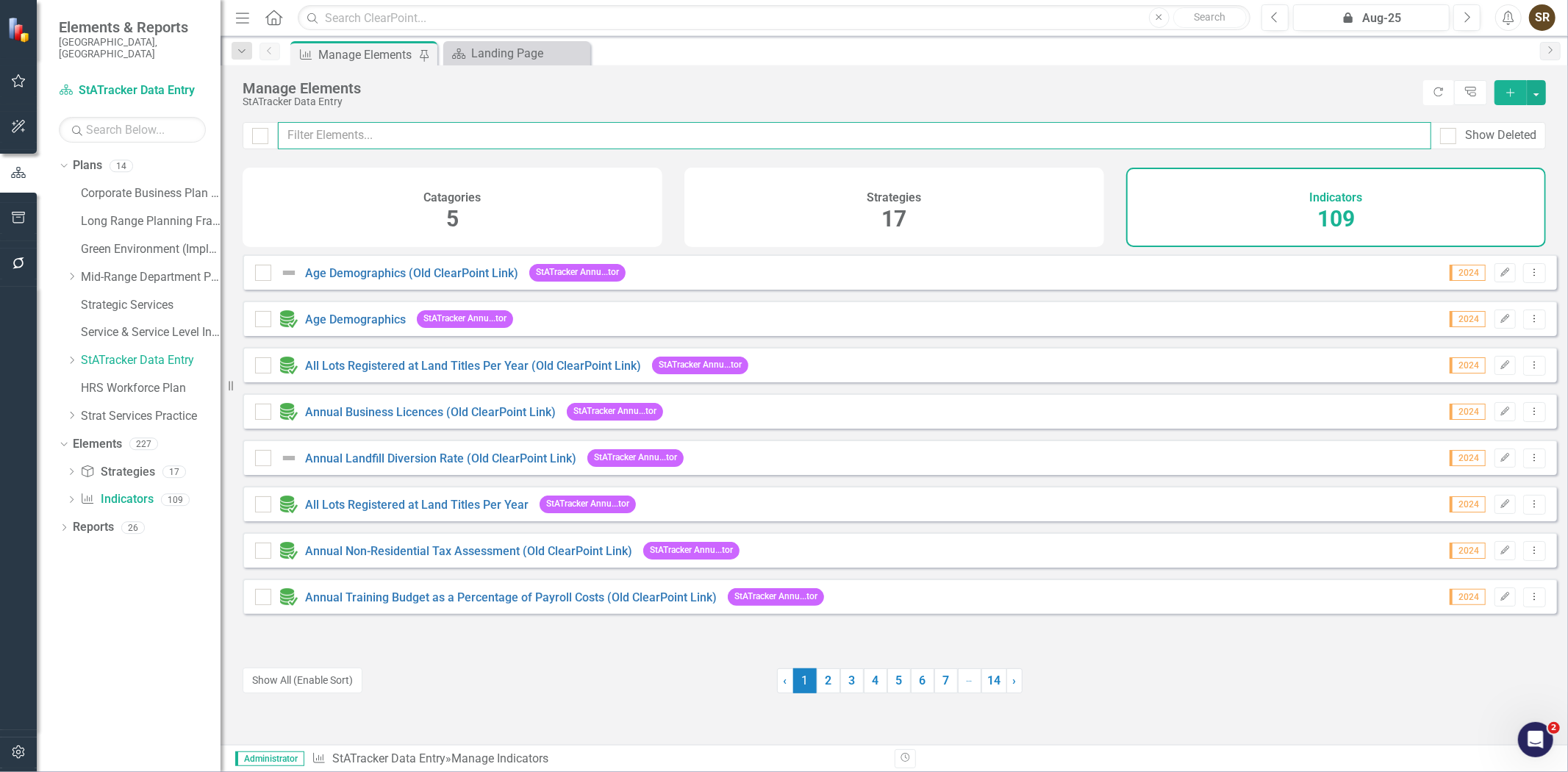
click at [344, 129] on input "text" at bounding box center [854, 136] width 1154 height 27
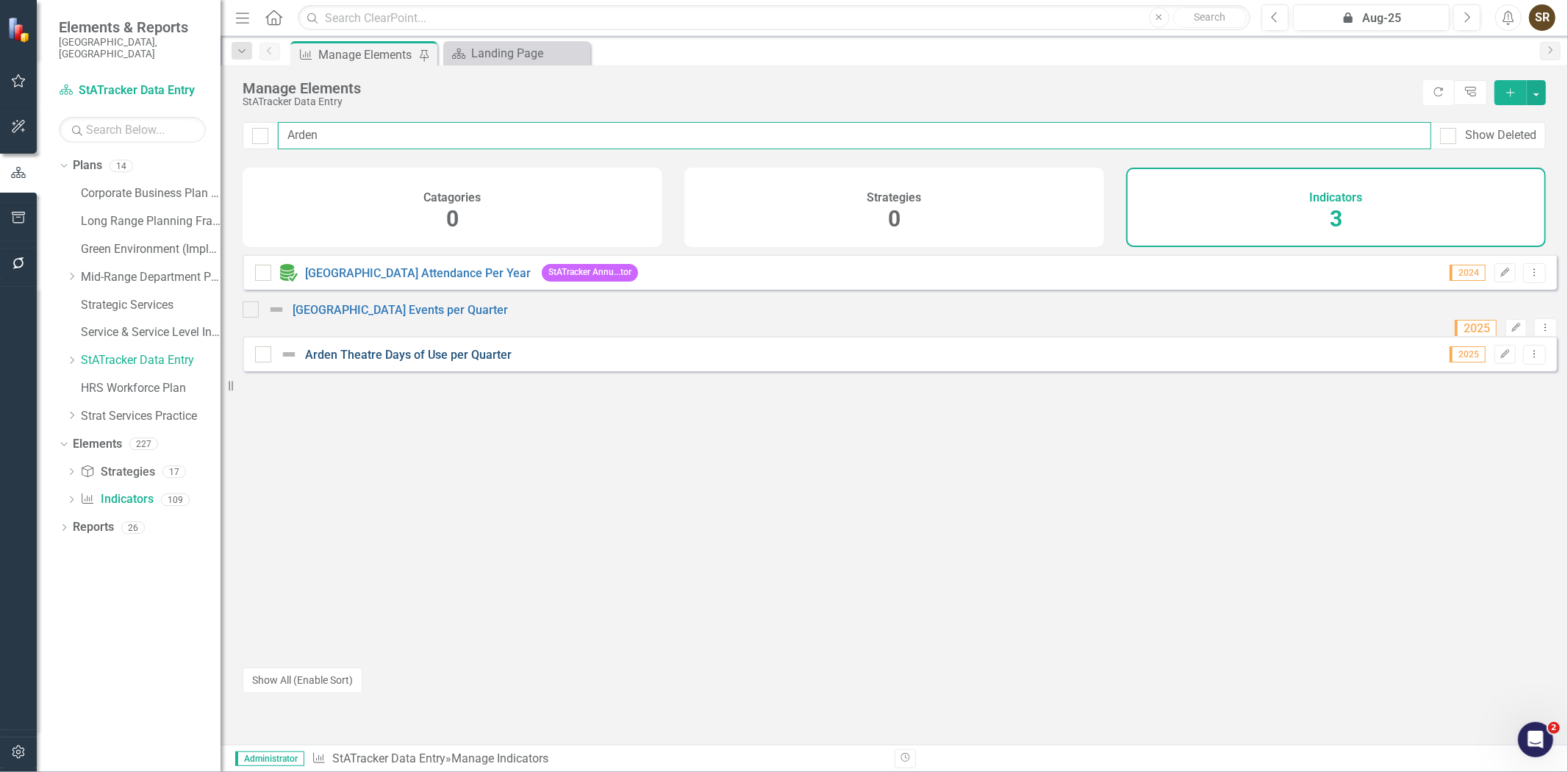
type input "Arden"
click at [428, 362] on link "Arden Theatre Days of Use per Quarter" at bounding box center [408, 354] width 206 height 14
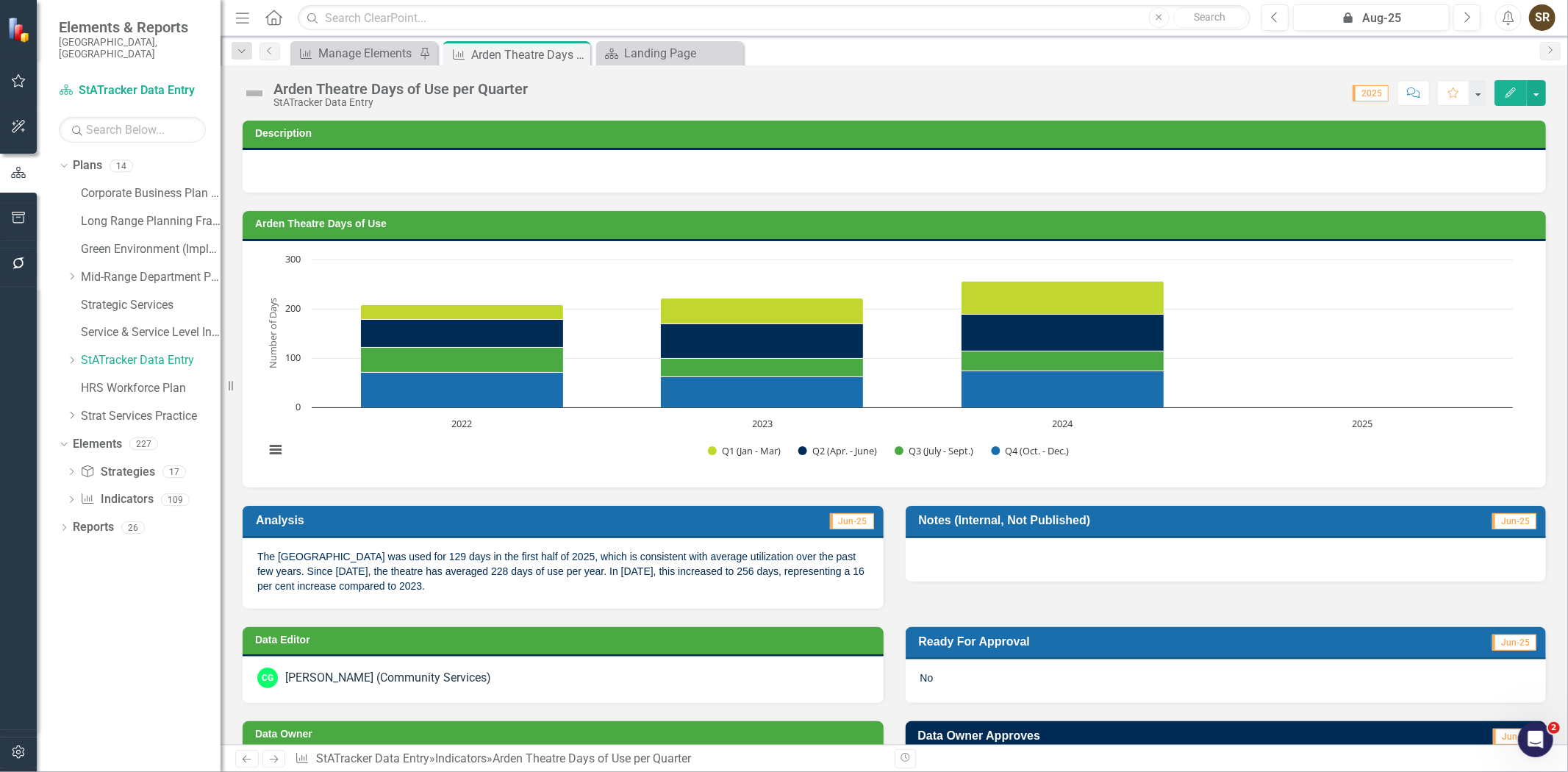
click at [1503, 98] on button "Edit" at bounding box center [1511, 92] width 32 height 25
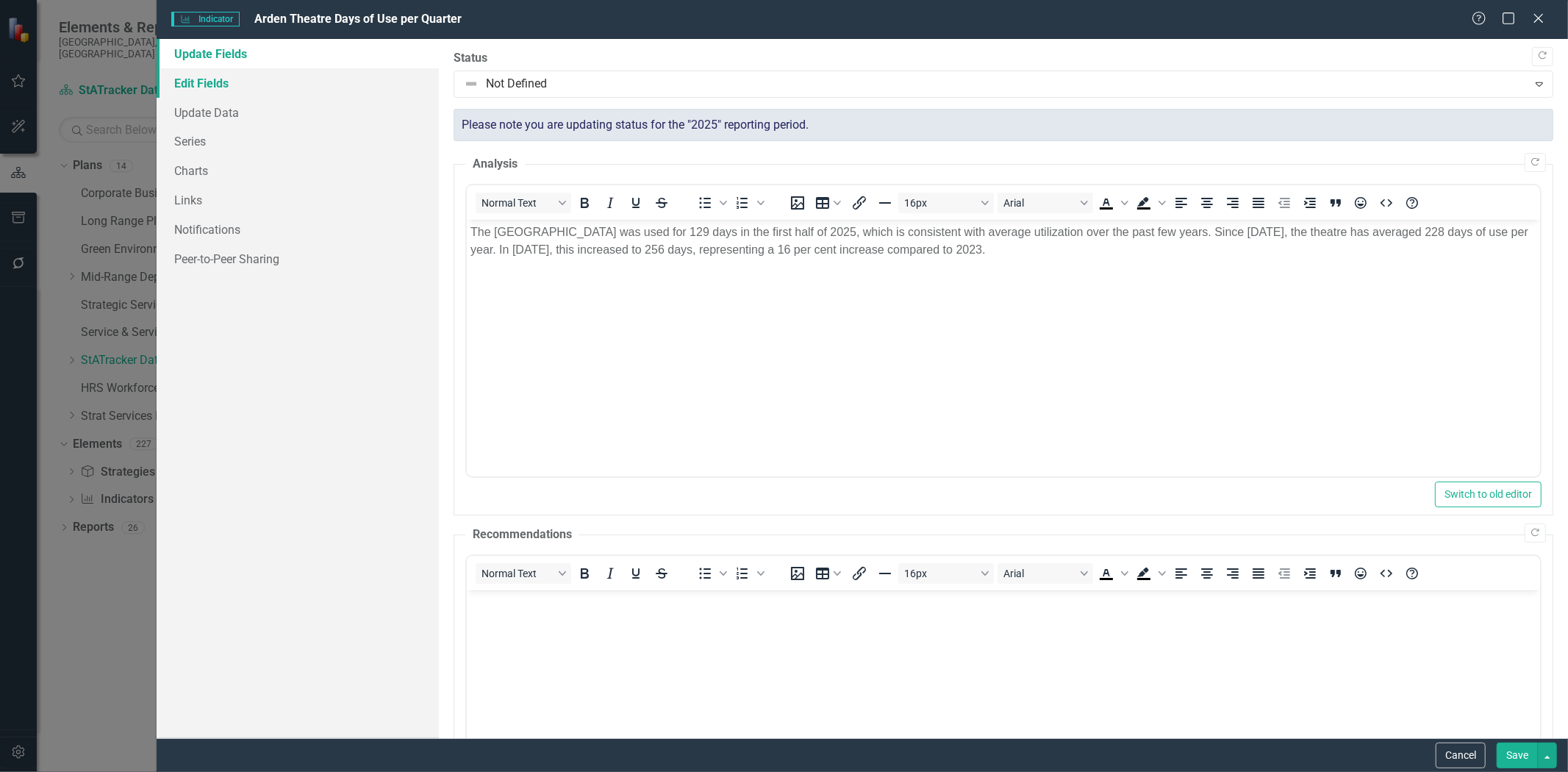
click at [209, 84] on link "Edit Fields" at bounding box center [298, 83] width 283 height 29
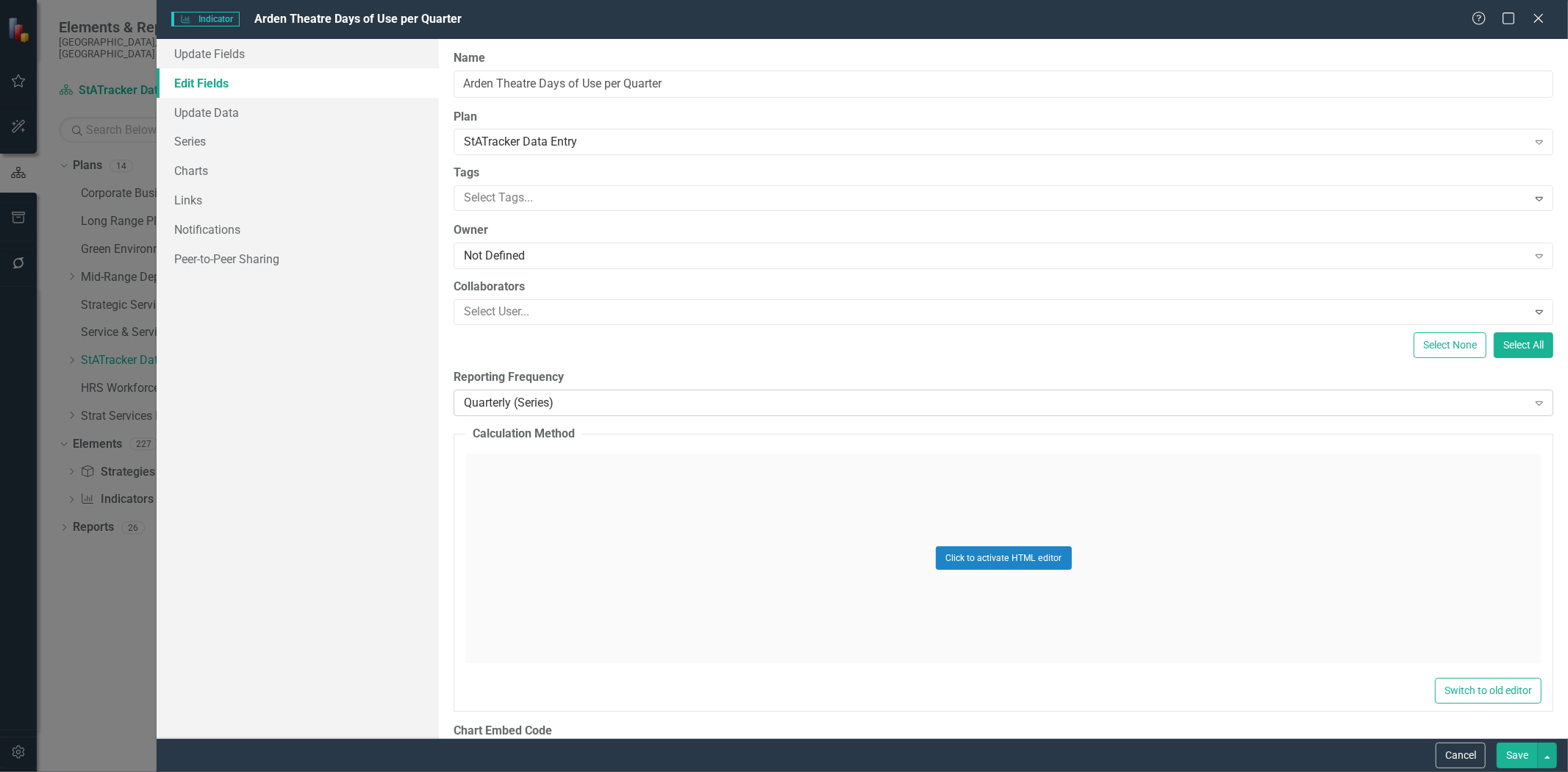
click at [529, 400] on div "Quarterly (Series)" at bounding box center [995, 402] width 1063 height 17
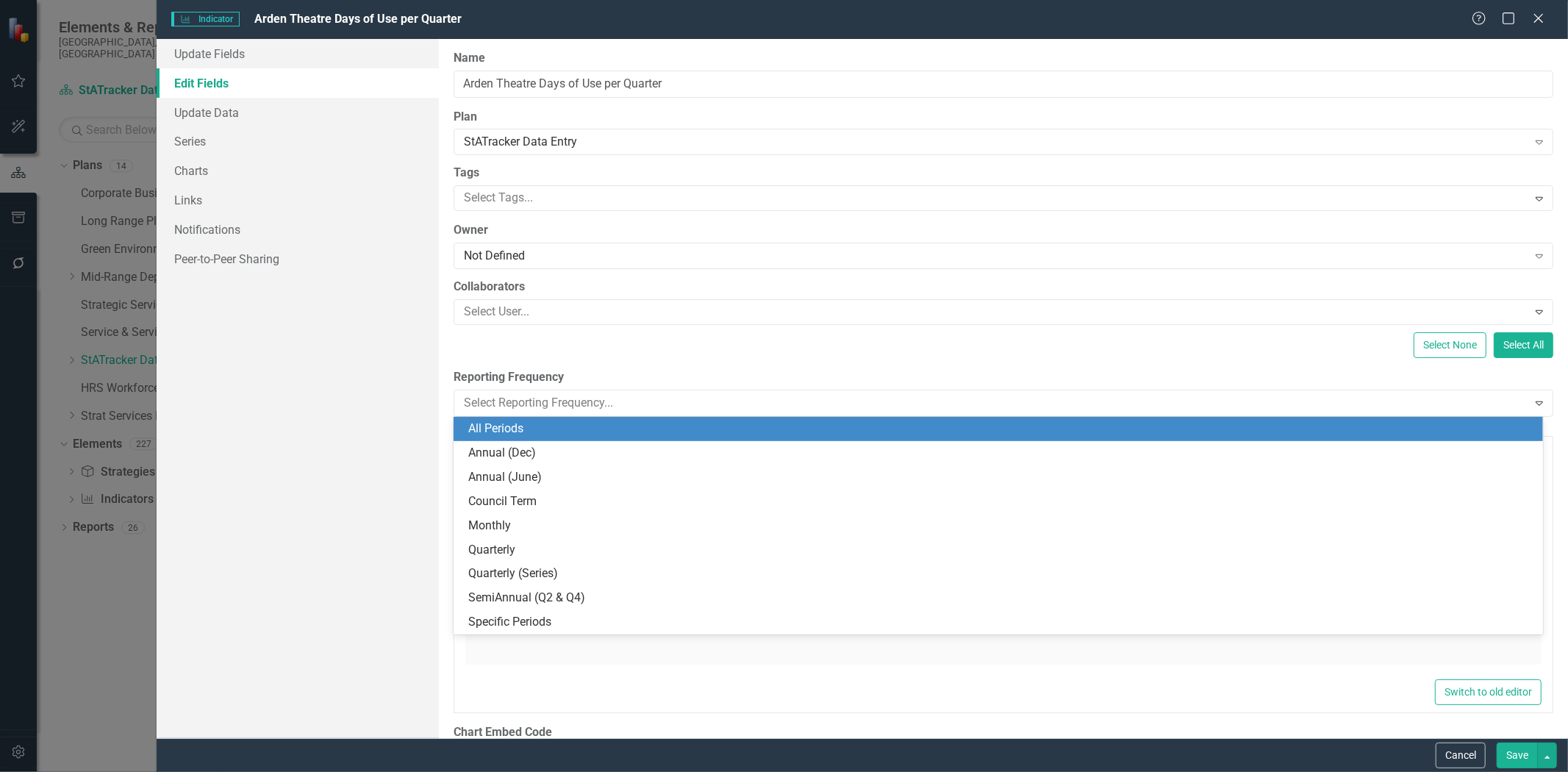
click at [583, 430] on div "All Periods" at bounding box center [1001, 429] width 1066 height 17
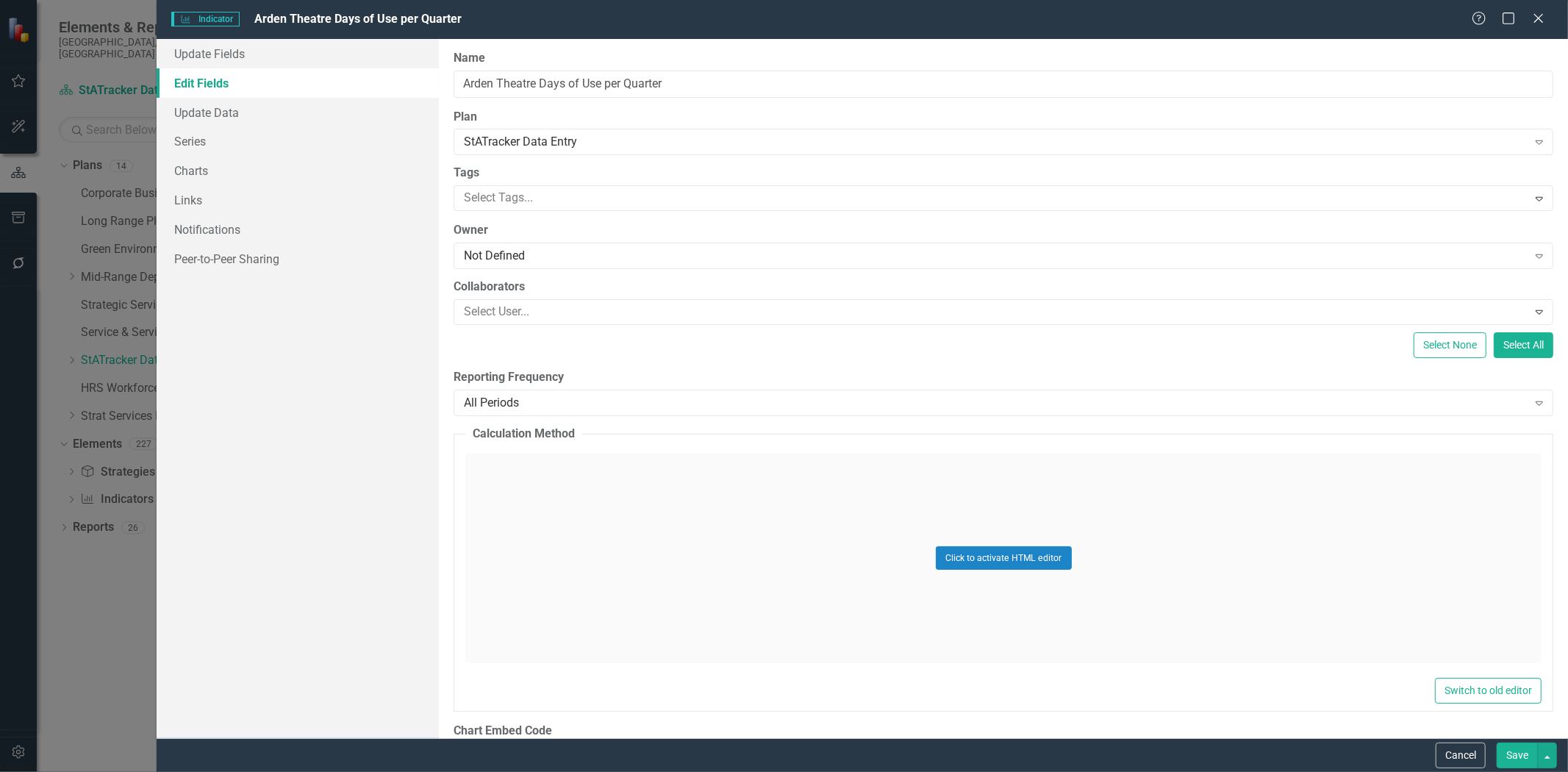
click at [1508, 753] on button "Save" at bounding box center [1517, 754] width 41 height 25
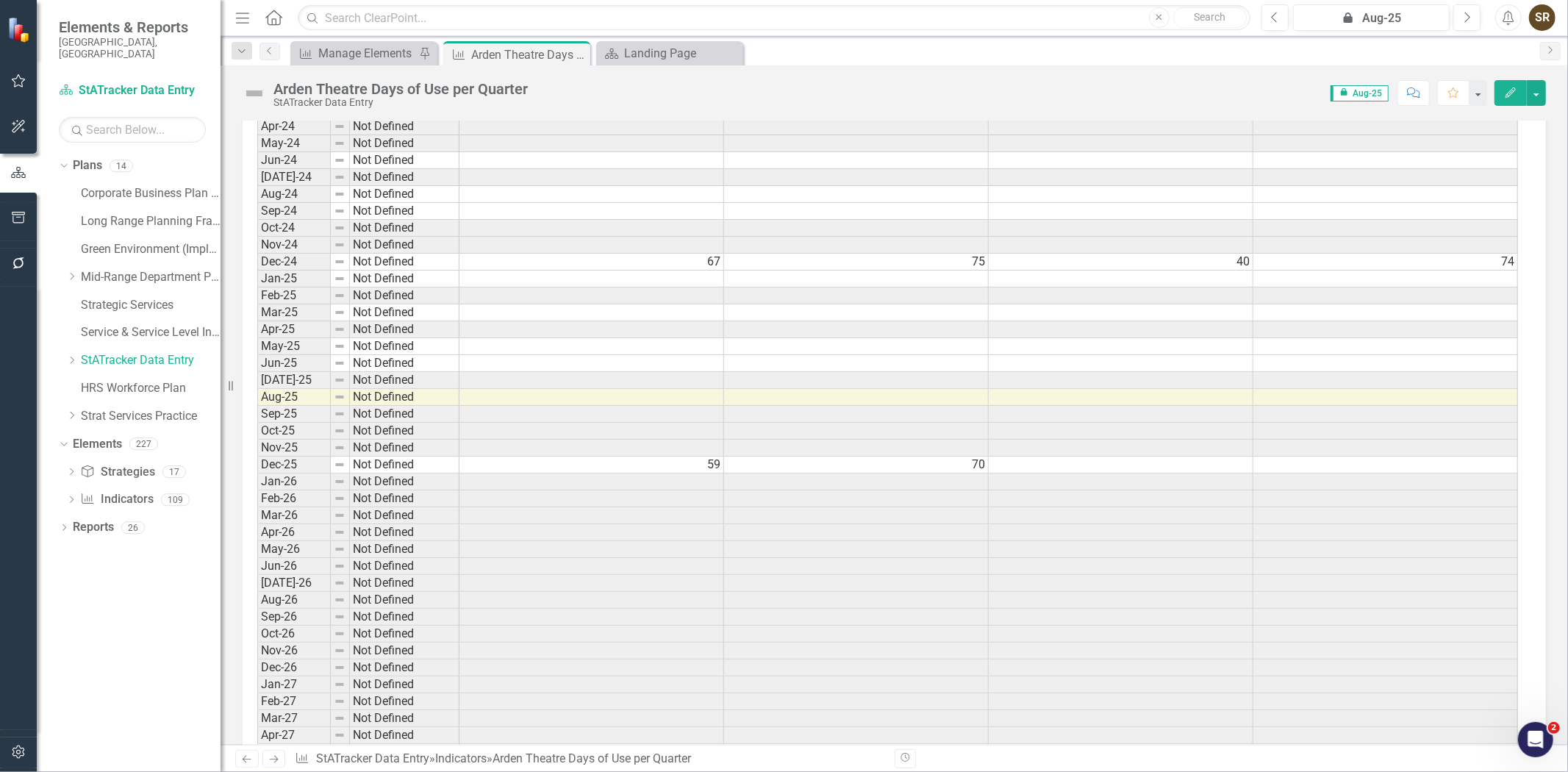
scroll to position [3081, 0]
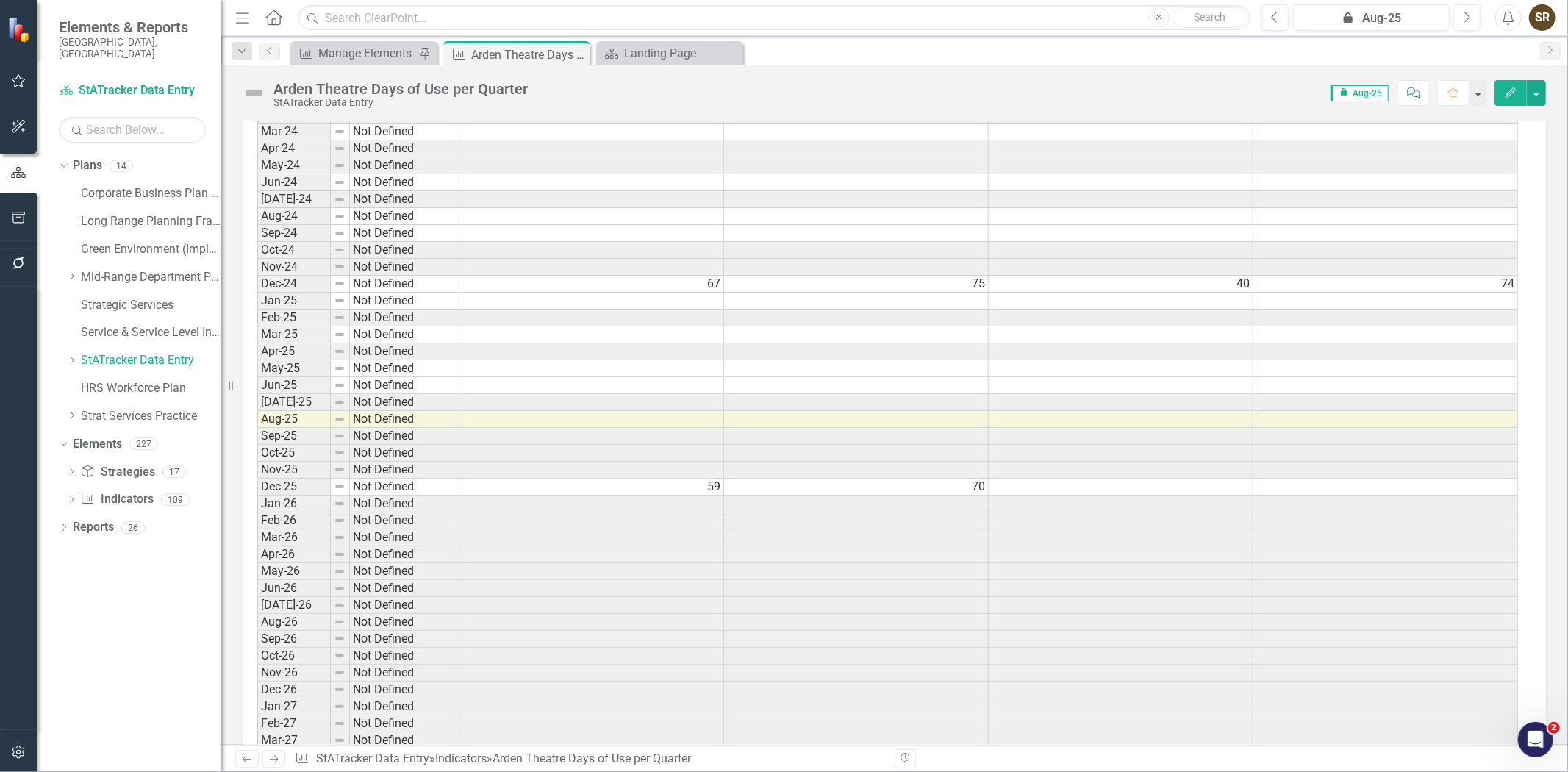
click at [674, 491] on td "59" at bounding box center [591, 487] width 265 height 17
click at [793, 495] on td "70" at bounding box center [856, 487] width 265 height 17
click at [705, 494] on td "59" at bounding box center [591, 487] width 265 height 17
click at [770, 494] on td "70" at bounding box center [856, 487] width 265 height 17
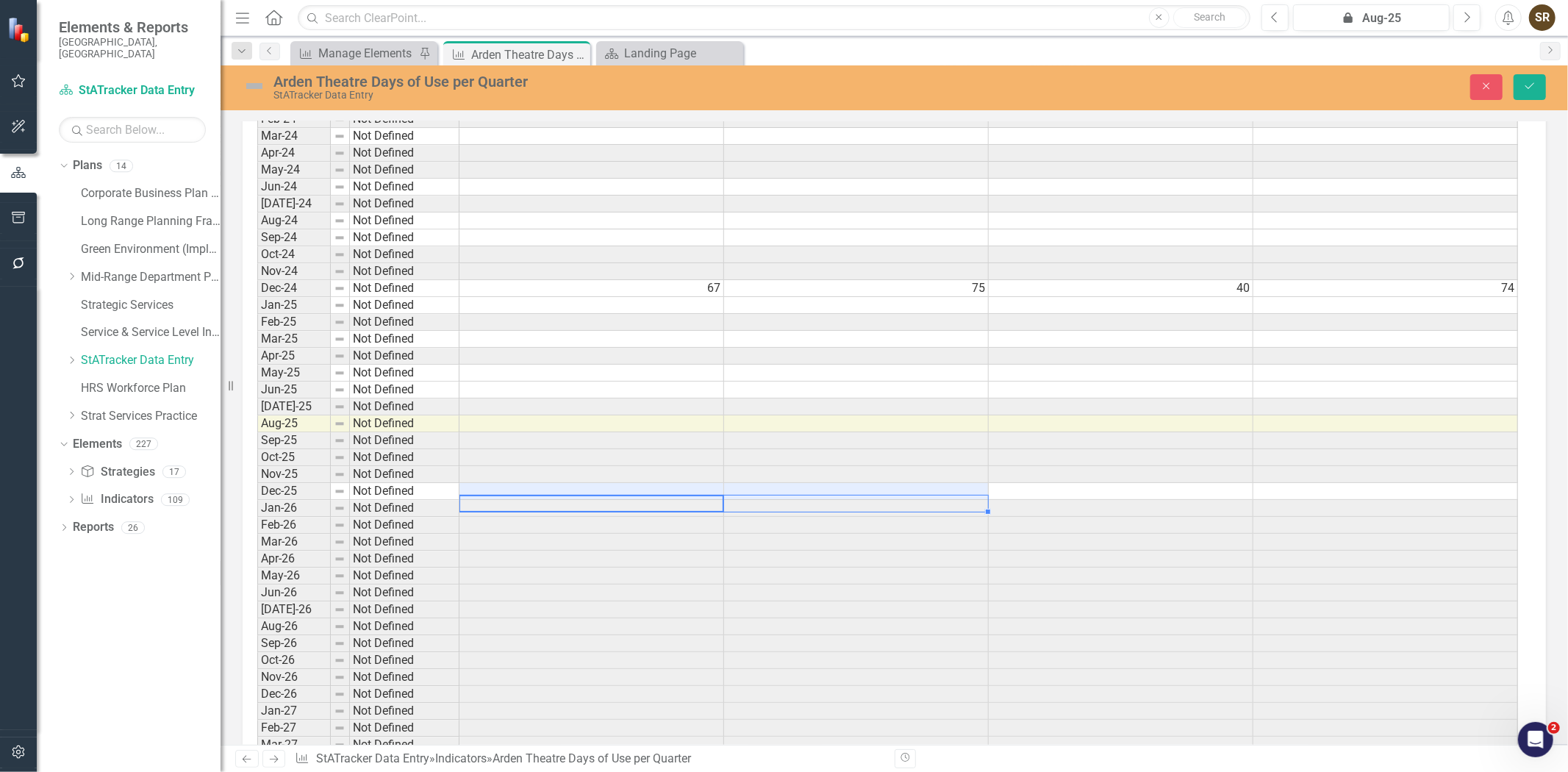
scroll to position [3084, 0]
click at [1529, 91] on button "Save" at bounding box center [1529, 87] width 32 height 25
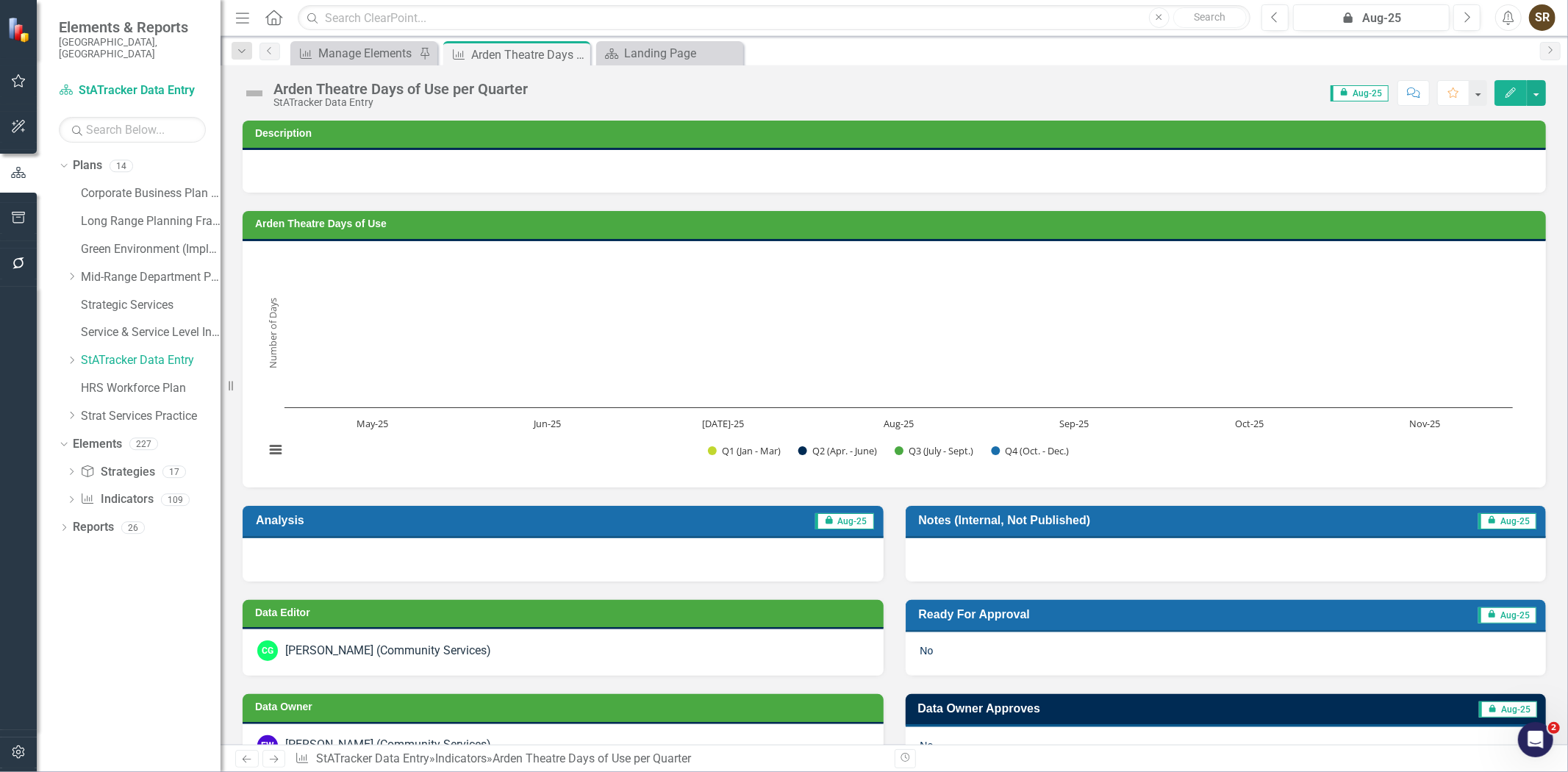
click at [1510, 98] on button "Edit" at bounding box center [1511, 92] width 32 height 25
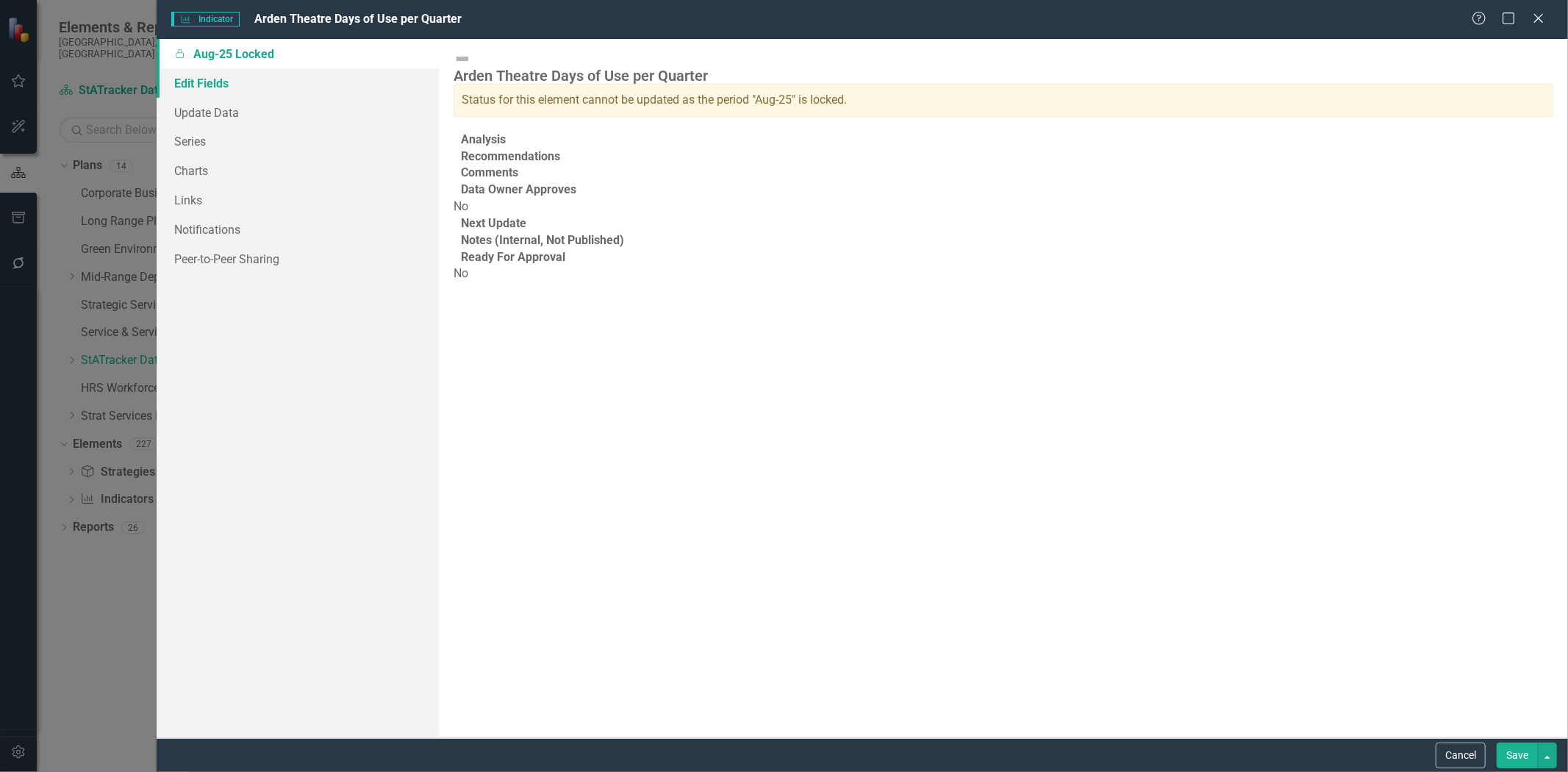
click at [208, 84] on link "Edit Fields" at bounding box center [298, 83] width 283 height 29
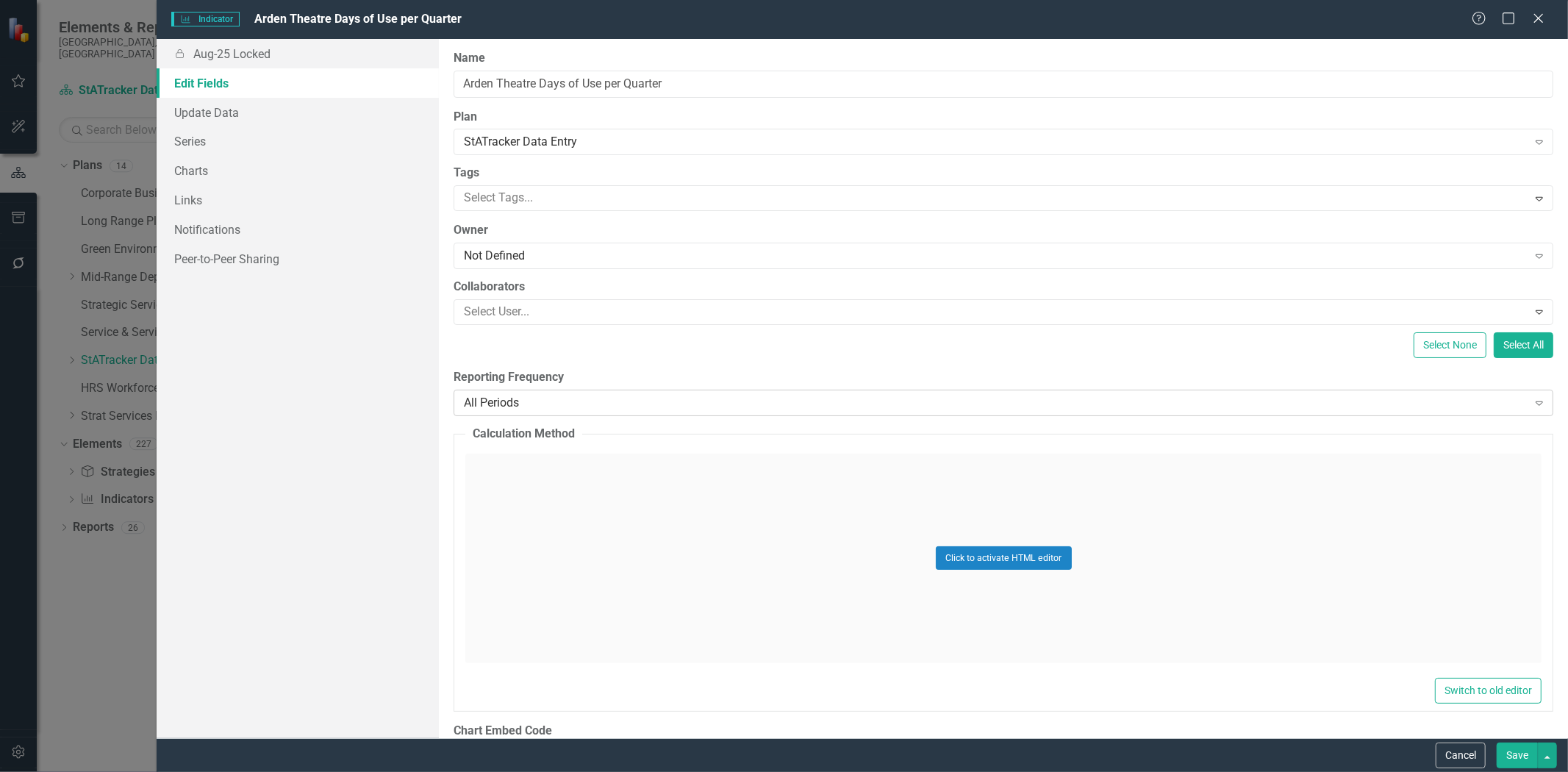
click at [513, 397] on div "All Periods" at bounding box center [995, 402] width 1063 height 17
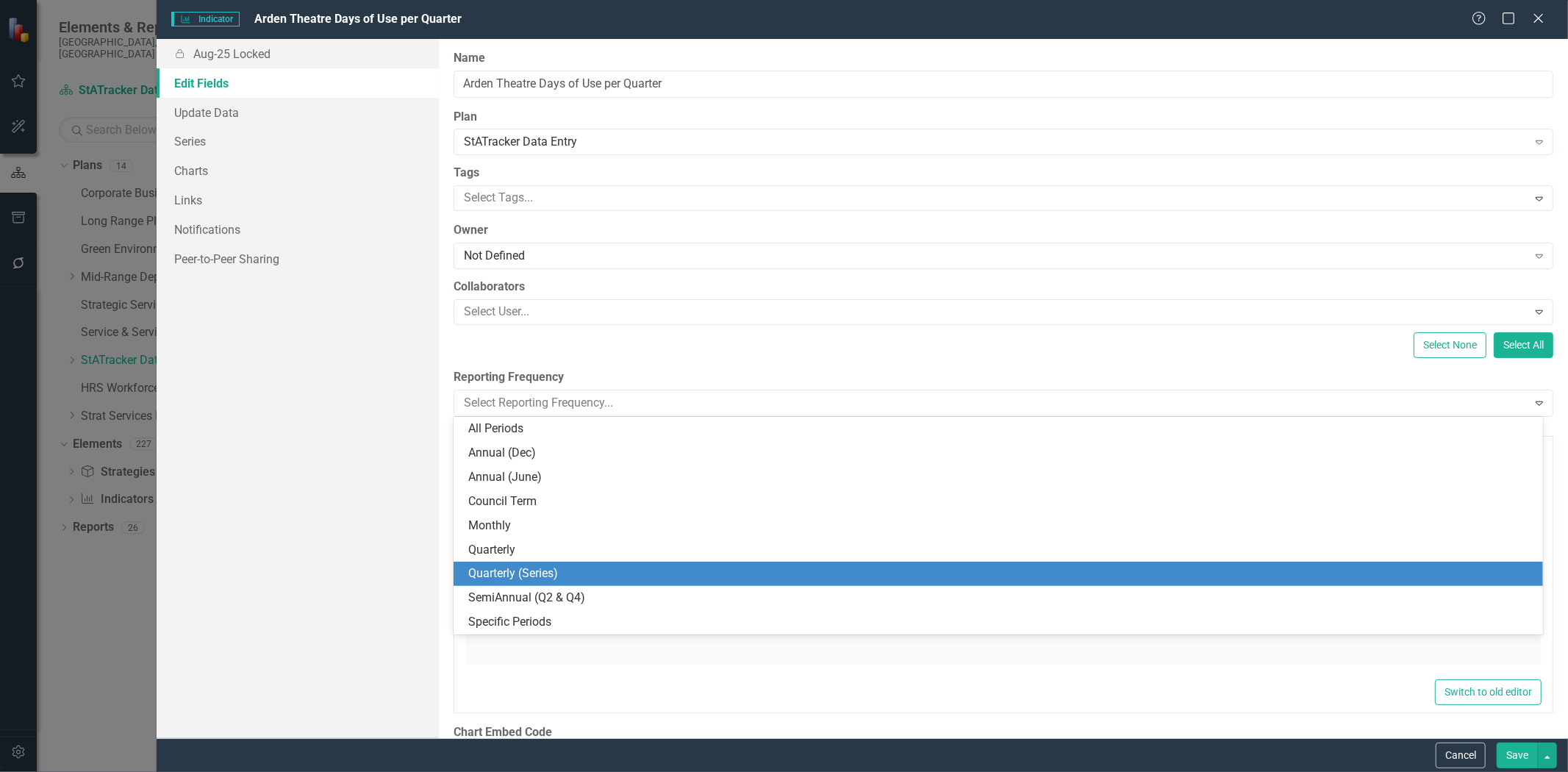
click at [516, 574] on div "Quarterly (Series)" at bounding box center [1001, 573] width 1066 height 17
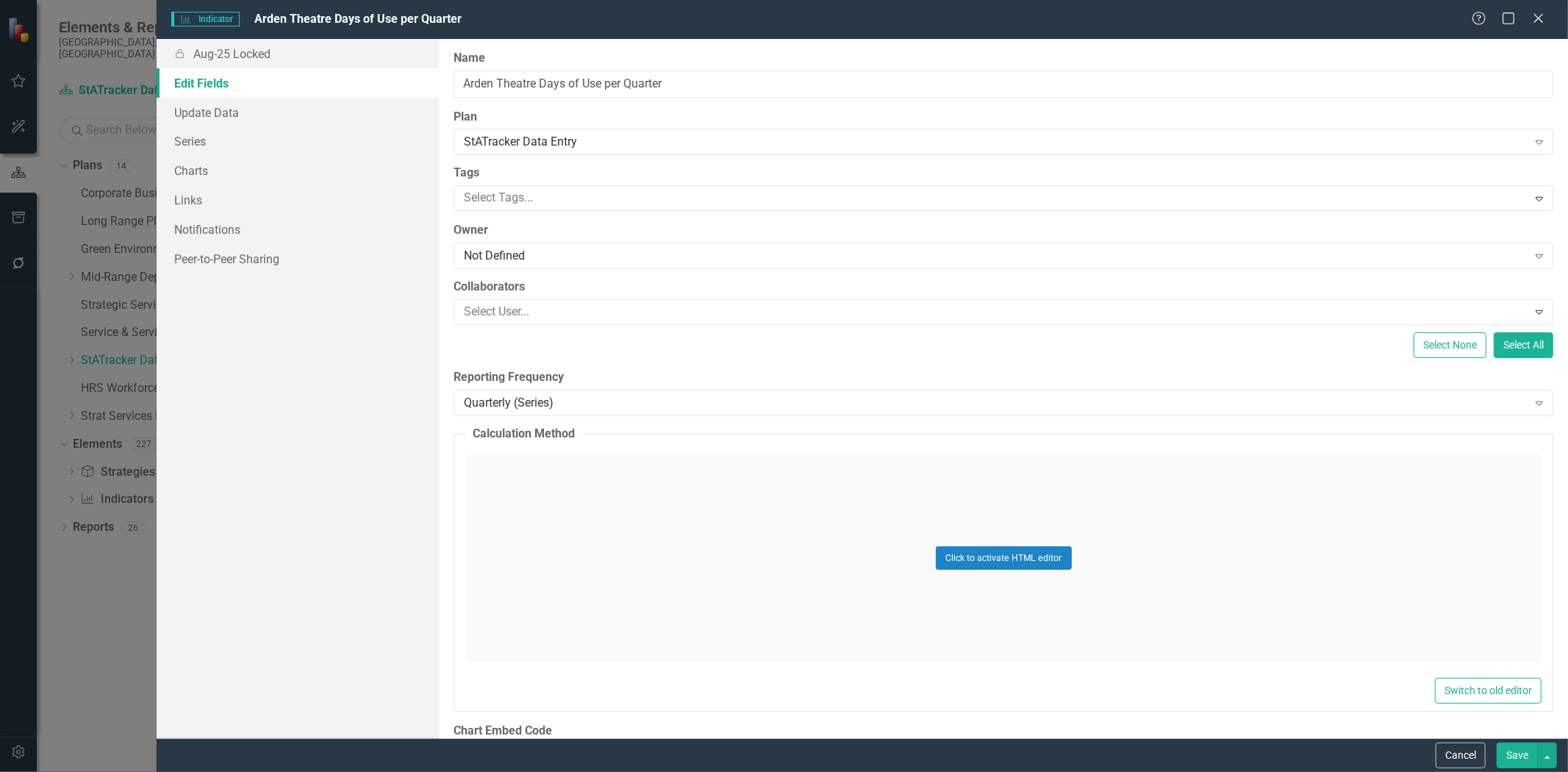
click at [1537, 750] on button "Save" at bounding box center [1517, 754] width 41 height 25
